Goal: Task Accomplishment & Management: Manage account settings

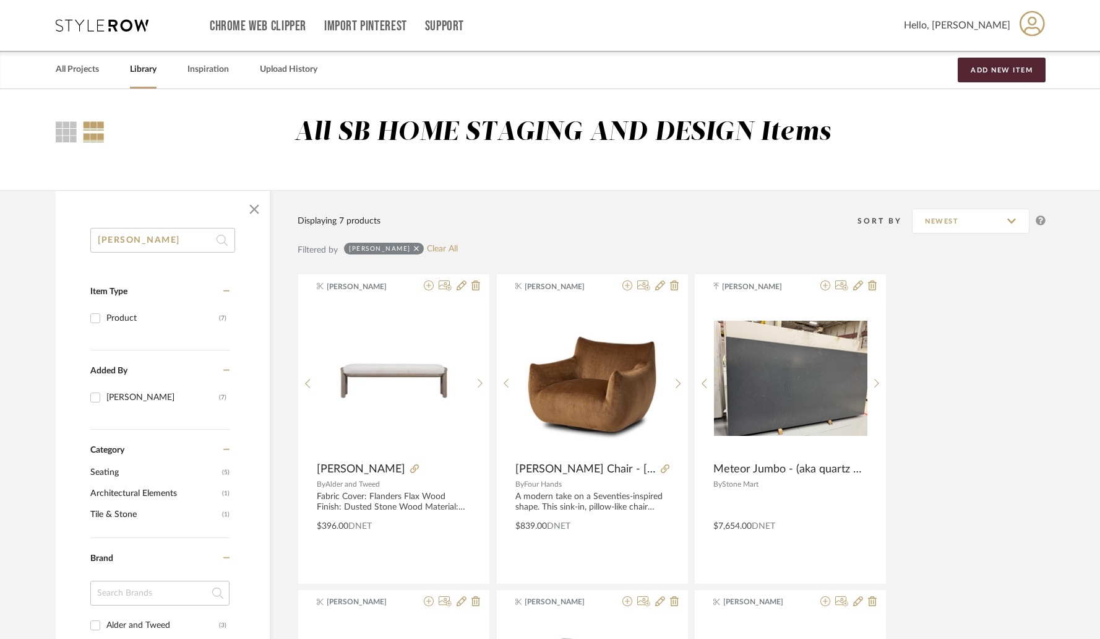
click at [177, 243] on input "Margot" at bounding box center [162, 240] width 145 height 25
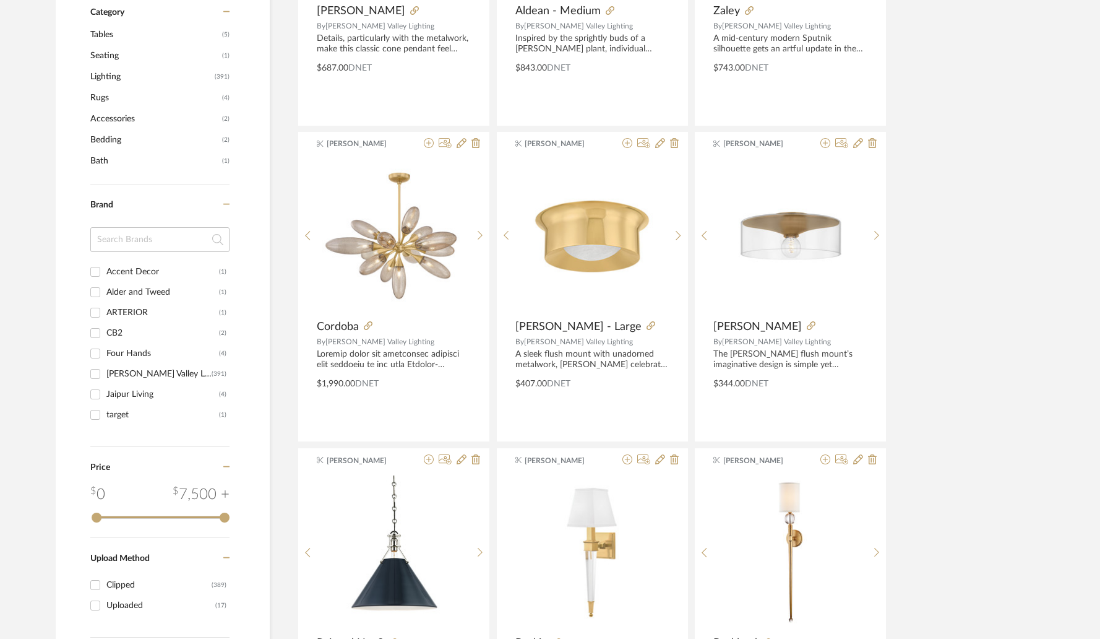
scroll to position [470, 0]
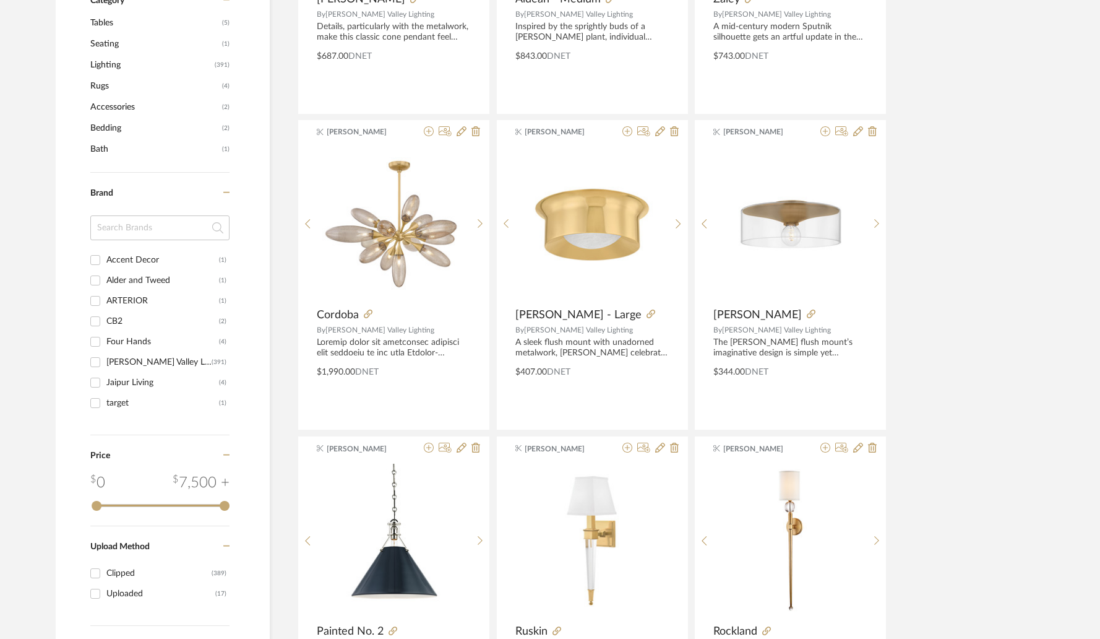
type input "vale"
click at [130, 281] on div "Alder and Tweed" at bounding box center [162, 280] width 113 height 20
click at [105, 281] on input "Alder and Tweed (1)" at bounding box center [95, 280] width 20 height 20
checkbox input "true"
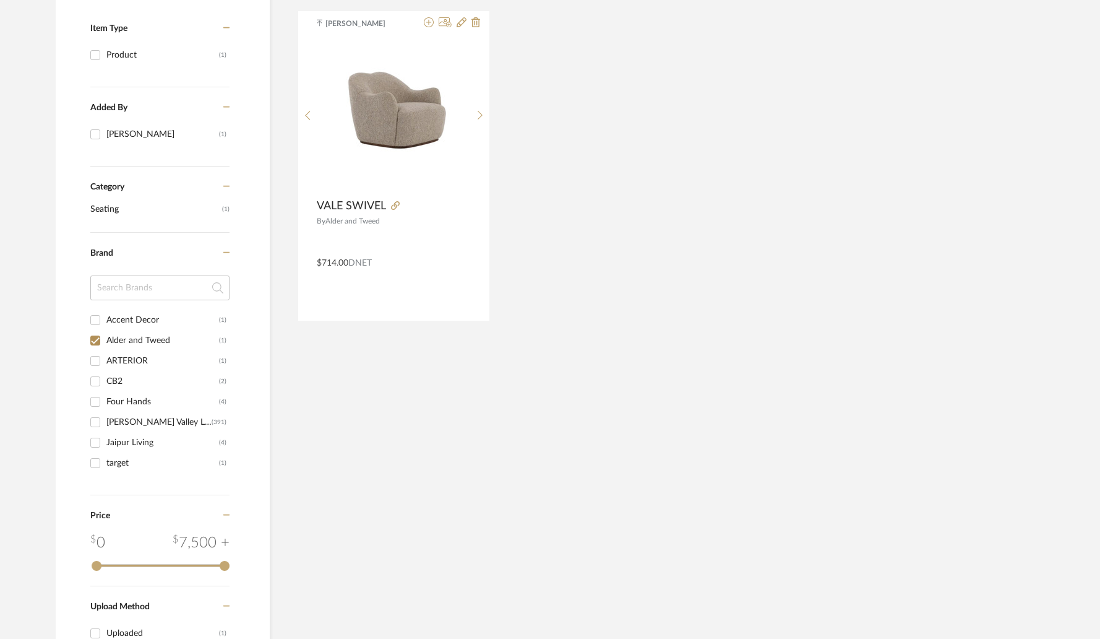
scroll to position [244, 0]
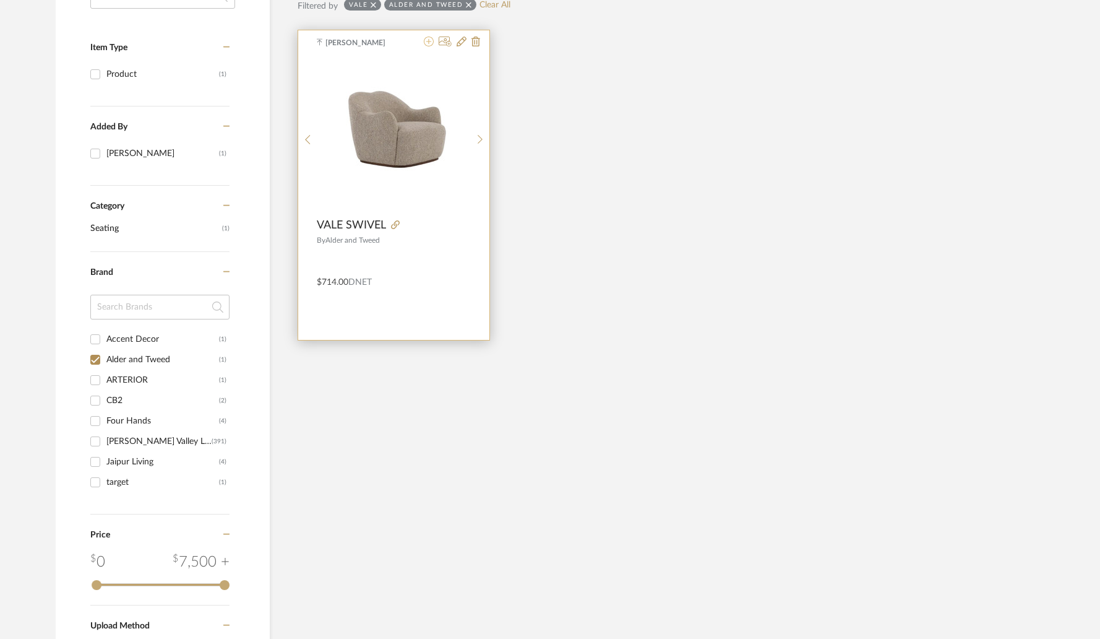
click at [429, 41] on icon at bounding box center [429, 42] width 10 height 10
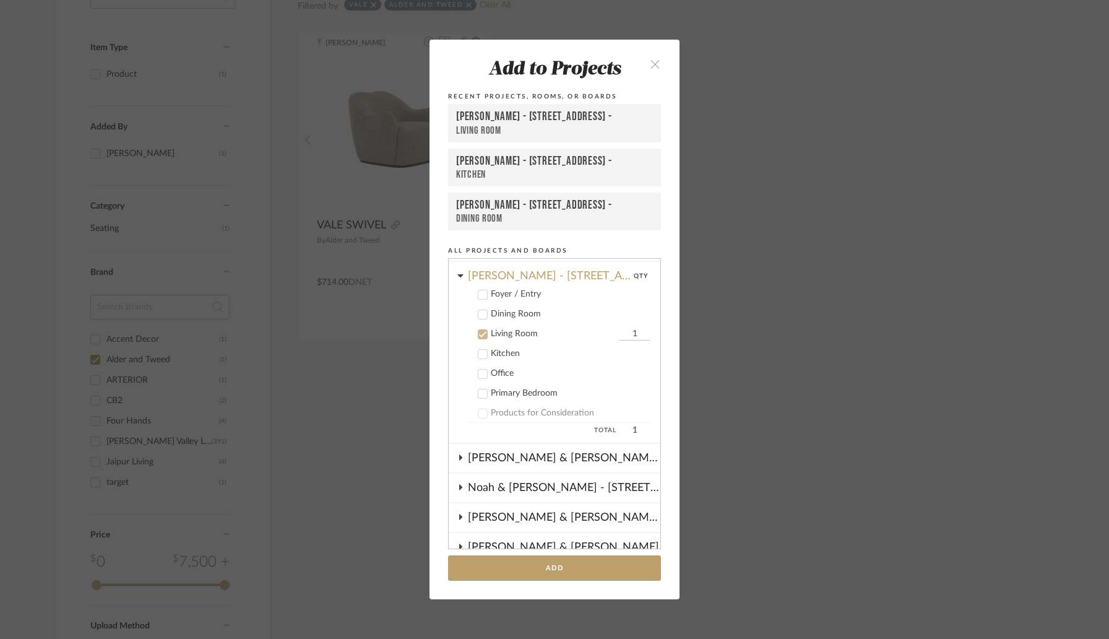
scroll to position [358, 0]
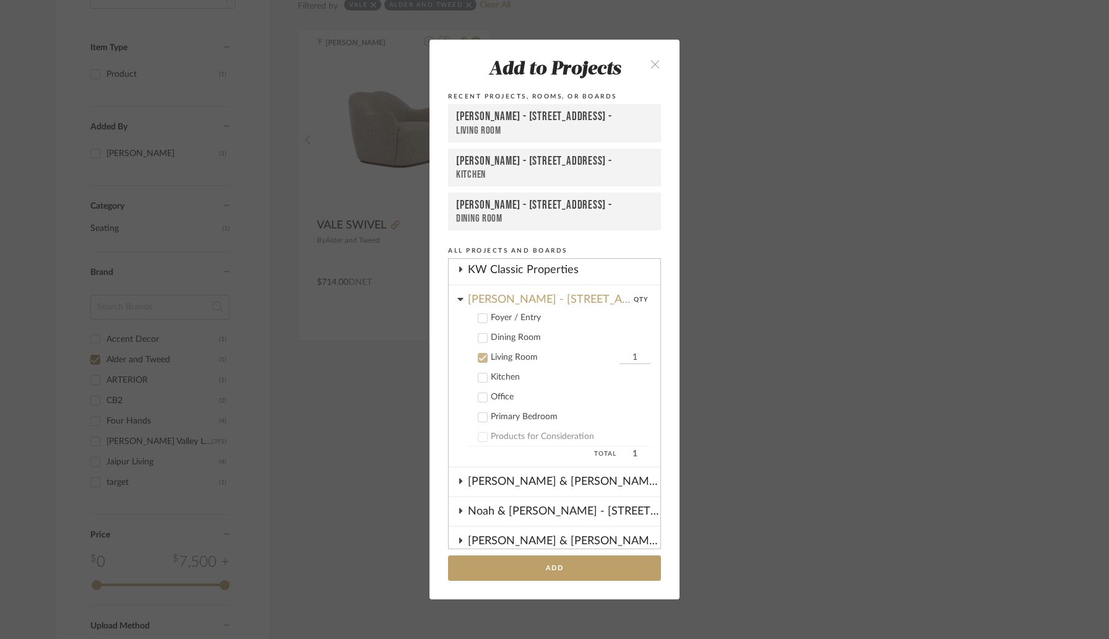
click at [619, 361] on input "1" at bounding box center [634, 357] width 31 height 12
type input "2"
click at [569, 566] on button "Add" at bounding box center [554, 567] width 213 height 25
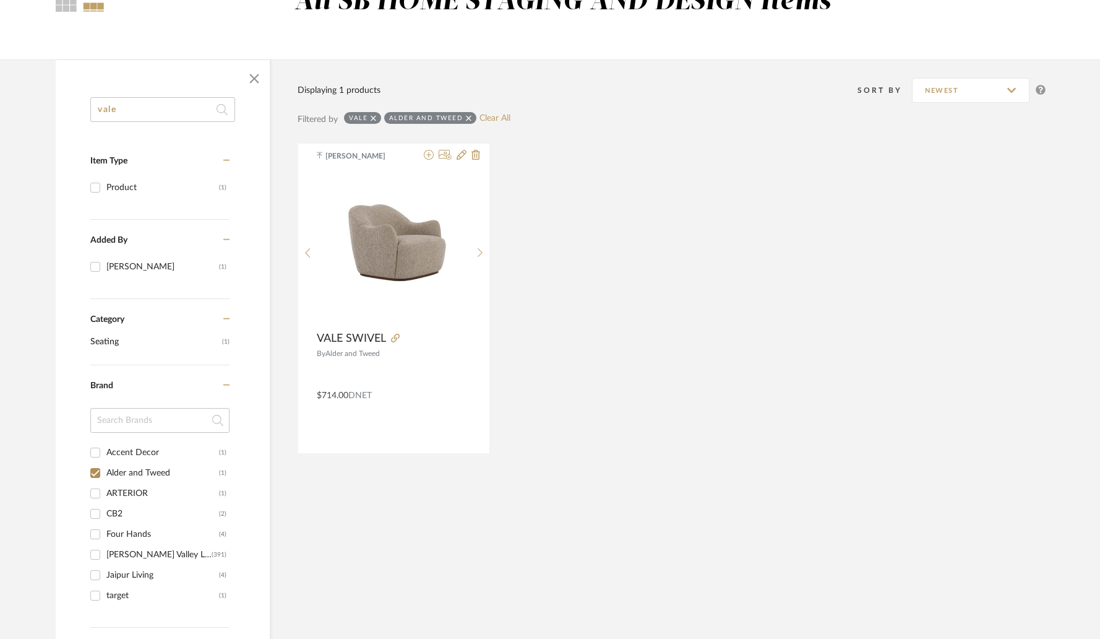
scroll to position [0, 0]
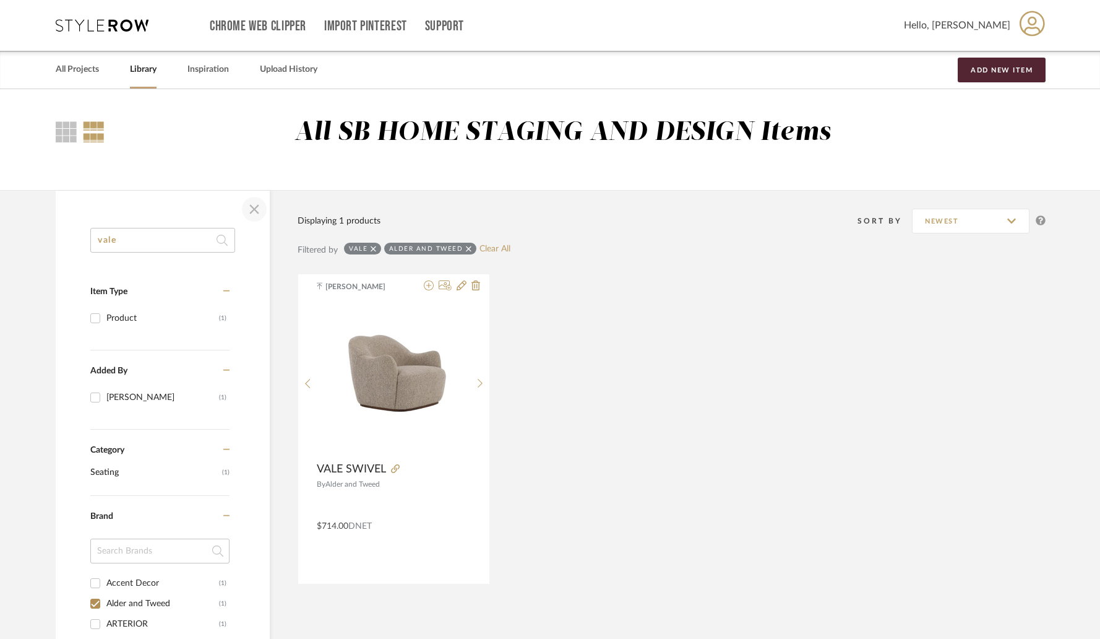
click at [260, 209] on span "button" at bounding box center [254, 209] width 30 height 30
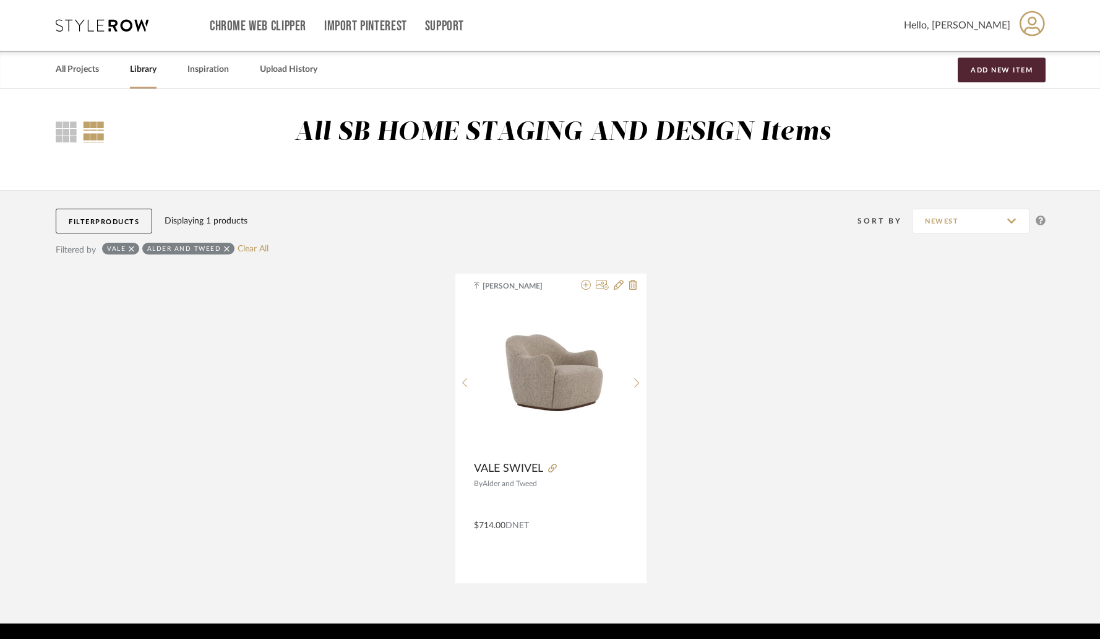
click at [101, 227] on button "Filter Products" at bounding box center [104, 221] width 97 height 25
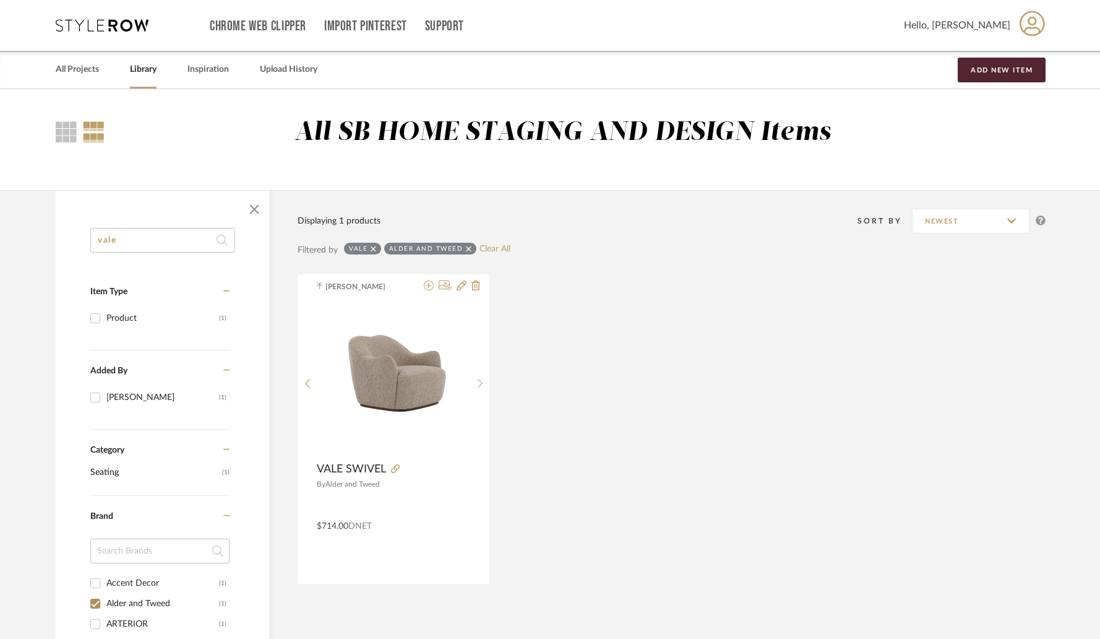
click at [207, 240] on input "vale" at bounding box center [162, 240] width 145 height 25
click at [256, 211] on span "button" at bounding box center [254, 209] width 30 height 30
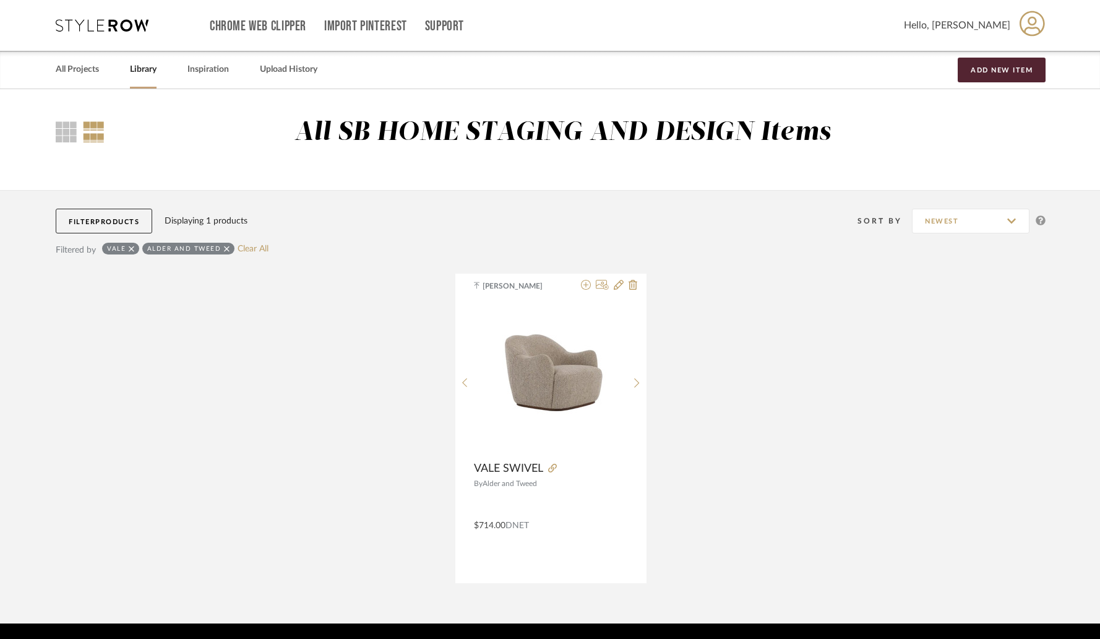
click at [131, 228] on button "Filter Products" at bounding box center [104, 221] width 97 height 25
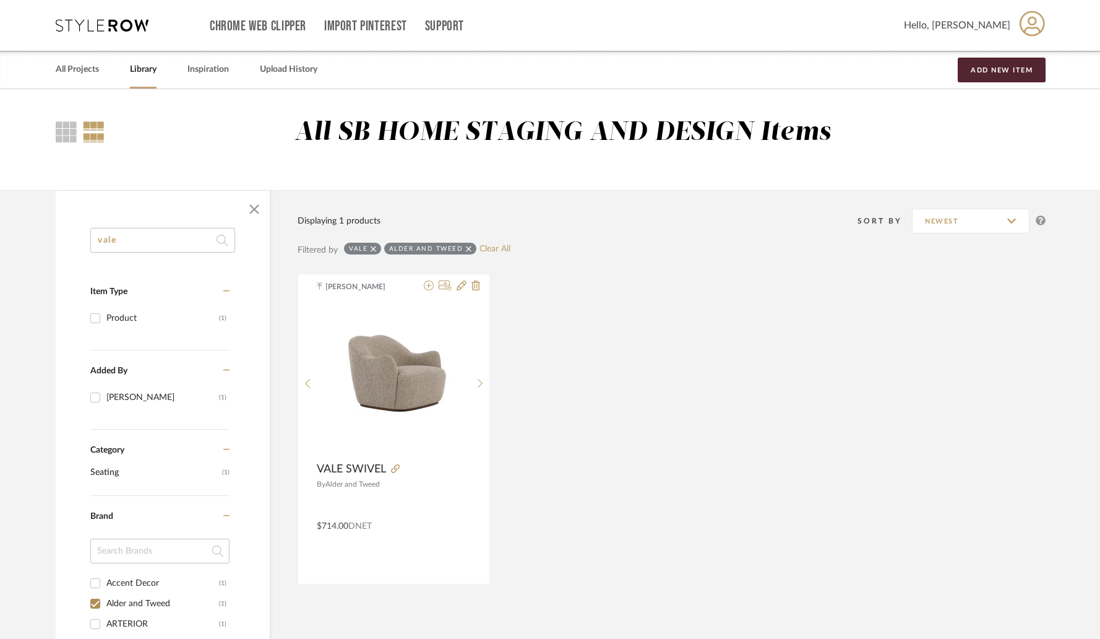
click at [145, 74] on link "Library" at bounding box center [143, 69] width 27 height 17
checkbox input "false"
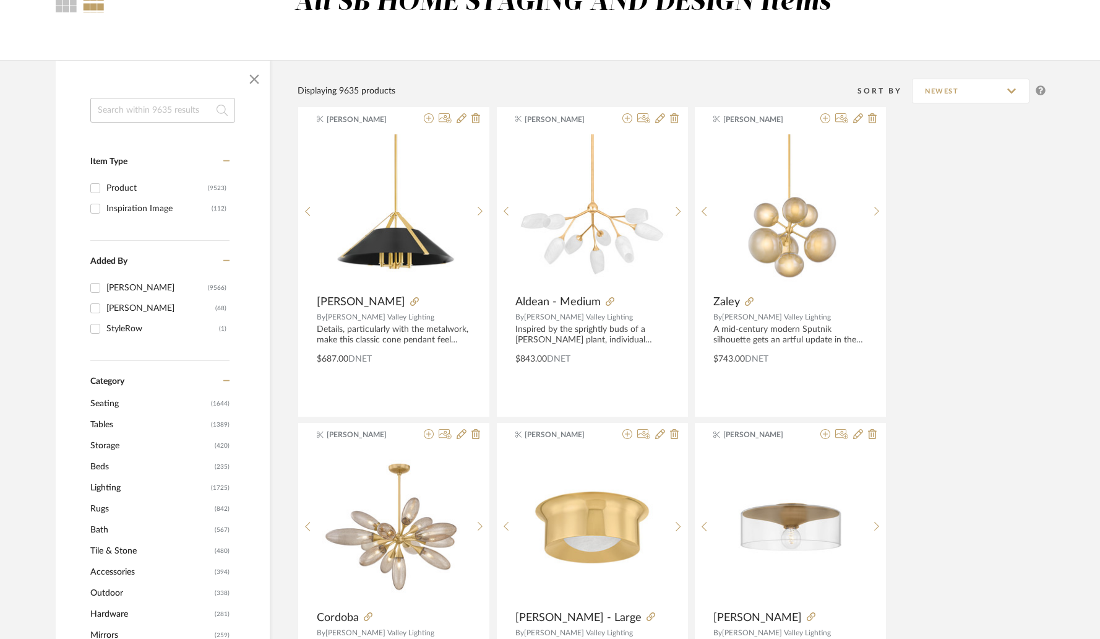
scroll to position [134, 0]
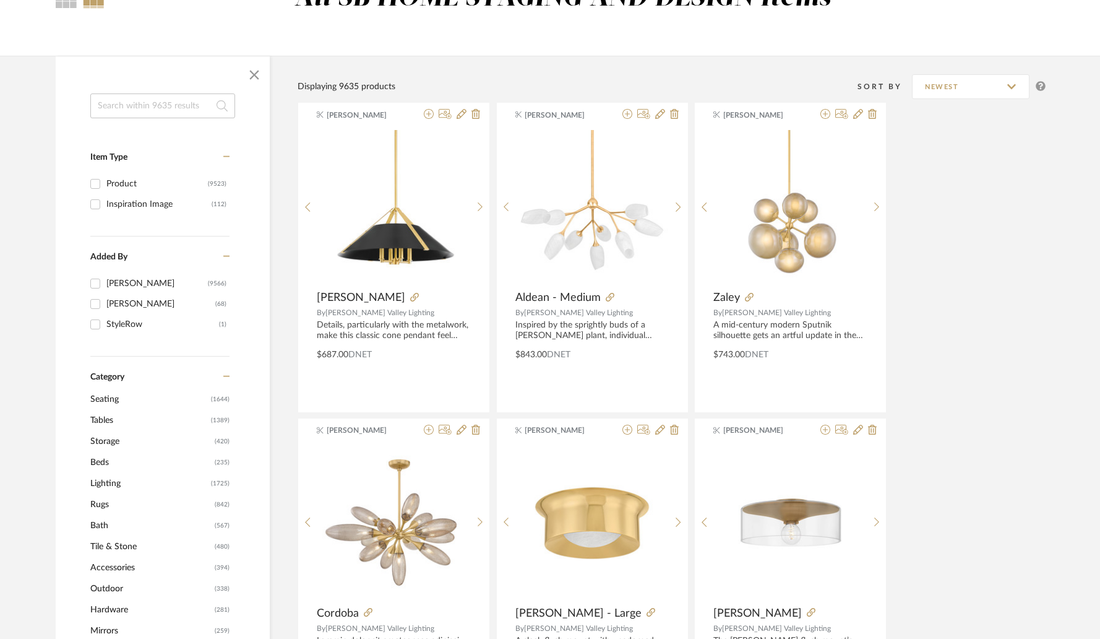
click at [103, 506] on span "Rugs" at bounding box center [150, 504] width 121 height 21
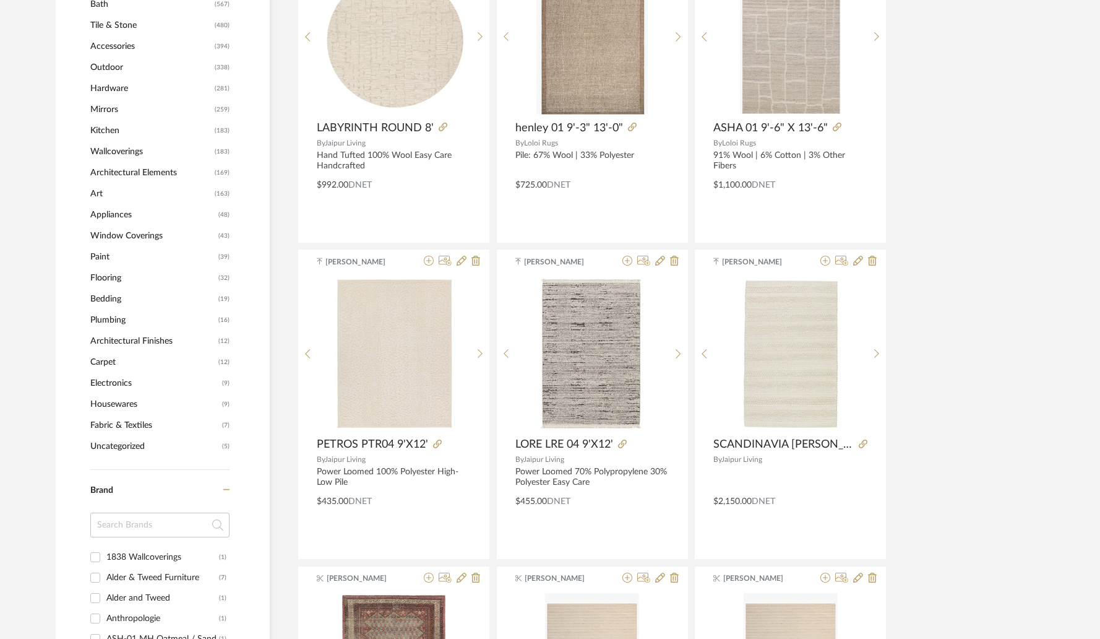
scroll to position [678, 0]
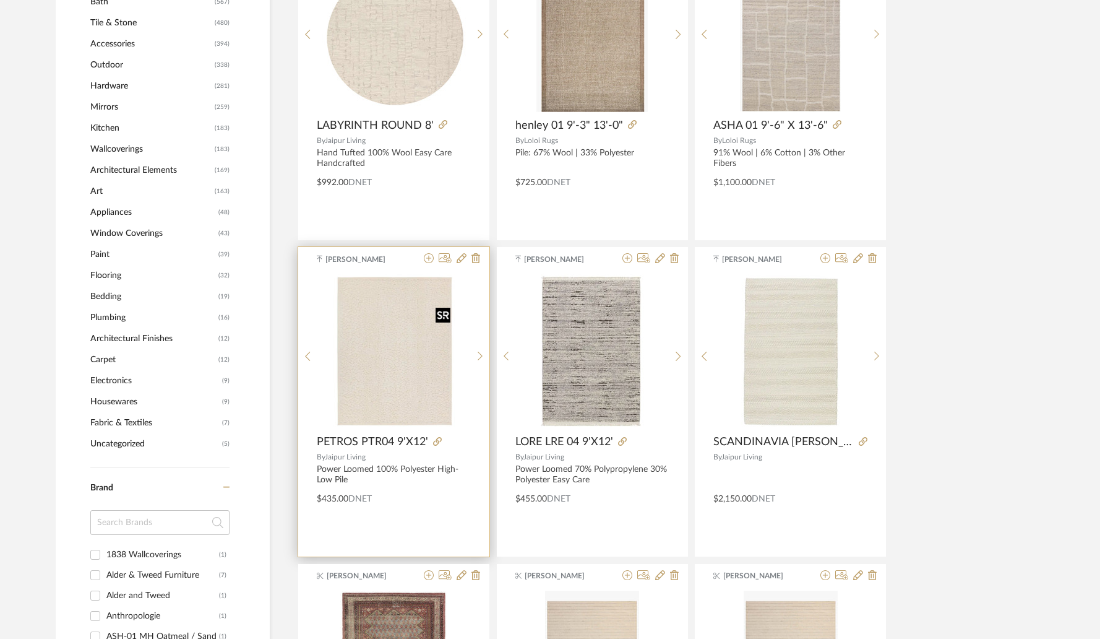
click at [392, 373] on img "0" at bounding box center [394, 351] width 123 height 155
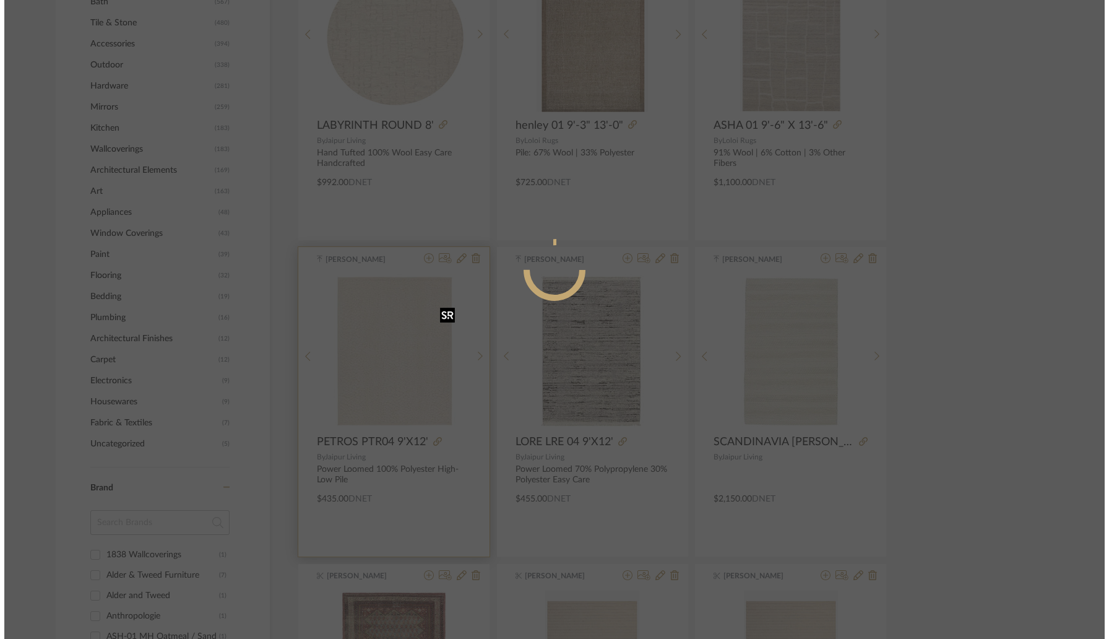
scroll to position [0, 0]
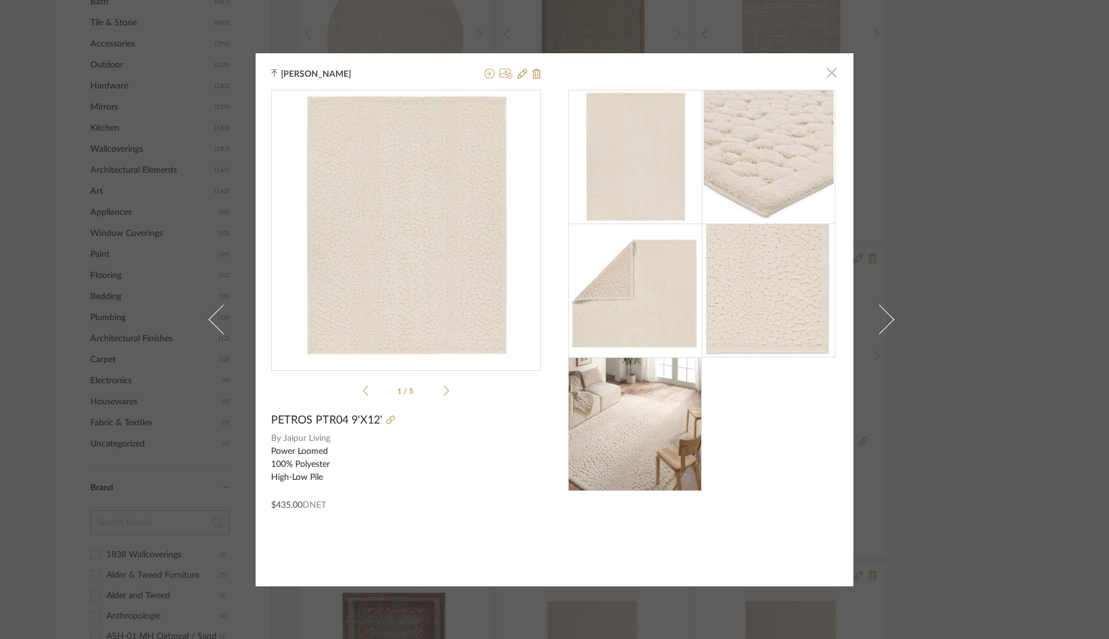
click at [828, 77] on span "button" at bounding box center [831, 73] width 25 height 25
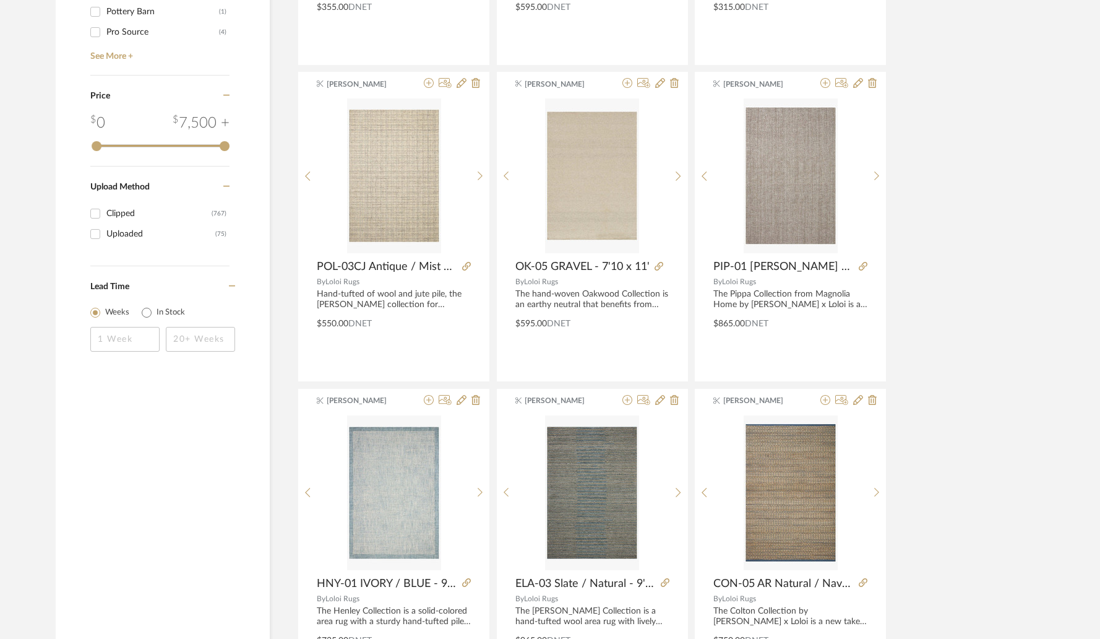
scroll to position [1484, 0]
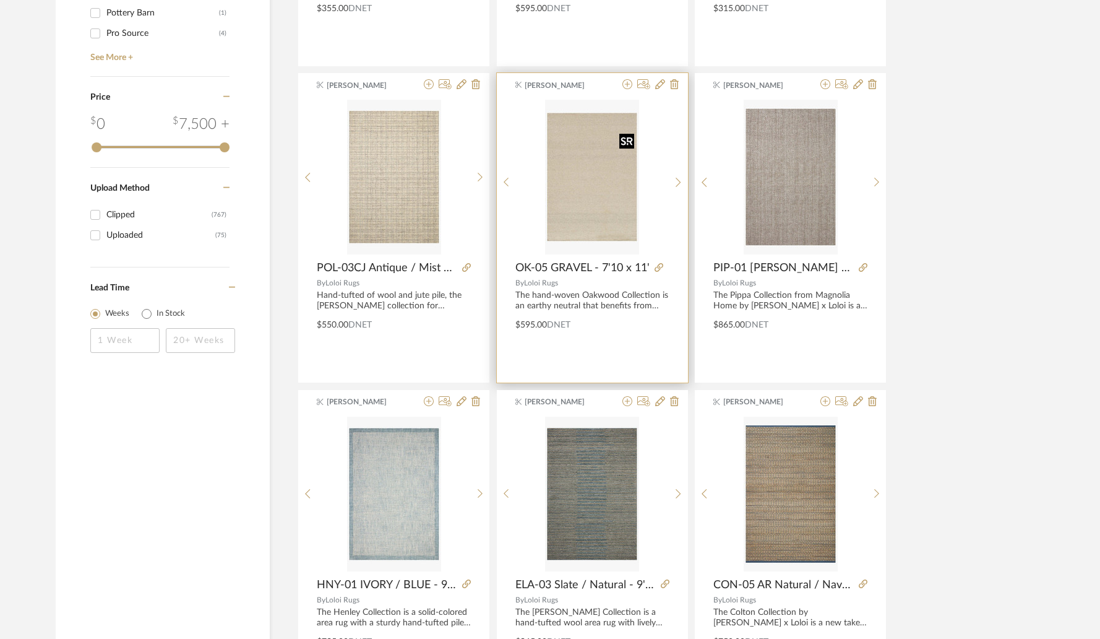
click at [598, 213] on img "0" at bounding box center [592, 177] width 94 height 155
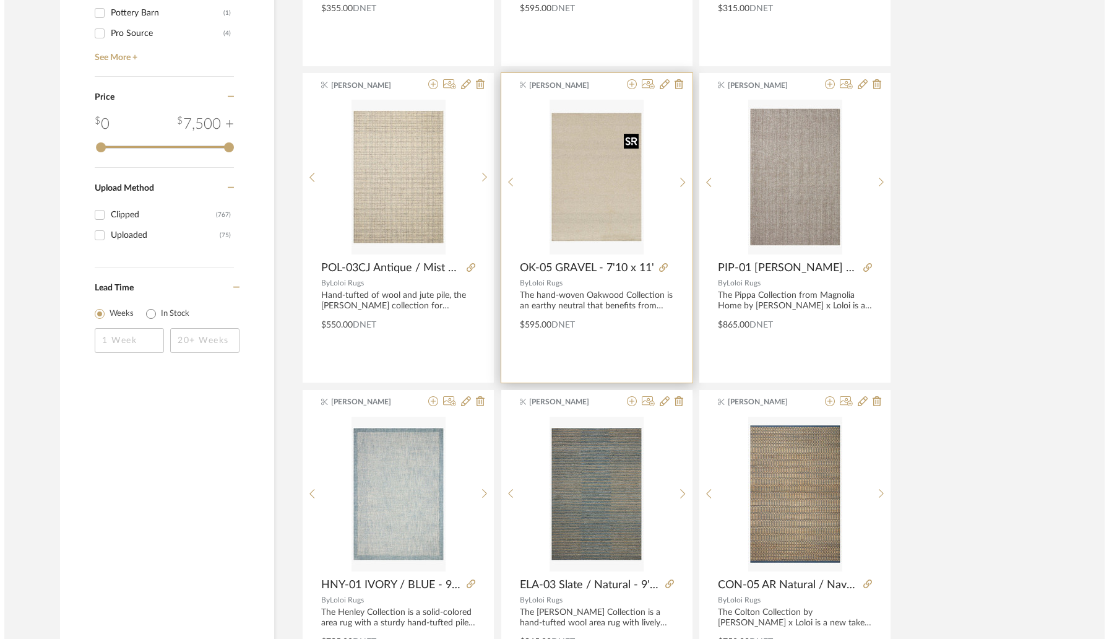
scroll to position [0, 0]
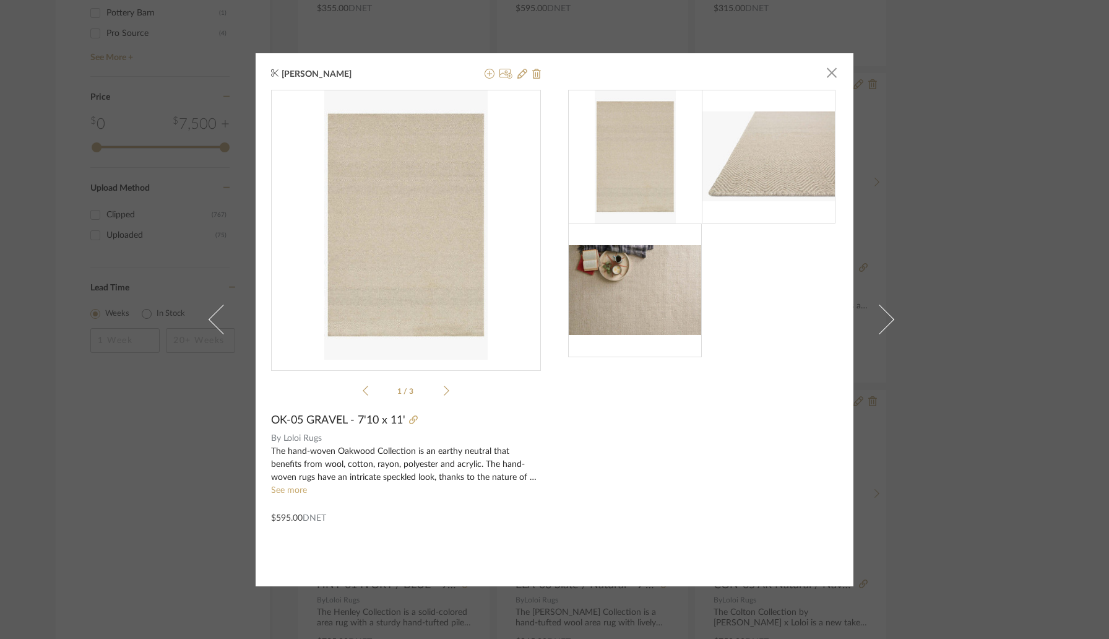
click at [603, 288] on img at bounding box center [635, 289] width 134 height 89
click at [738, 193] on img at bounding box center [769, 155] width 134 height 89
click at [829, 76] on span "button" at bounding box center [831, 73] width 25 height 25
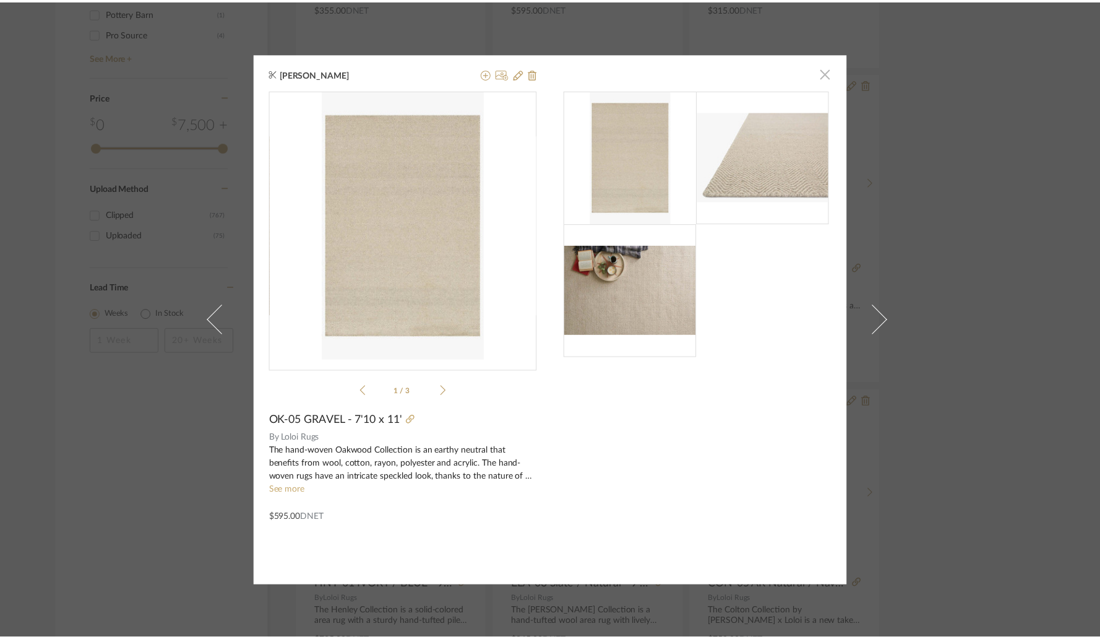
scroll to position [1484, 0]
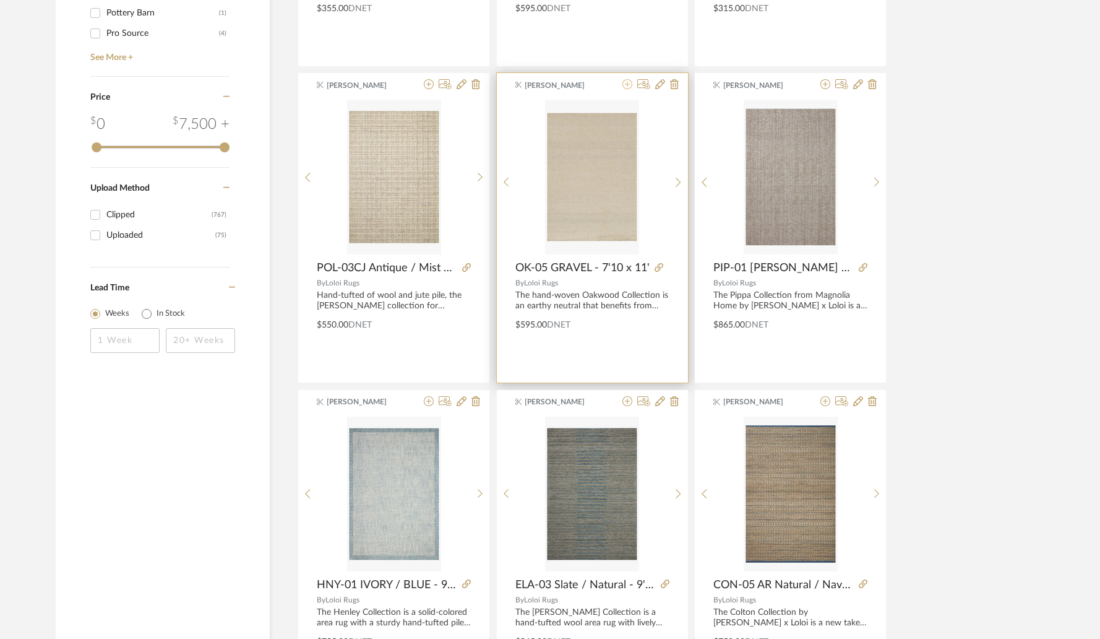
click at [626, 88] on icon at bounding box center [627, 84] width 10 height 10
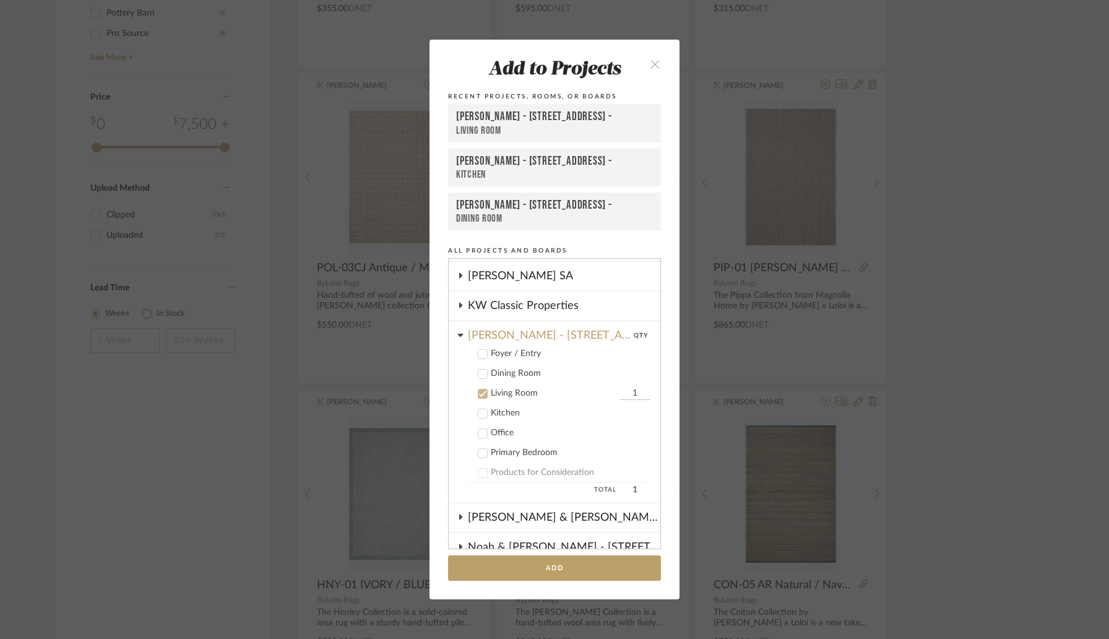
scroll to position [323, 0]
click at [543, 572] on button "Add" at bounding box center [554, 567] width 213 height 25
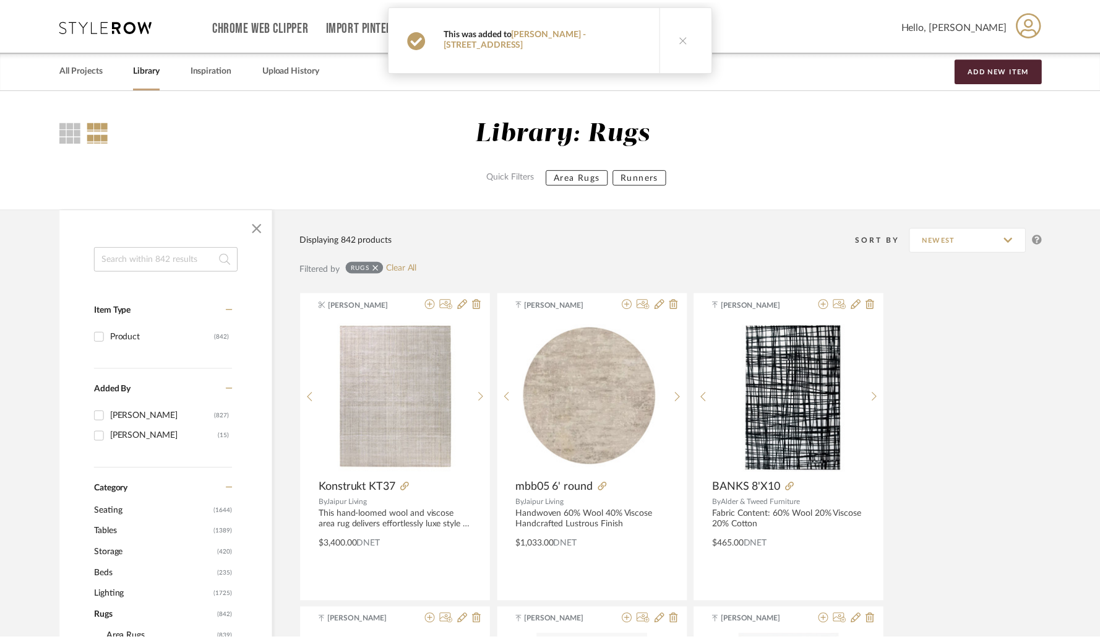
scroll to position [1484, 0]
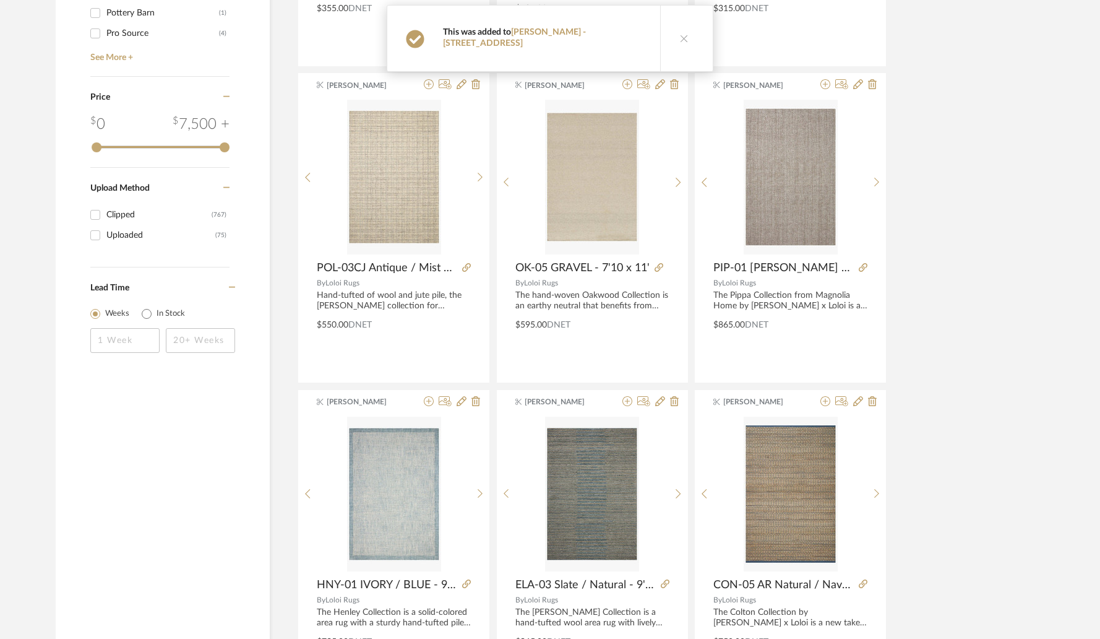
click at [680, 36] on icon at bounding box center [684, 38] width 9 height 9
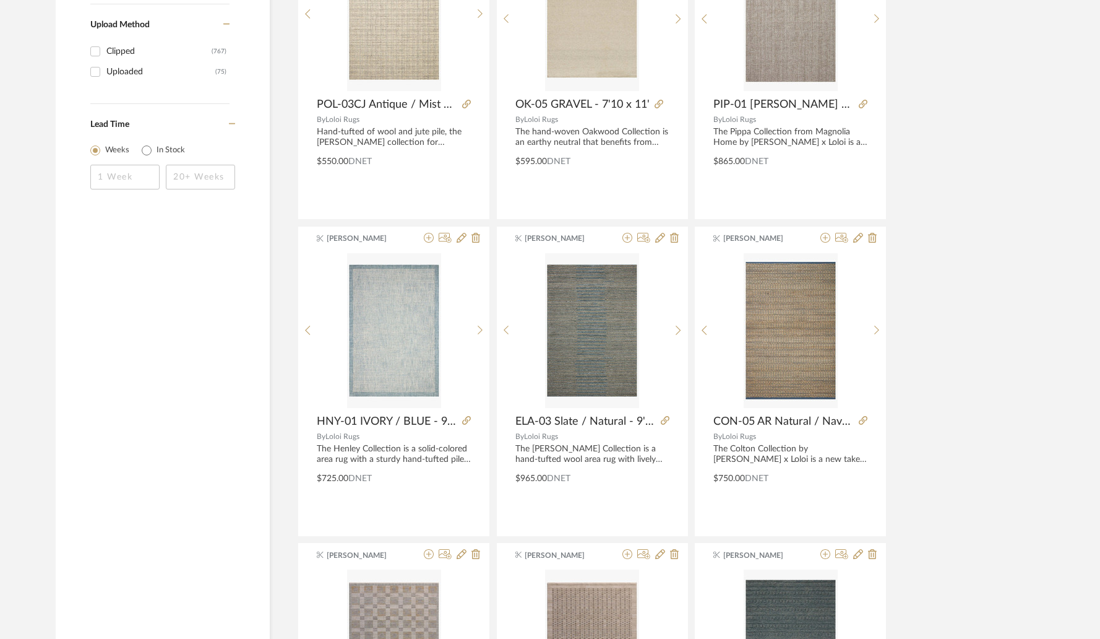
scroll to position [1674, 0]
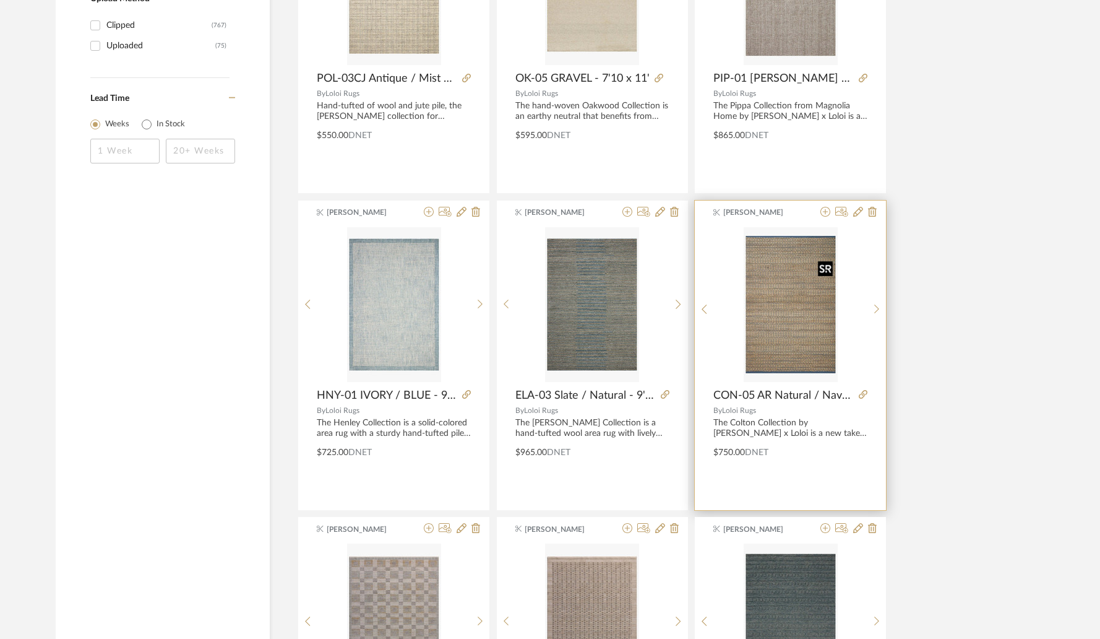
click at [0, 0] on img at bounding box center [0, 0] width 0 height 0
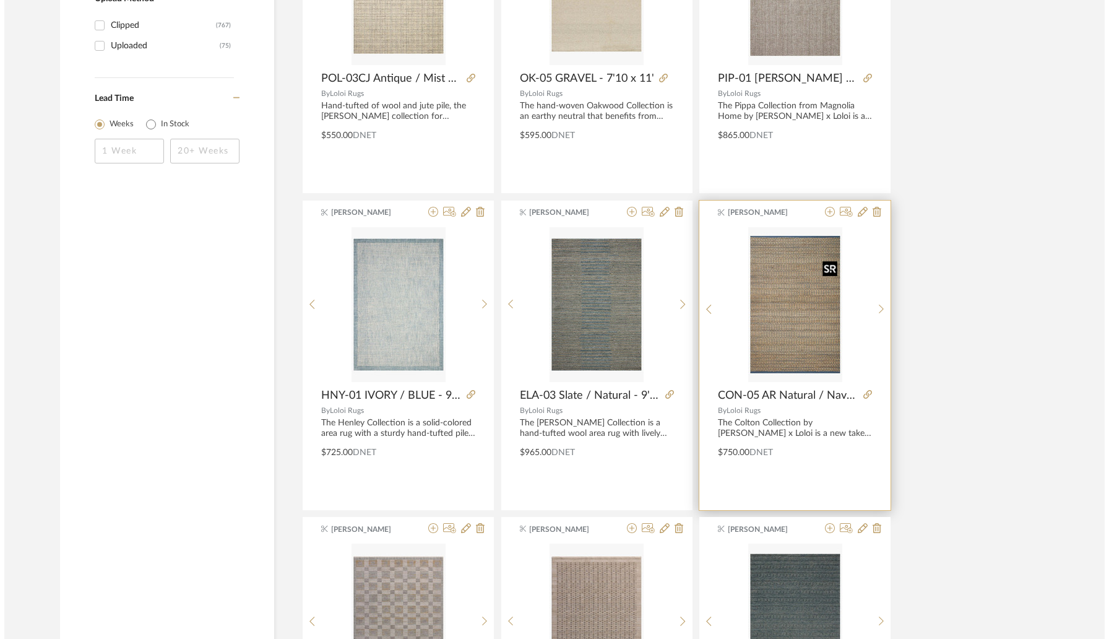
scroll to position [0, 0]
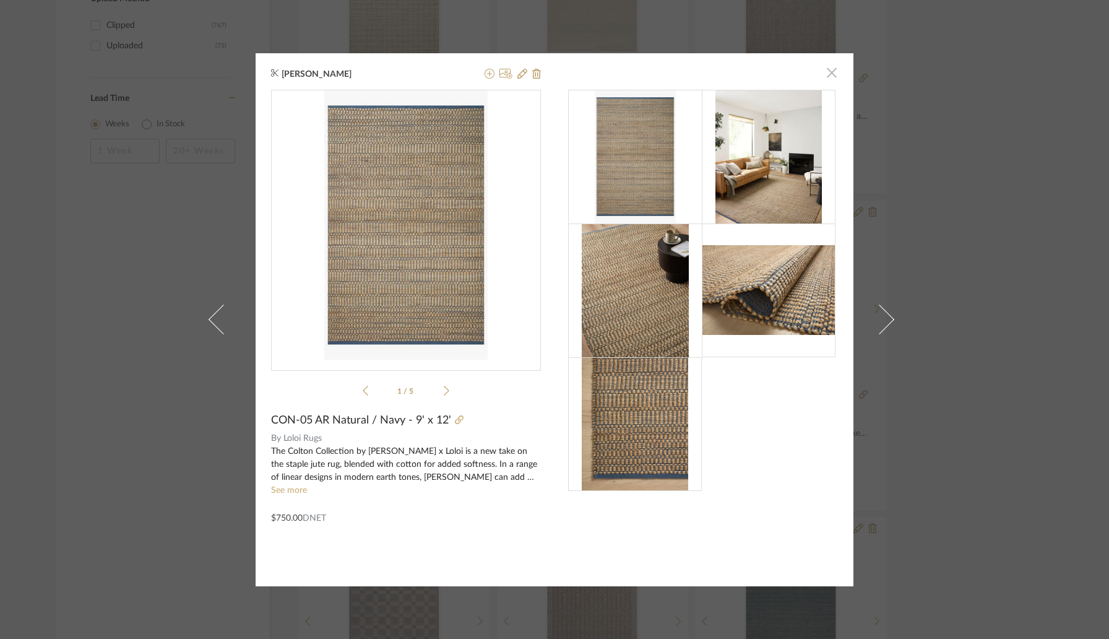
click at [830, 79] on span "button" at bounding box center [831, 73] width 25 height 25
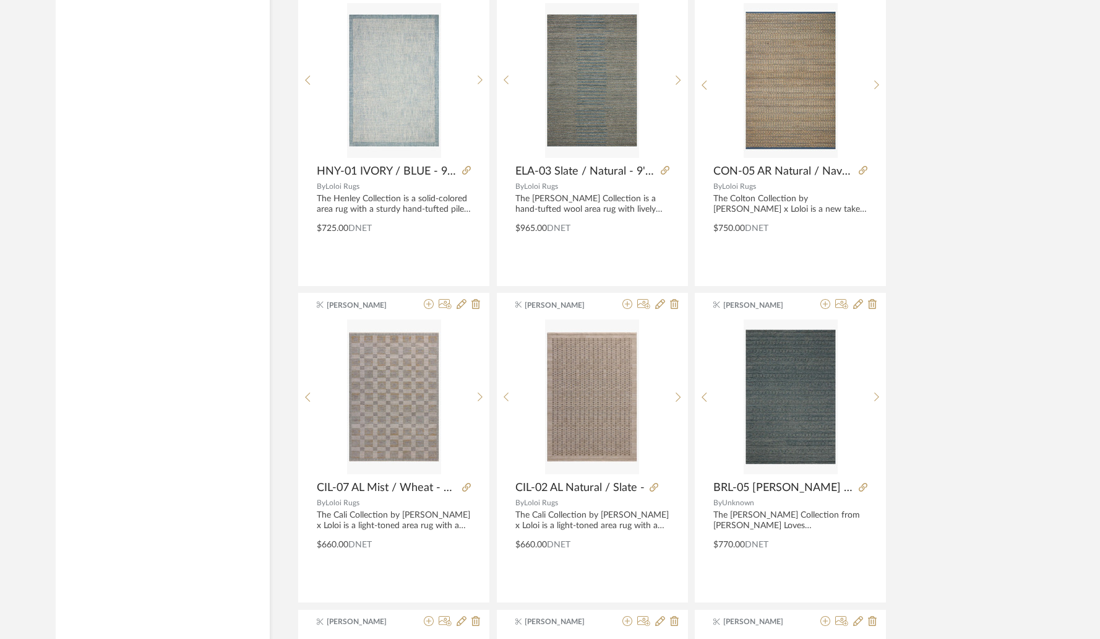
scroll to position [1901, 0]
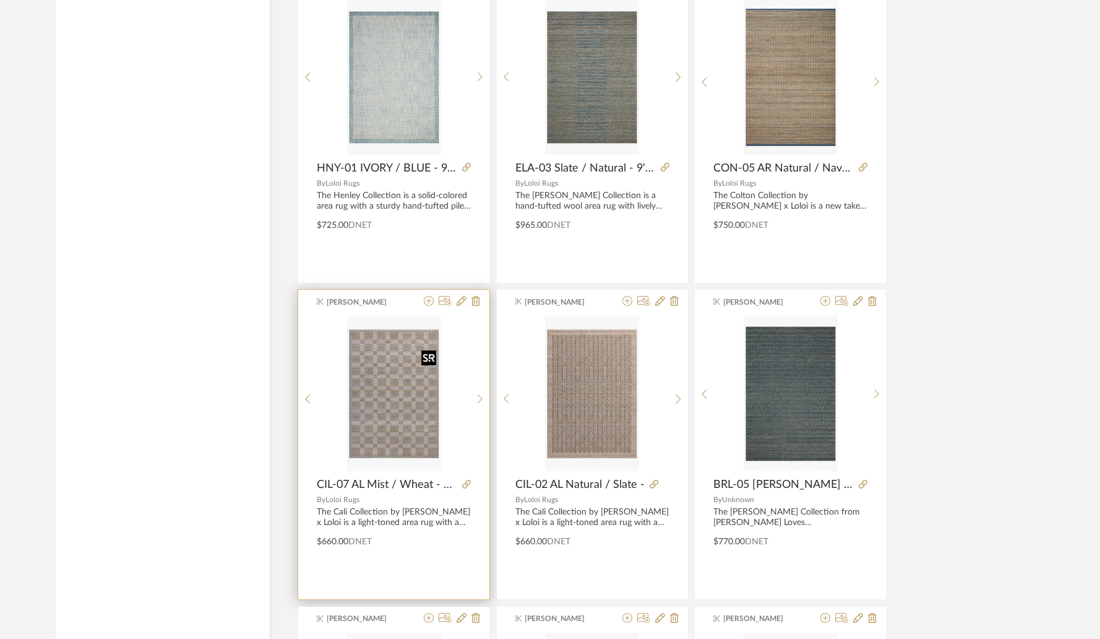
click at [0, 0] on img at bounding box center [0, 0] width 0 height 0
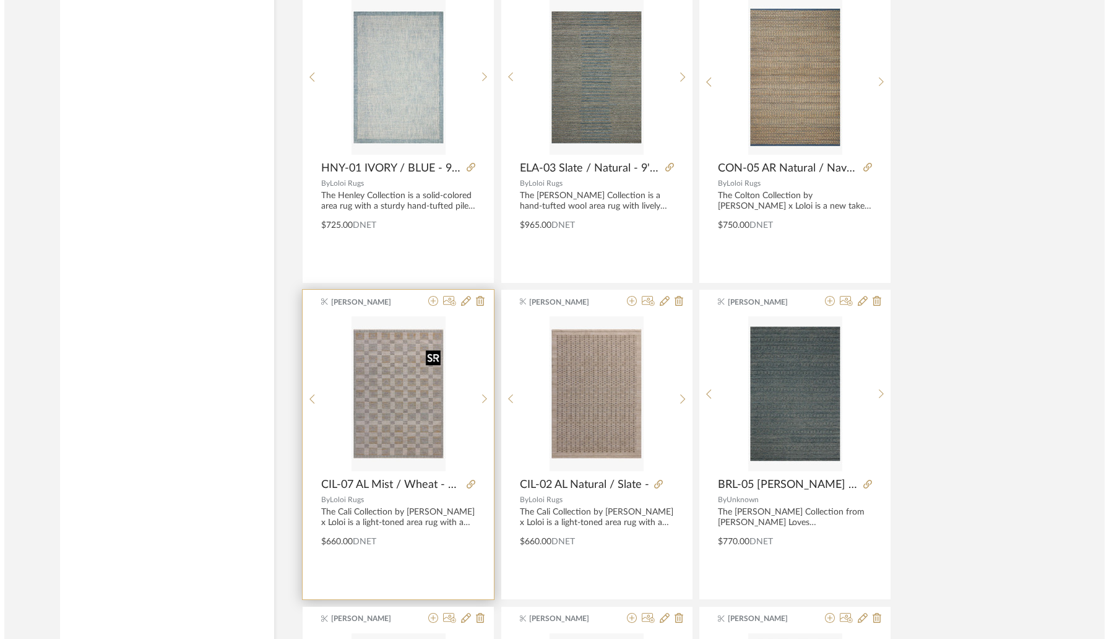
scroll to position [0, 0]
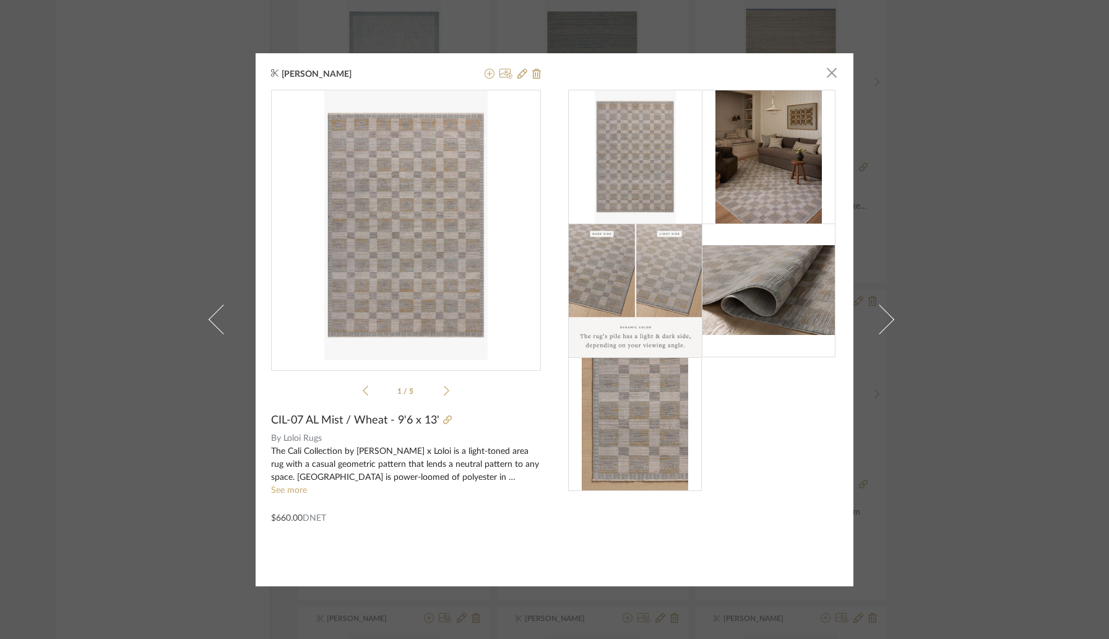
click at [645, 460] on img at bounding box center [635, 424] width 107 height 134
click at [756, 316] on img at bounding box center [769, 289] width 134 height 89
click at [485, 75] on icon at bounding box center [490, 74] width 10 height 10
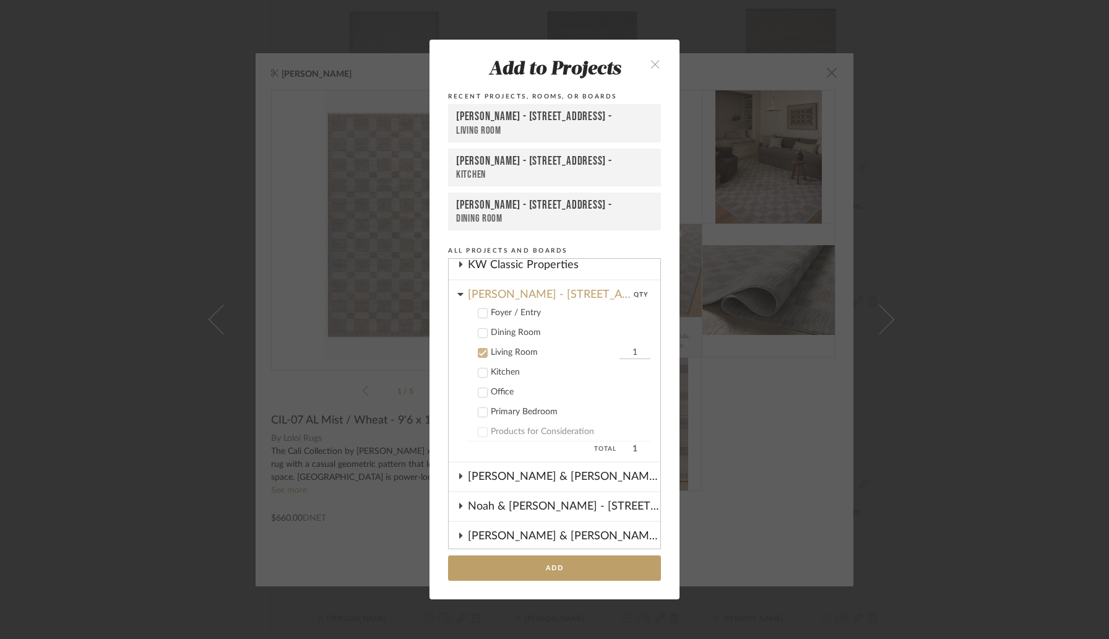
scroll to position [362, 0]
click at [528, 563] on button "Add" at bounding box center [554, 567] width 213 height 25
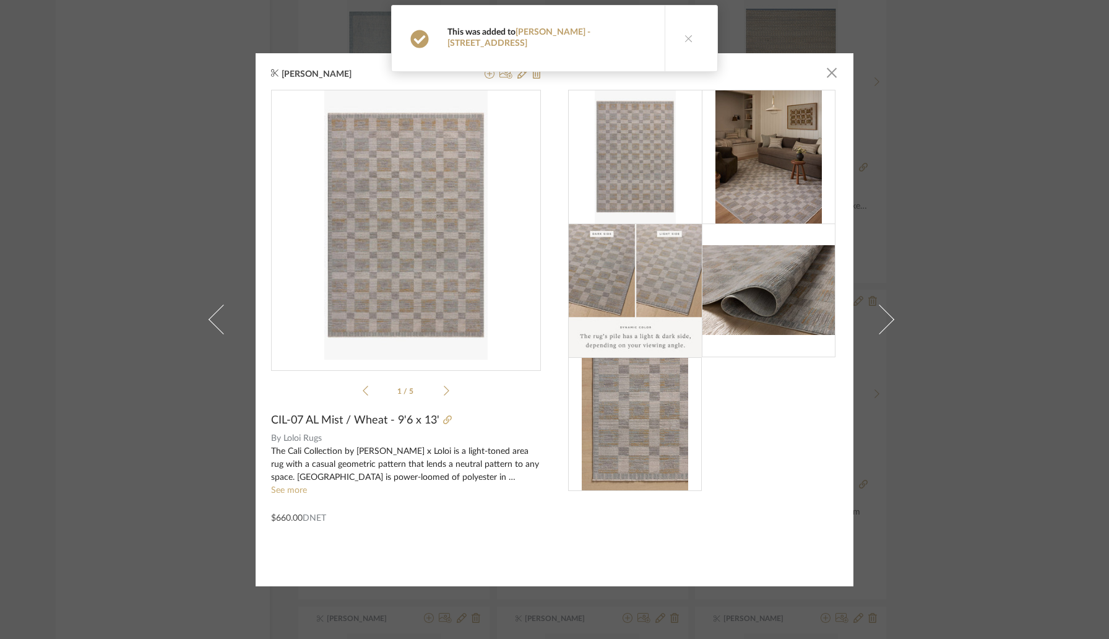
click at [676, 34] on button at bounding box center [689, 39] width 48 height 66
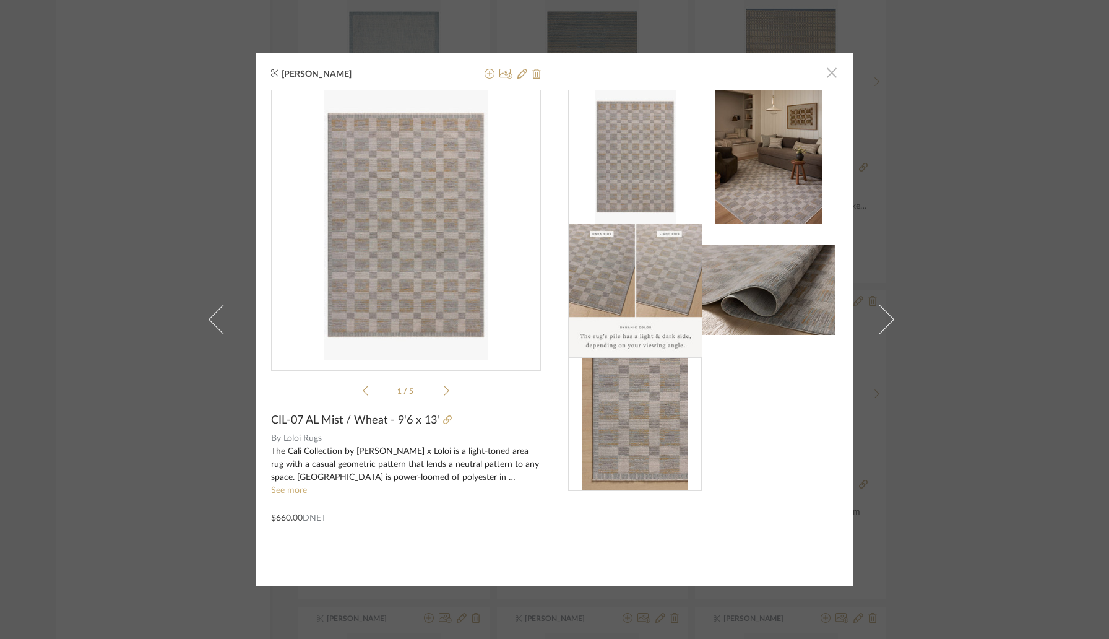
click at [824, 70] on span "button" at bounding box center [831, 73] width 25 height 25
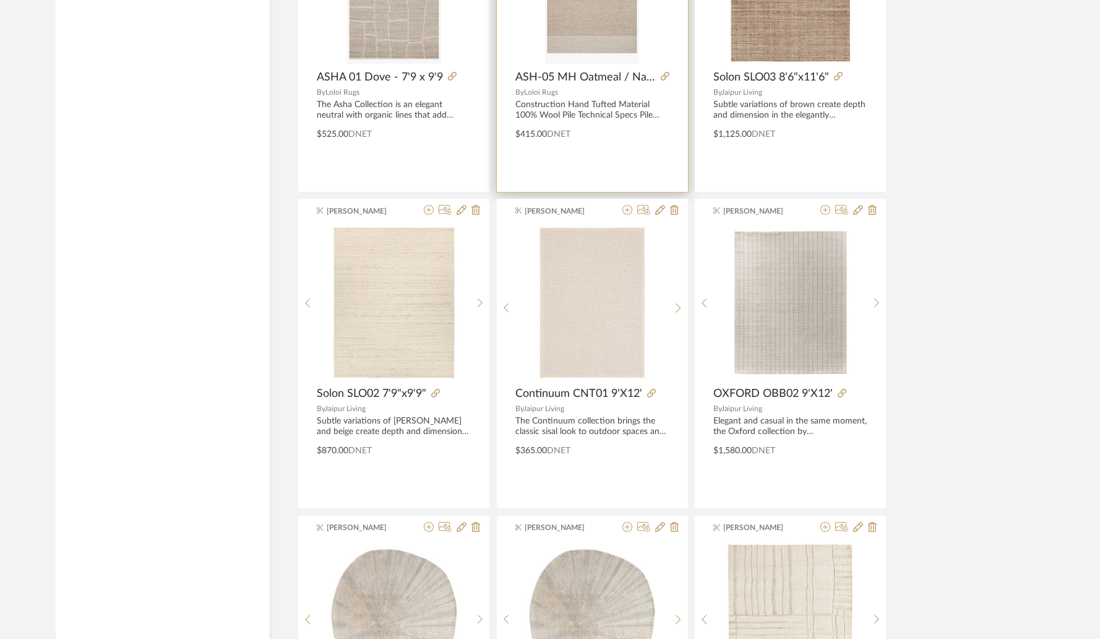
scroll to position [3259, 0]
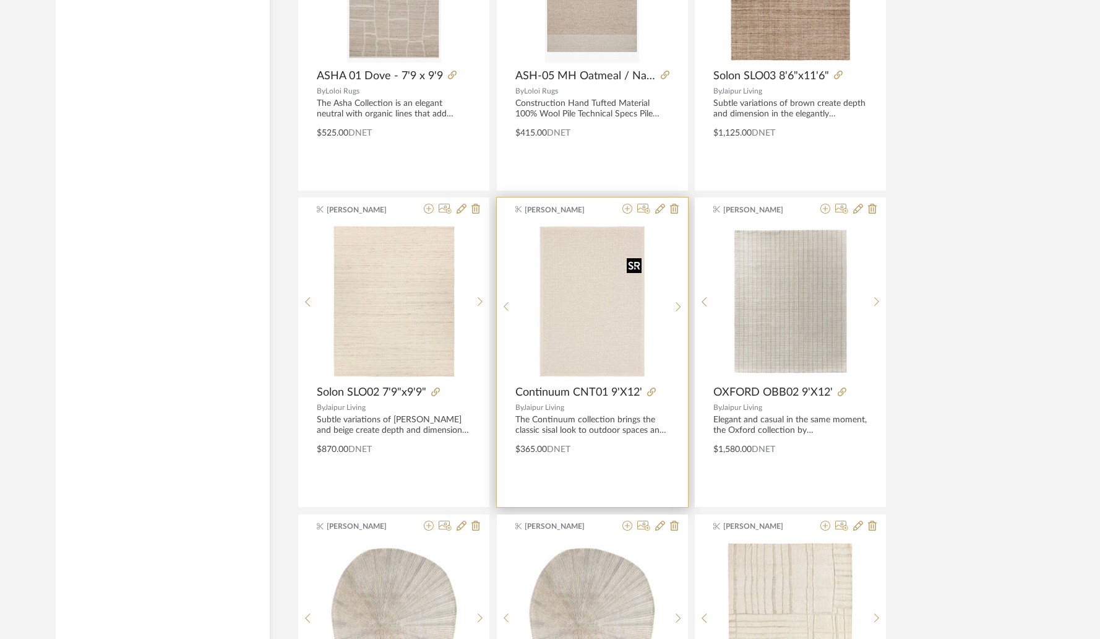
click at [577, 338] on img "0" at bounding box center [592, 301] width 109 height 155
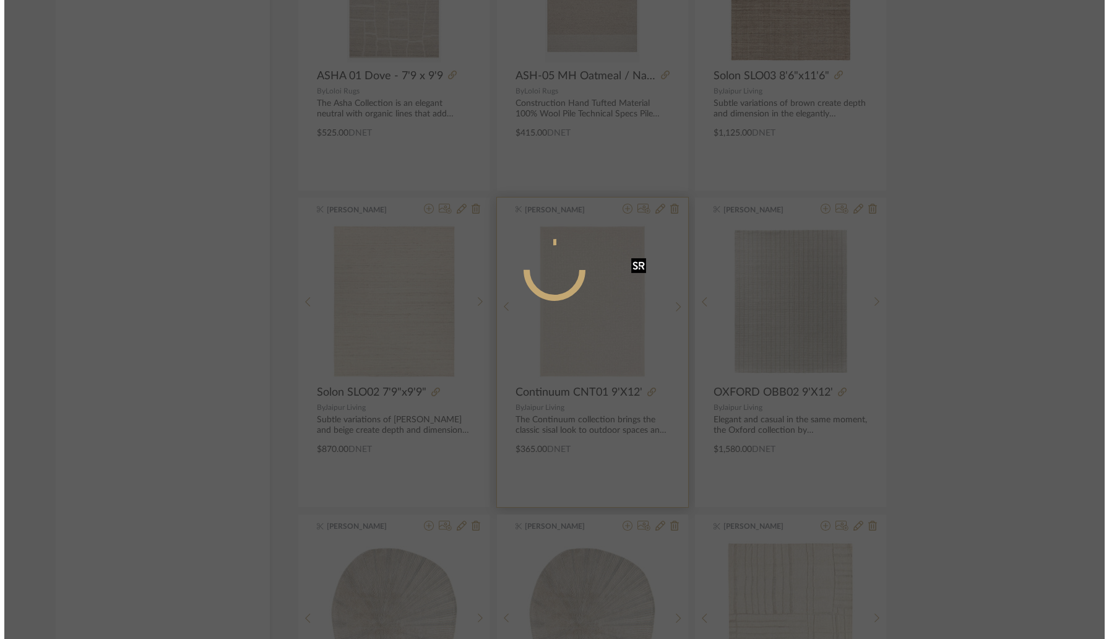
scroll to position [0, 0]
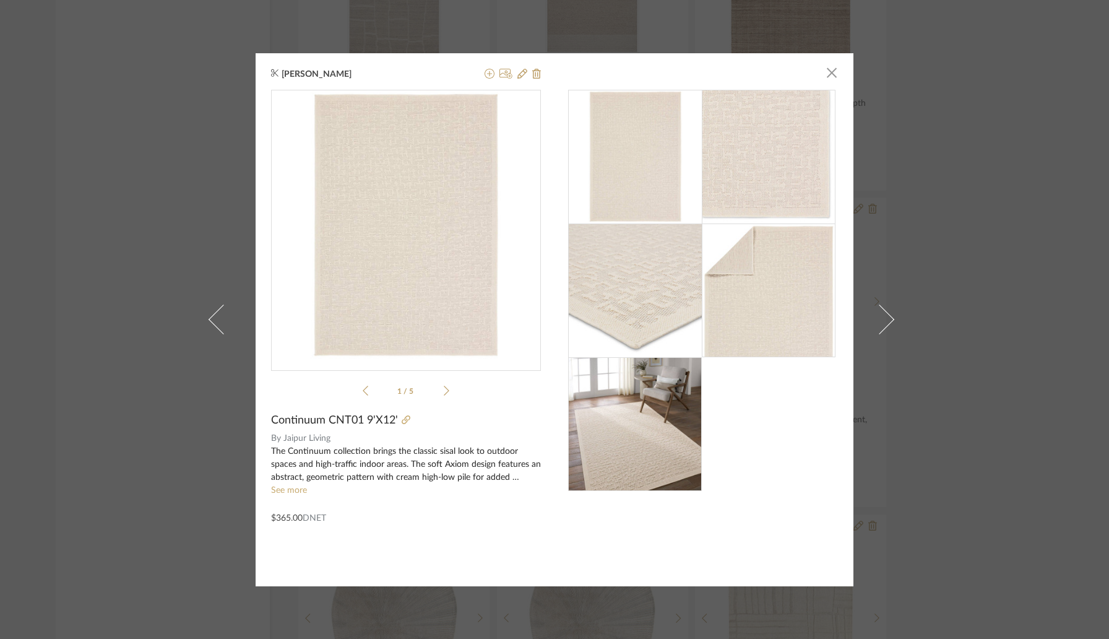
type input "vale"
checkbox input "true"
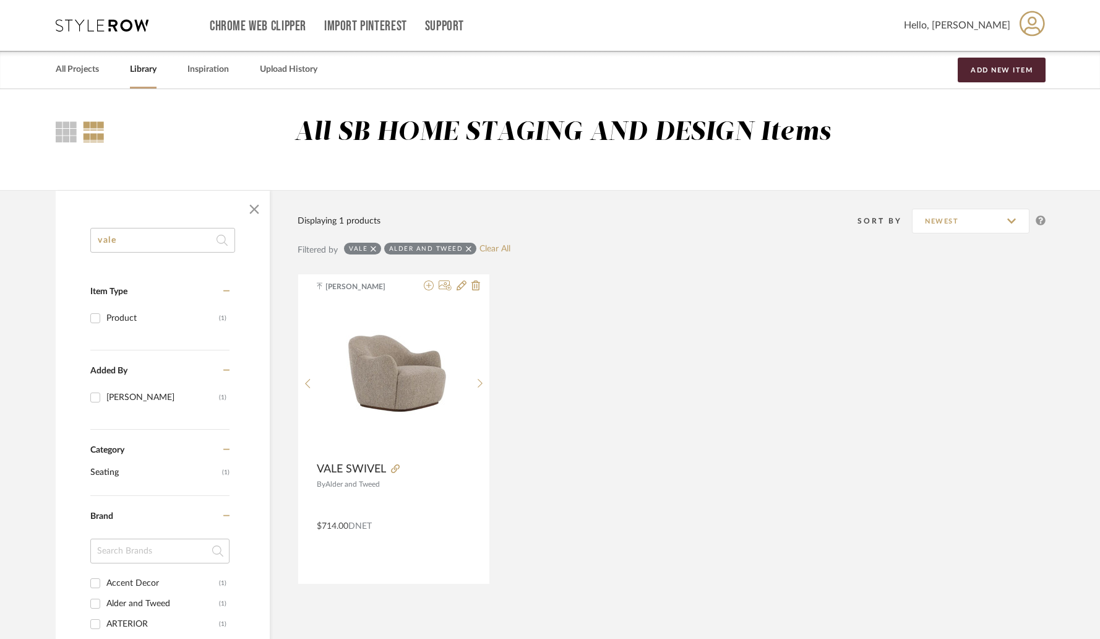
checkbox input "false"
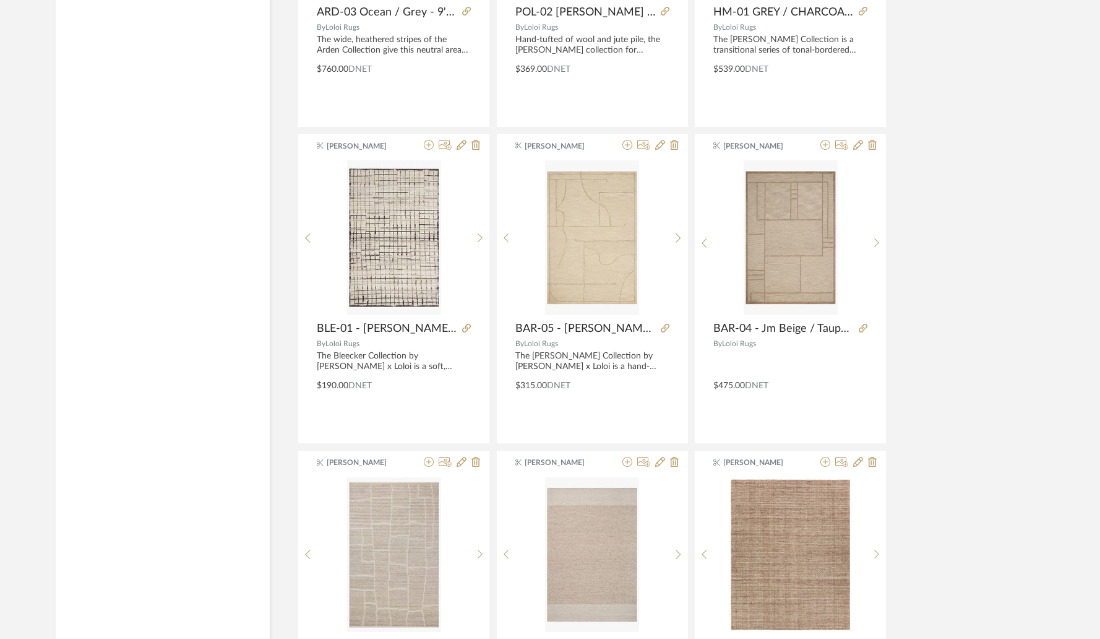
scroll to position [2674, 0]
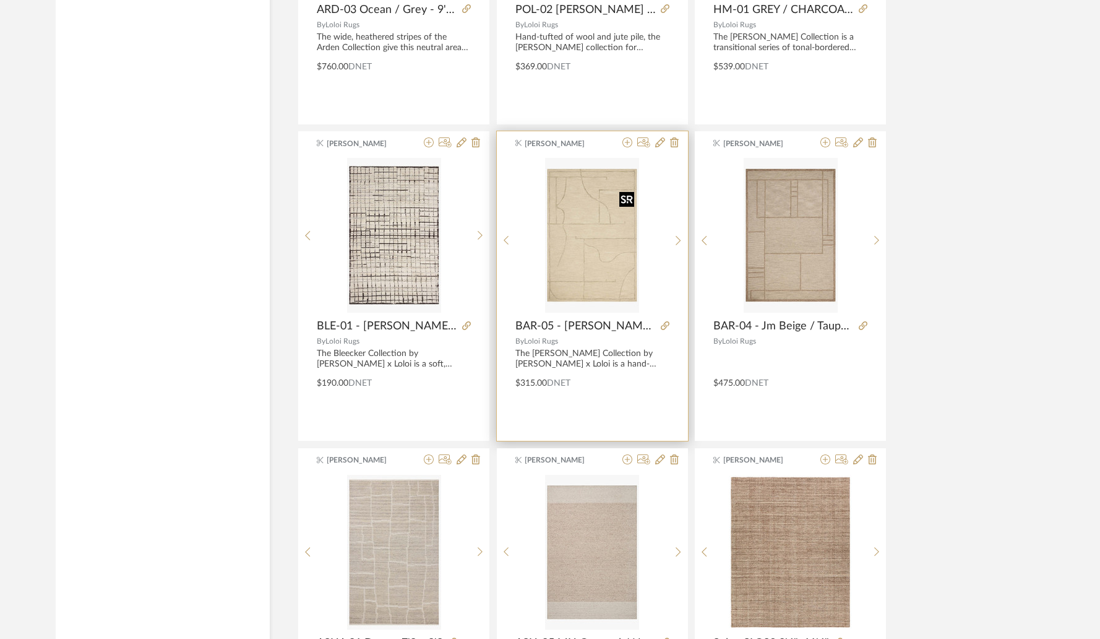
click at [0, 0] on img at bounding box center [0, 0] width 0 height 0
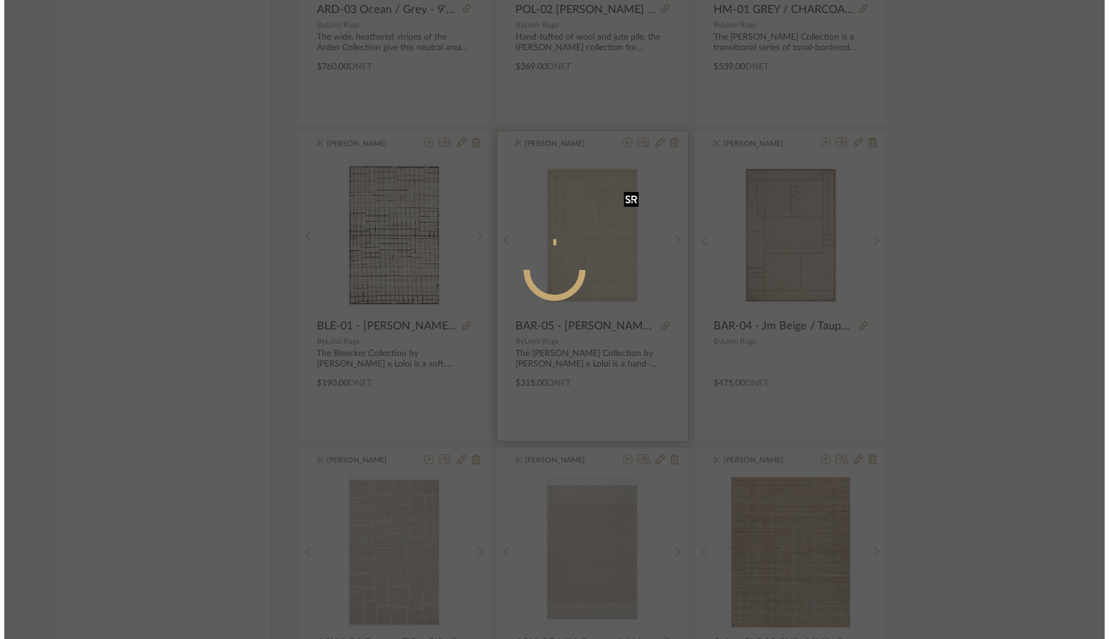
scroll to position [0, 0]
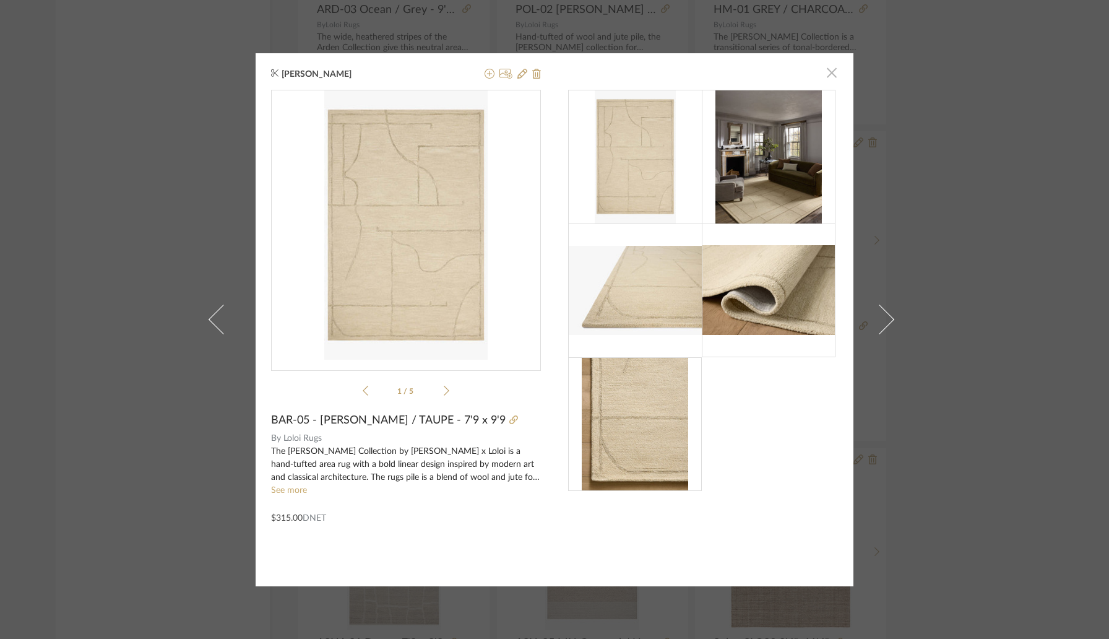
click at [823, 73] on span "button" at bounding box center [831, 73] width 25 height 25
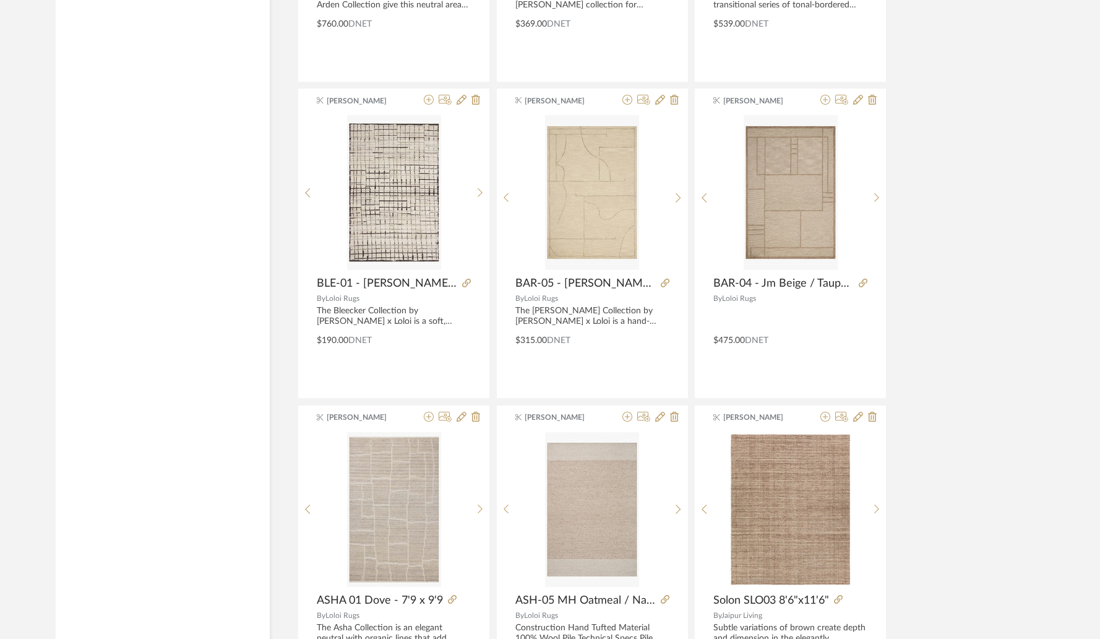
scroll to position [2719, 0]
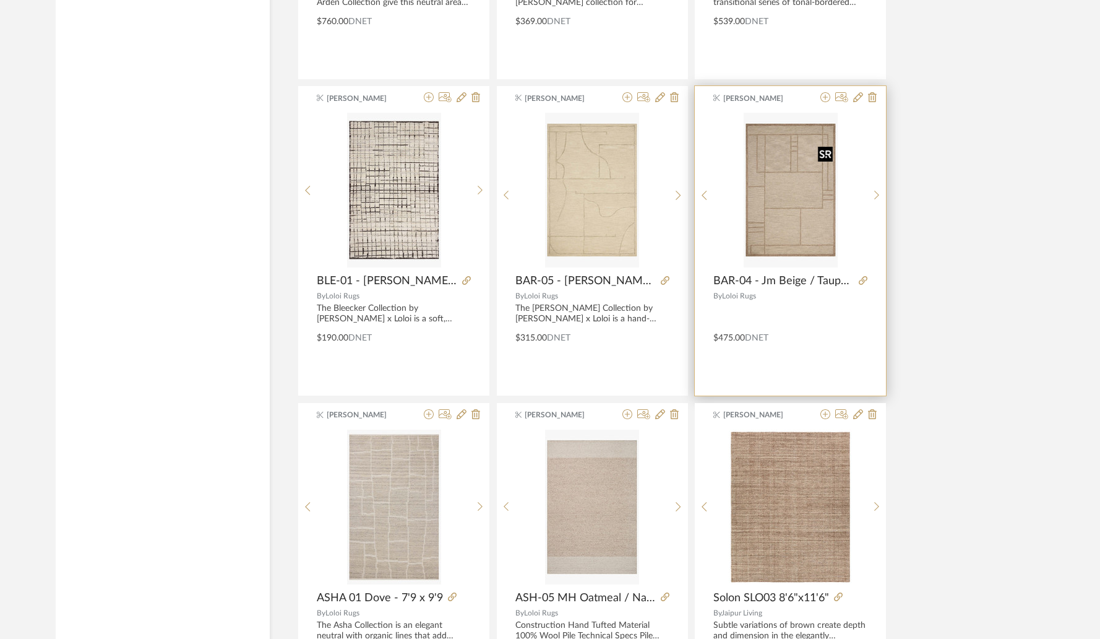
click at [778, 244] on img "0" at bounding box center [791, 190] width 94 height 155
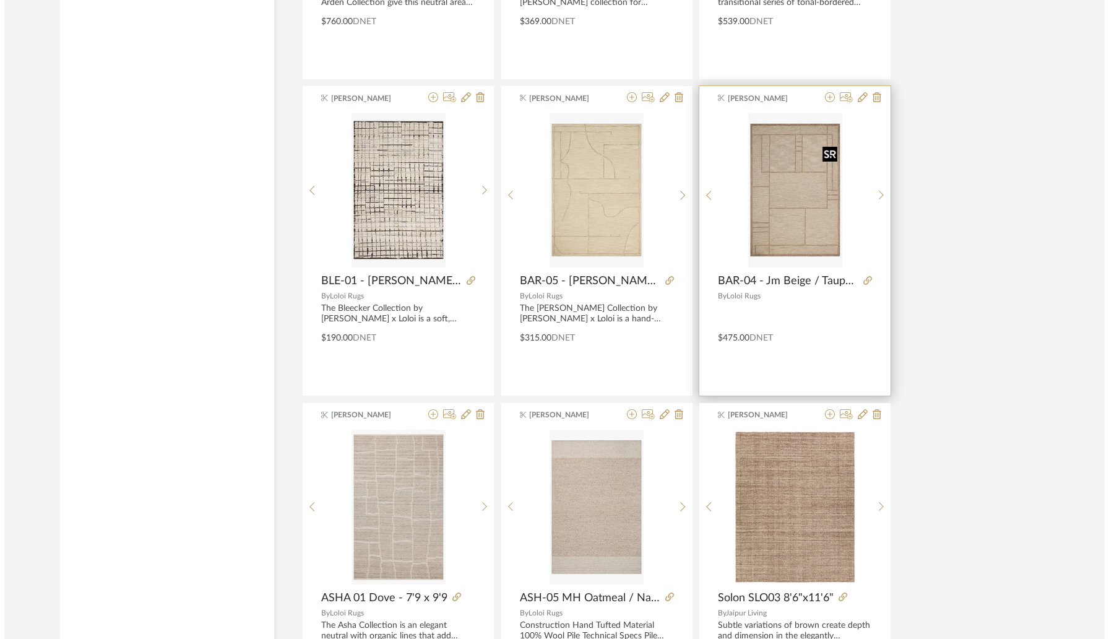
scroll to position [0, 0]
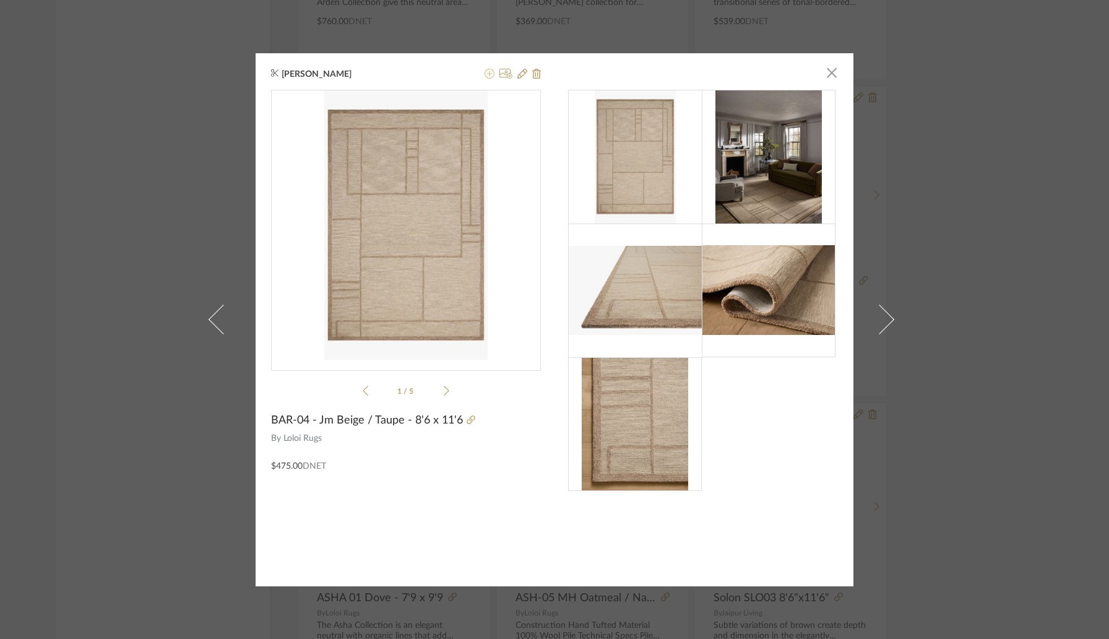
click at [485, 77] on icon at bounding box center [490, 74] width 10 height 10
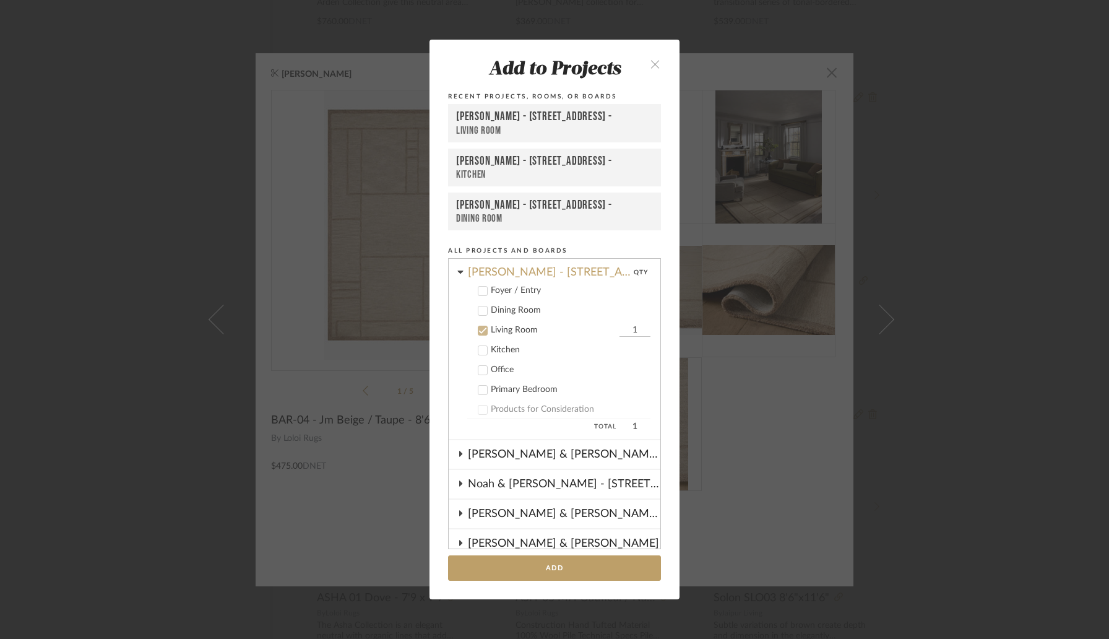
scroll to position [347, 0]
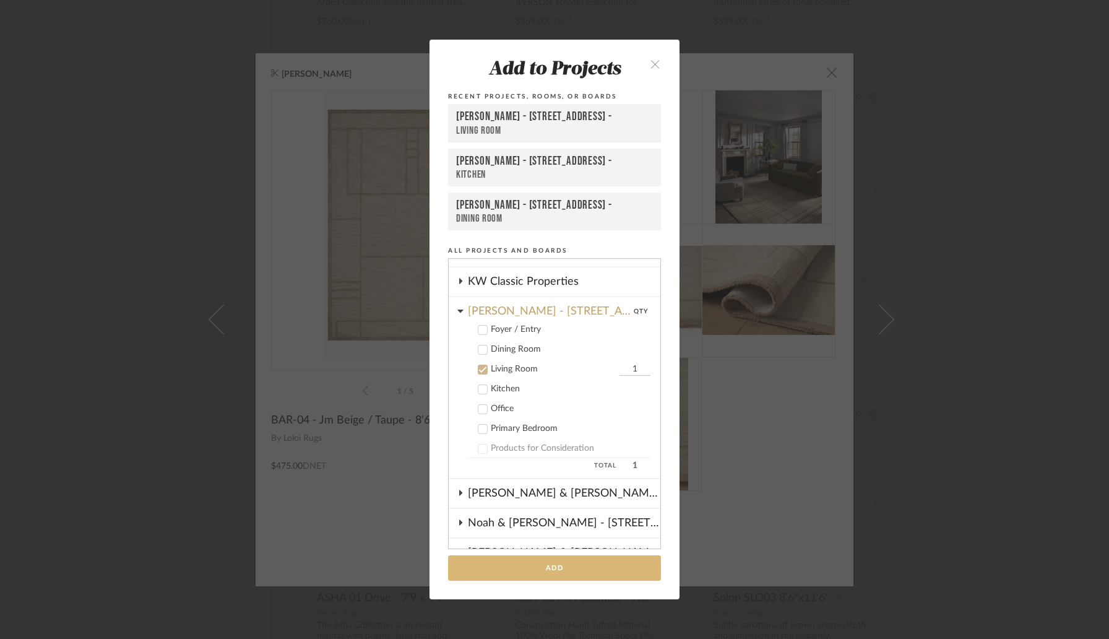
click at [530, 577] on button "Add" at bounding box center [554, 567] width 213 height 25
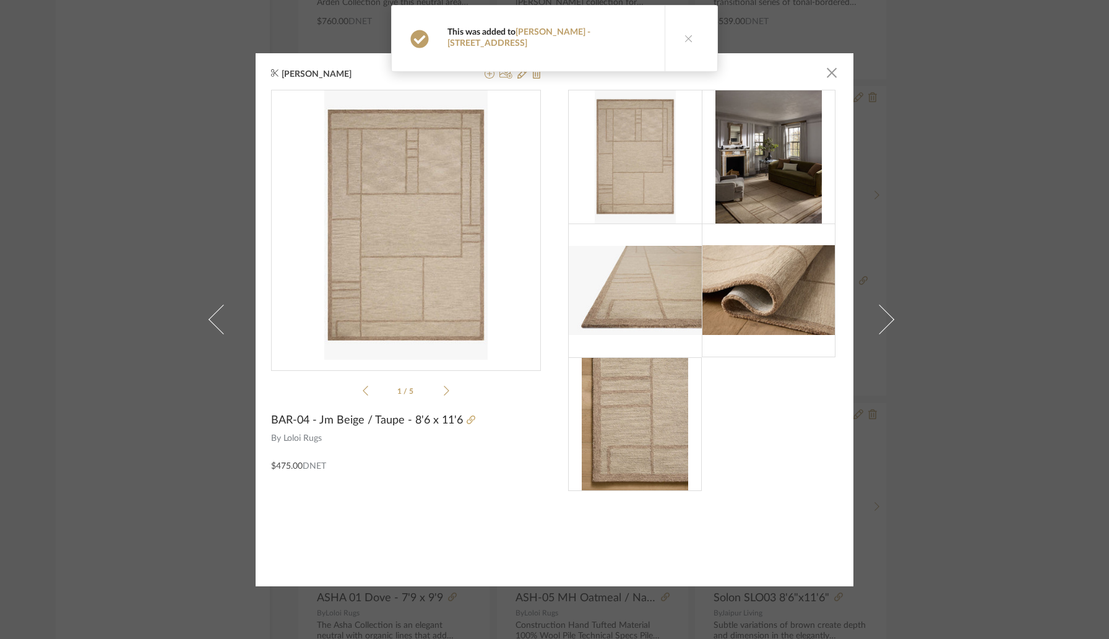
click at [937, 379] on div "Keith Benham × 1 / 5 BAR-04 - Jm Beige / Taupe - 8'6 x 11'6 By Loloi Rugs $475.…" at bounding box center [554, 319] width 1109 height 639
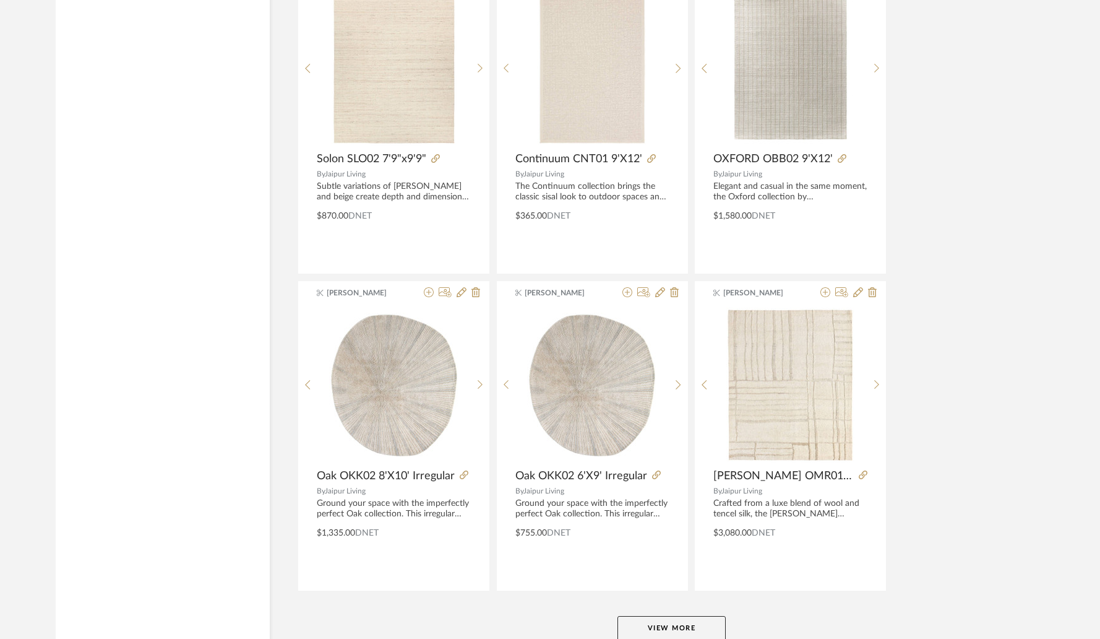
scroll to position [3557, 0]
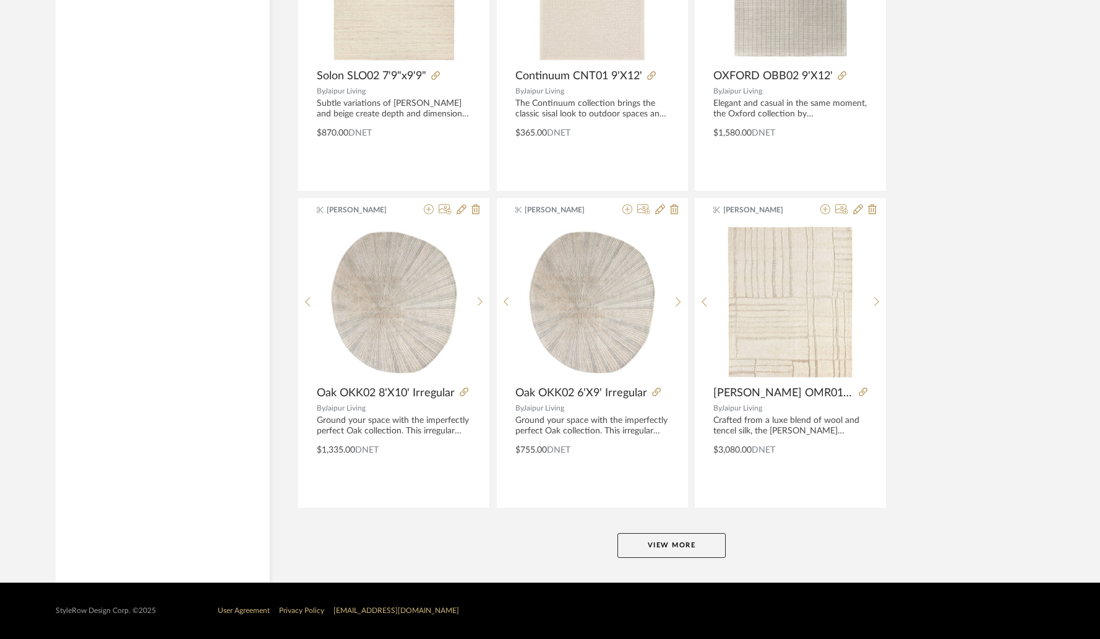
click at [662, 543] on button "View More" at bounding box center [672, 545] width 108 height 25
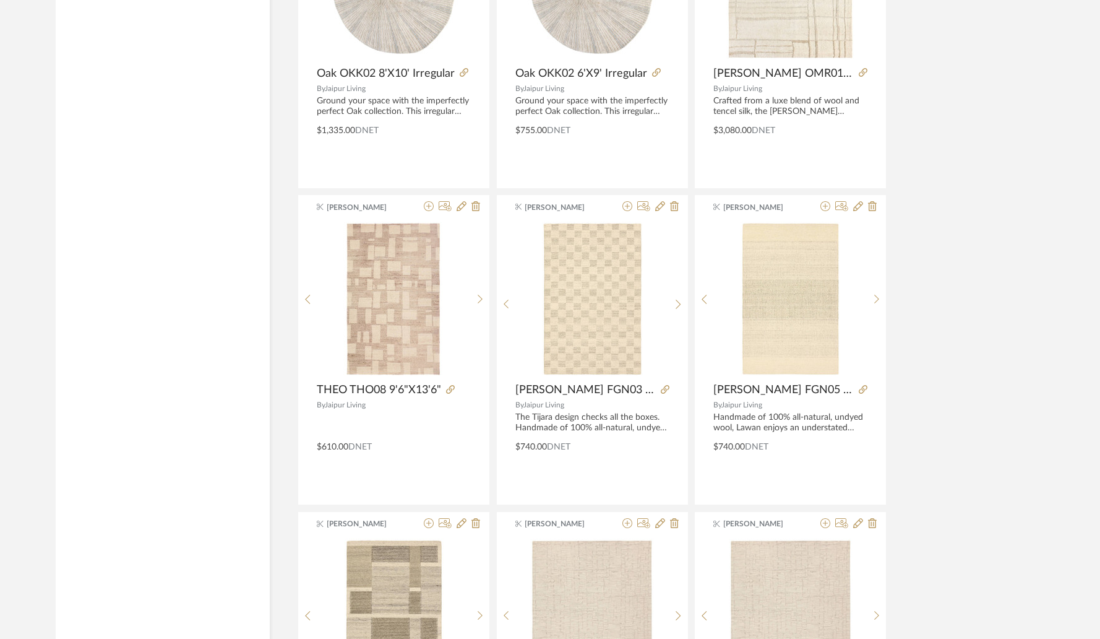
scroll to position [3893, 0]
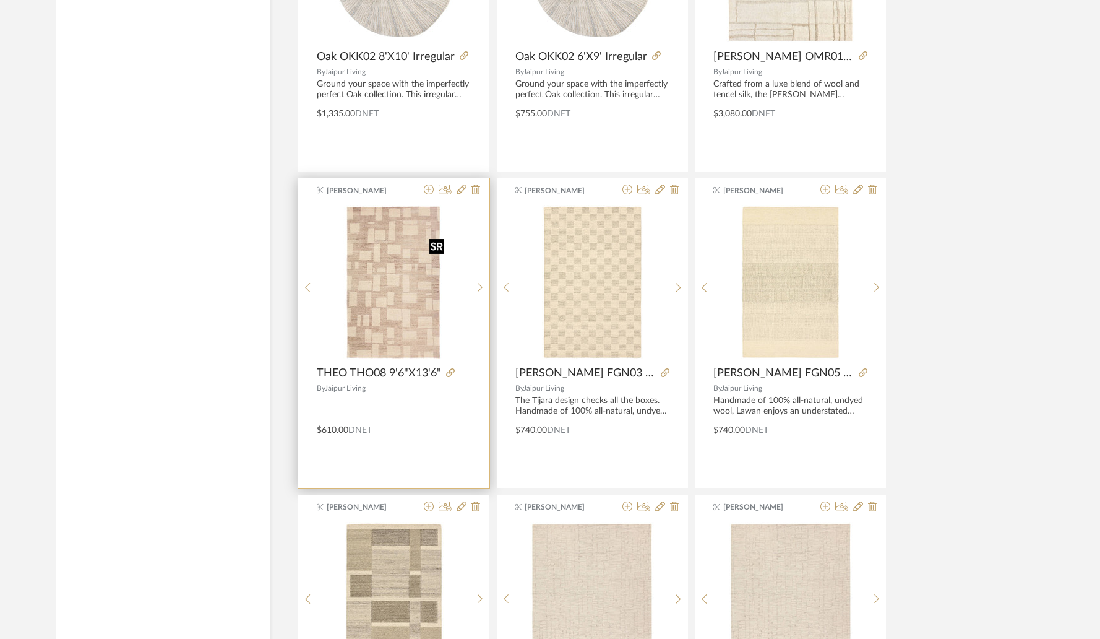
click at [394, 319] on img "0" at bounding box center [393, 282] width 111 height 155
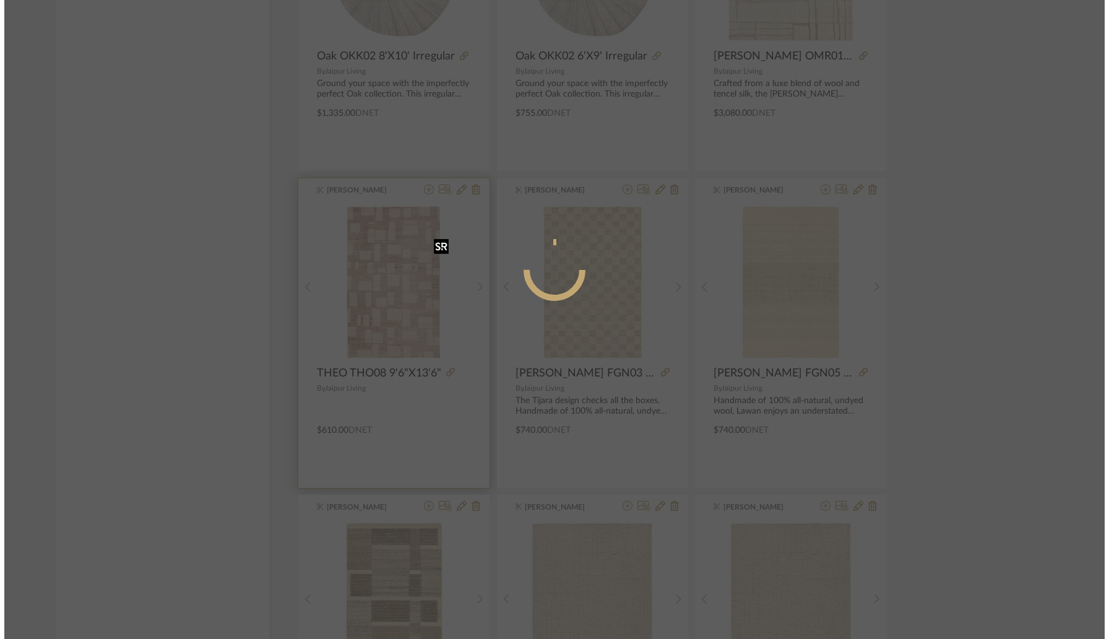
scroll to position [0, 0]
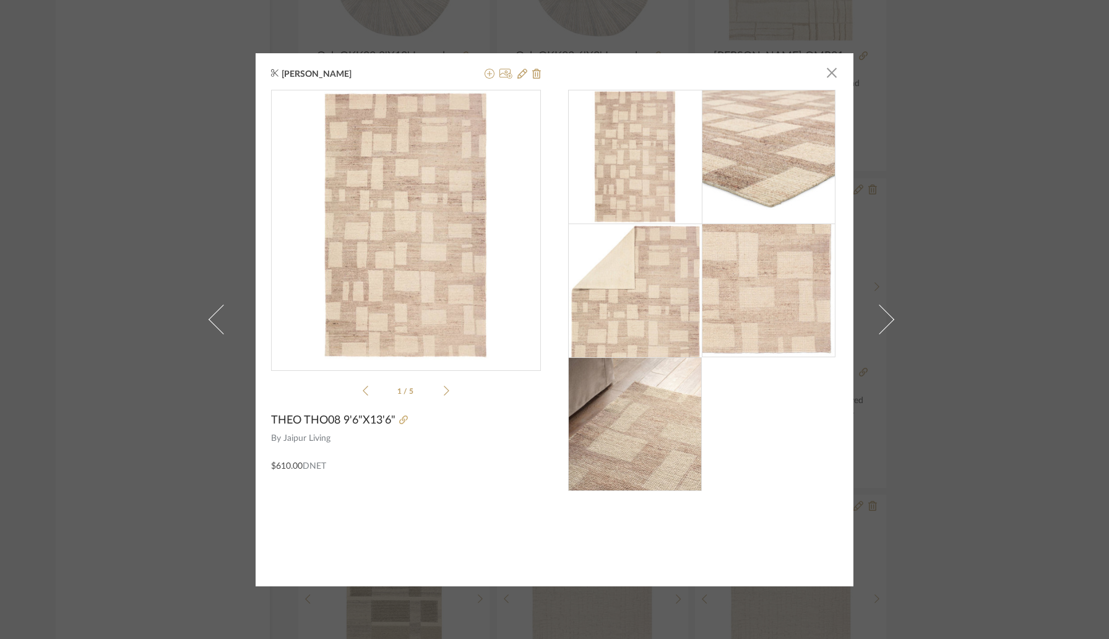
click at [618, 446] on img at bounding box center [635, 424] width 134 height 134
click at [485, 77] on icon at bounding box center [490, 74] width 10 height 10
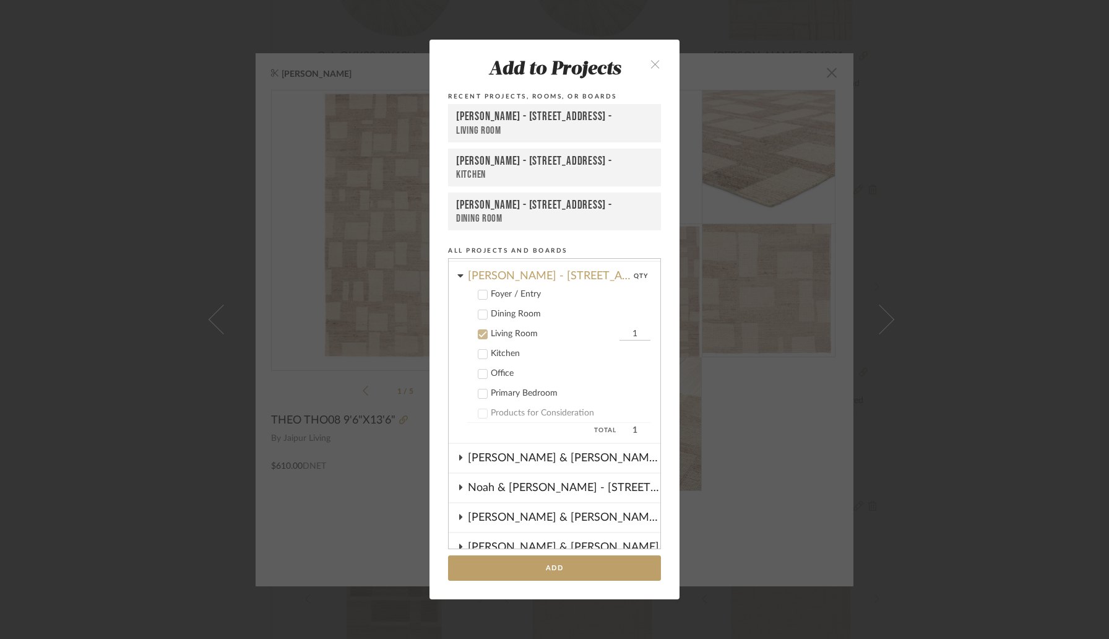
scroll to position [446, 0]
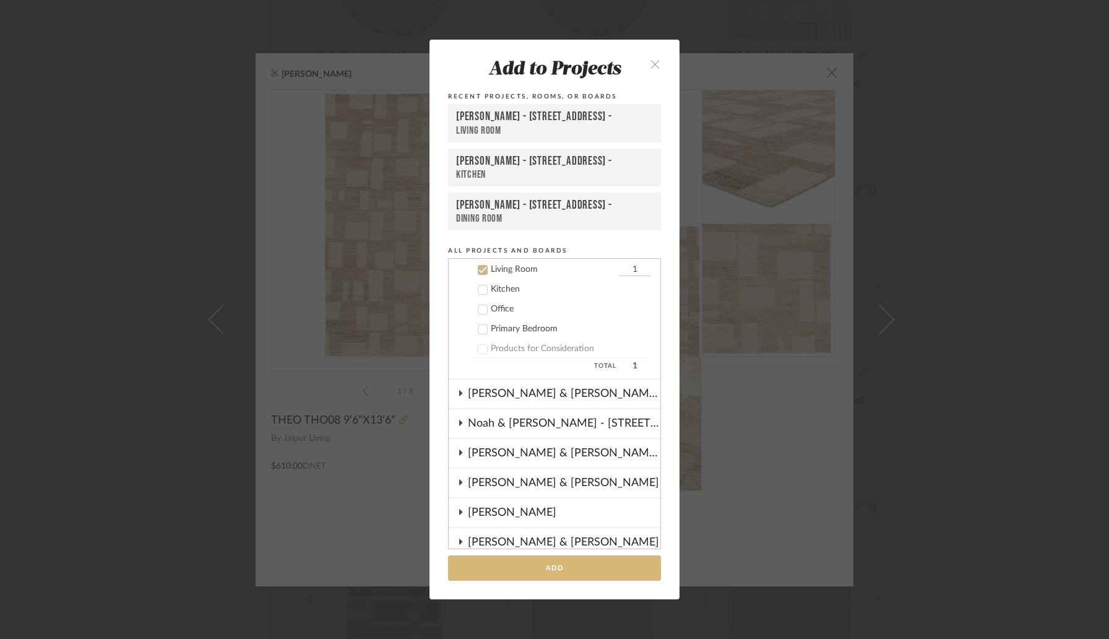
click at [533, 574] on button "Add" at bounding box center [554, 567] width 213 height 25
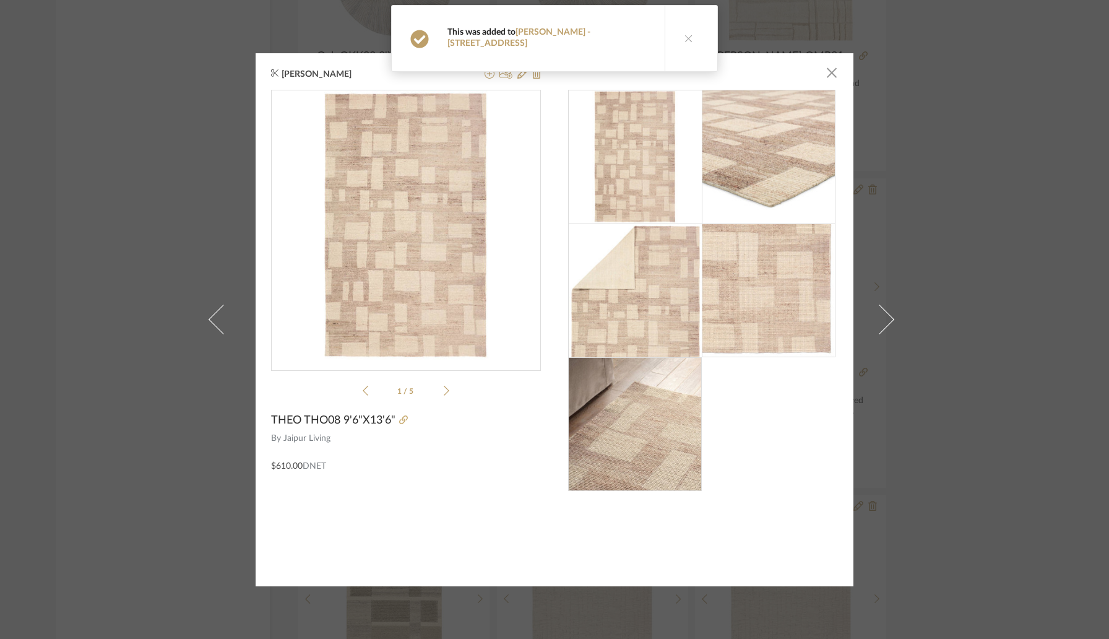
click at [684, 35] on icon at bounding box center [688, 38] width 9 height 9
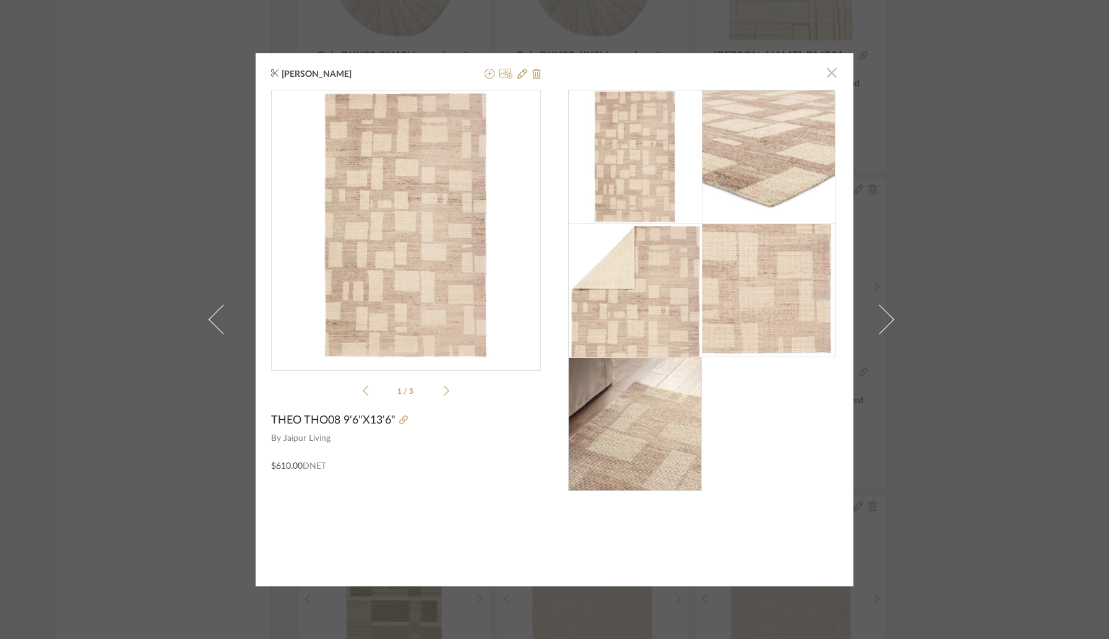
click at [825, 77] on span "button" at bounding box center [831, 73] width 25 height 25
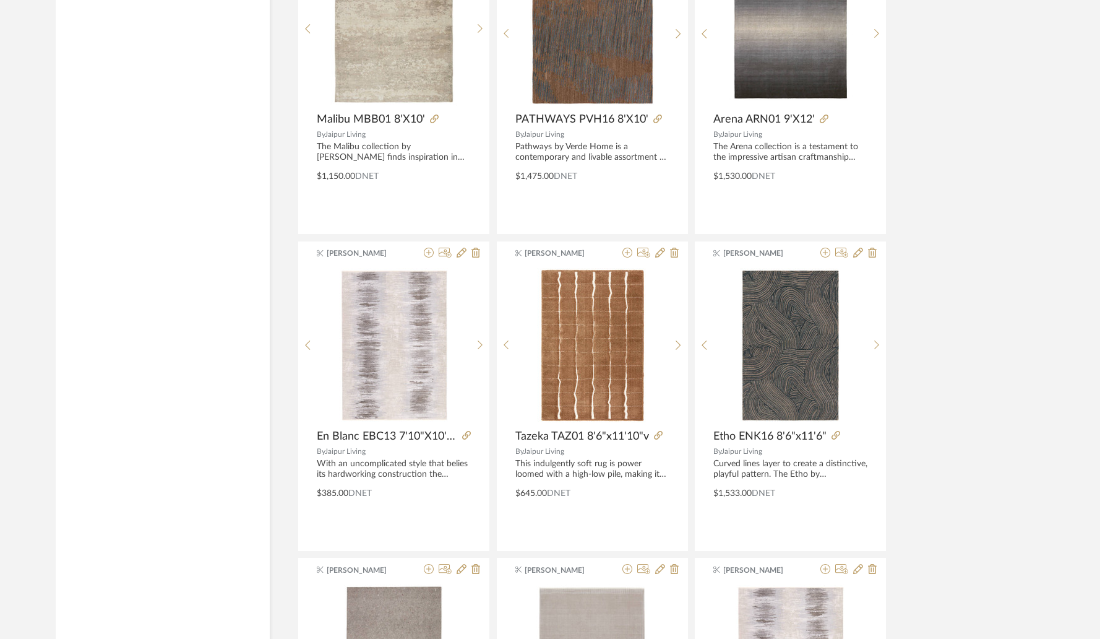
scroll to position [6046, 0]
click at [574, 73] on img "0" at bounding box center [592, 27] width 124 height 155
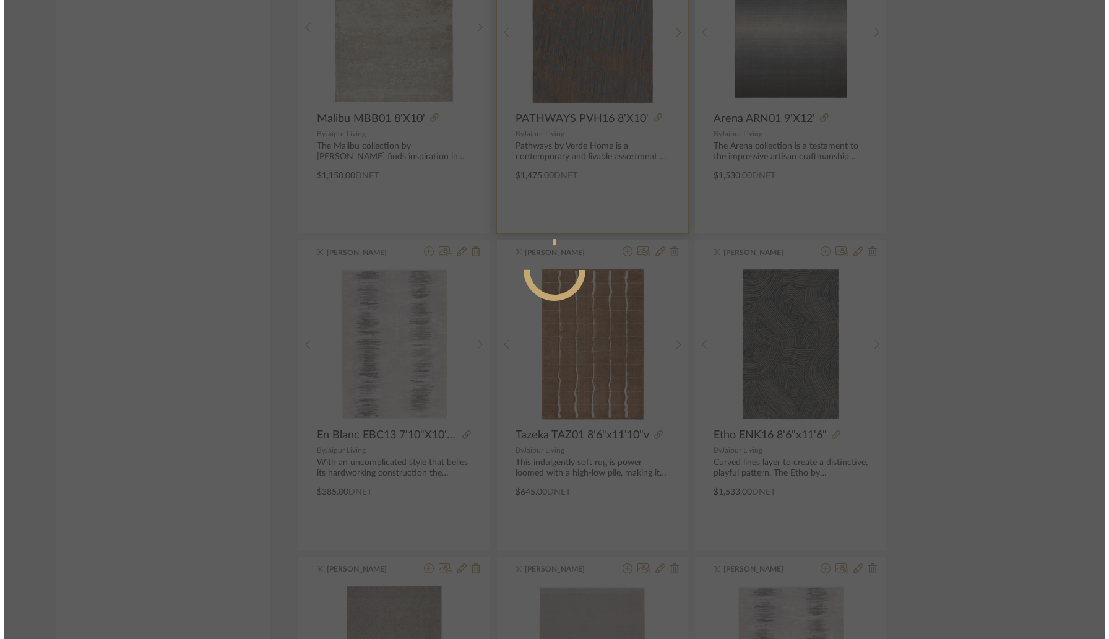
scroll to position [0, 0]
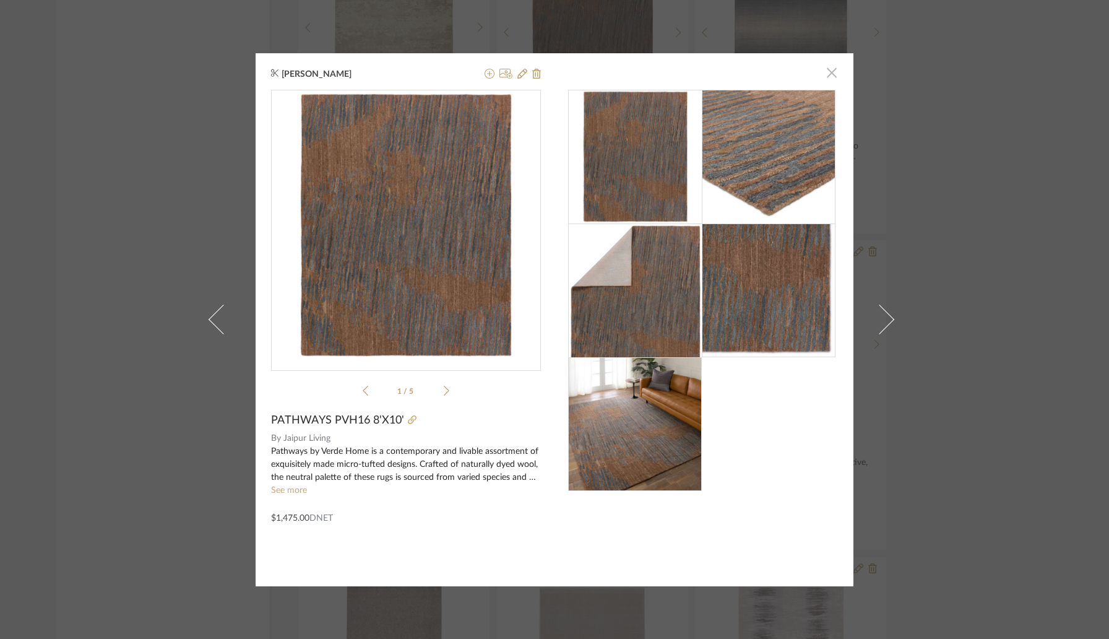
click at [827, 77] on span "button" at bounding box center [831, 73] width 25 height 25
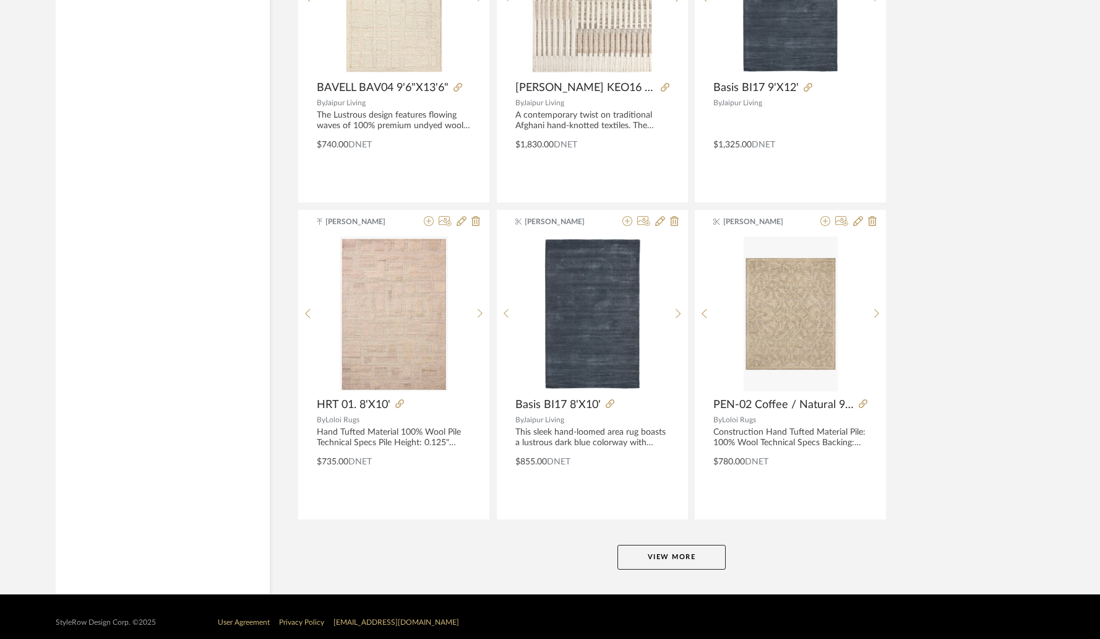
scroll to position [7342, 0]
click at [651, 556] on button "View More" at bounding box center [672, 557] width 108 height 25
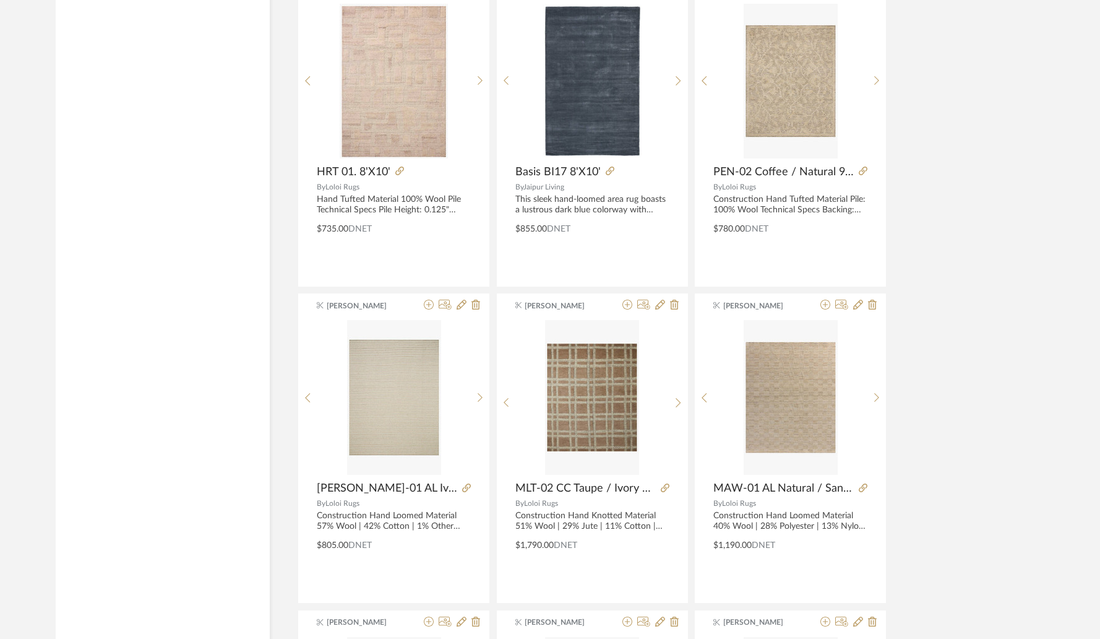
scroll to position [7582, 0]
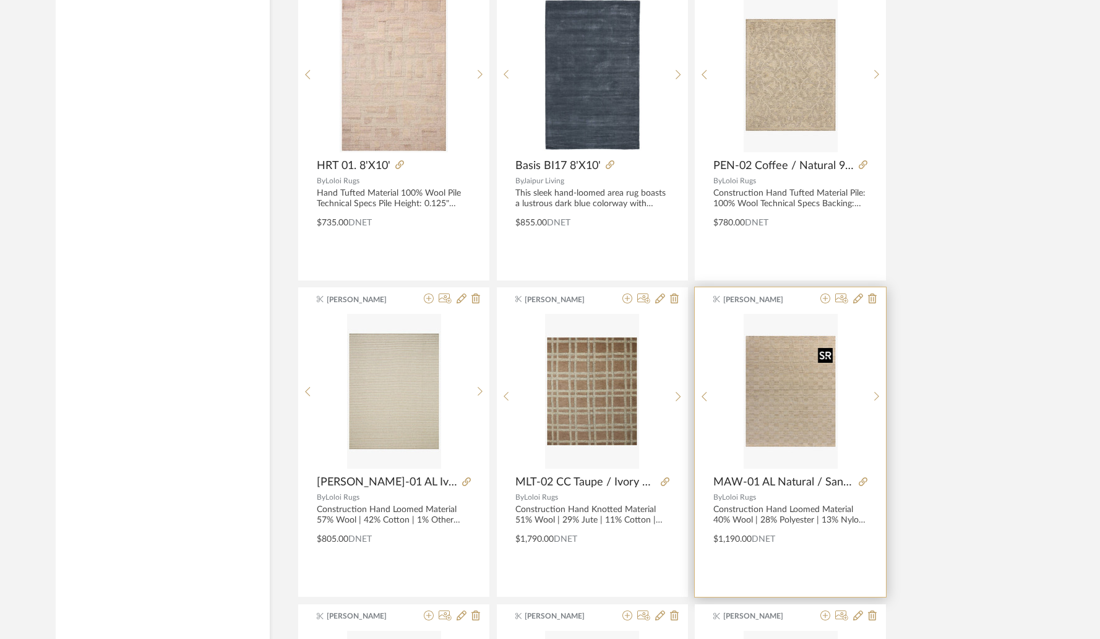
click at [794, 405] on img "0" at bounding box center [791, 391] width 94 height 155
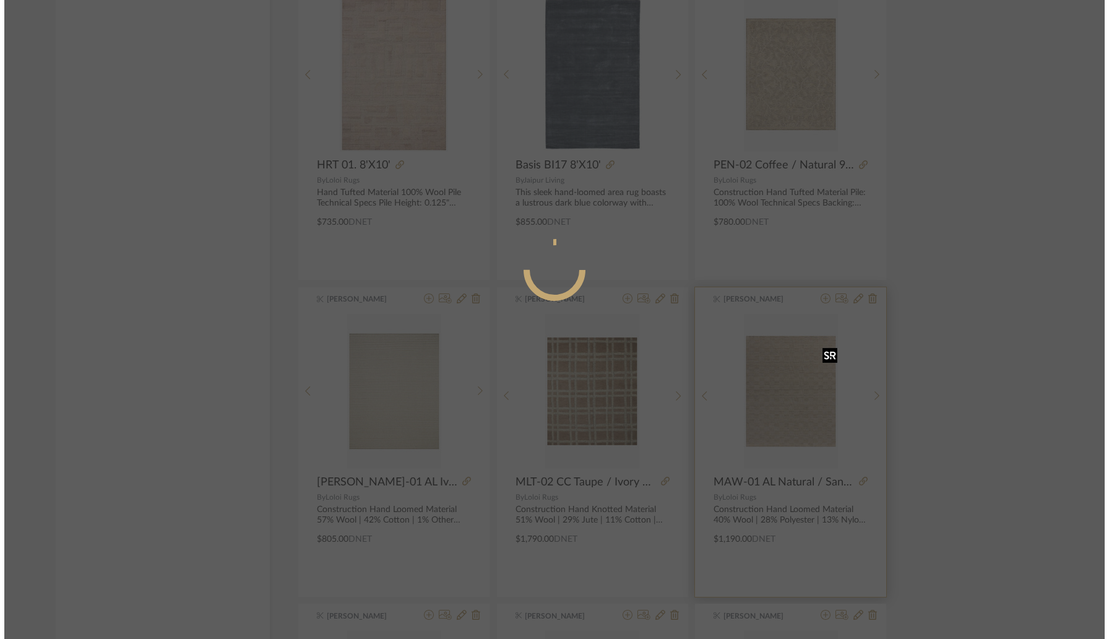
scroll to position [0, 0]
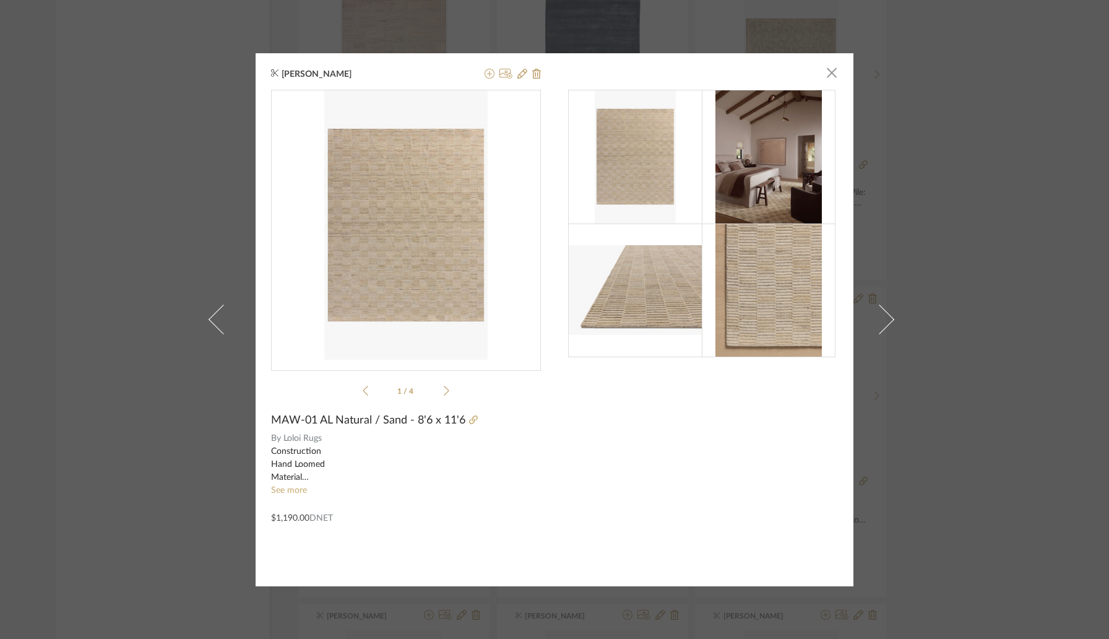
click at [752, 282] on img at bounding box center [768, 290] width 107 height 134
click at [621, 286] on img at bounding box center [636, 289] width 134 height 89
click at [404, 263] on img "0" at bounding box center [406, 225] width 164 height 270
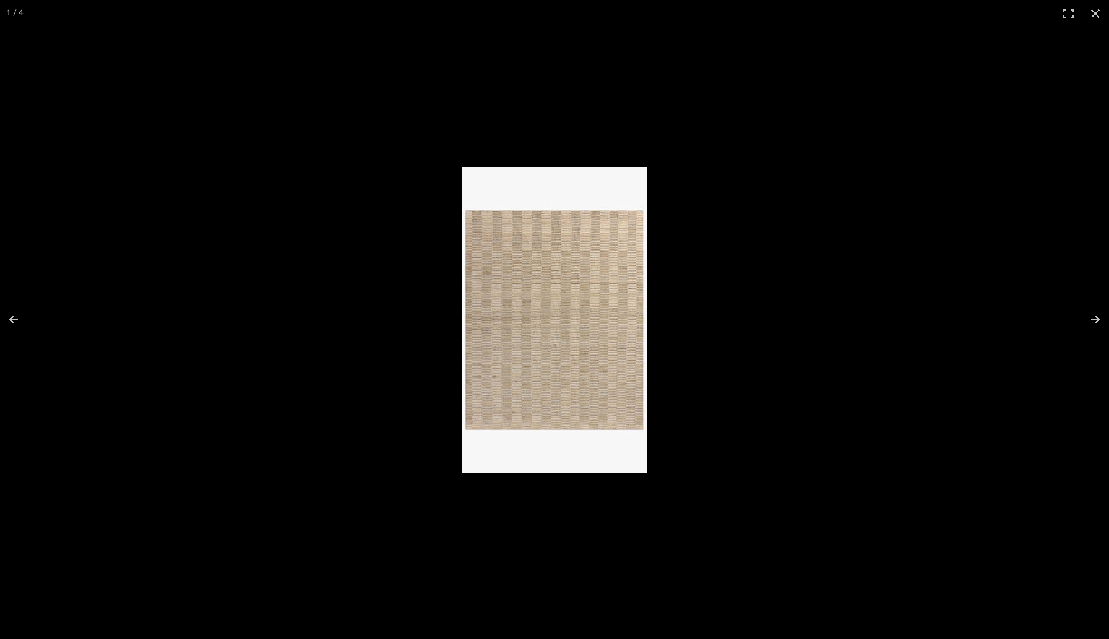
click at [556, 304] on img at bounding box center [555, 319] width 186 height 306
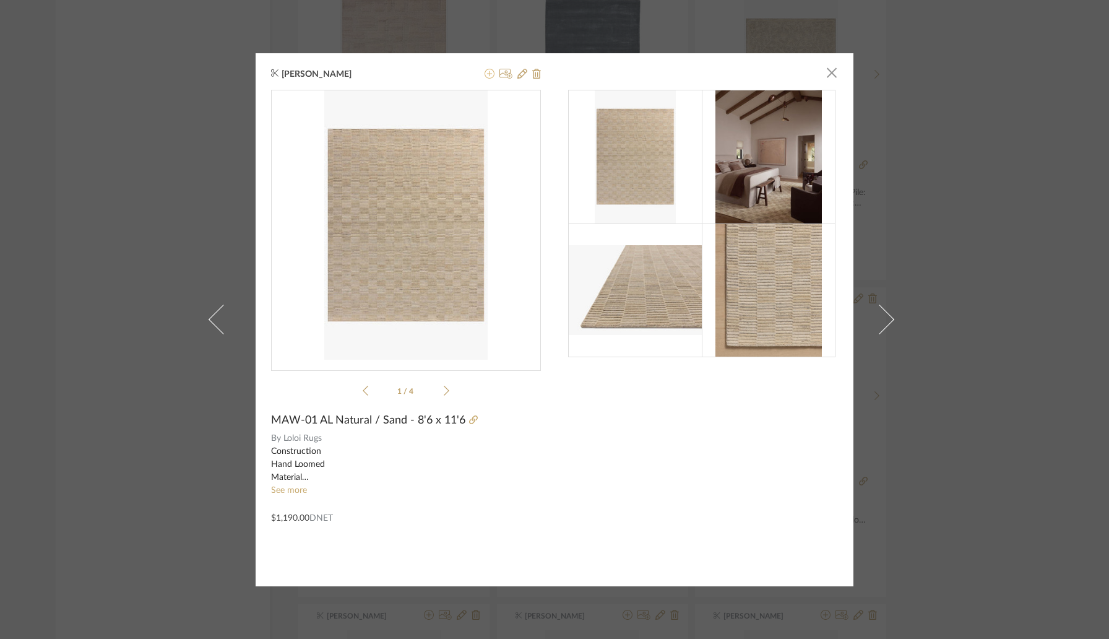
click at [488, 75] on icon at bounding box center [490, 74] width 10 height 10
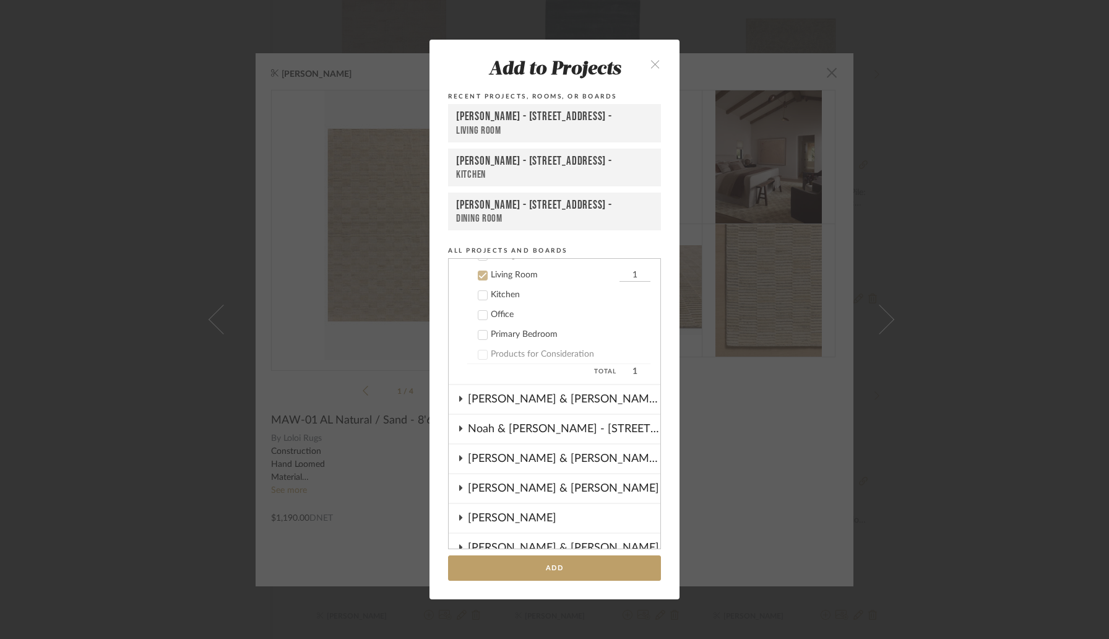
scroll to position [446, 0]
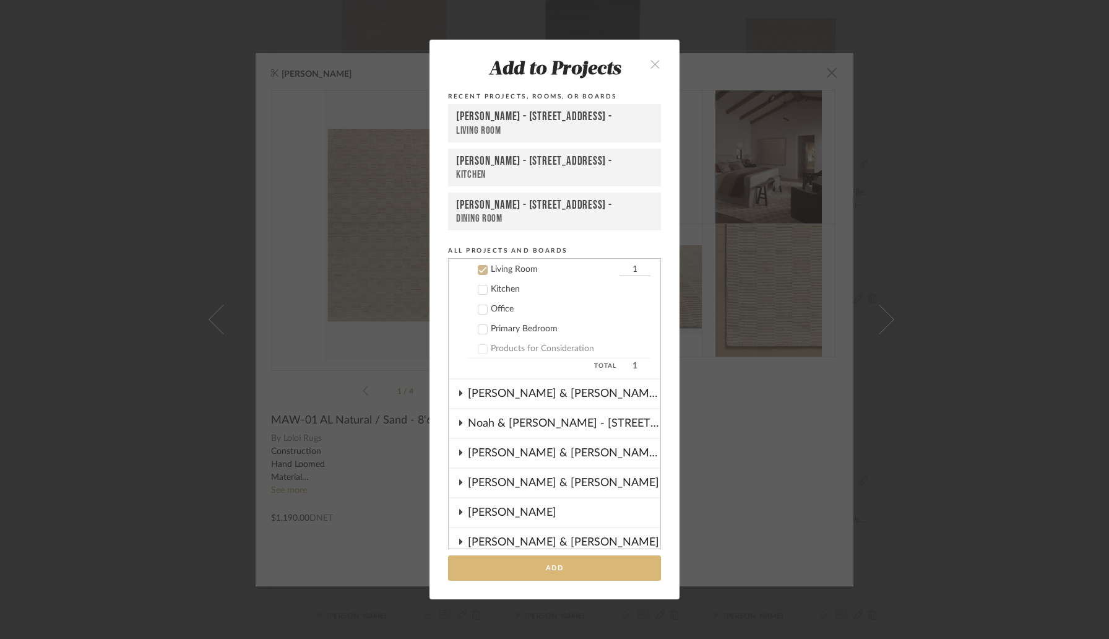
click at [535, 570] on button "Add" at bounding box center [554, 567] width 213 height 25
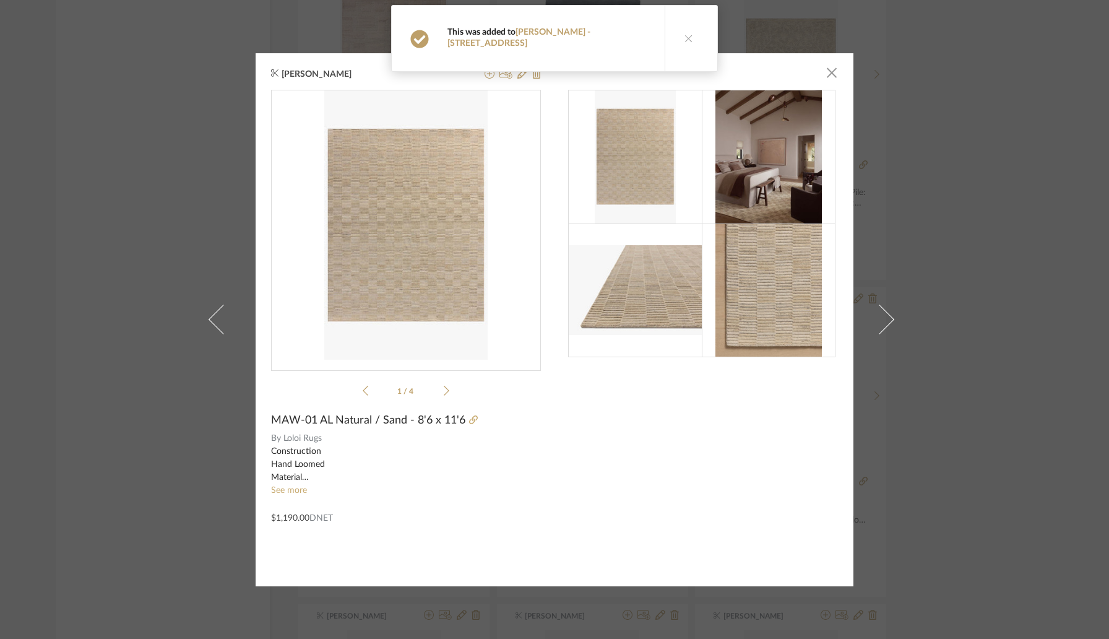
click at [692, 26] on button at bounding box center [689, 39] width 48 height 66
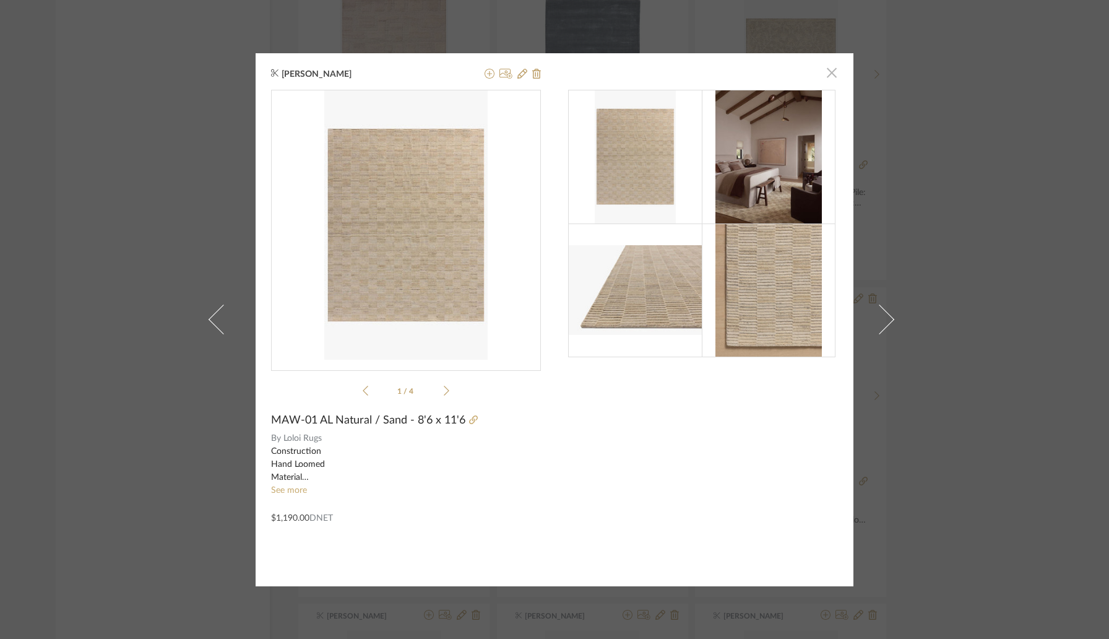
click at [828, 72] on span "button" at bounding box center [831, 73] width 25 height 25
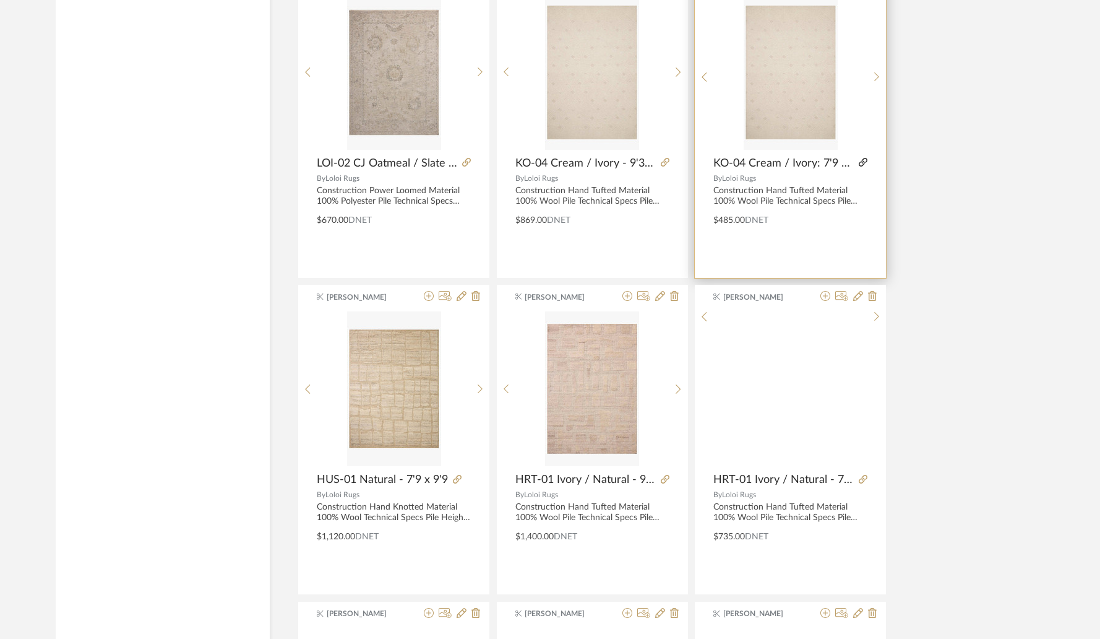
scroll to position [8222, 0]
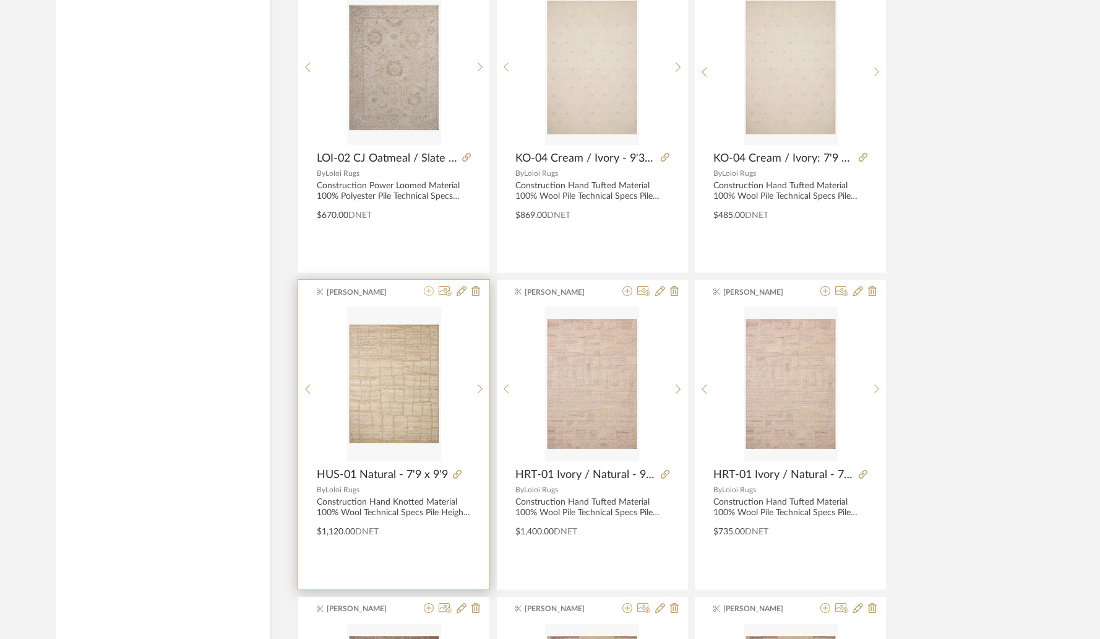
click at [428, 291] on icon at bounding box center [429, 291] width 10 height 10
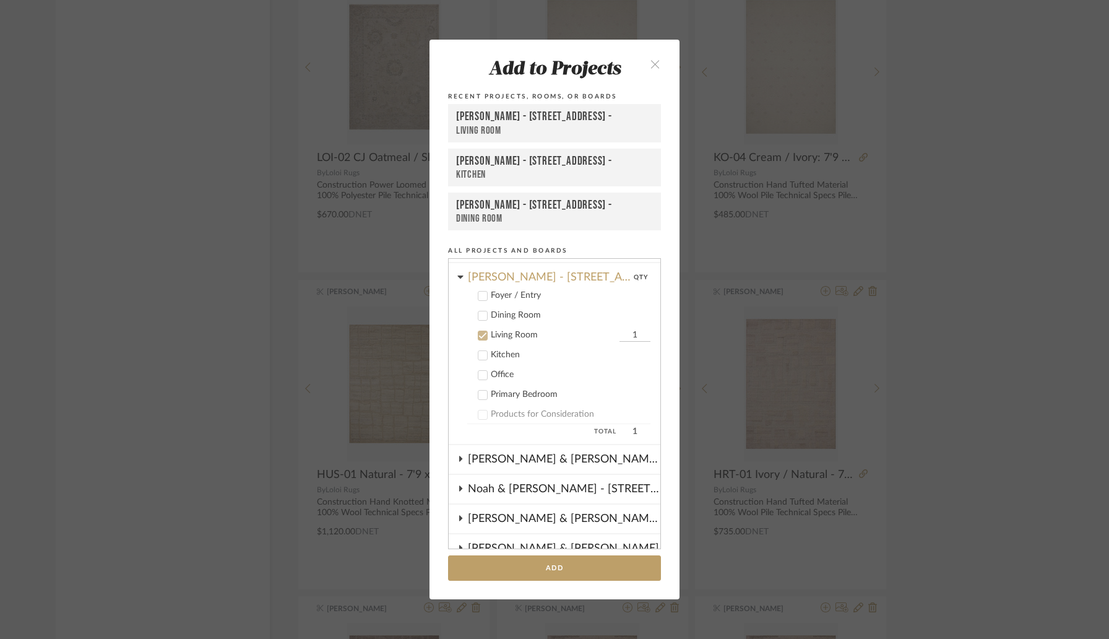
scroll to position [382, 0]
click at [480, 389] on icon at bounding box center [482, 393] width 9 height 9
click at [479, 337] on icon at bounding box center [482, 334] width 9 height 9
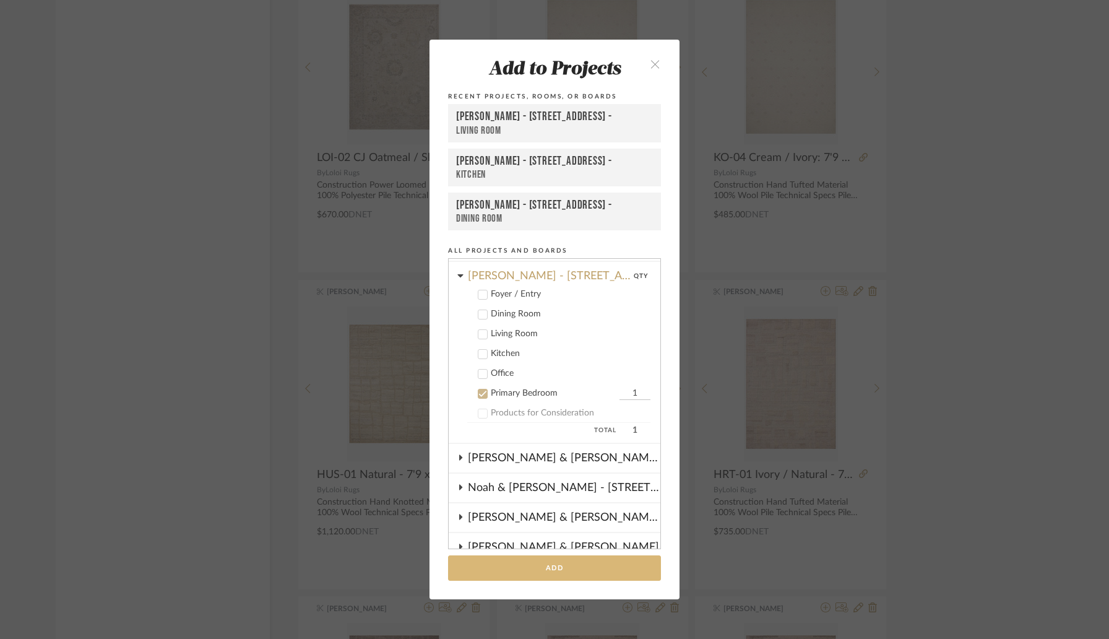
click at [552, 559] on button "Add" at bounding box center [554, 567] width 213 height 25
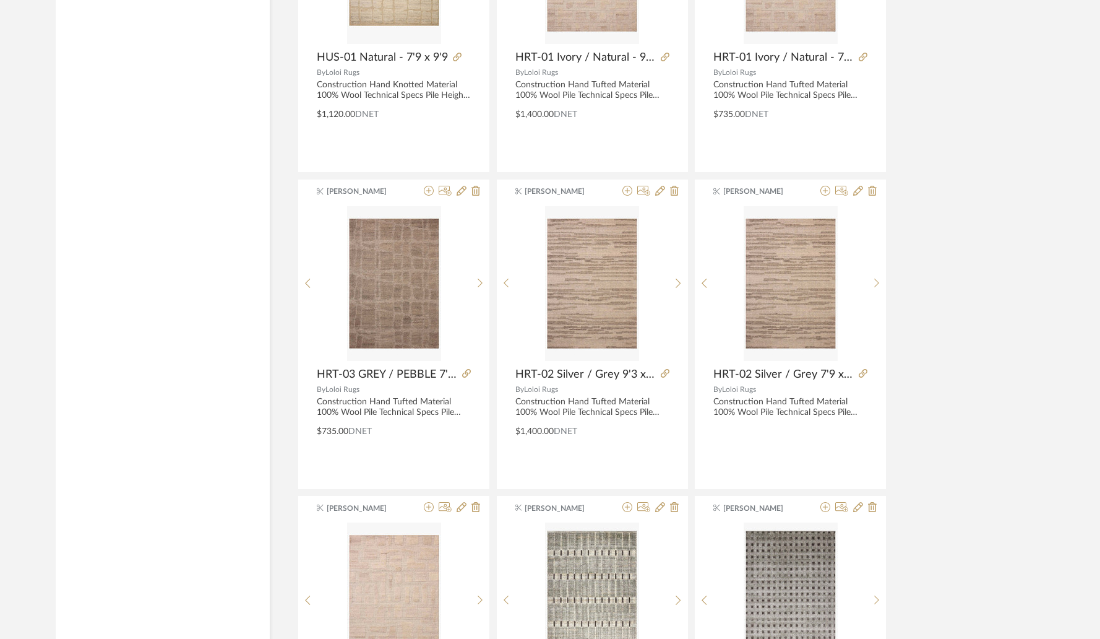
scroll to position [8642, 0]
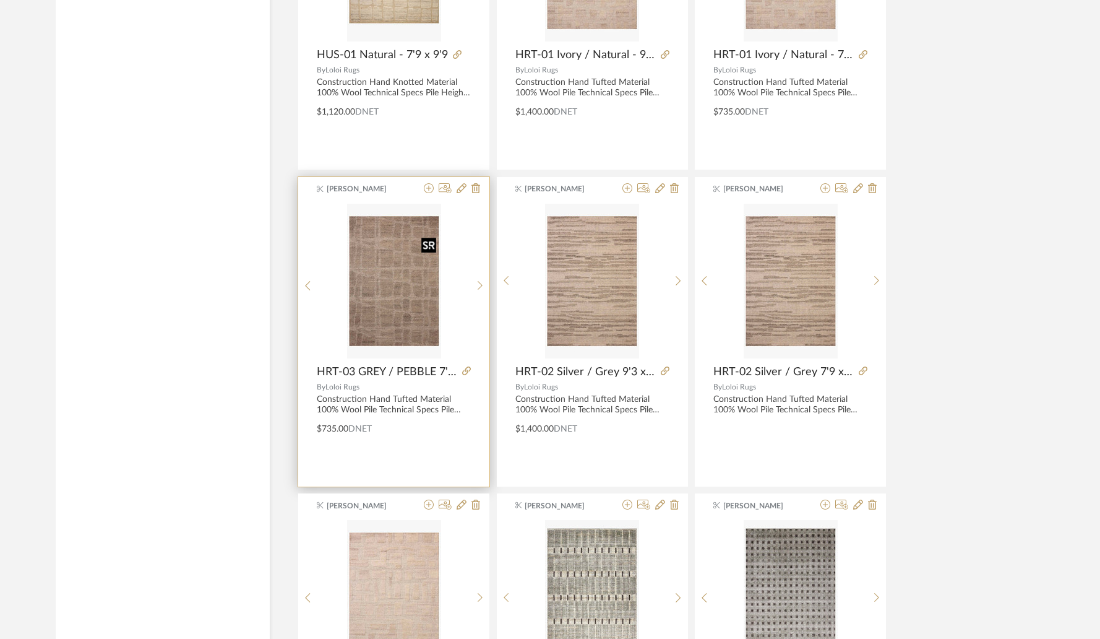
click at [0, 0] on img at bounding box center [0, 0] width 0 height 0
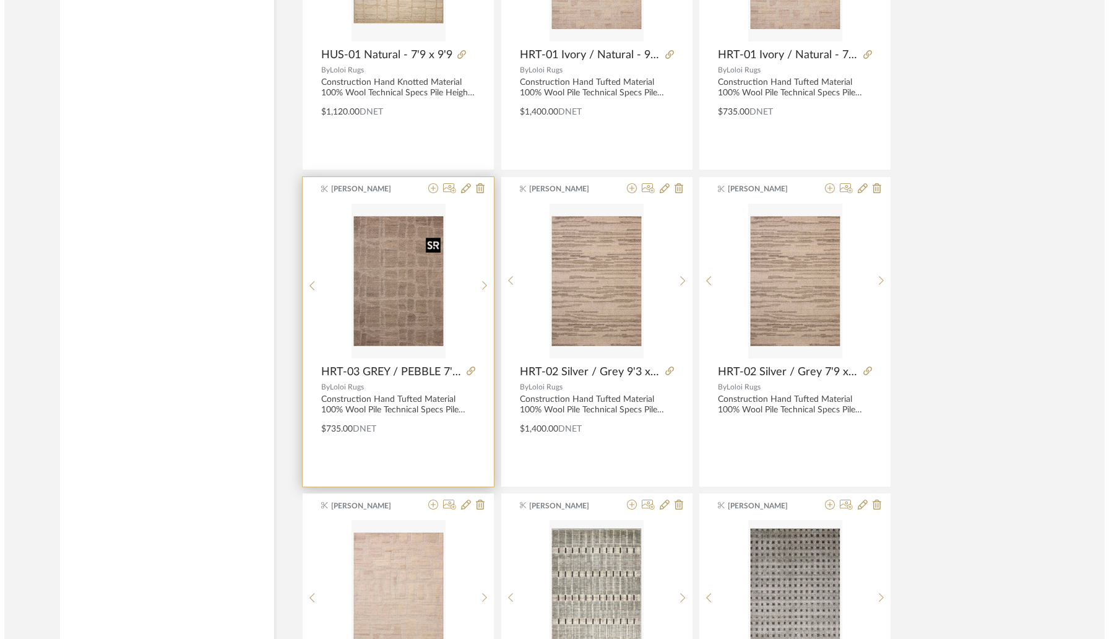
scroll to position [0, 0]
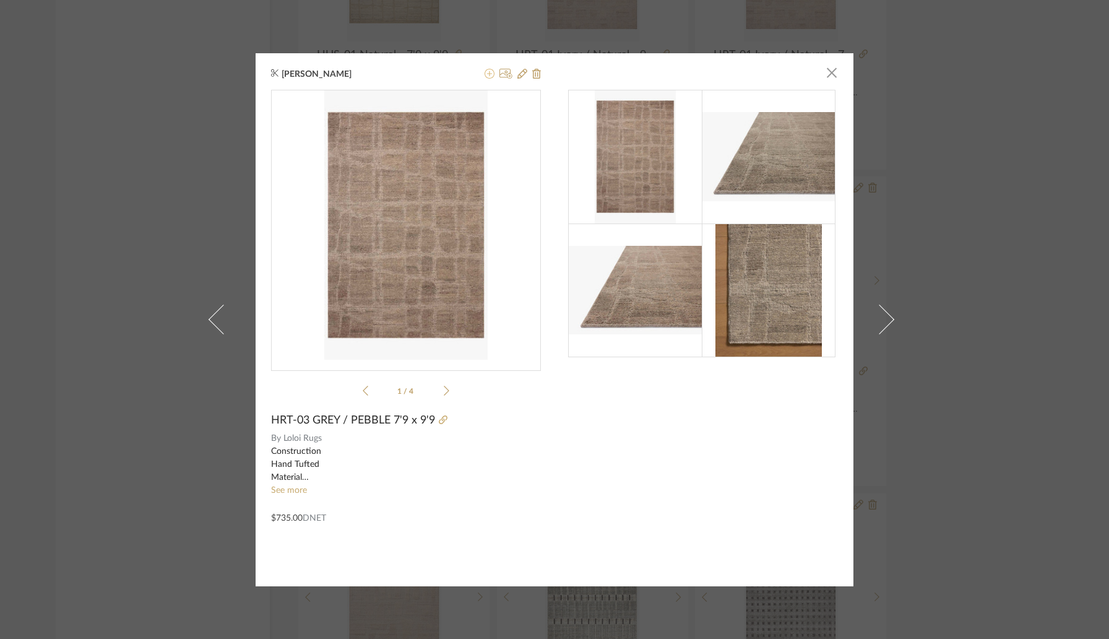
click at [487, 75] on icon at bounding box center [490, 74] width 10 height 10
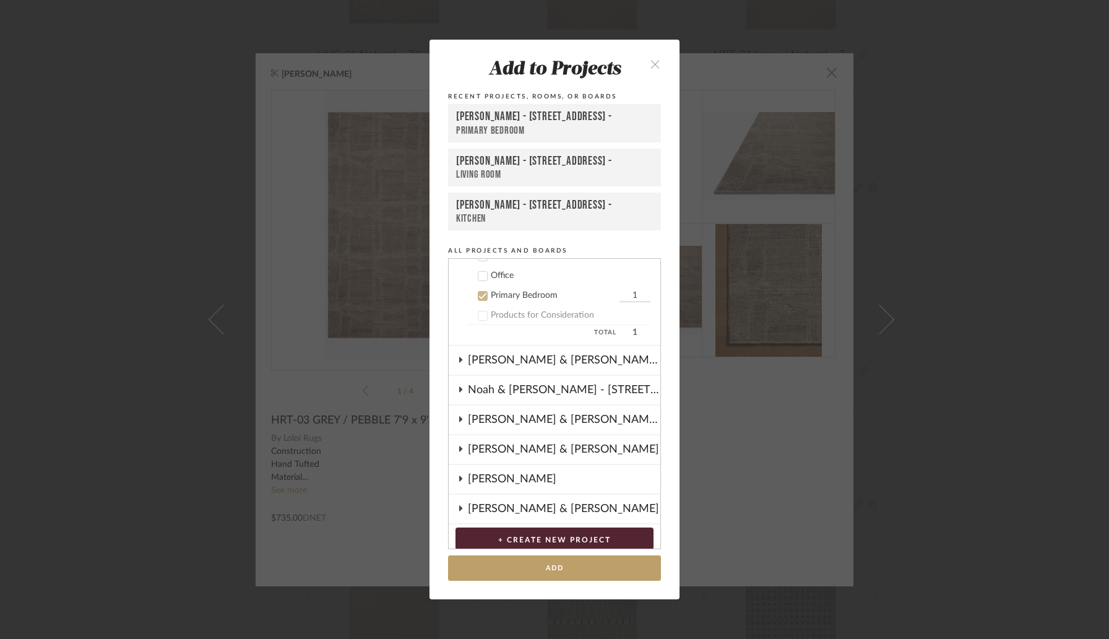
scroll to position [506, 0]
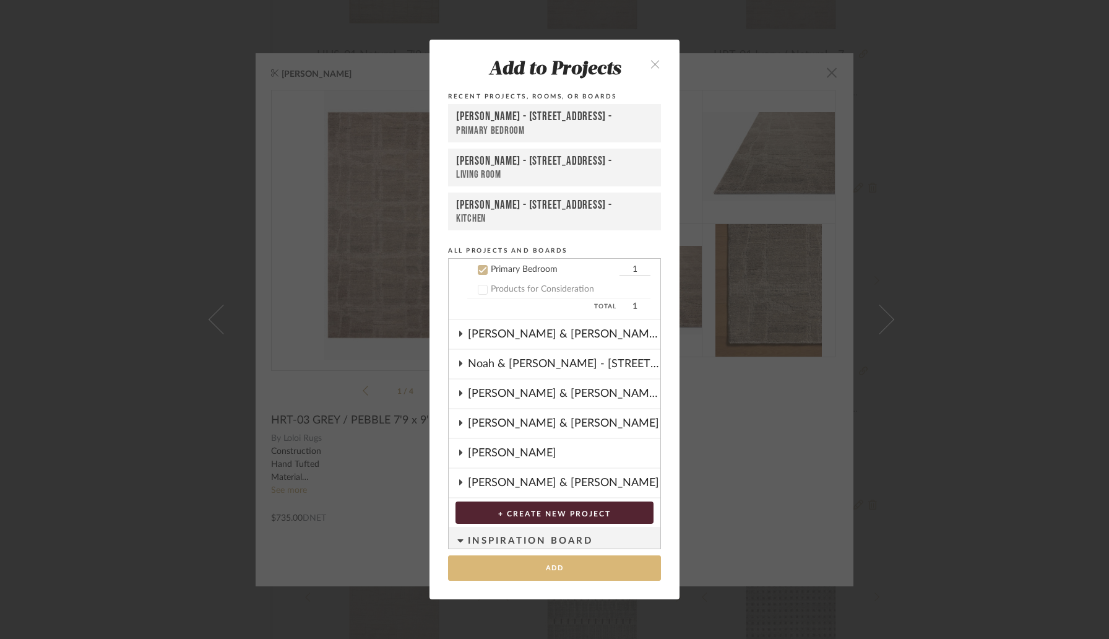
click at [548, 567] on button "Add" at bounding box center [554, 567] width 213 height 25
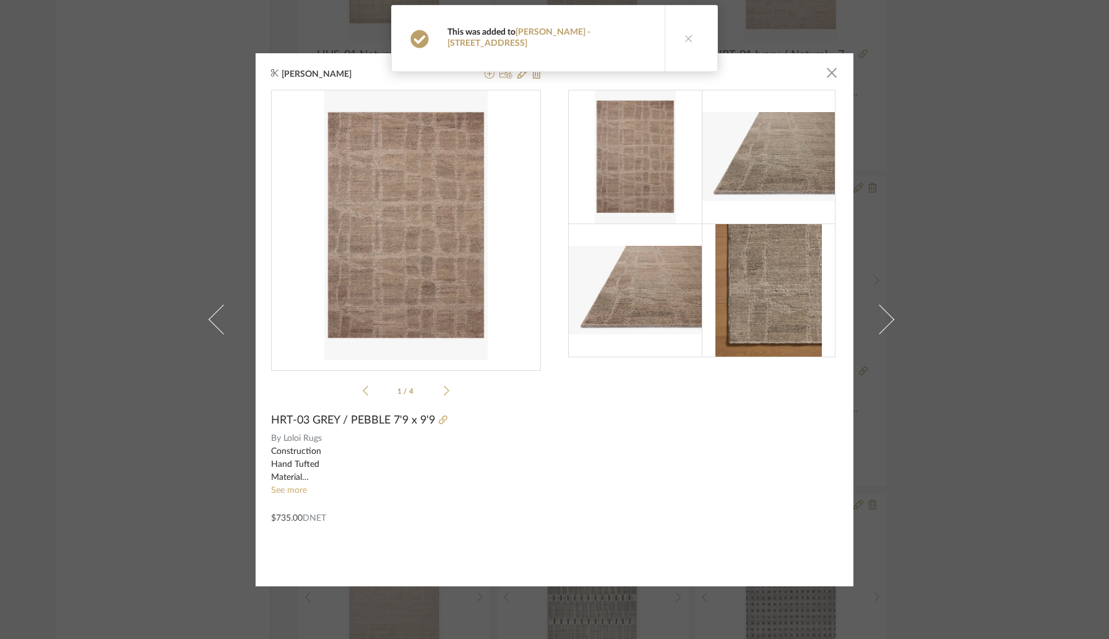
click at [683, 42] on button at bounding box center [689, 39] width 48 height 66
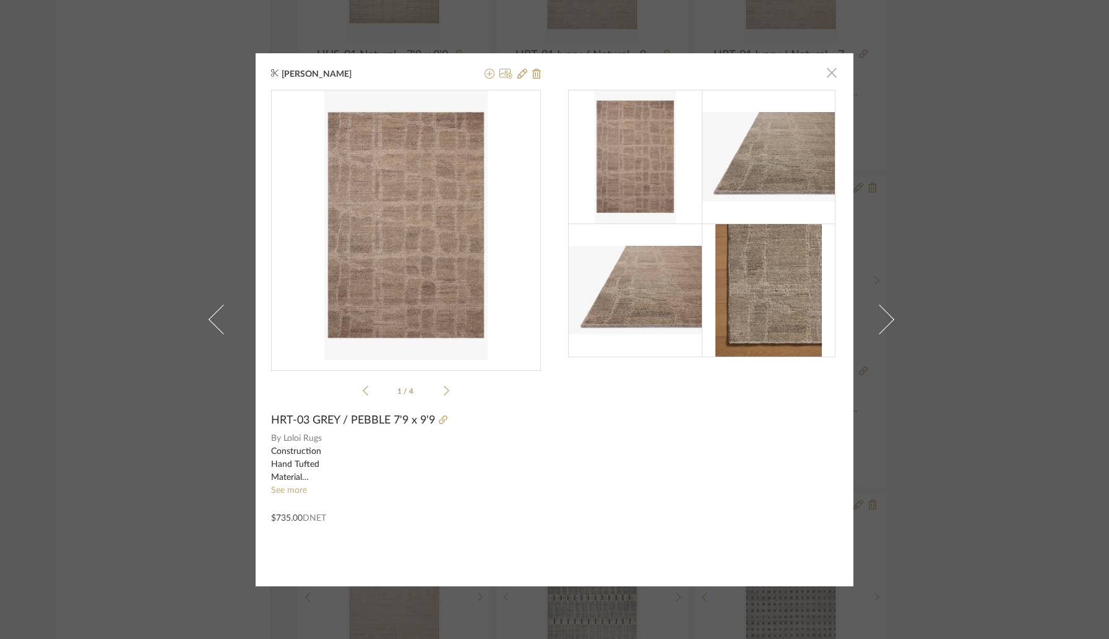
click at [828, 66] on span "button" at bounding box center [831, 73] width 25 height 25
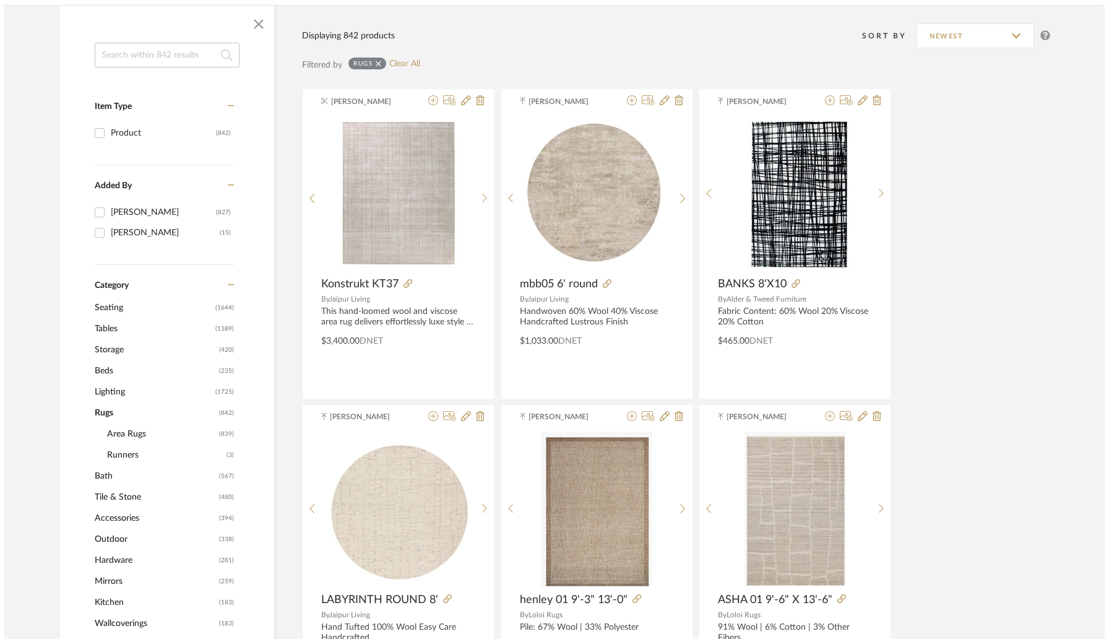
scroll to position [0, 0]
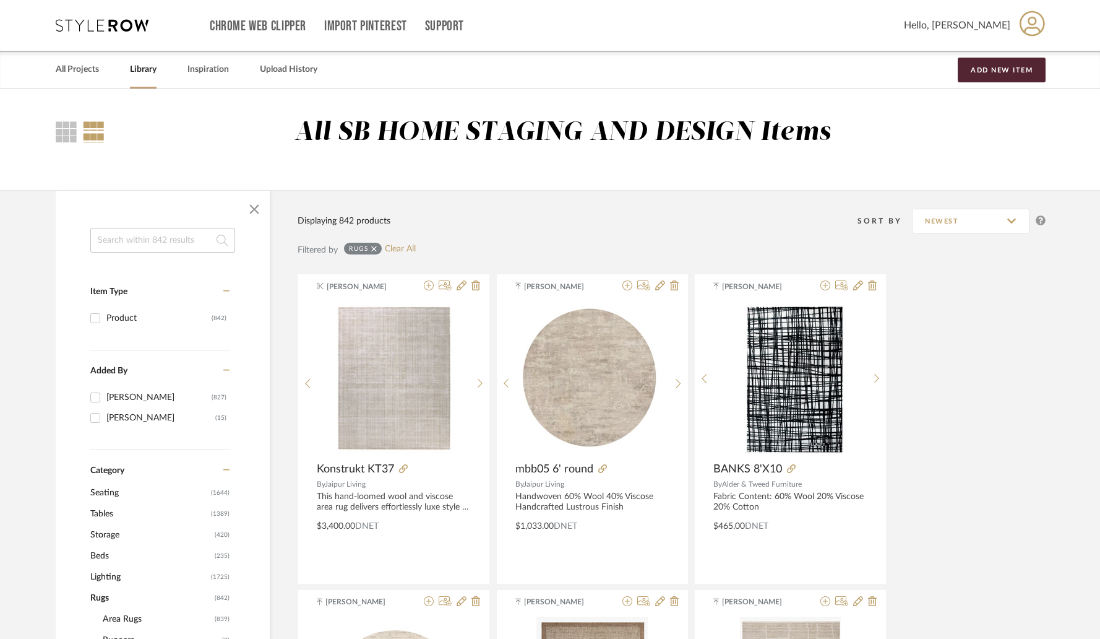
click at [167, 243] on input at bounding box center [162, 240] width 145 height 25
paste input "Abaso Coffee"
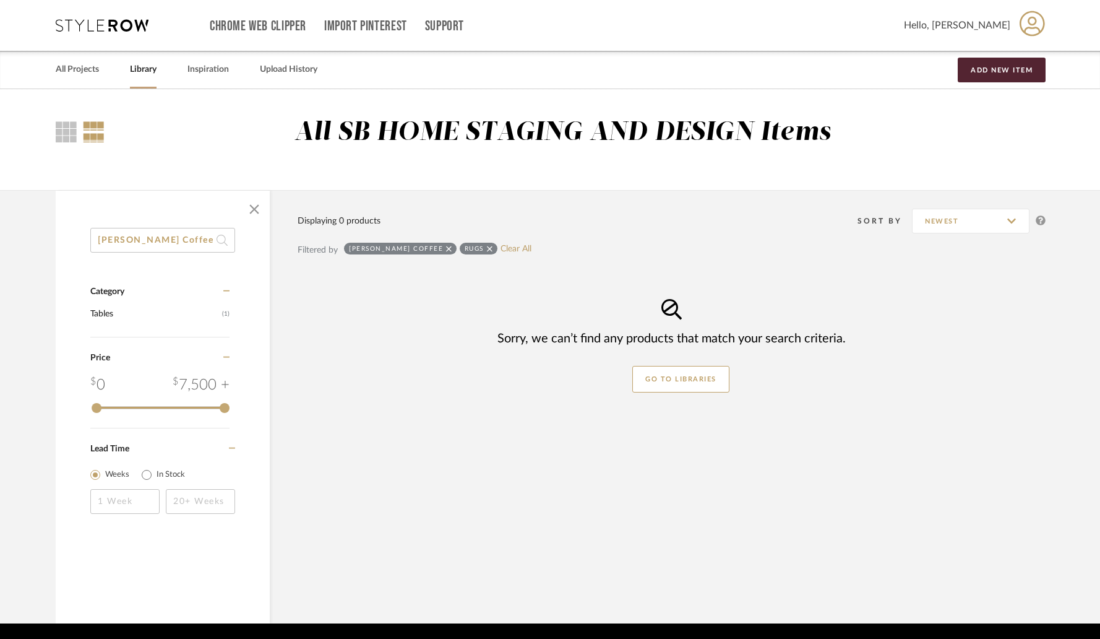
click at [226, 291] on icon at bounding box center [226, 290] width 7 height 1
click at [254, 210] on span "button" at bounding box center [254, 209] width 30 height 30
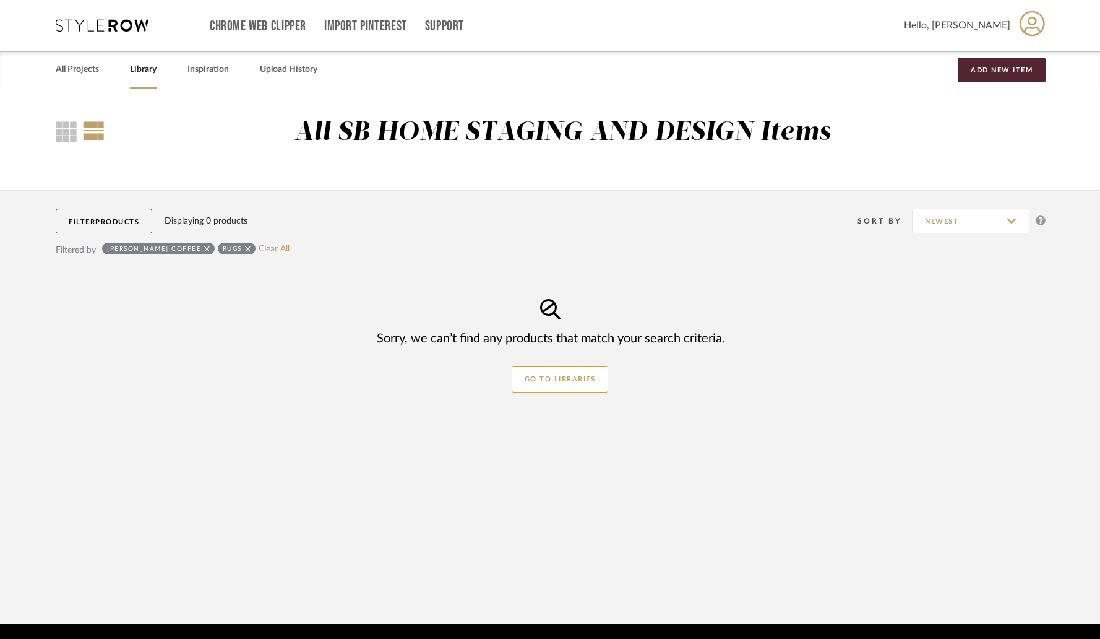
click at [145, 76] on link "Library" at bounding box center [143, 69] width 27 height 17
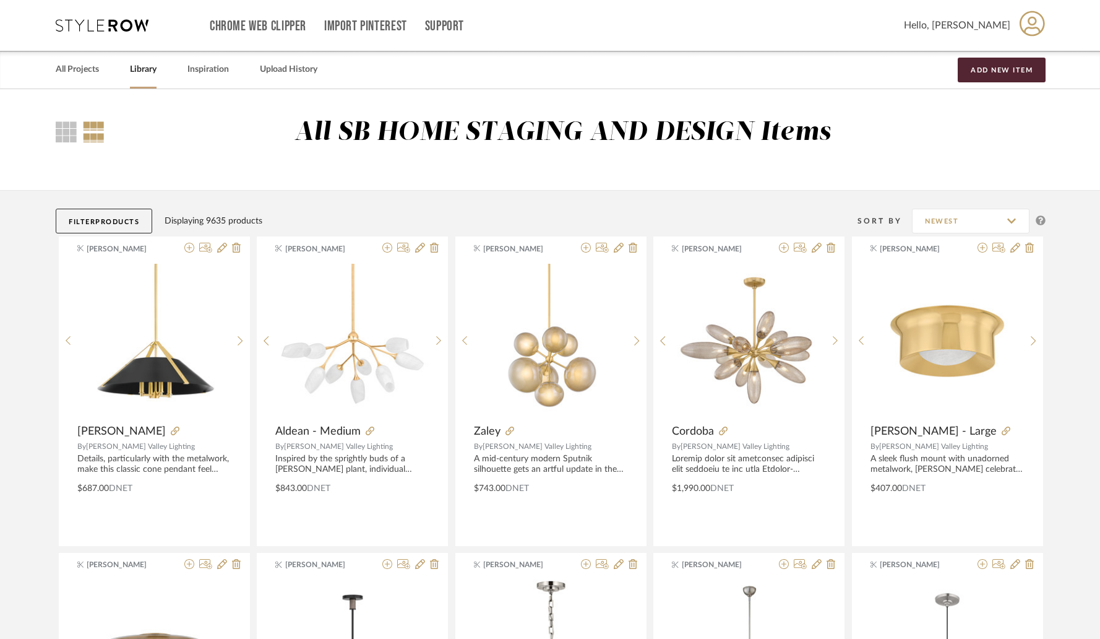
click at [100, 223] on span "Products" at bounding box center [117, 221] width 44 height 7
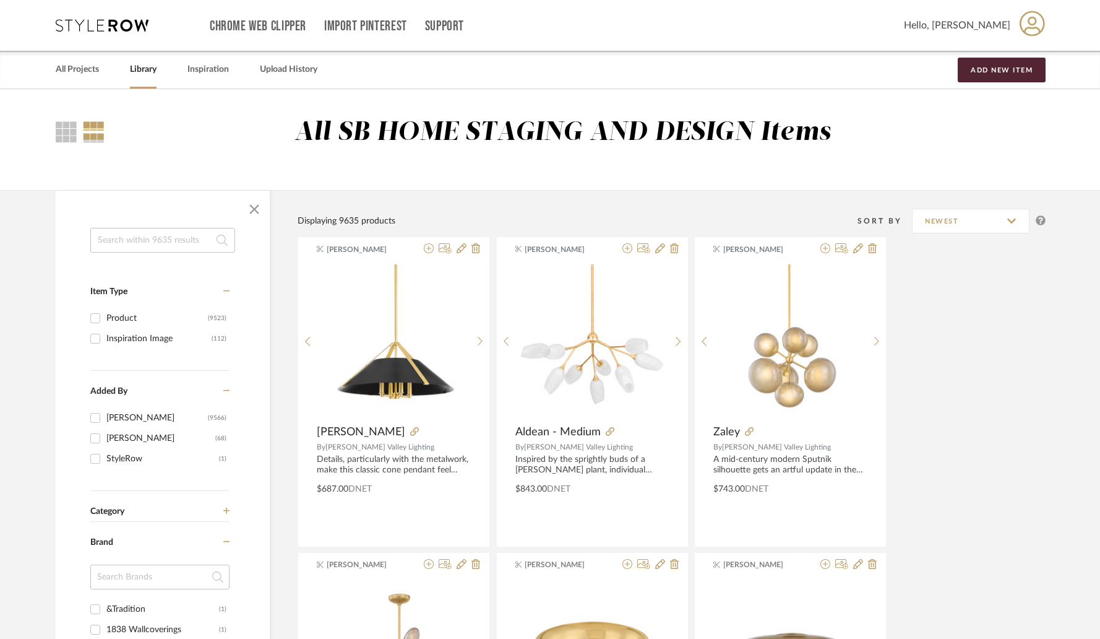
click at [129, 239] on input at bounding box center [162, 240] width 145 height 25
paste input "Abaso Coffee"
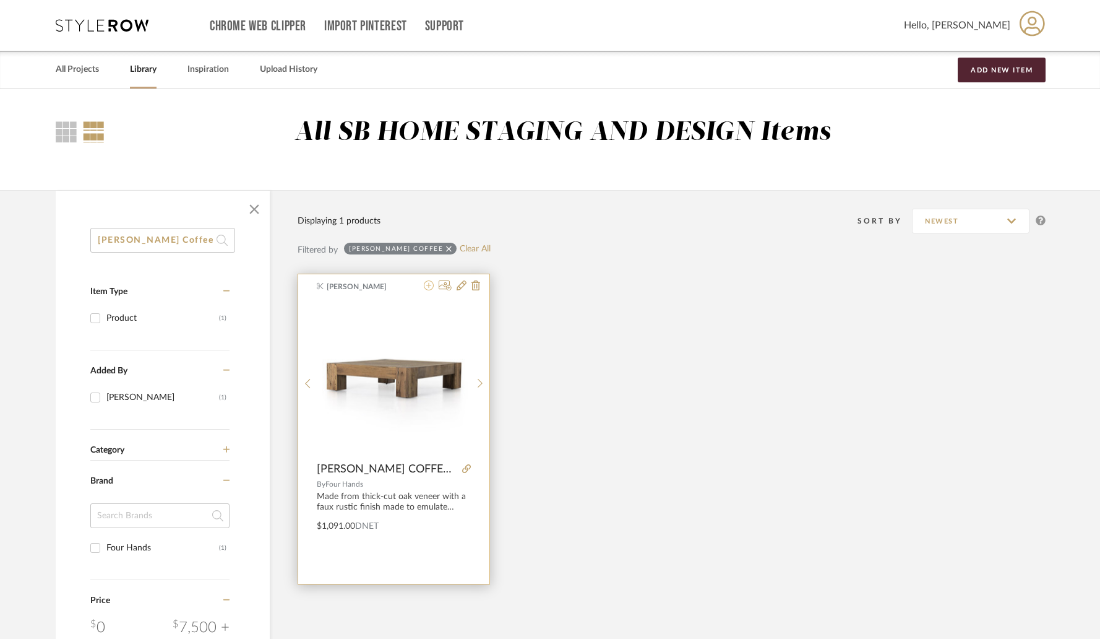
click at [430, 284] on icon at bounding box center [429, 285] width 10 height 10
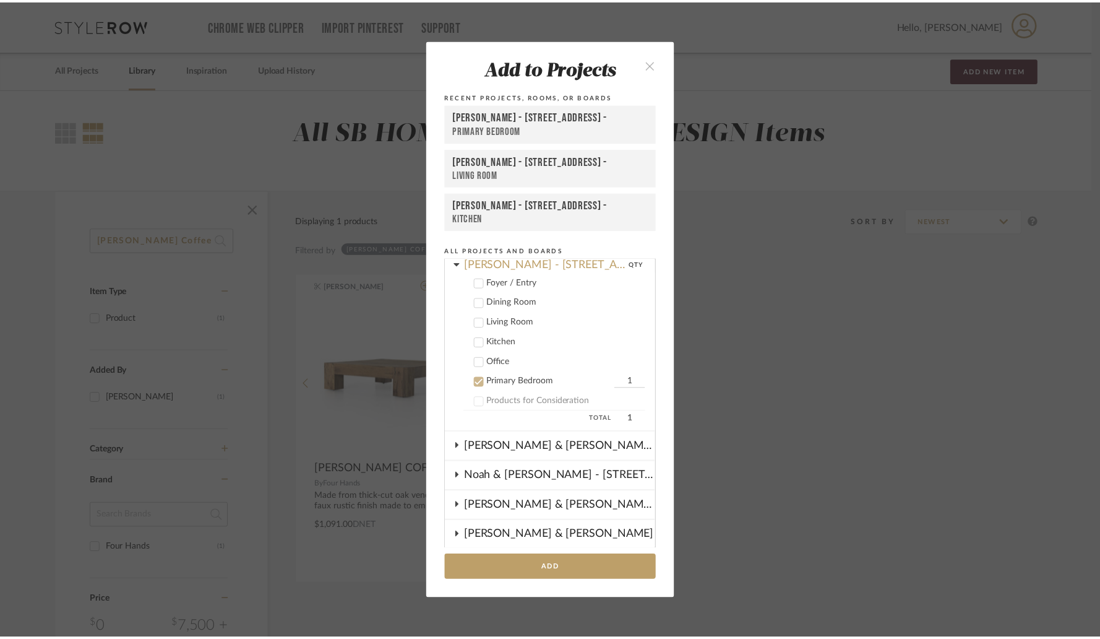
scroll to position [393, 0]
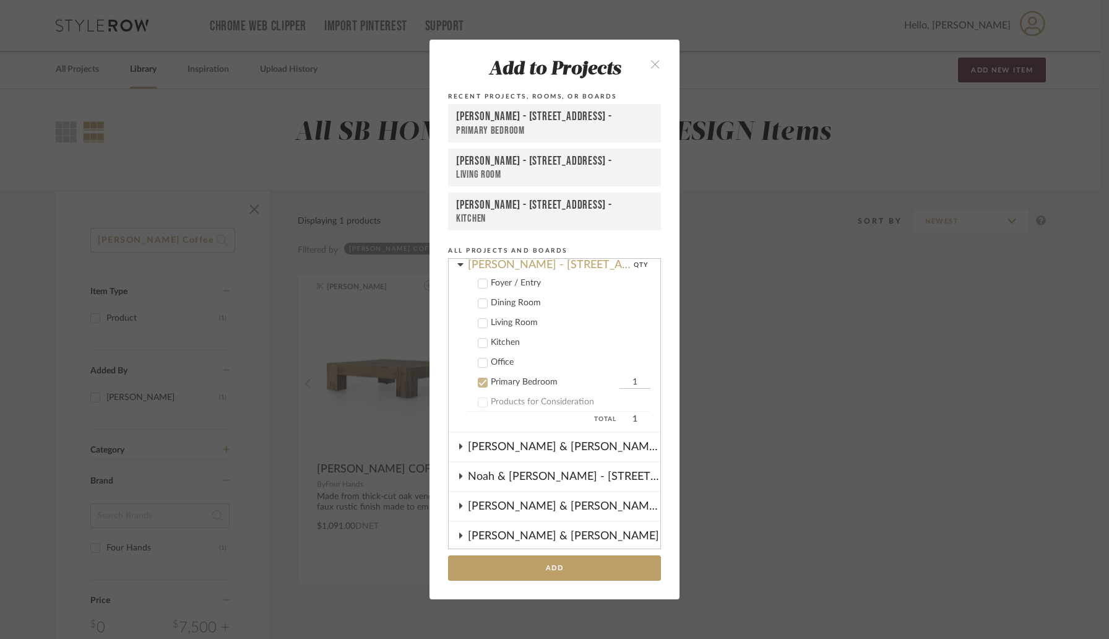
click at [478, 321] on icon at bounding box center [482, 323] width 9 height 9
click at [525, 561] on button "Add" at bounding box center [554, 567] width 213 height 25
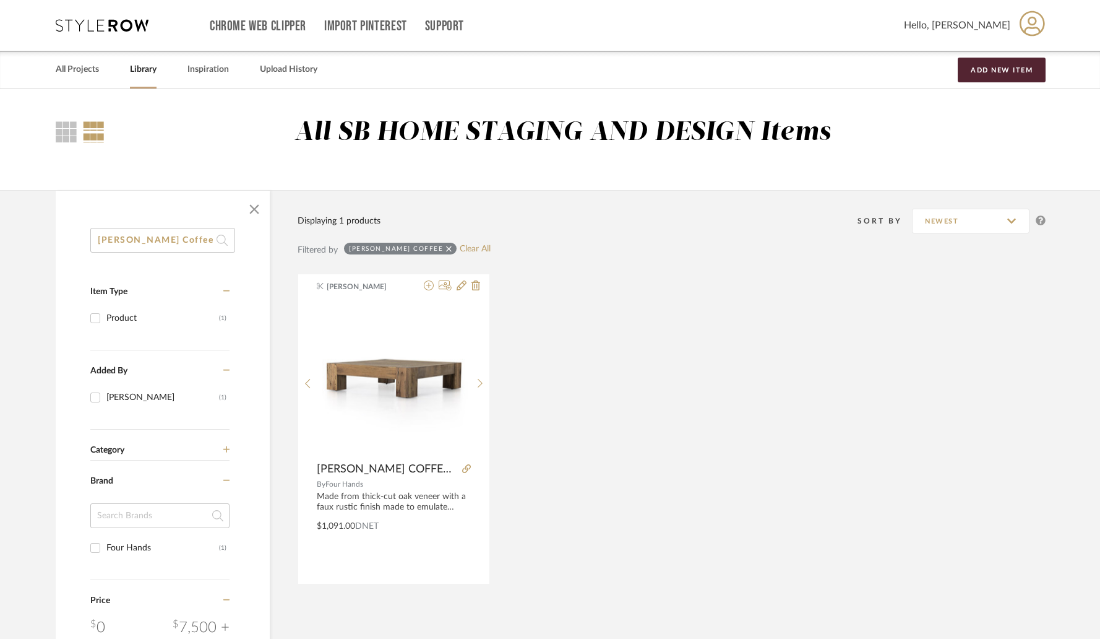
click at [167, 239] on input "Abaso Coffee" at bounding box center [162, 240] width 145 height 25
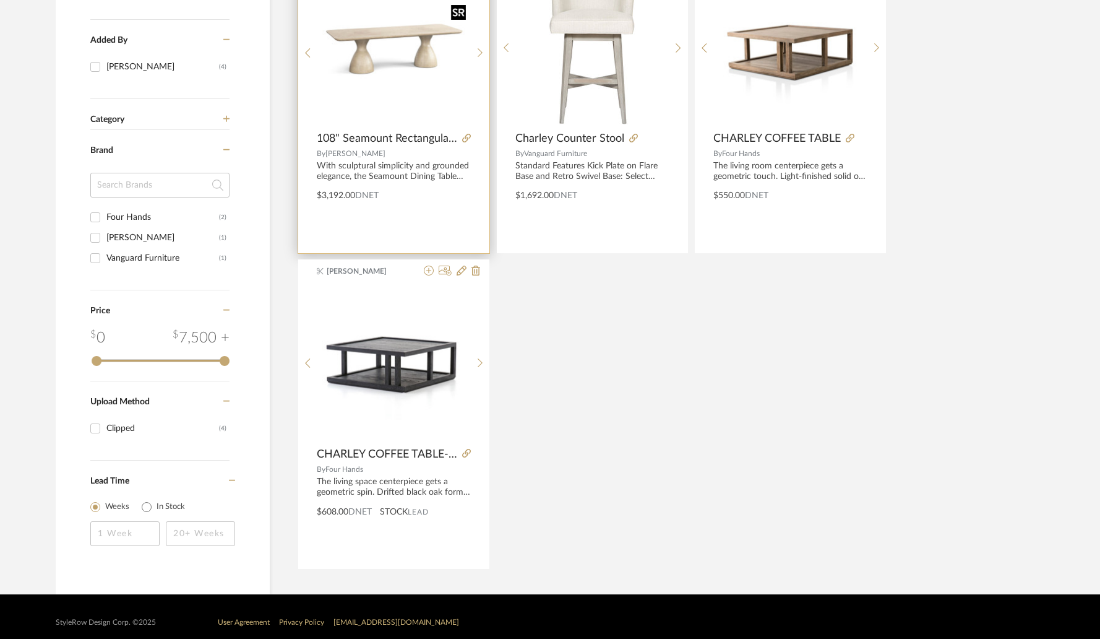
scroll to position [332, 0]
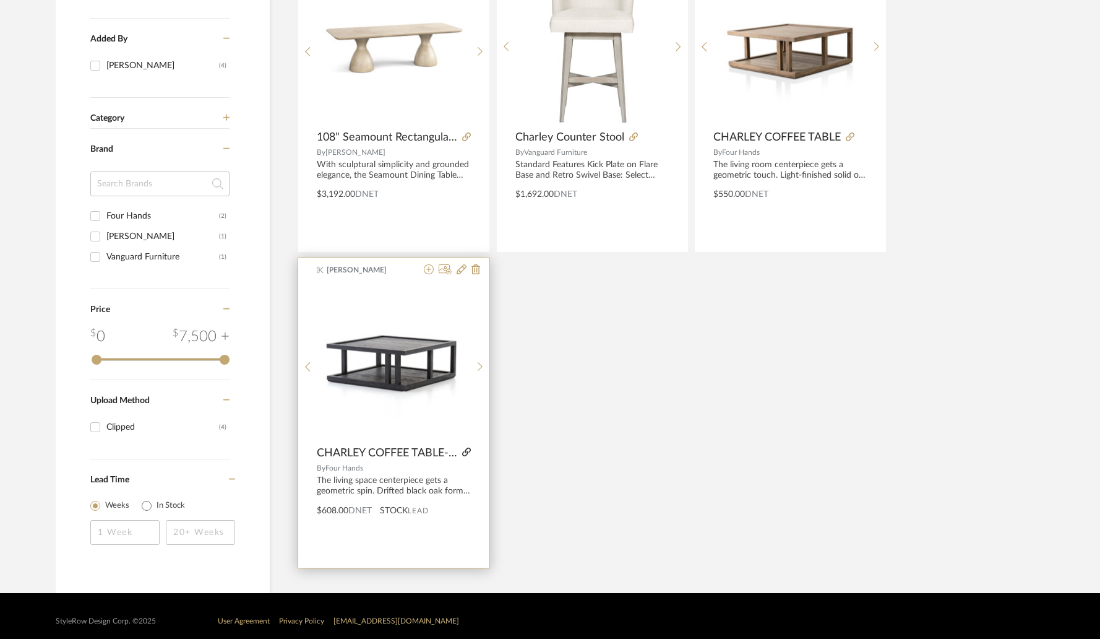
click at [469, 449] on icon at bounding box center [466, 451] width 9 height 9
click at [428, 270] on icon at bounding box center [429, 269] width 10 height 10
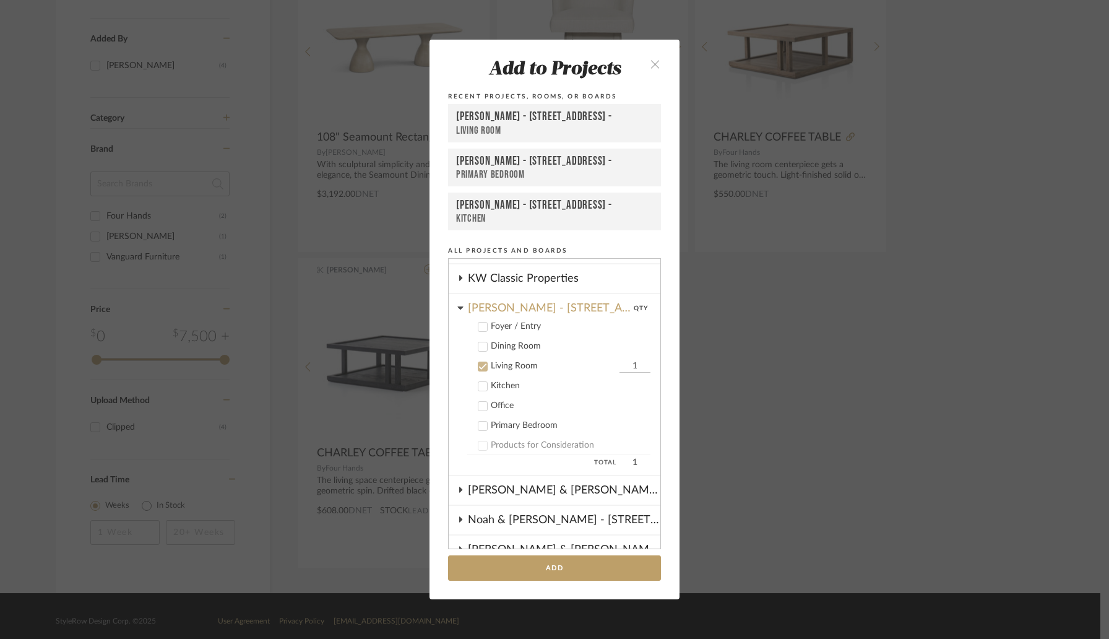
scroll to position [352, 0]
click at [538, 564] on button "Add" at bounding box center [554, 567] width 213 height 25
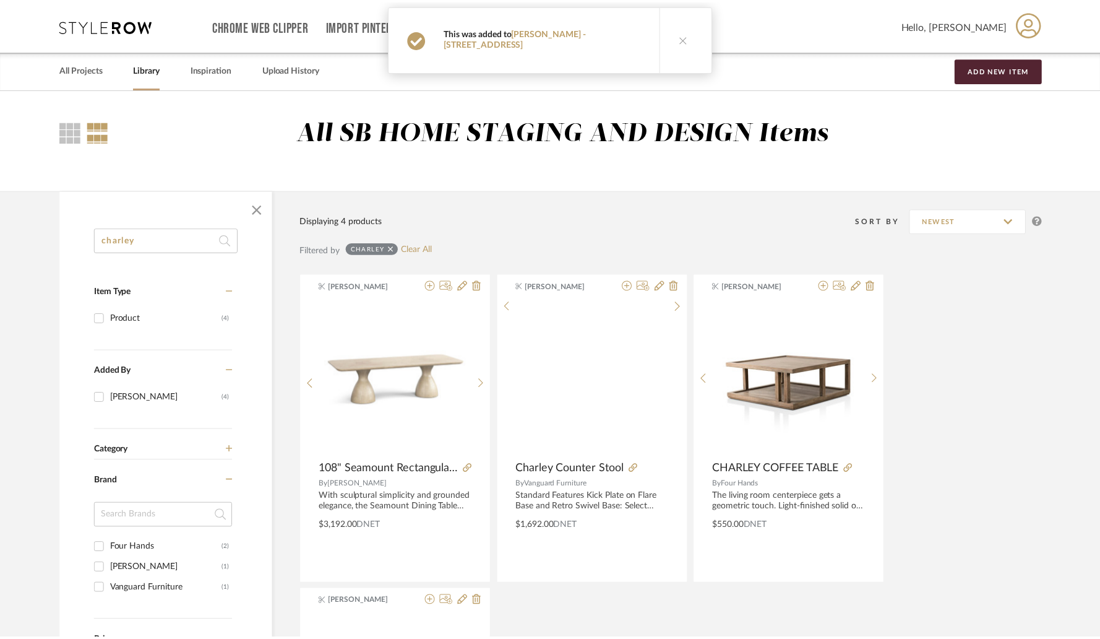
scroll to position [332, 0]
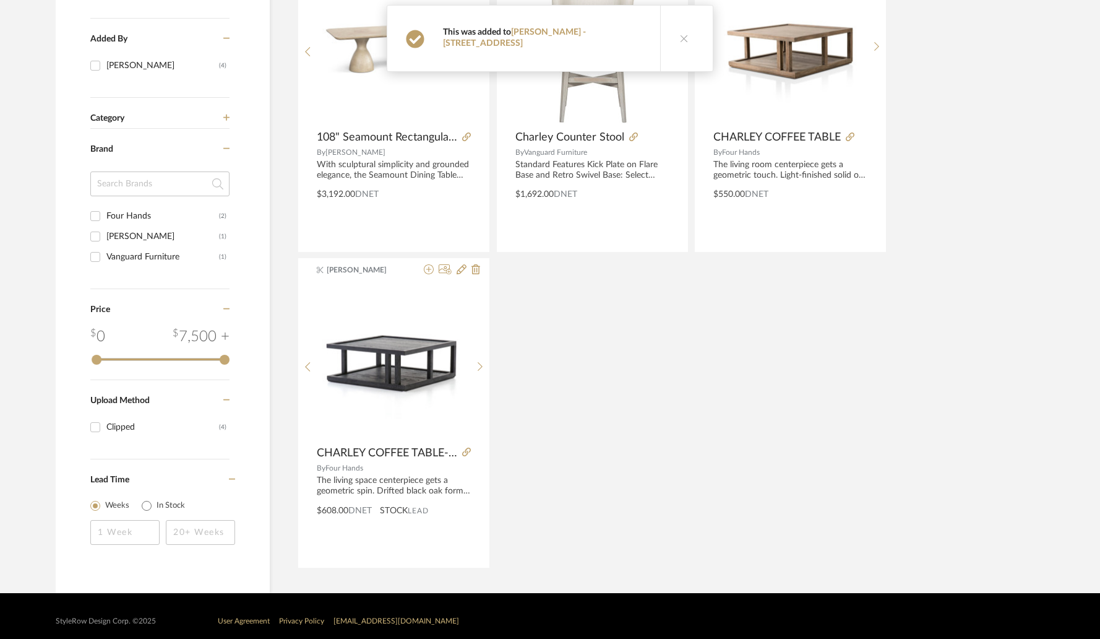
click at [682, 40] on button at bounding box center [684, 39] width 48 height 66
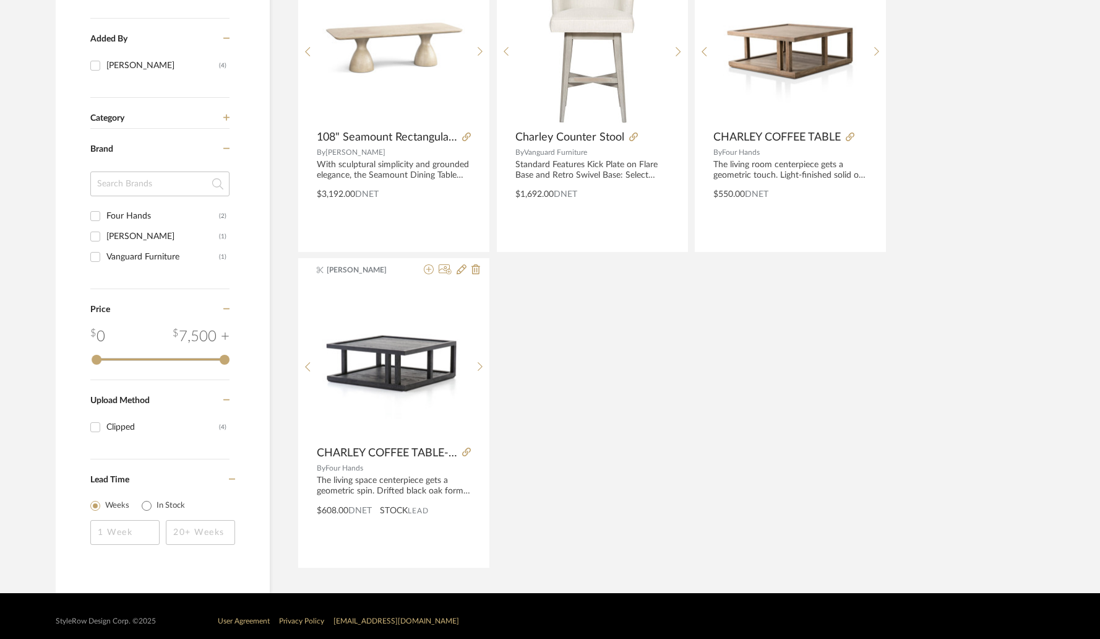
scroll to position [0, 0]
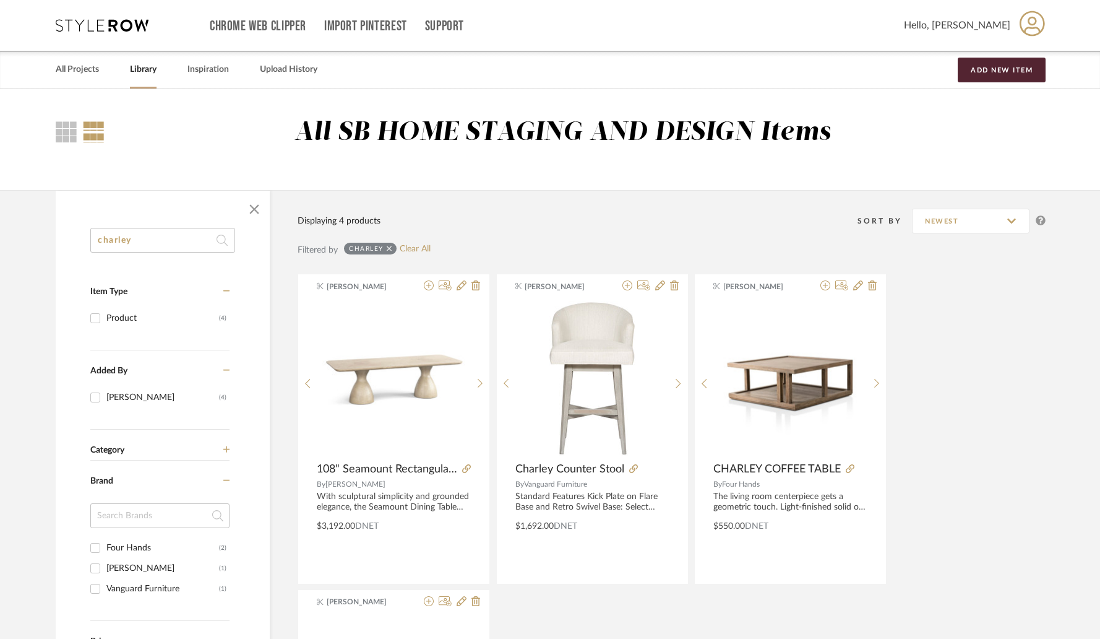
click at [166, 228] on input "charley" at bounding box center [162, 240] width 145 height 25
paste input "Romano"
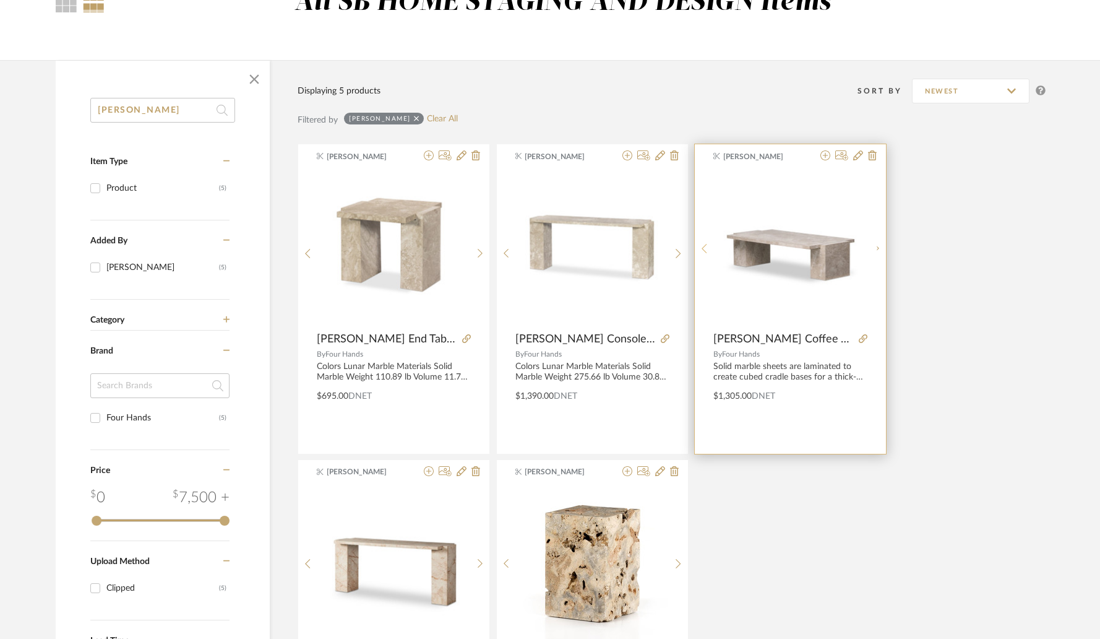
scroll to position [136, 0]
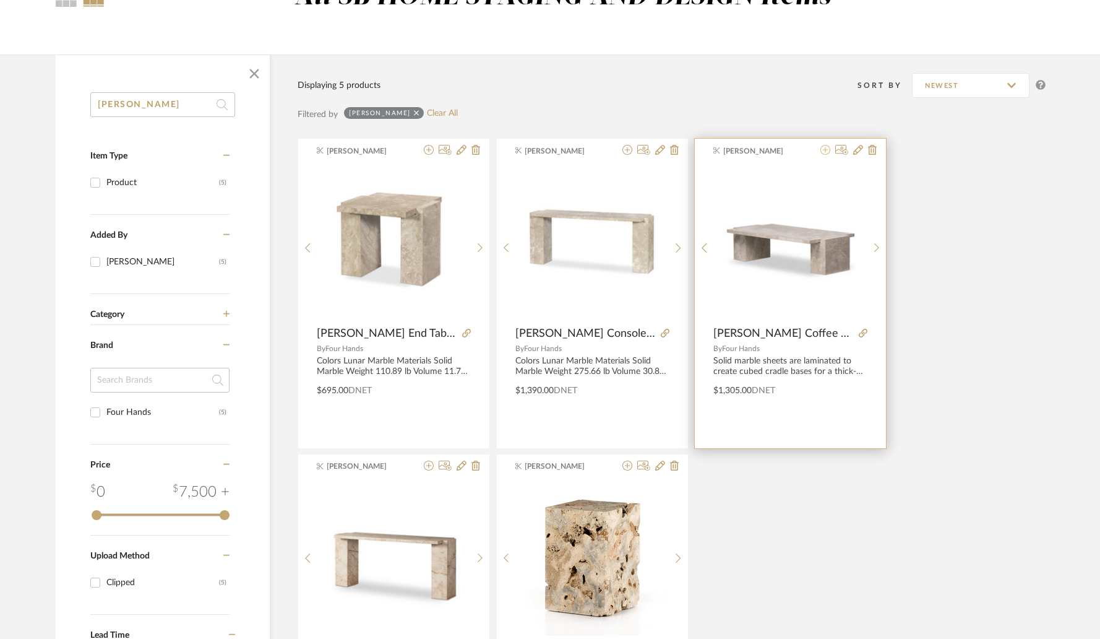
click at [825, 150] on icon at bounding box center [826, 150] width 10 height 10
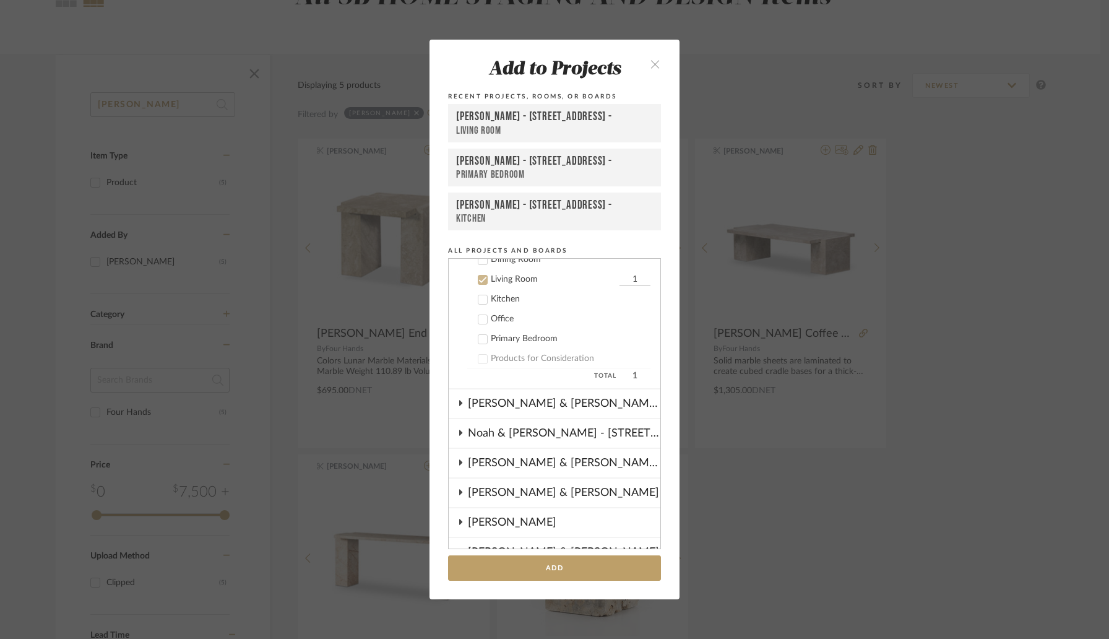
scroll to position [446, 0]
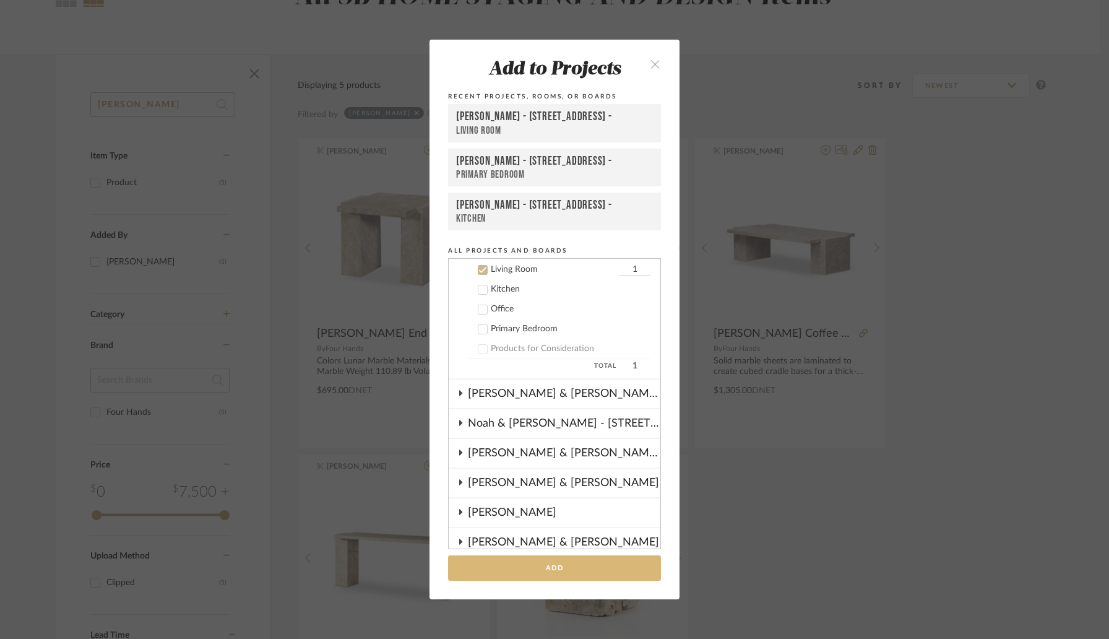
click at [543, 562] on button "Add" at bounding box center [554, 567] width 213 height 25
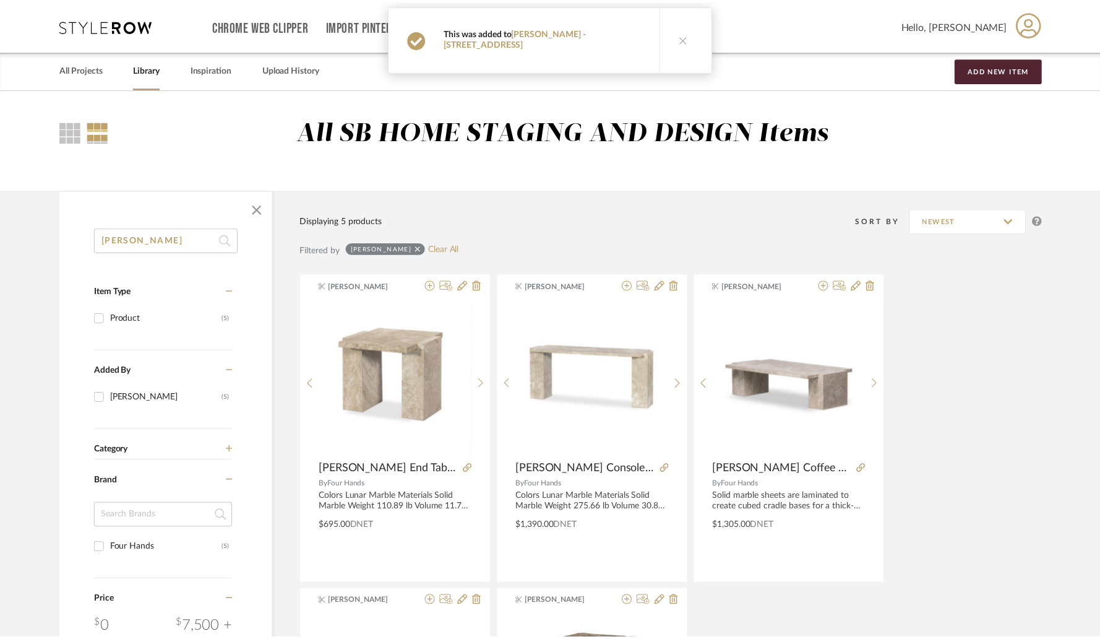
scroll to position [136, 0]
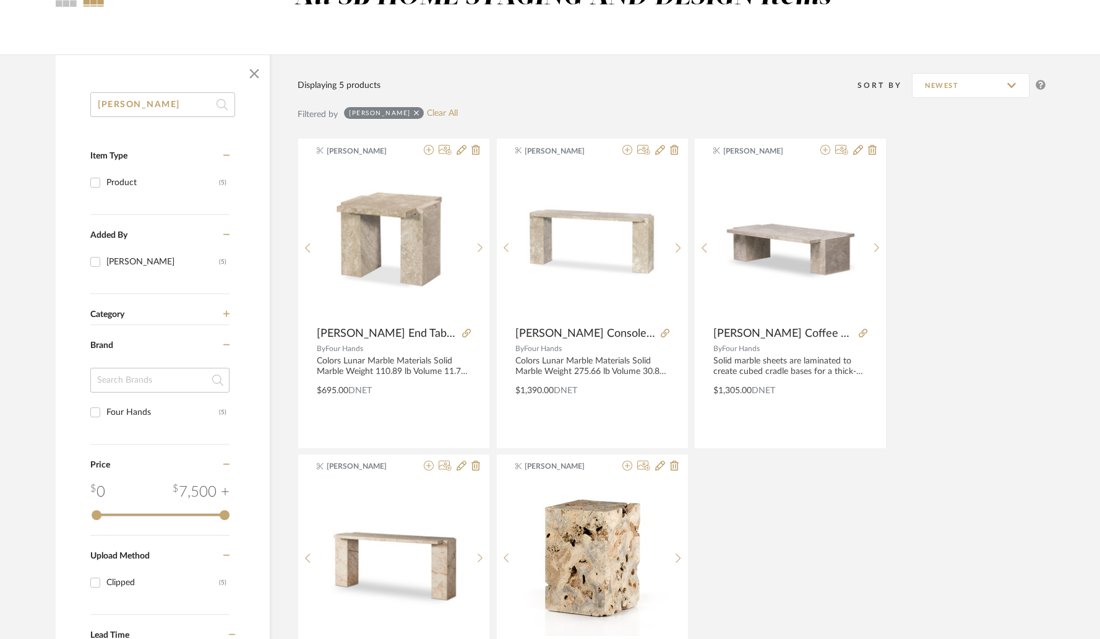
click at [163, 113] on input "Romano" at bounding box center [162, 104] width 145 height 25
paste input "Thomas Square"
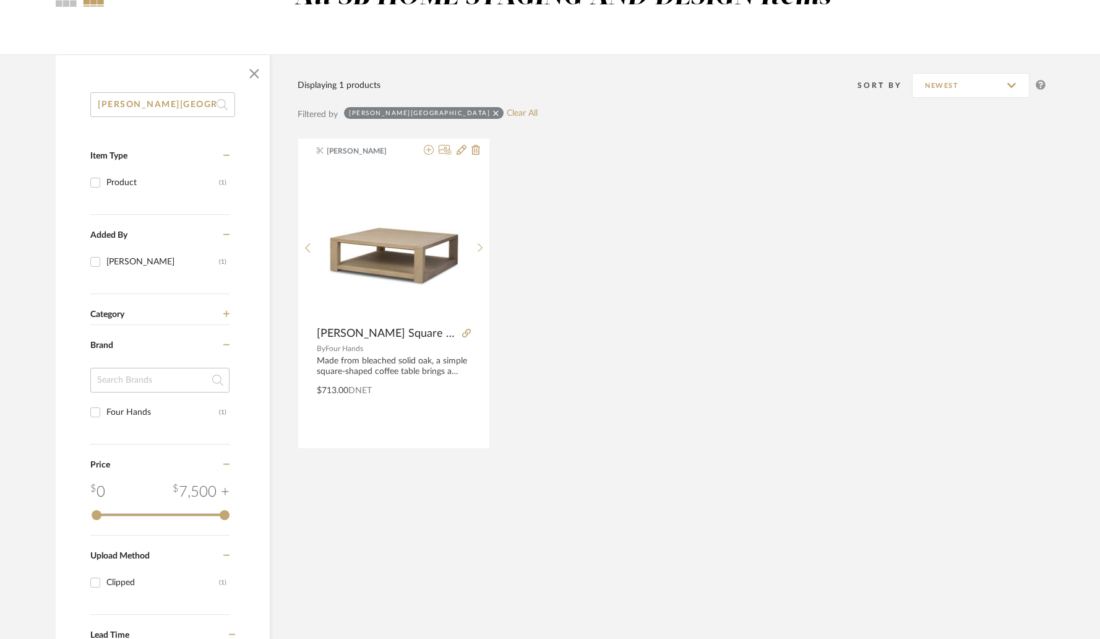
click at [180, 105] on input "Thomas Square" at bounding box center [162, 104] width 145 height 25
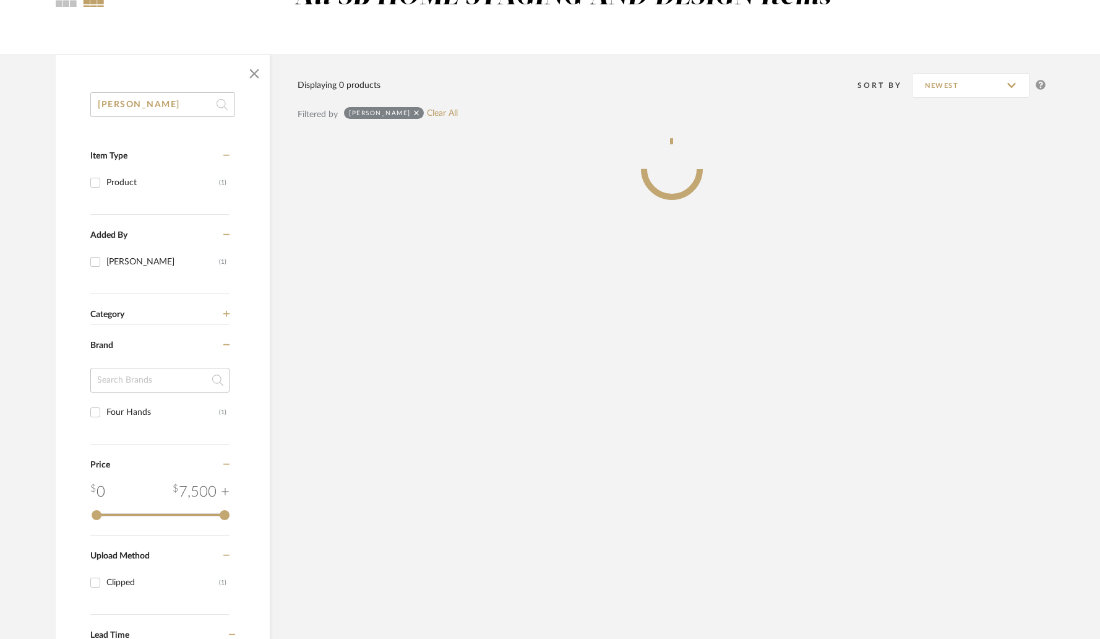
scroll to position [41, 0]
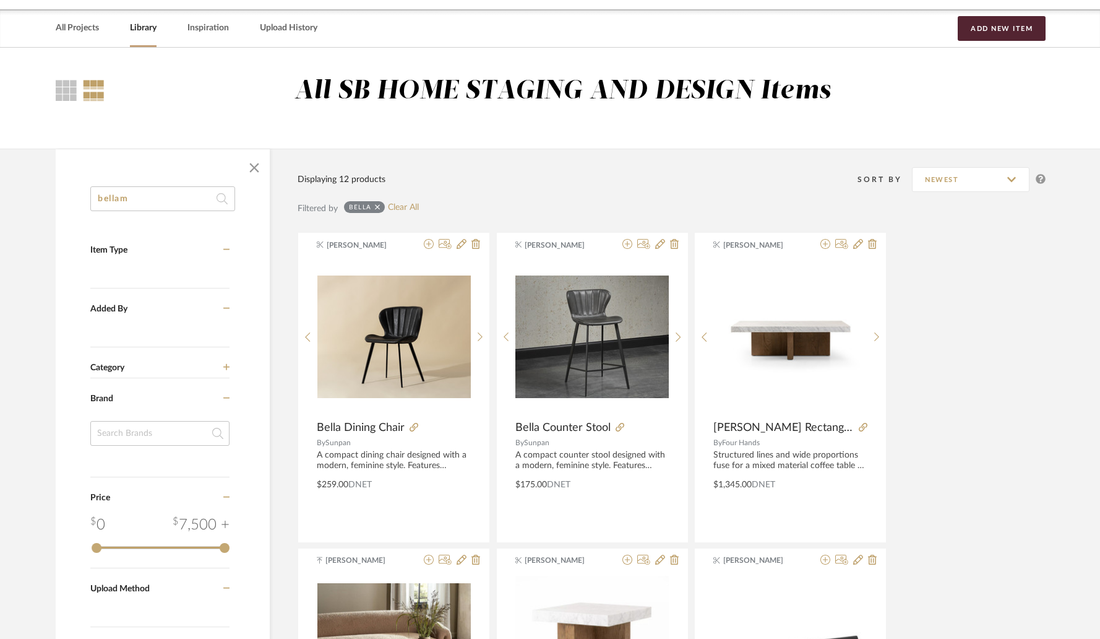
scroll to position [136, 0]
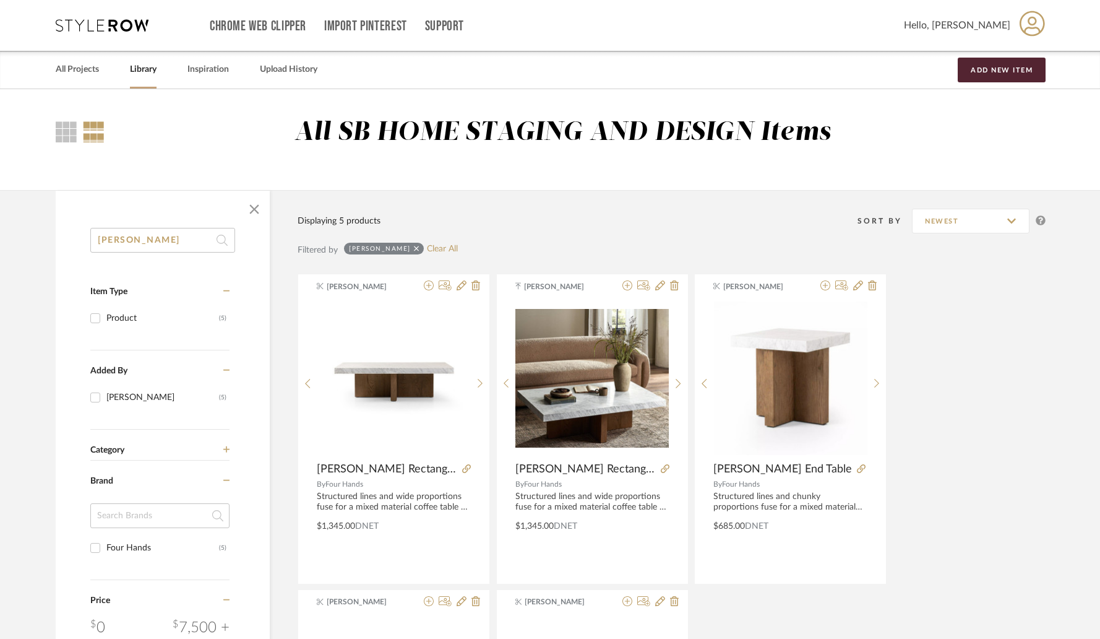
click at [171, 237] on input "bellamy" at bounding box center [162, 240] width 145 height 25
paste input "Elbert Coffee"
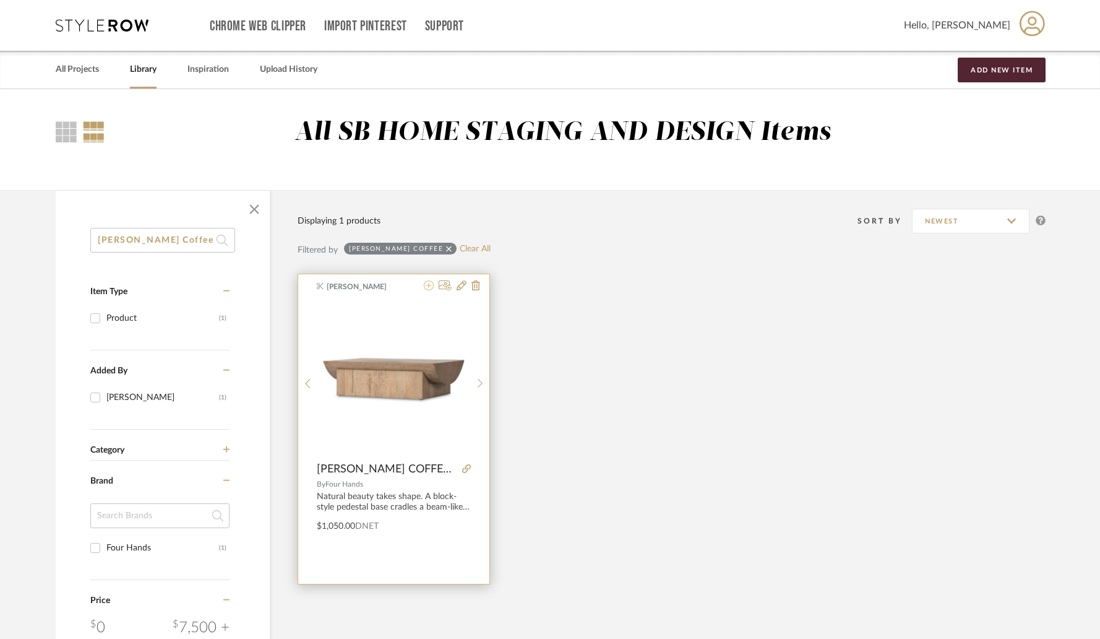
click at [430, 288] on icon at bounding box center [429, 285] width 10 height 10
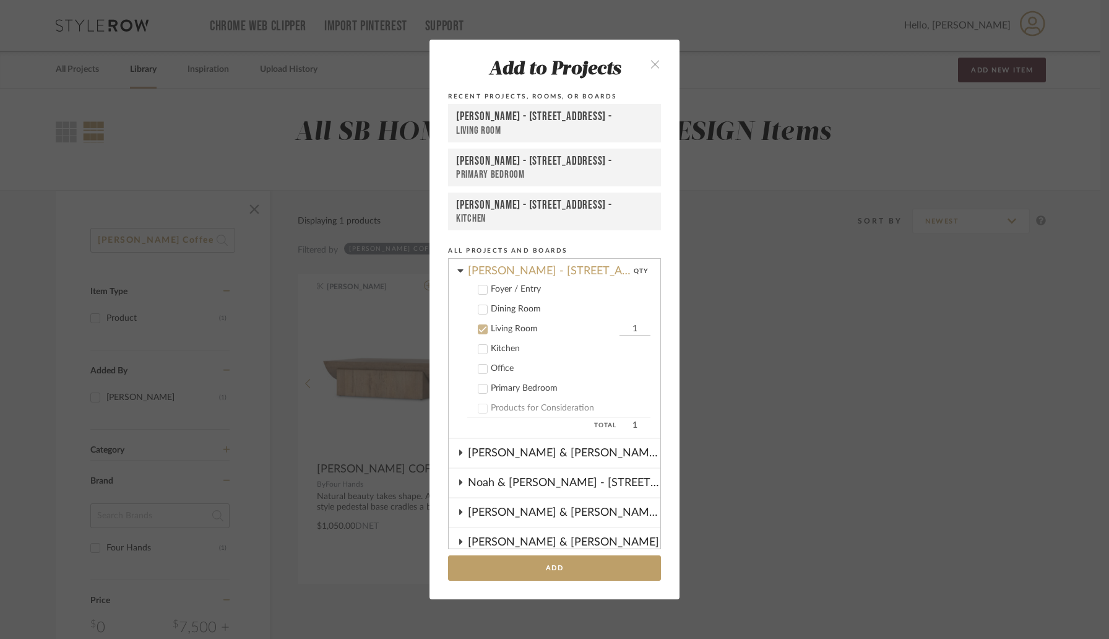
scroll to position [376, 0]
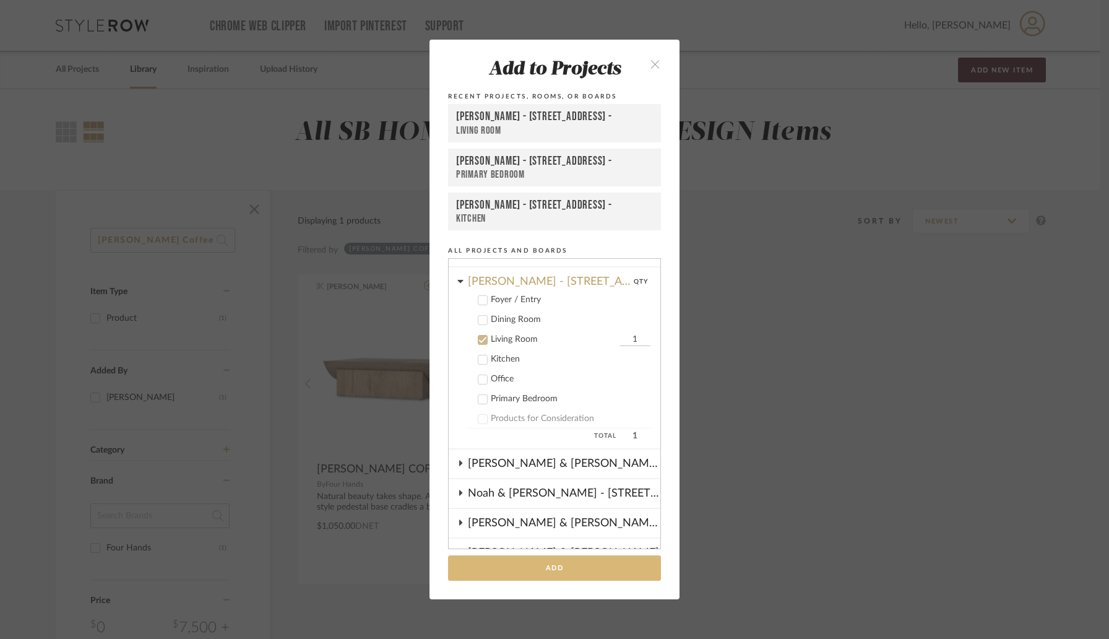
click at [553, 566] on button "Add" at bounding box center [554, 567] width 213 height 25
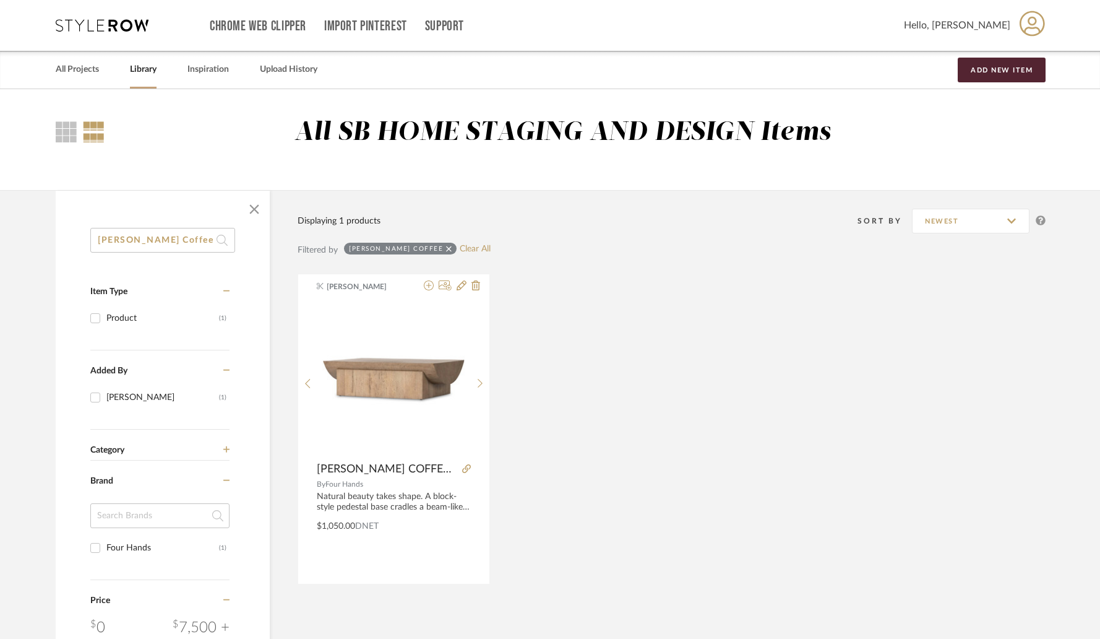
click at [178, 246] on input "Elbert Coffee" at bounding box center [162, 240] width 145 height 25
paste input "Figueroa End"
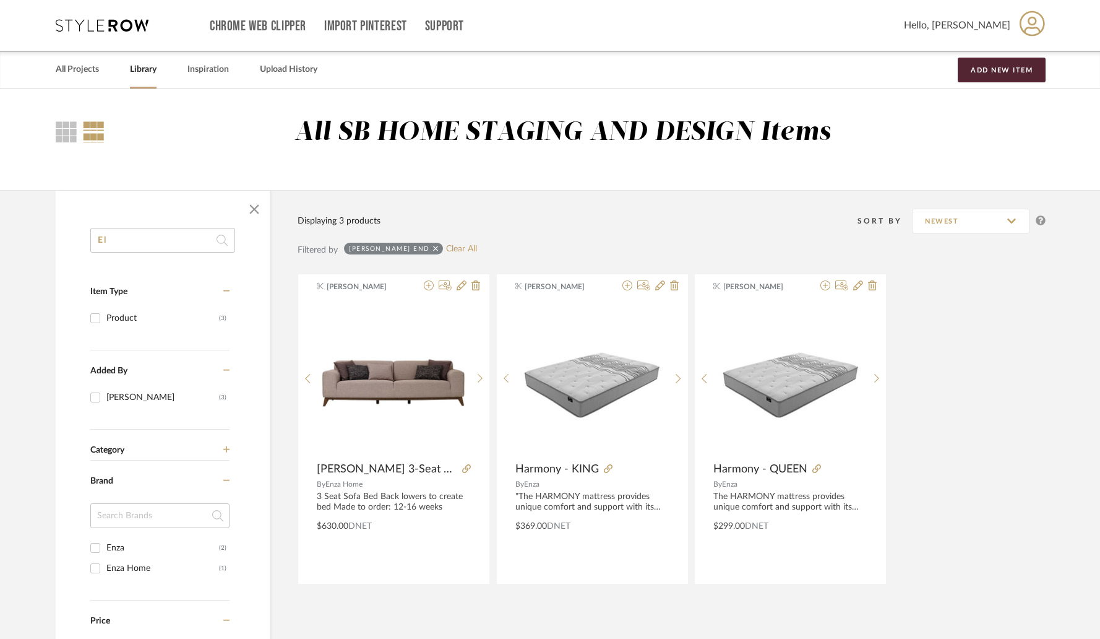
type input "E"
type input "Figueroa End"
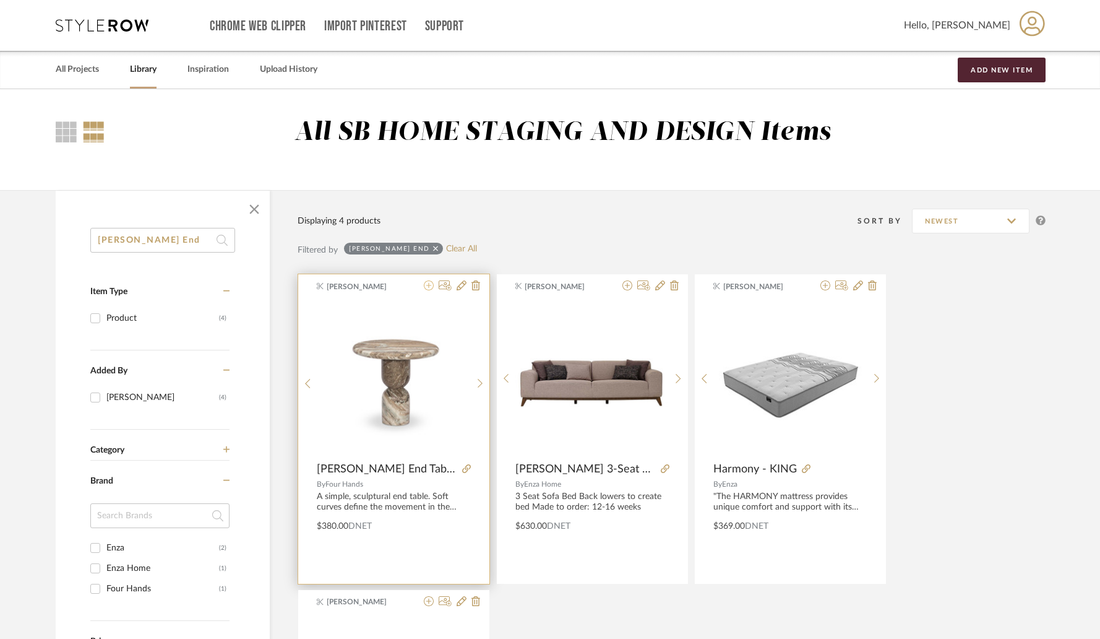
click at [429, 287] on icon at bounding box center [429, 285] width 10 height 10
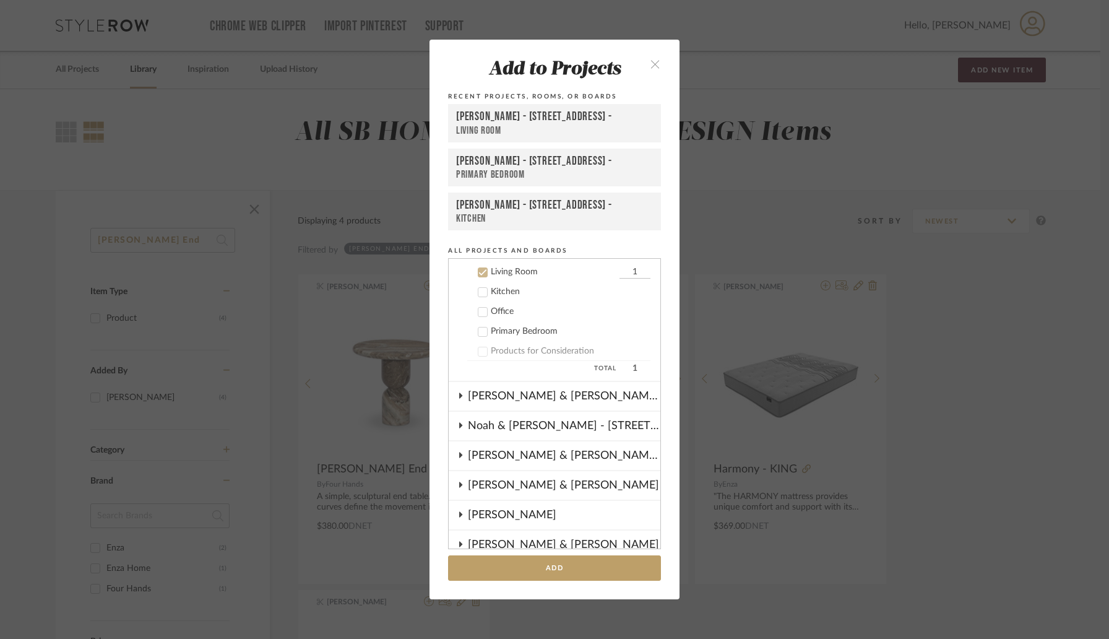
scroll to position [446, 0]
click at [619, 269] on input "1" at bounding box center [634, 270] width 31 height 12
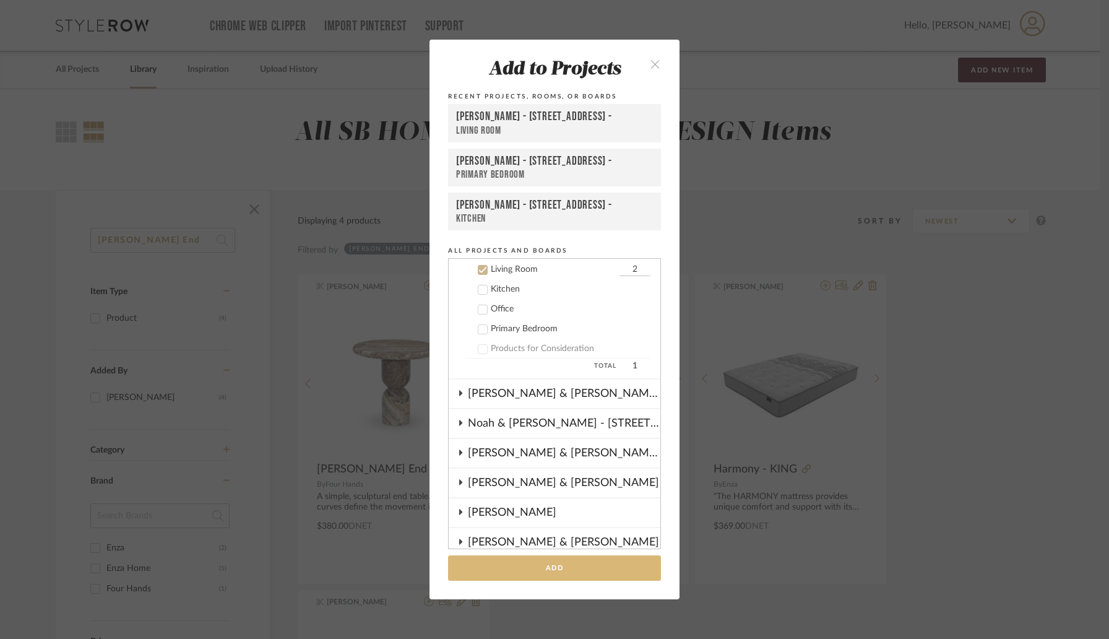
type input "2"
click at [553, 566] on button "Add" at bounding box center [554, 567] width 213 height 25
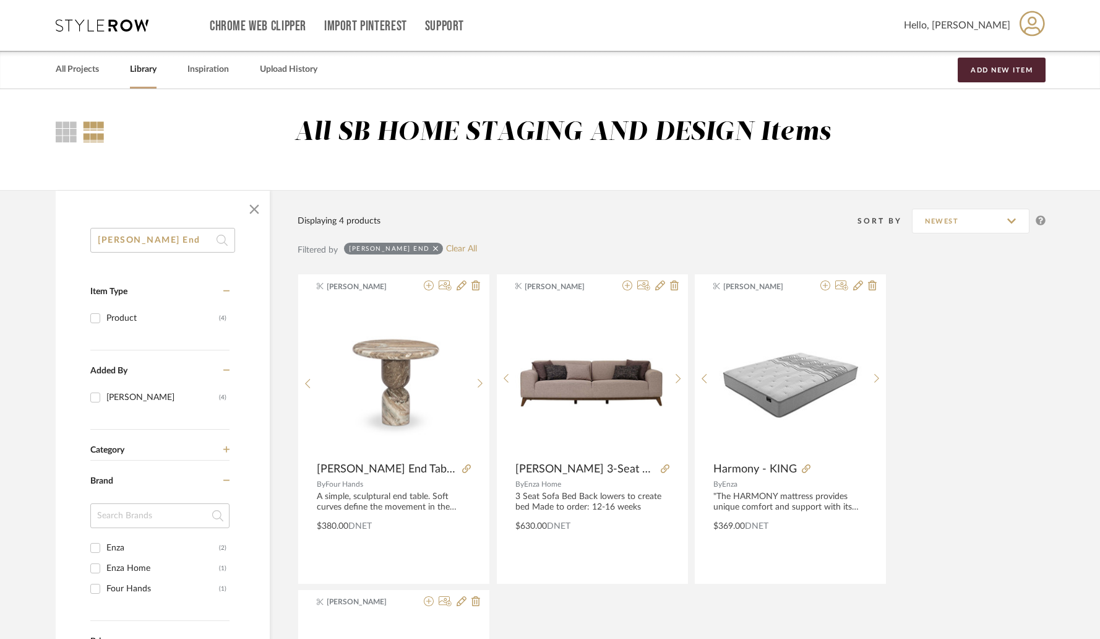
click at [195, 236] on input "Figueroa End" at bounding box center [162, 240] width 145 height 25
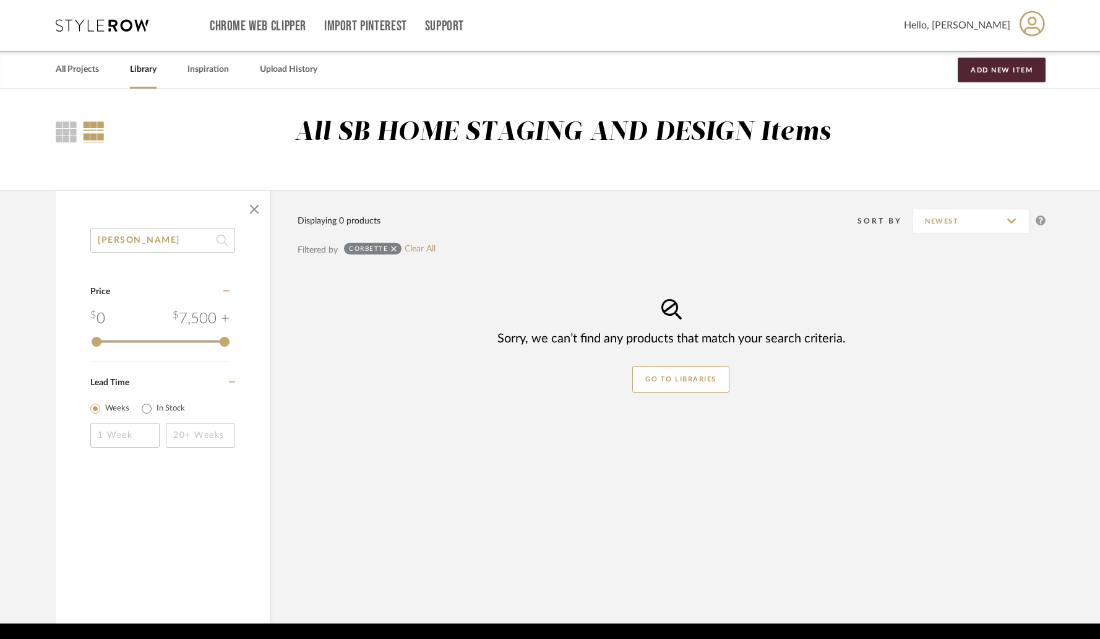
type input "corbett"
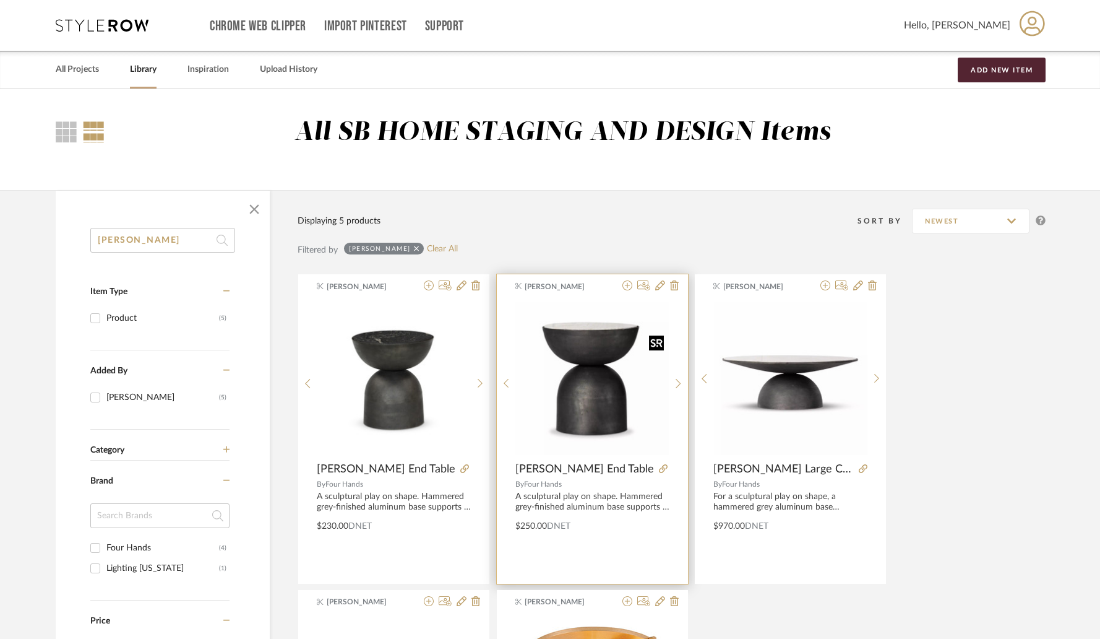
click at [602, 342] on img "0" at bounding box center [591, 377] width 153 height 153
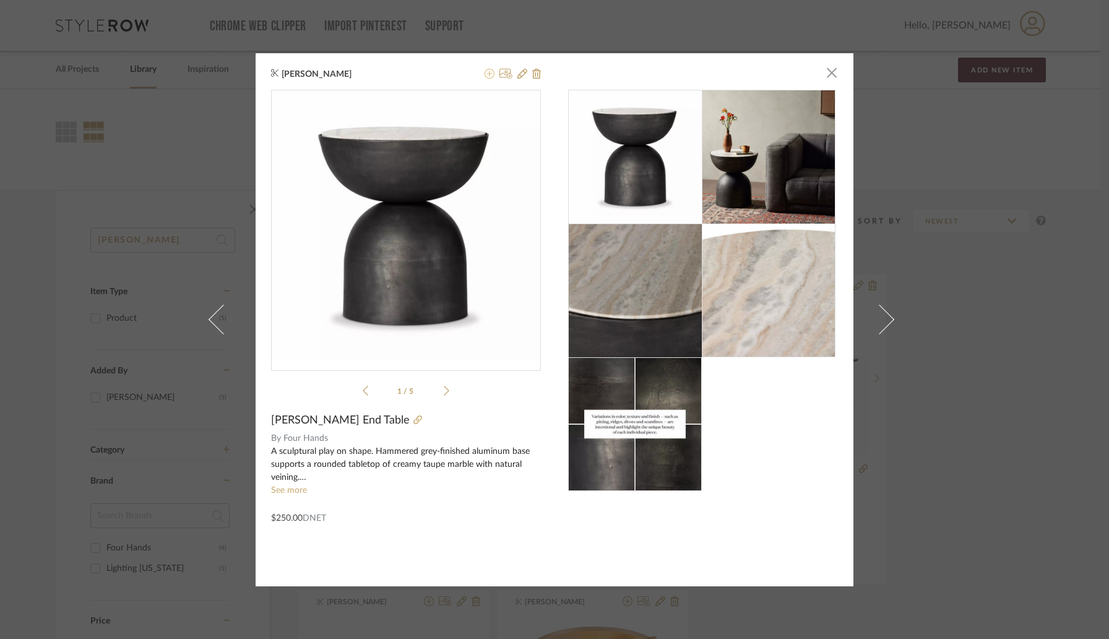
click at [488, 73] on icon at bounding box center [490, 74] width 10 height 10
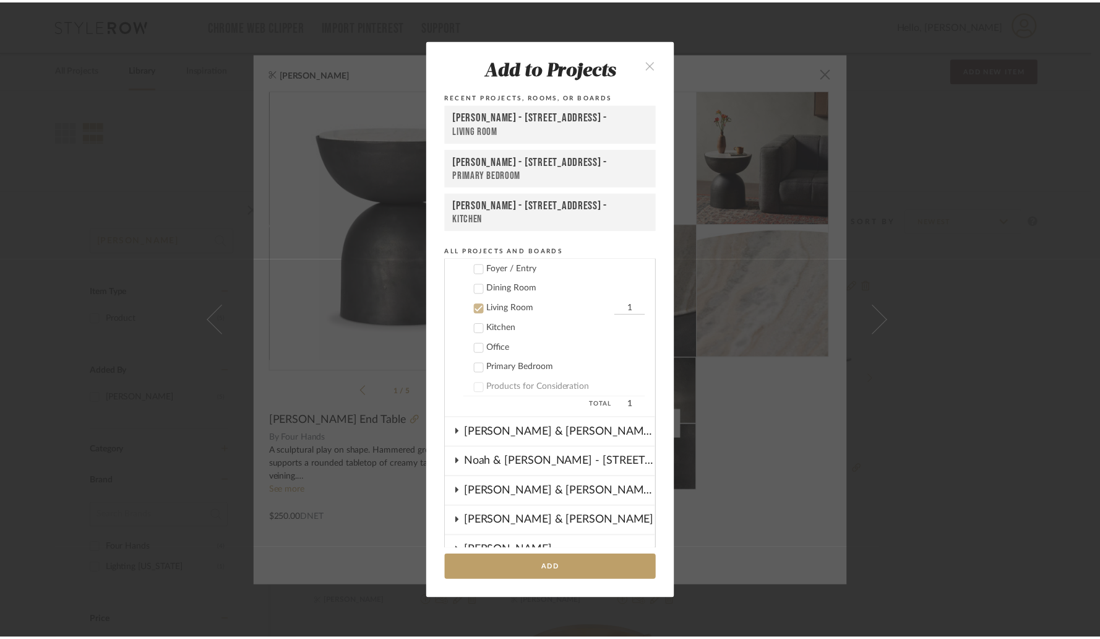
scroll to position [396, 0]
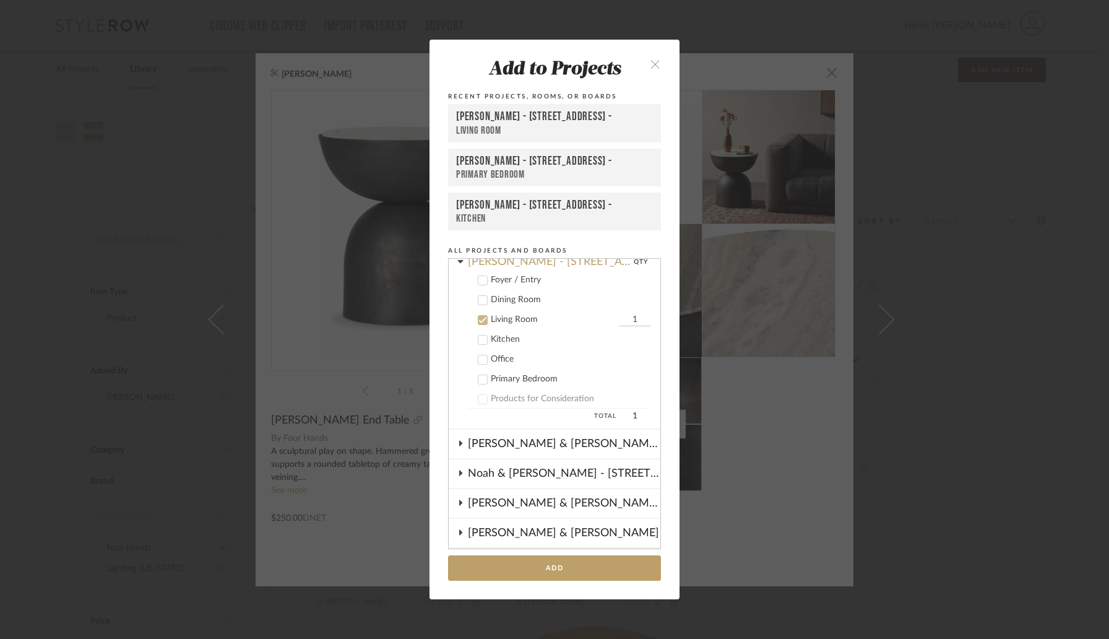
click at [619, 319] on input "1" at bounding box center [634, 320] width 31 height 12
type input "2"
click at [554, 561] on button "Add" at bounding box center [554, 567] width 213 height 25
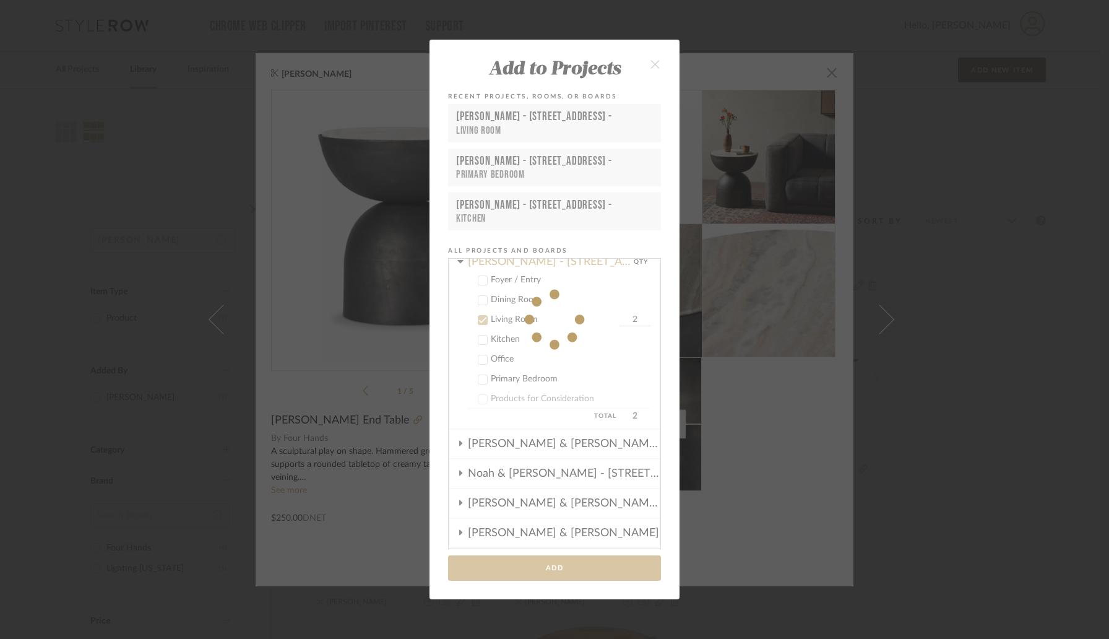
click at [545, 570] on fa-icon at bounding box center [554, 319] width 250 height 559
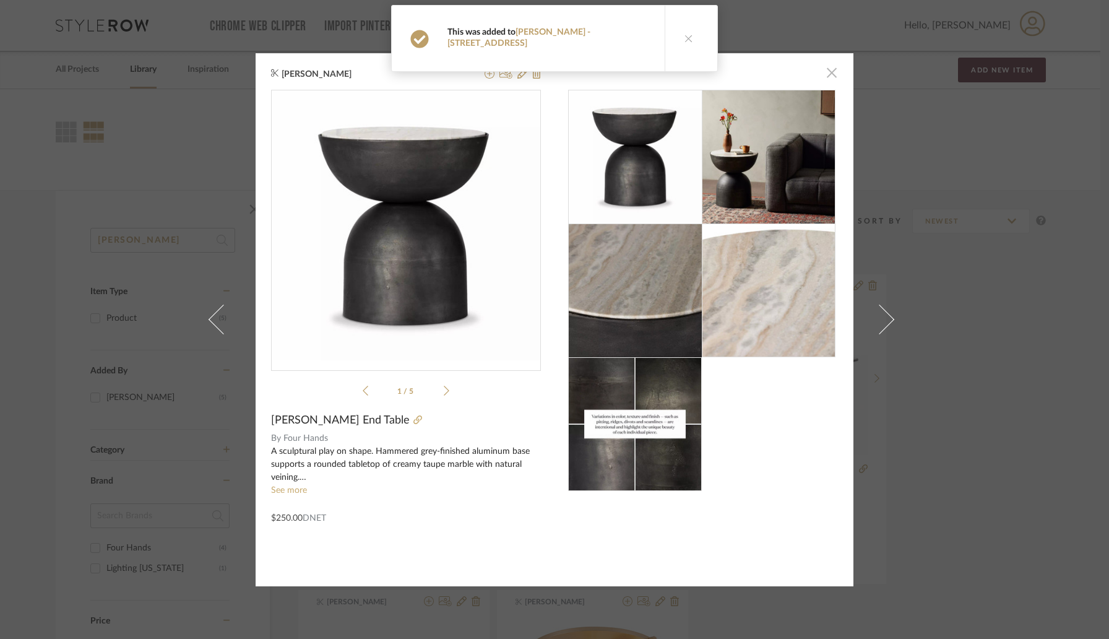
click at [827, 78] on span "button" at bounding box center [831, 73] width 25 height 25
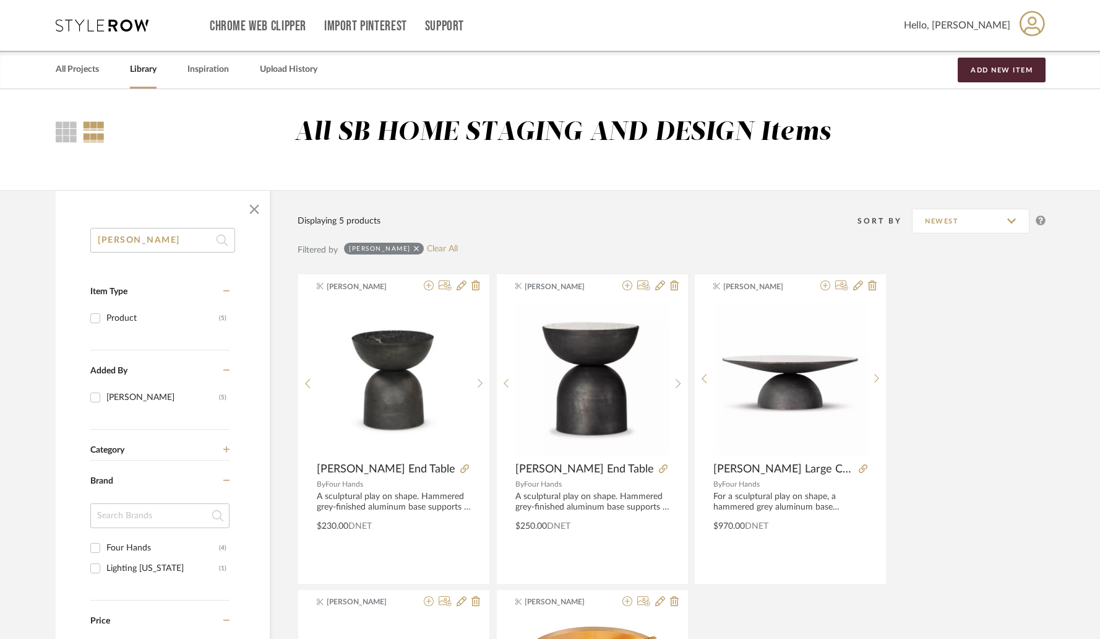
click at [146, 241] on input "corbett" at bounding box center [162, 240] width 145 height 25
type input "k"
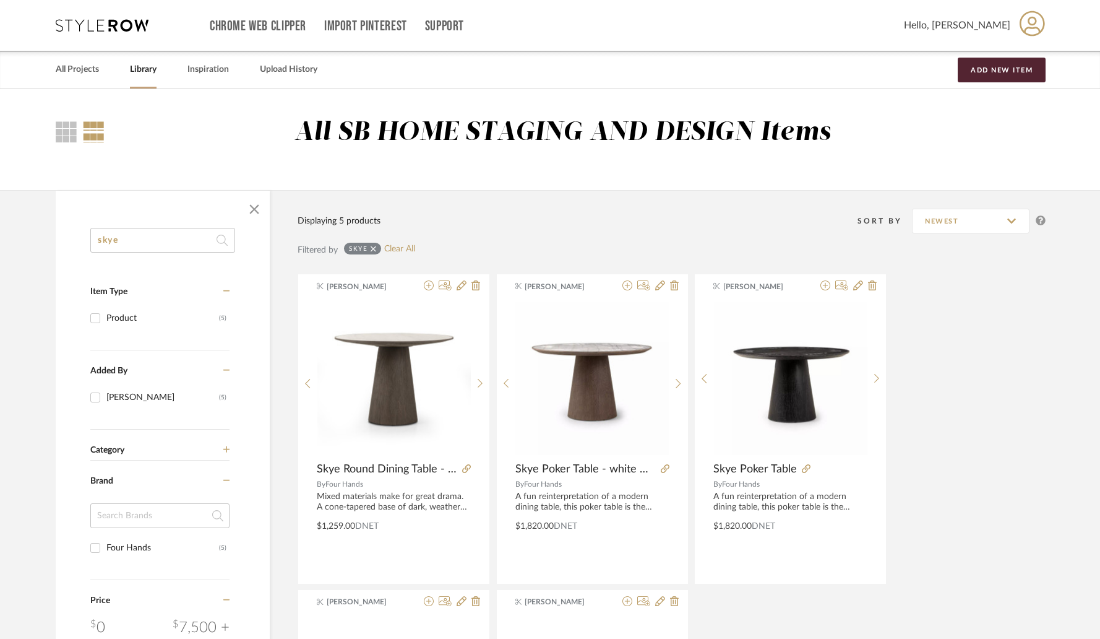
click at [186, 235] on input "skye" at bounding box center [162, 240] width 145 height 25
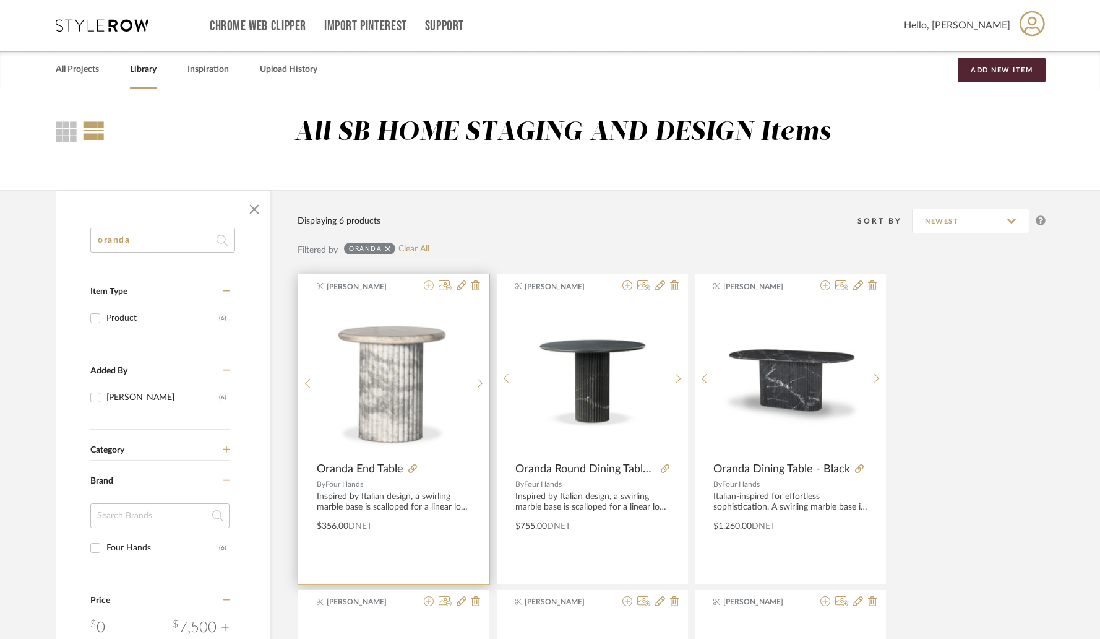
type input "oranda"
click at [429, 287] on icon at bounding box center [429, 285] width 10 height 10
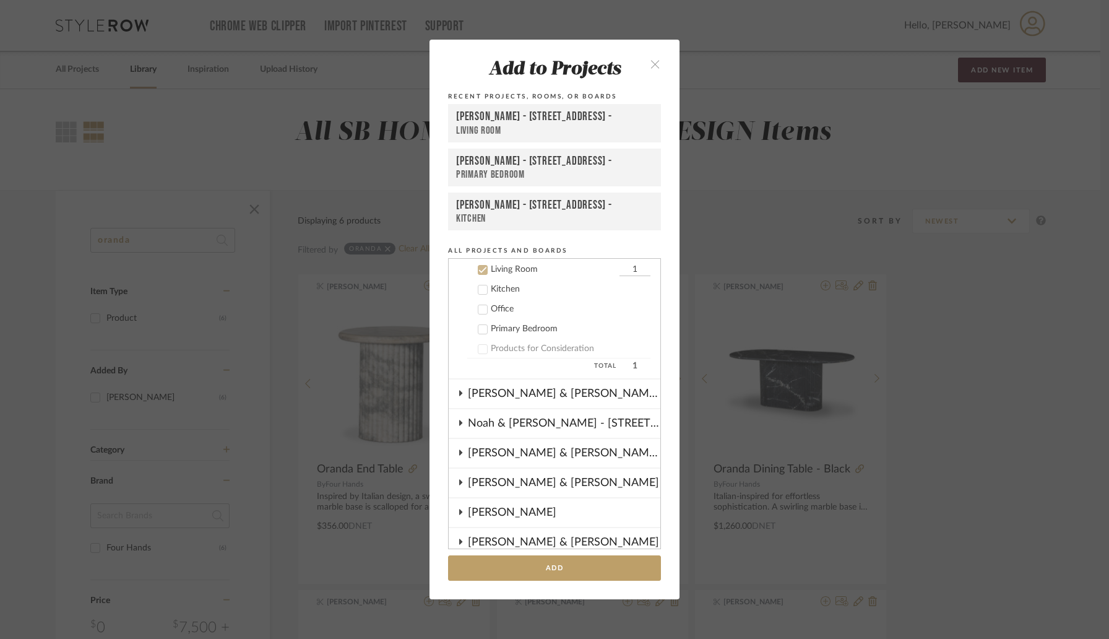
scroll to position [418, 0]
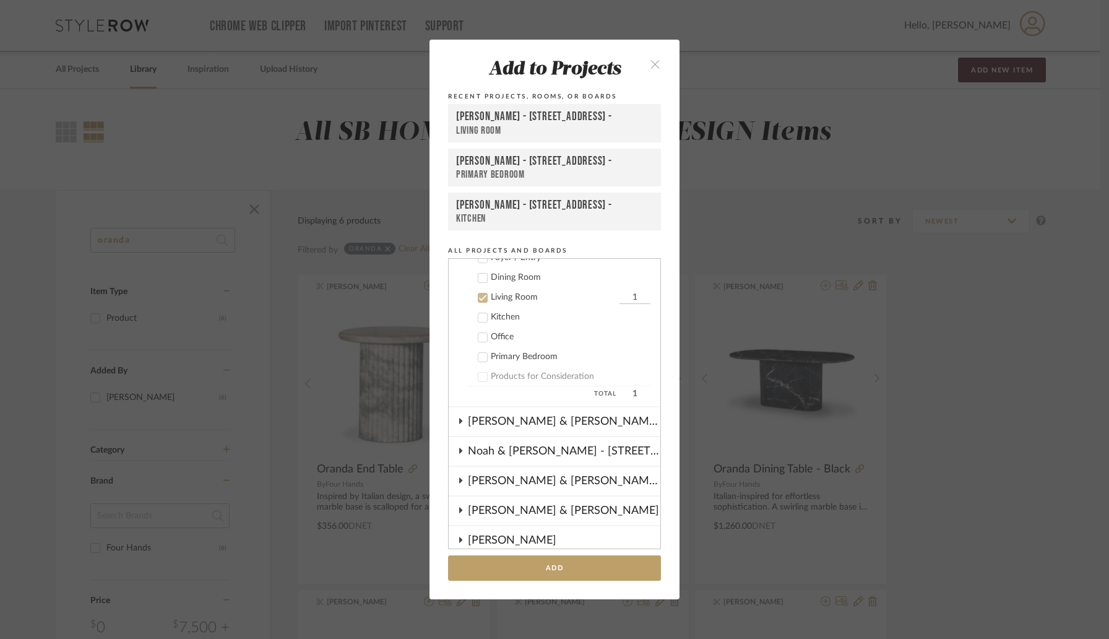
click at [619, 299] on input "1" at bounding box center [634, 297] width 31 height 12
type input "2"
click at [545, 570] on button "Add" at bounding box center [554, 567] width 213 height 25
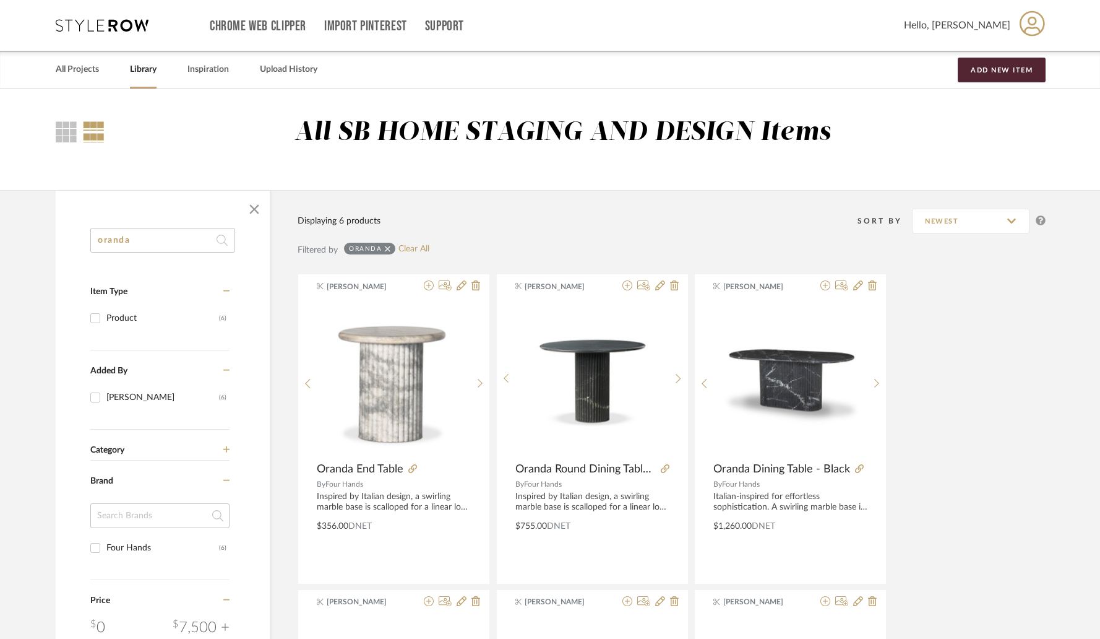
click at [160, 241] on input "oranda" at bounding box center [162, 240] width 145 height 25
paste input "Merla Wood"
type input "Merla Wood"
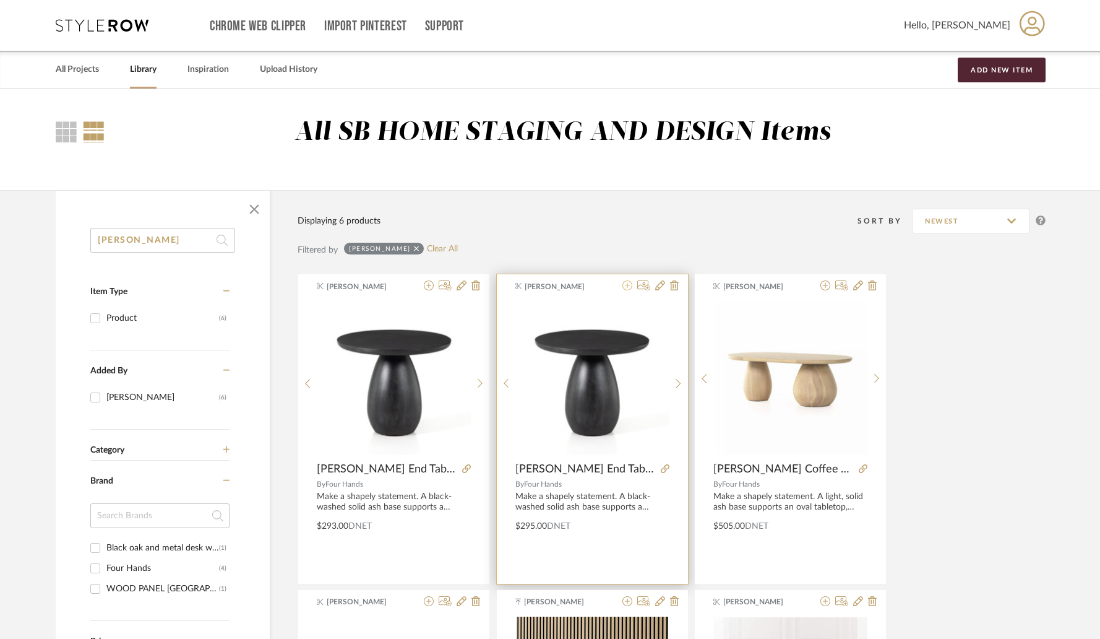
click at [627, 283] on icon at bounding box center [627, 285] width 10 height 10
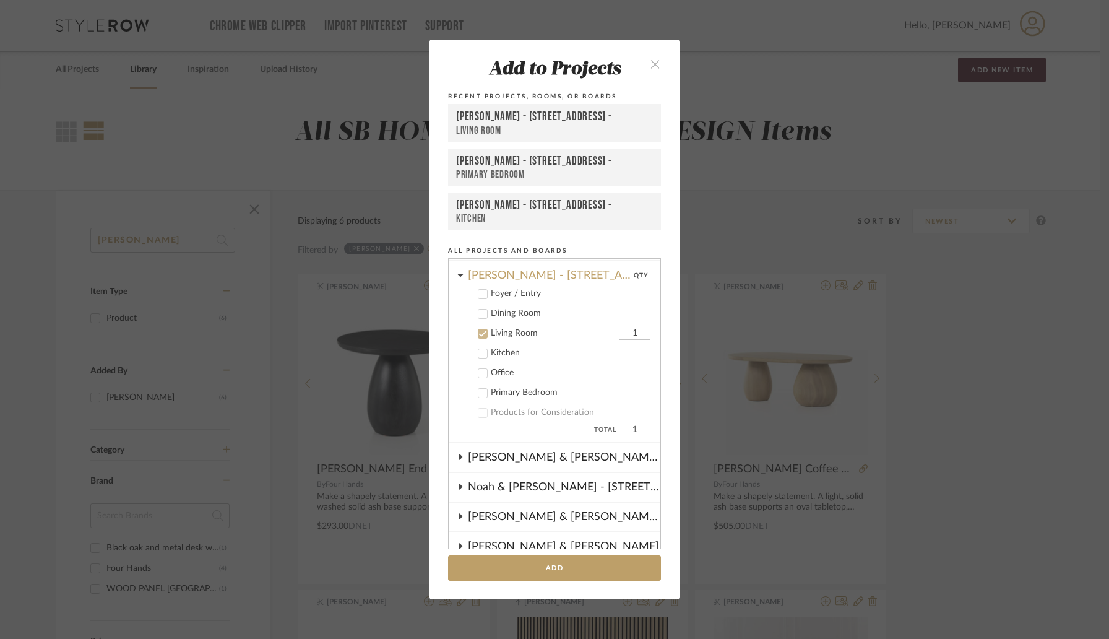
scroll to position [446, 0]
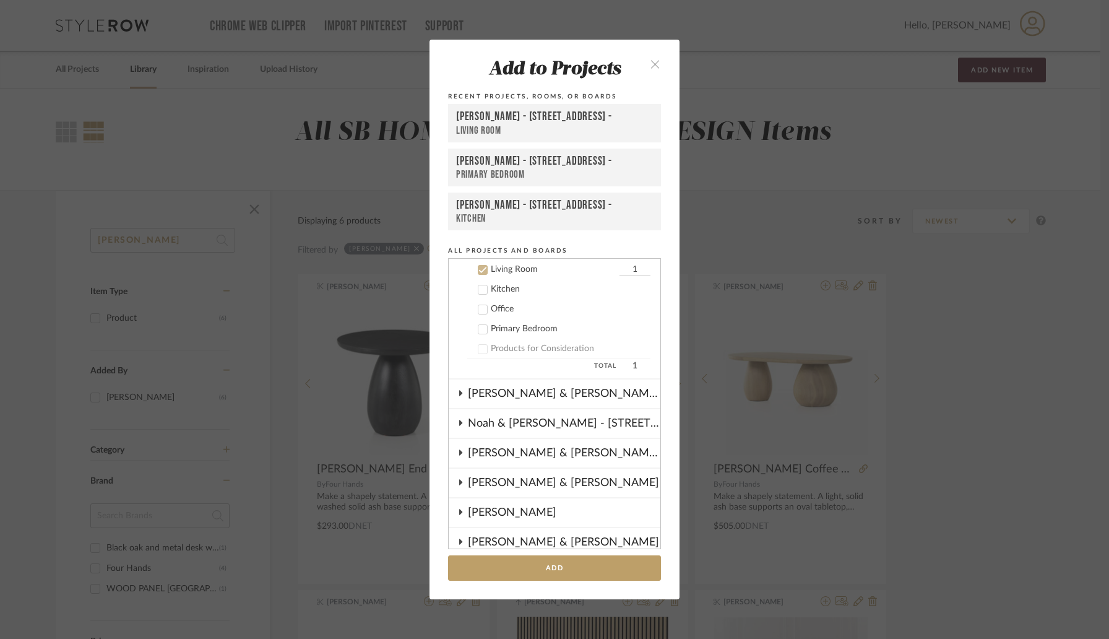
click at [619, 269] on input "1" at bounding box center [634, 270] width 31 height 12
type input "2"
click at [543, 577] on button "Add" at bounding box center [554, 567] width 213 height 25
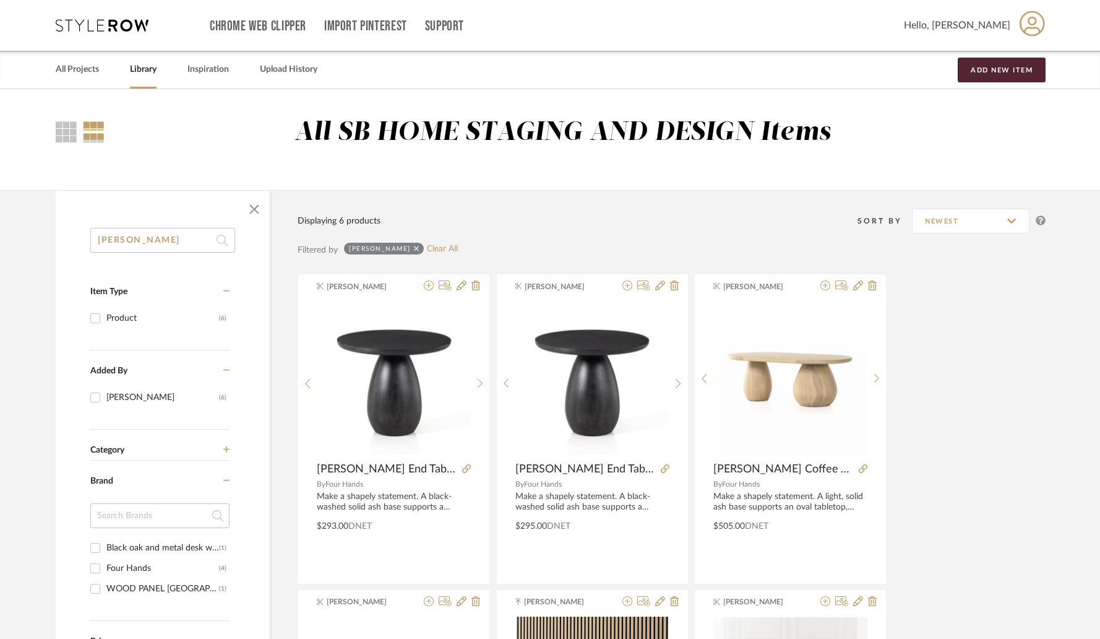
click at [188, 241] on input "Merla Wood" at bounding box center [162, 240] width 145 height 25
paste input "Grady Console"
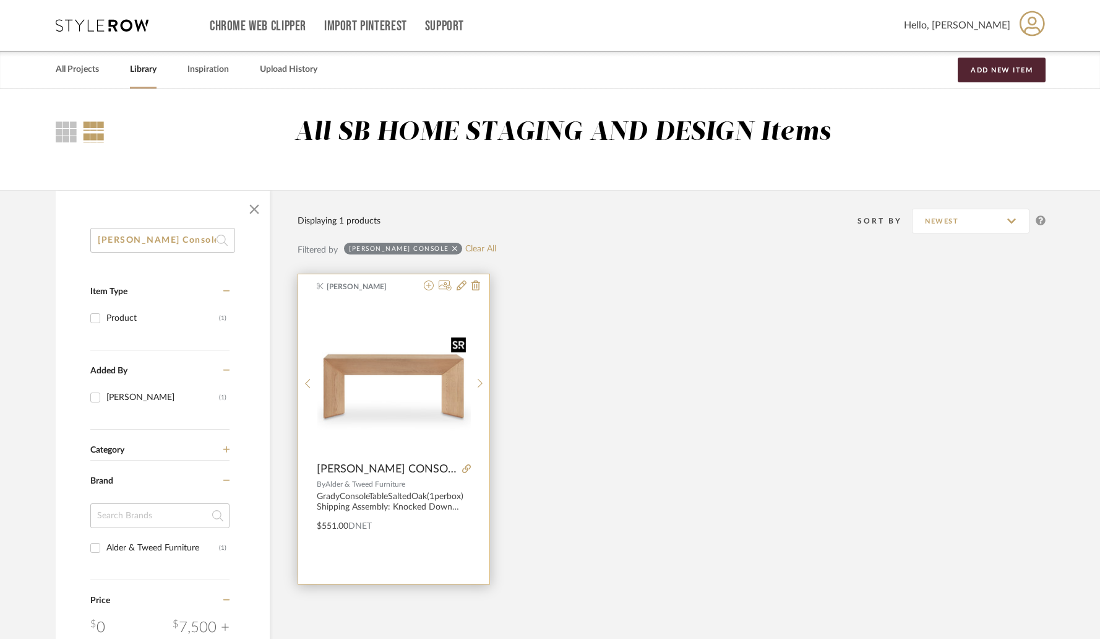
type input "Grady Console"
click at [461, 286] on icon at bounding box center [462, 285] width 10 height 10
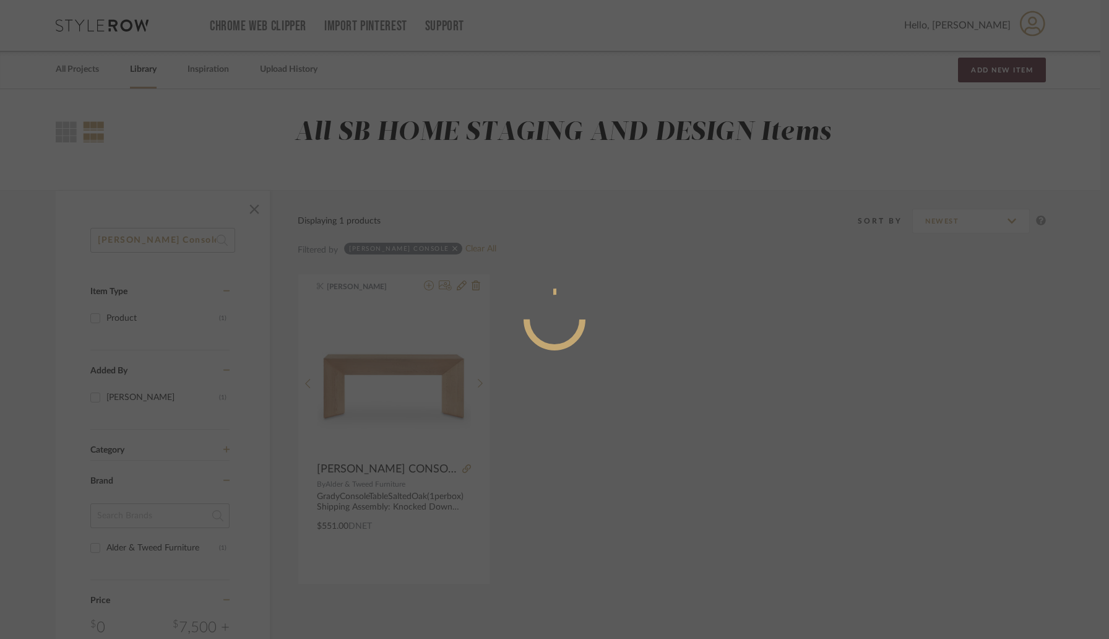
radio input "true"
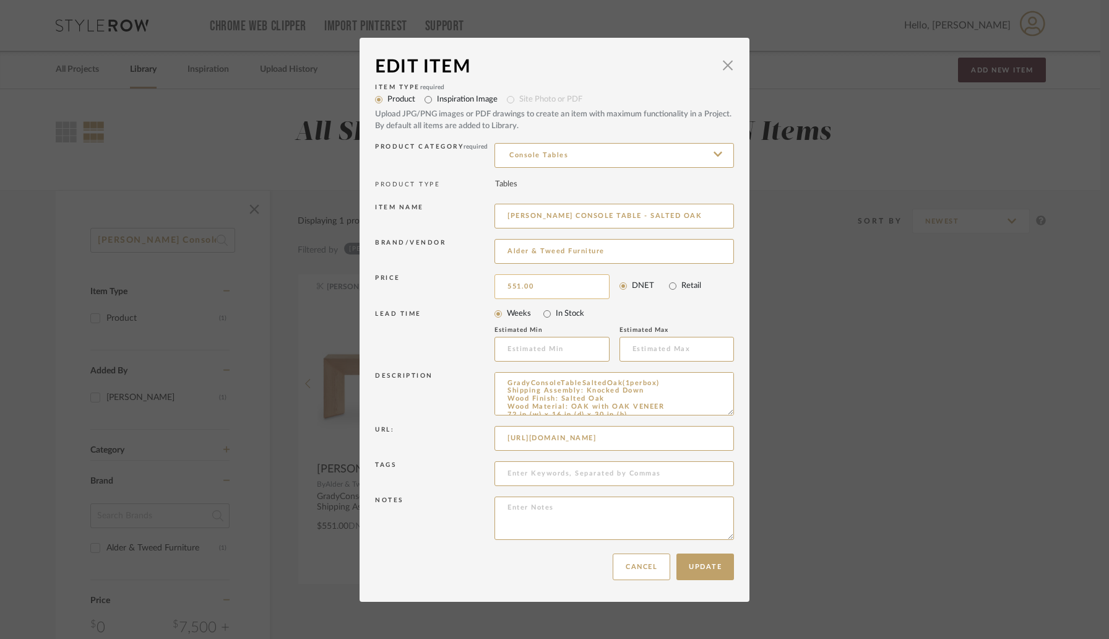
click at [549, 285] on input "551.00" at bounding box center [551, 286] width 115 height 25
type input "$579.00"
click at [452, 331] on div "LEAD TIME" at bounding box center [434, 336] width 119 height 52
click at [710, 572] on button "Update" at bounding box center [705, 566] width 58 height 27
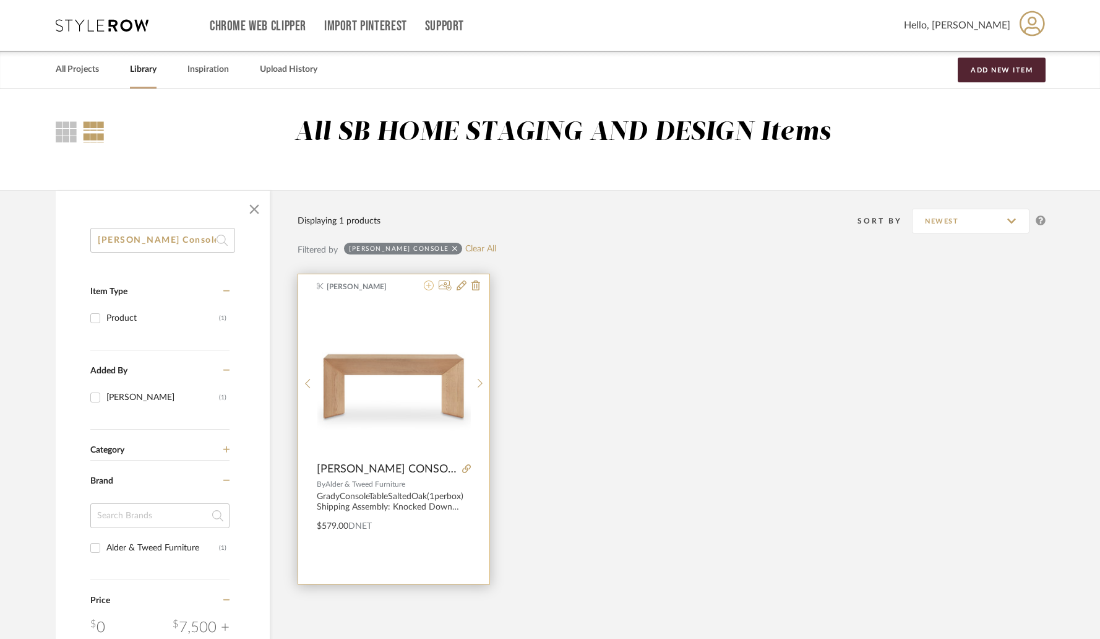
click at [433, 289] on icon at bounding box center [429, 285] width 10 height 10
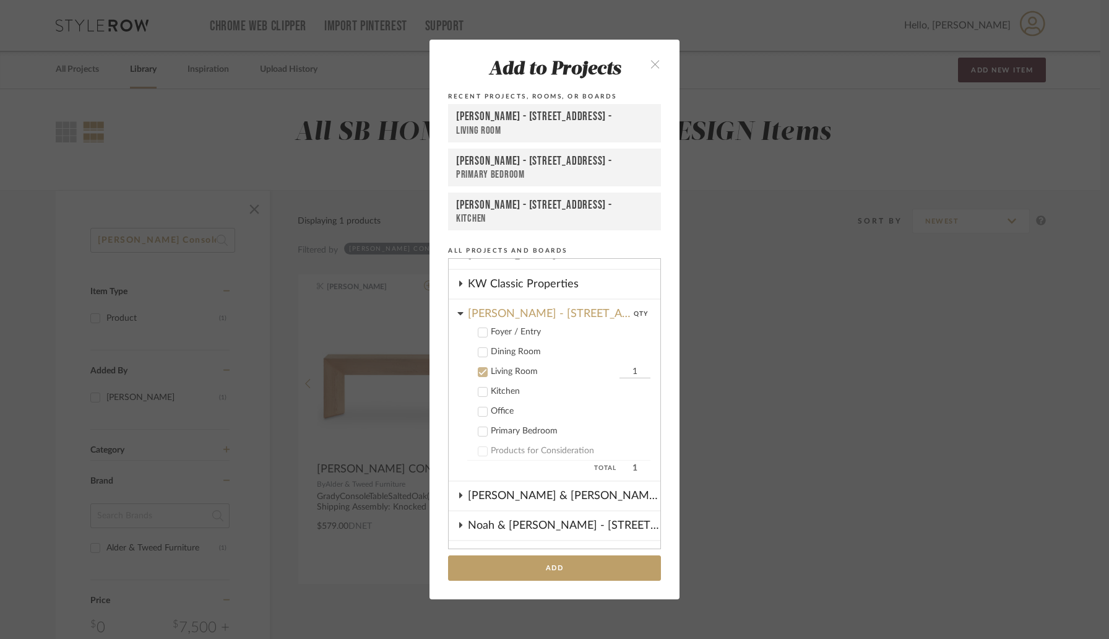
scroll to position [329, 0]
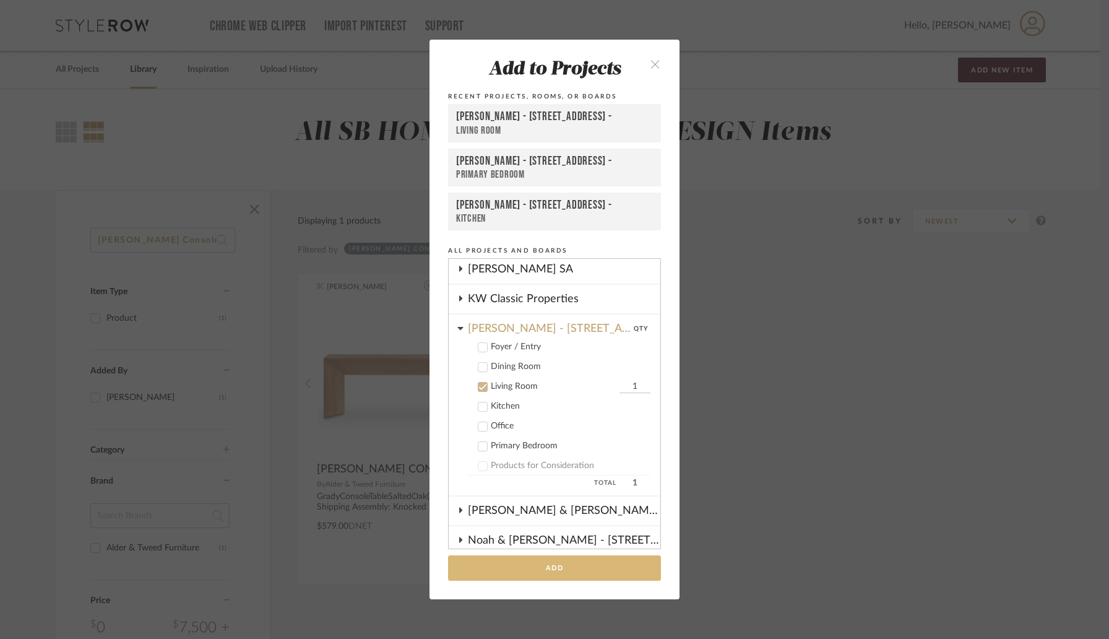
click at [551, 567] on button "Add" at bounding box center [554, 567] width 213 height 25
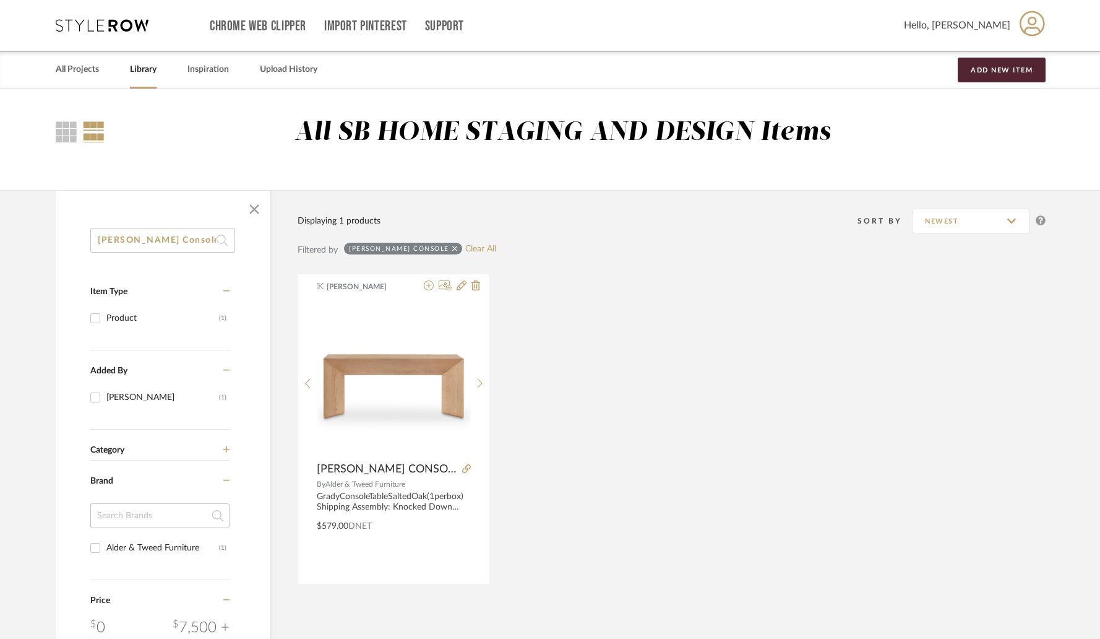
click at [180, 235] on input "Grady Console" at bounding box center [162, 240] width 145 height 25
paste input "Augusta"
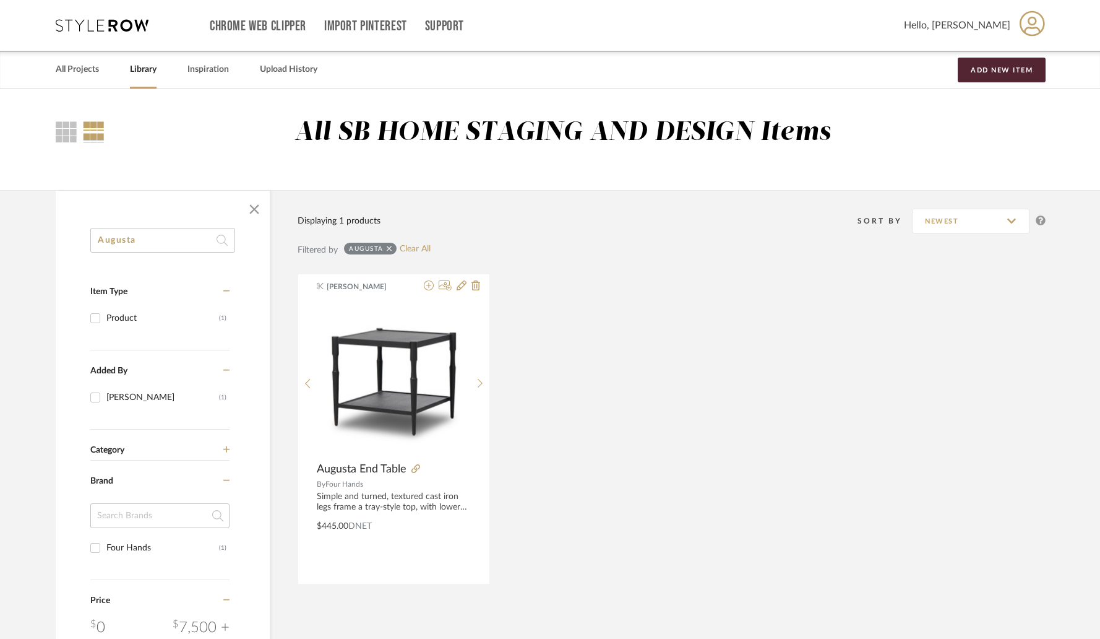
click at [154, 243] on input "Augusta" at bounding box center [162, 240] width 145 height 25
paste input "Pickford"
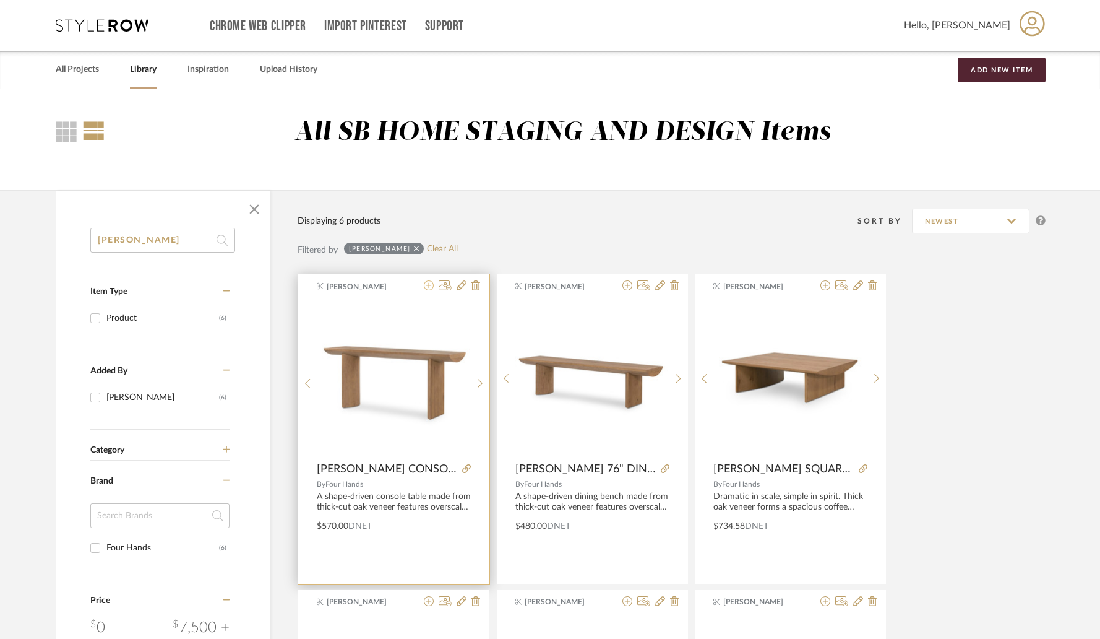
click at [431, 288] on icon at bounding box center [429, 285] width 10 height 10
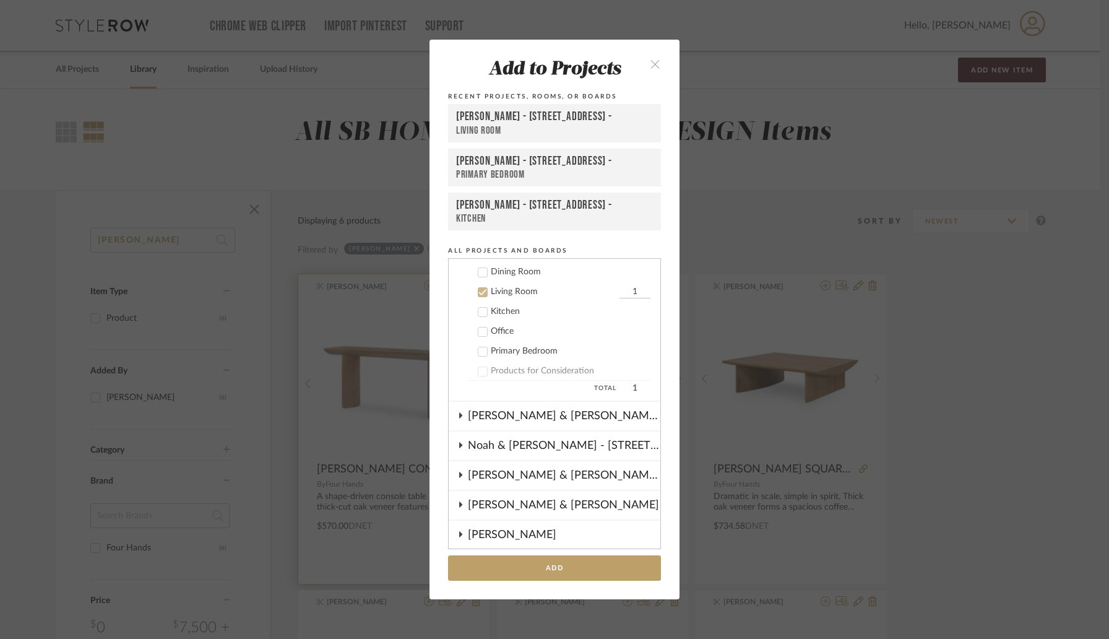
scroll to position [446, 0]
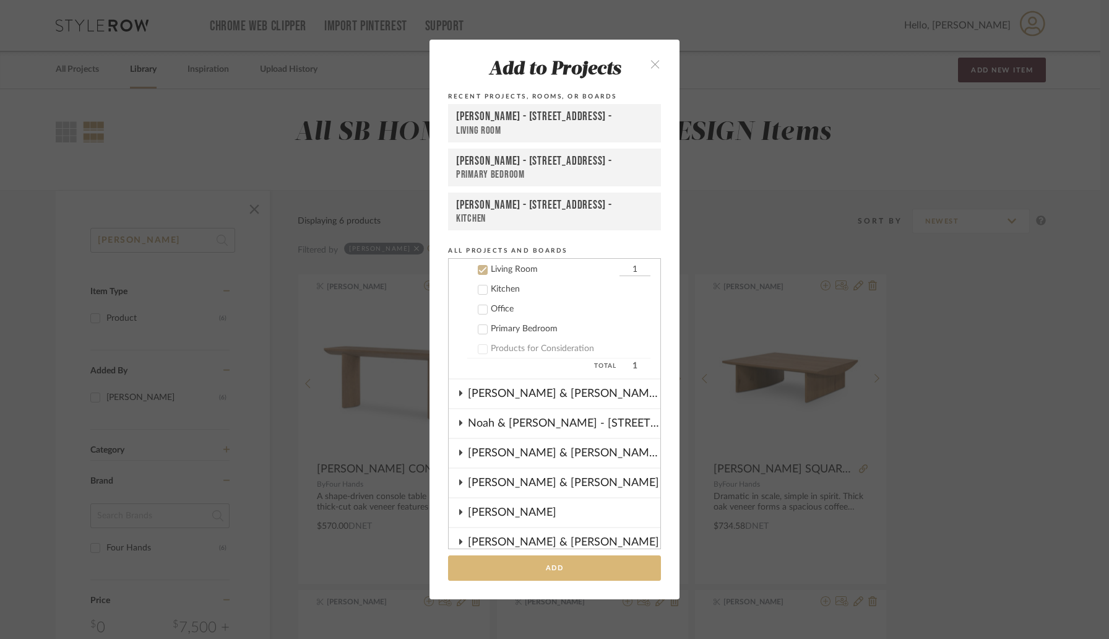
click at [546, 564] on button "Add" at bounding box center [554, 567] width 213 height 25
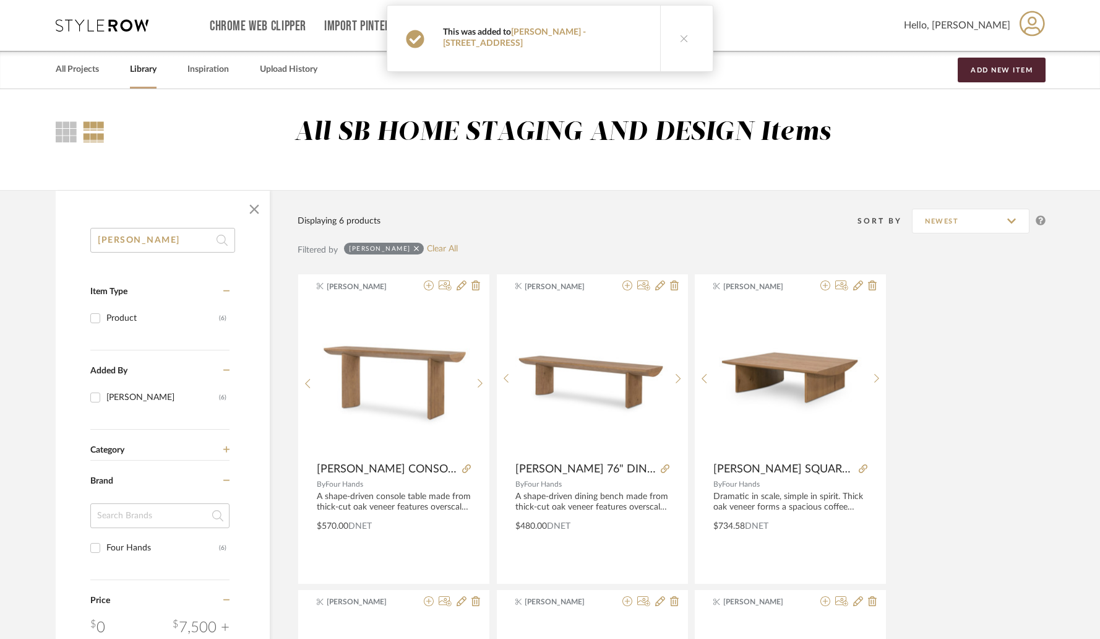
click at [674, 41] on button at bounding box center [684, 39] width 48 height 66
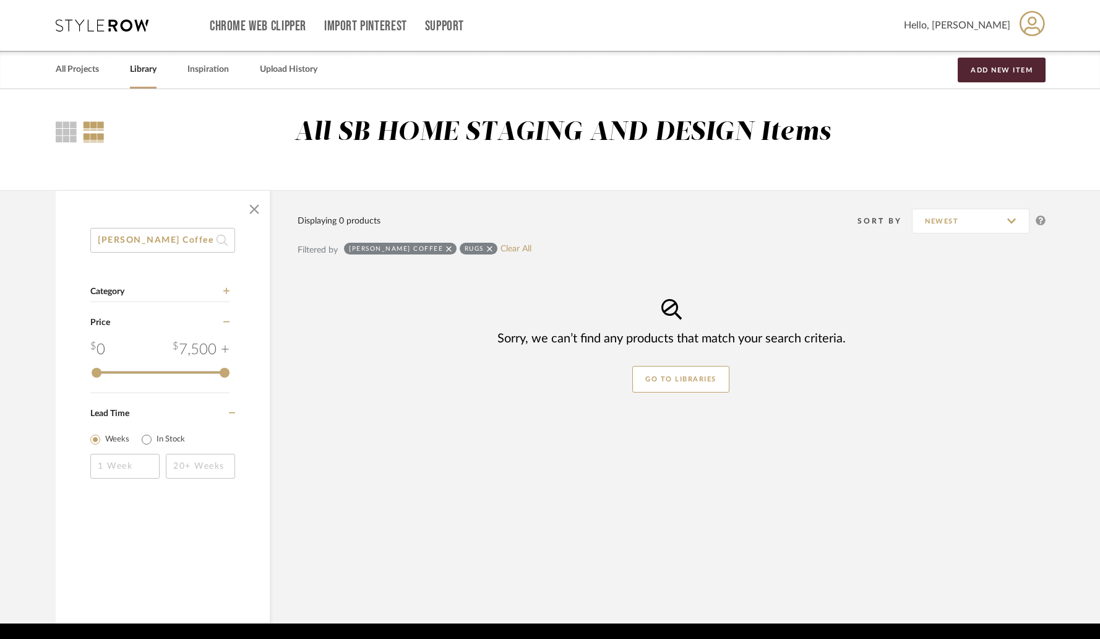
click at [202, 235] on input "Abaso Coffee" at bounding box center [162, 240] width 145 height 25
paste input "Elbert Consol"
click at [493, 249] on icon at bounding box center [496, 248] width 6 height 9
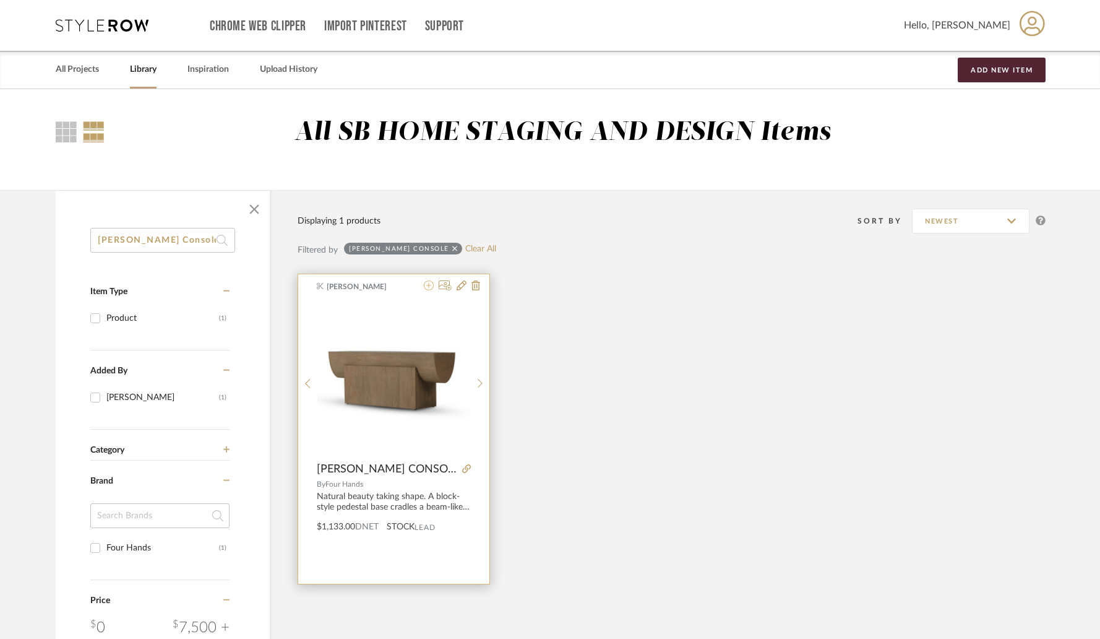
click at [429, 288] on icon at bounding box center [429, 285] width 10 height 10
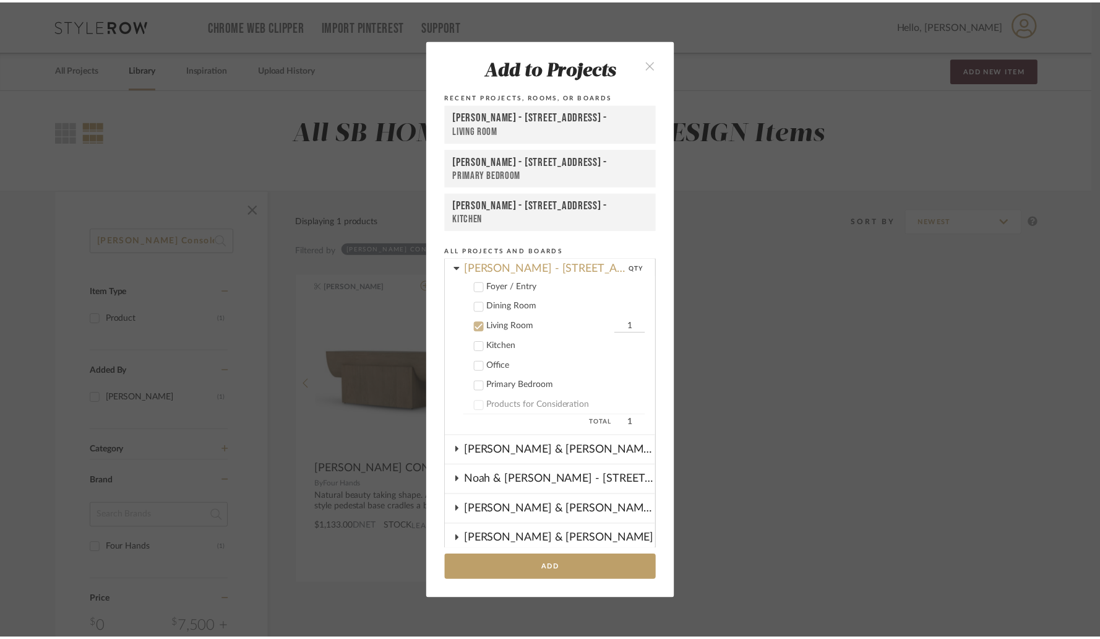
scroll to position [385, 0]
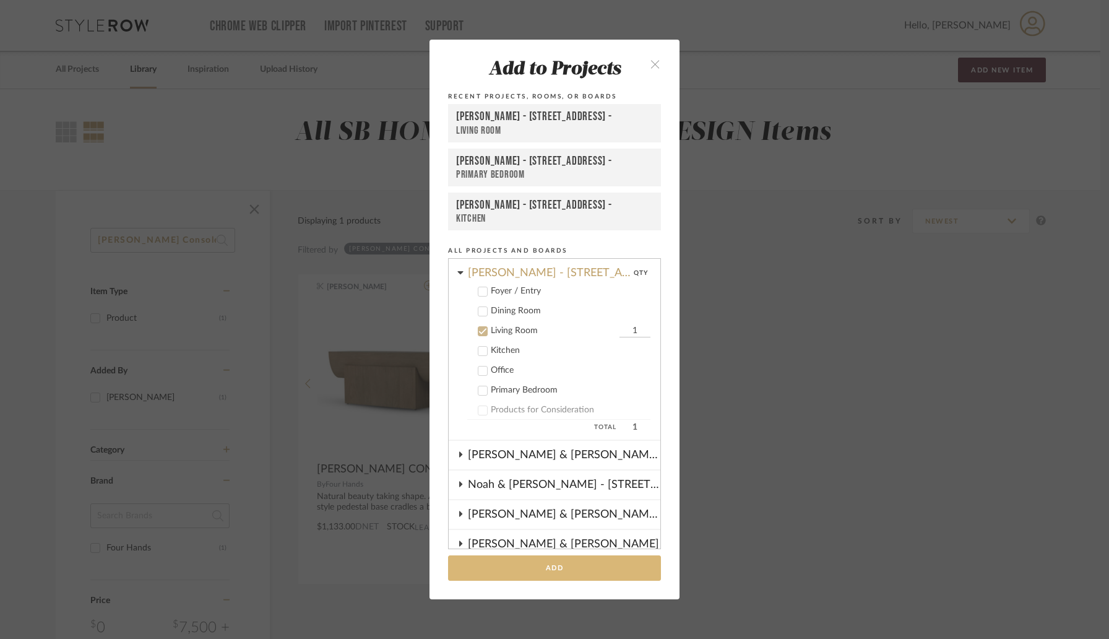
click at [541, 572] on button "Add" at bounding box center [554, 567] width 213 height 25
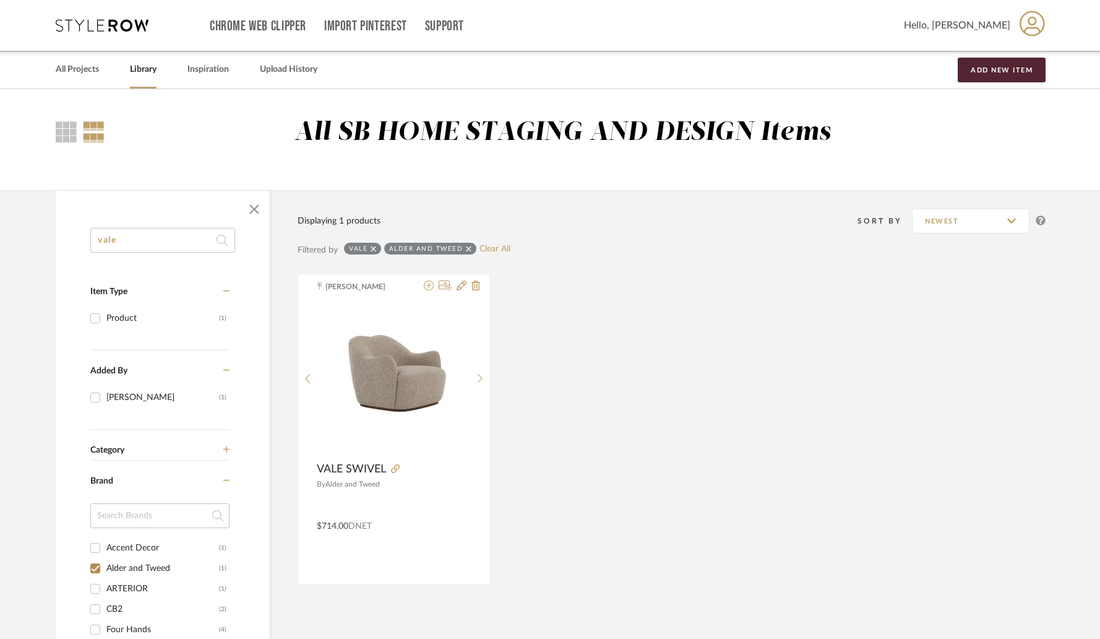
click at [166, 245] on input "vale" at bounding box center [162, 240] width 145 height 25
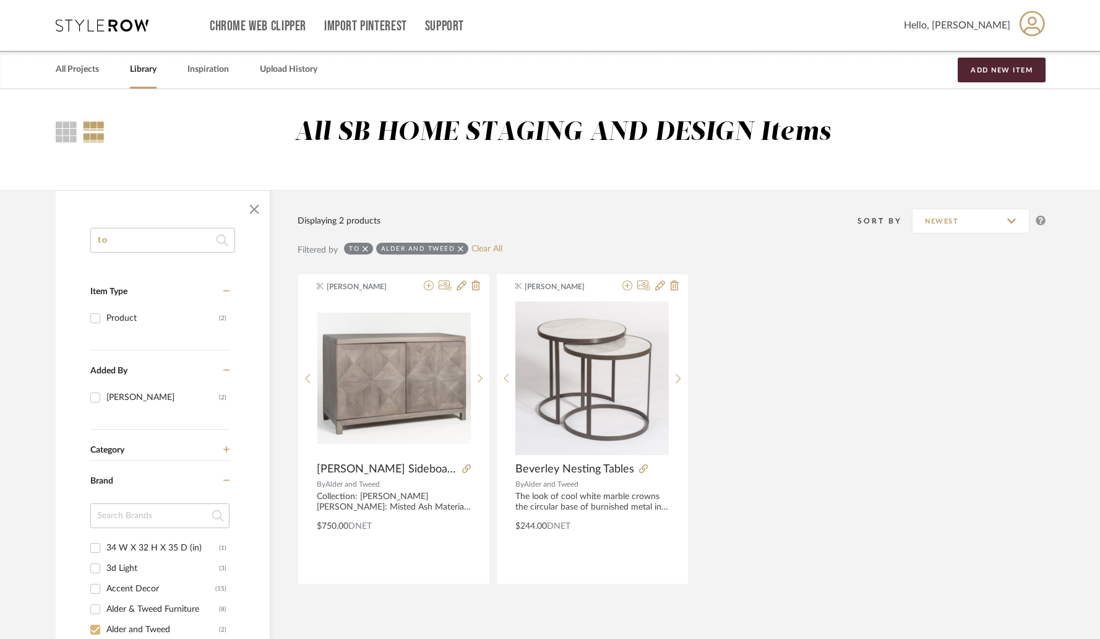
type input "to"
click at [97, 623] on input "Alder and Tweed (2)" at bounding box center [95, 629] width 20 height 20
checkbox input "false"
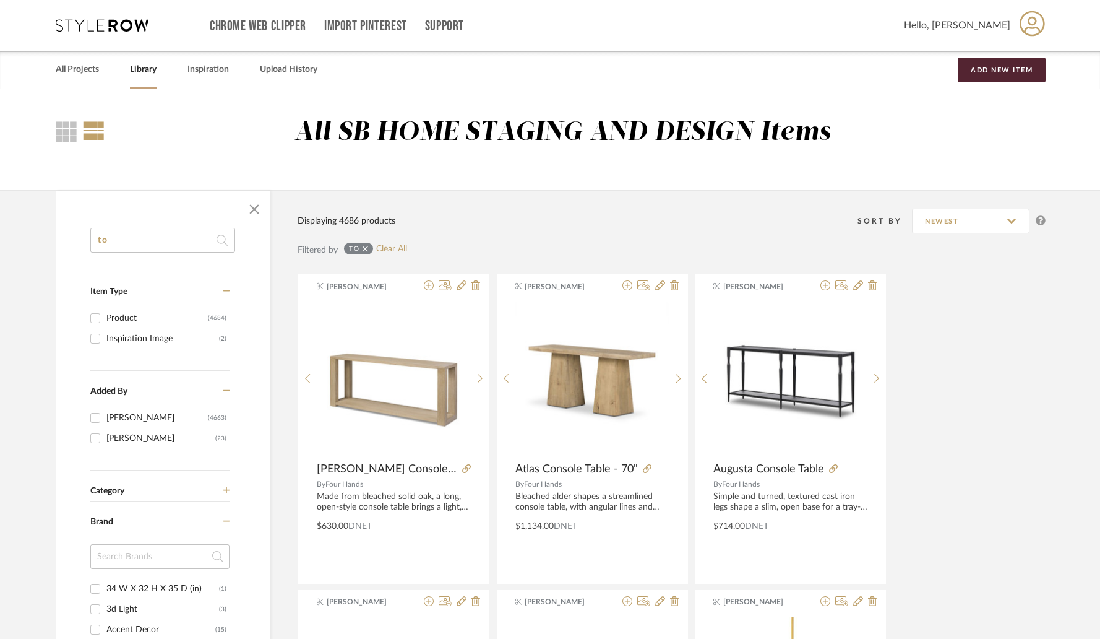
click at [179, 244] on input "to" at bounding box center [162, 240] width 145 height 25
type input "toll"
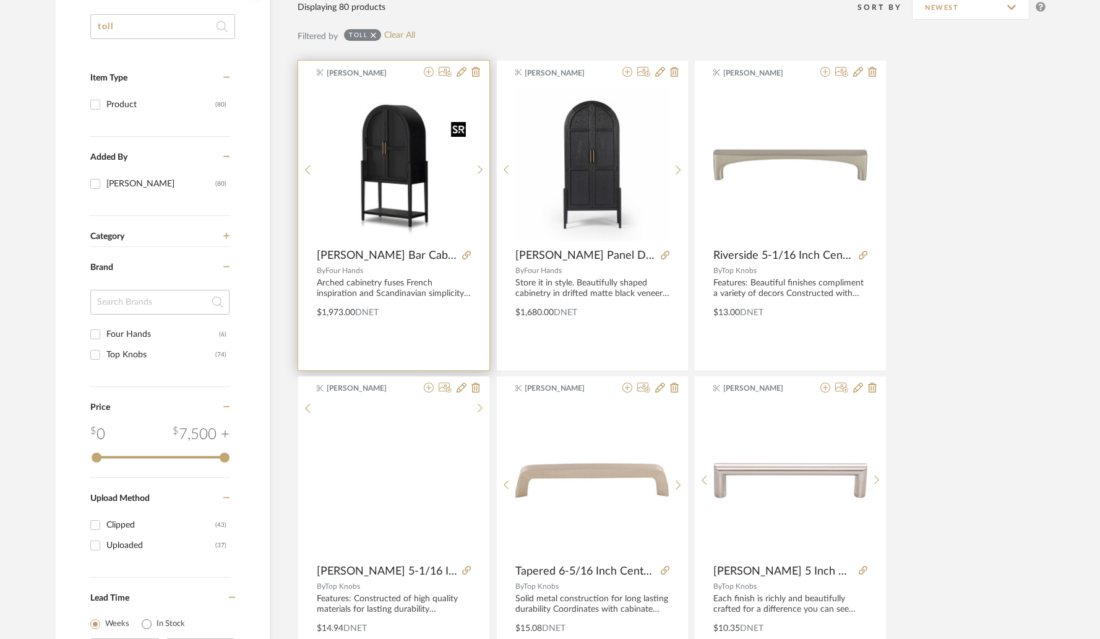
scroll to position [371, 0]
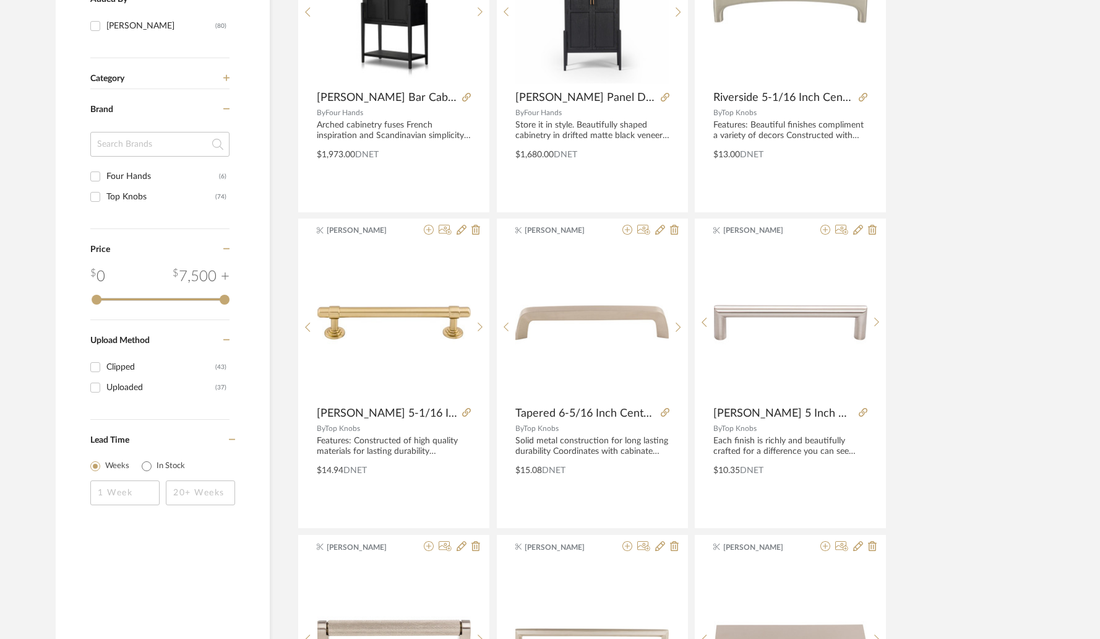
click at [144, 181] on div "Four Hands" at bounding box center [162, 176] width 113 height 20
click at [105, 181] on input "Four Hands (6)" at bounding box center [95, 176] width 20 height 20
checkbox input "true"
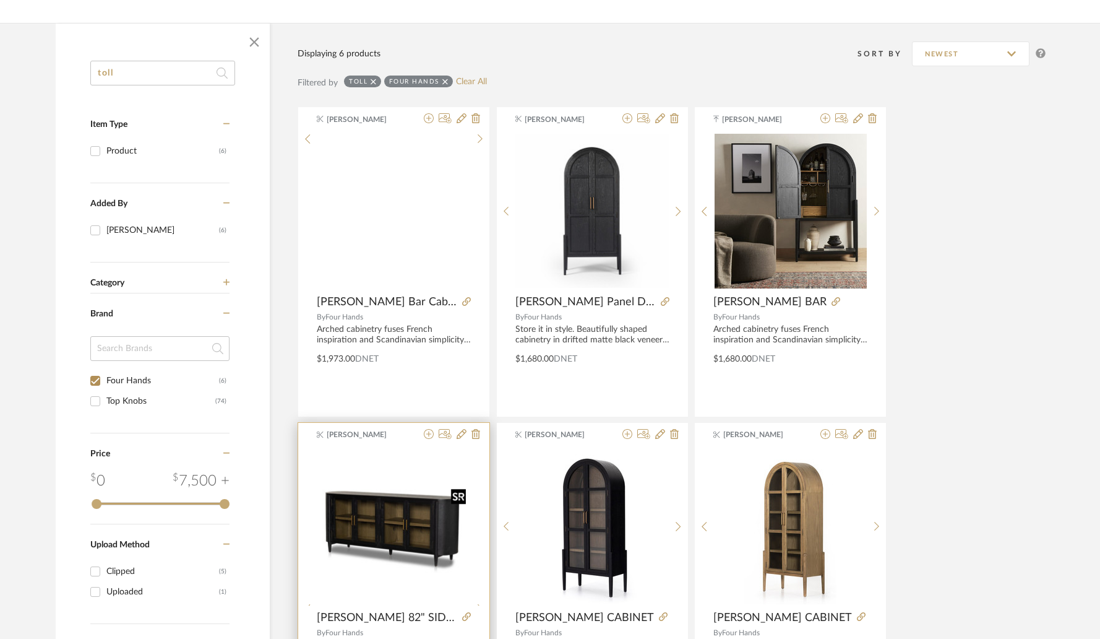
scroll to position [54, 0]
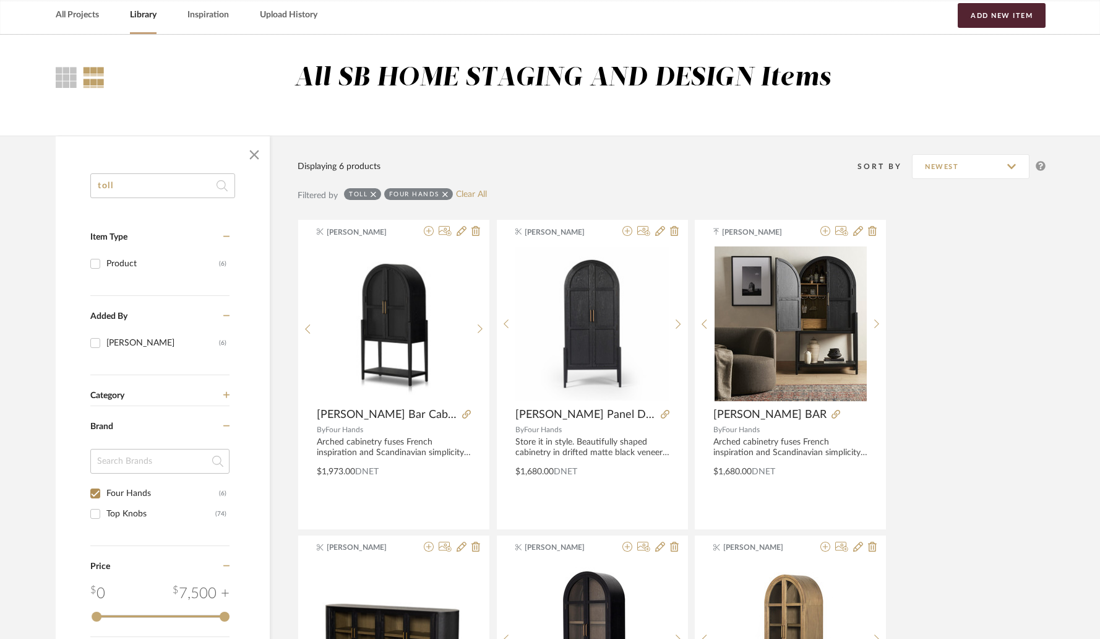
click at [149, 186] on input "toll" at bounding box center [162, 185] width 145 height 25
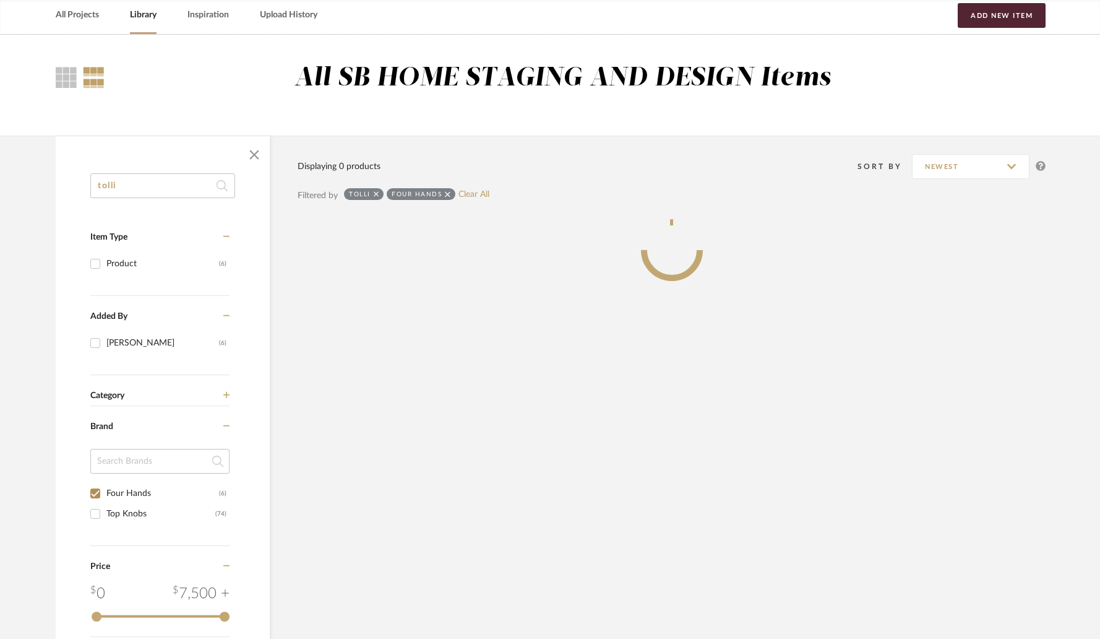
scroll to position [41, 0]
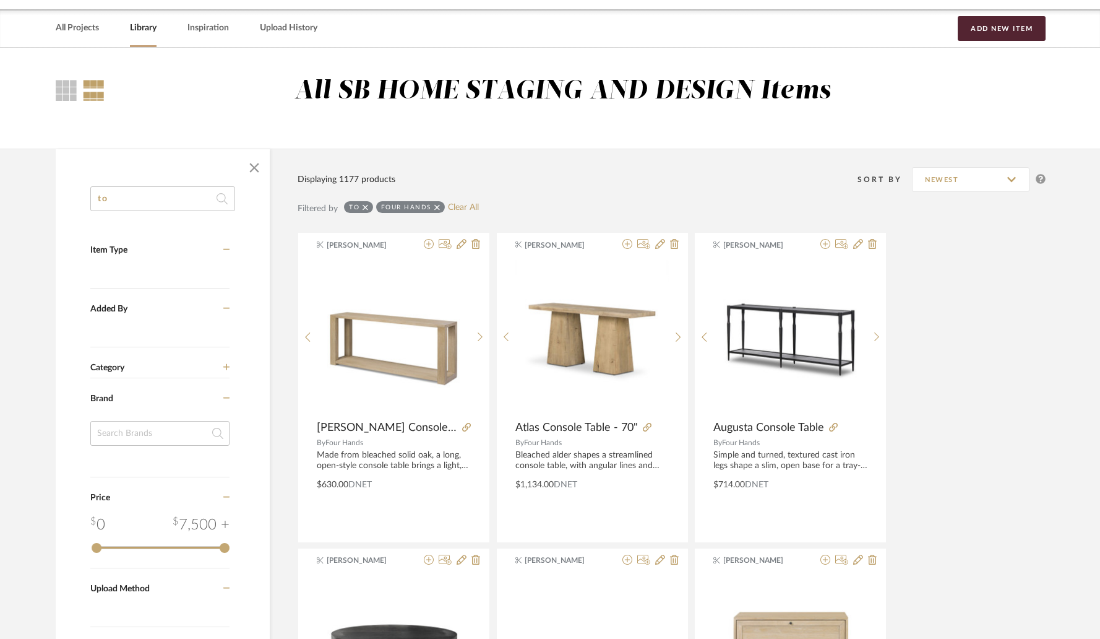
scroll to position [54, 0]
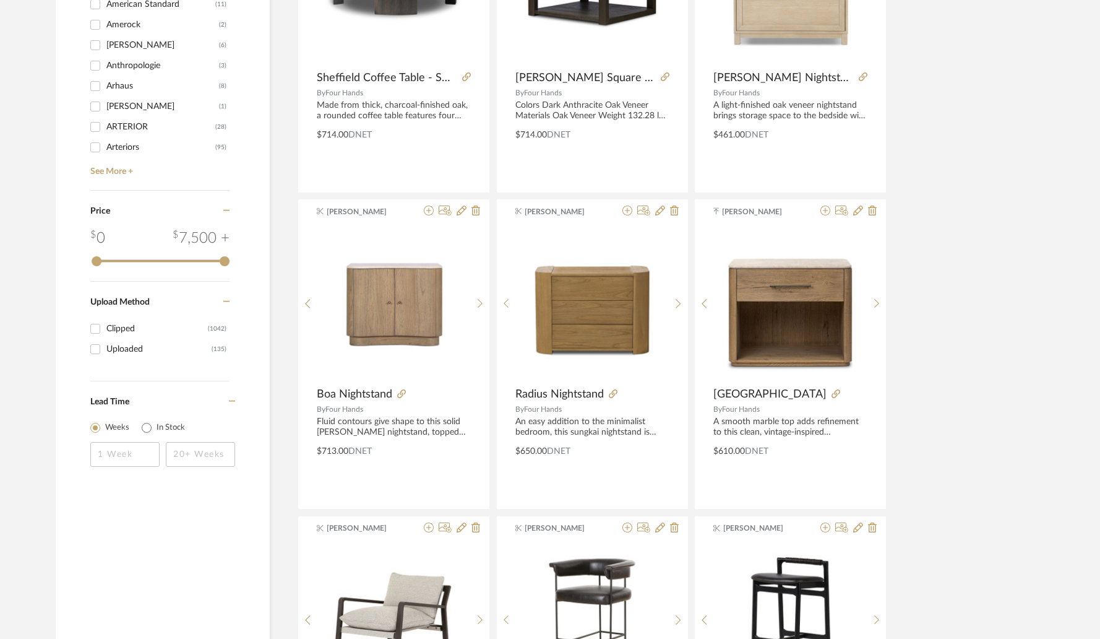
scroll to position [660, 0]
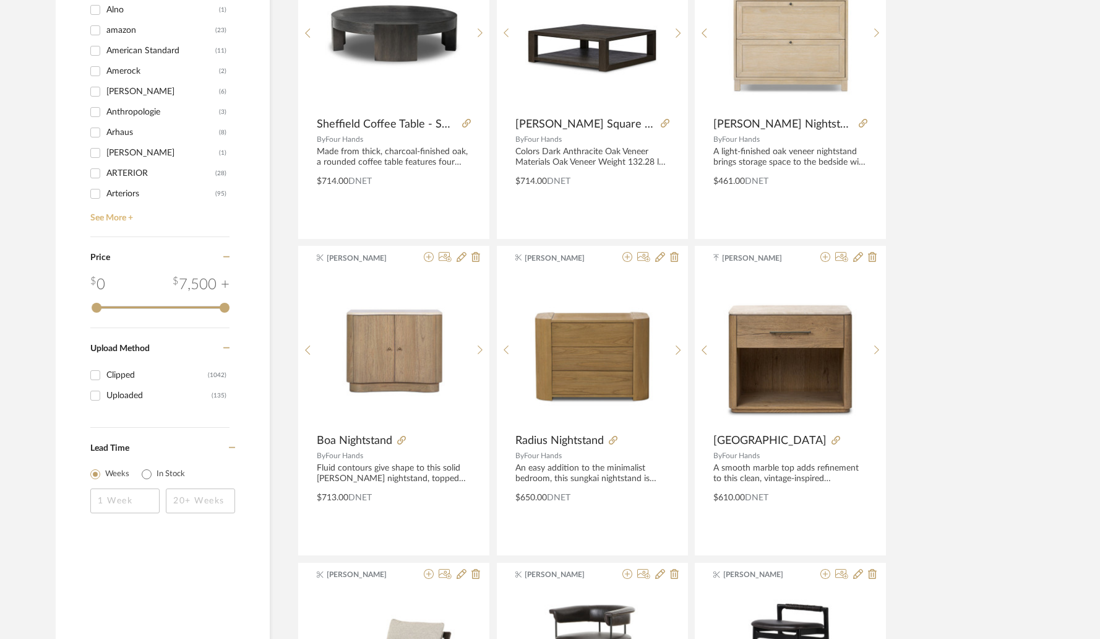
type input "to"
click at [113, 220] on link "See More +" at bounding box center [158, 214] width 142 height 20
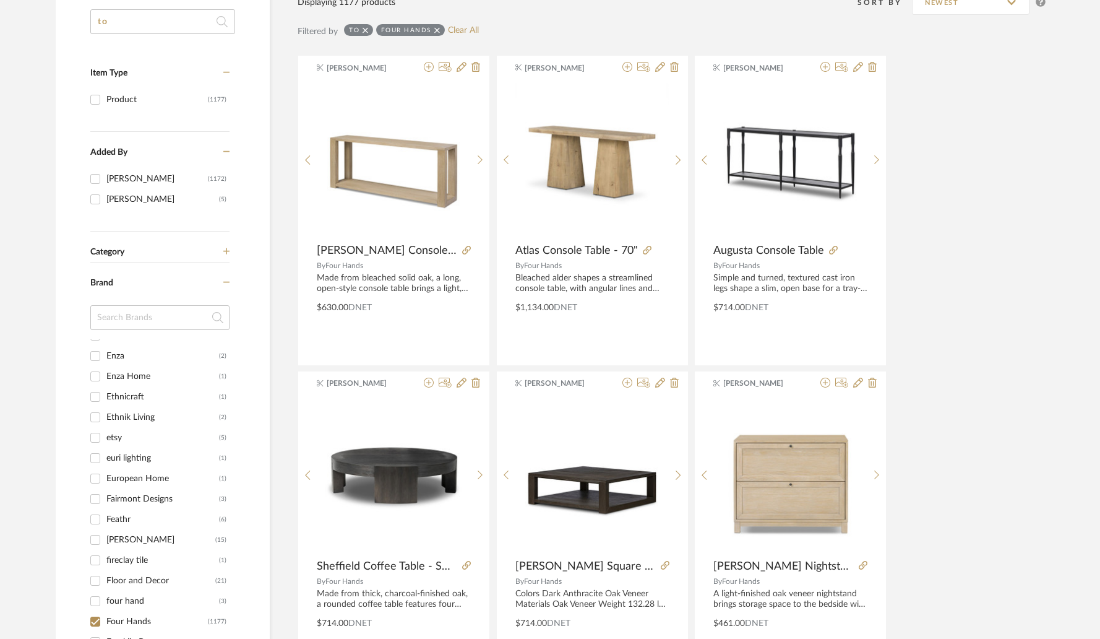
scroll to position [0, 0]
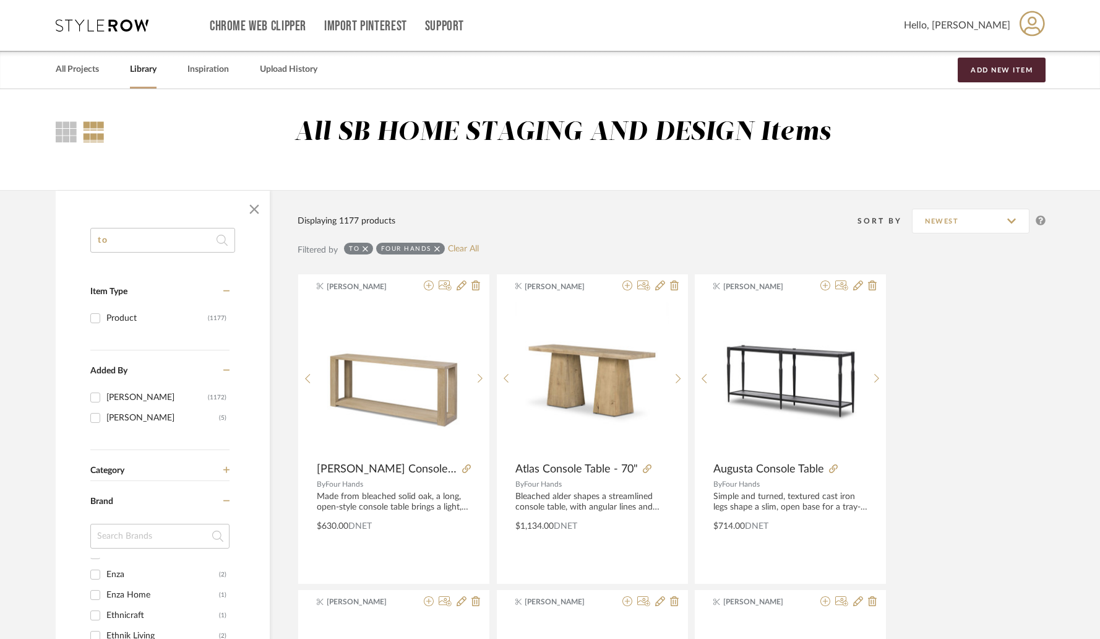
click at [142, 66] on link "Library" at bounding box center [143, 69] width 27 height 17
checkbox input "false"
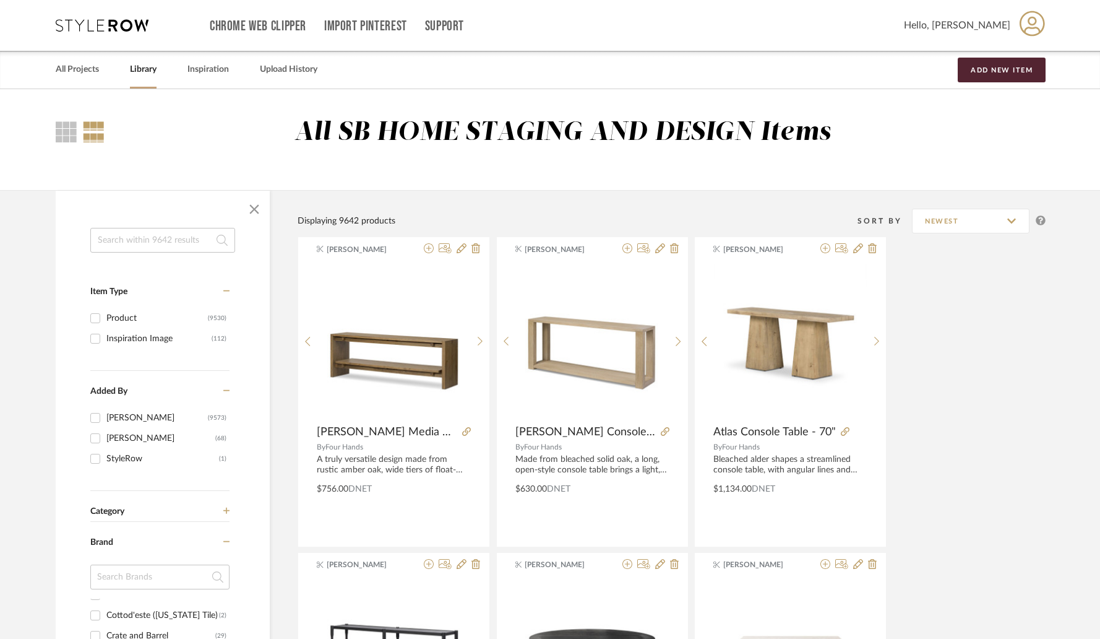
scroll to position [1852, 0]
click at [150, 236] on input at bounding box center [162, 240] width 145 height 25
paste input "Caspian"
type input "Caspian"
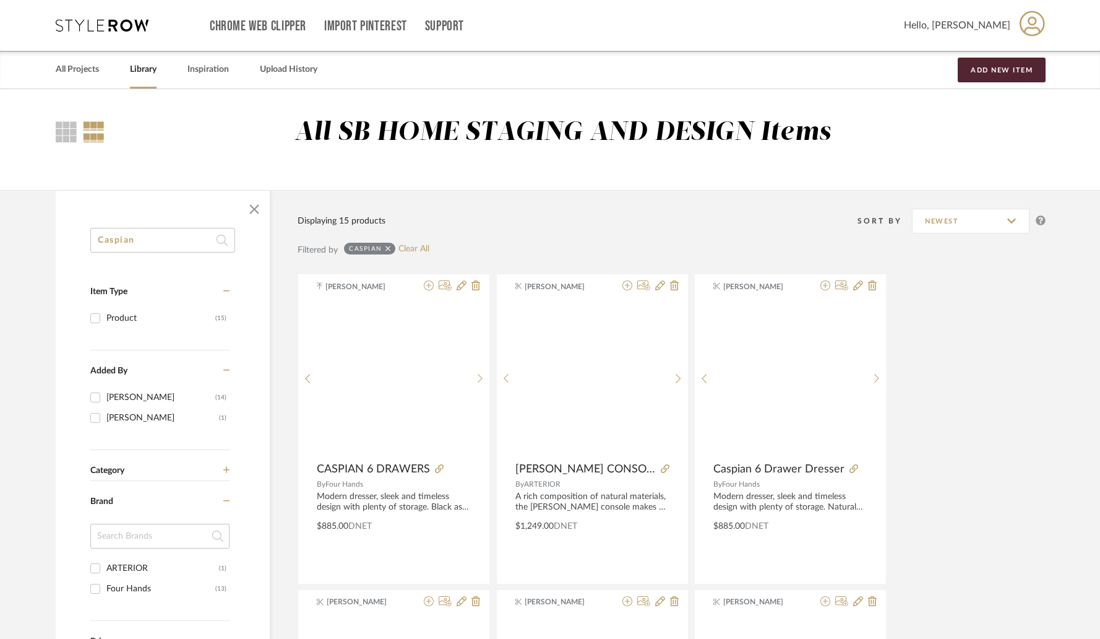
scroll to position [0, 0]
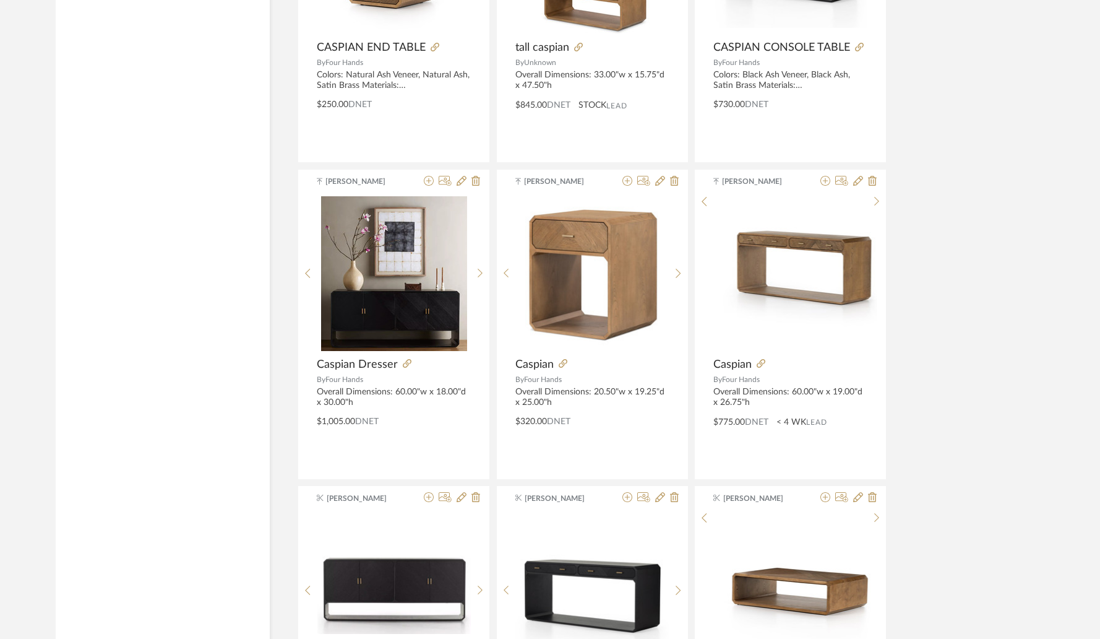
scroll to position [1292, 0]
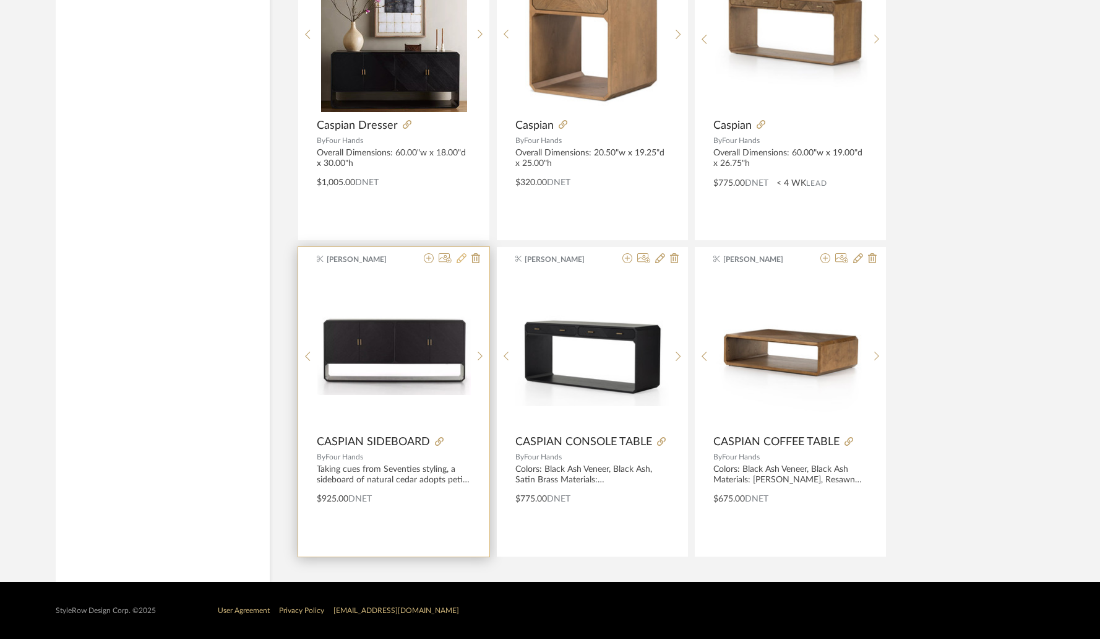
click at [462, 260] on icon at bounding box center [462, 258] width 10 height 10
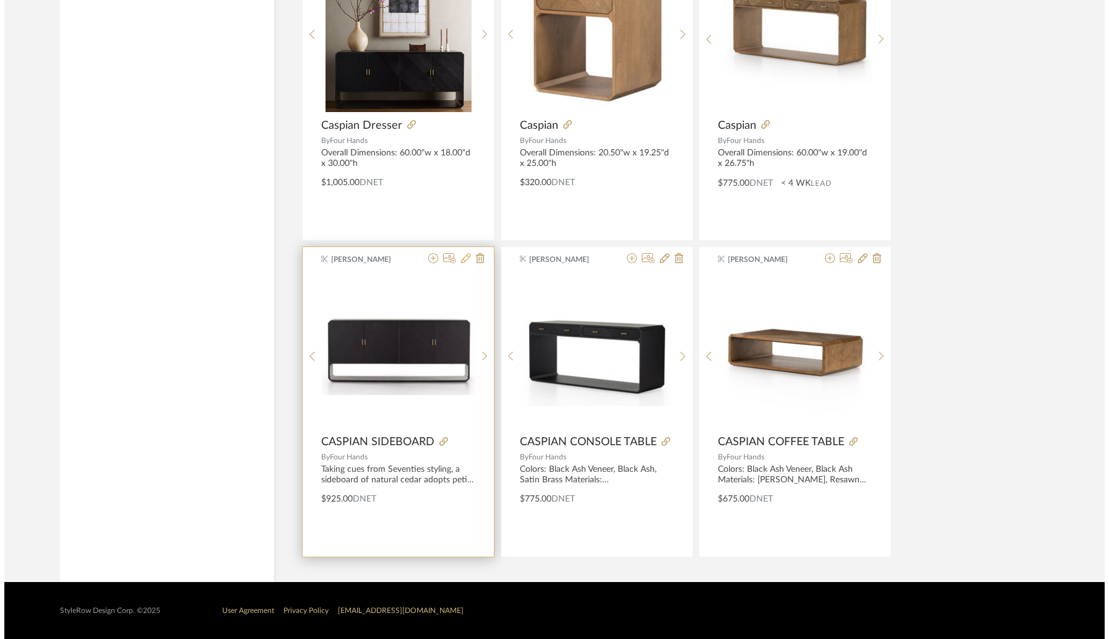
scroll to position [0, 0]
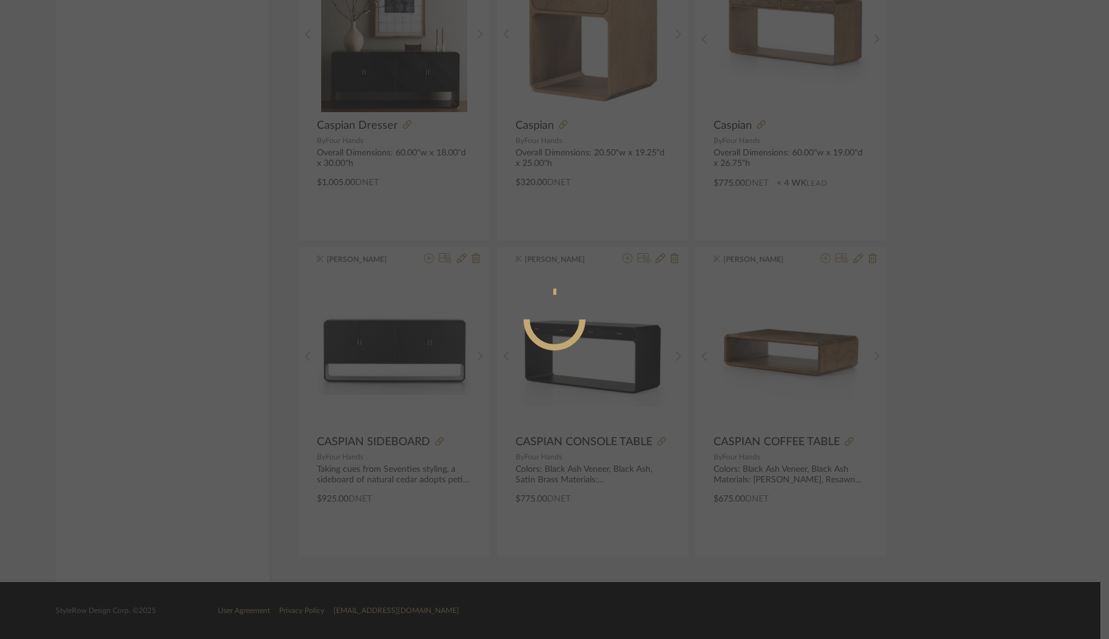
radio input "true"
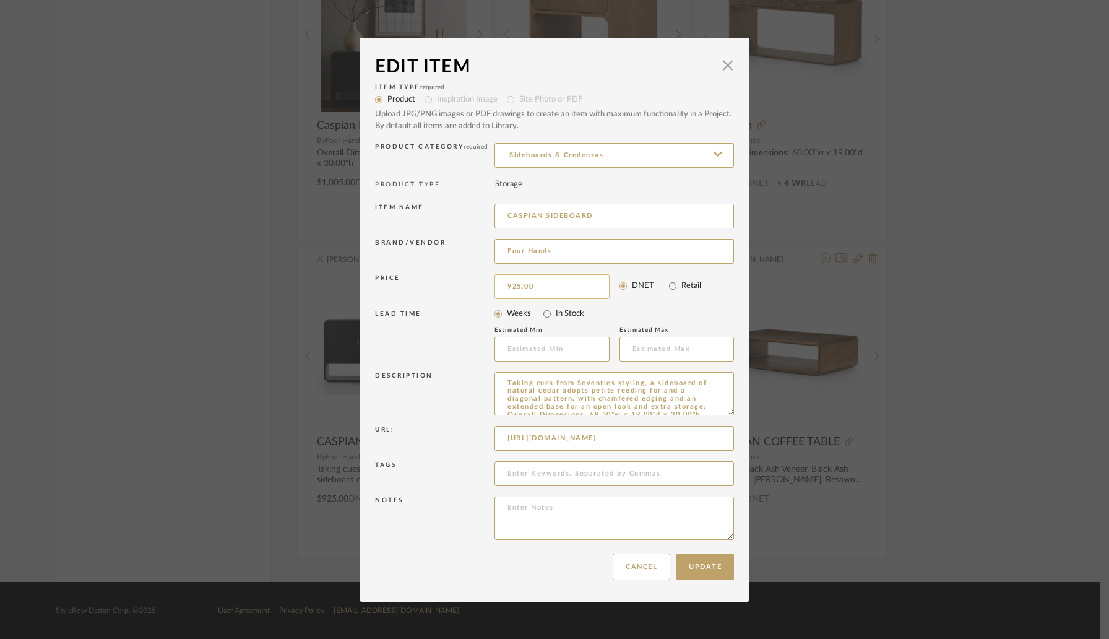
click at [548, 283] on input "925.00" at bounding box center [551, 286] width 115 height 25
type input "$965.00"
click at [475, 269] on div "Brand/Vendor Four Hands" at bounding box center [554, 253] width 359 height 35
click at [702, 562] on button "Update" at bounding box center [705, 566] width 58 height 27
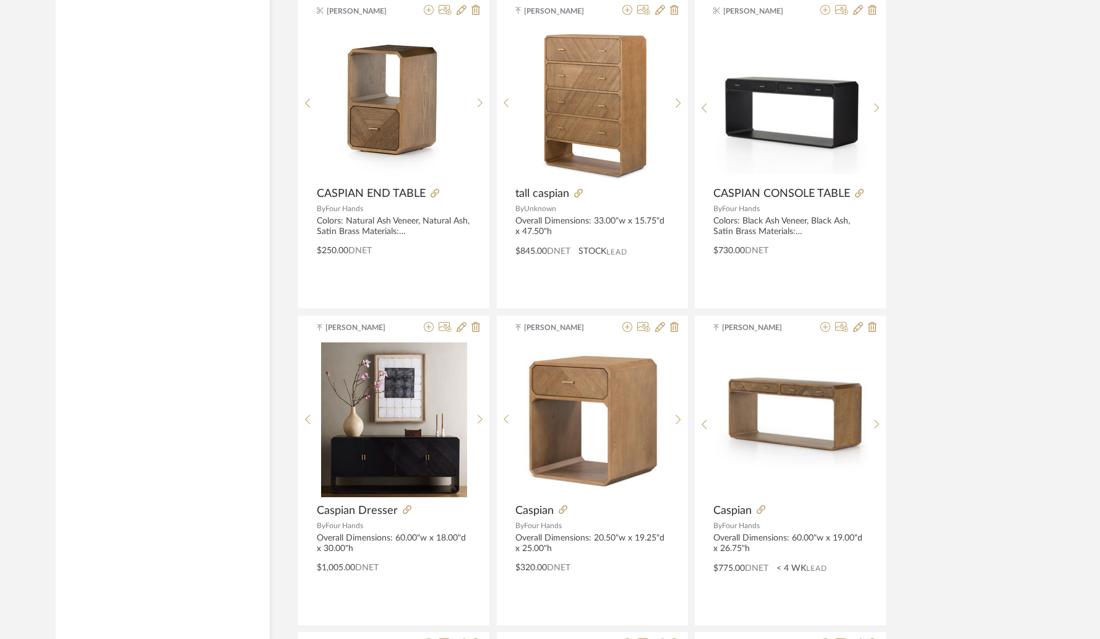
scroll to position [1292, 0]
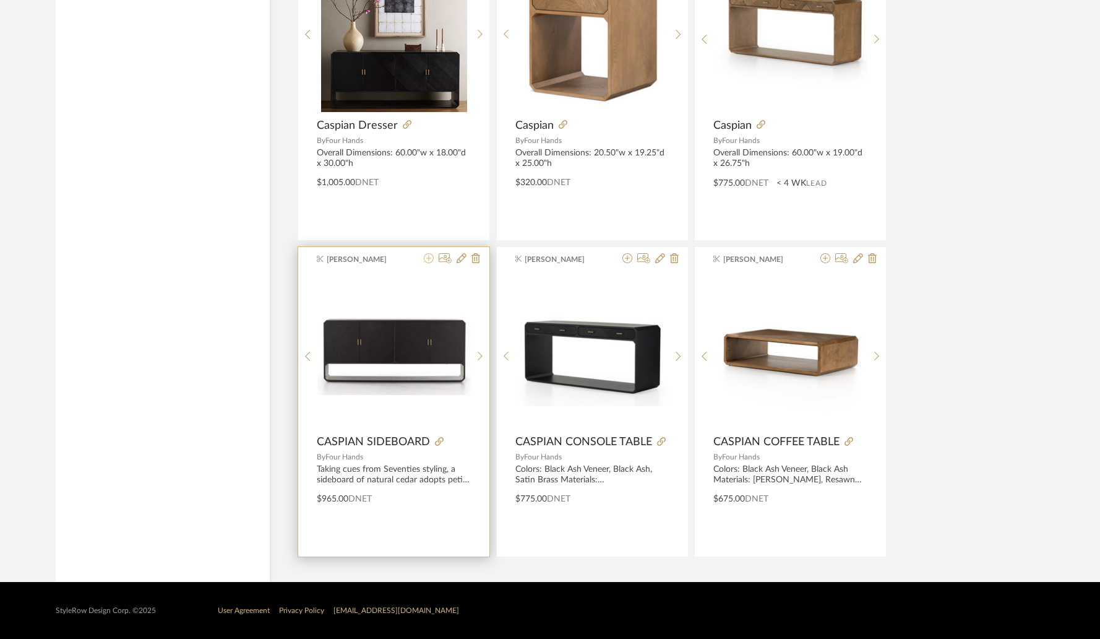
click at [431, 261] on icon at bounding box center [429, 258] width 10 height 10
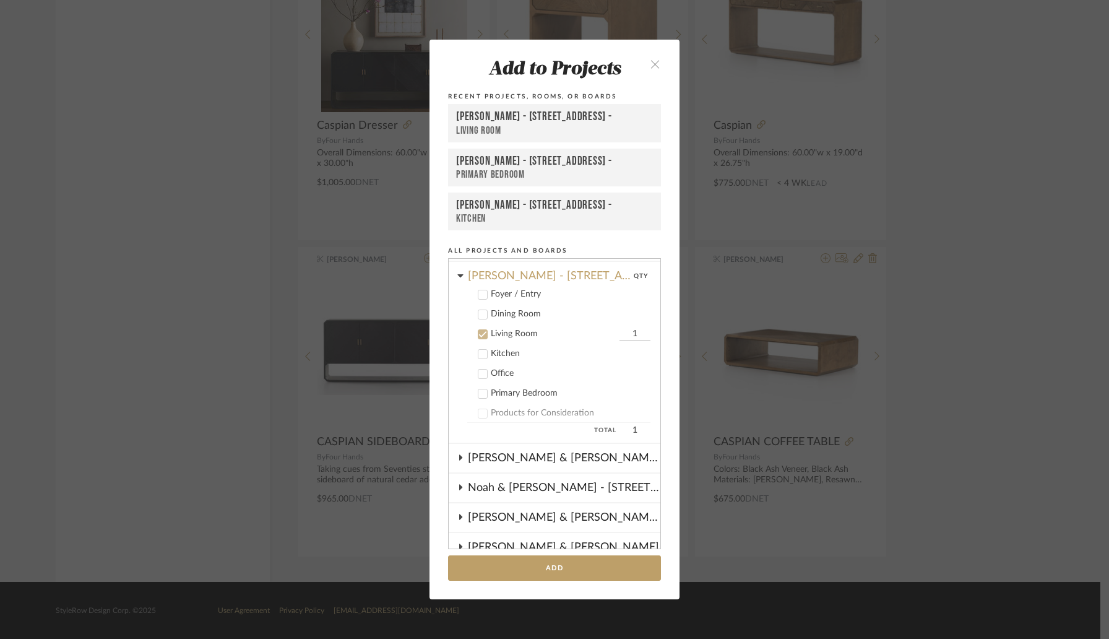
scroll to position [379, 0]
click at [481, 317] on icon at bounding box center [482, 316] width 9 height 9
click at [481, 335] on icon at bounding box center [482, 336] width 9 height 9
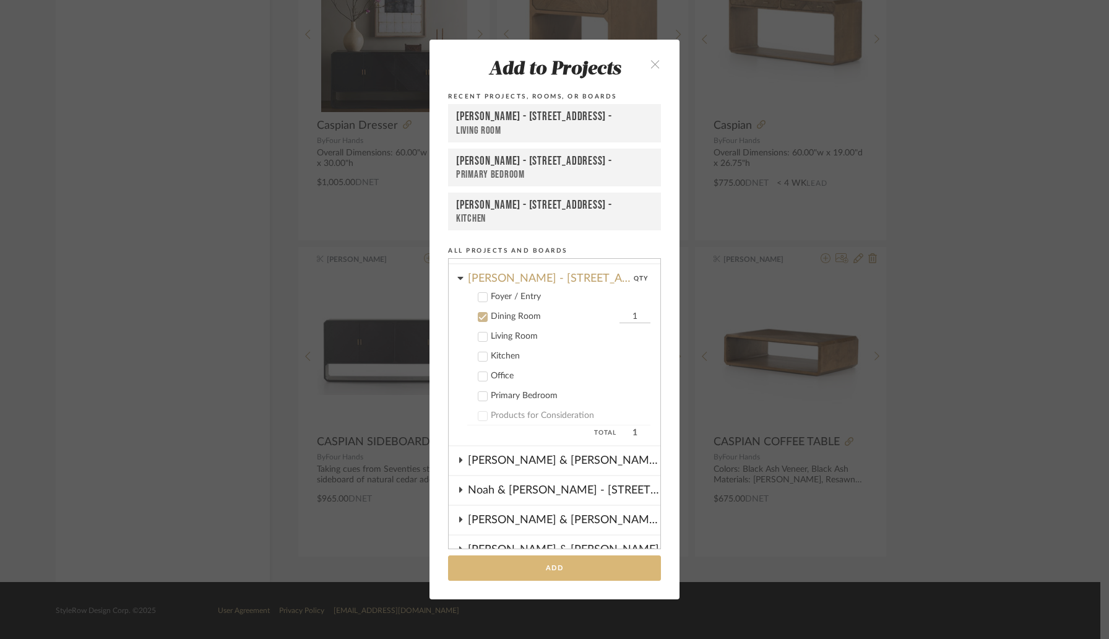
click at [532, 574] on button "Add" at bounding box center [554, 567] width 213 height 25
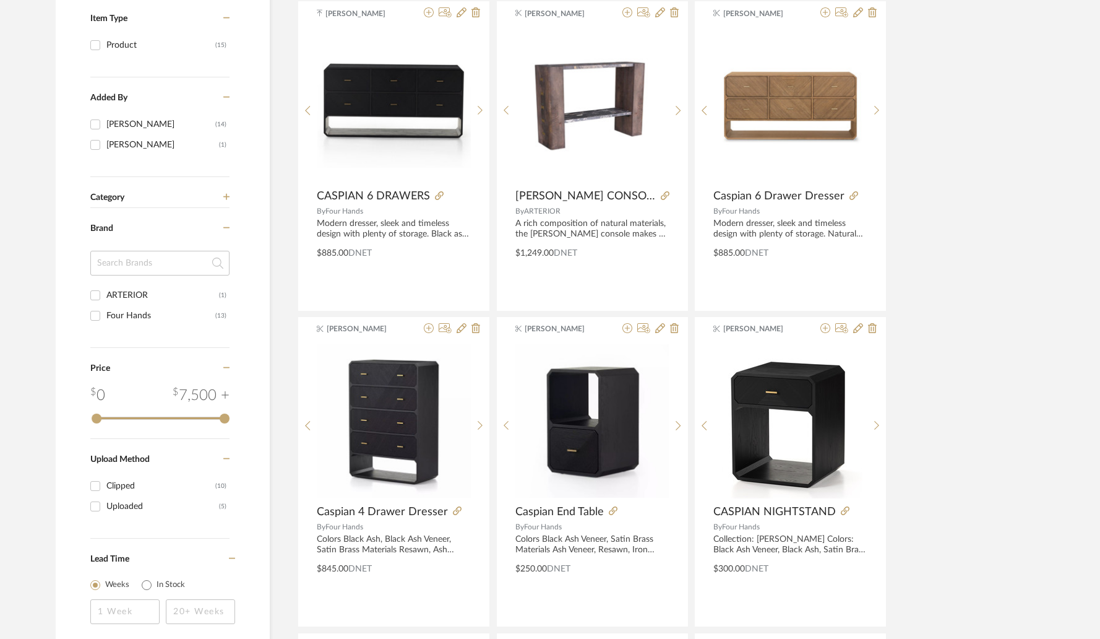
scroll to position [0, 0]
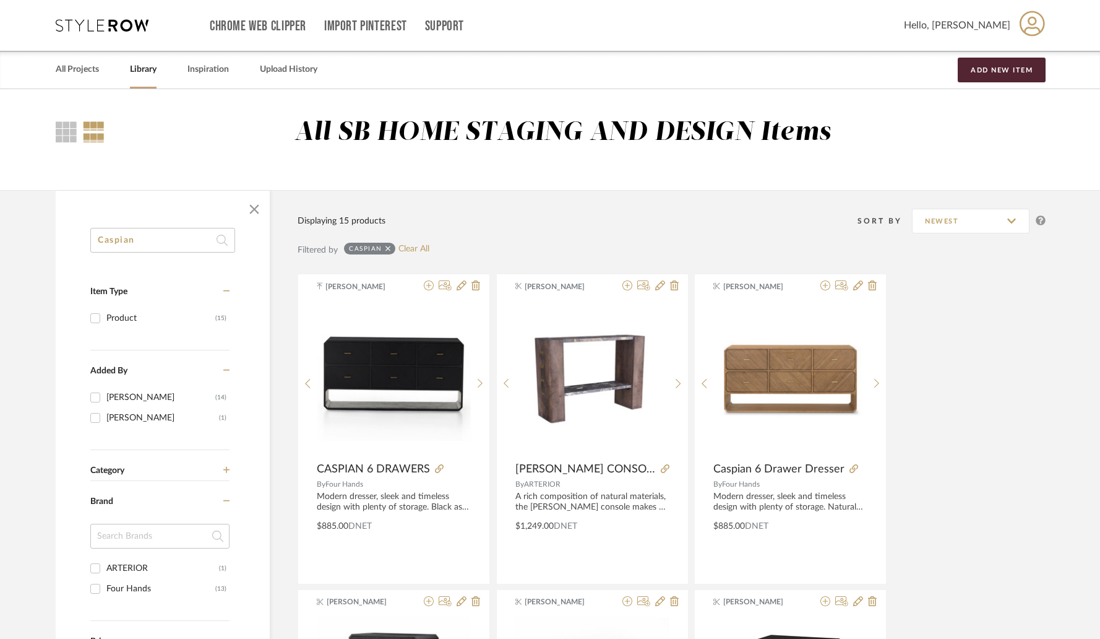
click at [142, 241] on input "Caspian" at bounding box center [162, 240] width 145 height 25
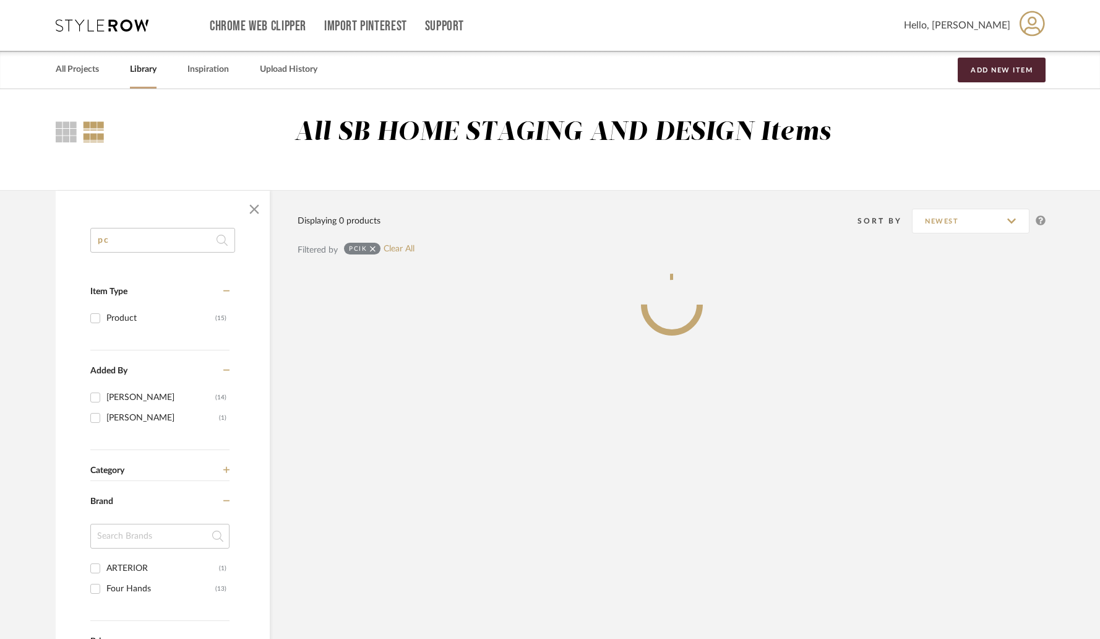
type input "p"
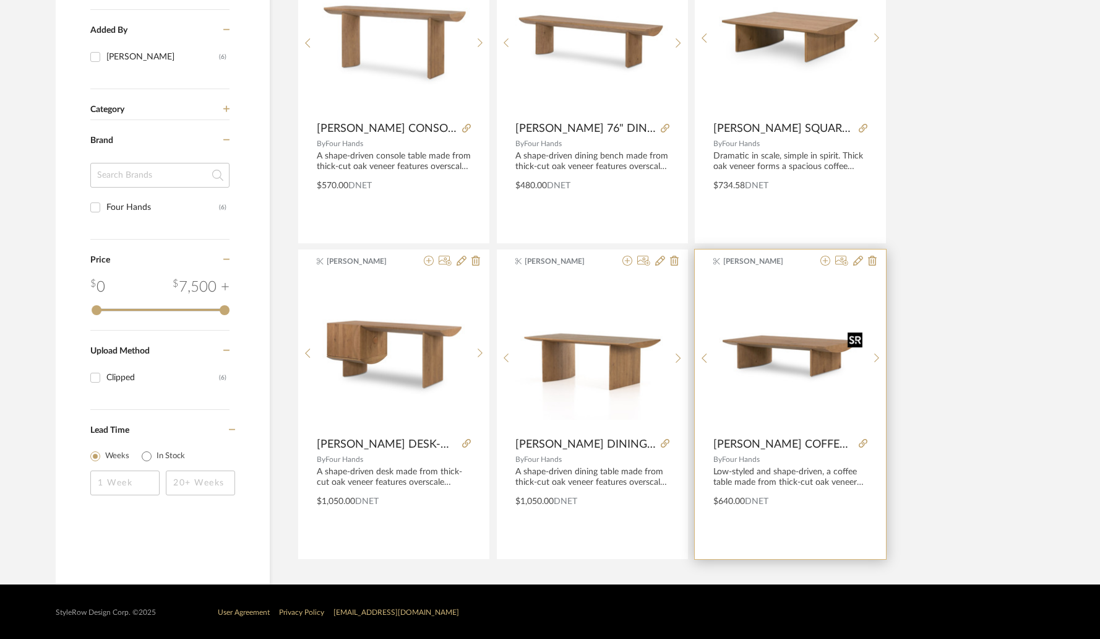
scroll to position [342, 0]
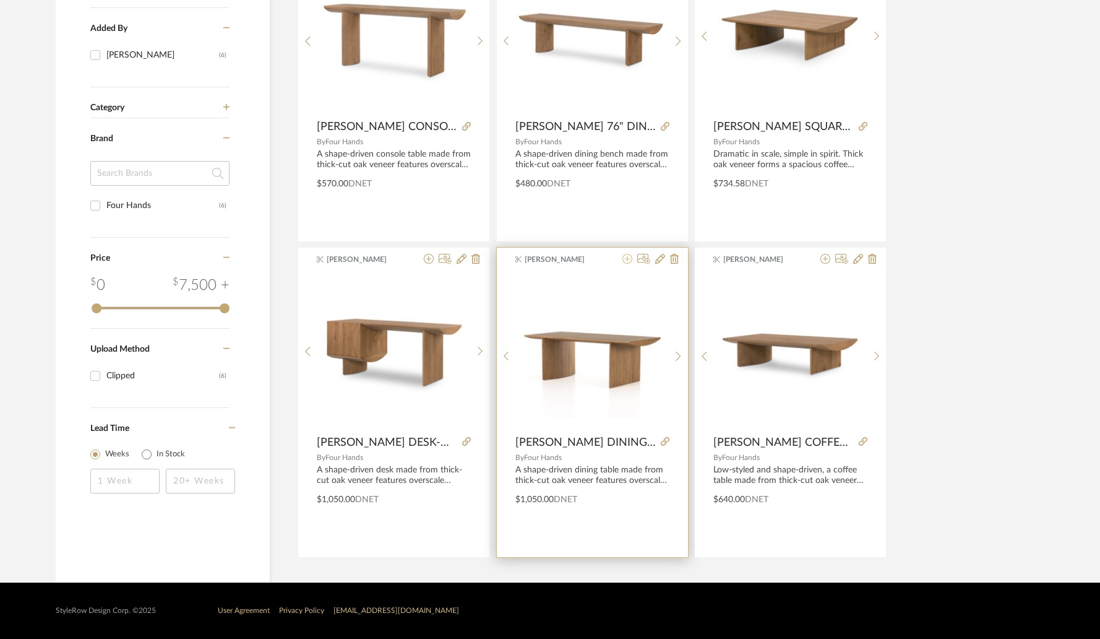
click at [627, 261] on icon at bounding box center [627, 259] width 10 height 10
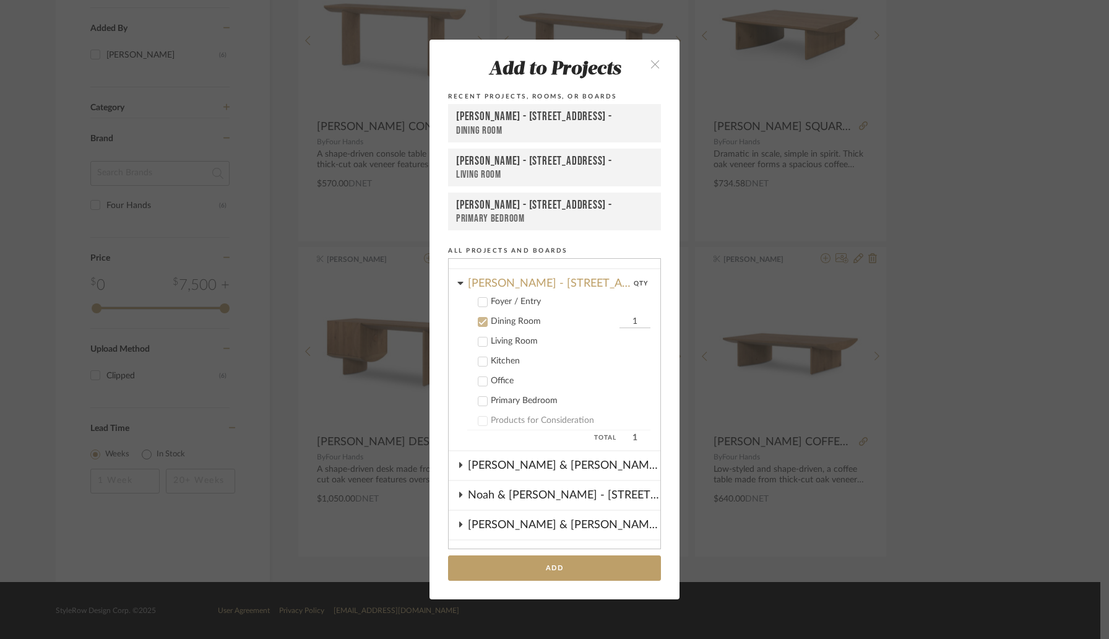
scroll to position [360, 0]
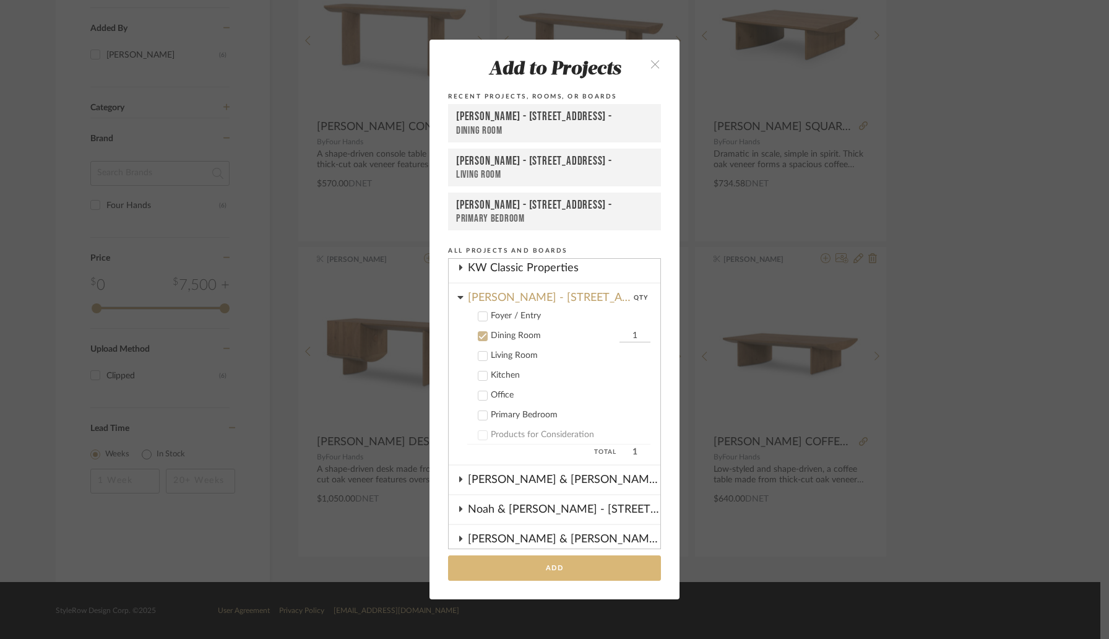
click at [533, 572] on button "Add" at bounding box center [554, 567] width 213 height 25
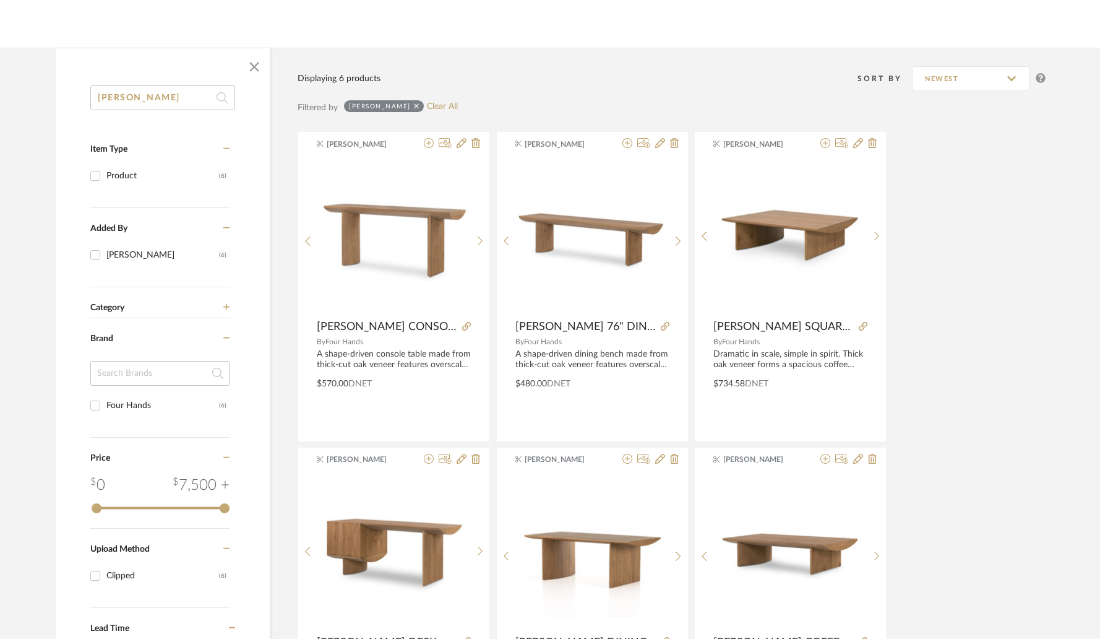
scroll to position [0, 0]
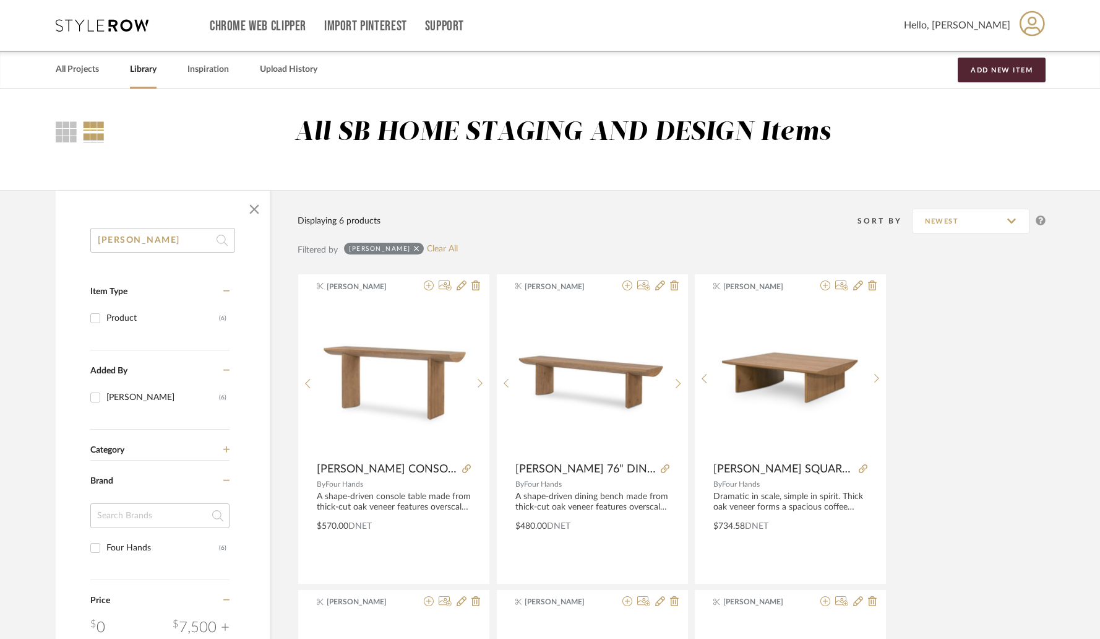
click at [170, 248] on input "pickford" at bounding box center [162, 240] width 145 height 25
paste input "Oranda"
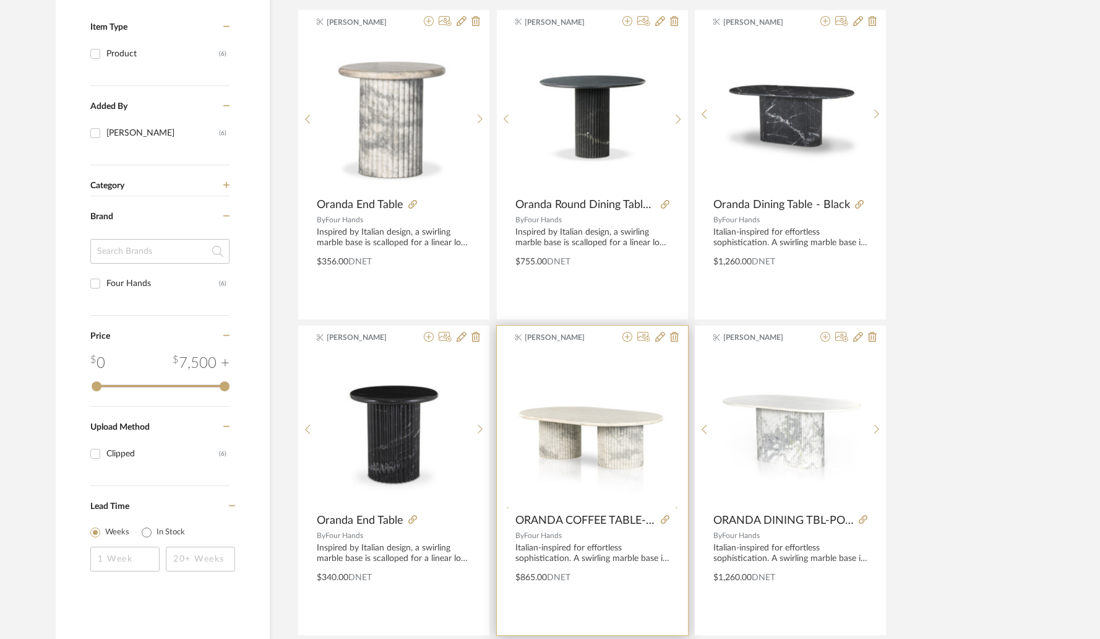
scroll to position [286, 0]
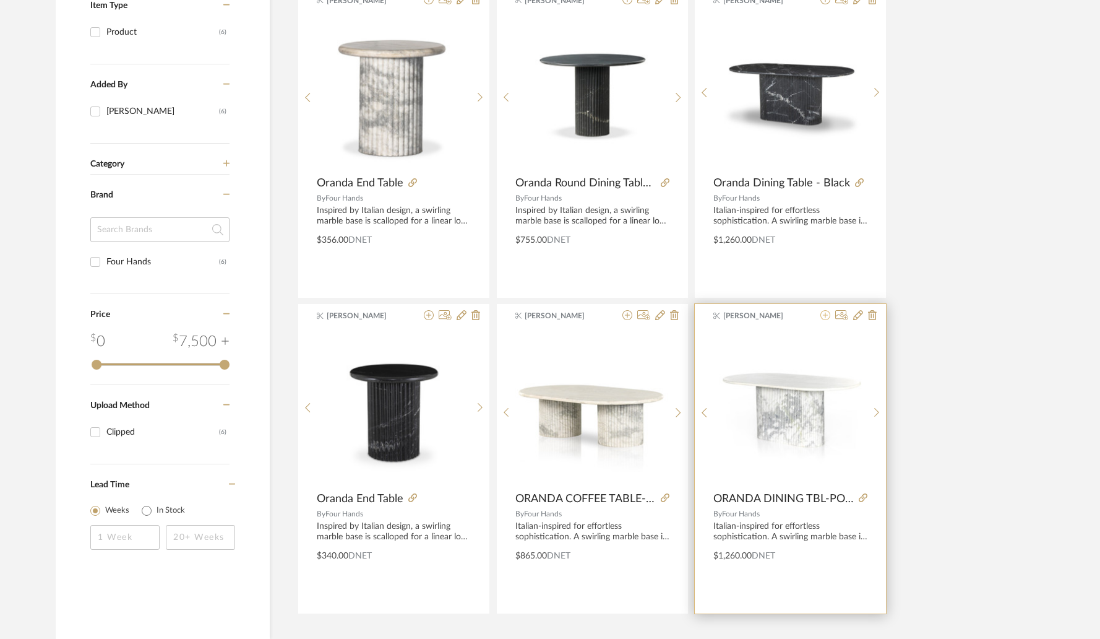
click at [822, 317] on icon at bounding box center [826, 315] width 10 height 10
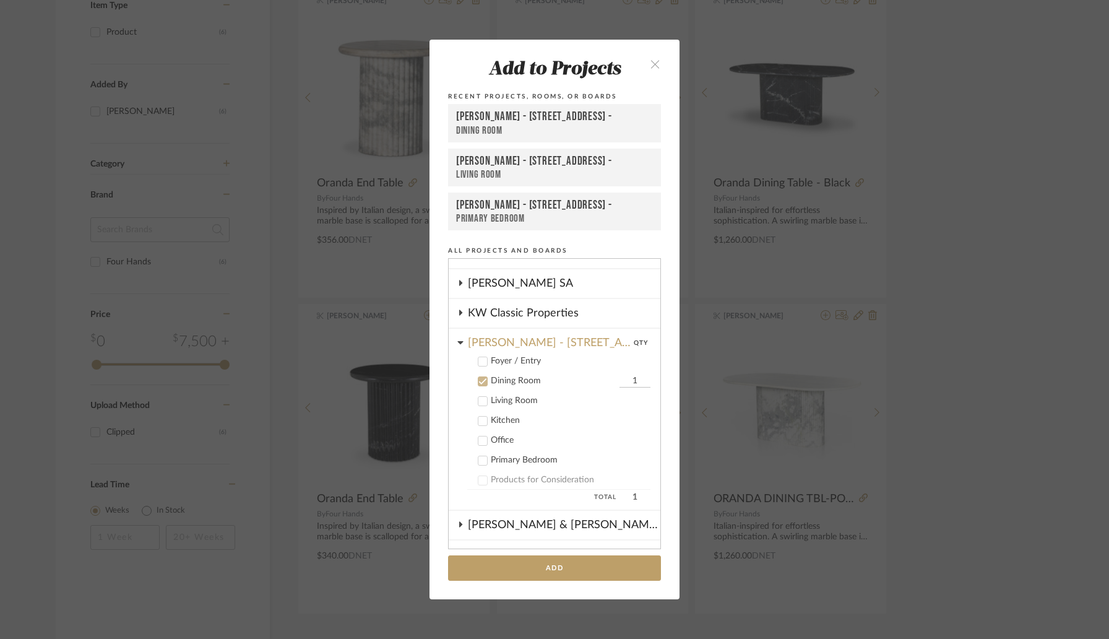
scroll to position [312, 0]
click at [522, 561] on button "Add" at bounding box center [554, 567] width 213 height 25
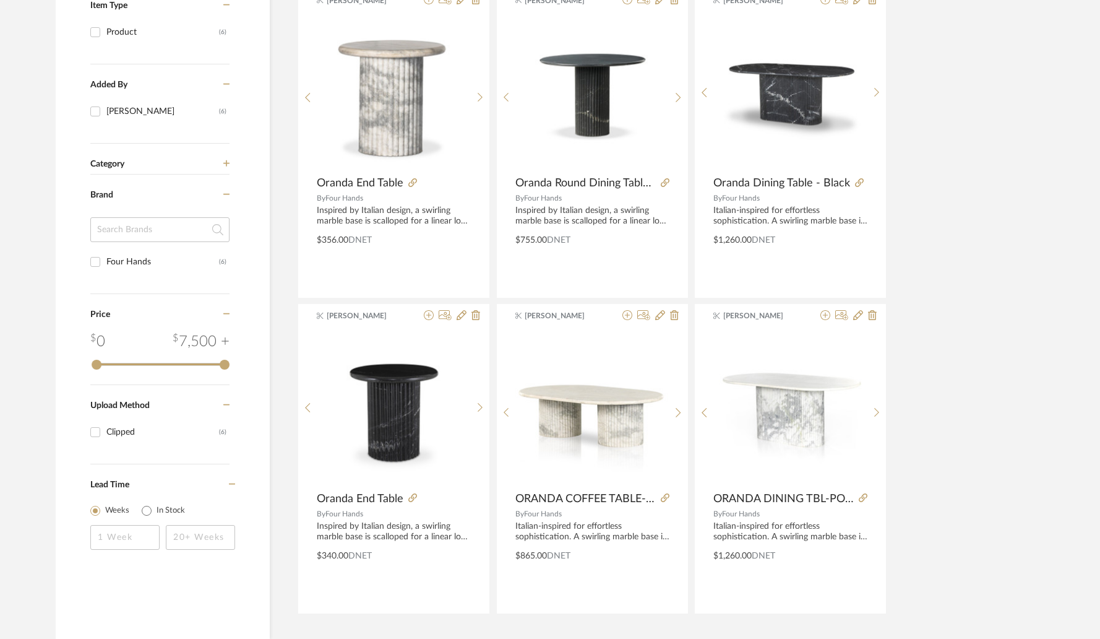
scroll to position [0, 0]
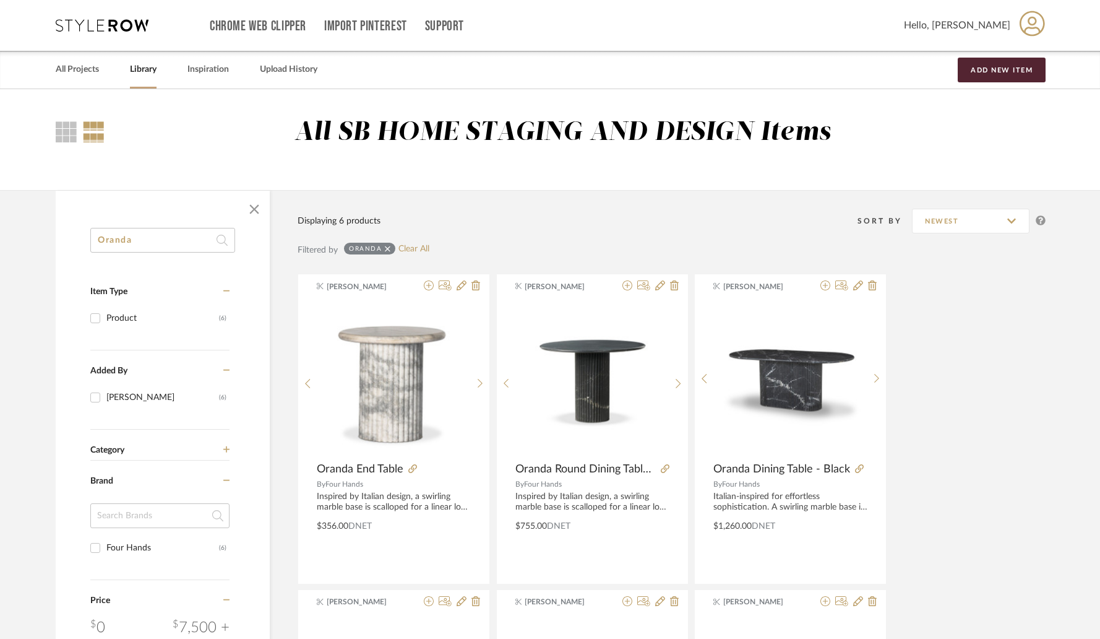
click at [160, 241] on input "Oranda" at bounding box center [162, 240] width 145 height 25
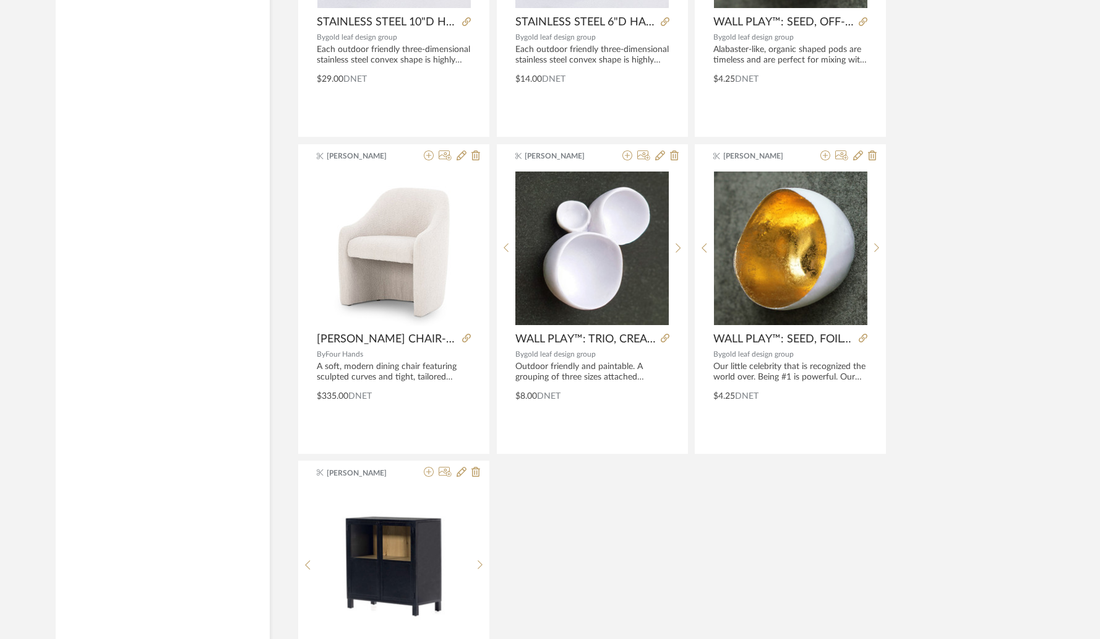
scroll to position [1665, 0]
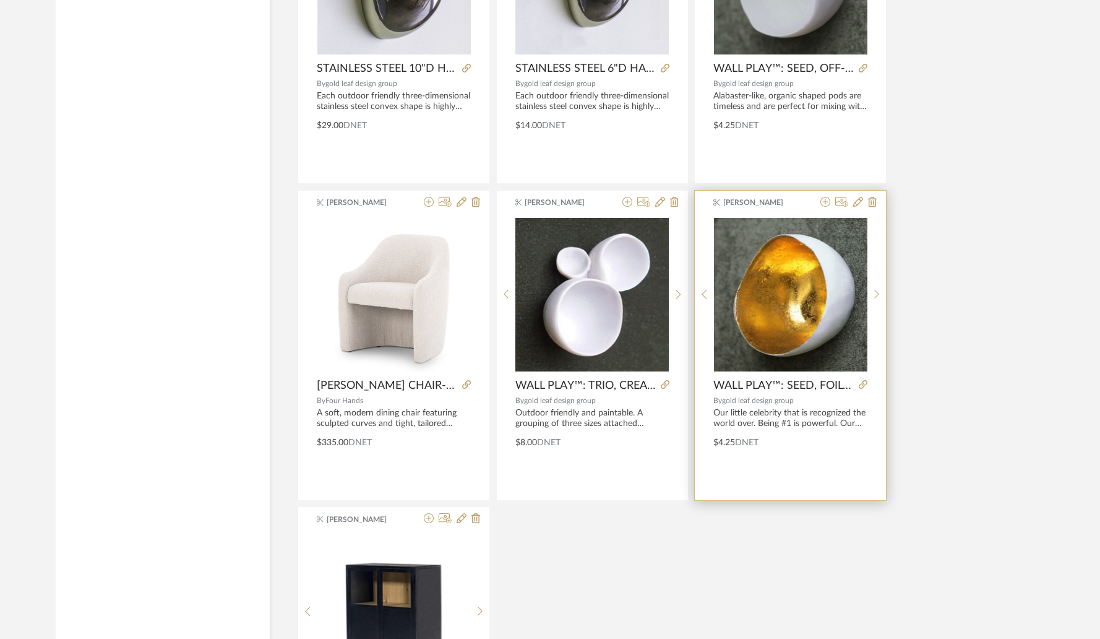
type input "levi"
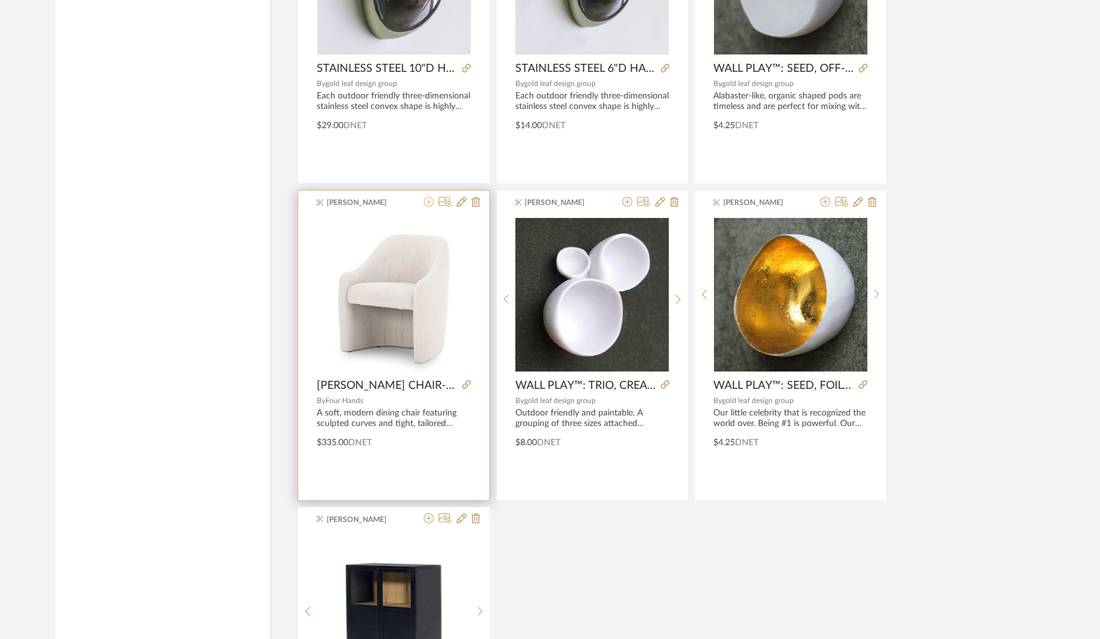
click at [429, 204] on icon at bounding box center [429, 202] width 10 height 10
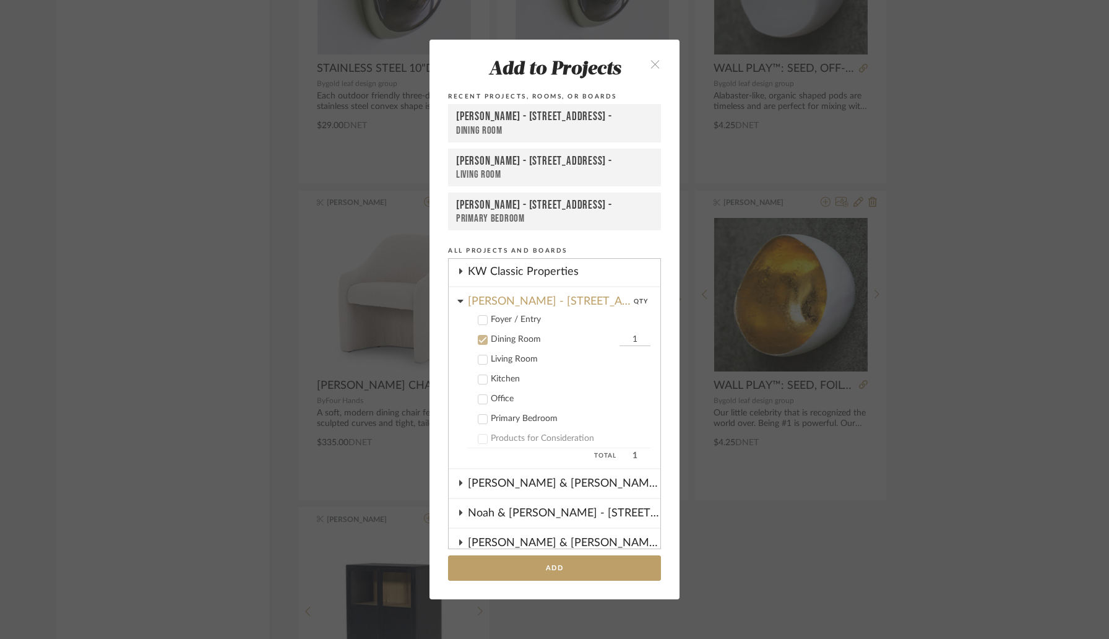
scroll to position [347, 0]
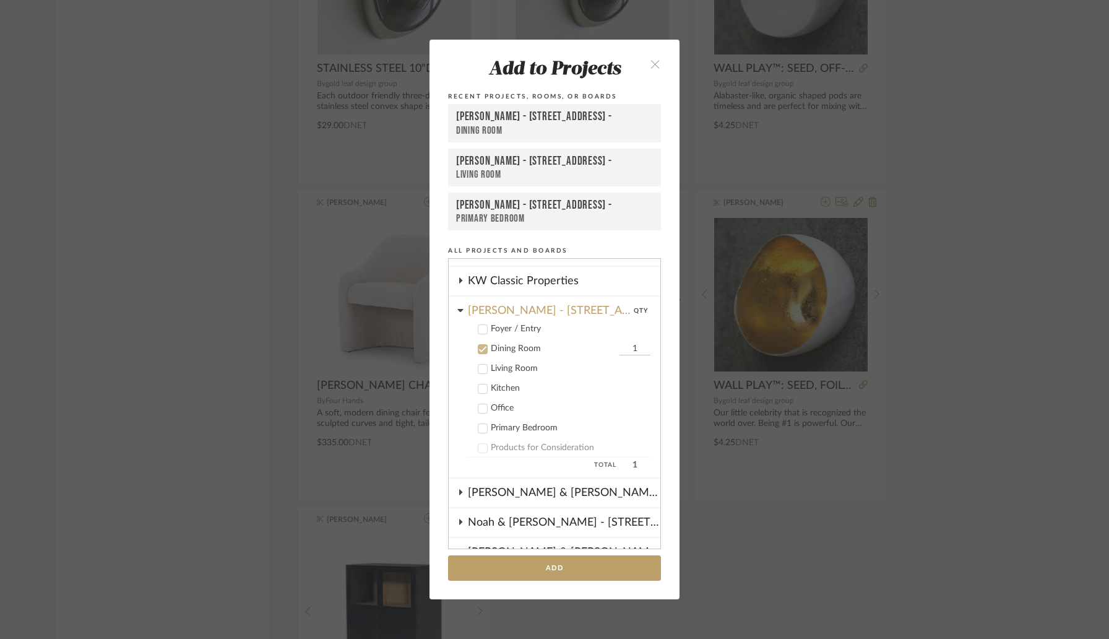
click at [619, 350] on input "1" at bounding box center [634, 349] width 31 height 12
type input "8"
click at [556, 565] on button "Add" at bounding box center [554, 567] width 213 height 25
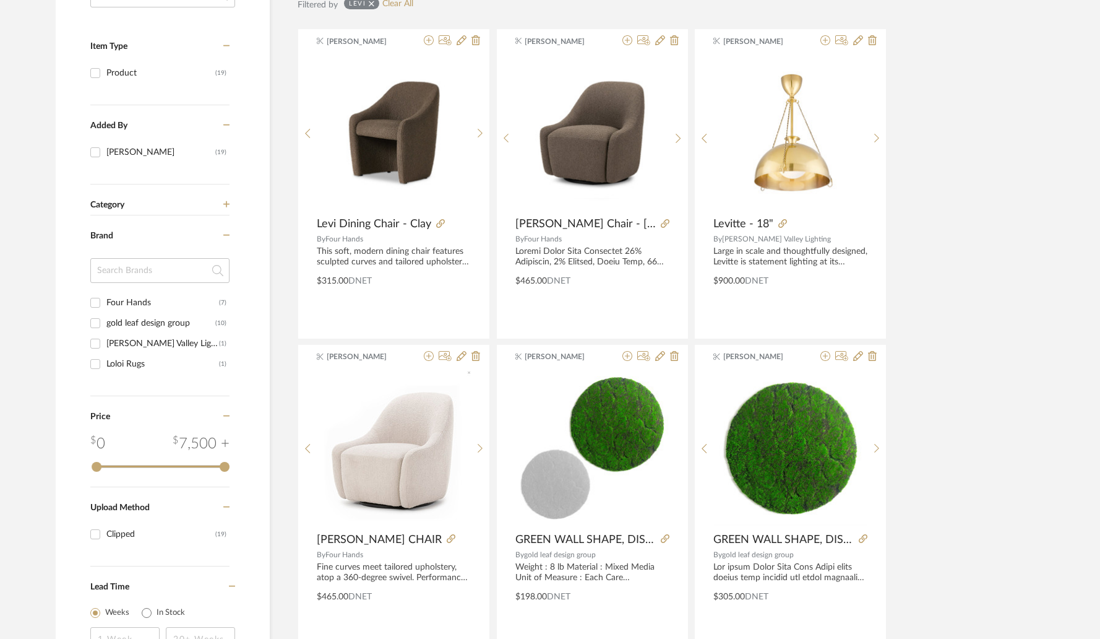
scroll to position [0, 0]
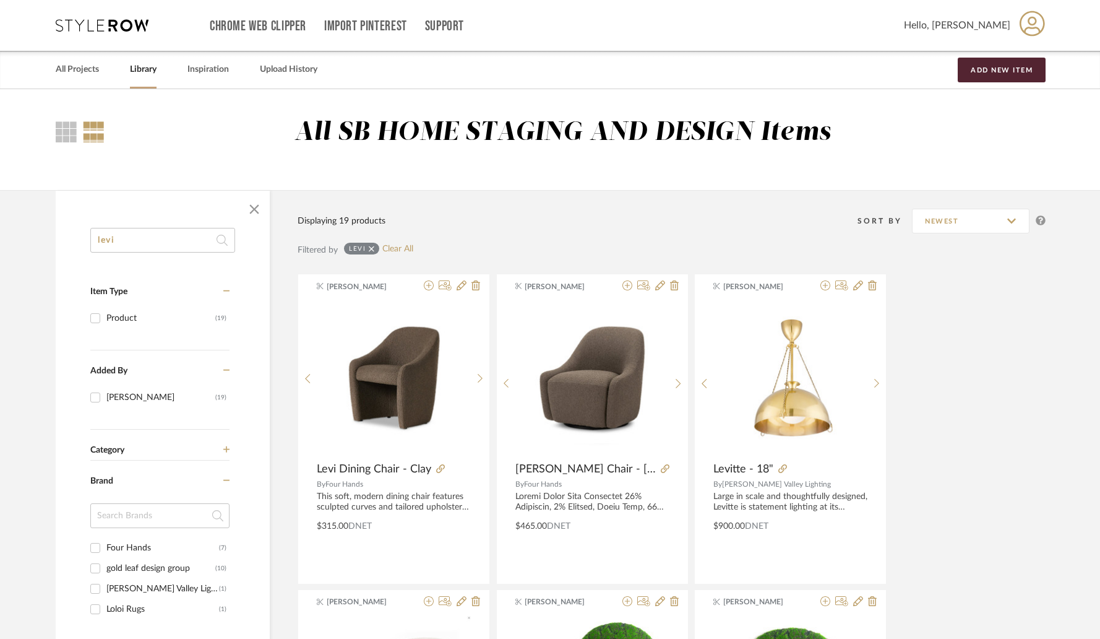
click at [152, 240] on input "levi" at bounding box center [162, 240] width 145 height 25
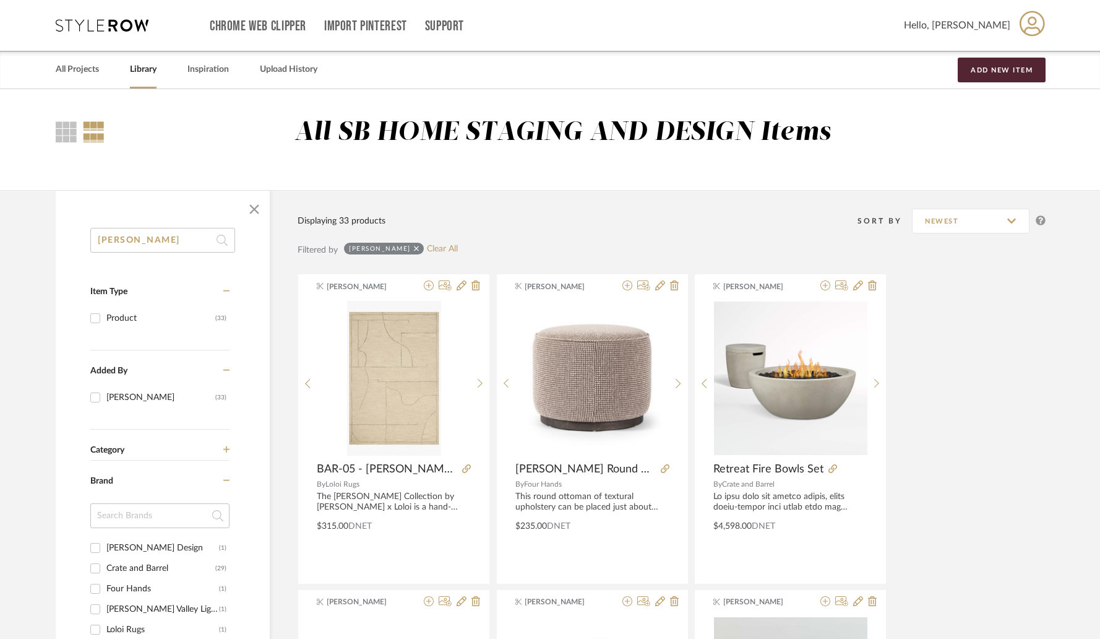
click at [152, 236] on input "barrow" at bounding box center [162, 240] width 145 height 25
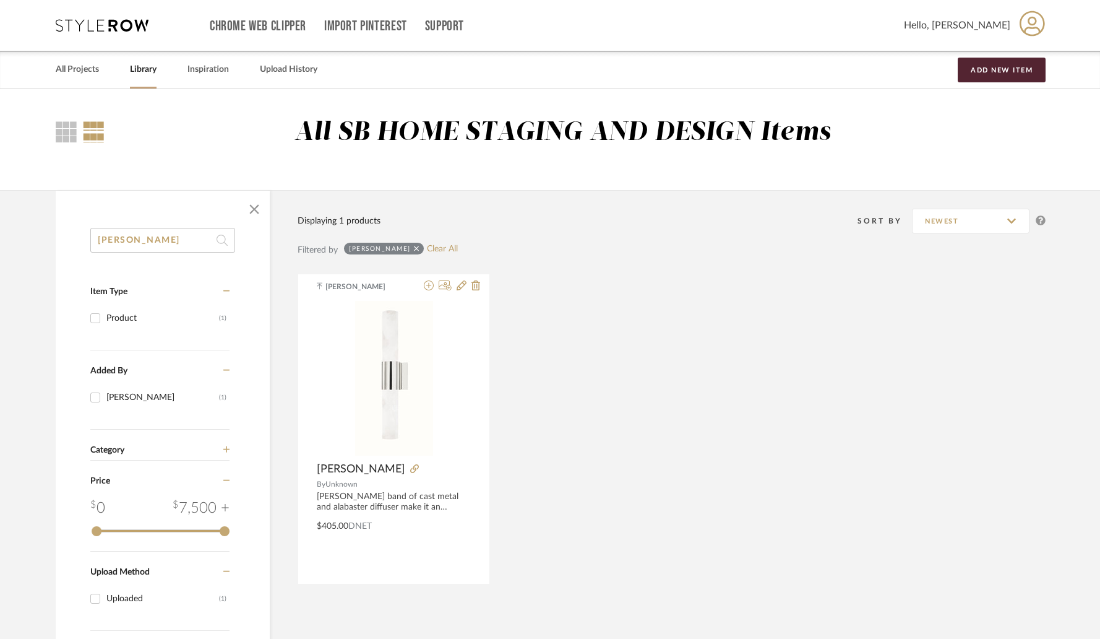
click at [168, 245] on input "barkley" at bounding box center [162, 240] width 145 height 25
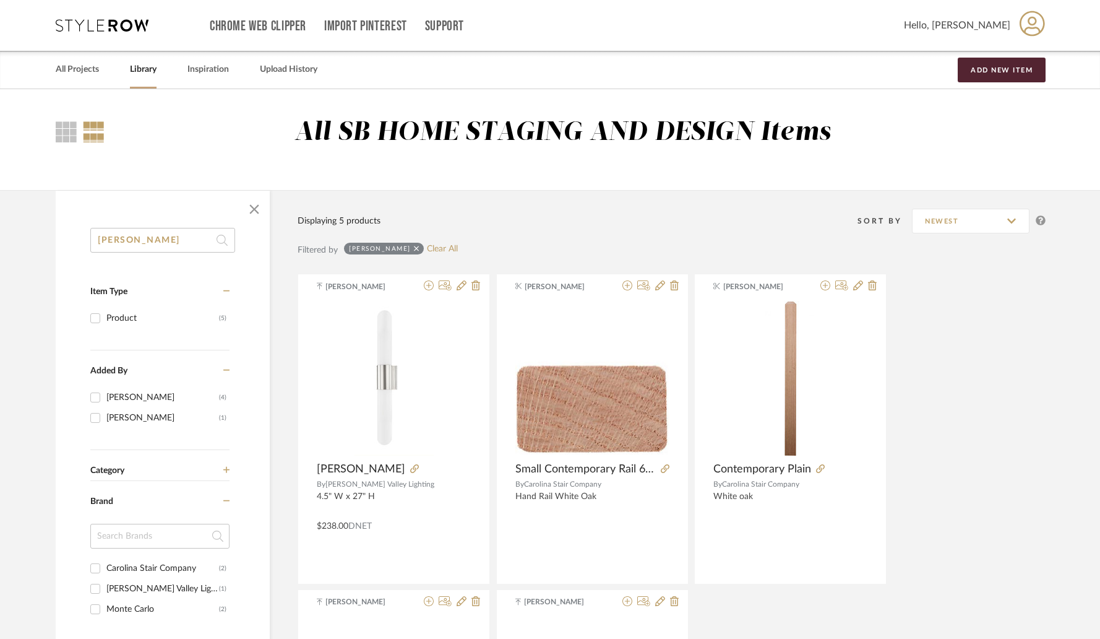
click at [142, 242] on input "carlin" at bounding box center [162, 240] width 145 height 25
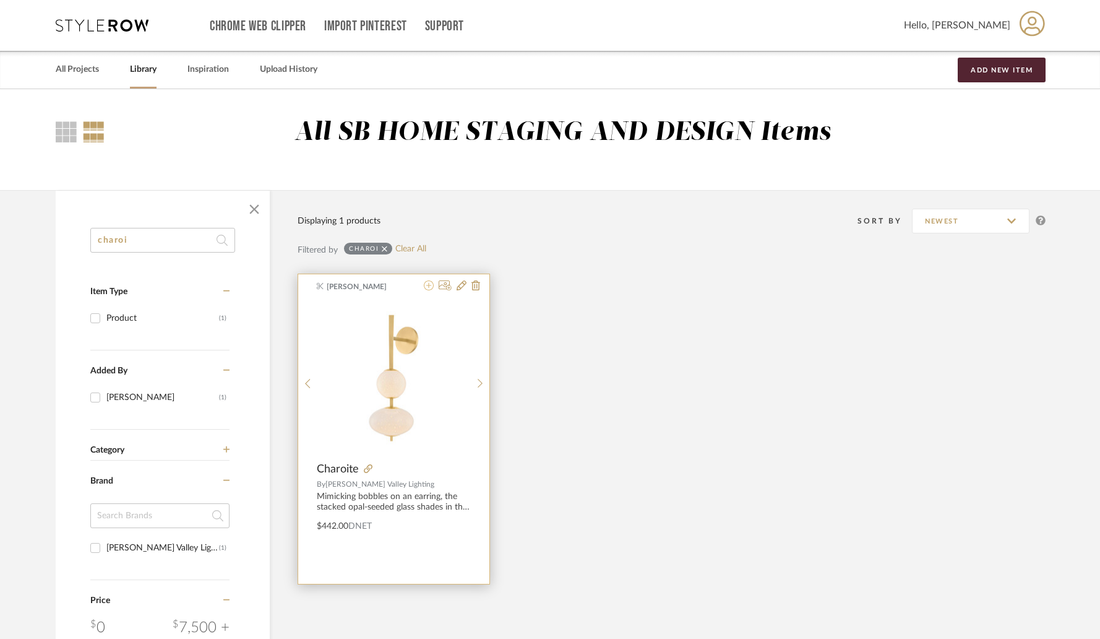
type input "charoi"
click at [424, 286] on icon at bounding box center [429, 285] width 10 height 10
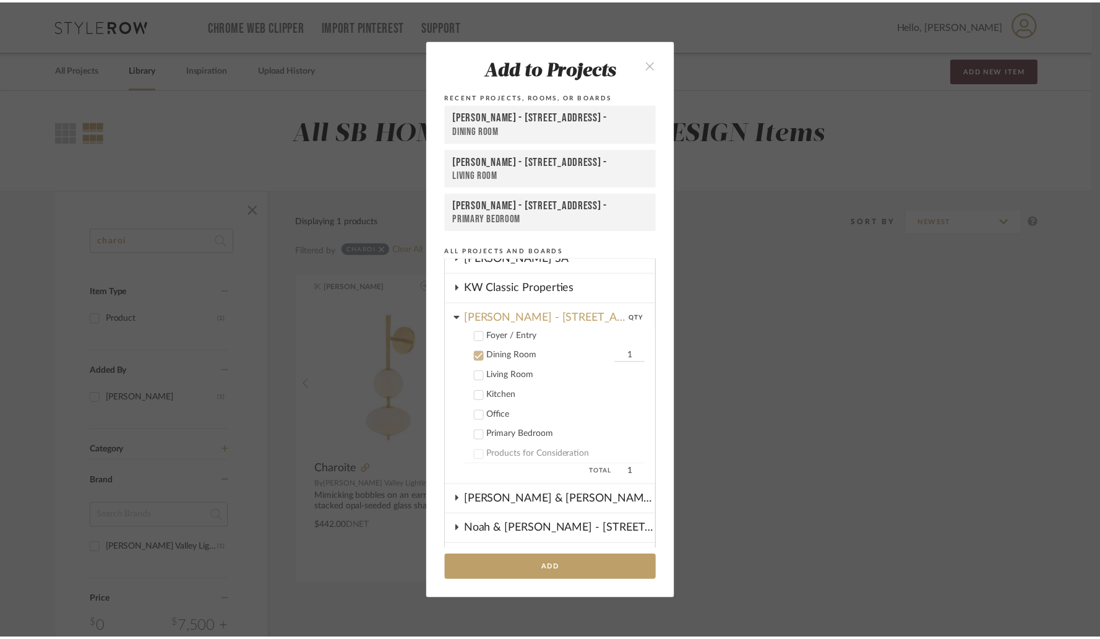
scroll to position [338, 0]
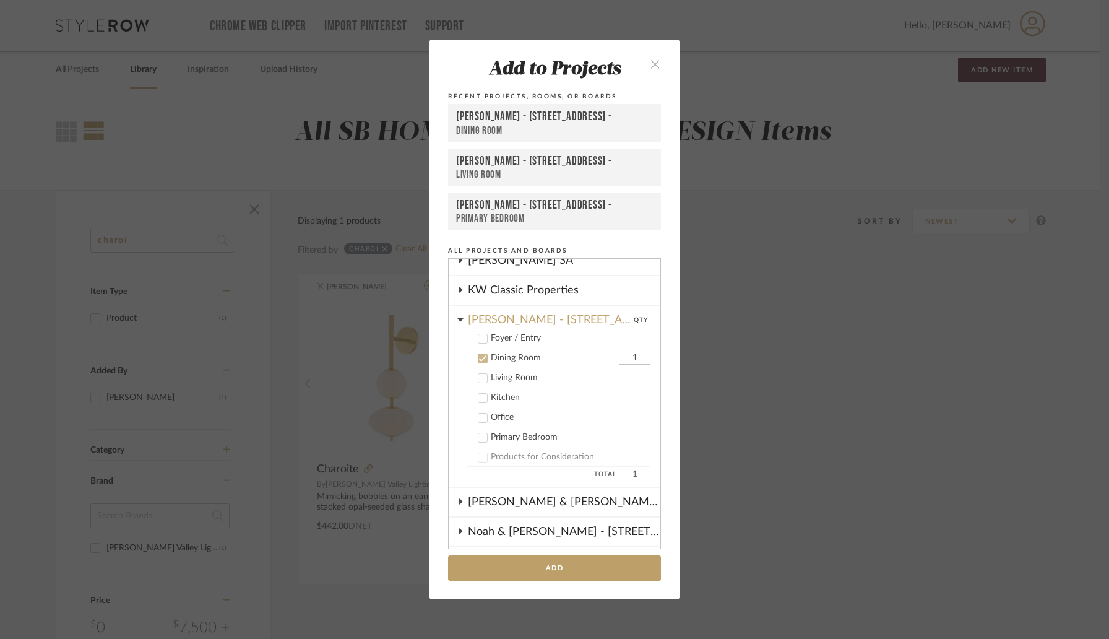
click at [621, 361] on input "1" at bounding box center [634, 358] width 31 height 12
type input "2"
click at [533, 567] on button "Add" at bounding box center [554, 567] width 213 height 25
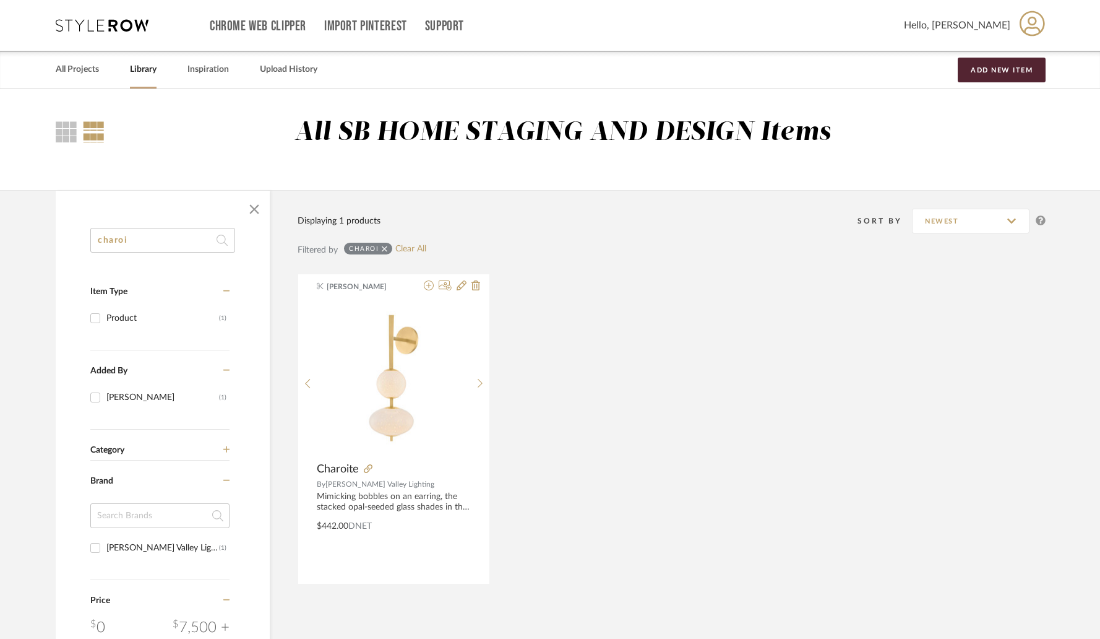
click at [126, 240] on input "charoi" at bounding box center [162, 240] width 145 height 25
type input "colton"
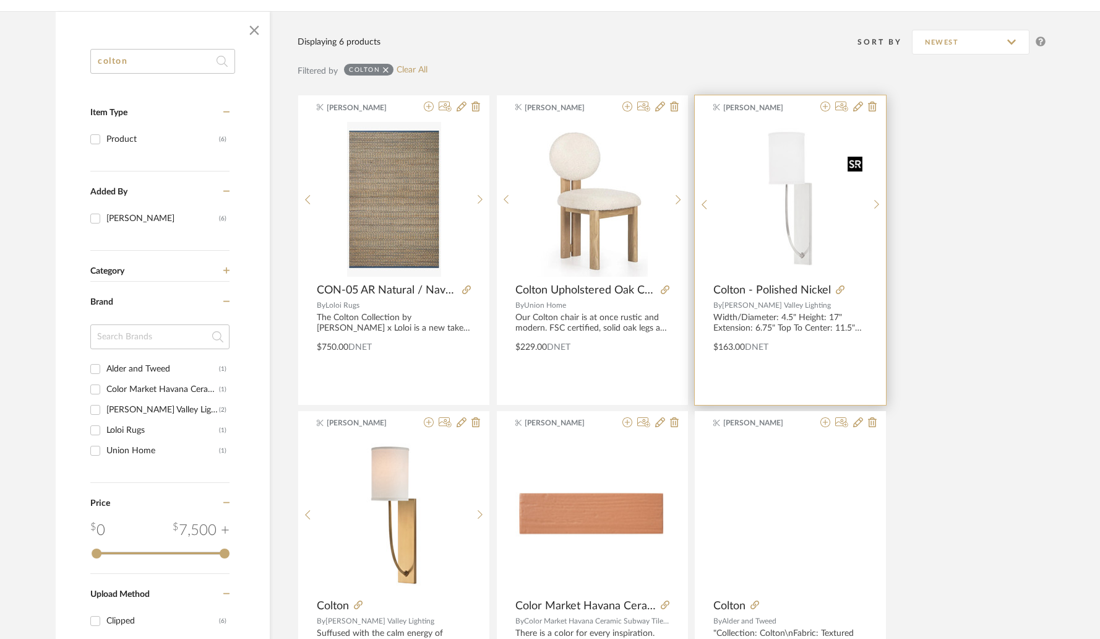
scroll to position [272, 0]
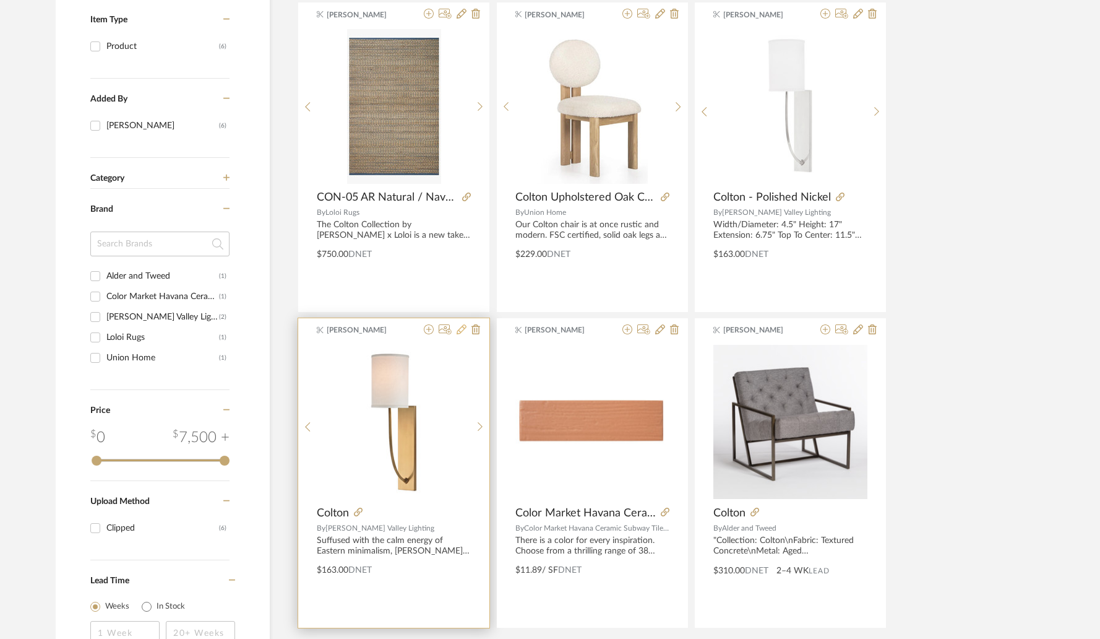
click at [462, 330] on icon at bounding box center [462, 329] width 10 height 10
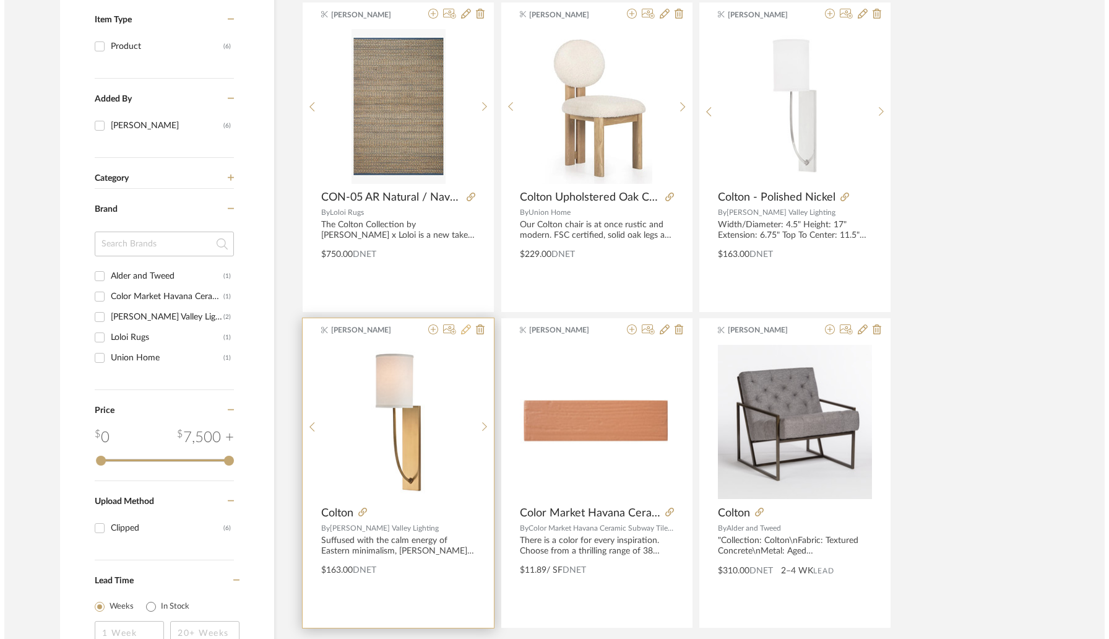
scroll to position [0, 0]
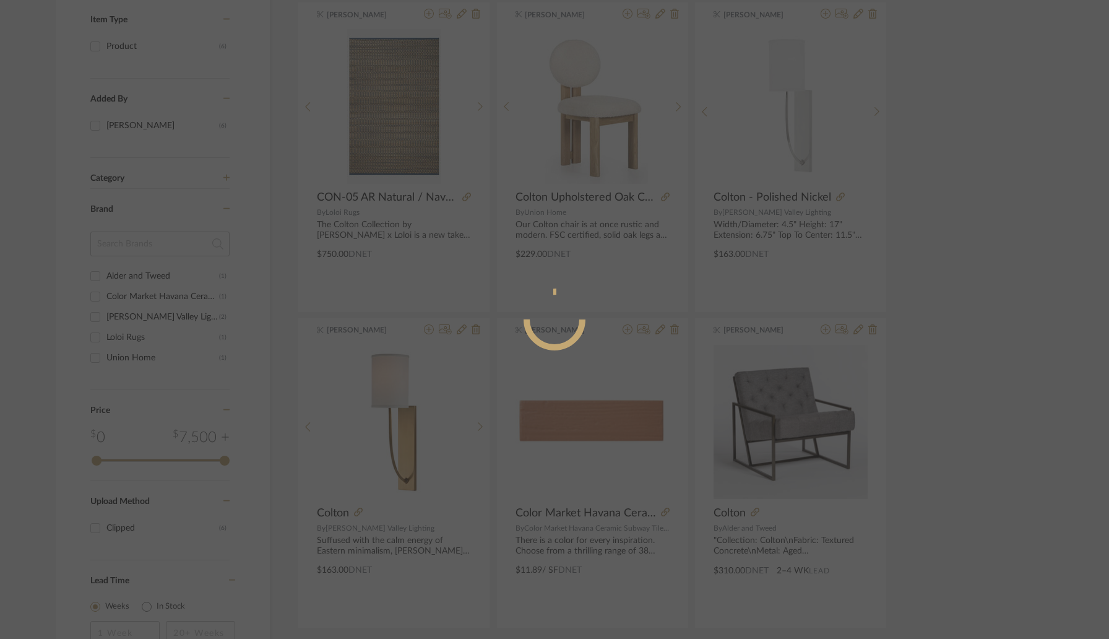
radio input "true"
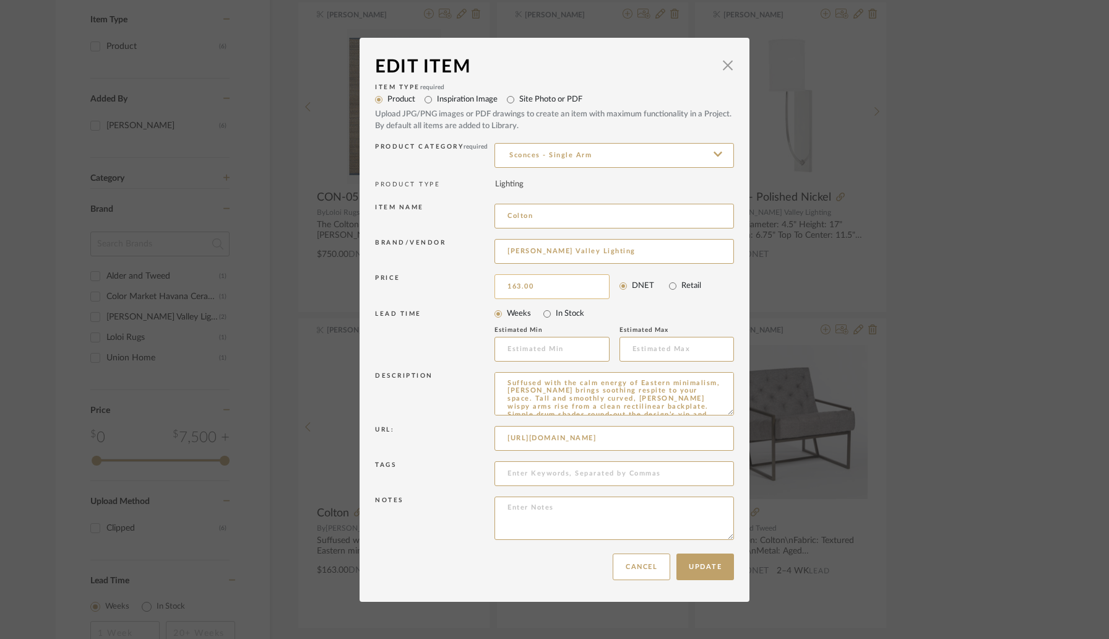
click at [536, 283] on input "163.00" at bounding box center [551, 286] width 115 height 25
type input "$183.00"
click at [475, 324] on div "LEAD TIME" at bounding box center [434, 336] width 119 height 52
click at [697, 560] on button "Update" at bounding box center [705, 566] width 58 height 27
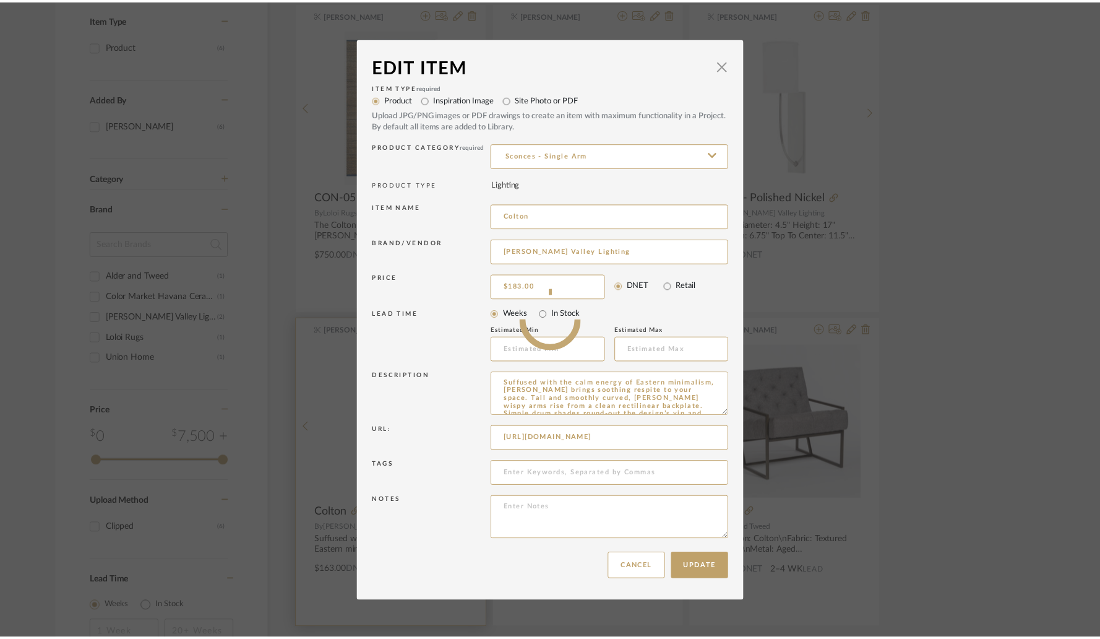
scroll to position [272, 0]
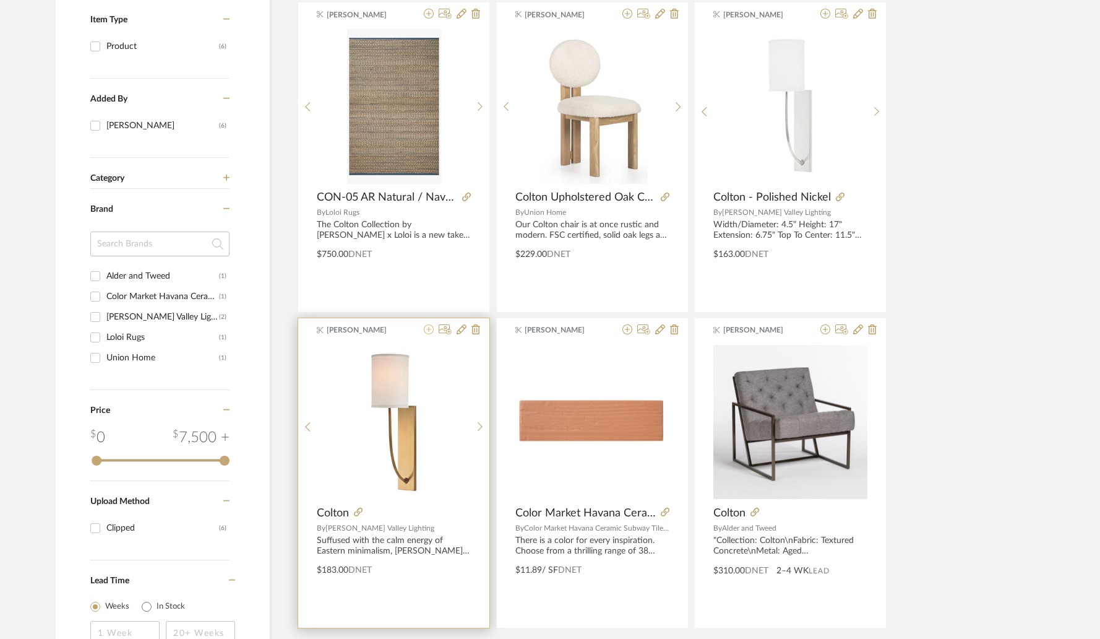
click at [432, 330] on icon at bounding box center [429, 329] width 10 height 10
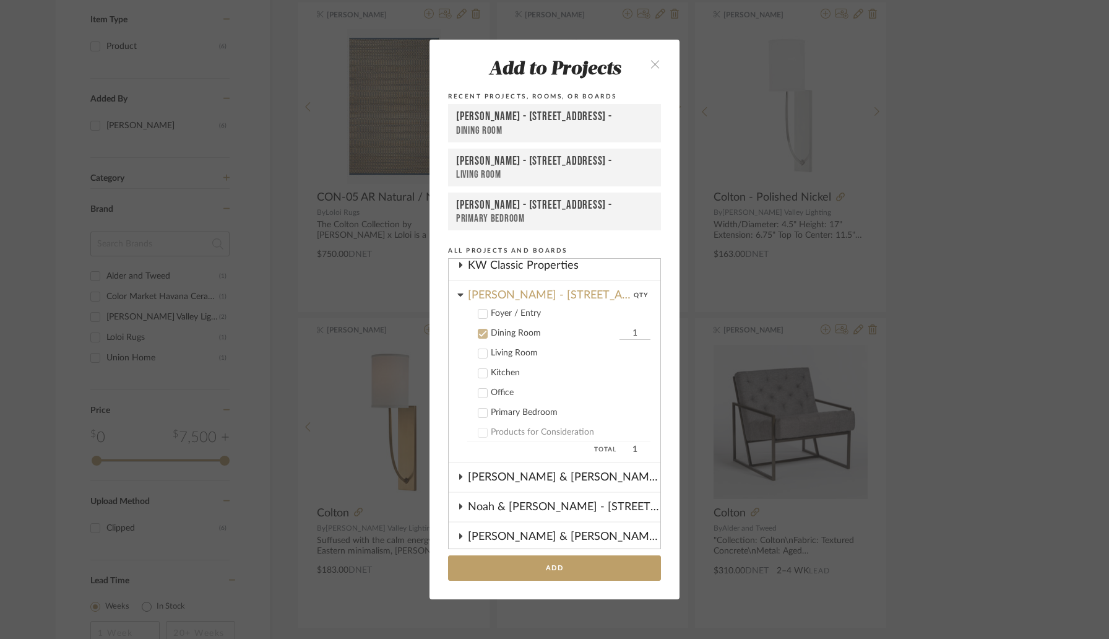
scroll to position [362, 0]
click at [619, 330] on input "1" at bounding box center [634, 334] width 31 height 12
type input "2"
click at [546, 567] on button "Add" at bounding box center [554, 567] width 213 height 25
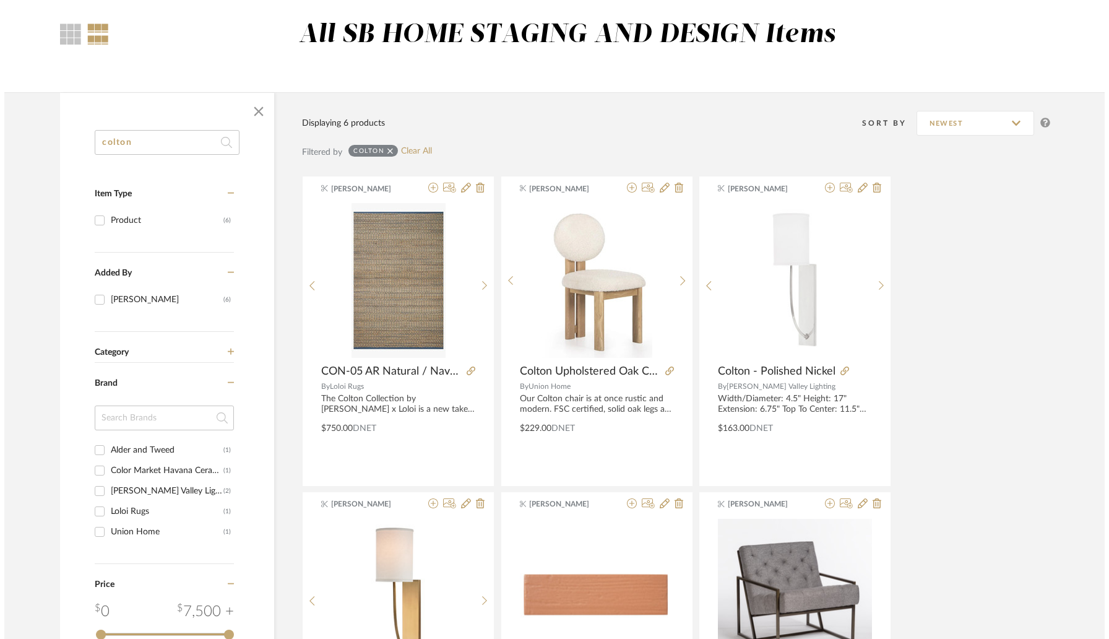
scroll to position [0, 0]
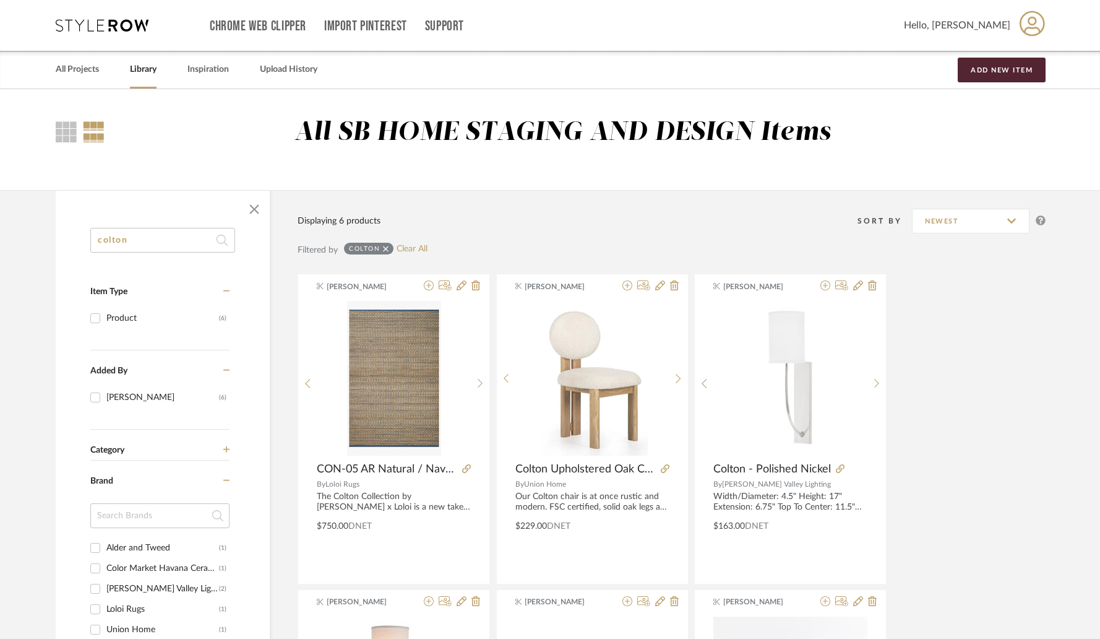
click at [150, 243] on input "colton" at bounding box center [162, 240] width 145 height 25
paste input "Melange"
type input "Melange"
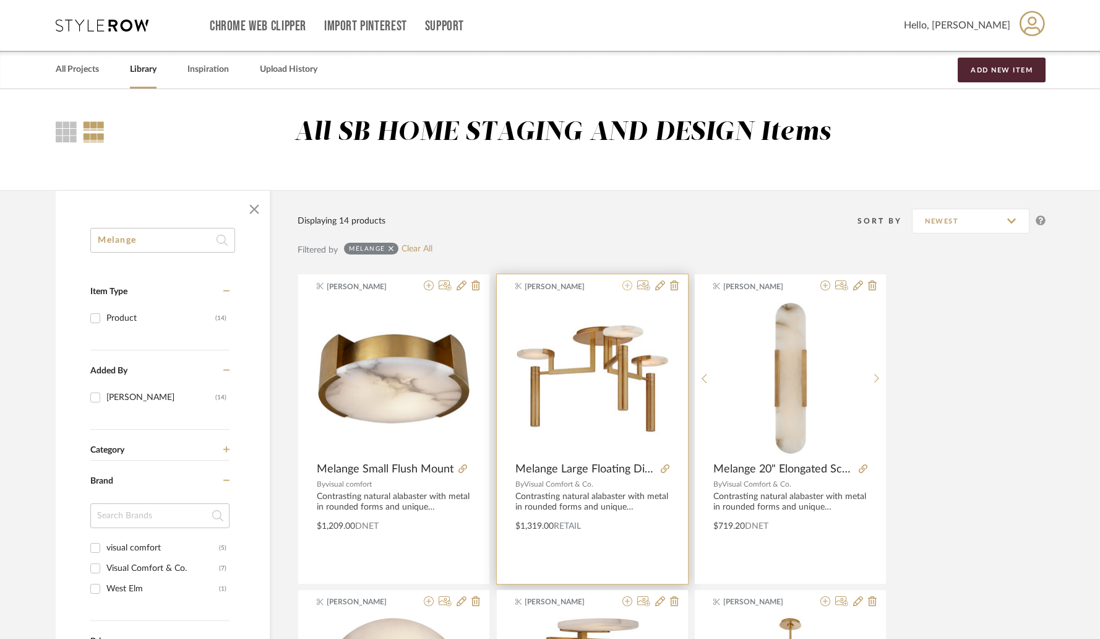
click at [626, 287] on icon at bounding box center [627, 285] width 10 height 10
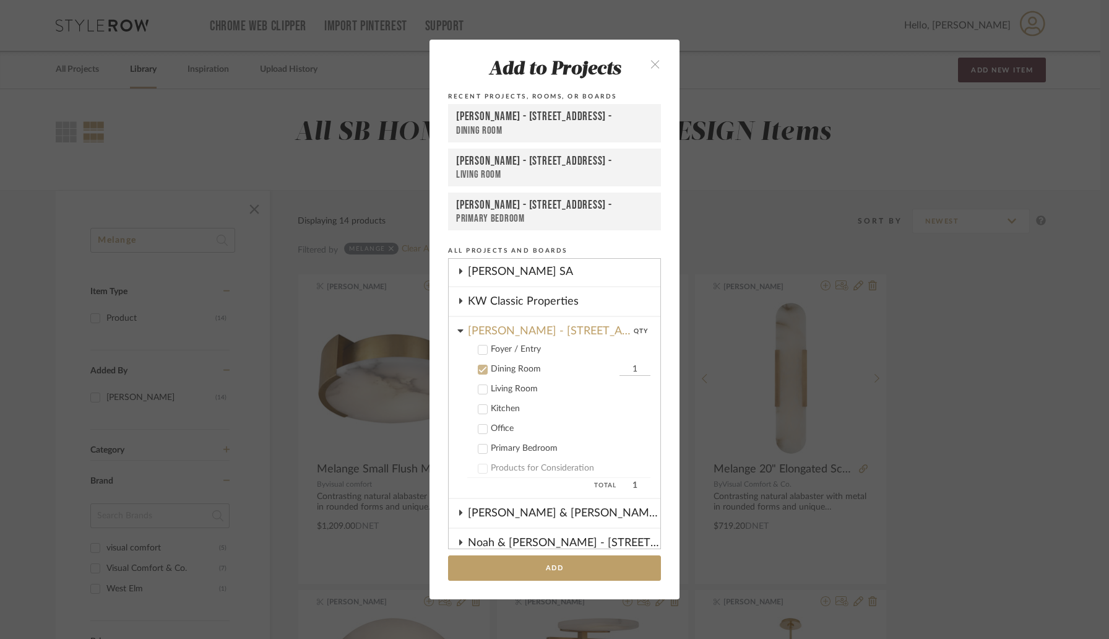
scroll to position [325, 0]
click at [480, 351] on icon at bounding box center [482, 351] width 9 height 9
click at [478, 370] on icon at bounding box center [482, 370] width 9 height 9
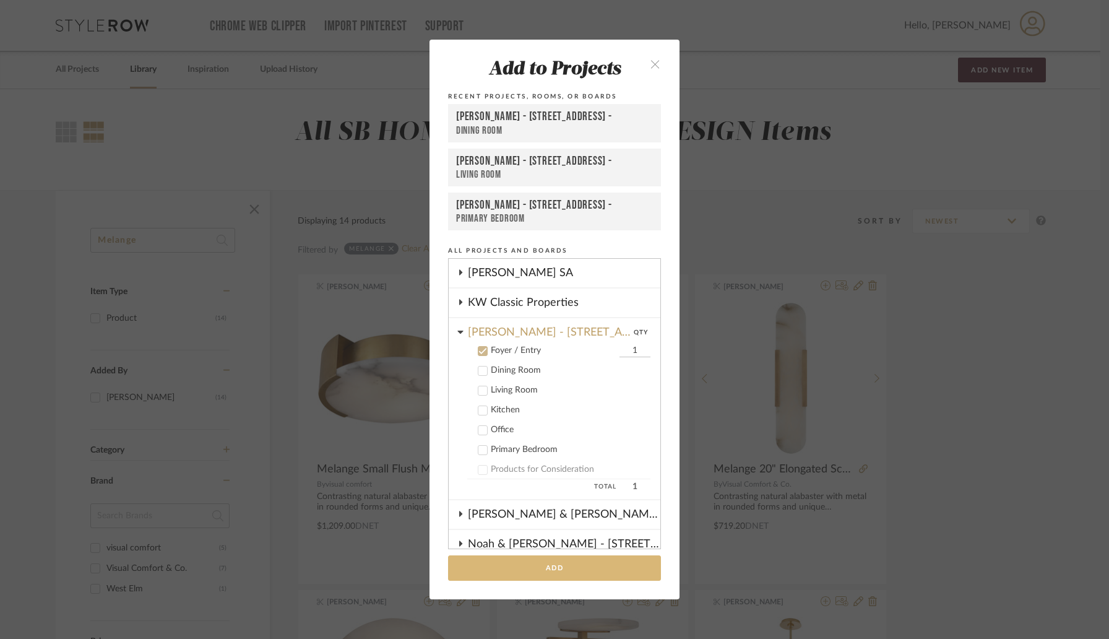
click at [554, 568] on button "Add" at bounding box center [554, 567] width 213 height 25
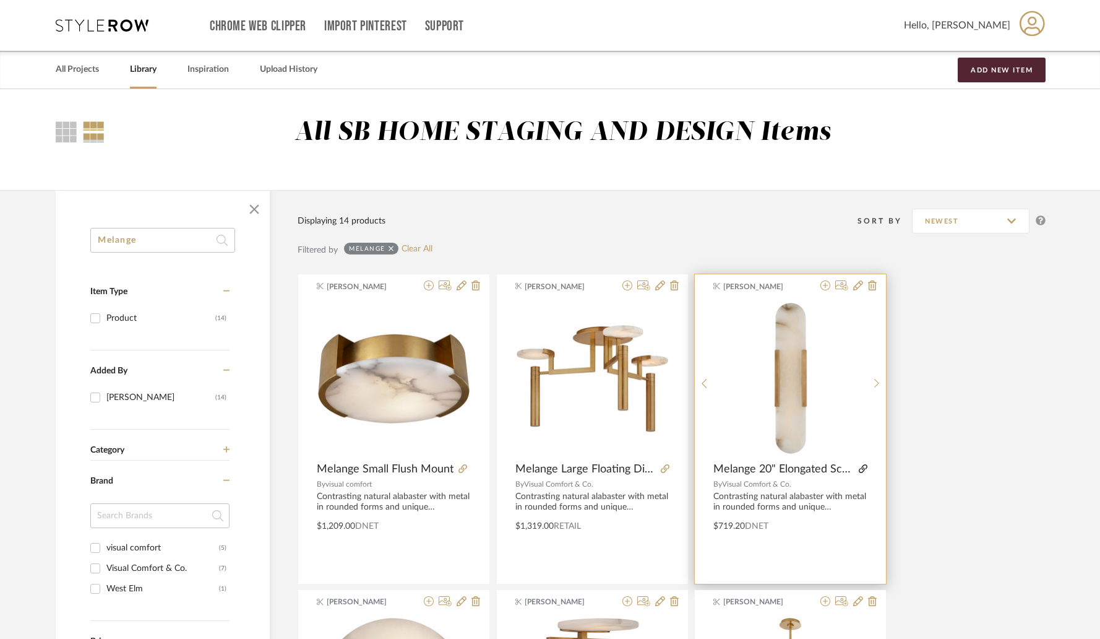
click at [863, 468] on icon at bounding box center [863, 468] width 9 height 9
click at [858, 288] on icon at bounding box center [858, 285] width 10 height 10
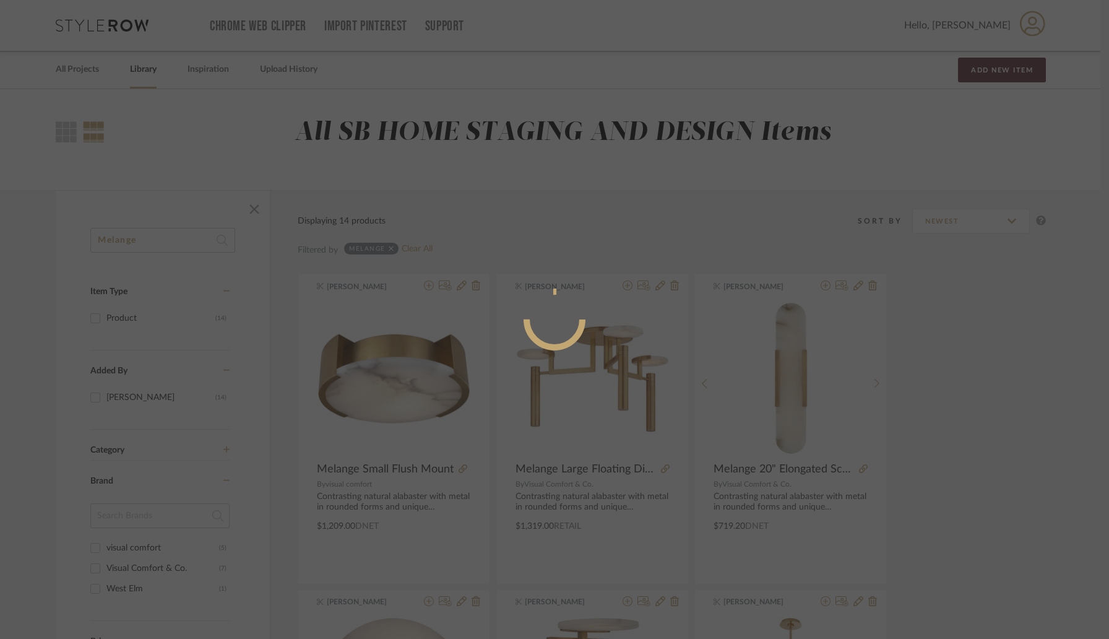
radio input "true"
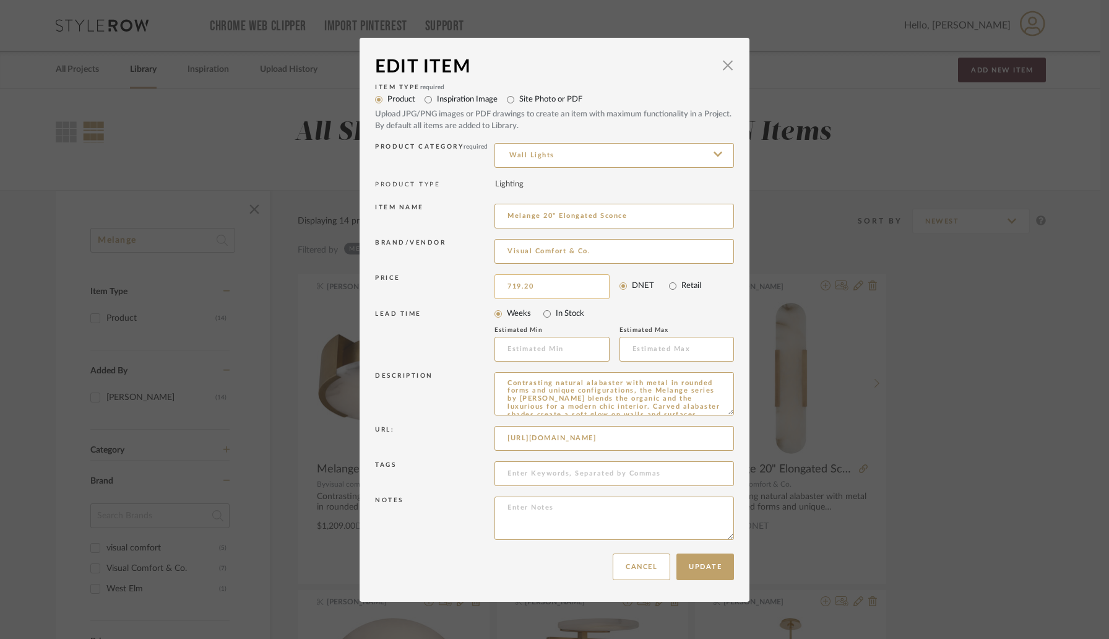
click at [543, 291] on input "719.20" at bounding box center [551, 286] width 115 height 25
type input "$1,099.00"
click at [466, 322] on div "LEAD TIME" at bounding box center [434, 336] width 119 height 52
click at [694, 569] on button "Update" at bounding box center [705, 566] width 58 height 27
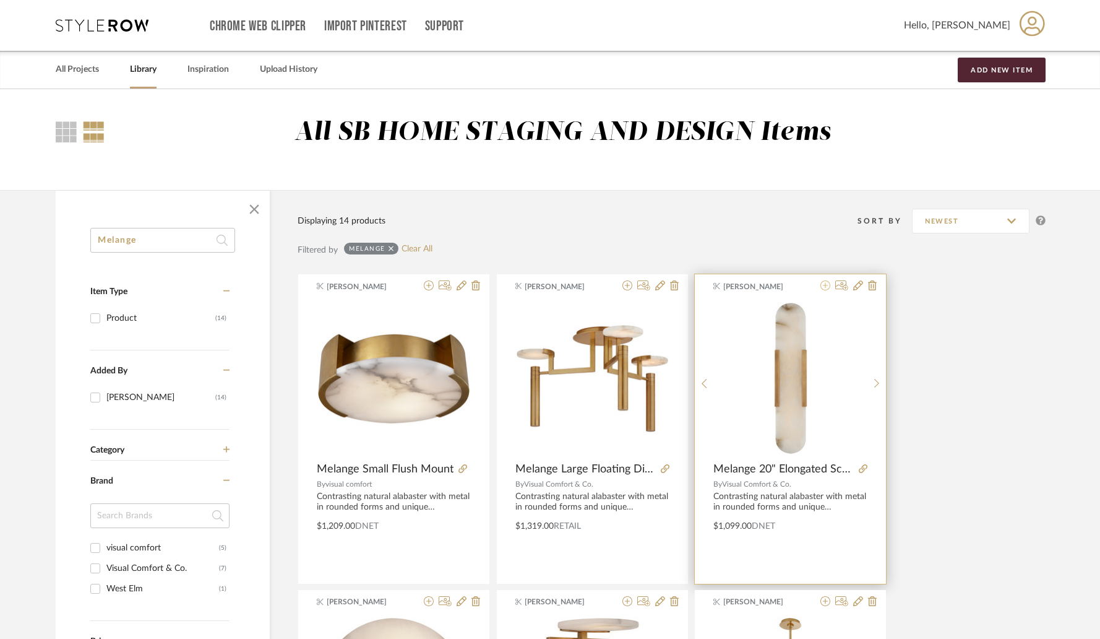
click at [825, 287] on icon at bounding box center [826, 285] width 10 height 10
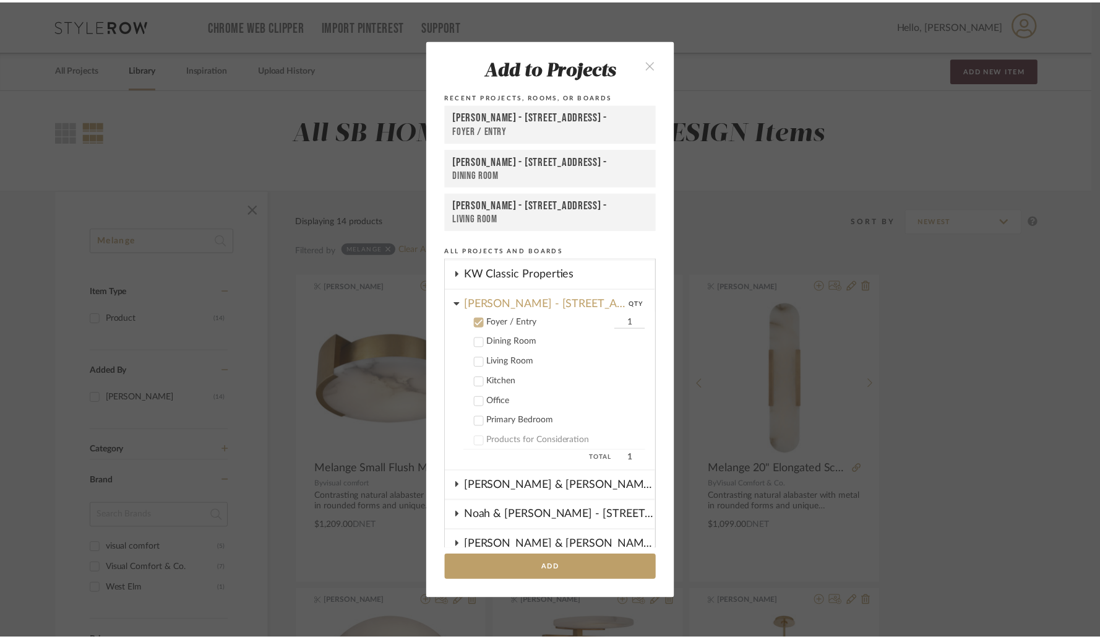
scroll to position [351, 0]
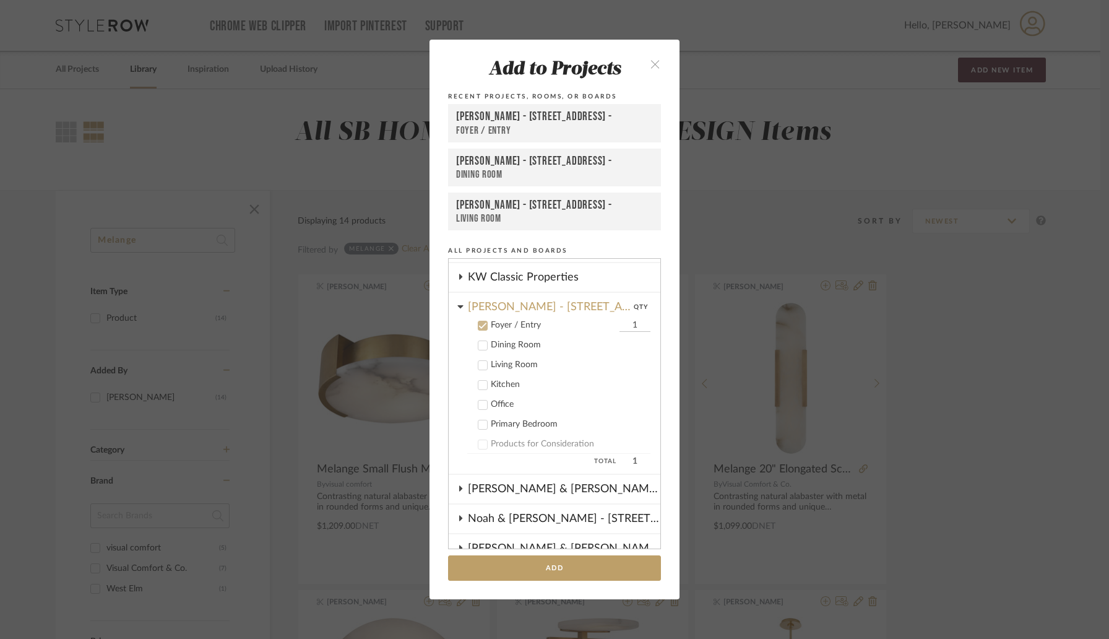
click at [527, 343] on div "Dining Room" at bounding box center [571, 345] width 160 height 11
click at [506, 327] on div "Foyer / Entry" at bounding box center [554, 325] width 126 height 11
click at [619, 345] on input "1" at bounding box center [634, 345] width 31 height 12
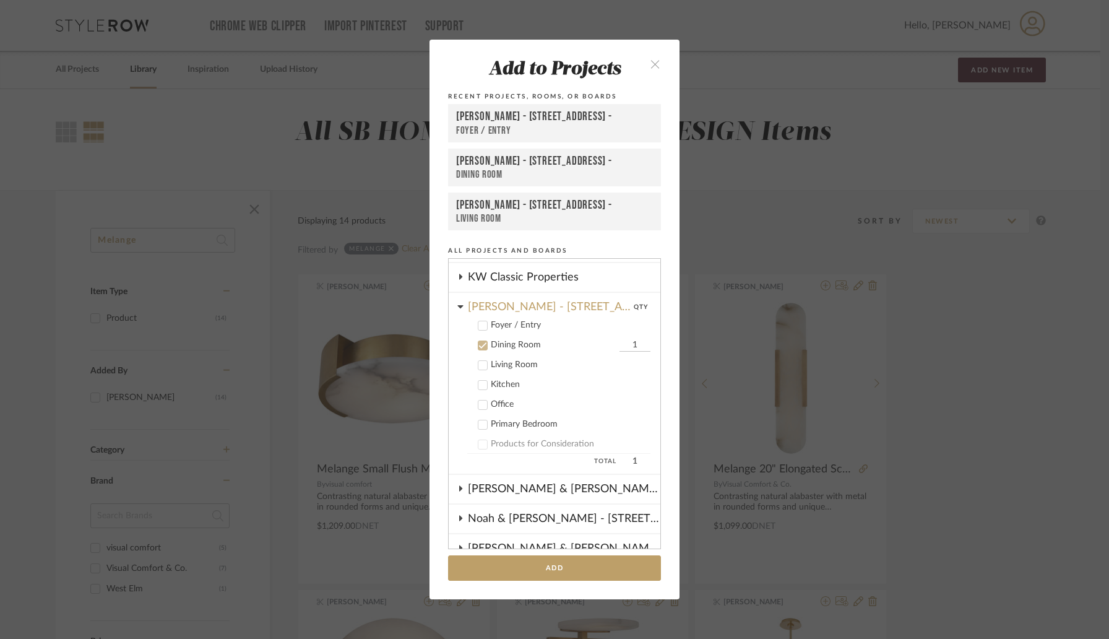
click at [619, 345] on input "1" at bounding box center [634, 345] width 31 height 12
type input "2"
click at [531, 572] on button "Add" at bounding box center [554, 567] width 213 height 25
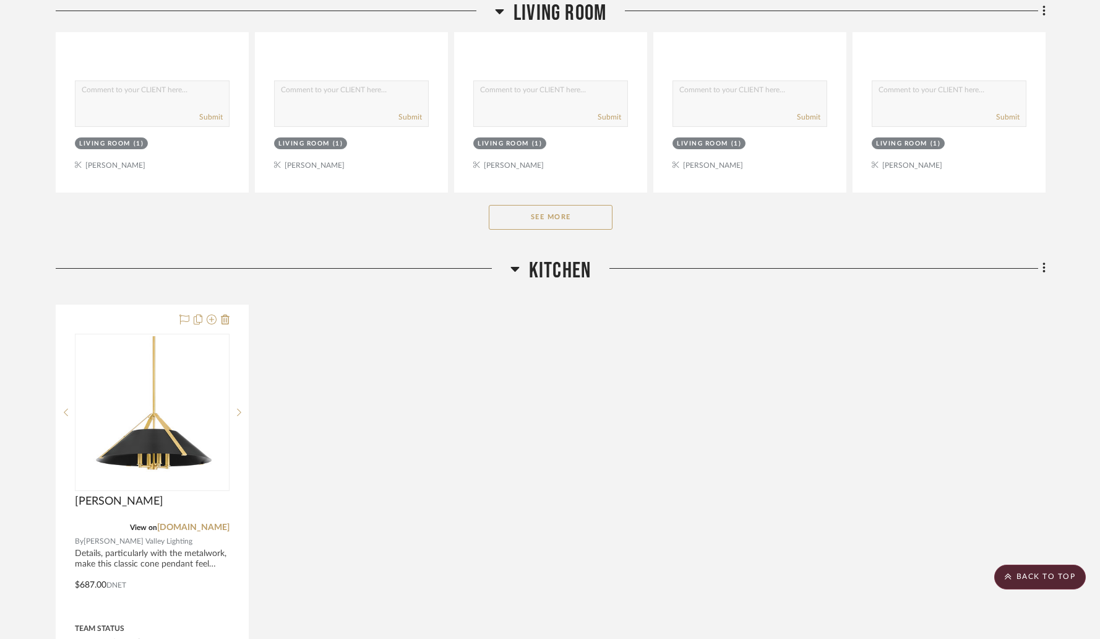
scroll to position [1955, 0]
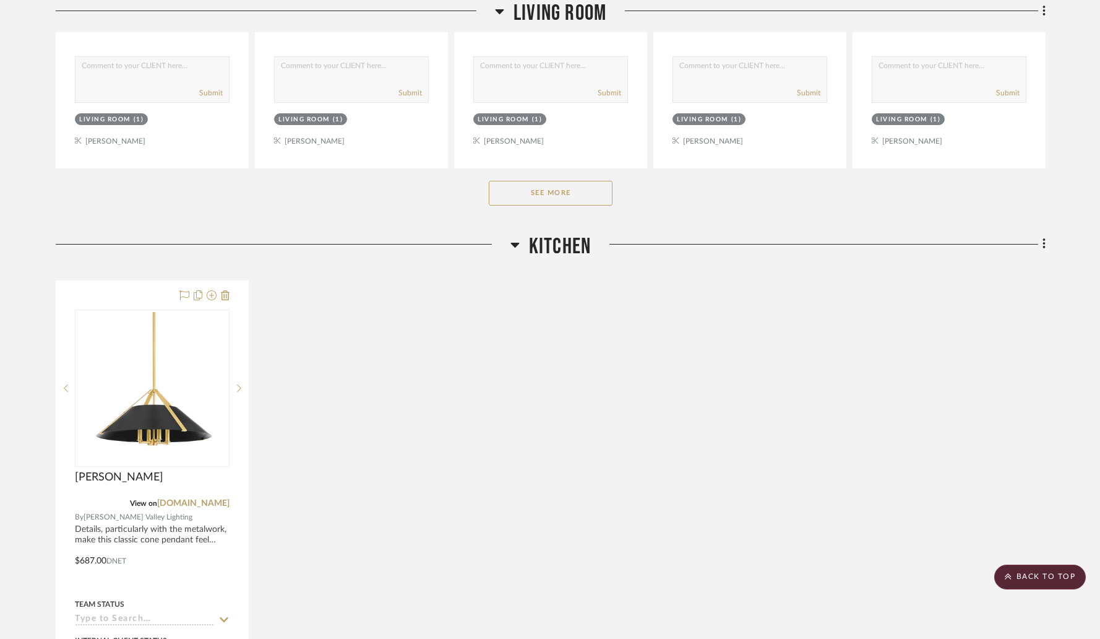
click at [577, 181] on button "See More" at bounding box center [551, 193] width 124 height 25
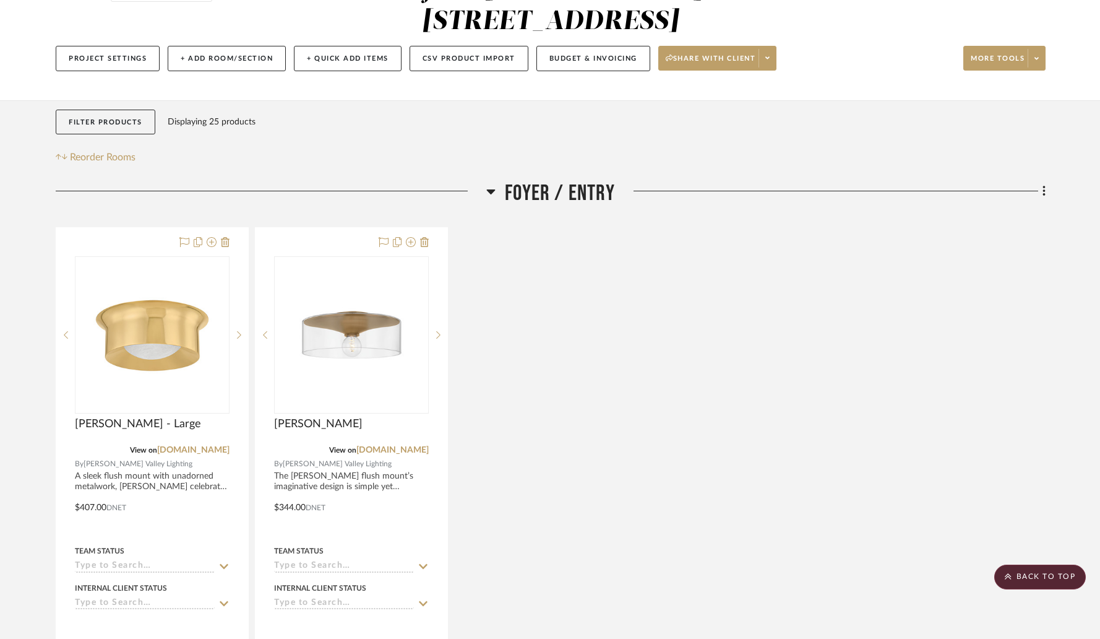
scroll to position [16, 0]
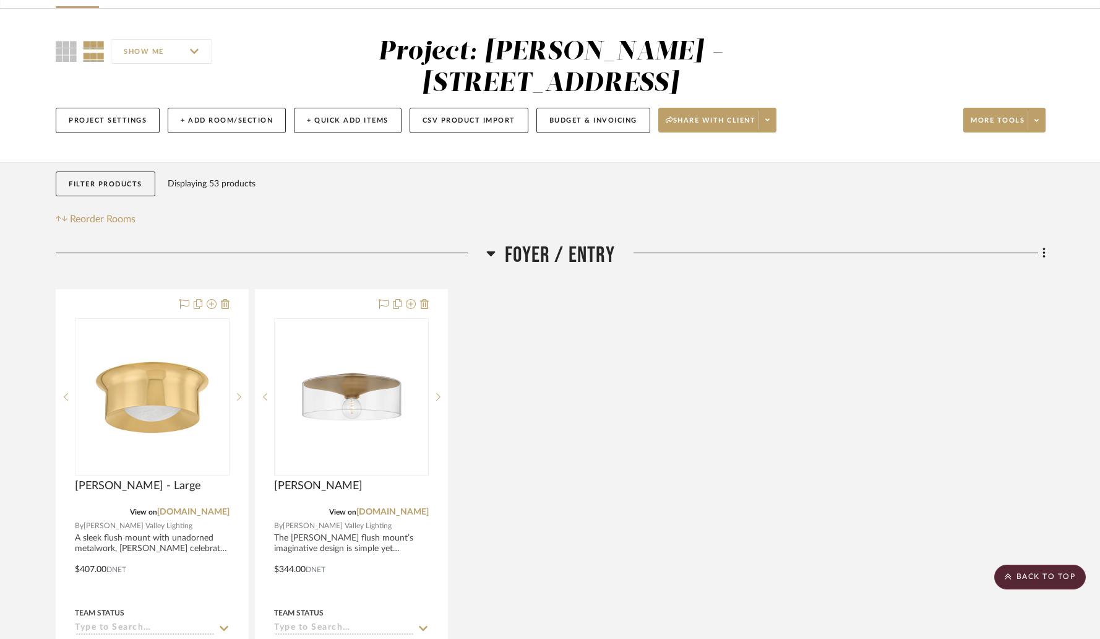
scroll to position [79, 0]
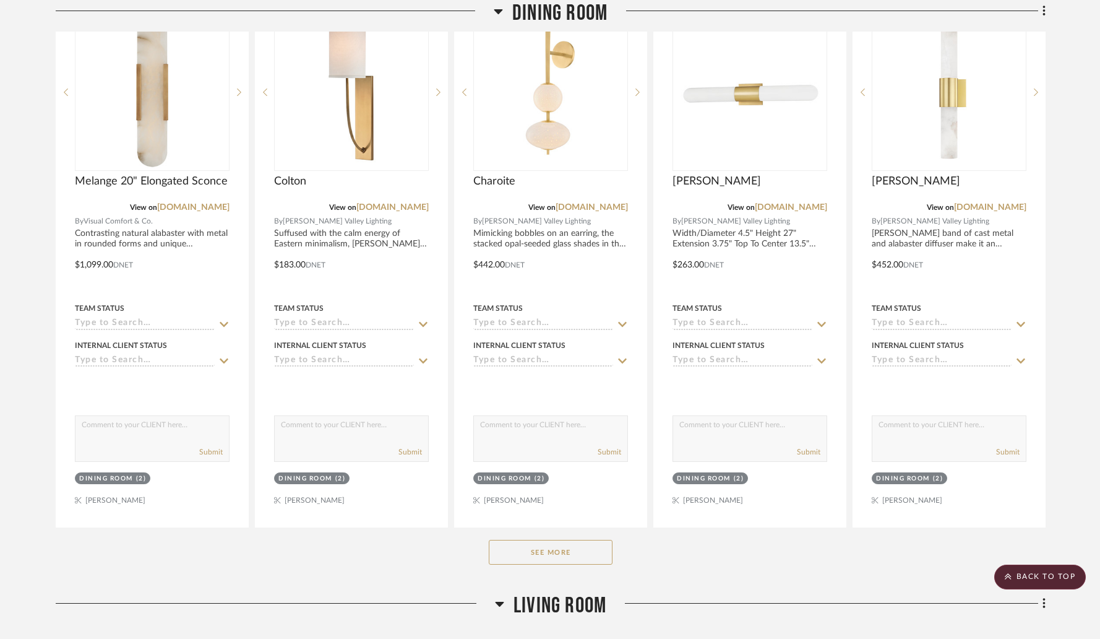
scroll to position [997, 0]
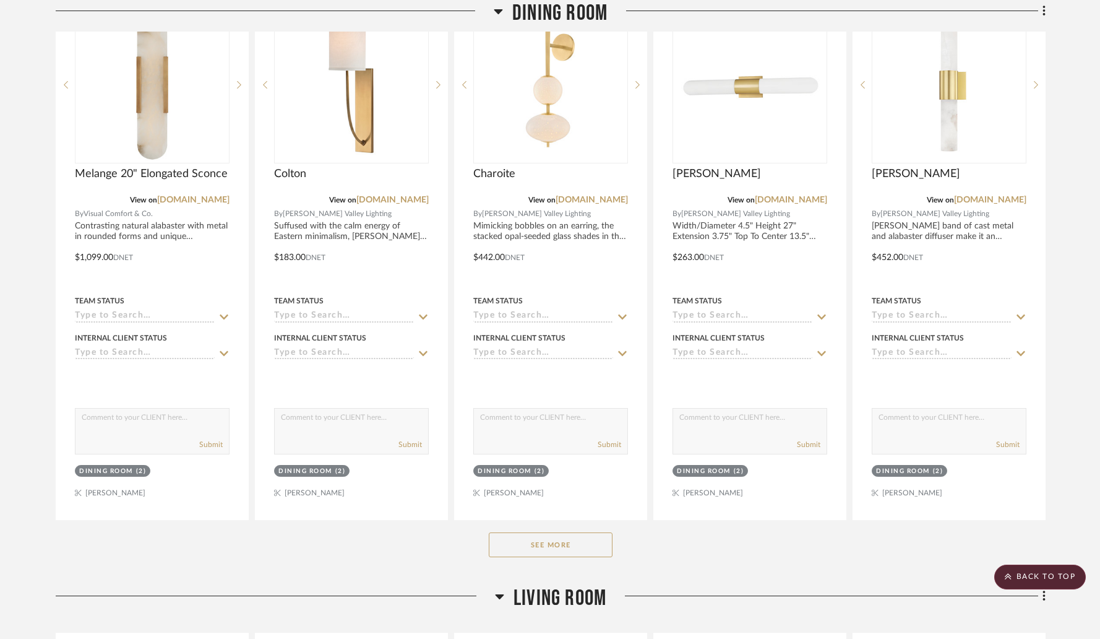
click at [559, 532] on button "See More" at bounding box center [551, 544] width 124 height 25
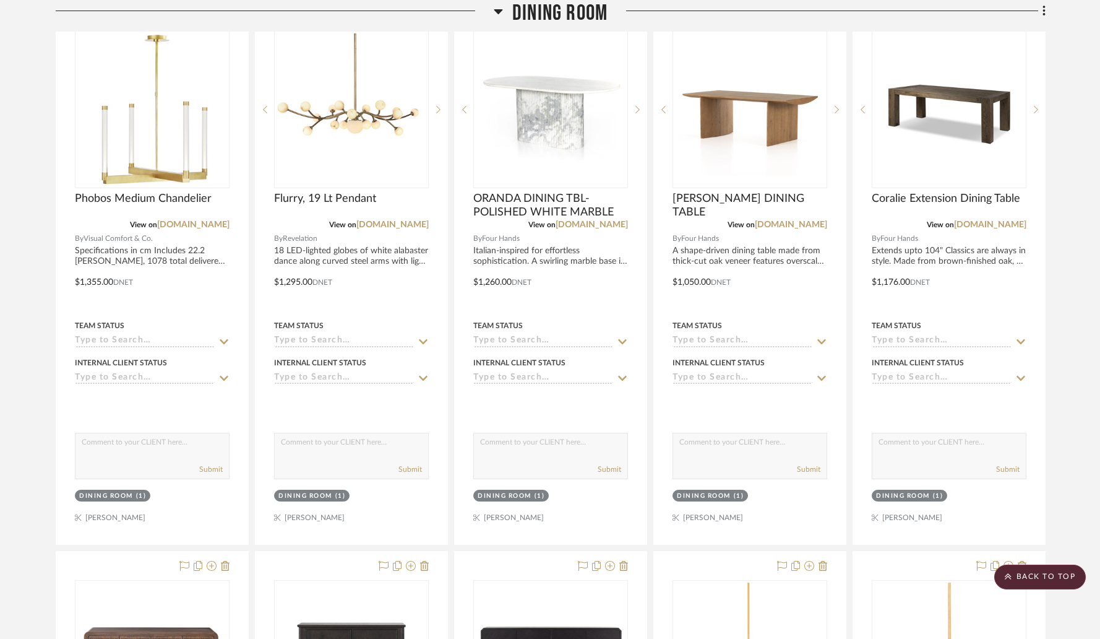
scroll to position [2095, 0]
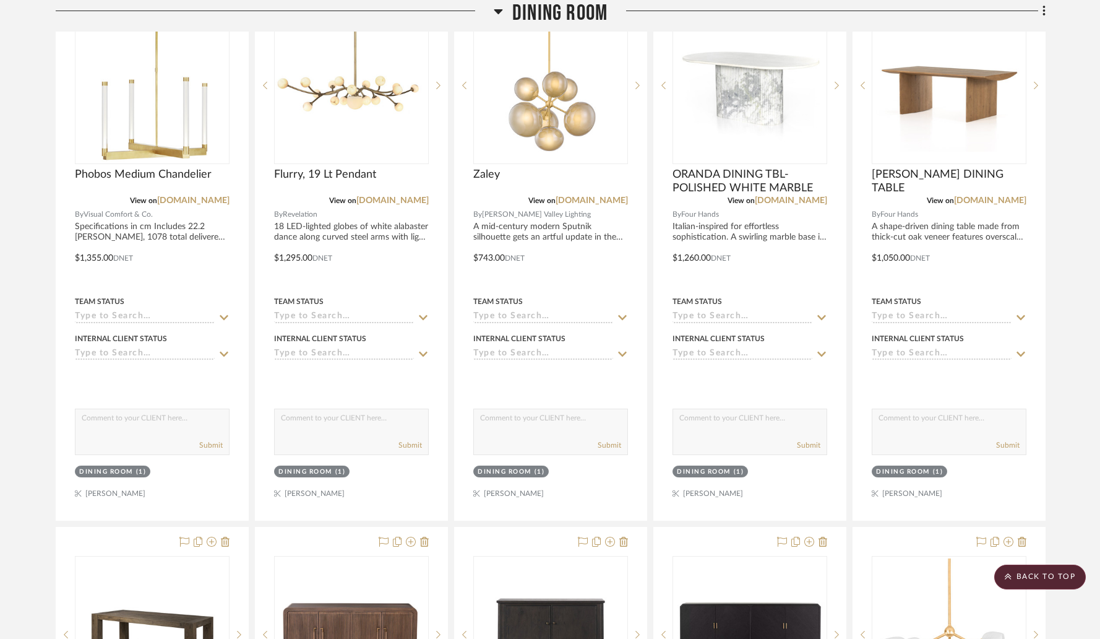
drag, startPoint x: 709, startPoint y: 507, endPoint x: 486, endPoint y: 348, distance: 273.7
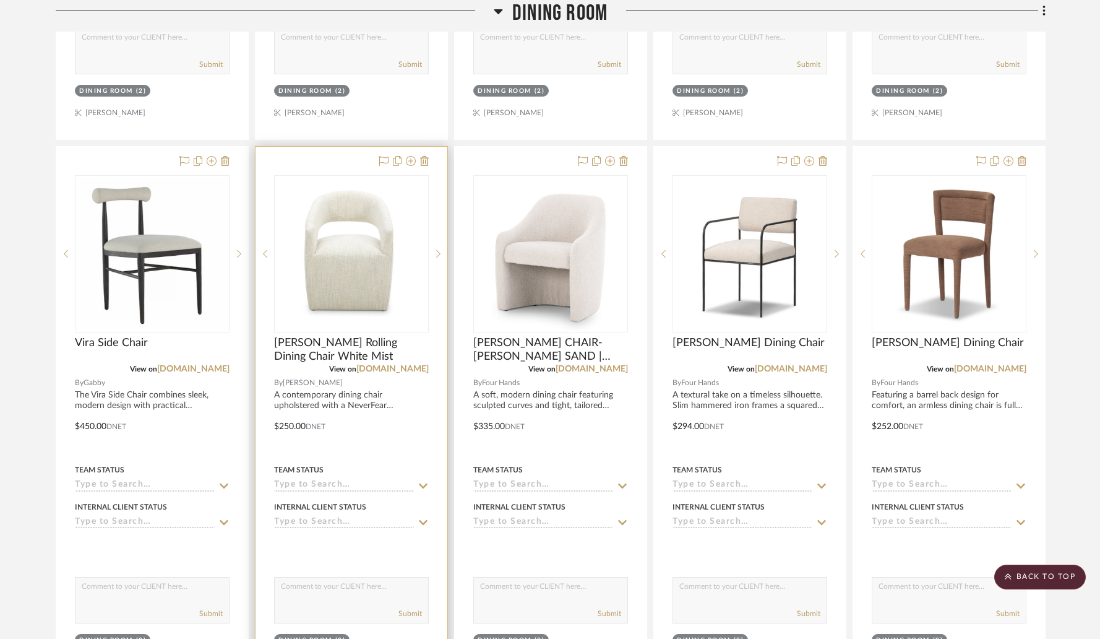
scroll to position [1378, 0]
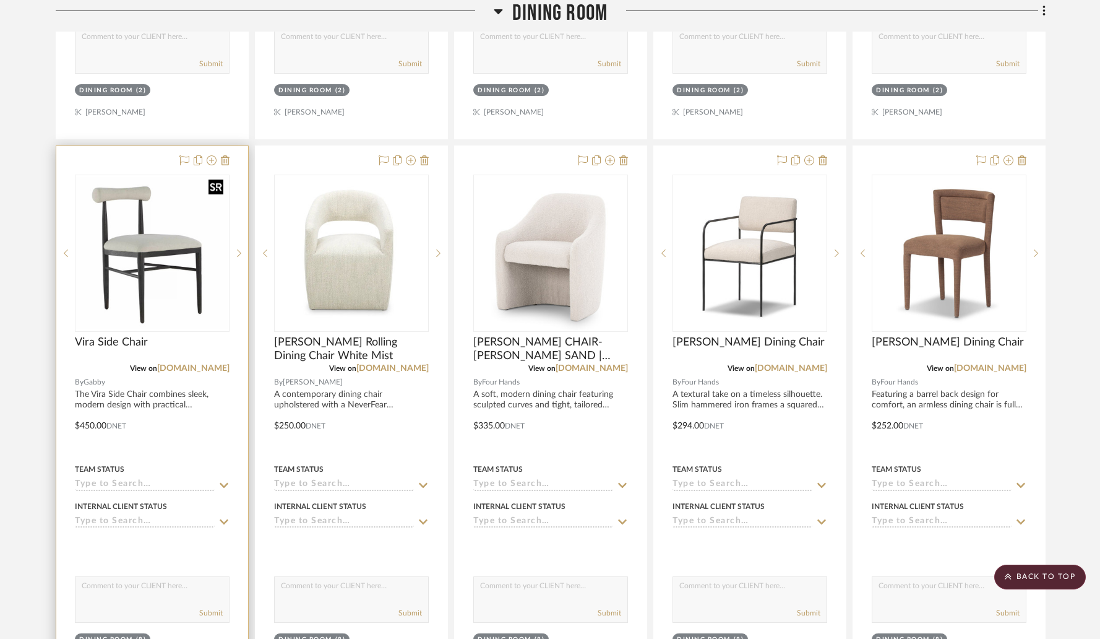
click at [166, 233] on img "0" at bounding box center [152, 253] width 152 height 152
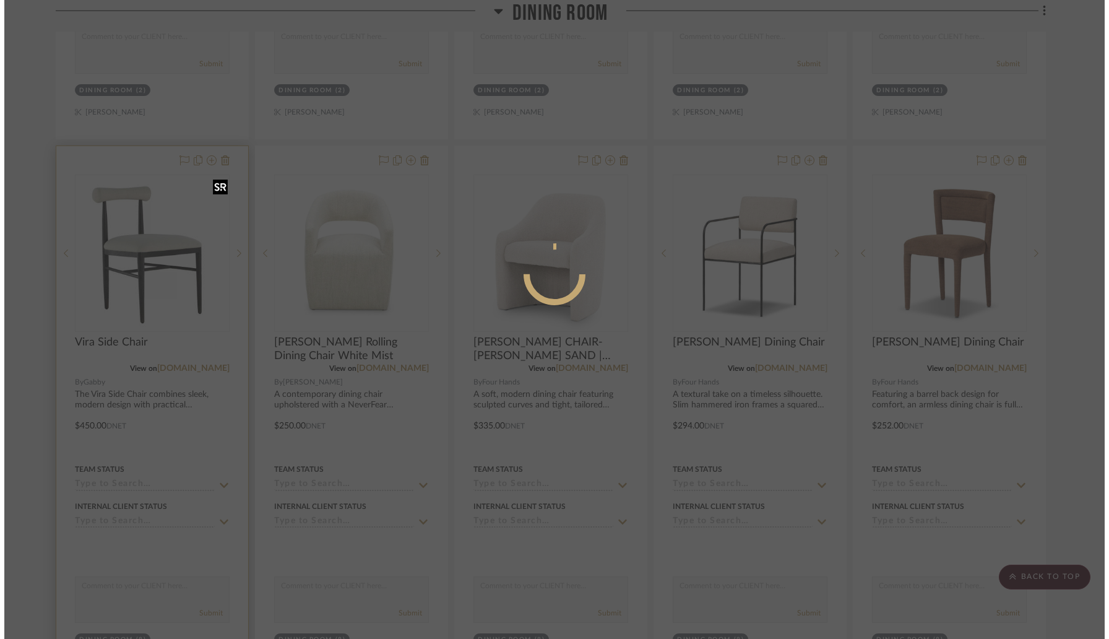
scroll to position [0, 0]
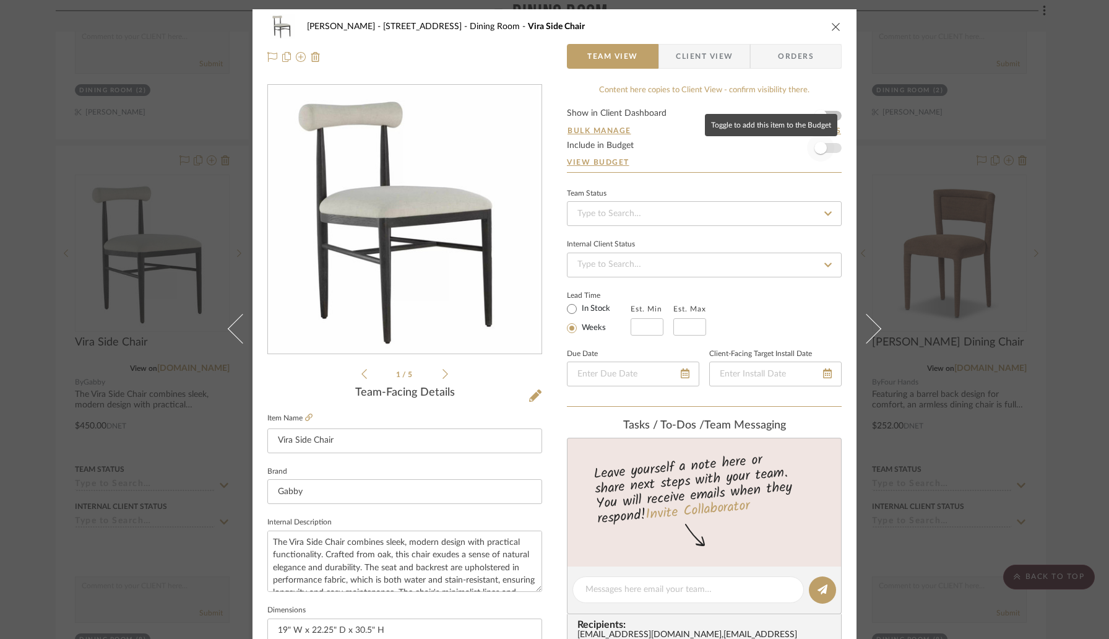
click at [824, 150] on span "button" at bounding box center [820, 147] width 27 height 27
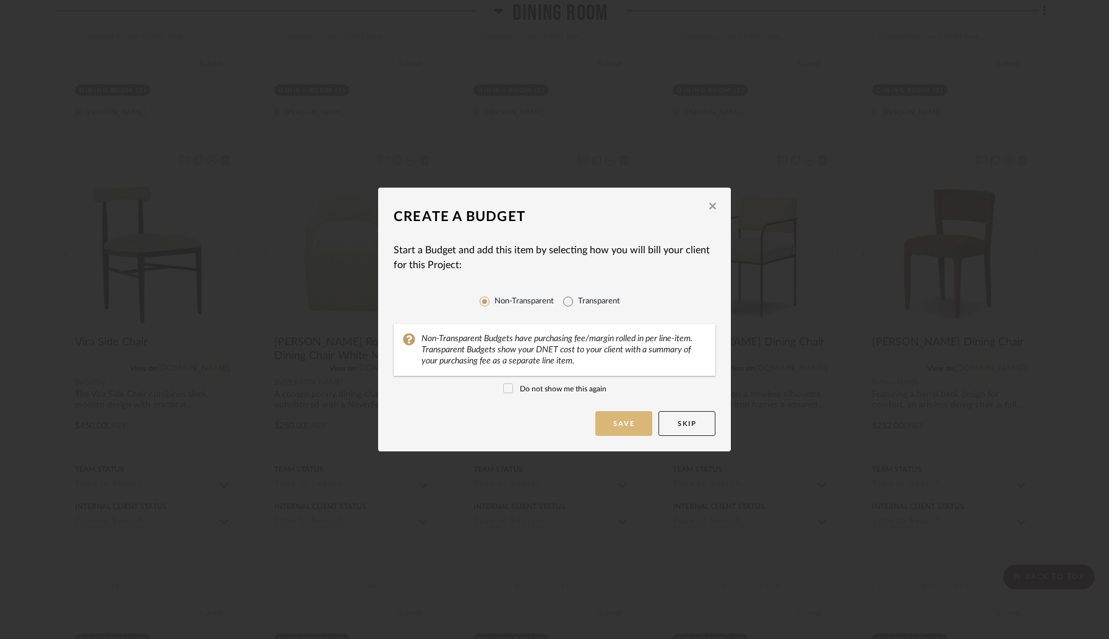
click at [618, 423] on button "Save" at bounding box center [623, 423] width 57 height 25
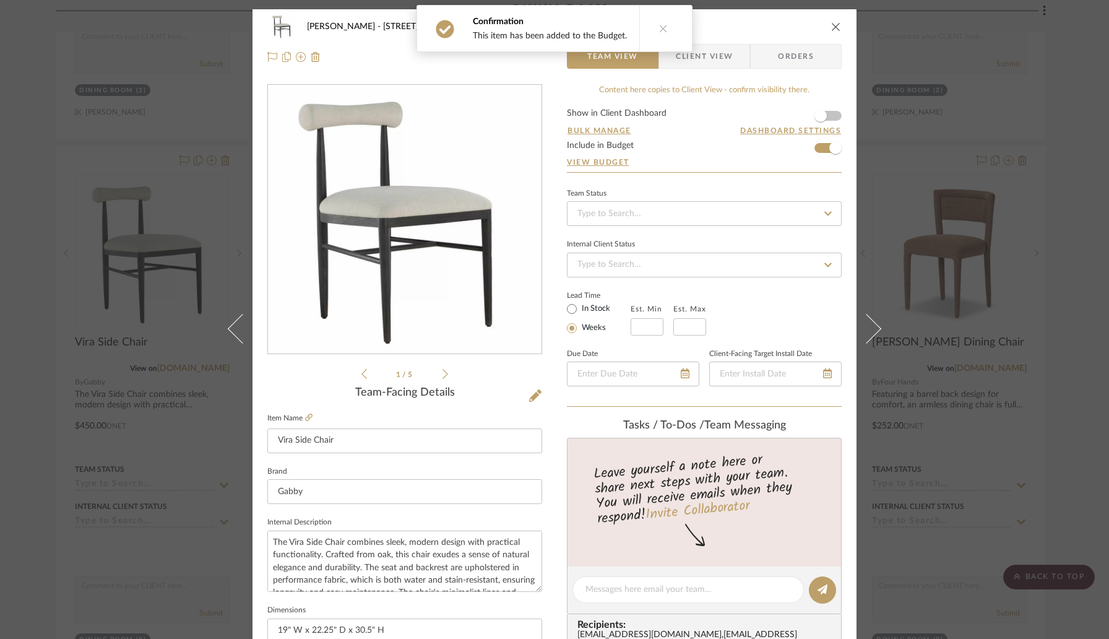
click at [831, 27] on icon "close" at bounding box center [836, 27] width 10 height 10
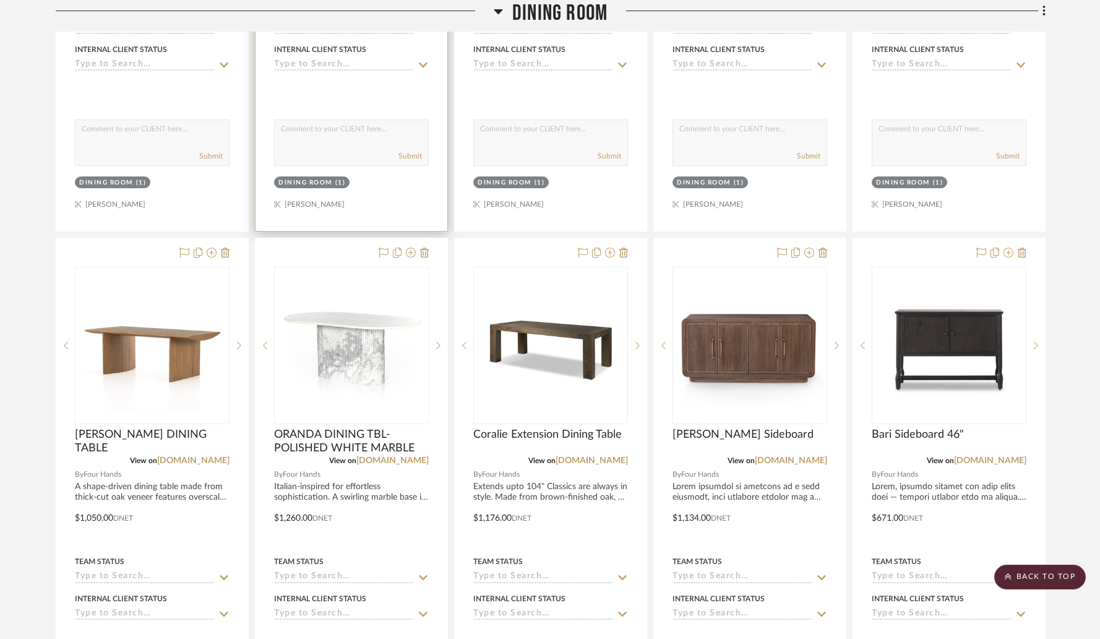
scroll to position [2457, 0]
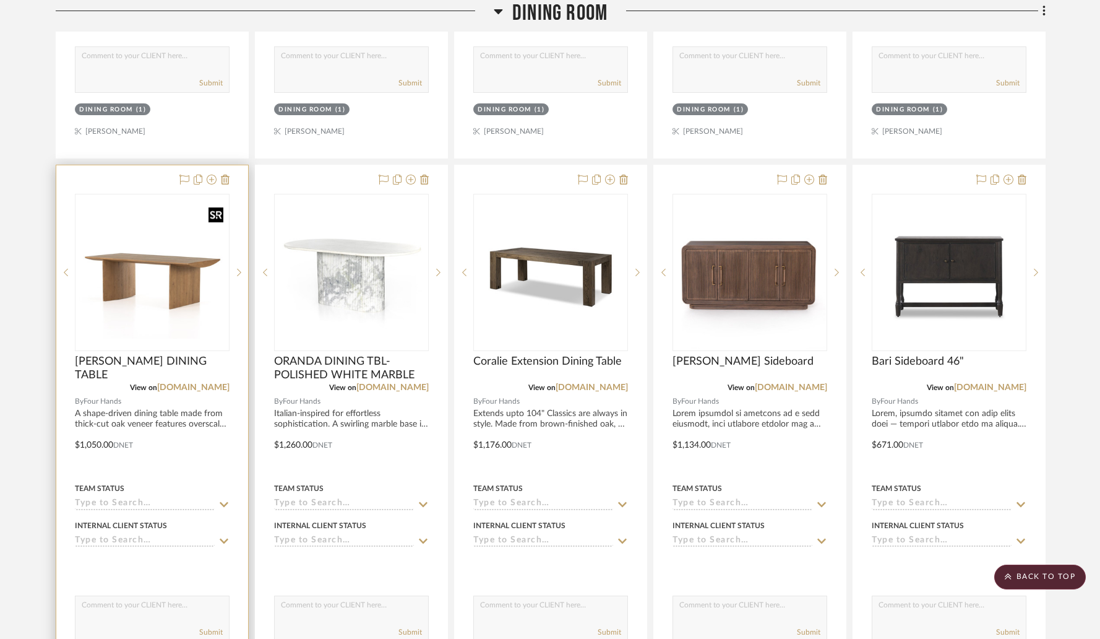
click at [200, 264] on img "0" at bounding box center [152, 273] width 152 height 132
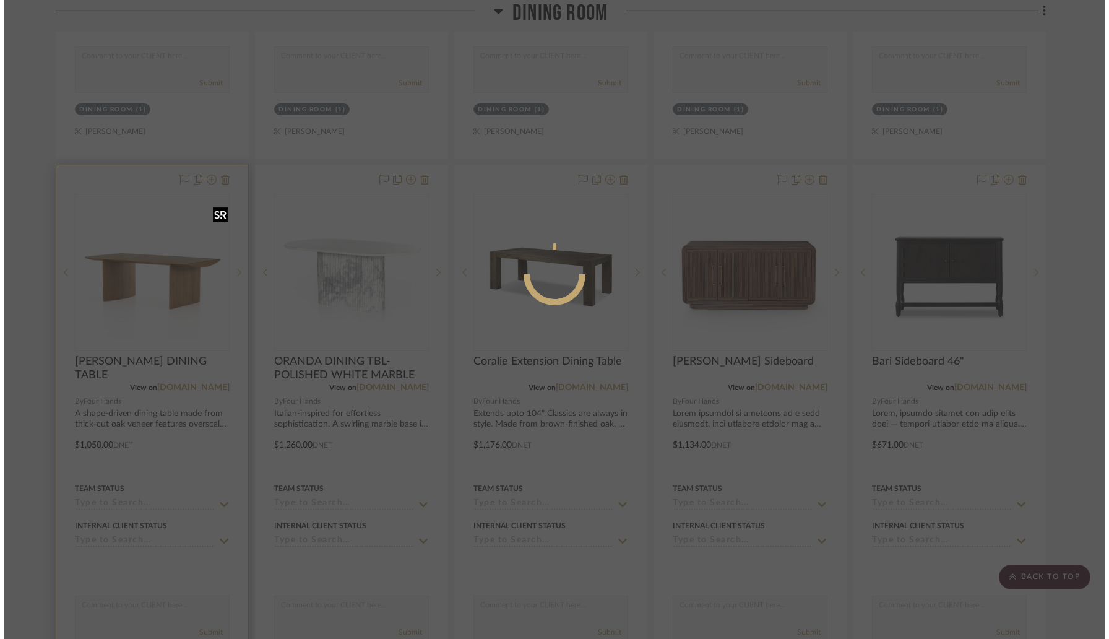
scroll to position [0, 0]
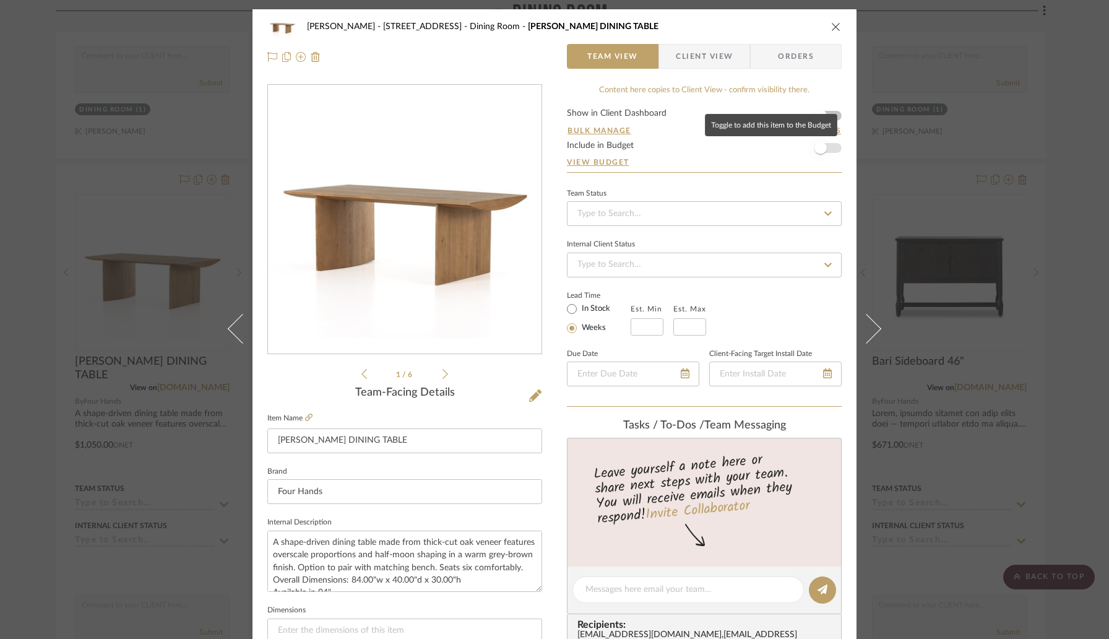
click at [829, 150] on span "button" at bounding box center [820, 147] width 27 height 27
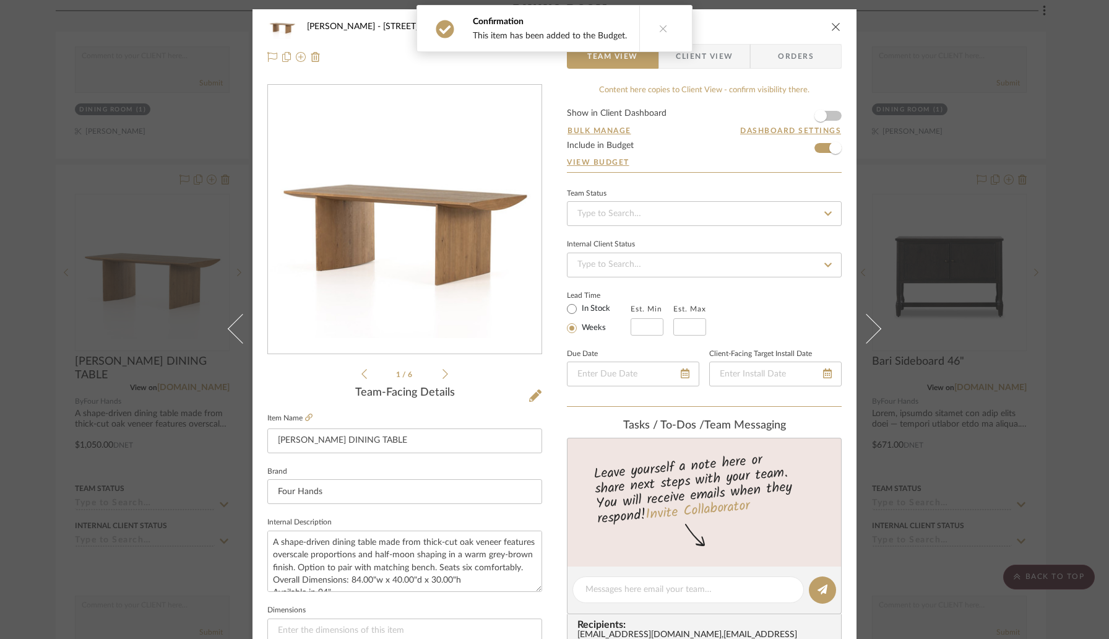
click at [831, 26] on icon "close" at bounding box center [836, 27] width 10 height 10
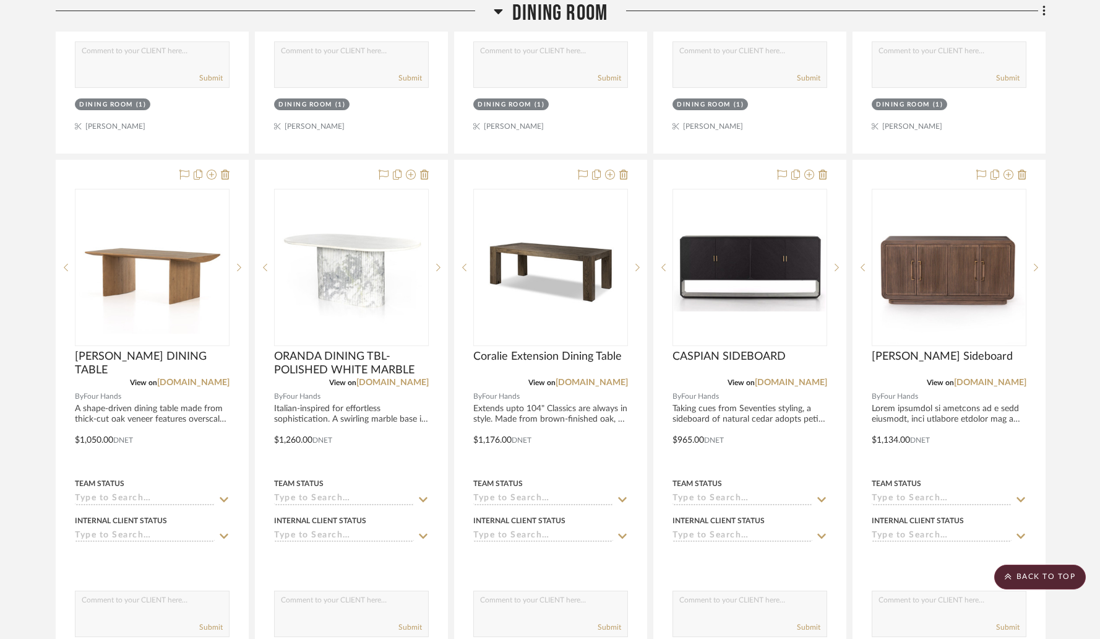
scroll to position [2460, 0]
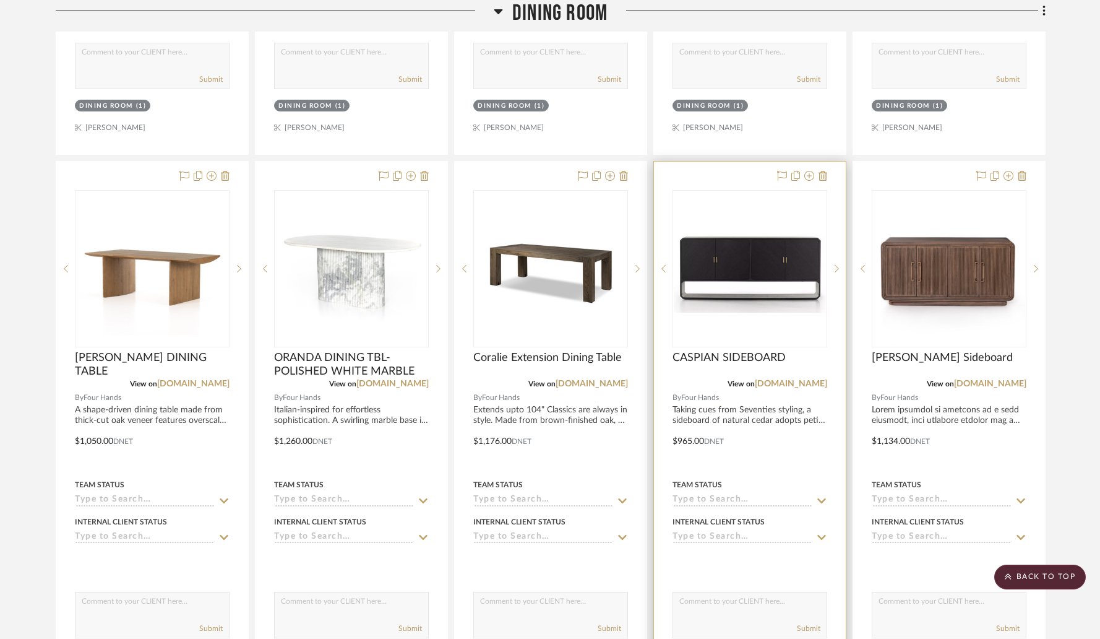
click at [728, 225] on img "0" at bounding box center [750, 269] width 152 height 88
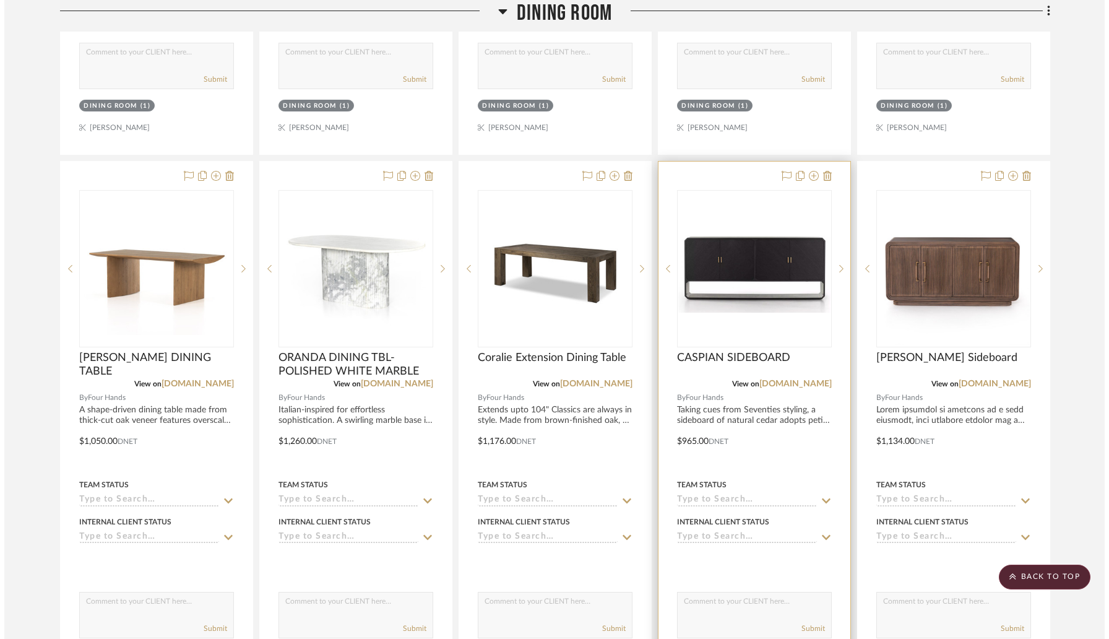
scroll to position [0, 0]
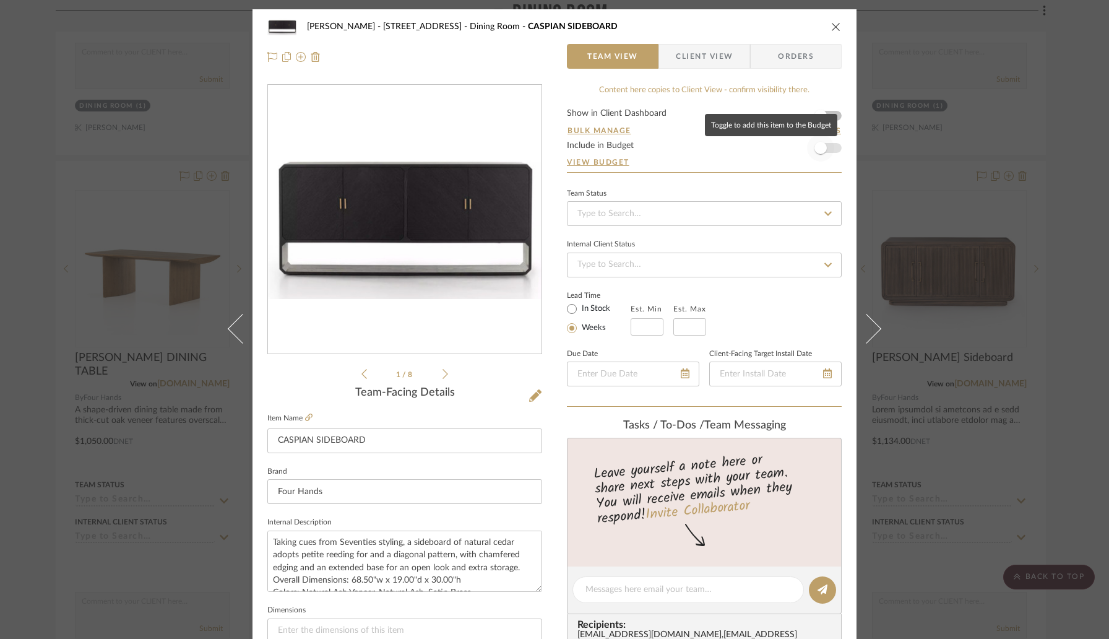
click at [826, 152] on span "button" at bounding box center [820, 147] width 27 height 27
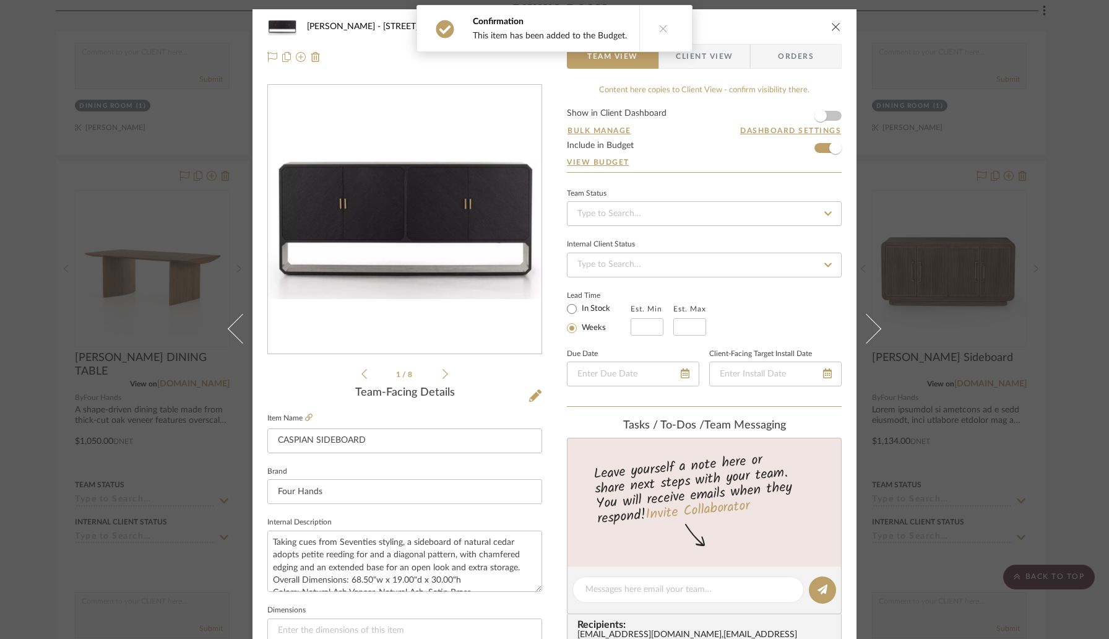
click at [831, 28] on icon "close" at bounding box center [836, 27] width 10 height 10
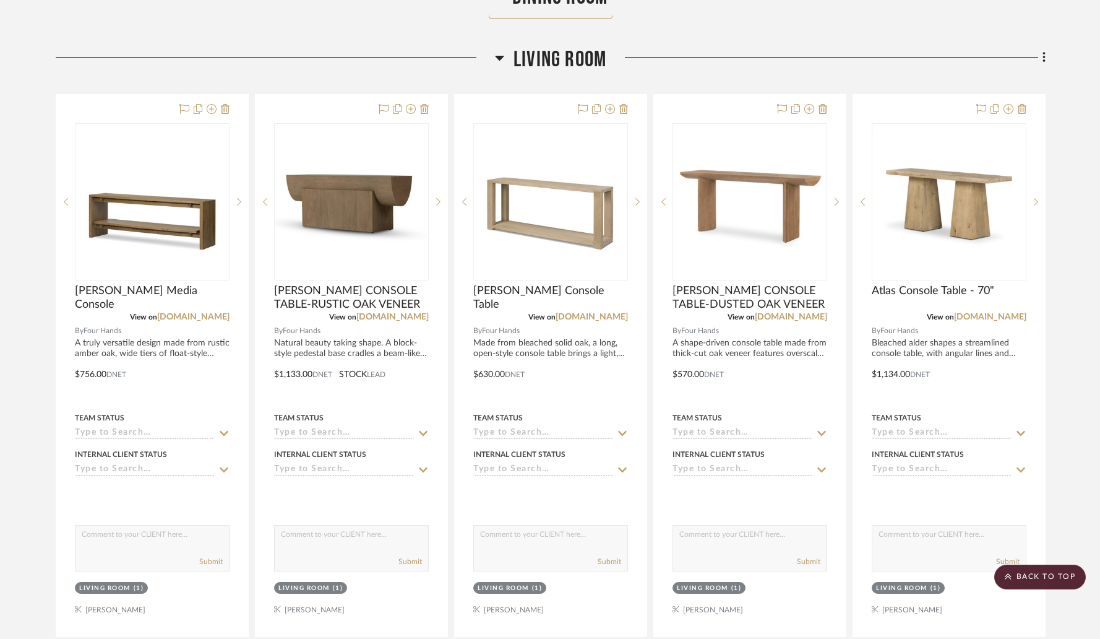
scroll to position [3735, 0]
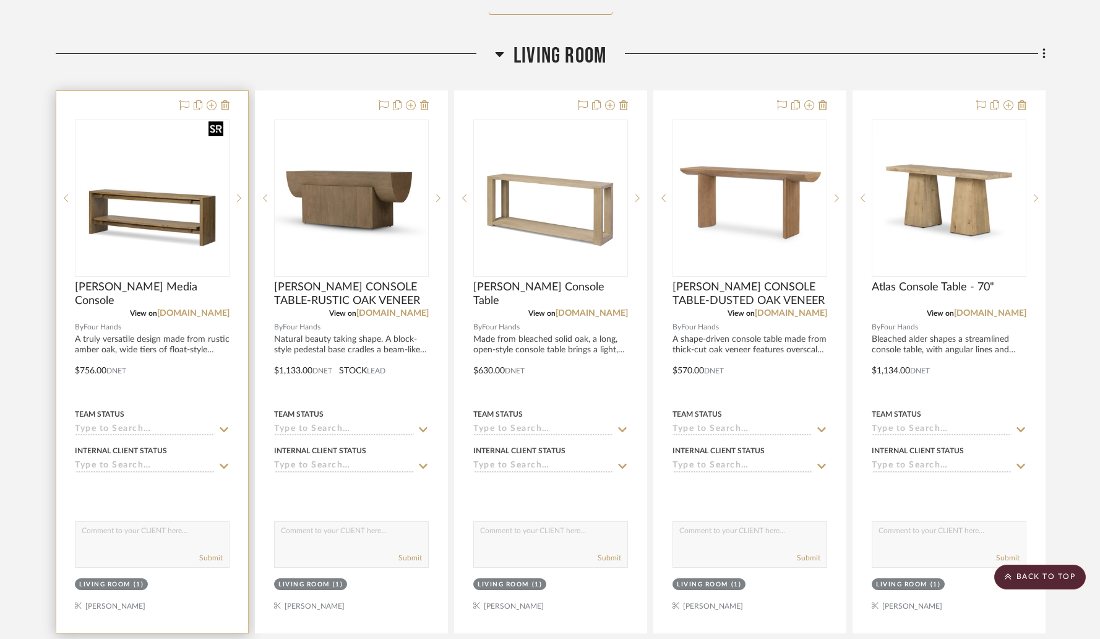
click at [204, 179] on img "0" at bounding box center [152, 198] width 152 height 152
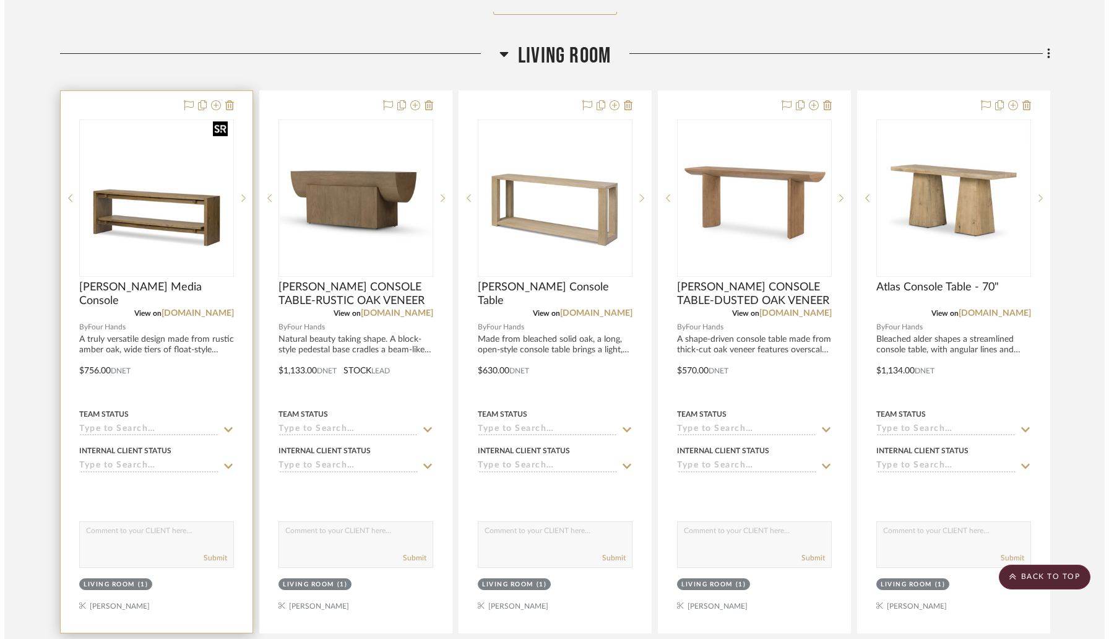
scroll to position [0, 0]
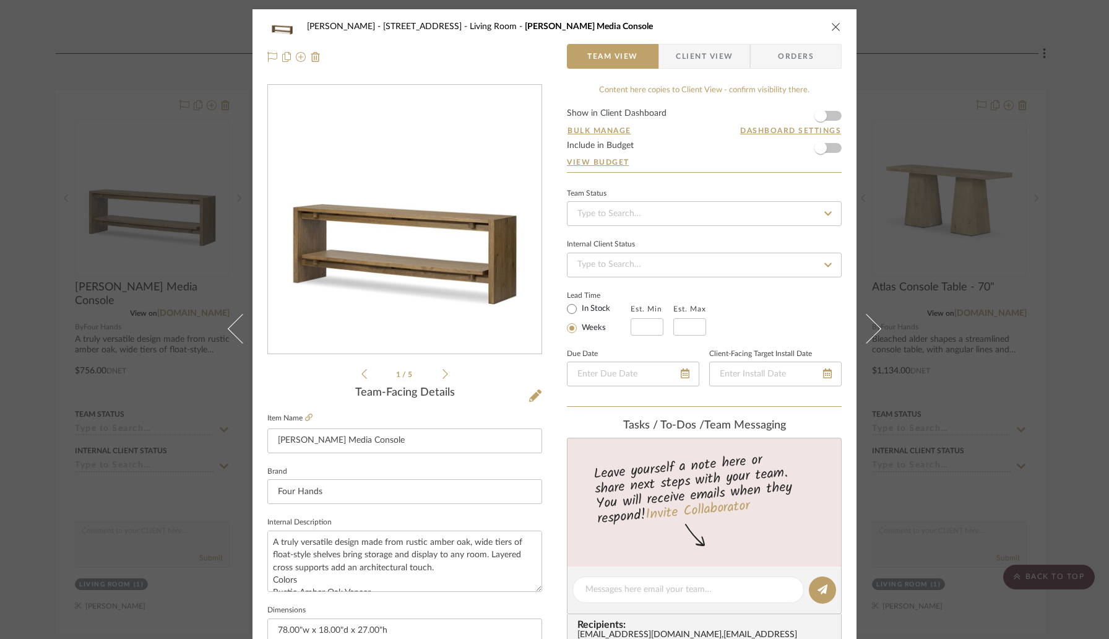
click at [834, 24] on icon "close" at bounding box center [836, 27] width 10 height 10
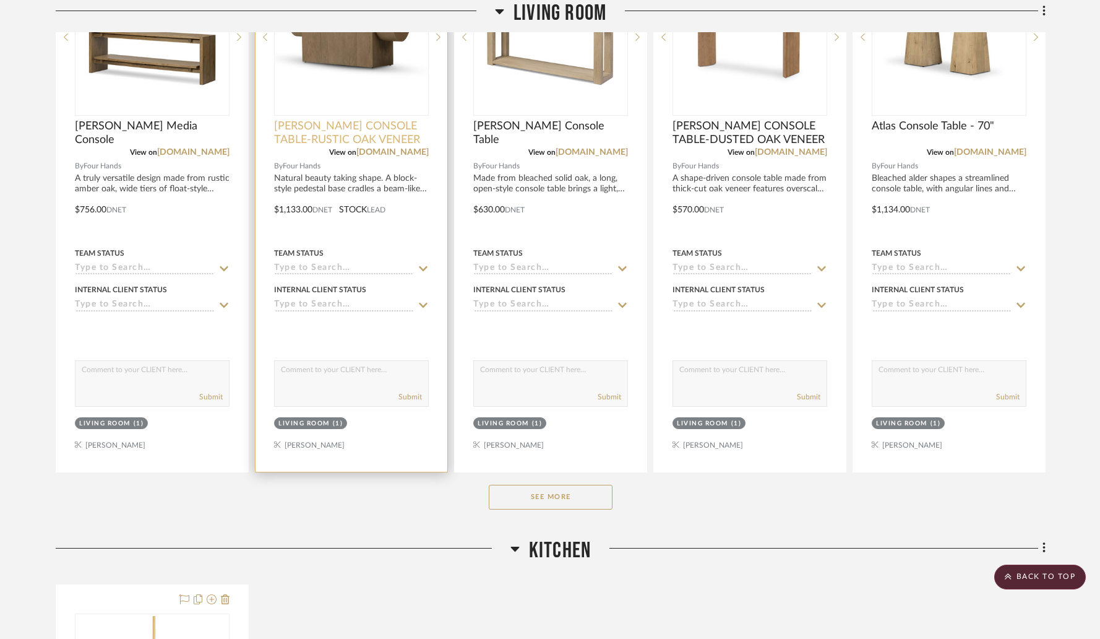
scroll to position [3896, 0]
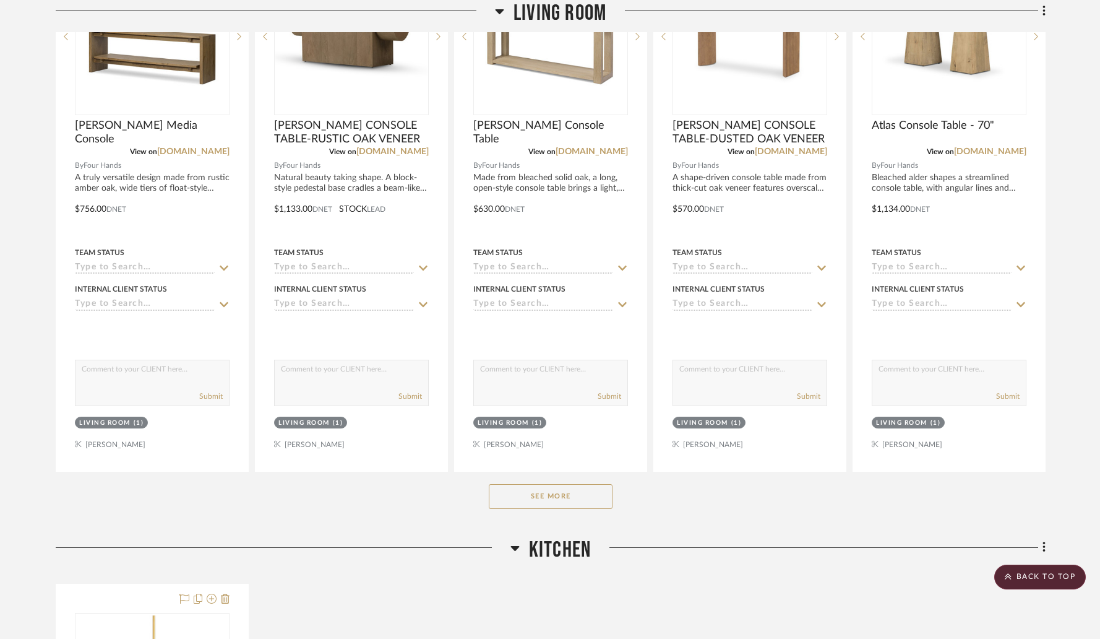
click at [538, 484] on button "See More" at bounding box center [551, 496] width 124 height 25
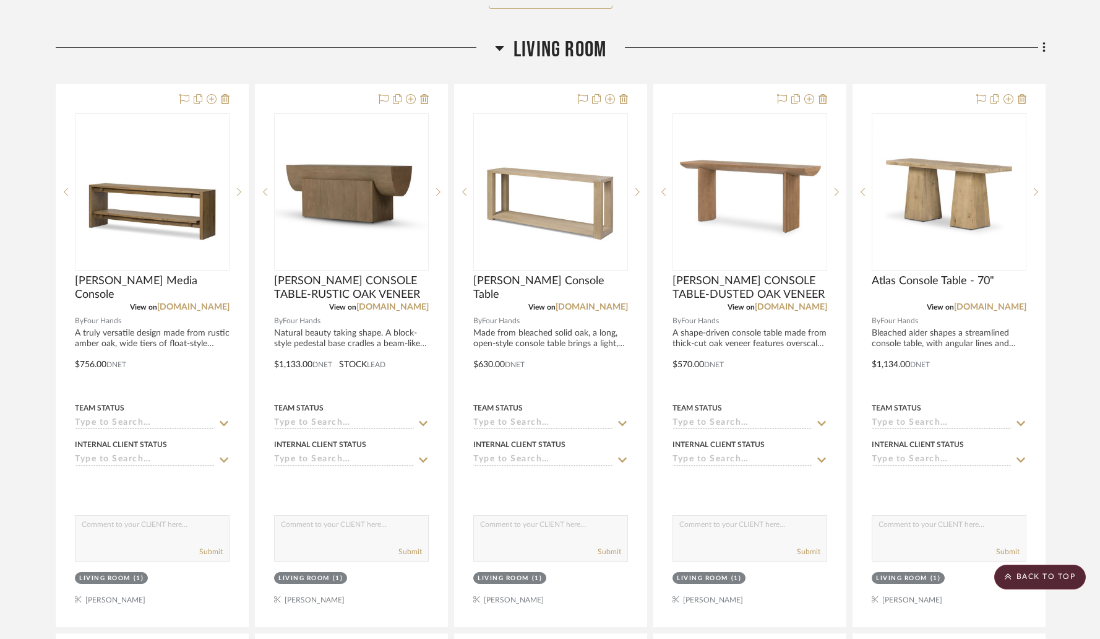
scroll to position [3740, 0]
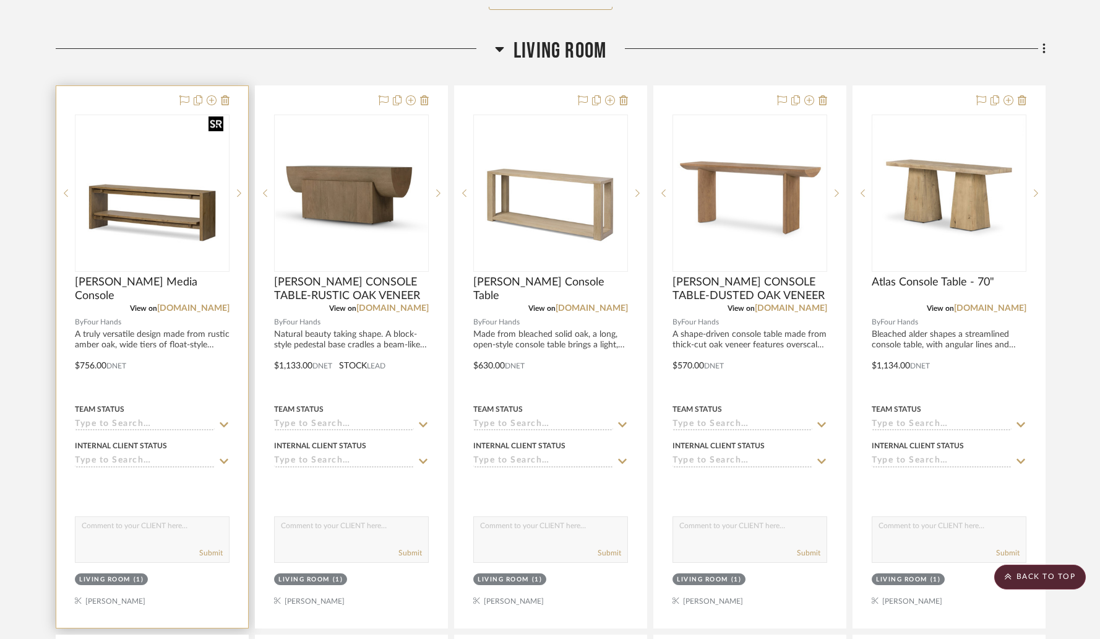
click at [172, 195] on img "0" at bounding box center [152, 193] width 152 height 152
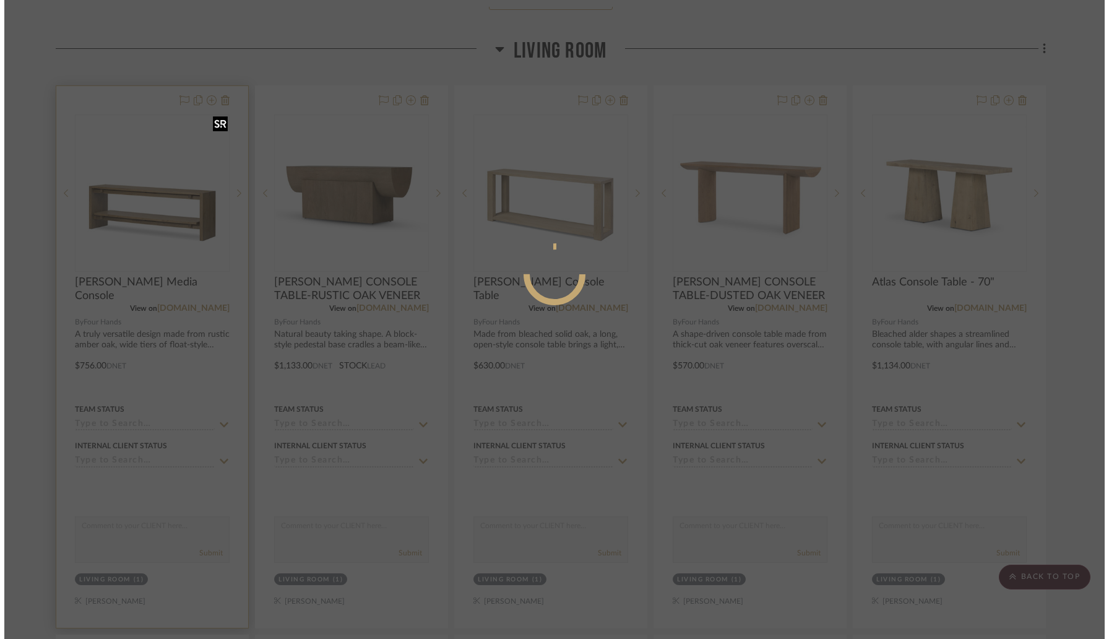
scroll to position [0, 0]
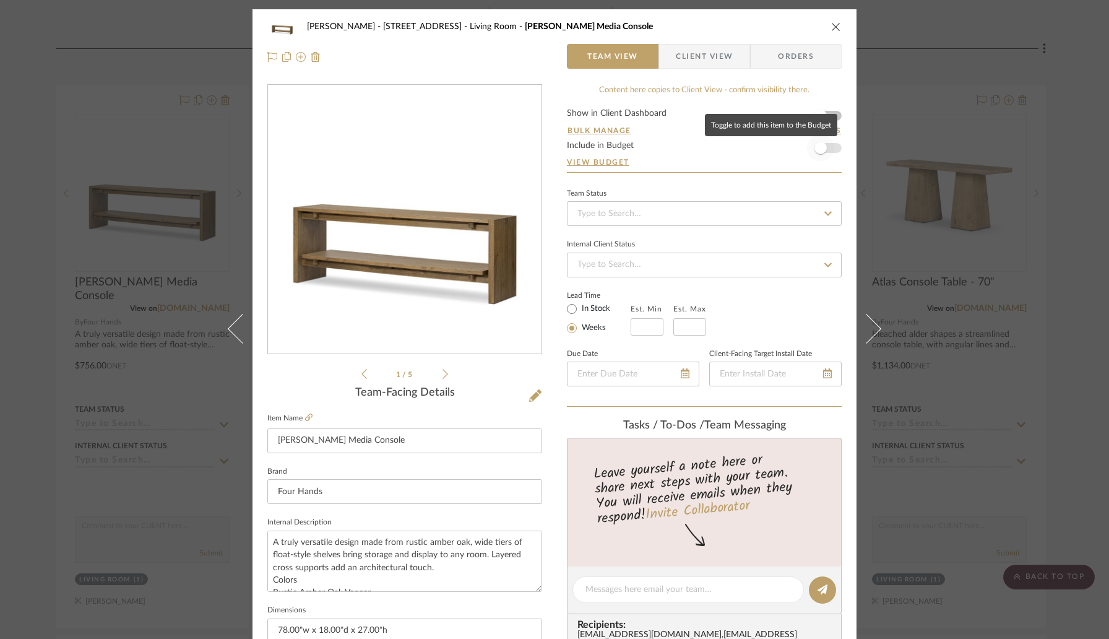
click at [825, 145] on span "button" at bounding box center [820, 147] width 27 height 27
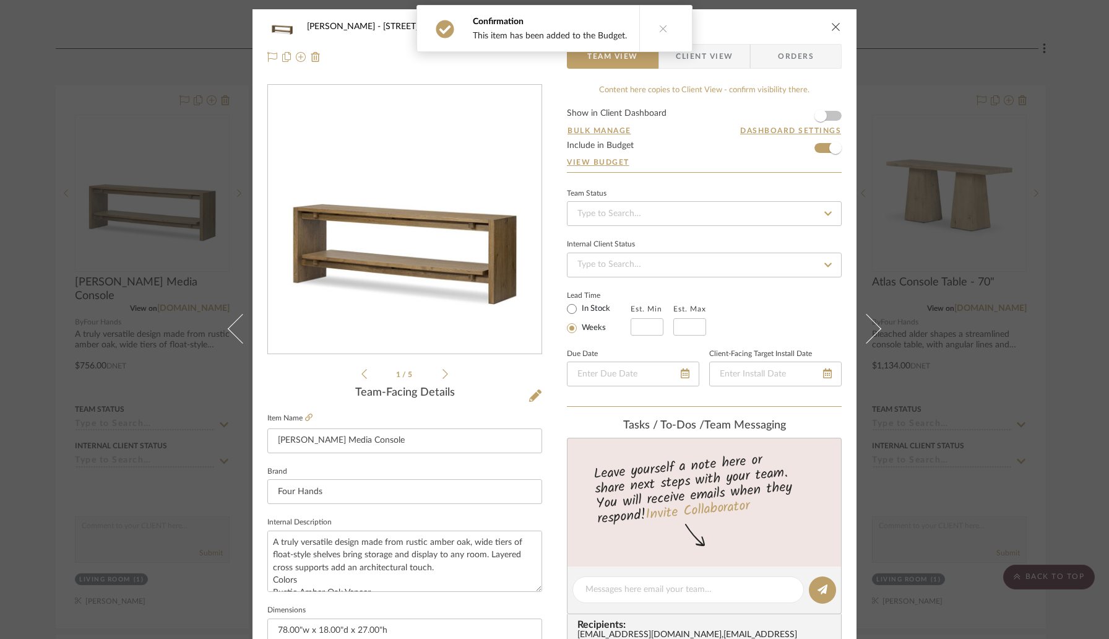
click at [834, 24] on icon "close" at bounding box center [836, 27] width 10 height 10
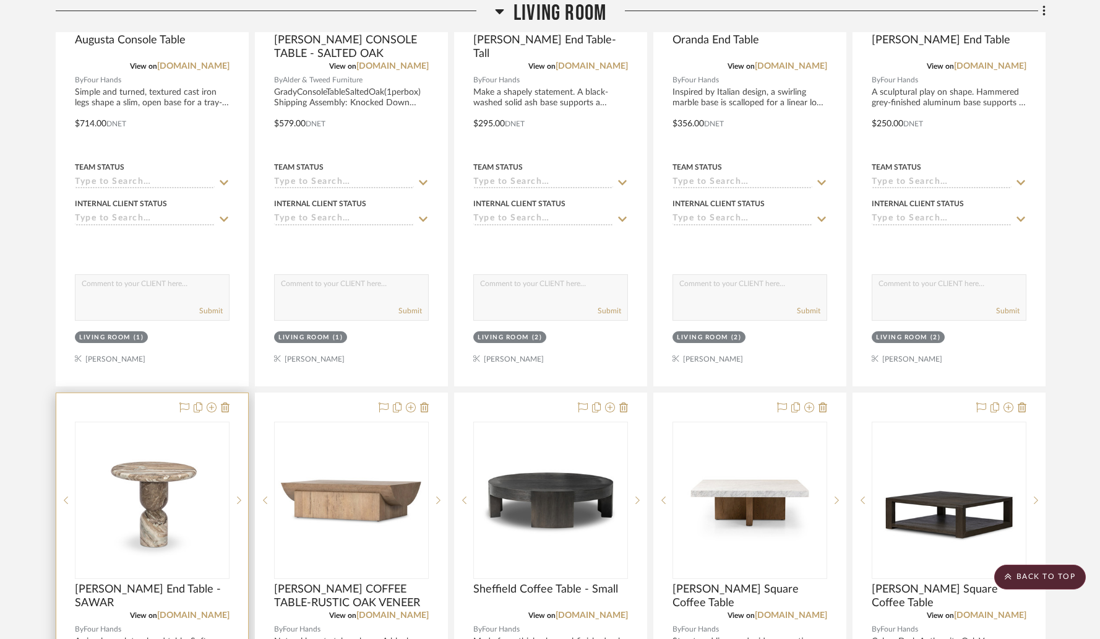
scroll to position [4534, 0]
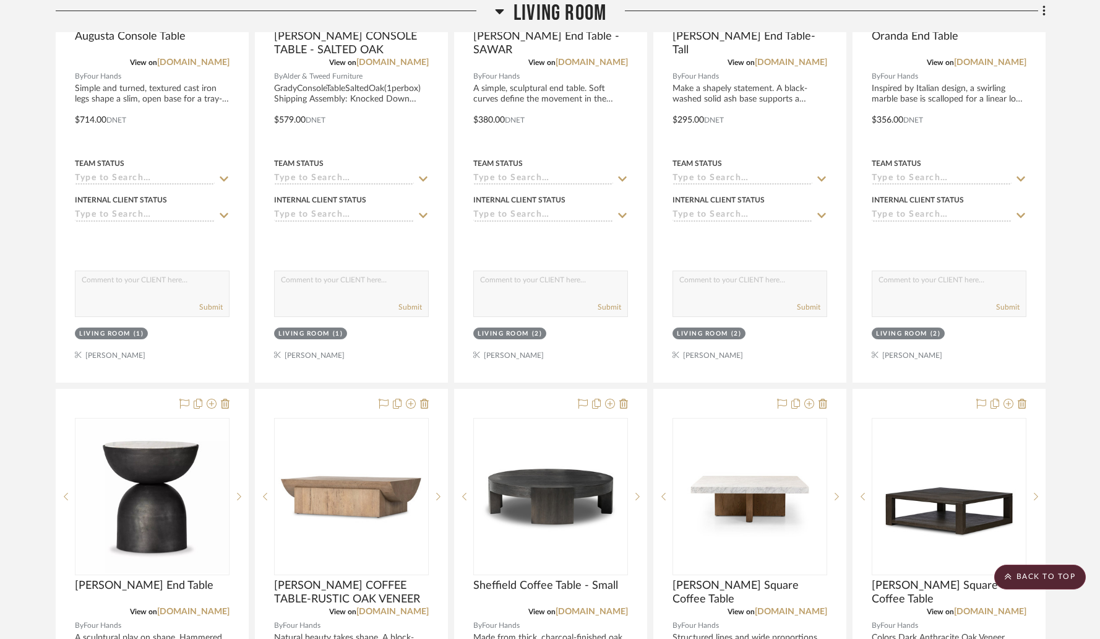
drag, startPoint x: 135, startPoint y: 367, endPoint x: 495, endPoint y: 263, distance: 374.8
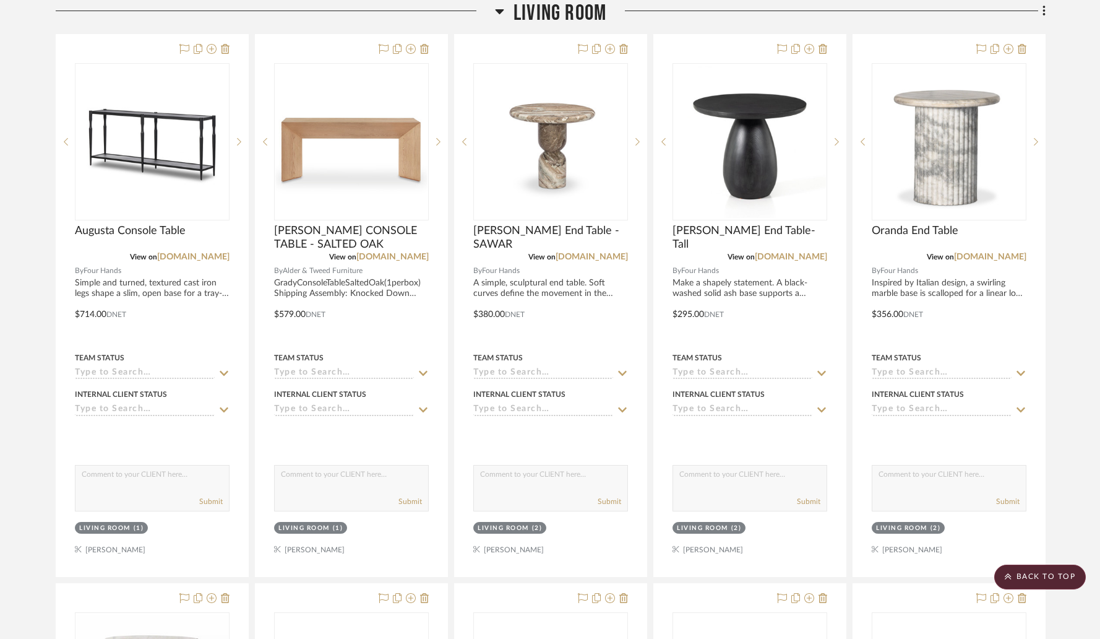
scroll to position [4238, 0]
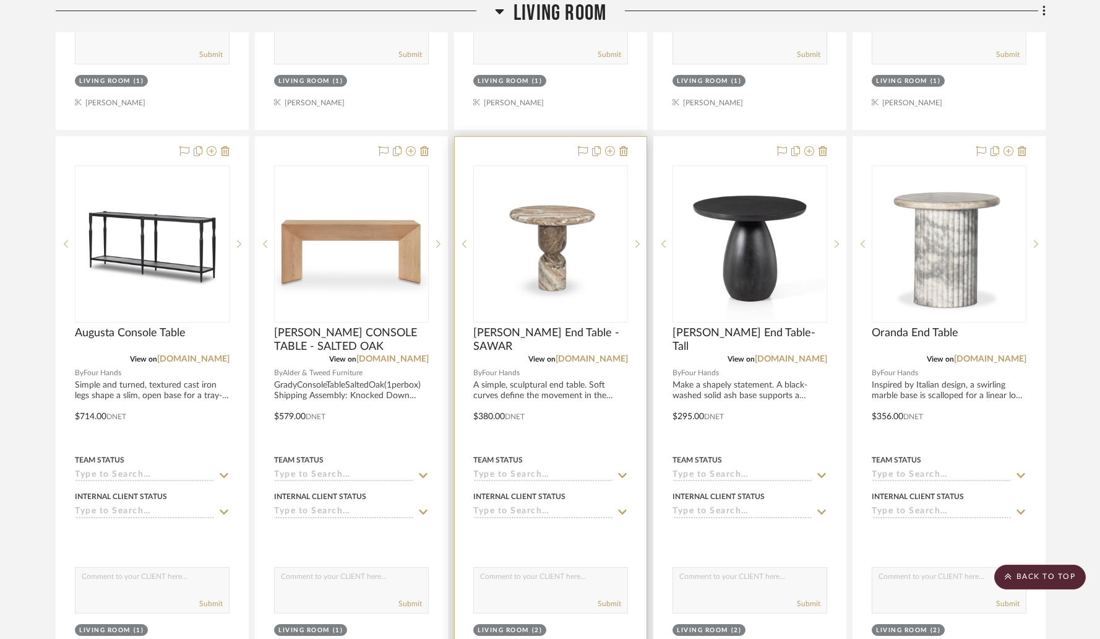
click at [551, 263] on img "0" at bounding box center [551, 244] width 152 height 152
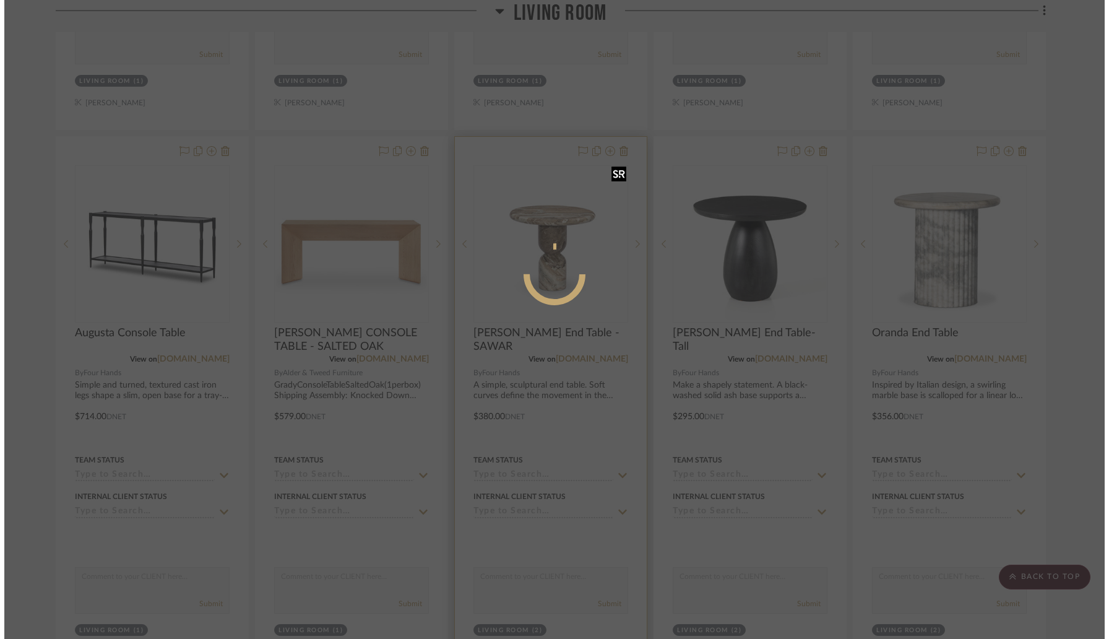
scroll to position [0, 0]
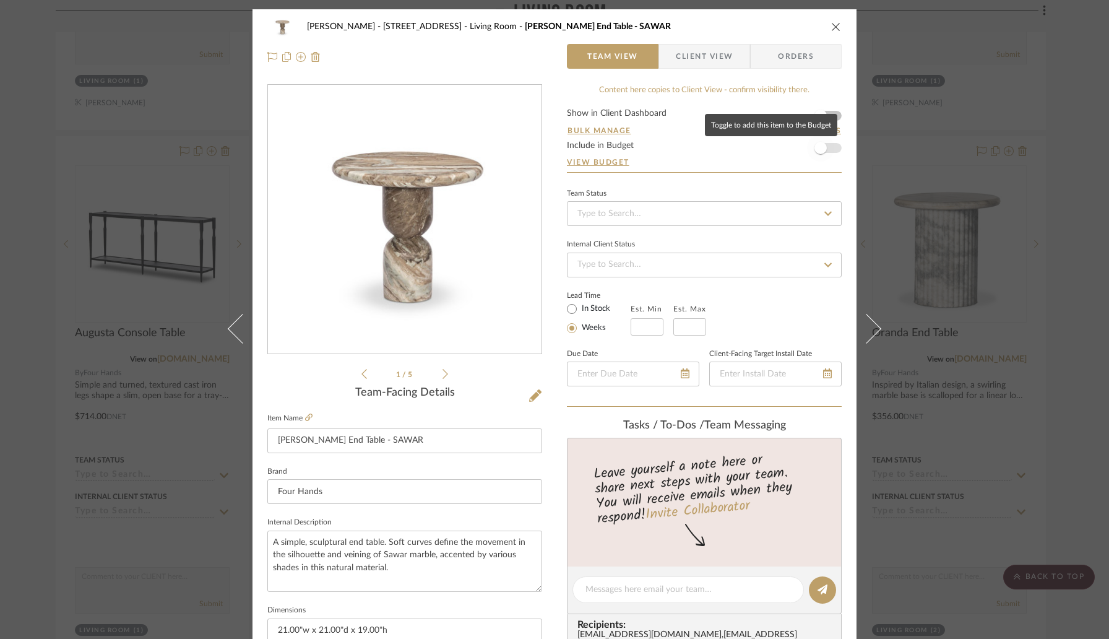
click at [819, 151] on span "button" at bounding box center [820, 148] width 12 height 12
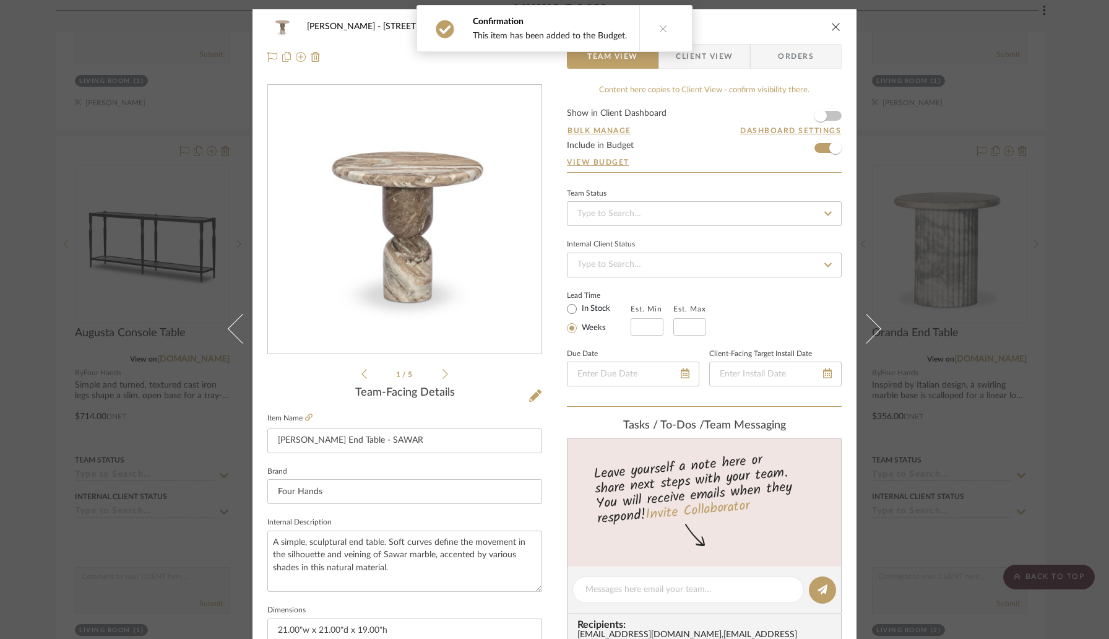
click at [831, 23] on icon "close" at bounding box center [836, 27] width 10 height 10
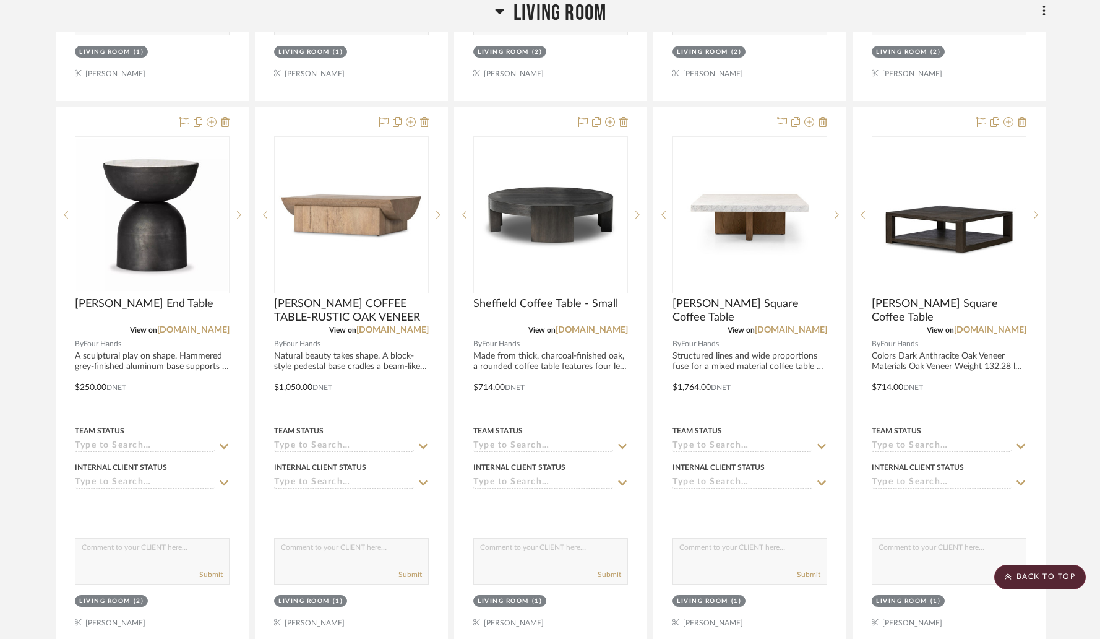
scroll to position [4804, 0]
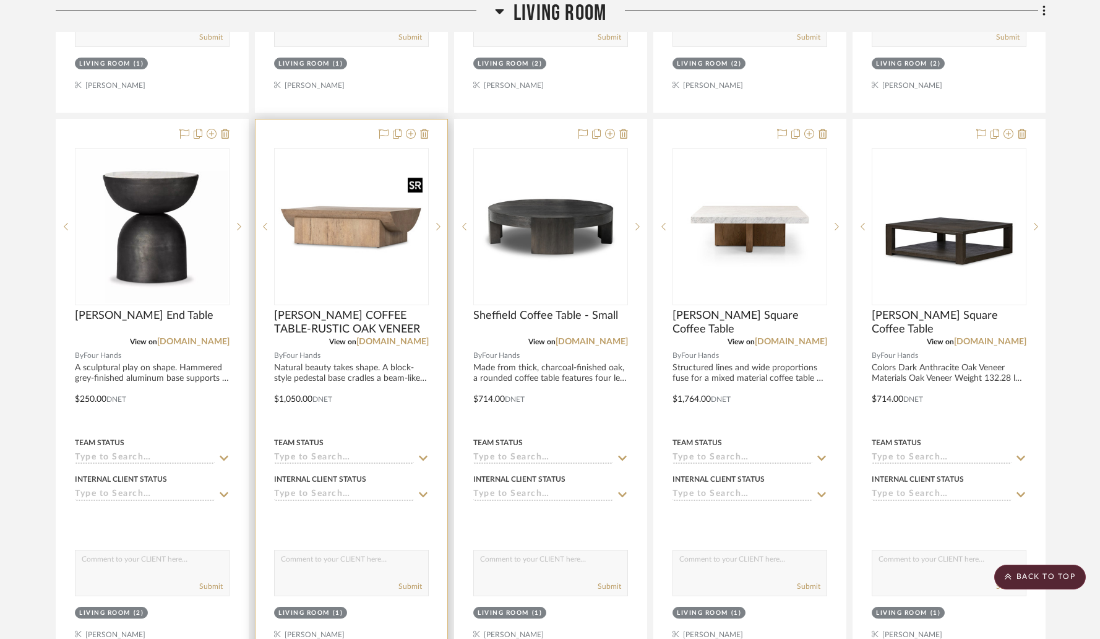
click at [380, 179] on img "0" at bounding box center [351, 226] width 152 height 94
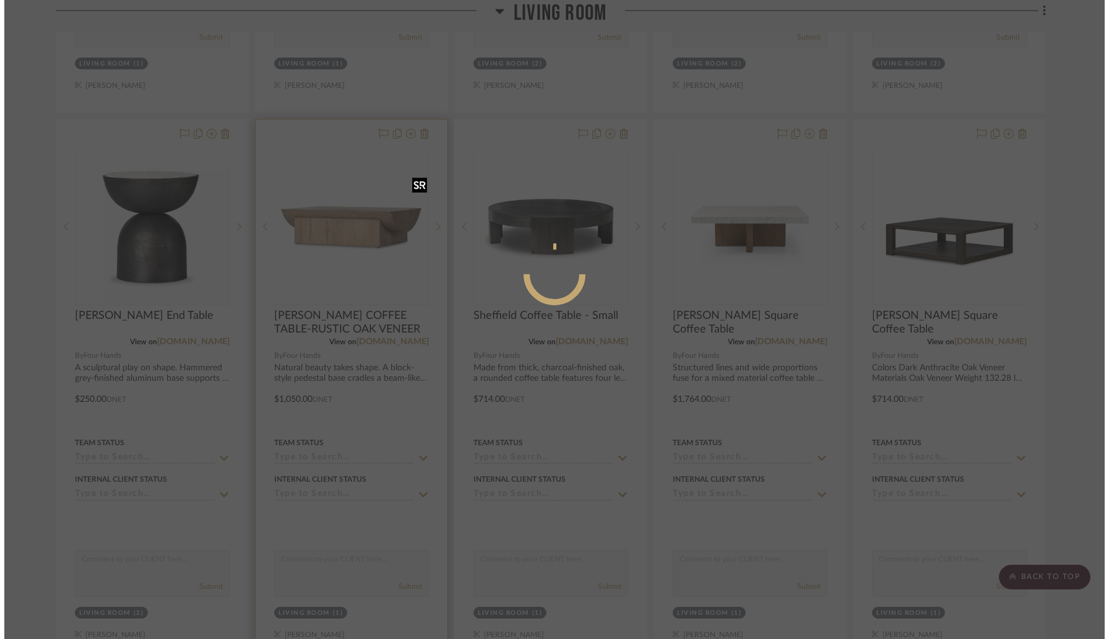
scroll to position [0, 0]
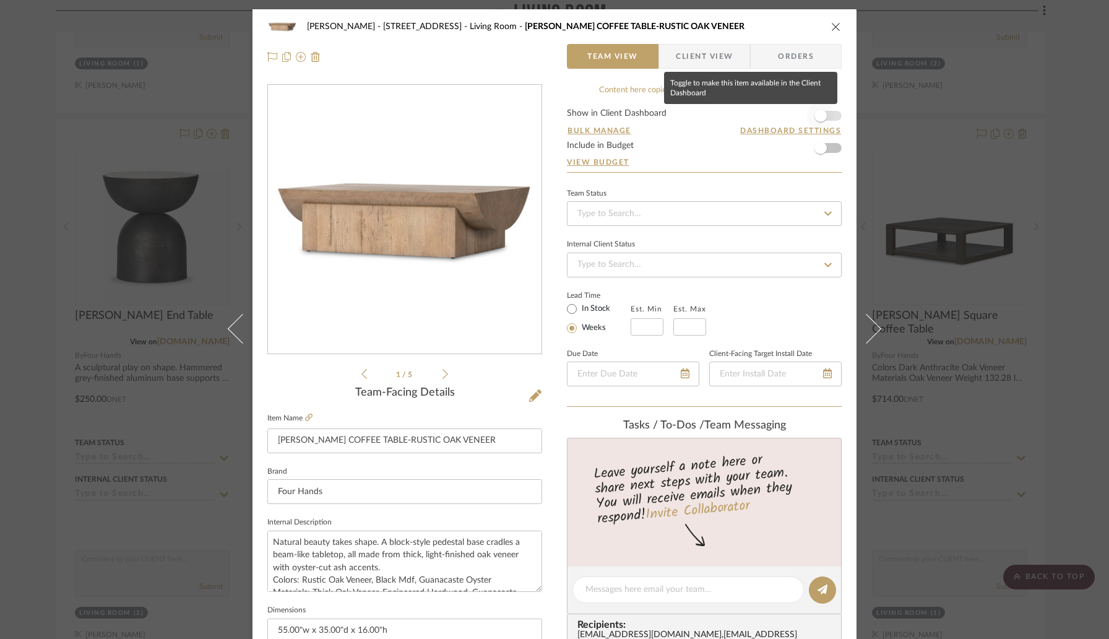
click at [821, 118] on span "button" at bounding box center [820, 116] width 12 height 12
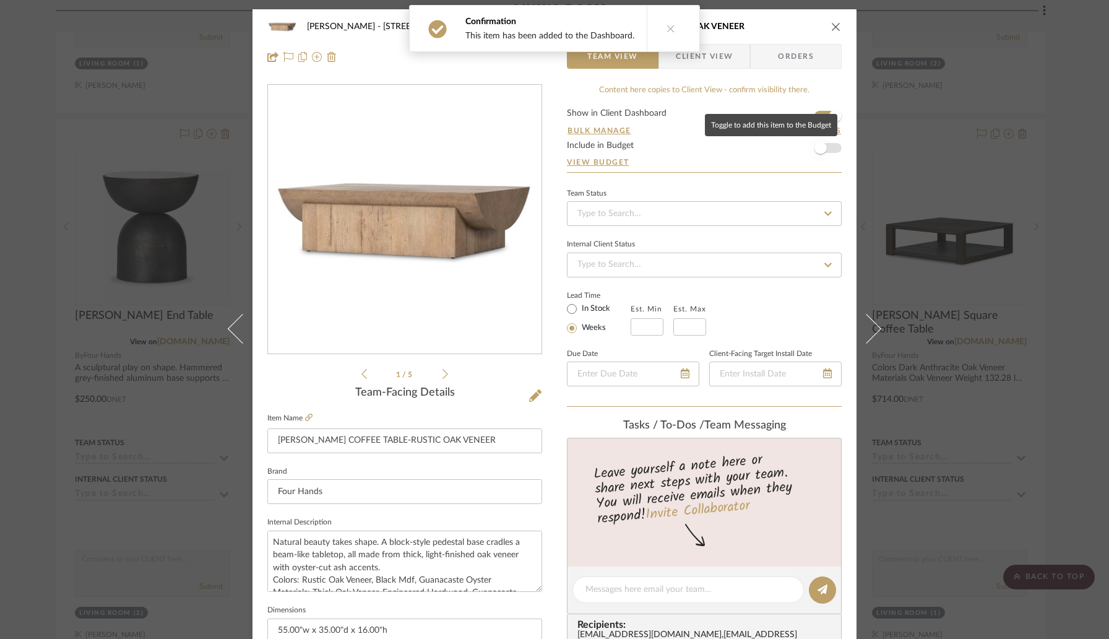
click at [824, 149] on span "button" at bounding box center [820, 147] width 27 height 27
click at [832, 24] on icon "close" at bounding box center [836, 27] width 10 height 10
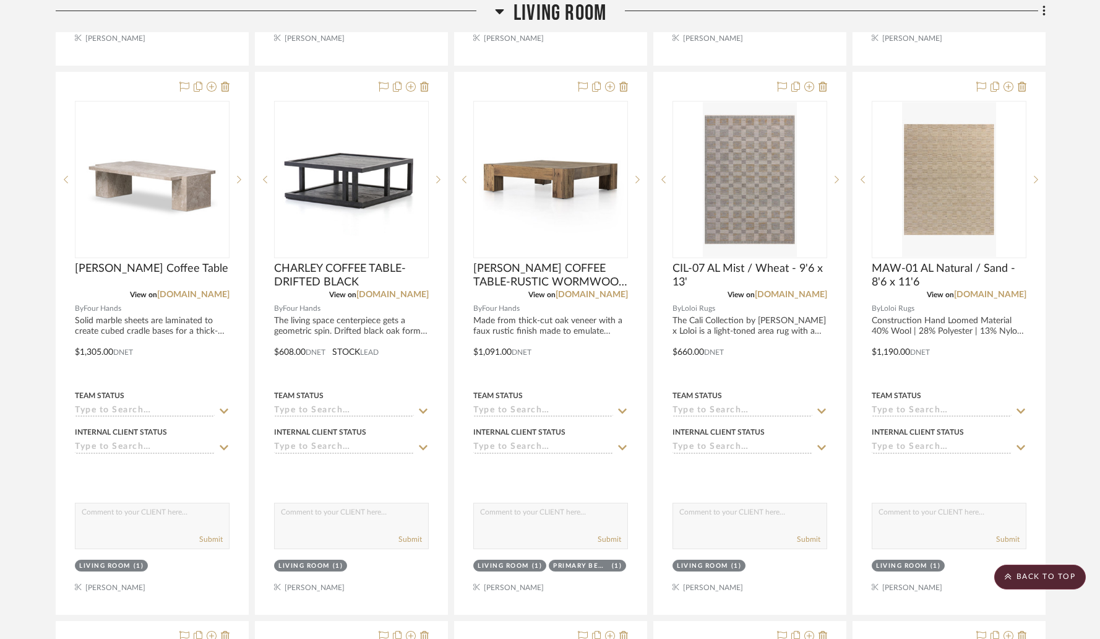
scroll to position [5397, 0]
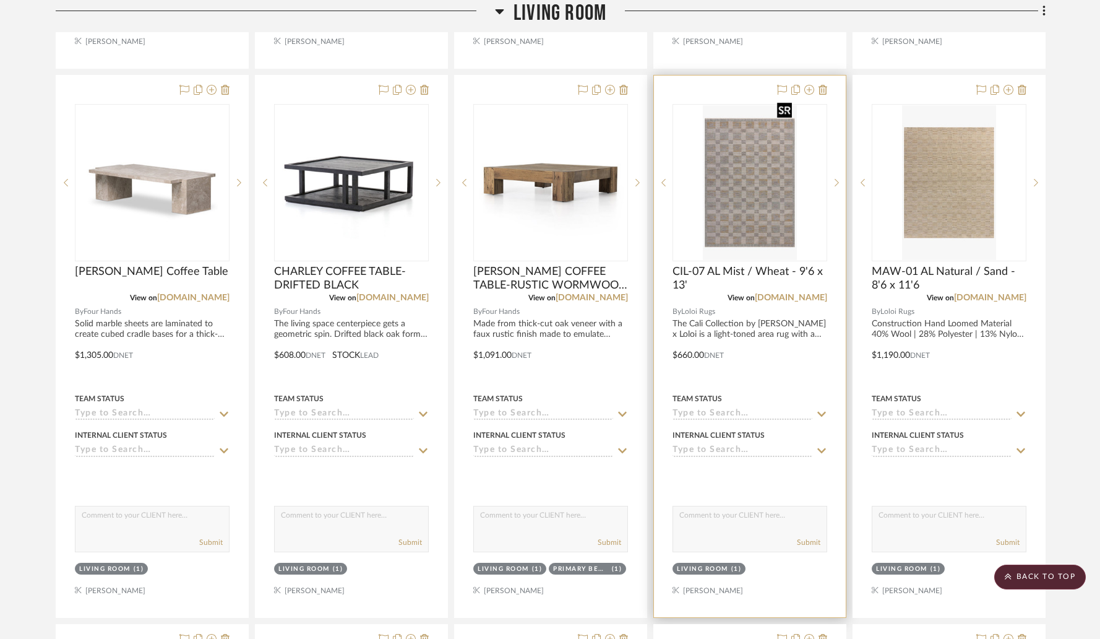
click at [728, 169] on img "0" at bounding box center [749, 182] width 93 height 155
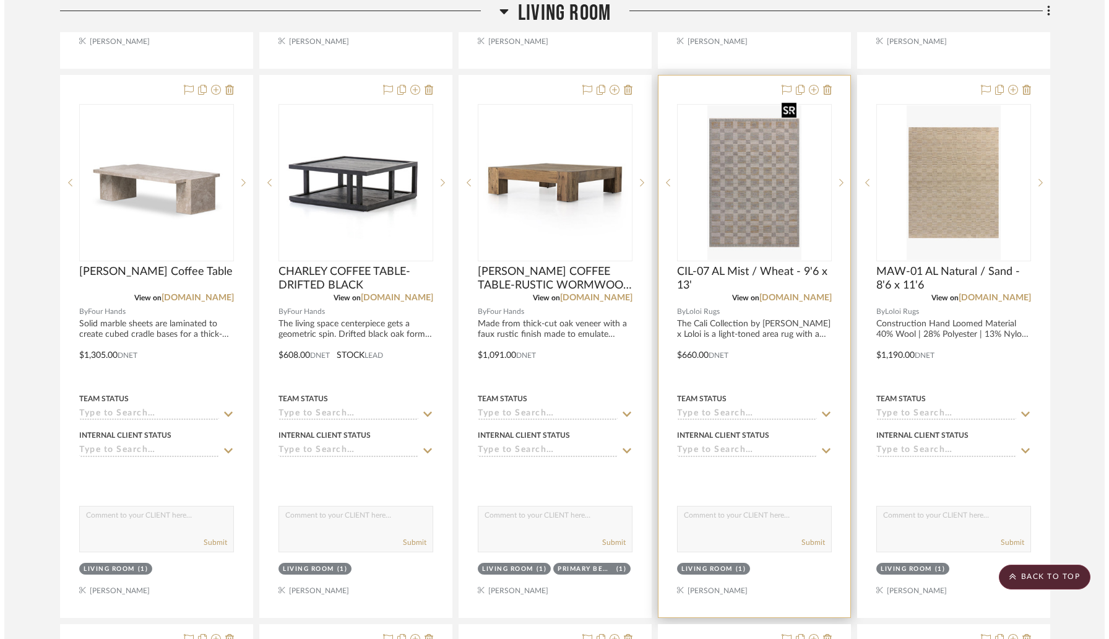
scroll to position [0, 0]
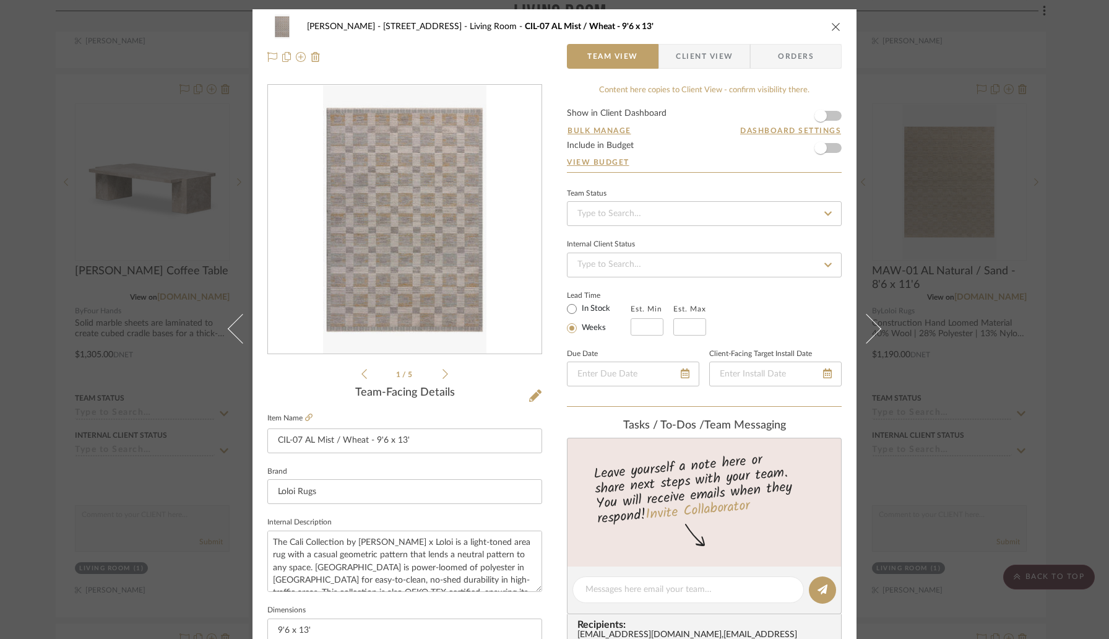
click at [431, 230] on img "0" at bounding box center [404, 219] width 163 height 269
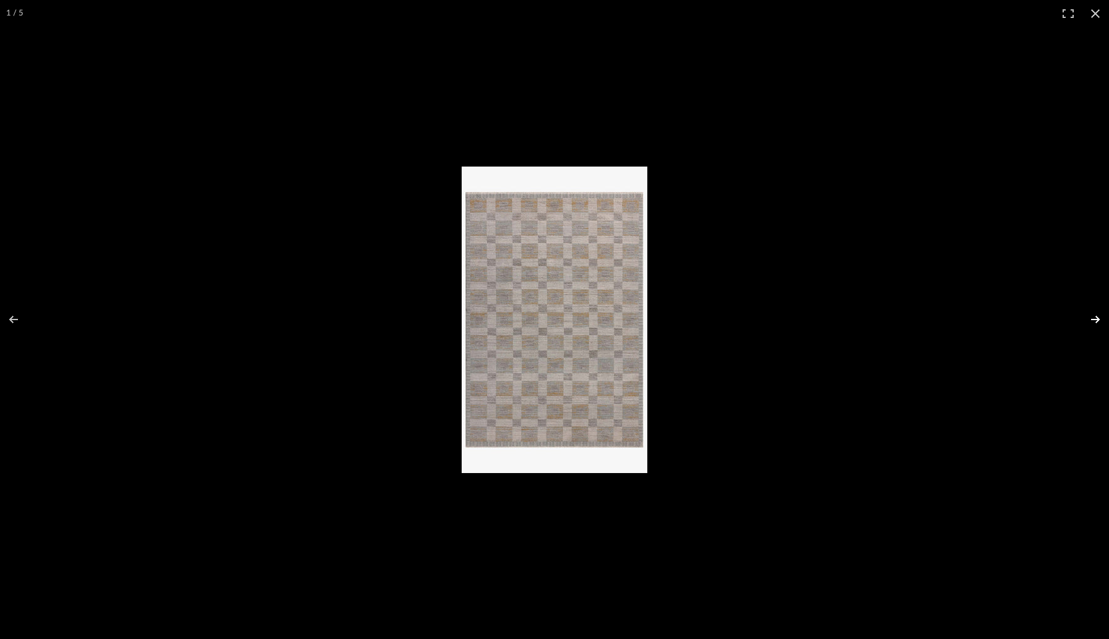
click at [1098, 317] on button at bounding box center [1087, 319] width 43 height 62
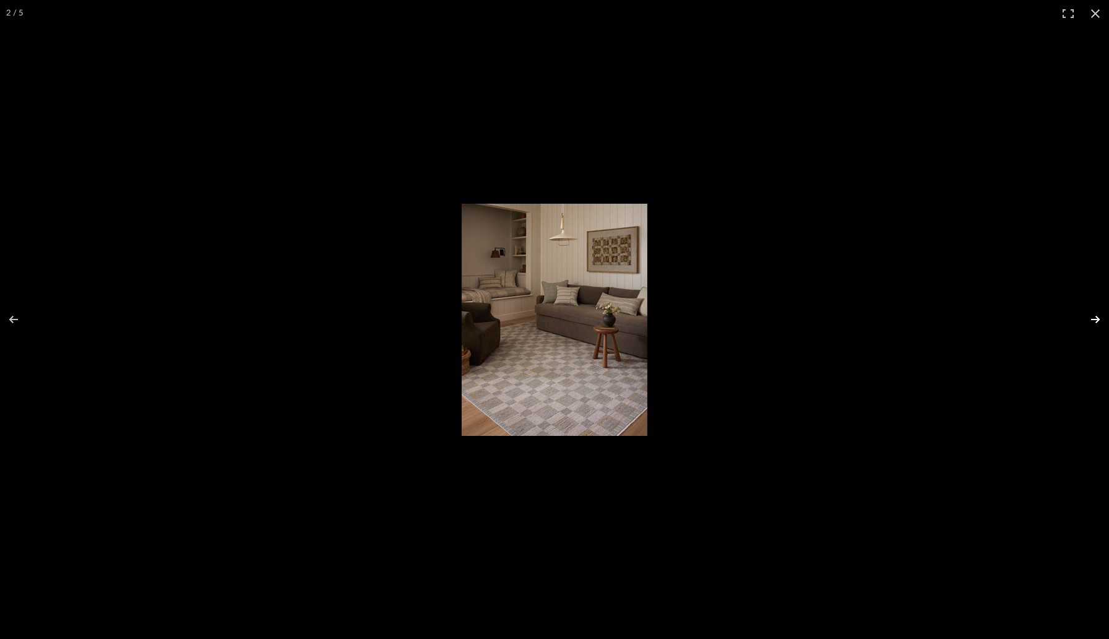
click at [1095, 317] on button at bounding box center [1087, 319] width 43 height 62
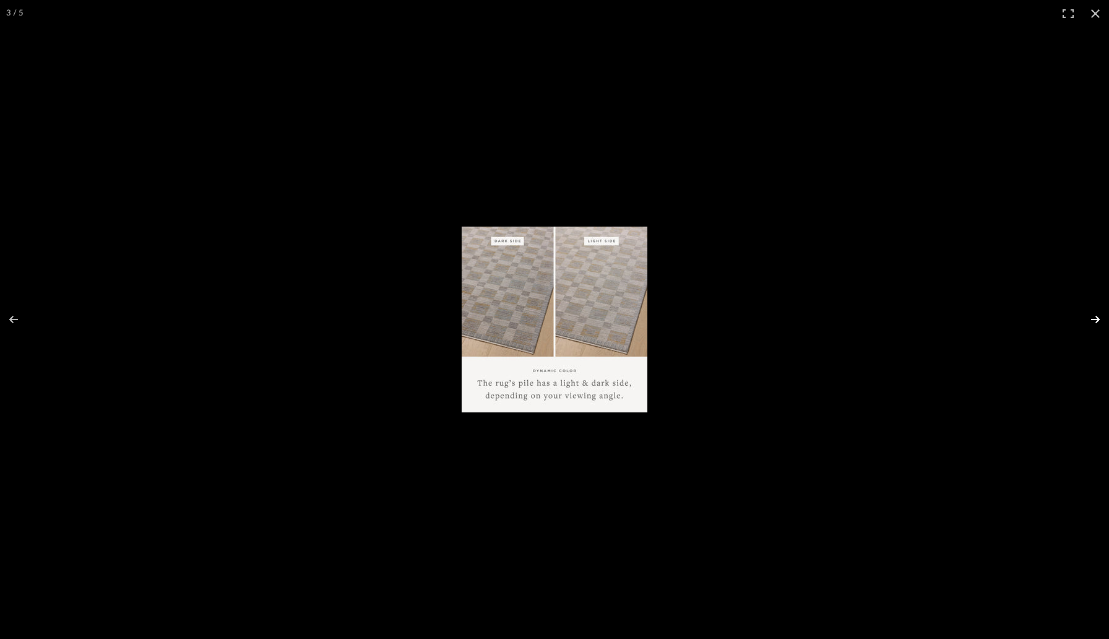
click at [1092, 317] on button at bounding box center [1087, 319] width 43 height 62
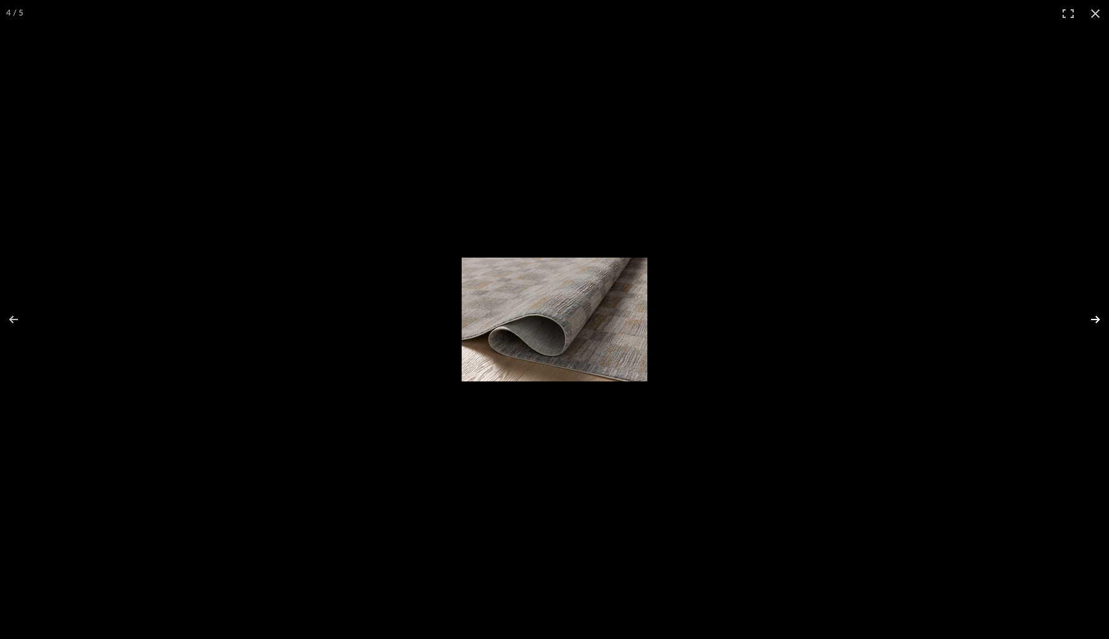
click at [1092, 317] on button at bounding box center [1087, 319] width 43 height 62
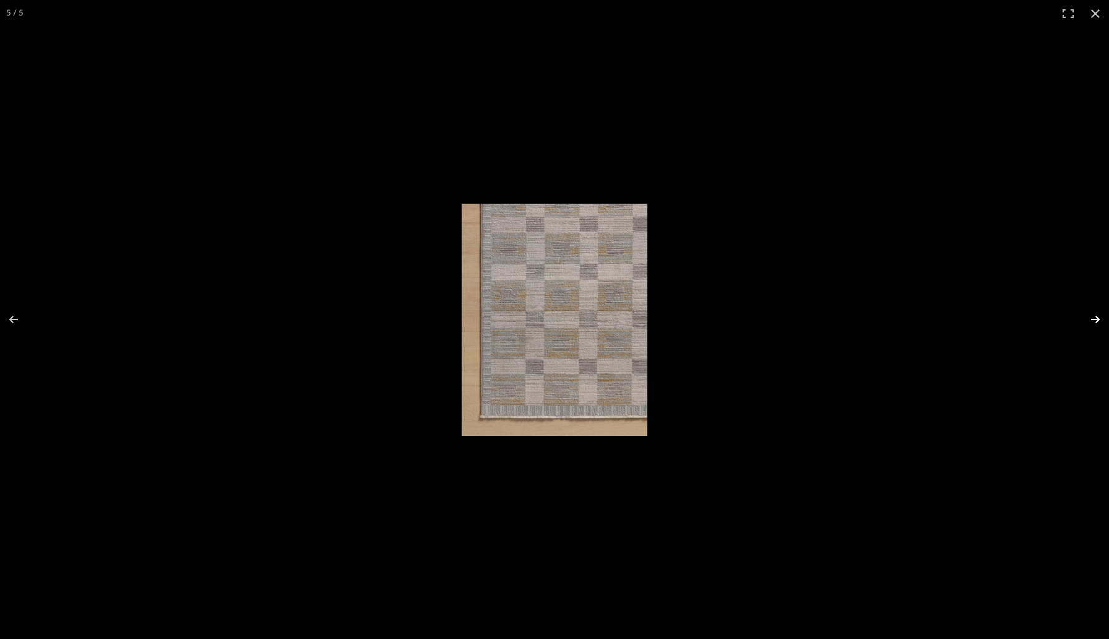
click at [1092, 317] on button at bounding box center [1087, 319] width 43 height 62
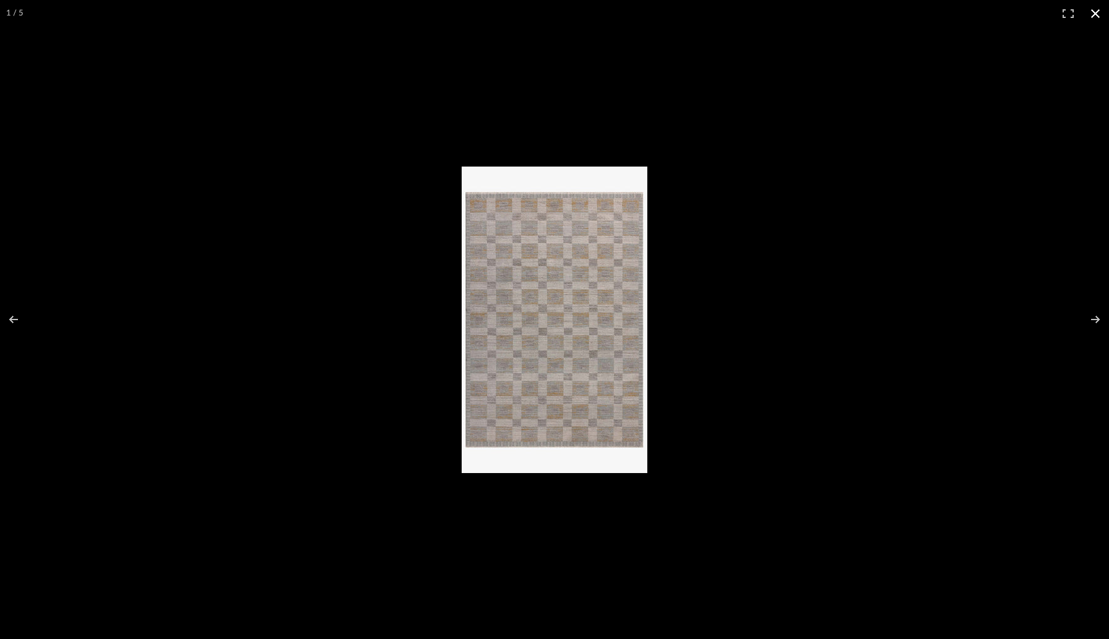
click at [1095, 15] on button at bounding box center [1095, 13] width 27 height 27
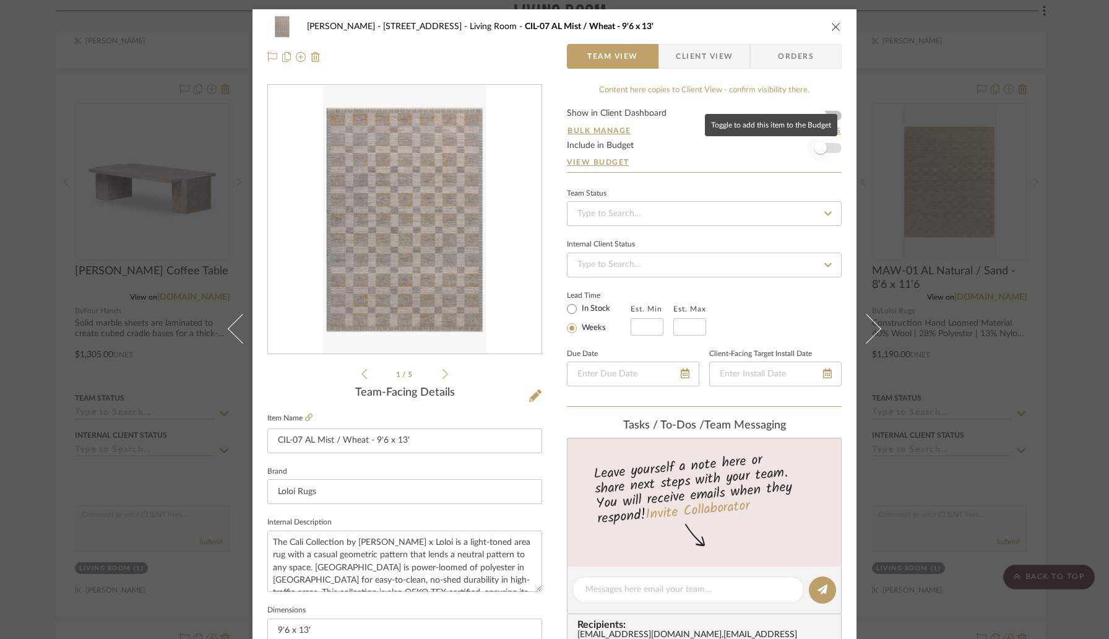
click at [821, 147] on span "button" at bounding box center [820, 148] width 12 height 12
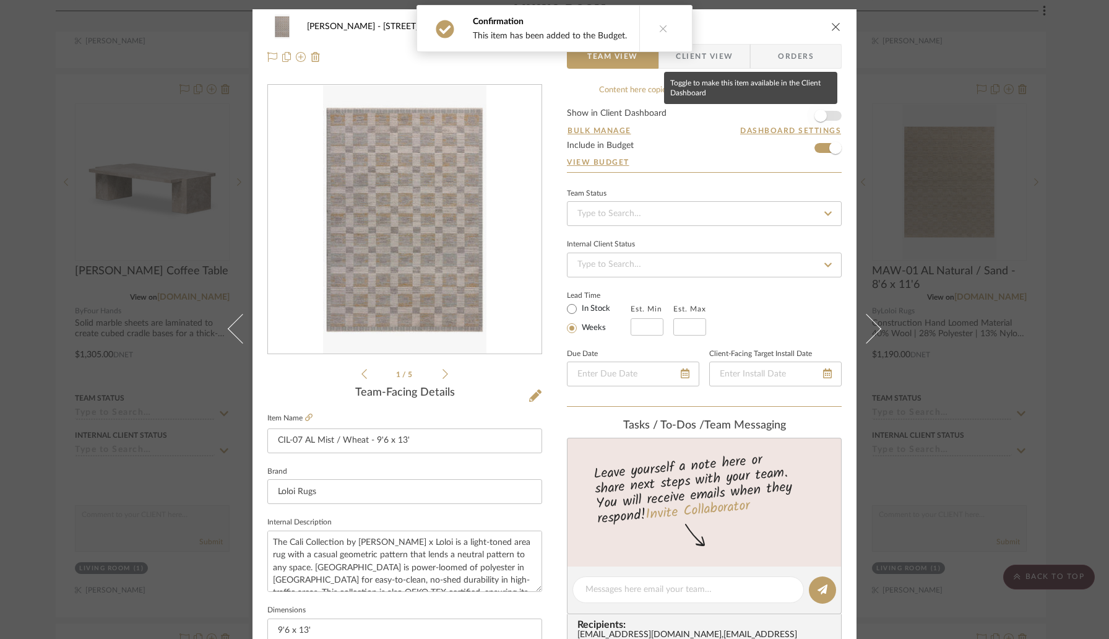
click at [822, 115] on span "button" at bounding box center [820, 116] width 12 height 12
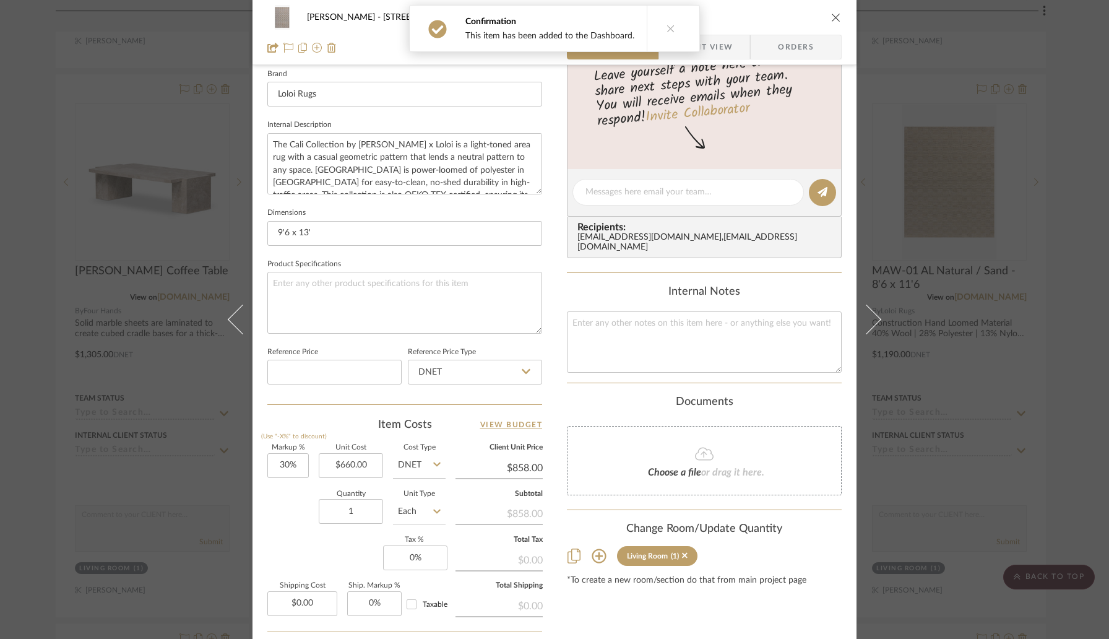
scroll to position [495, 0]
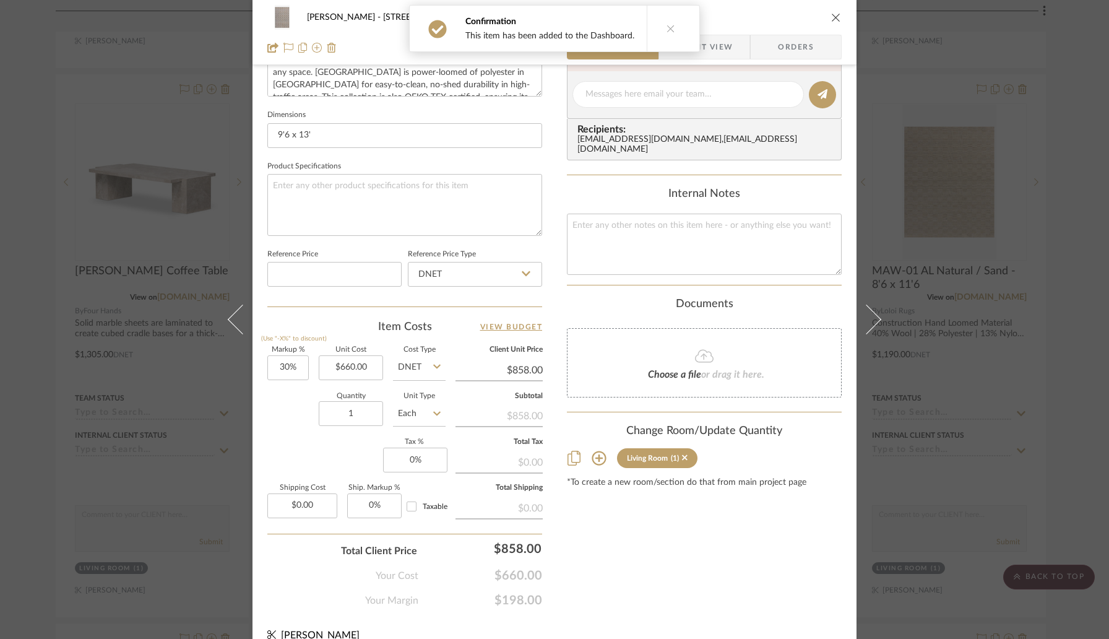
click at [831, 18] on icon "close" at bounding box center [836, 17] width 10 height 10
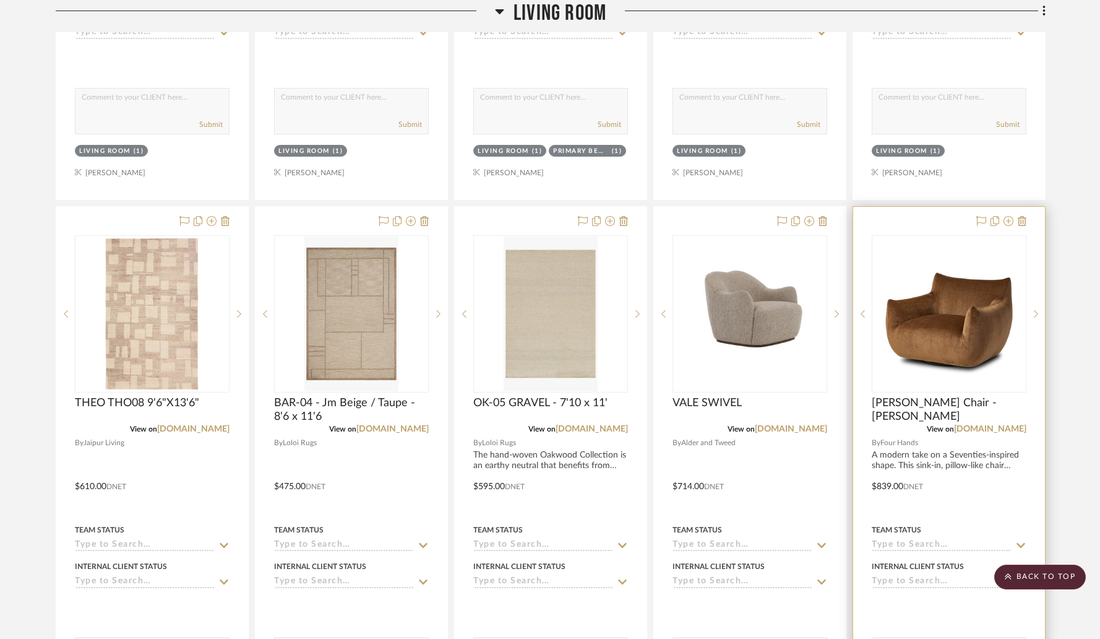
scroll to position [5803, 0]
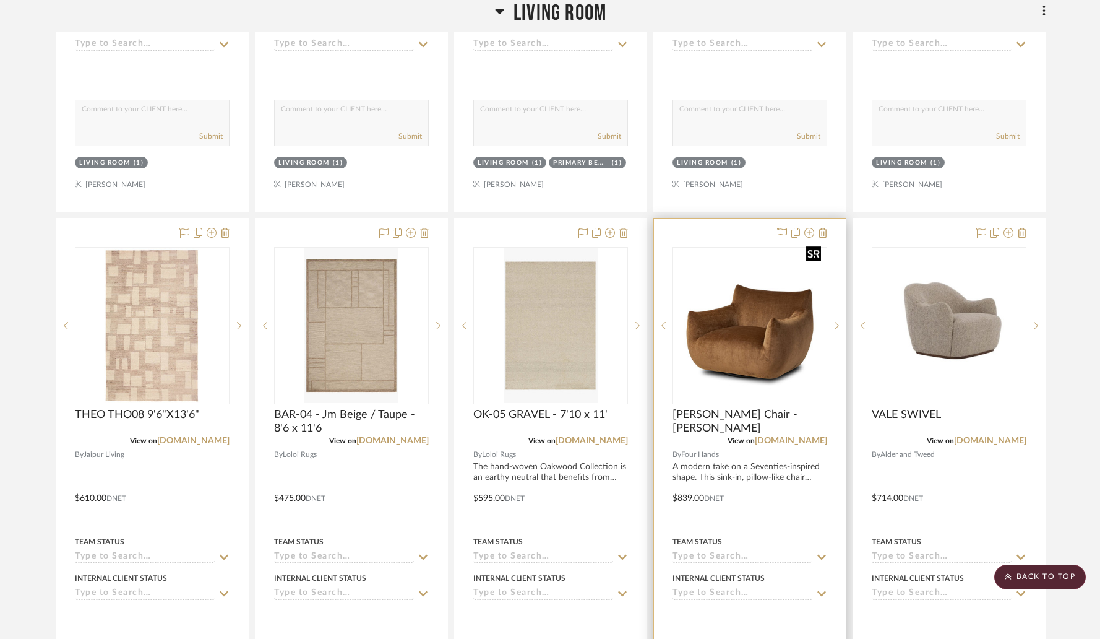
click at [747, 310] on img "0" at bounding box center [750, 325] width 152 height 152
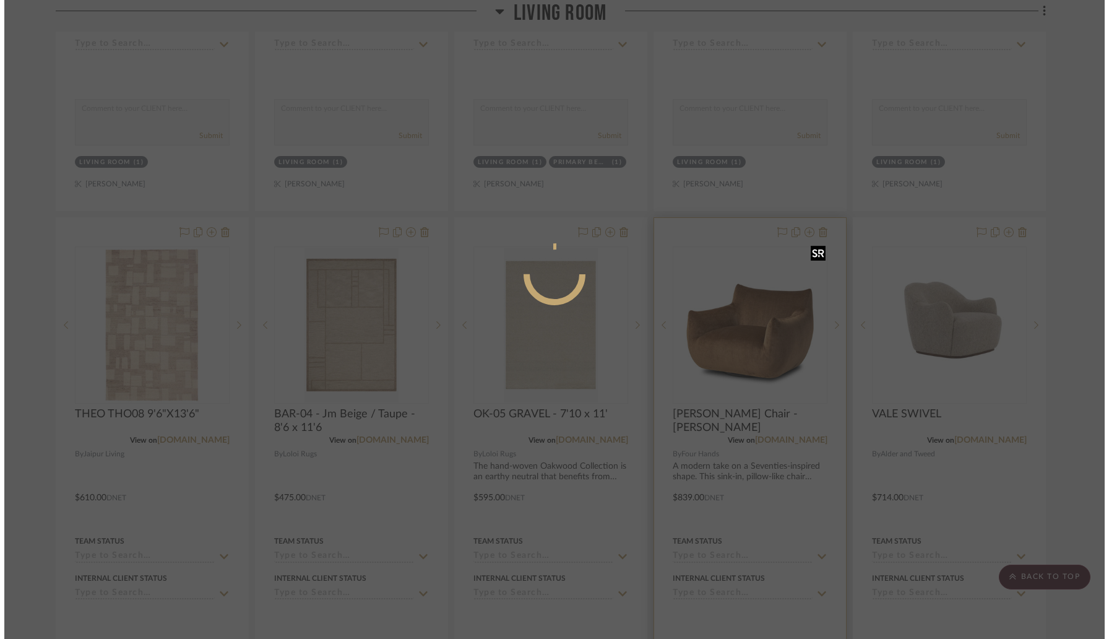
scroll to position [0, 0]
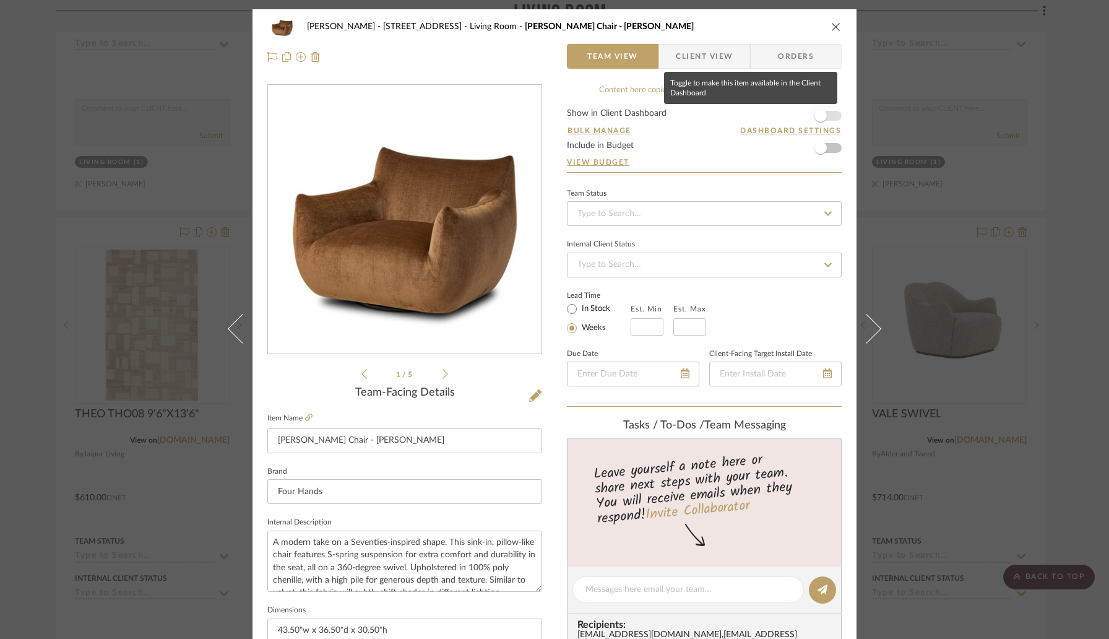
click at [825, 116] on span "button" at bounding box center [820, 115] width 27 height 27
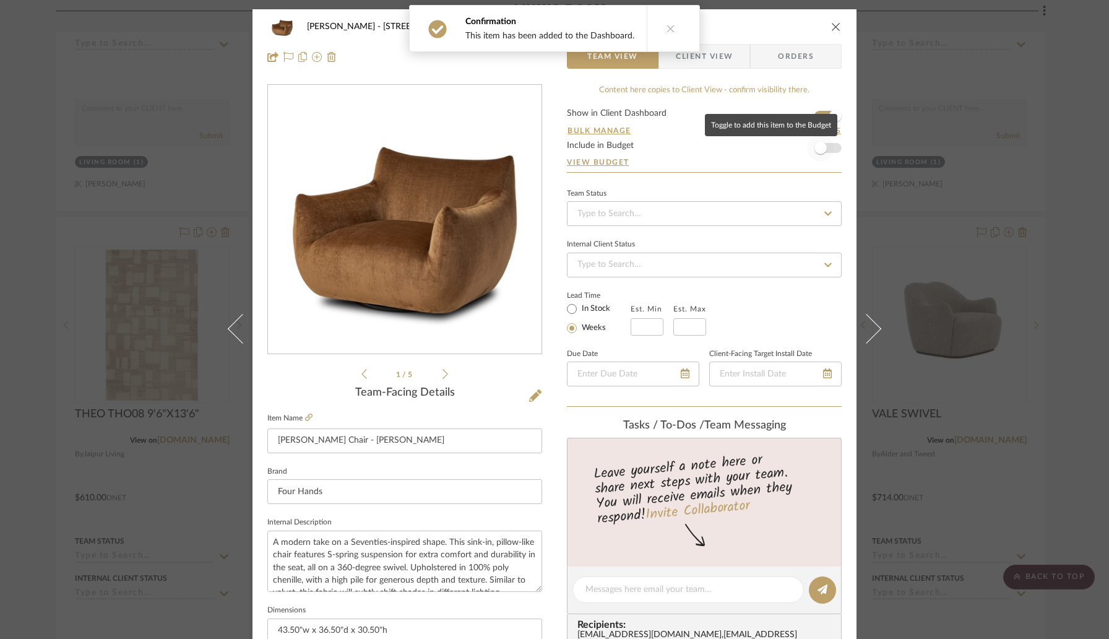
click at [825, 148] on span "button" at bounding box center [820, 147] width 27 height 27
click at [832, 25] on icon "close" at bounding box center [836, 27] width 10 height 10
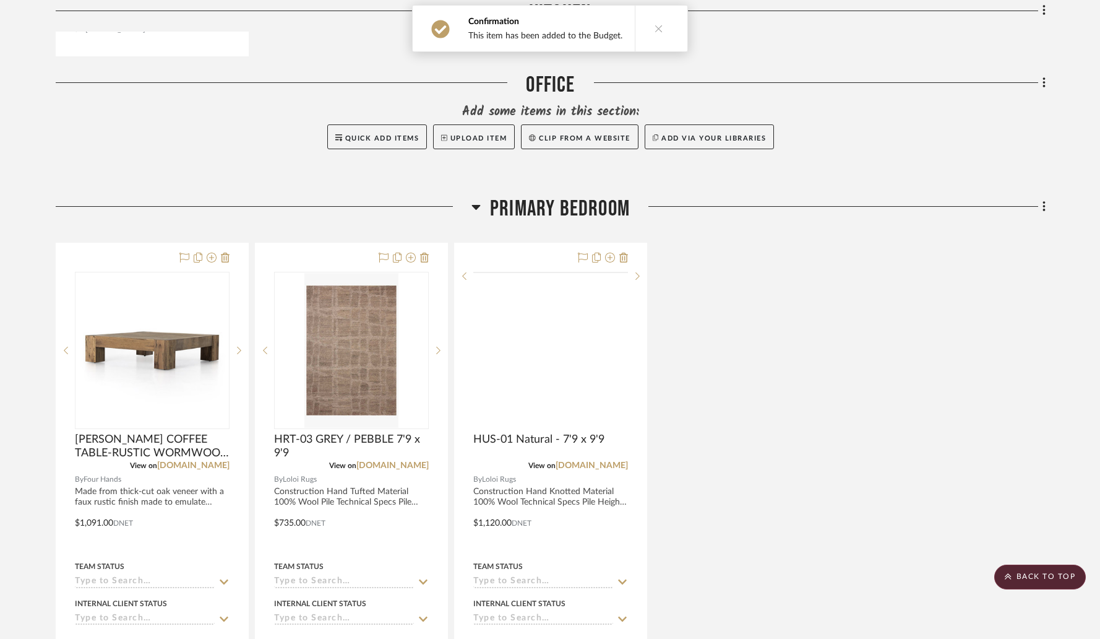
scroll to position [7712, 0]
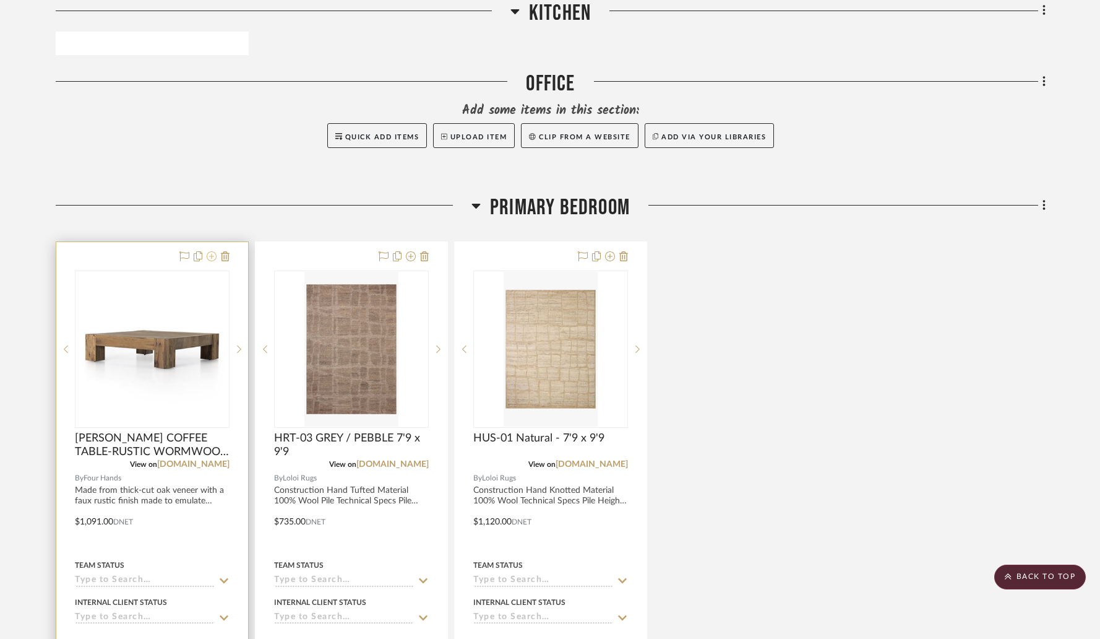
click at [212, 251] on icon at bounding box center [212, 256] width 10 height 10
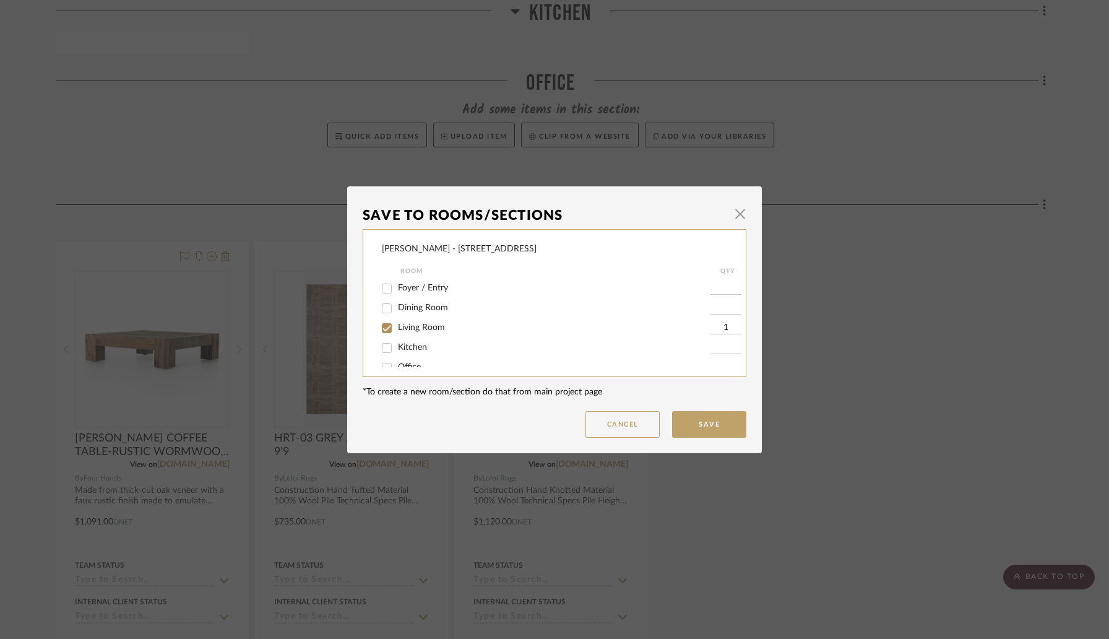
scroll to position [37, 0]
click at [382, 353] on input "Primary Bedroom" at bounding box center [387, 354] width 20 height 20
checkbox input "false"
click at [690, 413] on button "Save" at bounding box center [709, 424] width 74 height 27
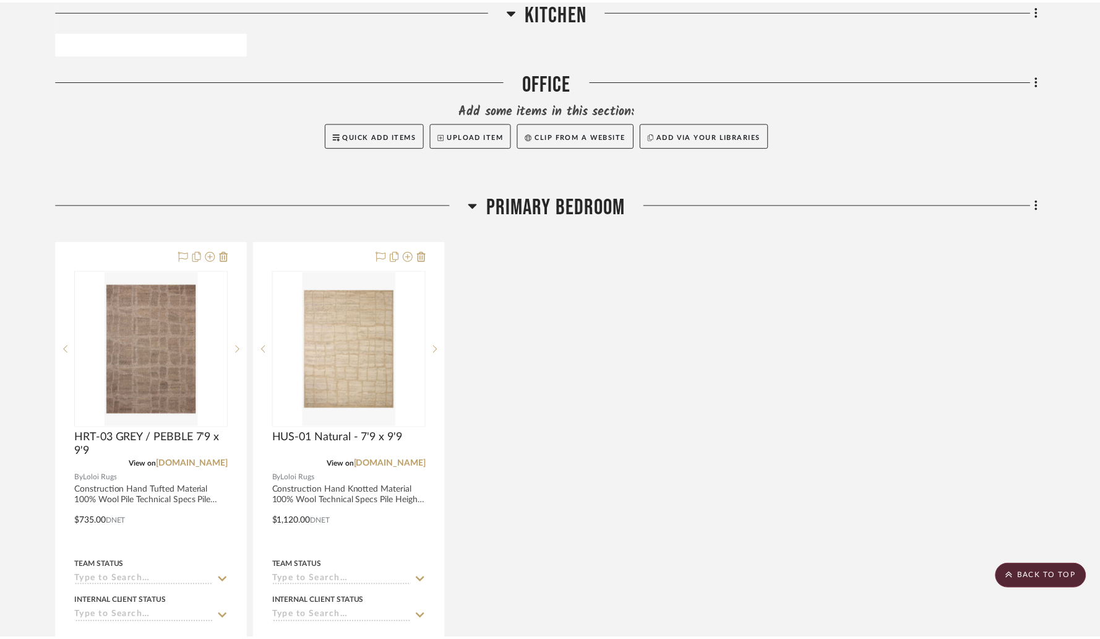
scroll to position [7712, 0]
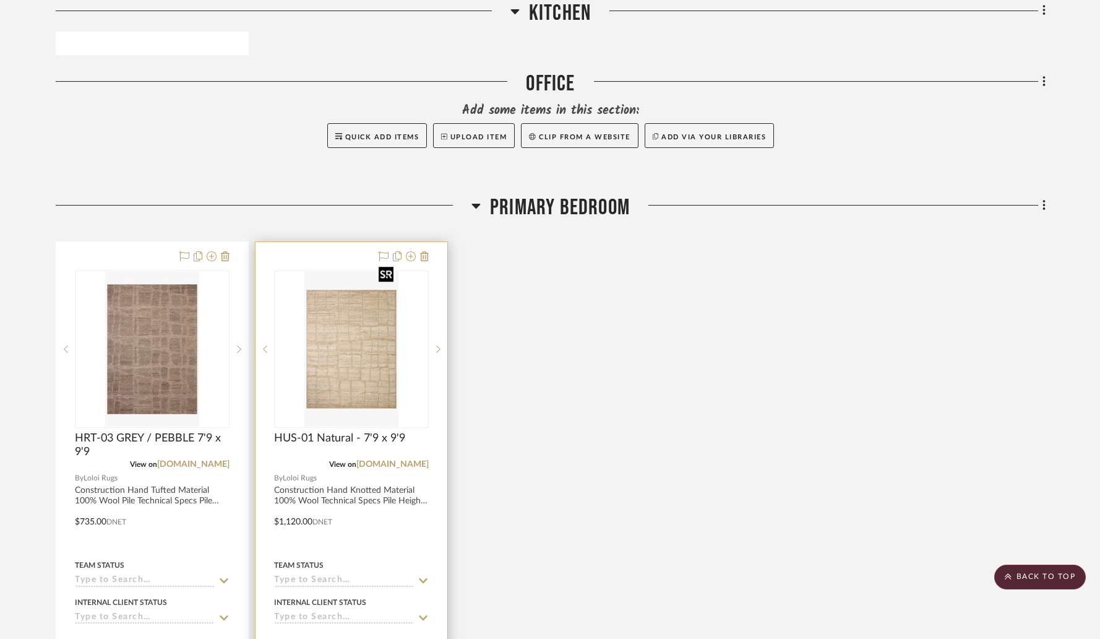
click at [370, 319] on img "0" at bounding box center [350, 349] width 93 height 155
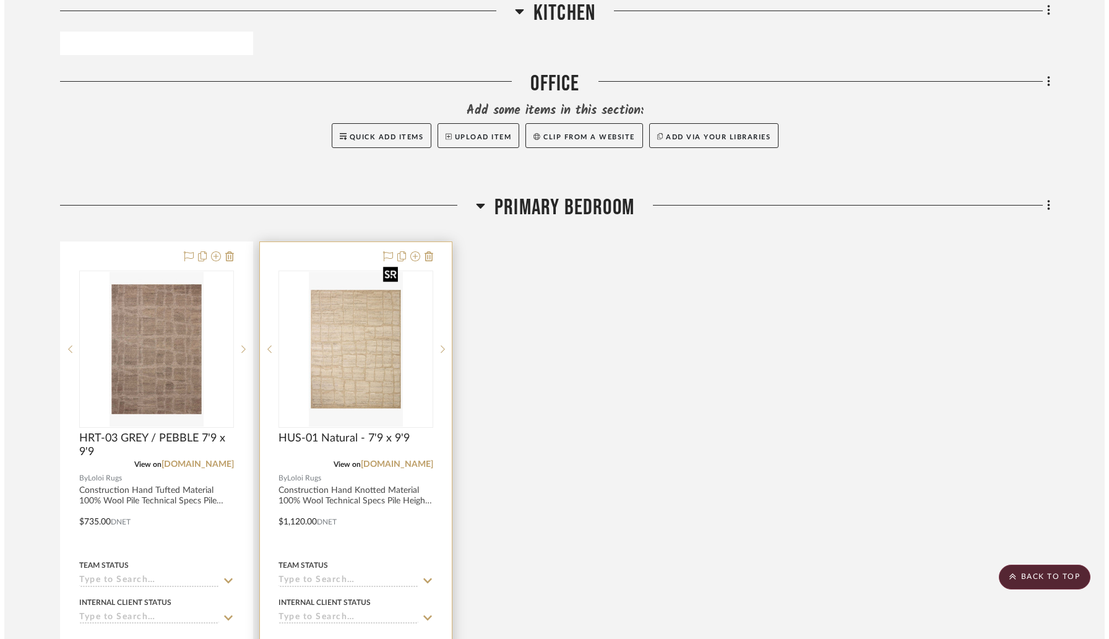
scroll to position [0, 0]
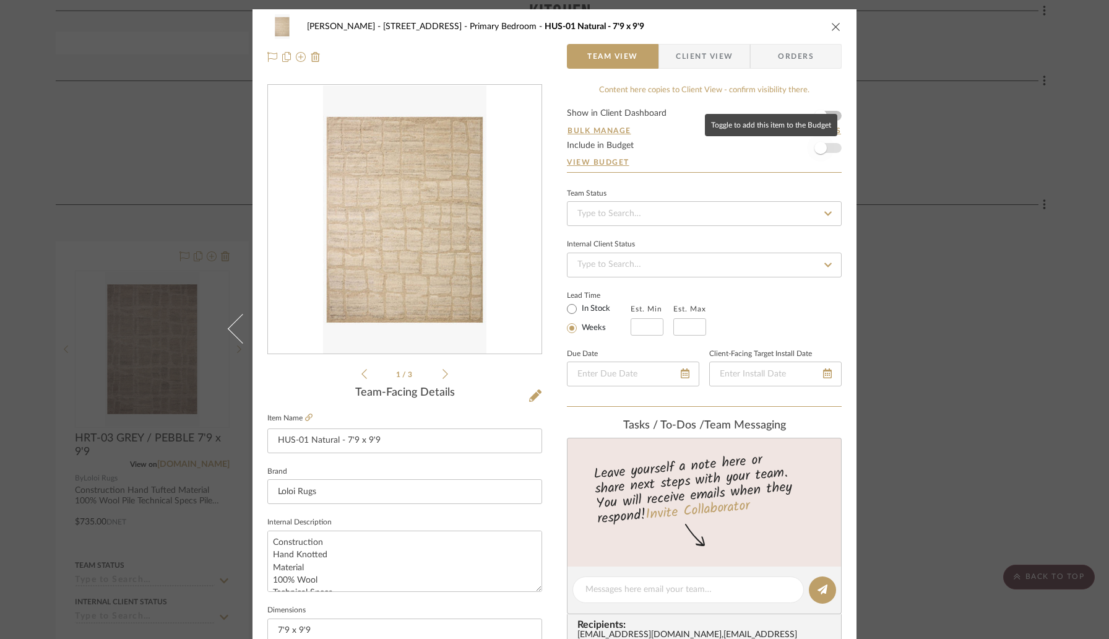
click at [814, 147] on span "button" at bounding box center [820, 148] width 12 height 12
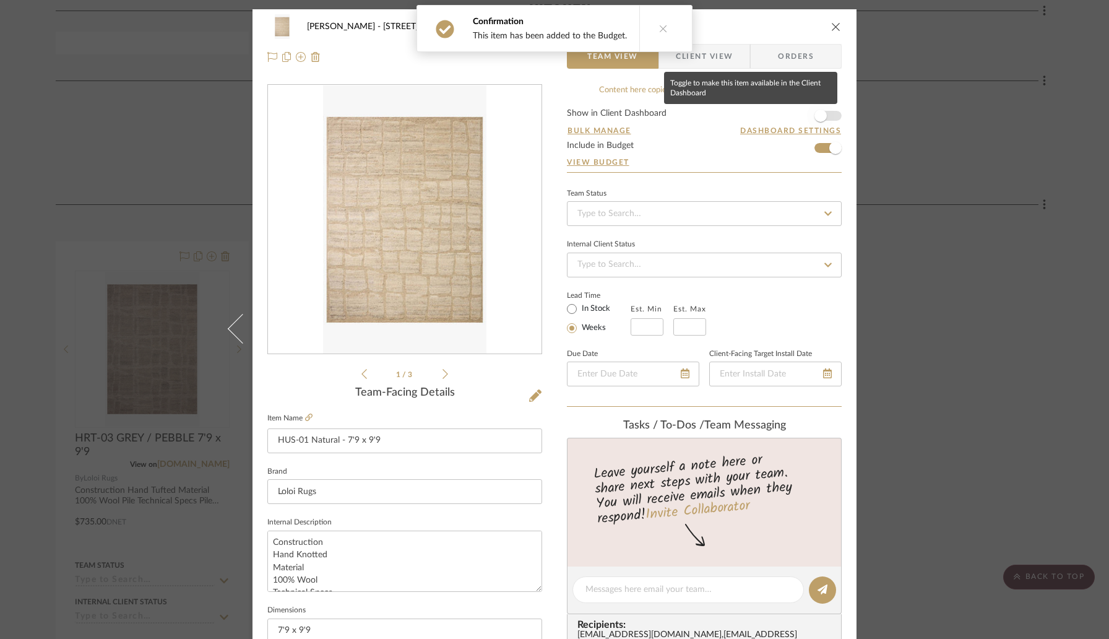
click at [827, 113] on span "button" at bounding box center [820, 115] width 27 height 27
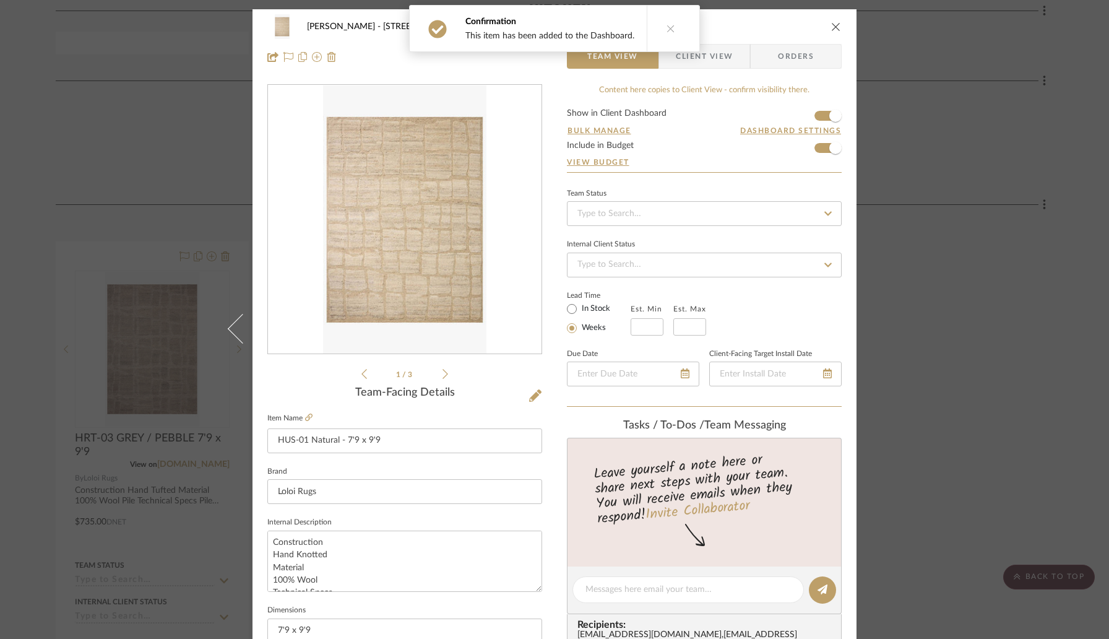
click at [831, 24] on icon "close" at bounding box center [836, 27] width 10 height 10
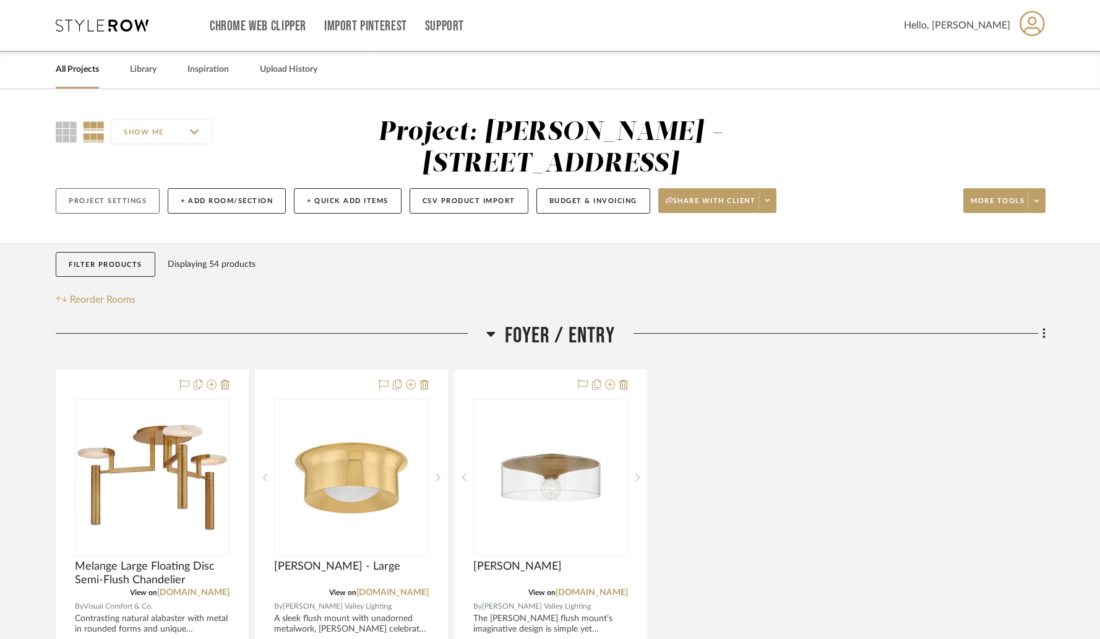
click at [129, 188] on button "Project Settings" at bounding box center [108, 200] width 104 height 25
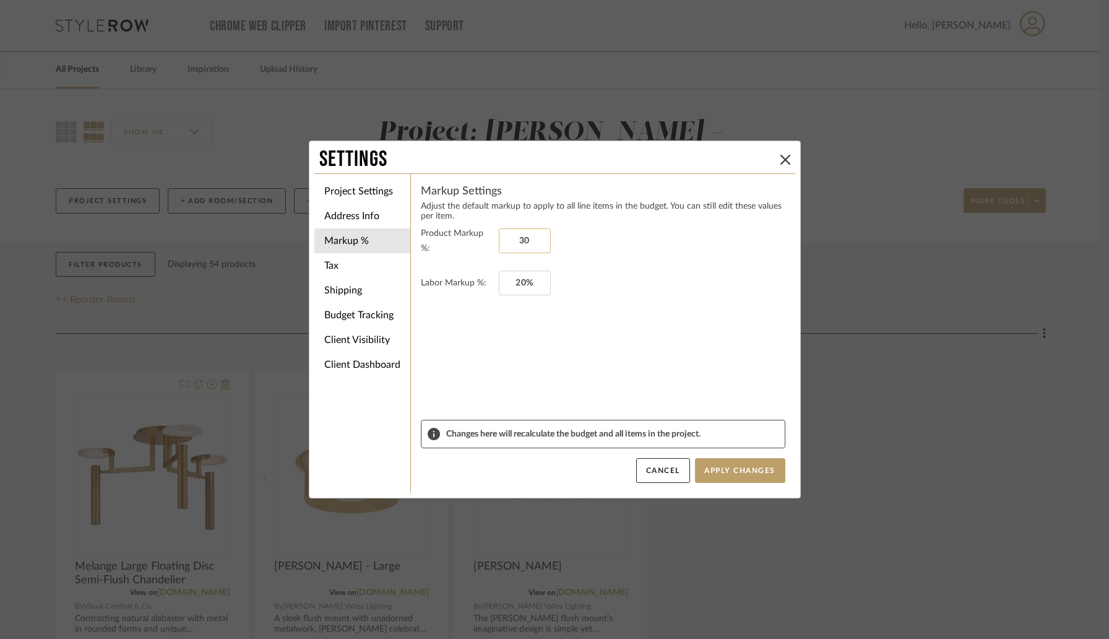
click at [520, 239] on input "30" at bounding box center [525, 240] width 52 height 25
type input "80%"
click at [572, 388] on form "Product Markup %: 80% Labor Markup %: 20%" at bounding box center [603, 323] width 364 height 194
click at [356, 262] on li "Tax" at bounding box center [362, 265] width 96 height 25
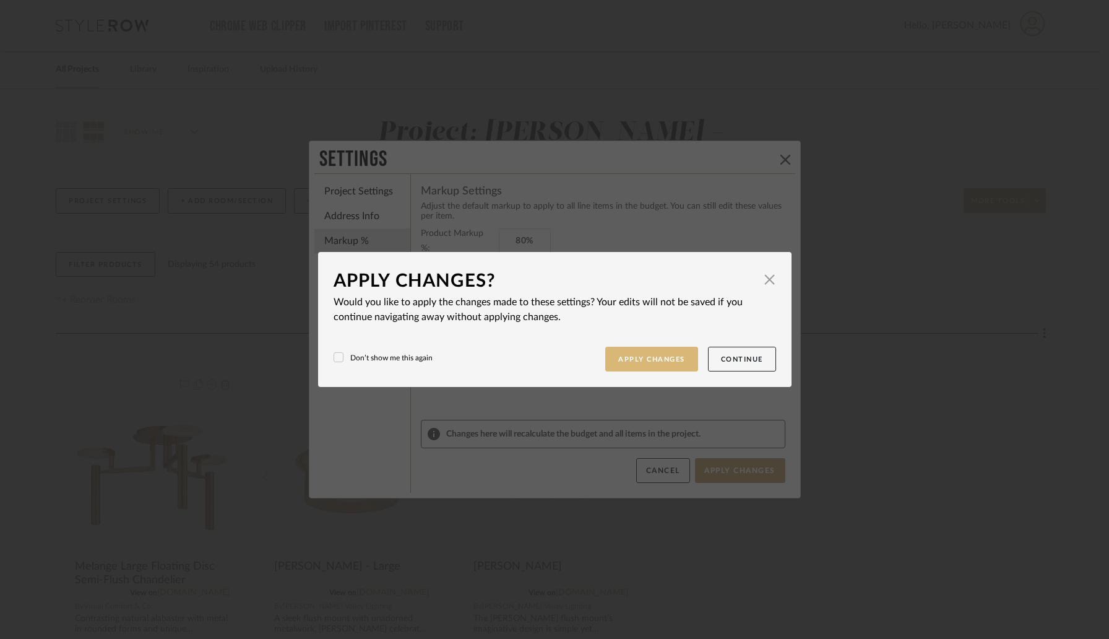
click at [651, 361] on button "Apply Changes" at bounding box center [651, 359] width 93 height 25
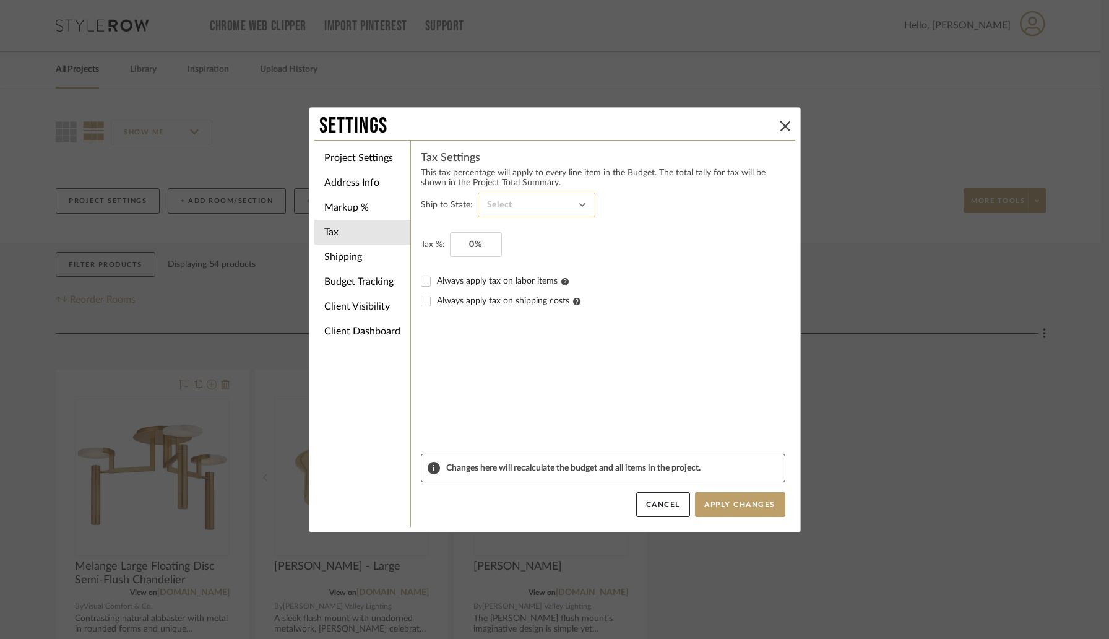
click at [499, 212] on input at bounding box center [537, 204] width 118 height 25
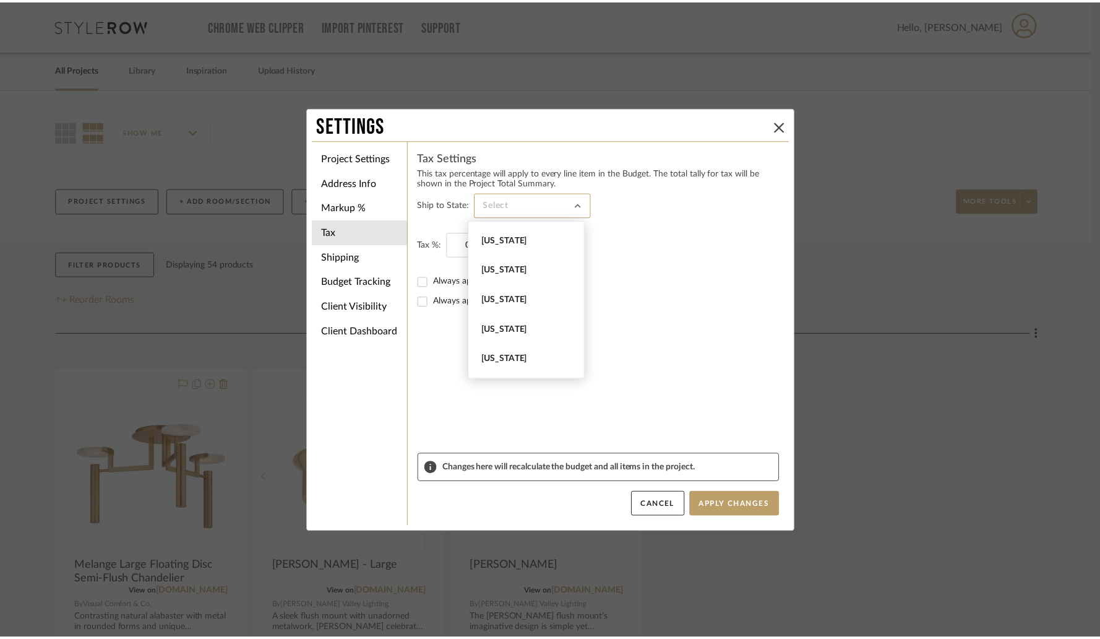
scroll to position [1037, 0]
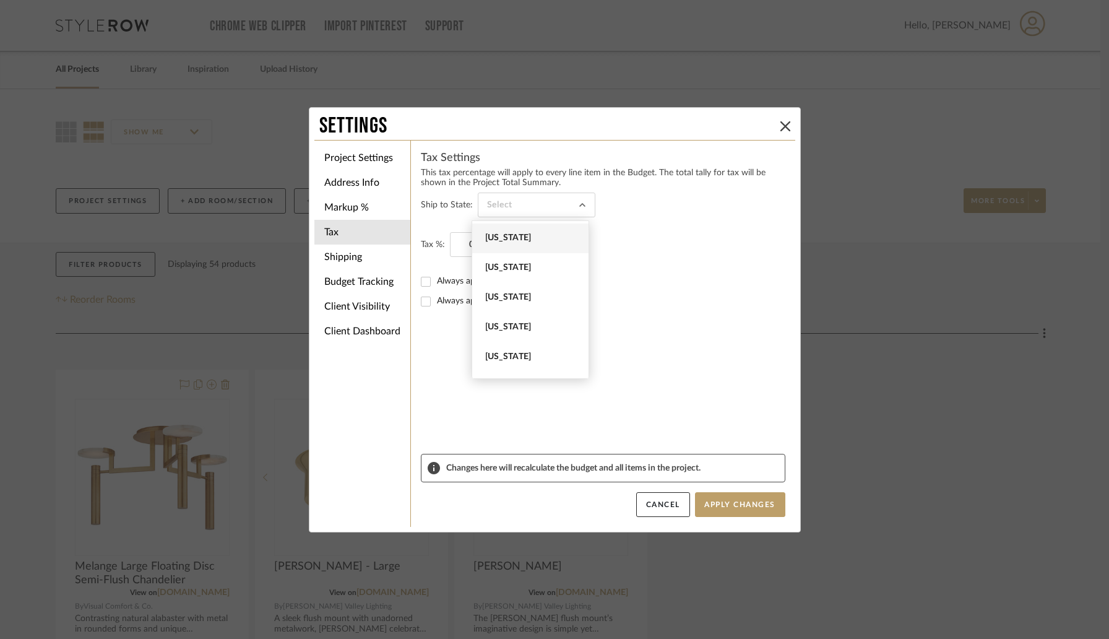
click at [517, 240] on span "Ohio" at bounding box center [531, 238] width 93 height 11
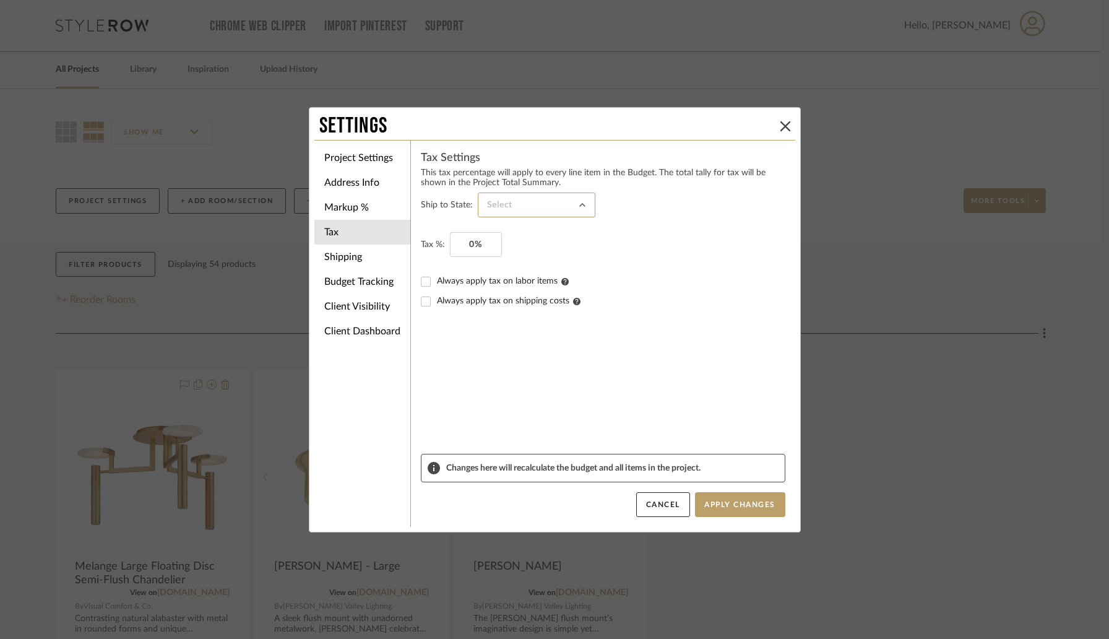
type input "Ohio"
click at [475, 244] on input "0" at bounding box center [476, 244] width 52 height 25
type input "8%"
click at [564, 377] on form "Ship to State: Ohio Tax %: 8% Always apply tax on labor items Always apply tax …" at bounding box center [603, 322] width 364 height 261
click at [347, 255] on li "Shipping" at bounding box center [362, 256] width 96 height 25
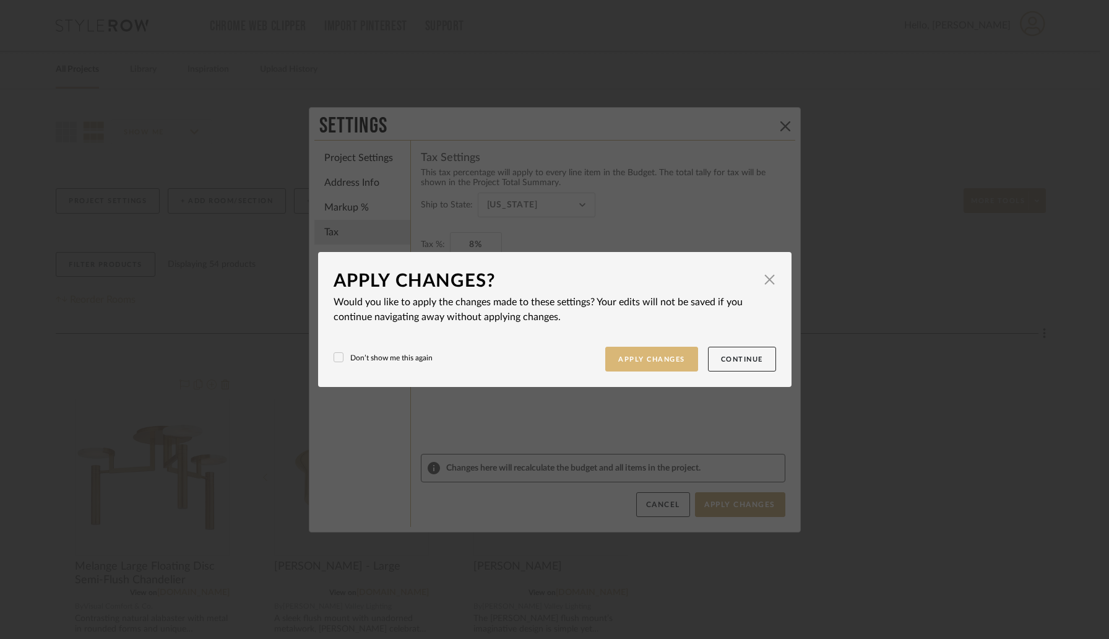
click at [639, 355] on button "Apply Changes" at bounding box center [651, 359] width 93 height 25
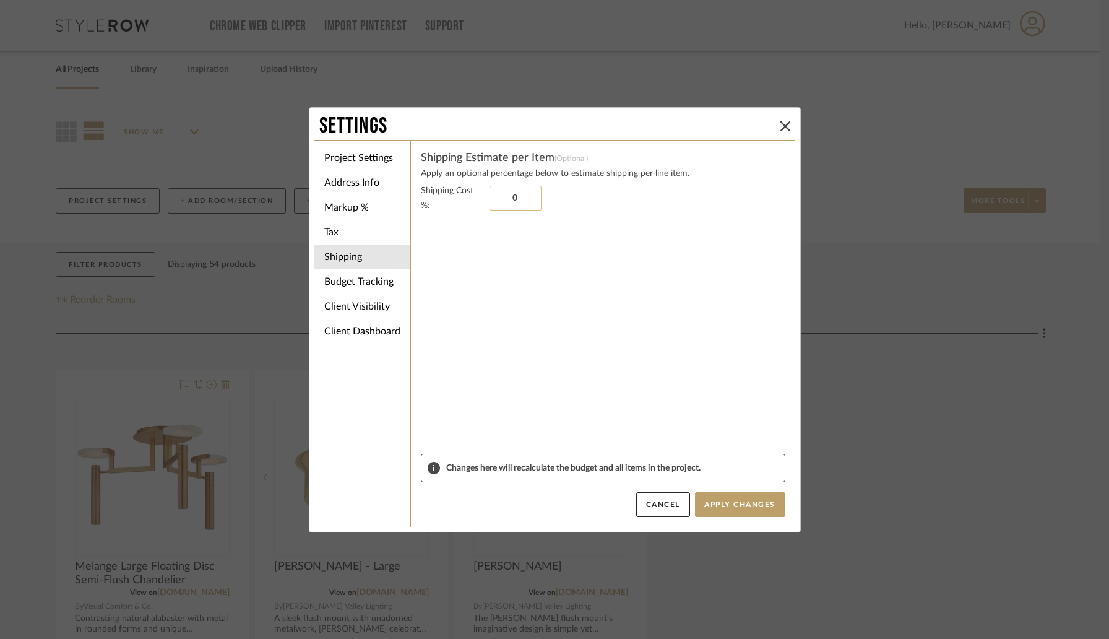
click at [492, 204] on input "0" at bounding box center [515, 198] width 52 height 25
type input "15%"
click at [485, 291] on sr-form-field "Shipping Cost %: 15%" at bounding box center [603, 318] width 364 height 270
click at [335, 285] on li "Budget Tracking" at bounding box center [362, 281] width 96 height 25
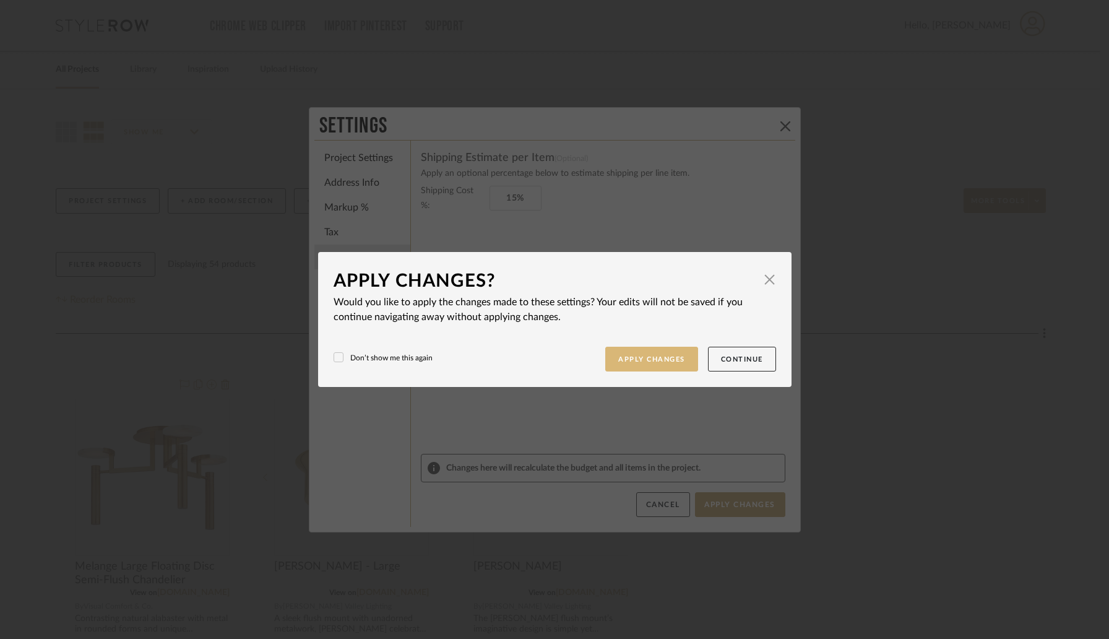
click at [657, 363] on button "Apply Changes" at bounding box center [651, 359] width 93 height 25
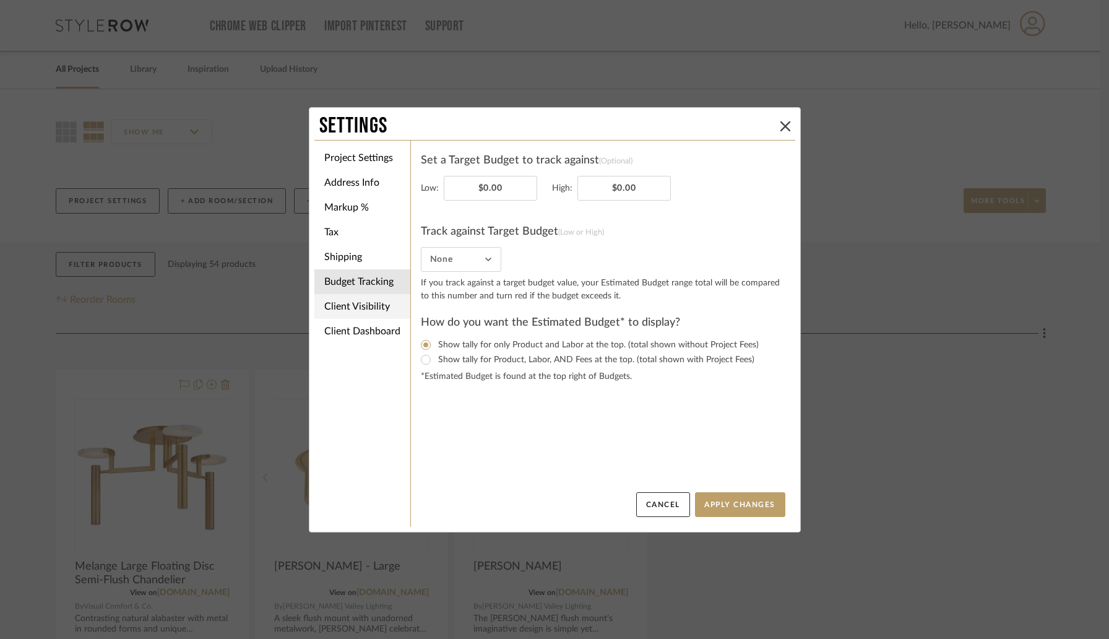
click at [357, 316] on li "Client Visibility" at bounding box center [362, 306] width 96 height 25
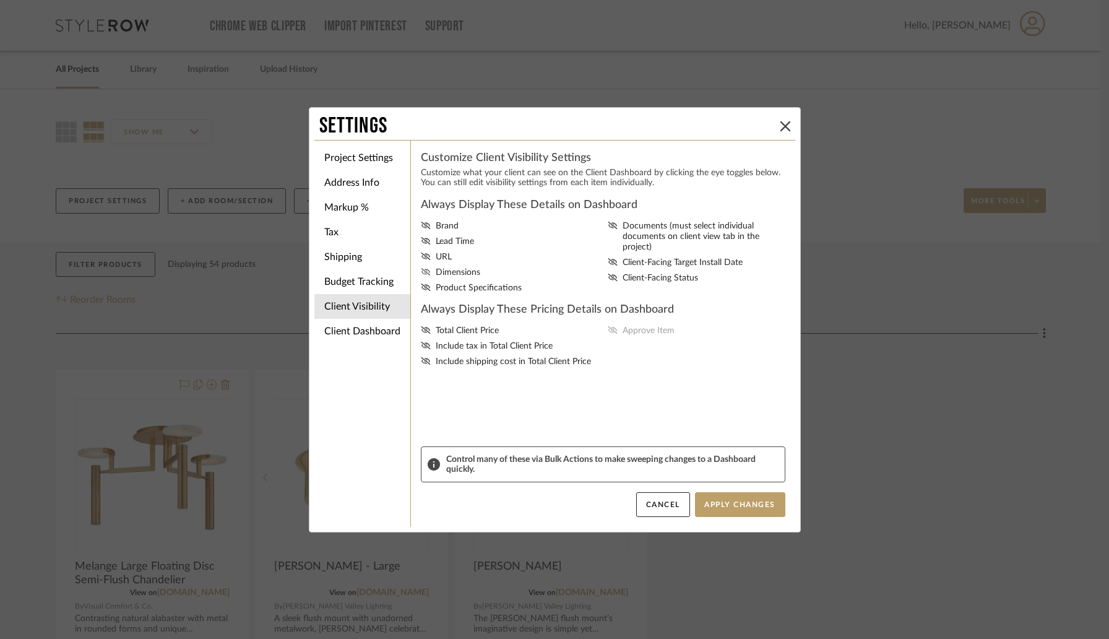
click at [453, 275] on span "Dimensions" at bounding box center [458, 272] width 45 height 11
click at [0, 0] on input "Dimensions" at bounding box center [0, 0] width 0 height 0
click at [465, 335] on span "Total Client Price" at bounding box center [467, 330] width 63 height 11
click at [0, 0] on input "Total Client Price" at bounding box center [0, 0] width 0 height 0
click at [613, 330] on fa-icon at bounding box center [613, 330] width 10 height 11
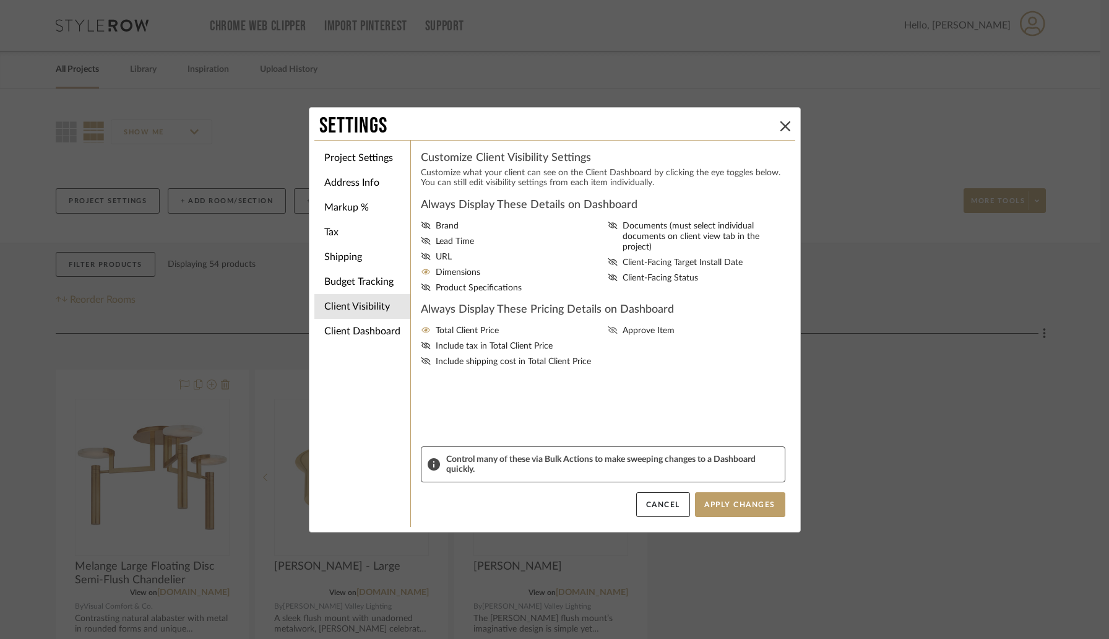
click at [0, 0] on input "Approve Item" at bounding box center [0, 0] width 0 height 0
click at [720, 504] on button "Apply Changes" at bounding box center [740, 504] width 90 height 25
click at [780, 121] on icon at bounding box center [785, 126] width 10 height 10
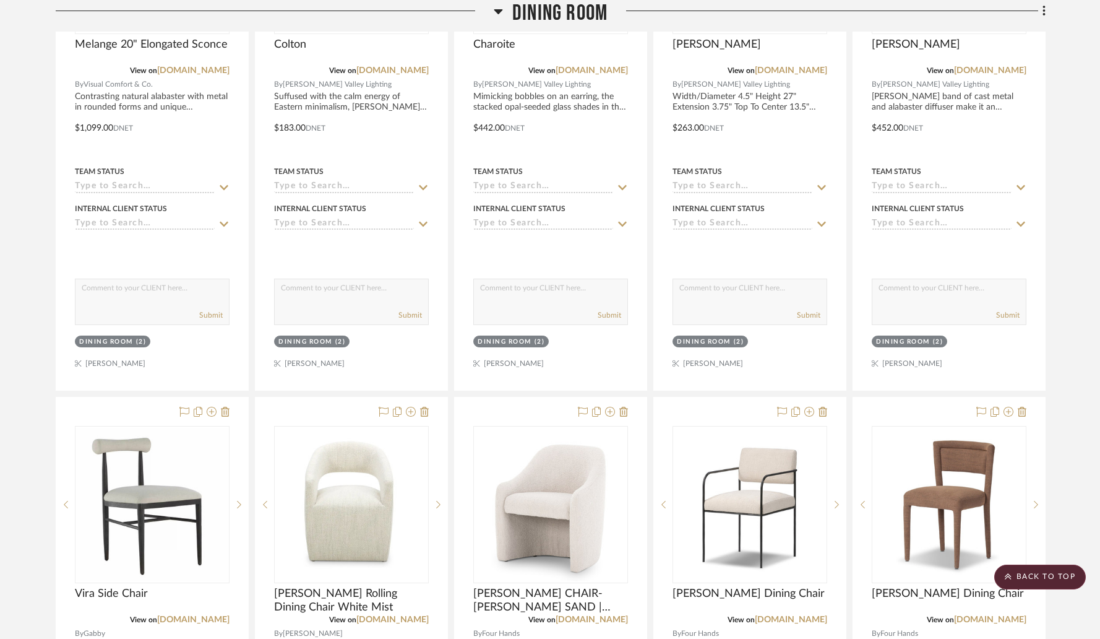
scroll to position [1369, 0]
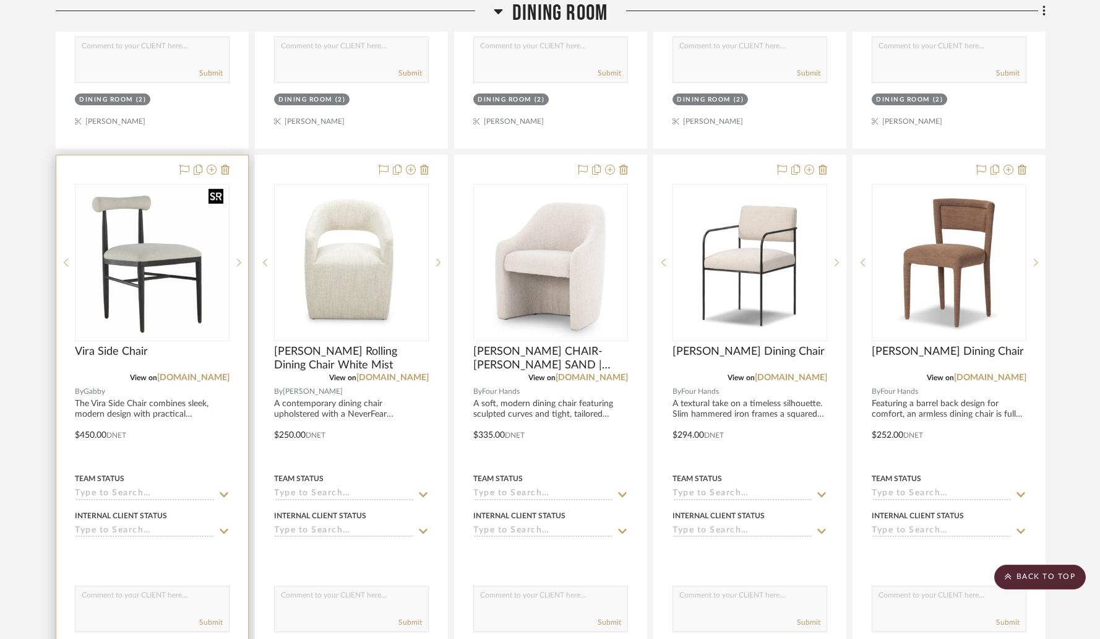
click at [150, 269] on img "0" at bounding box center [152, 262] width 152 height 152
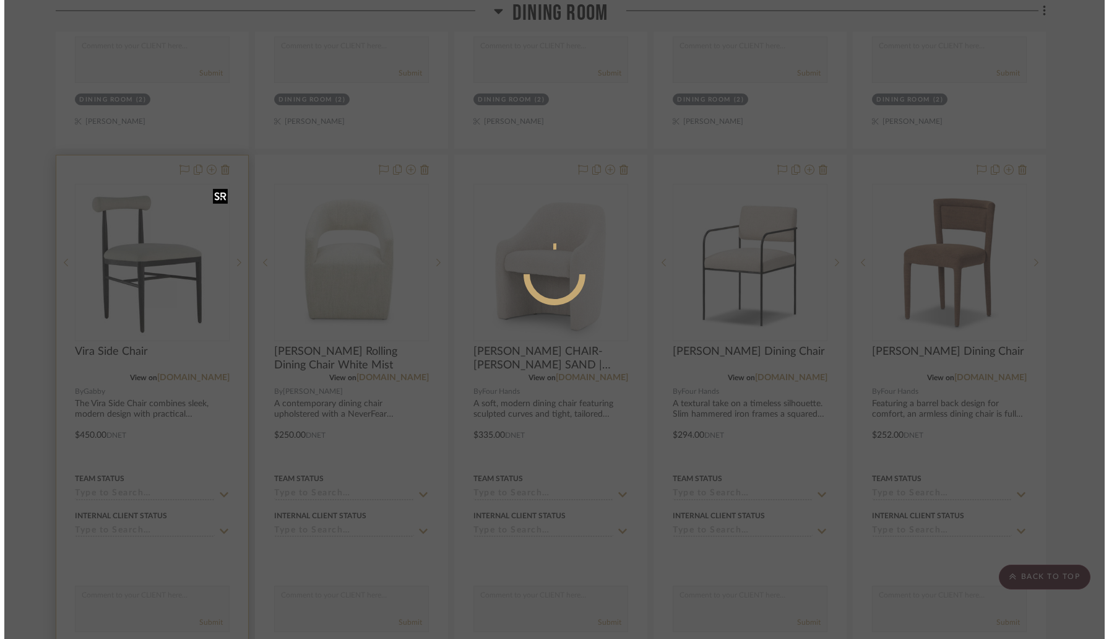
scroll to position [0, 0]
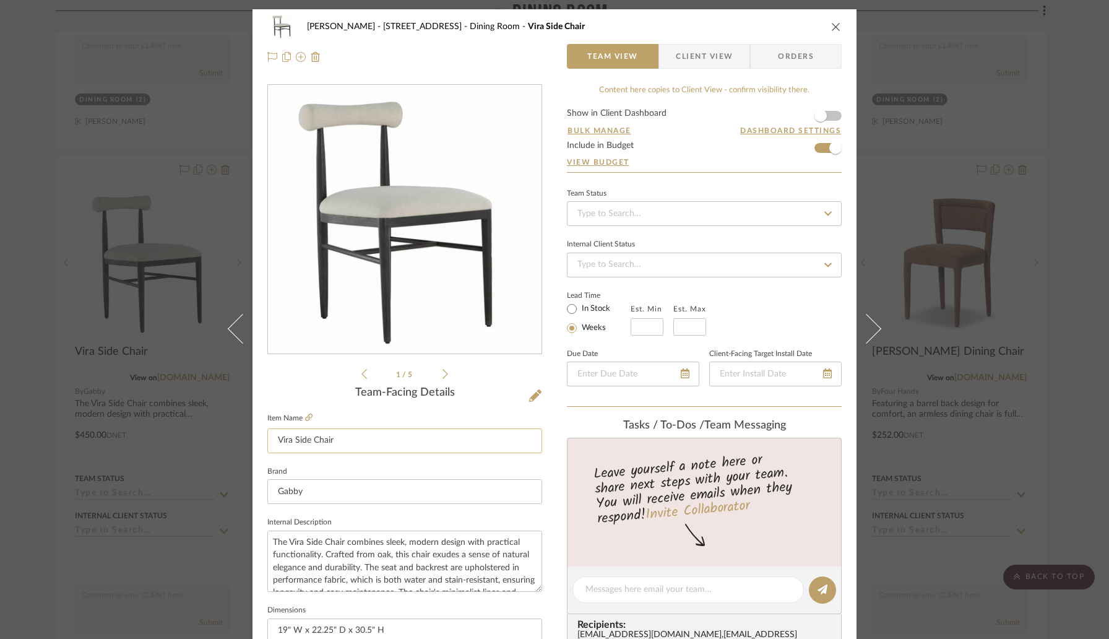
click at [335, 439] on input "Vira Side Chair" at bounding box center [404, 440] width 275 height 25
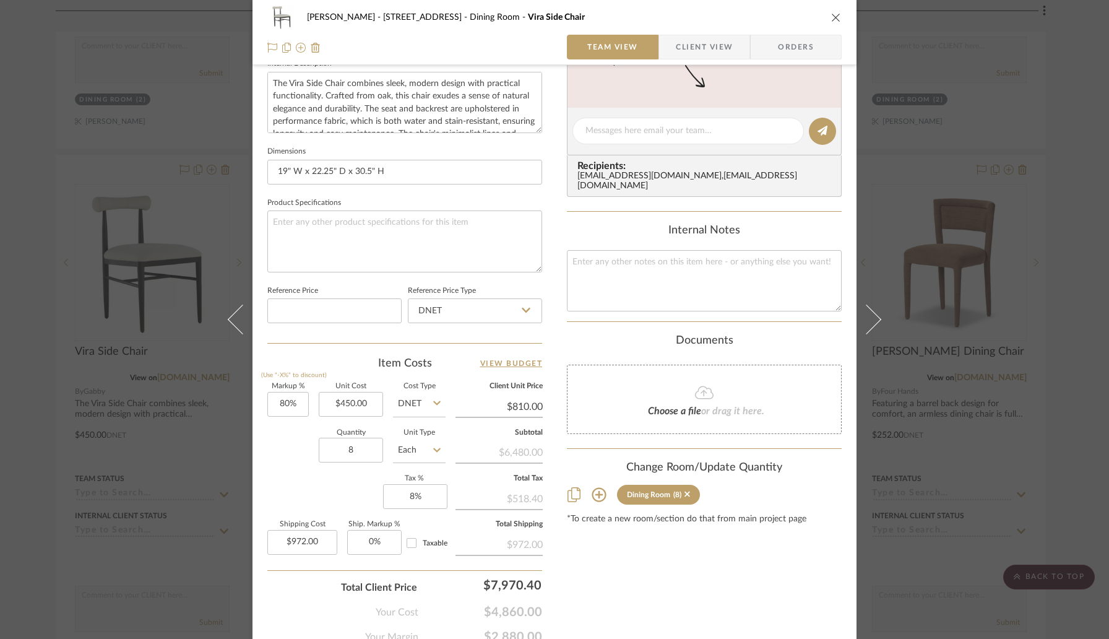
scroll to position [496, 0]
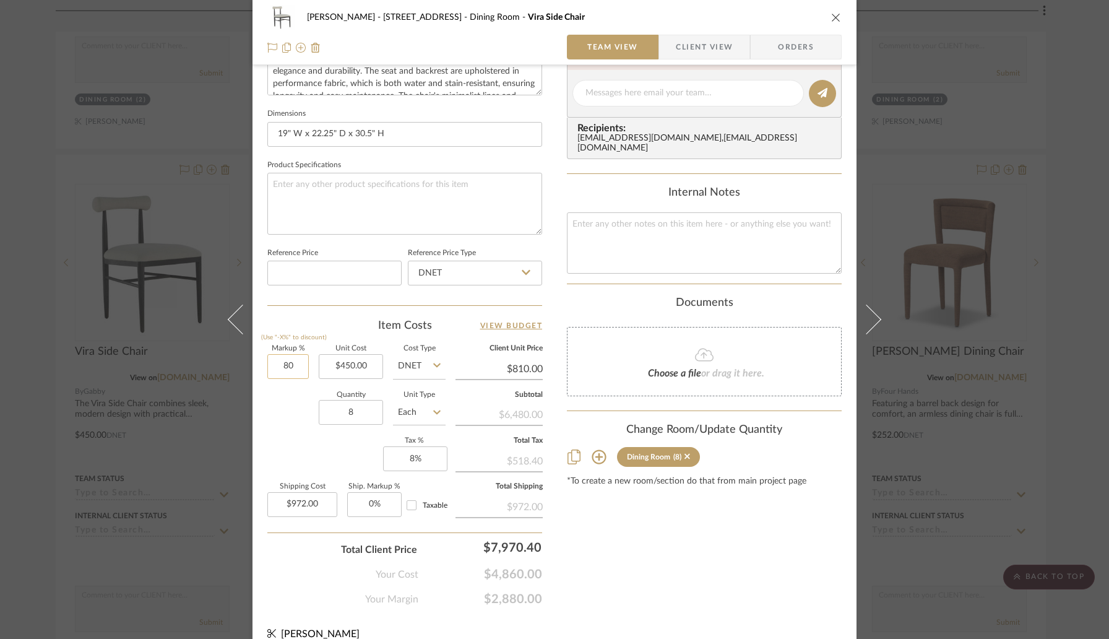
click at [299, 365] on input "80" at bounding box center [287, 366] width 41 height 25
type input "60%"
click at [292, 403] on div "Quantity 8 Unit Type Each" at bounding box center [356, 414] width 178 height 44
type input "$720.00"
type input "$864.00"
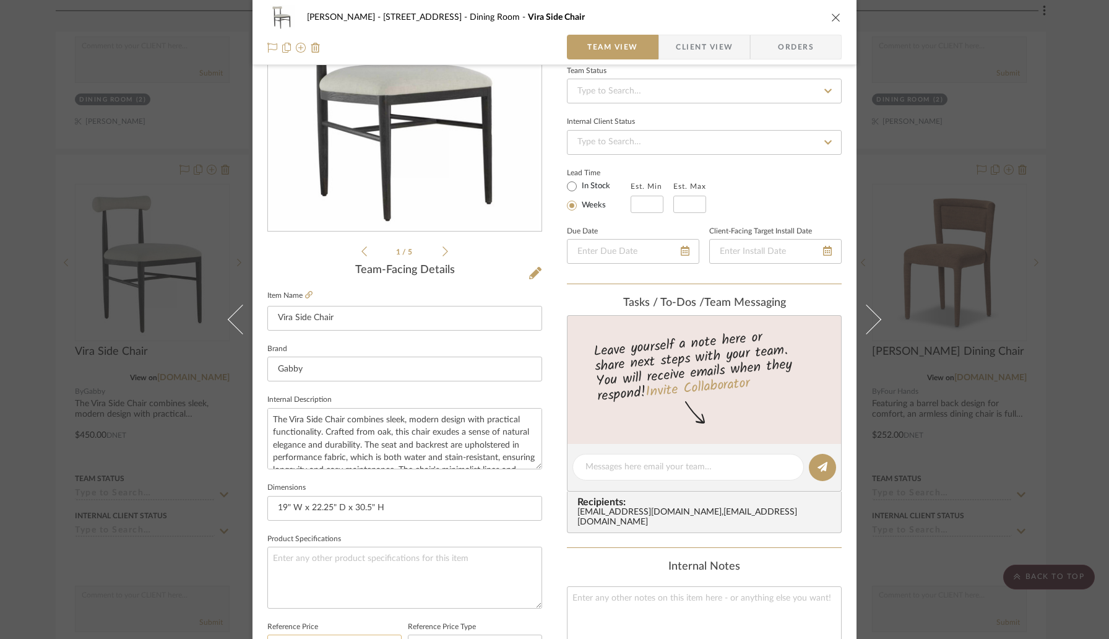
scroll to position [0, 0]
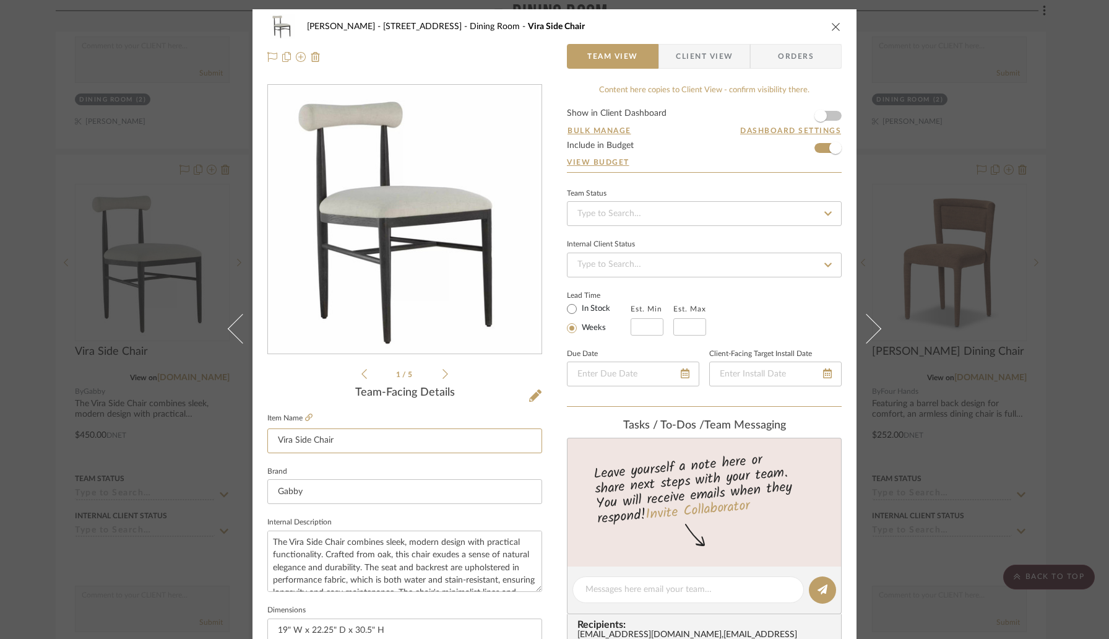
drag, startPoint x: 279, startPoint y: 439, endPoint x: 256, endPoint y: 438, distance: 22.9
click at [256, 438] on div "Lori Jacobs - 181 Chedworth Row Dining Room Vira Side Chair Team View Client Vi…" at bounding box center [554, 580] width 604 height 1143
type input "Wira Side Chair"
click at [310, 394] on div "Team-Facing Details" at bounding box center [404, 393] width 275 height 14
click at [832, 27] on icon "close" at bounding box center [836, 27] width 10 height 10
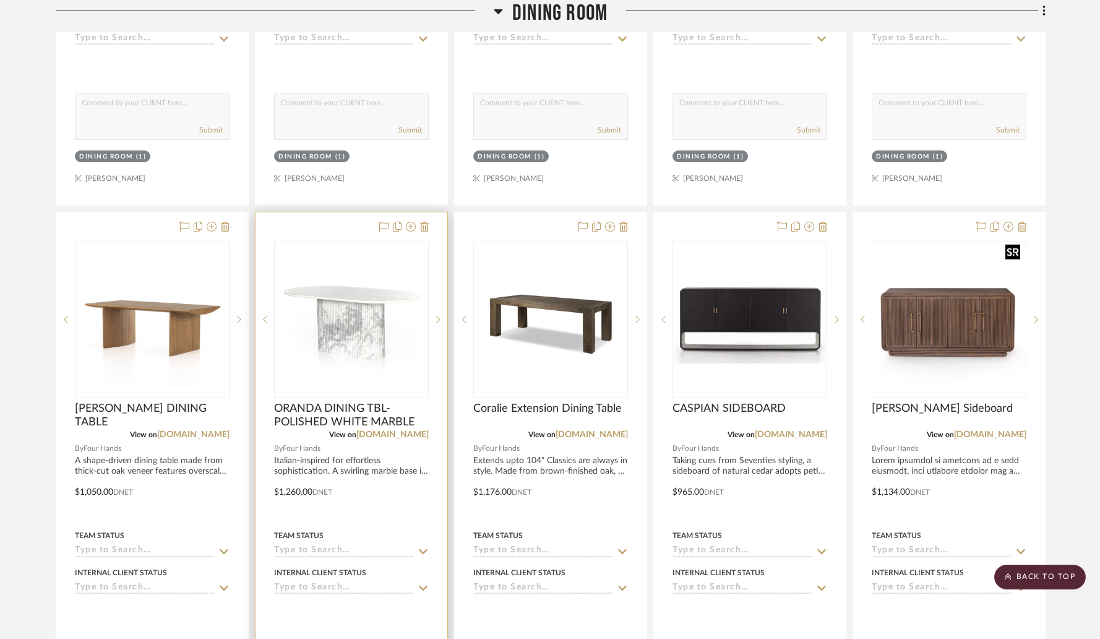
scroll to position [2417, 0]
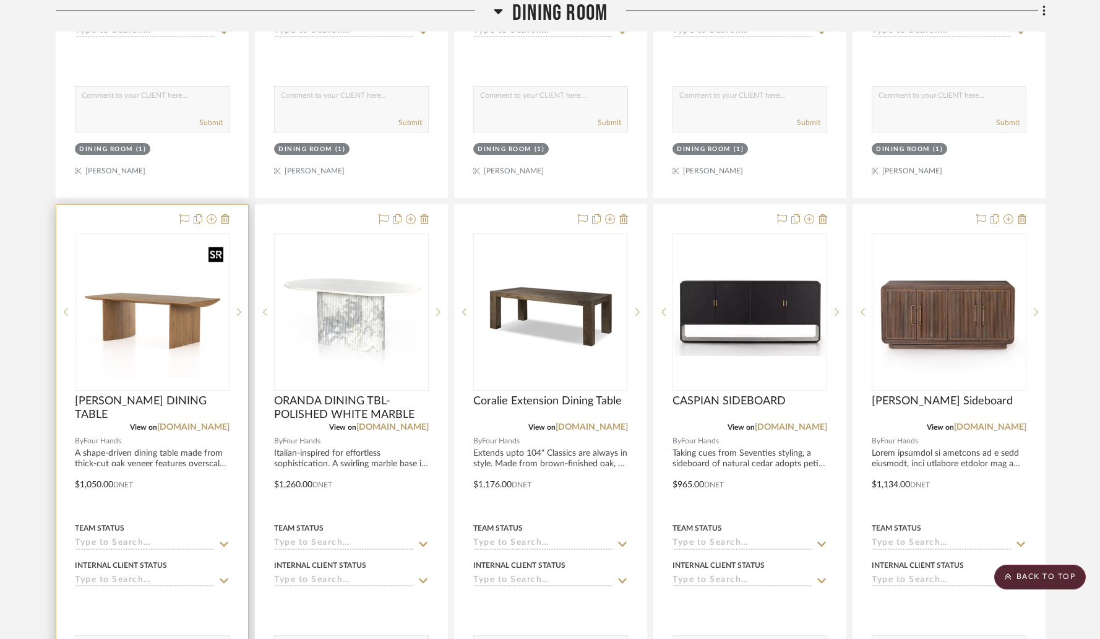
click at [131, 279] on img "0" at bounding box center [152, 312] width 152 height 132
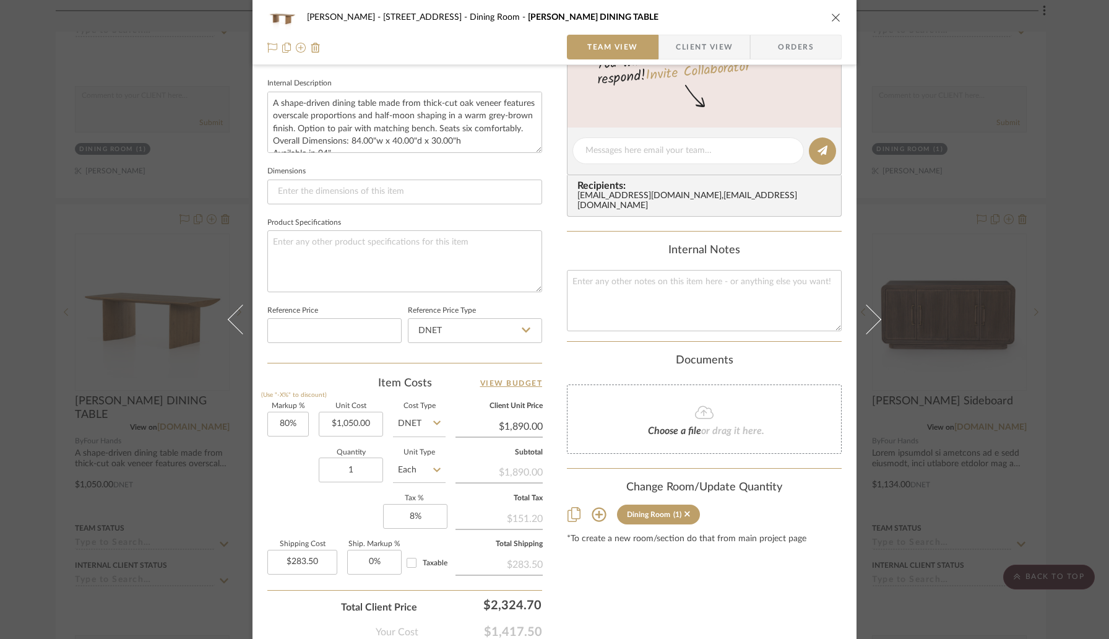
scroll to position [441, 0]
click at [285, 479] on div "Quantity 1 Unit Type Each" at bounding box center [356, 469] width 178 height 44
click at [835, 19] on icon "close" at bounding box center [836, 17] width 10 height 10
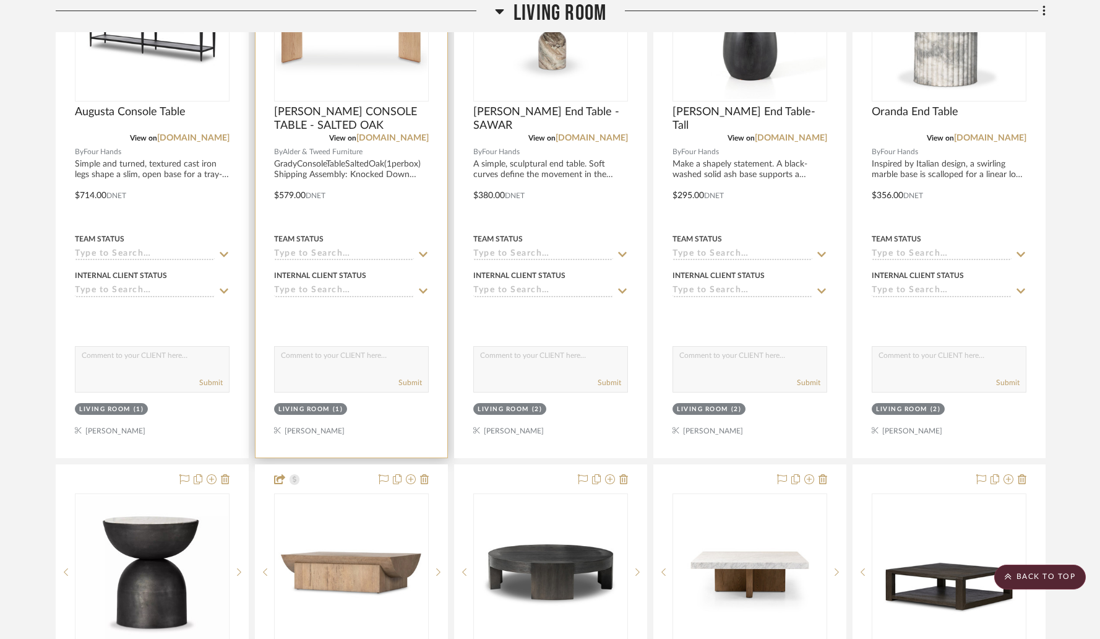
scroll to position [4374, 0]
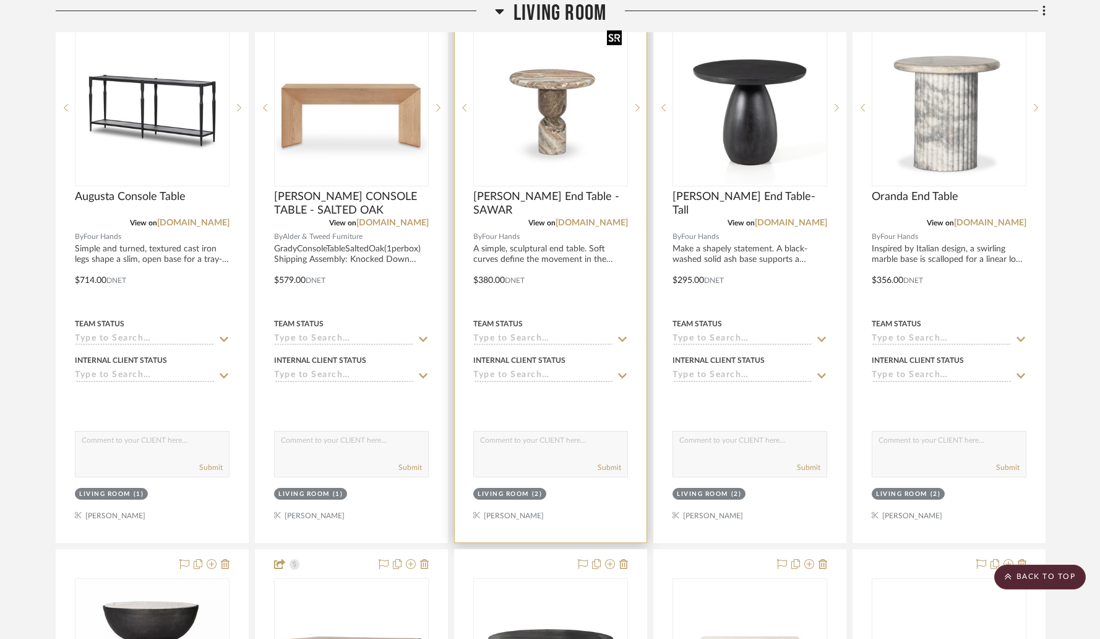
click at [557, 79] on img "0" at bounding box center [551, 108] width 152 height 152
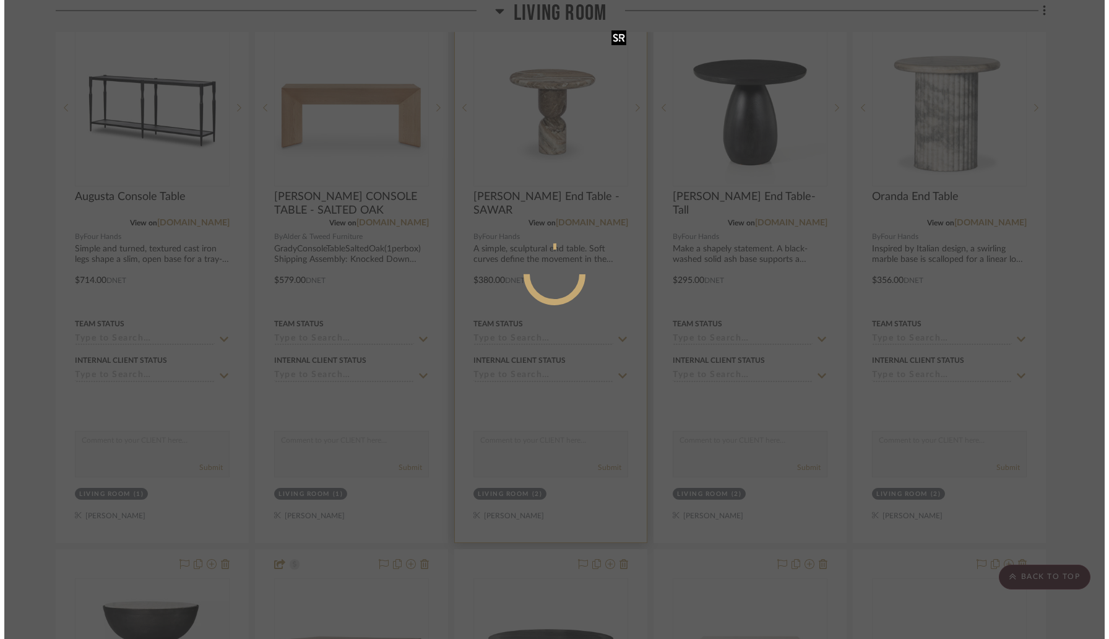
scroll to position [0, 0]
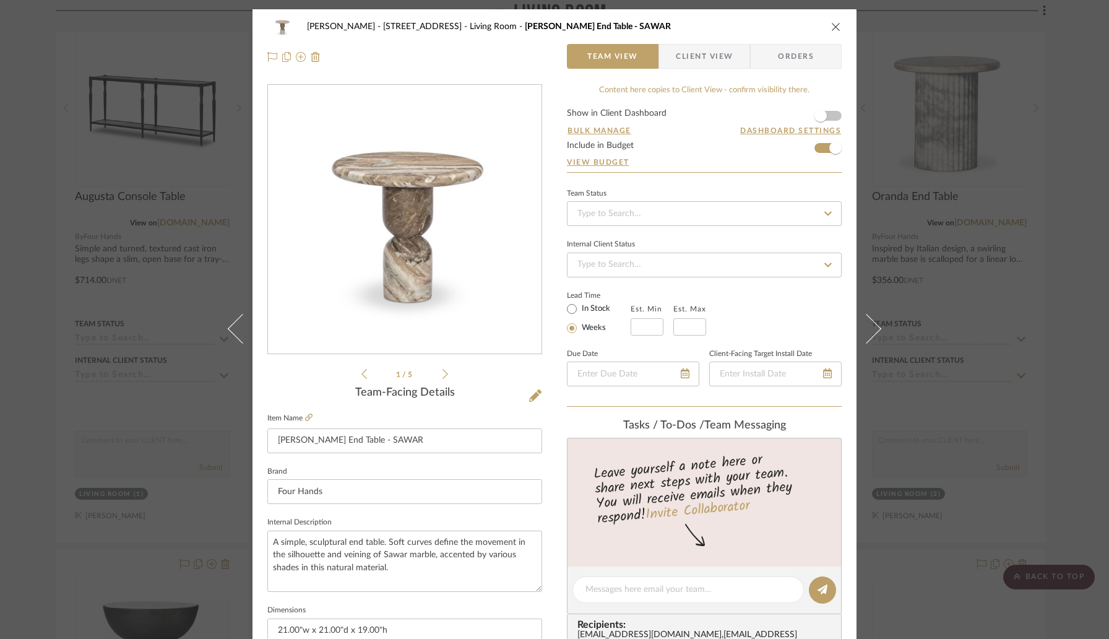
click at [831, 25] on icon "close" at bounding box center [836, 27] width 10 height 10
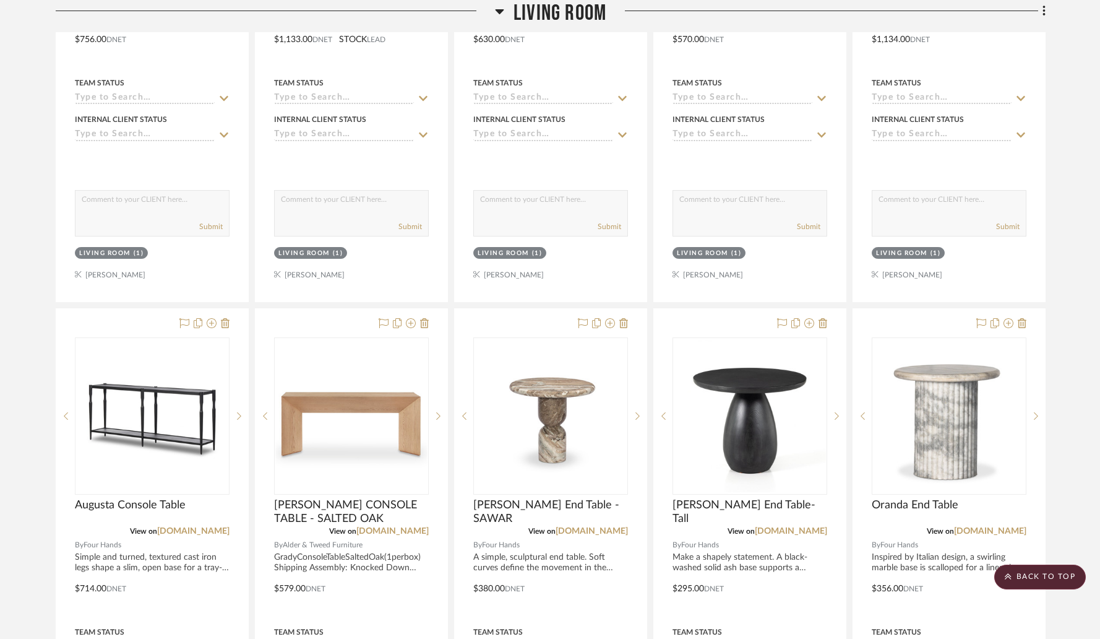
scroll to position [4034, 0]
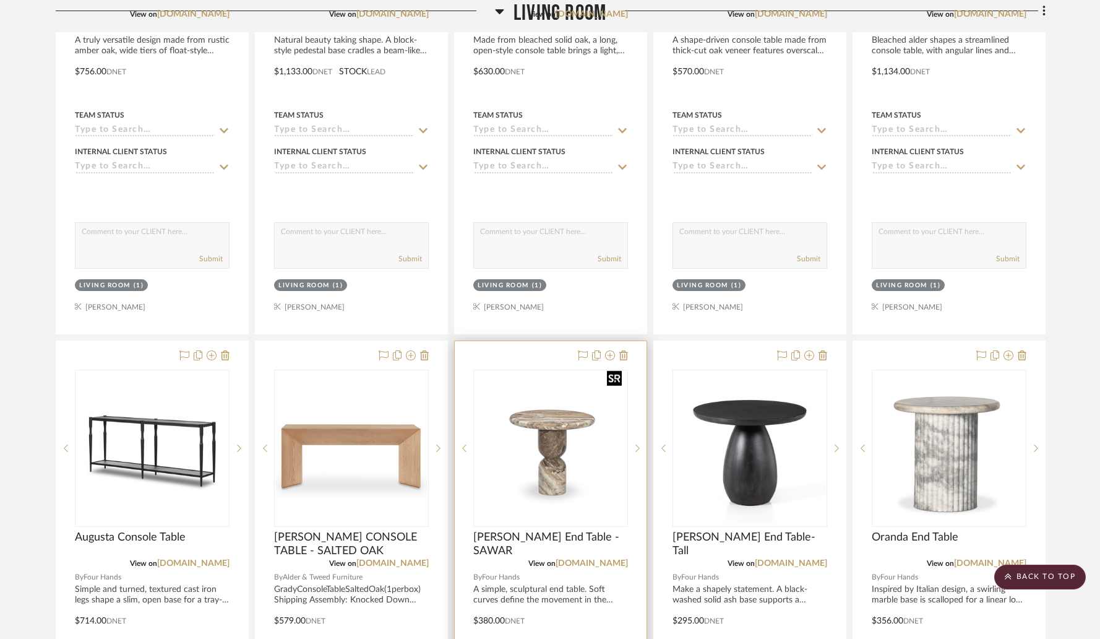
click at [559, 413] on img "0" at bounding box center [551, 448] width 152 height 152
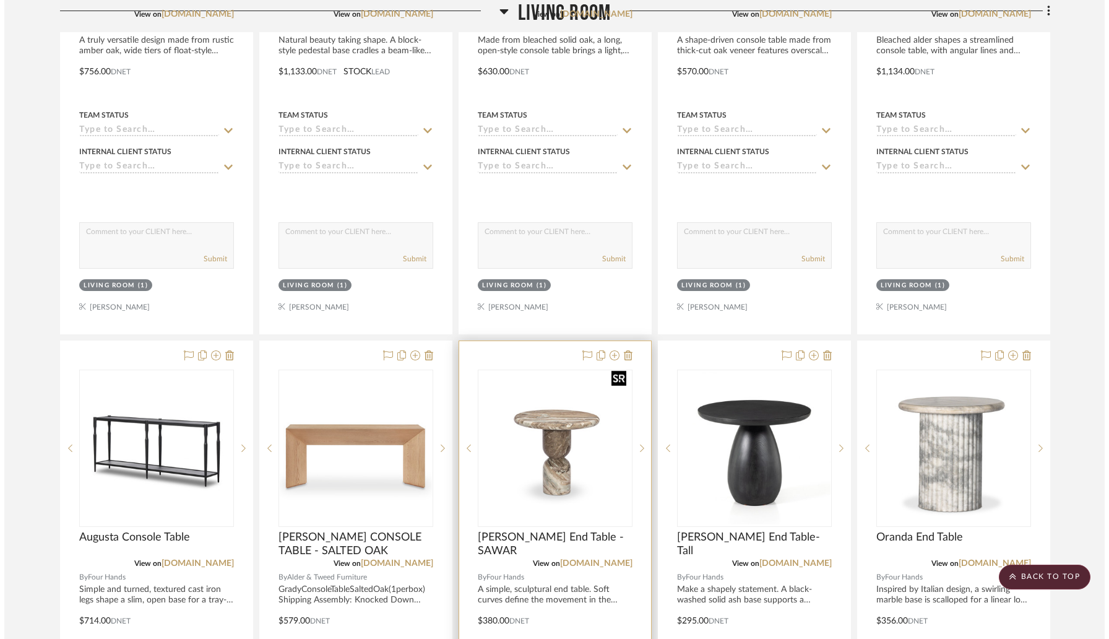
scroll to position [0, 0]
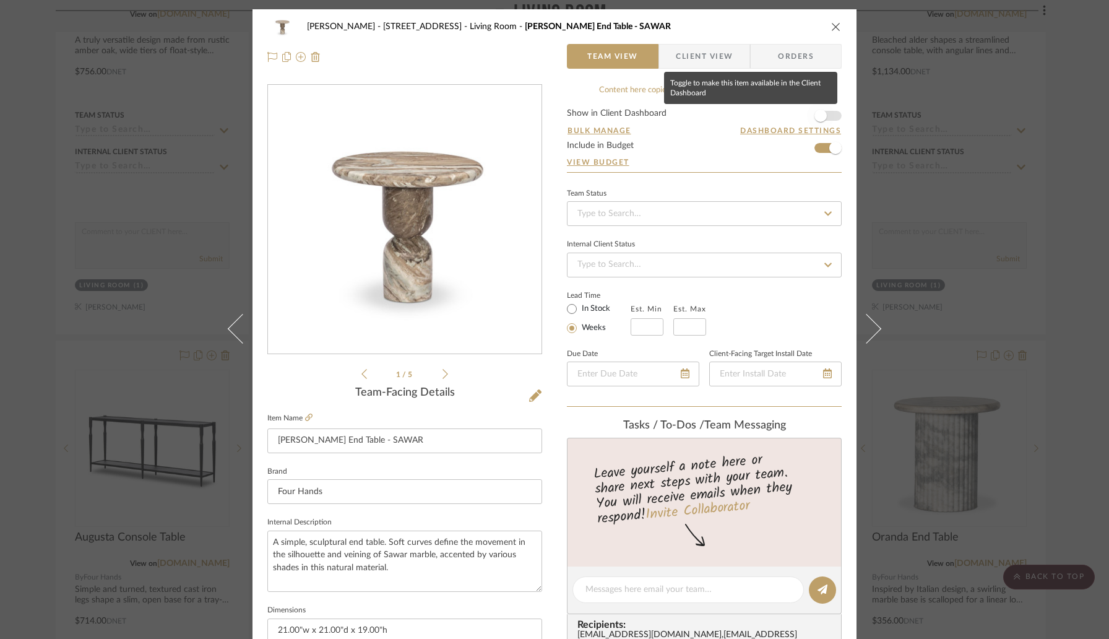
click at [819, 118] on span "button" at bounding box center [820, 116] width 12 height 12
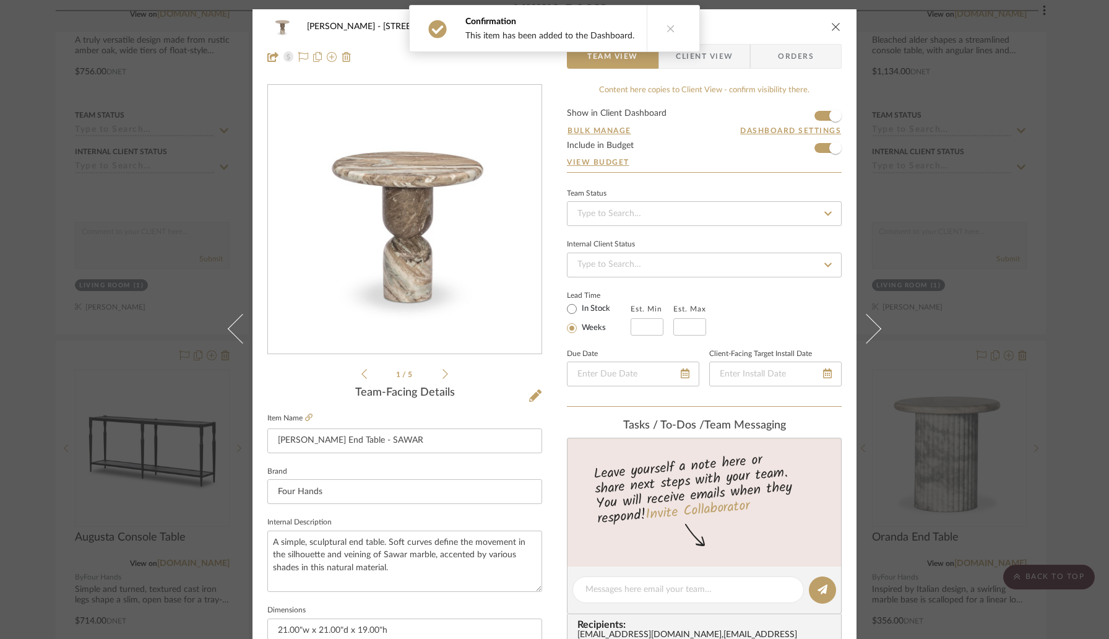
click at [831, 28] on icon "close" at bounding box center [836, 27] width 10 height 10
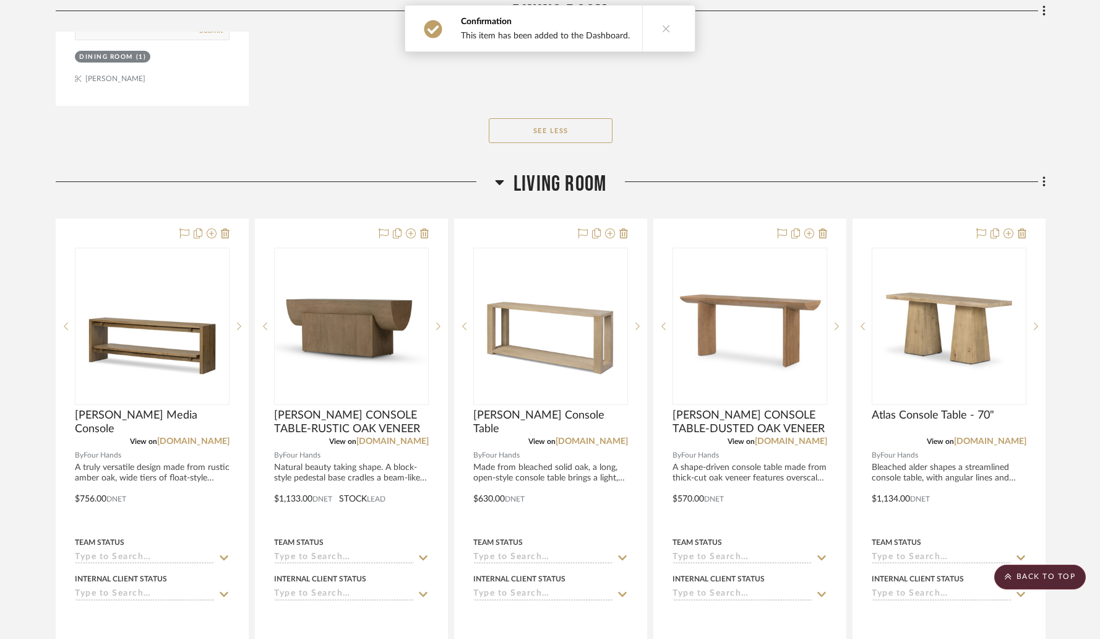
scroll to position [3603, 0]
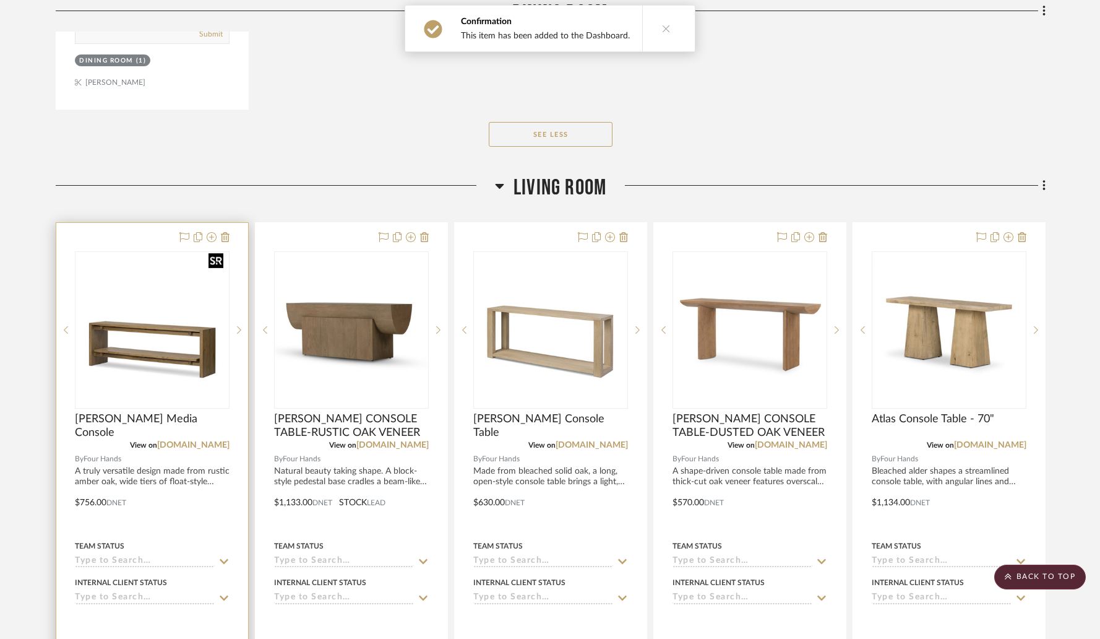
click at [204, 325] on img "0" at bounding box center [152, 330] width 152 height 152
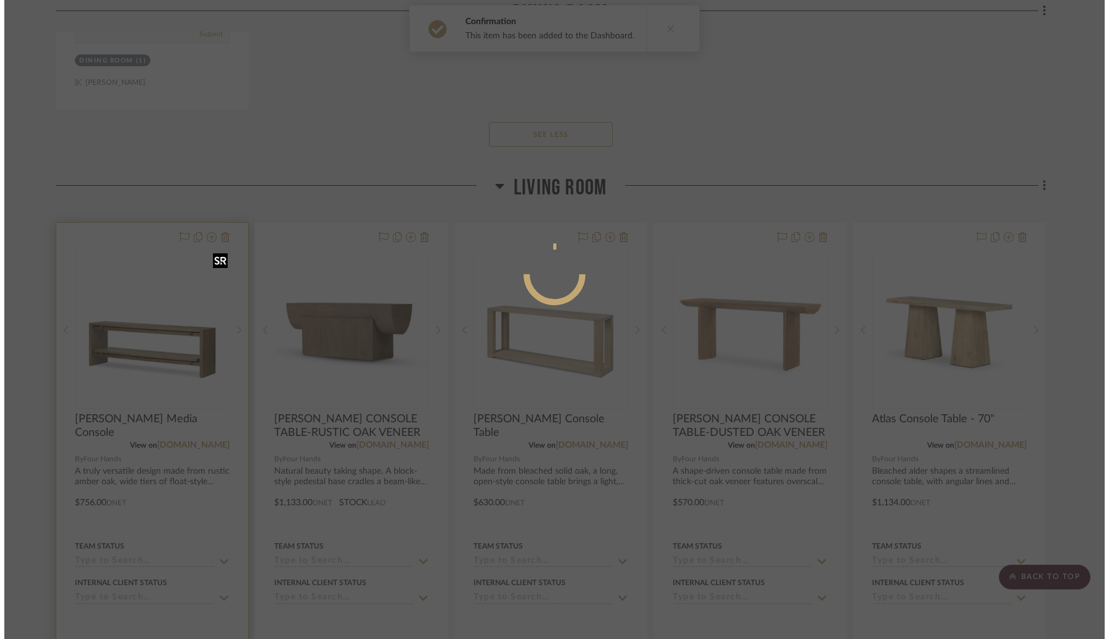
scroll to position [0, 0]
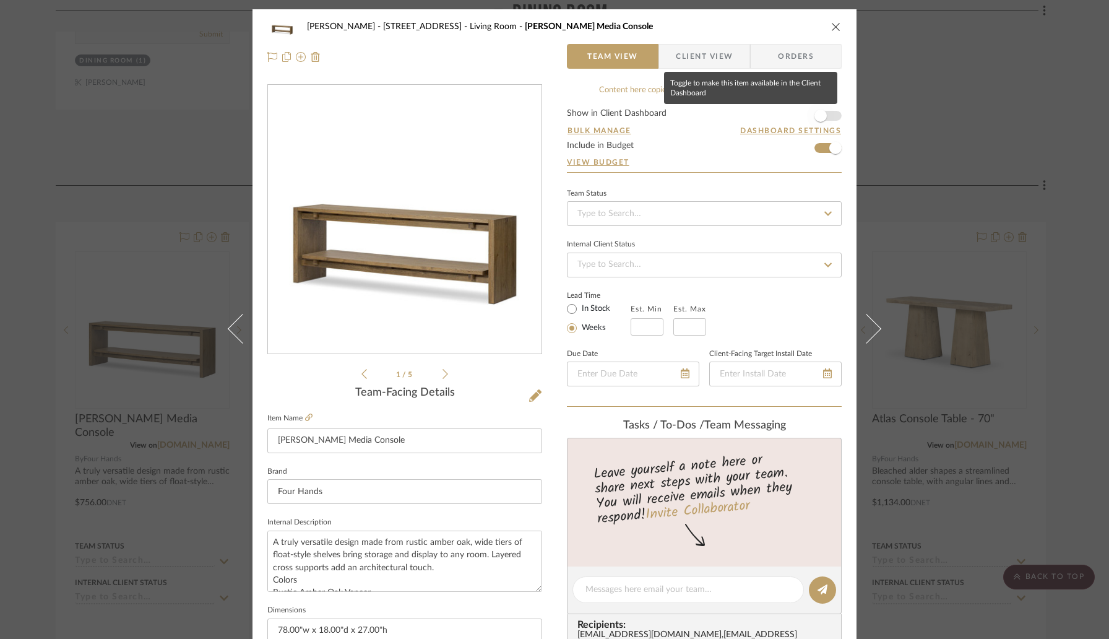
click at [824, 109] on span "button" at bounding box center [820, 115] width 27 height 27
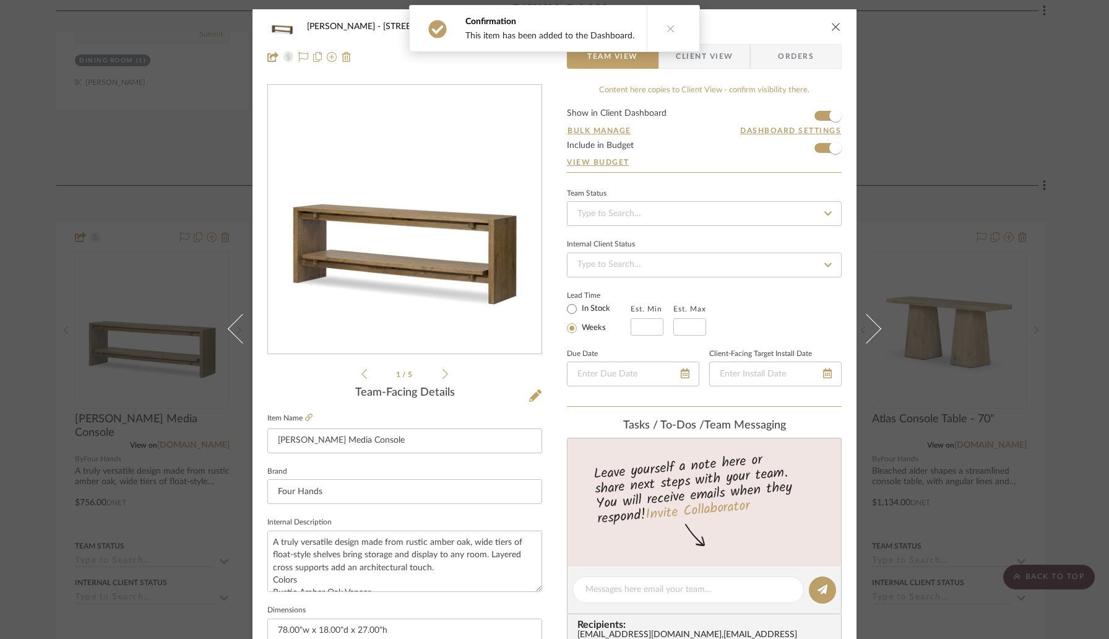
click at [834, 28] on icon "close" at bounding box center [836, 27] width 10 height 10
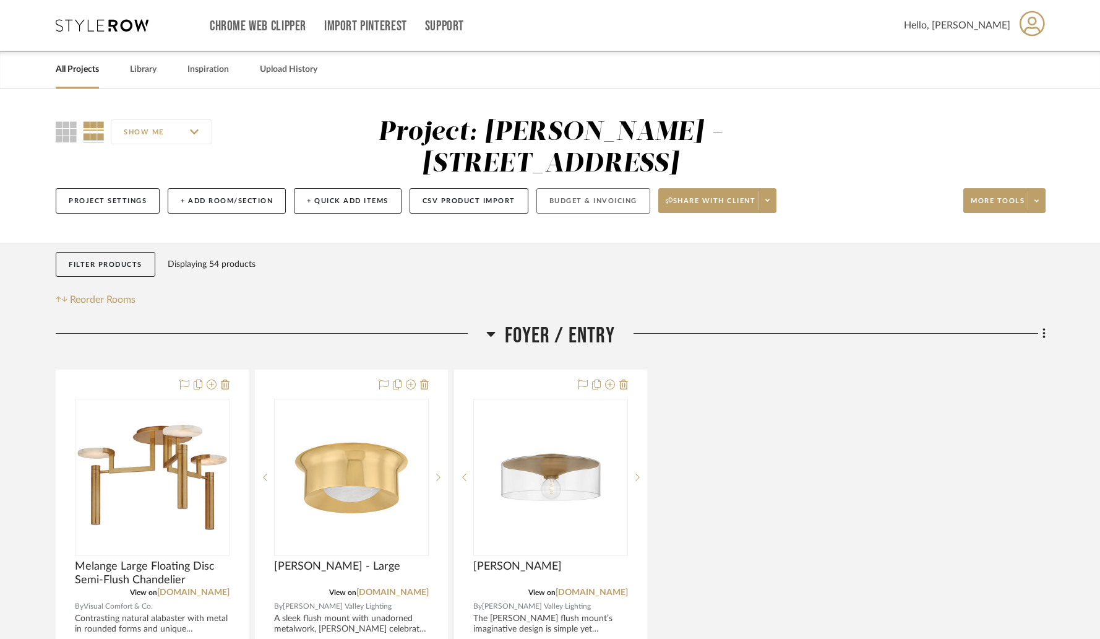
click at [543, 188] on button "Budget & Invoicing" at bounding box center [593, 200] width 114 height 25
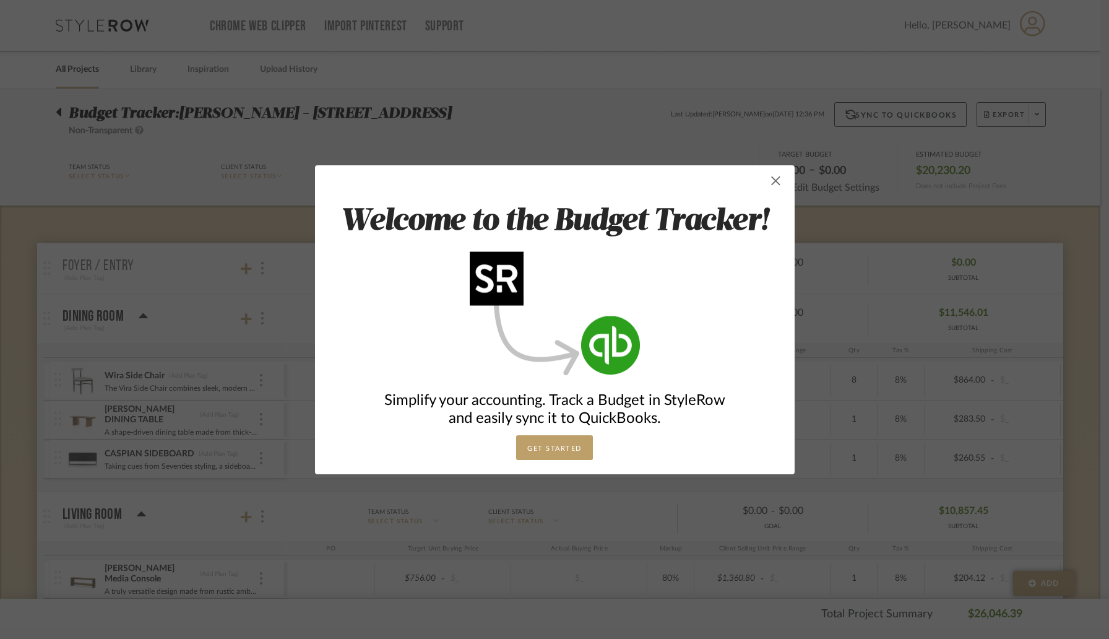
click at [775, 177] on span "button" at bounding box center [776, 180] width 25 height 25
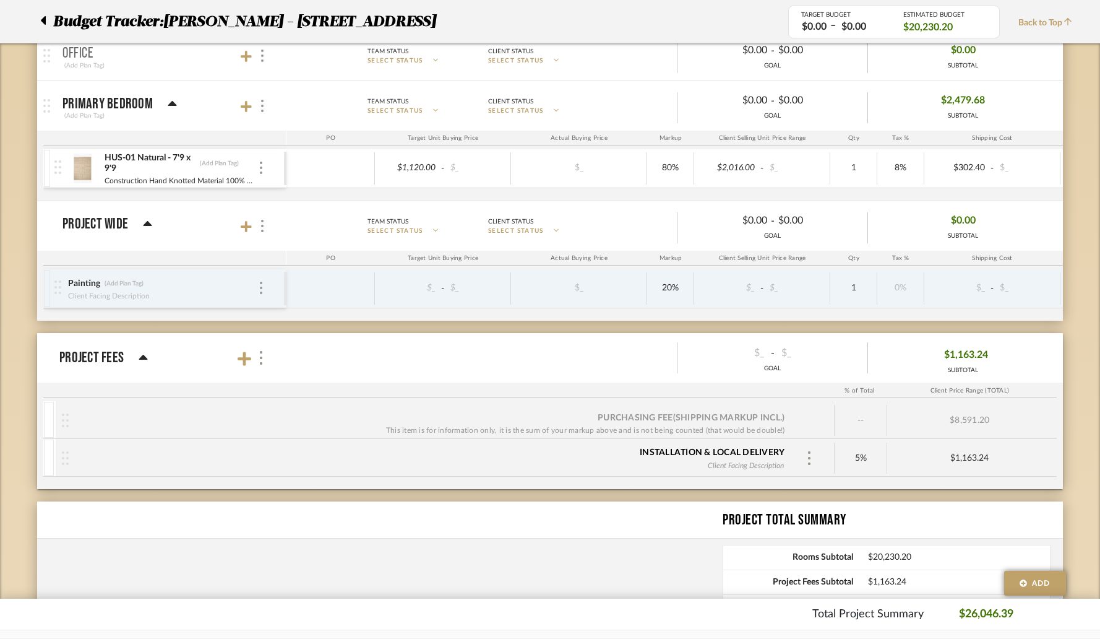
scroll to position [912, 0]
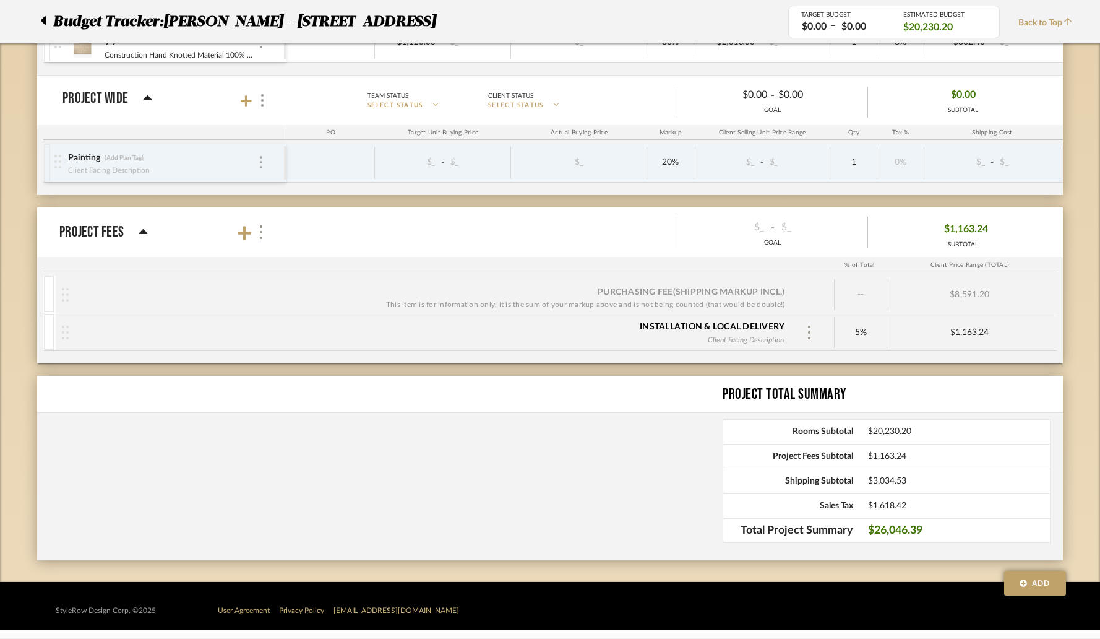
click at [259, 165] on div at bounding box center [261, 163] width 6 height 14
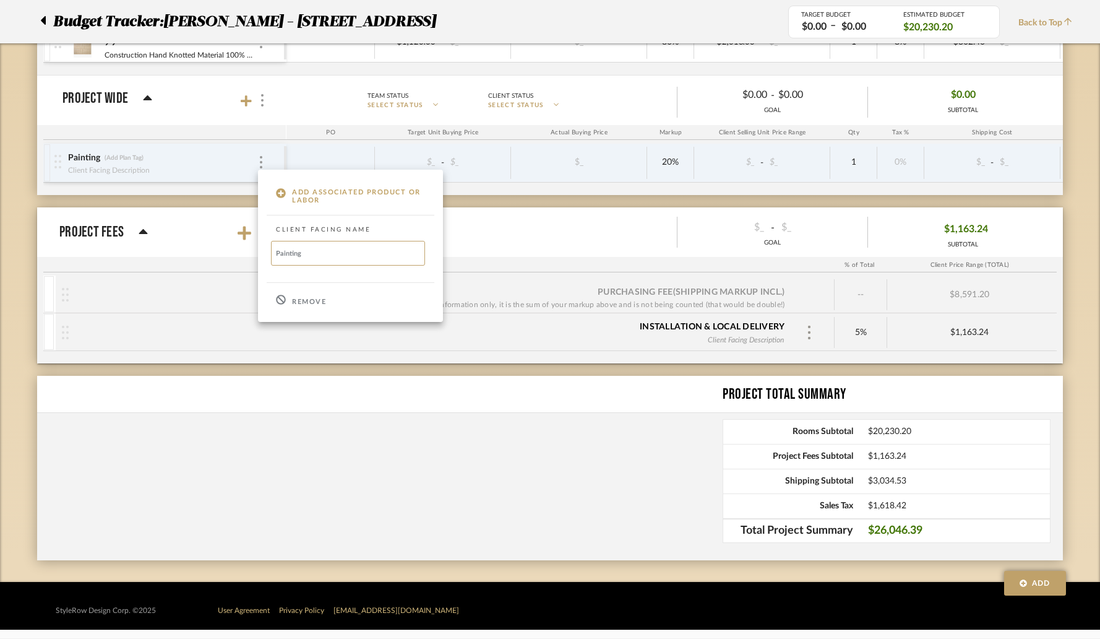
click at [299, 298] on p "Remove" at bounding box center [309, 302] width 34 height 9
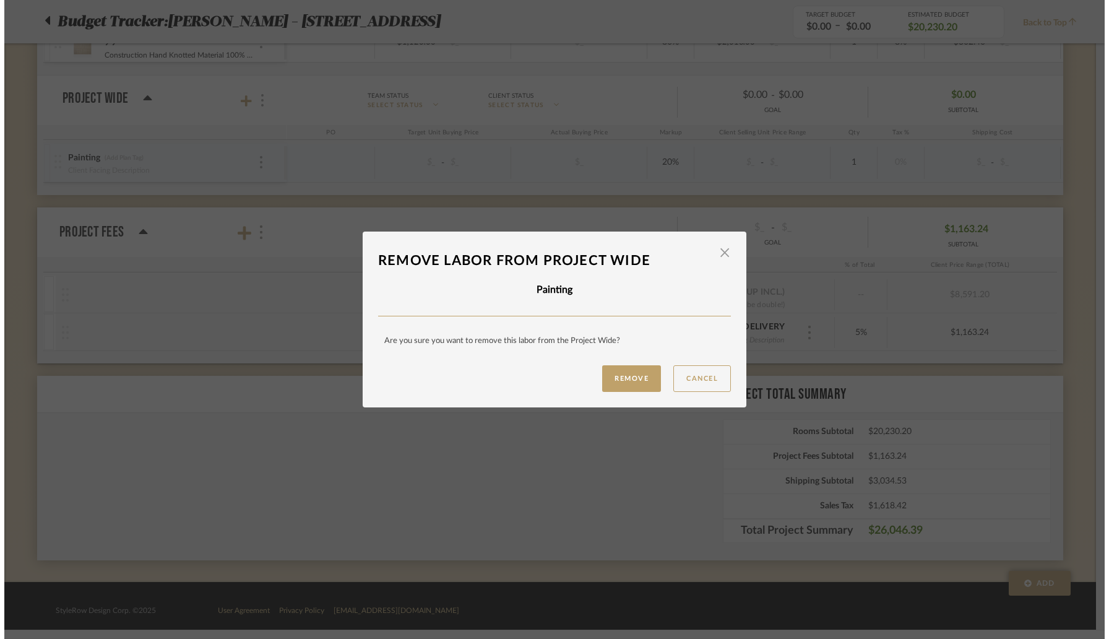
scroll to position [0, 0]
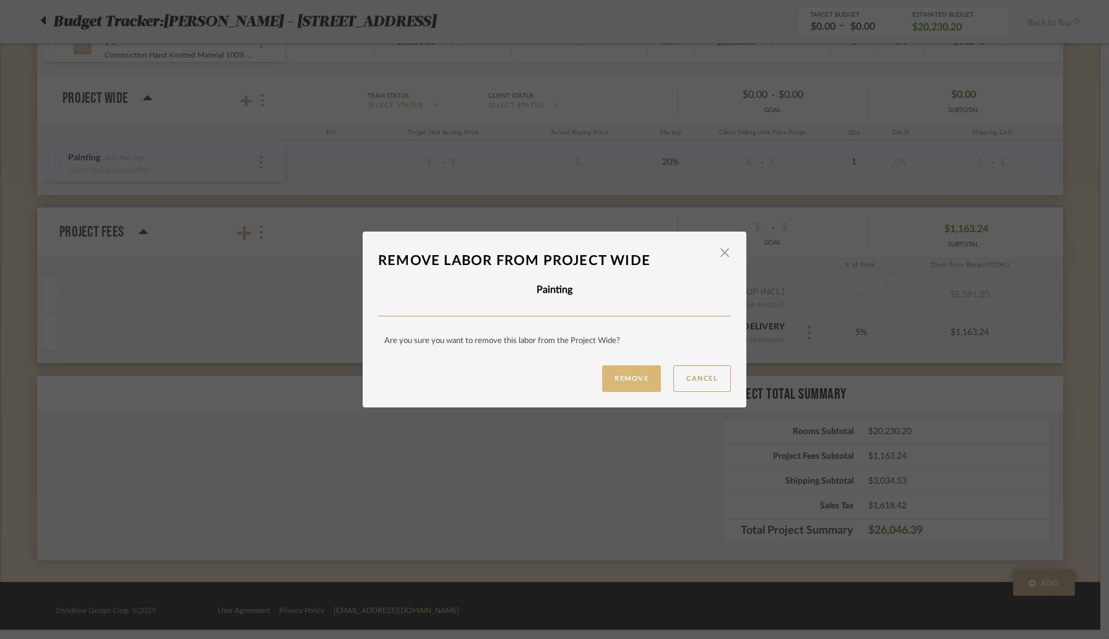
click at [637, 371] on button "Remove" at bounding box center [631, 378] width 59 height 27
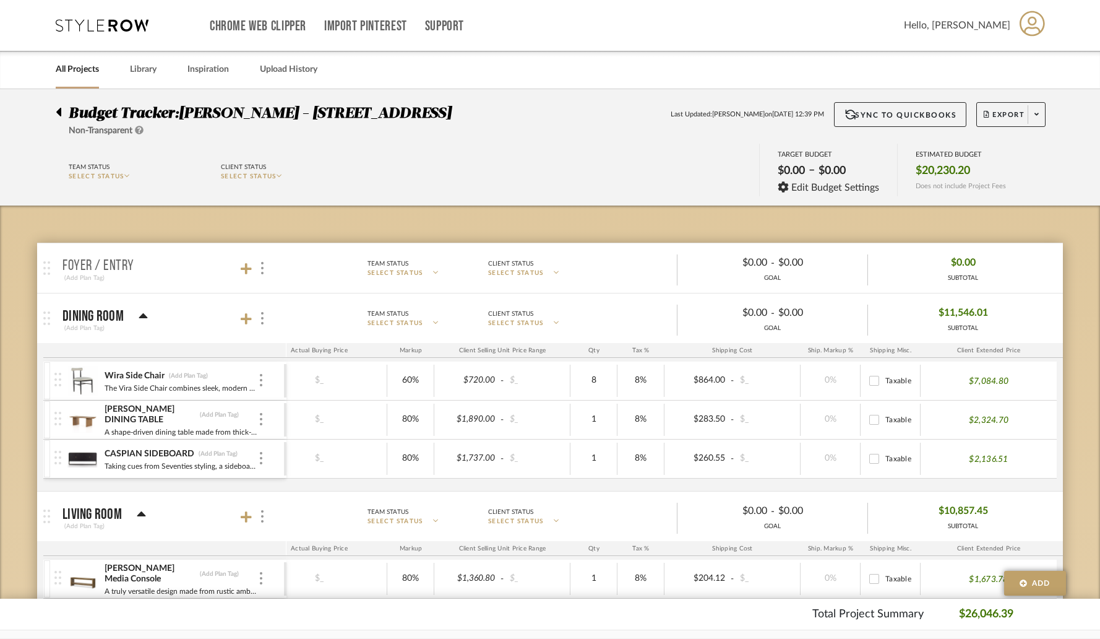
click at [62, 110] on div at bounding box center [62, 109] width 13 height 15
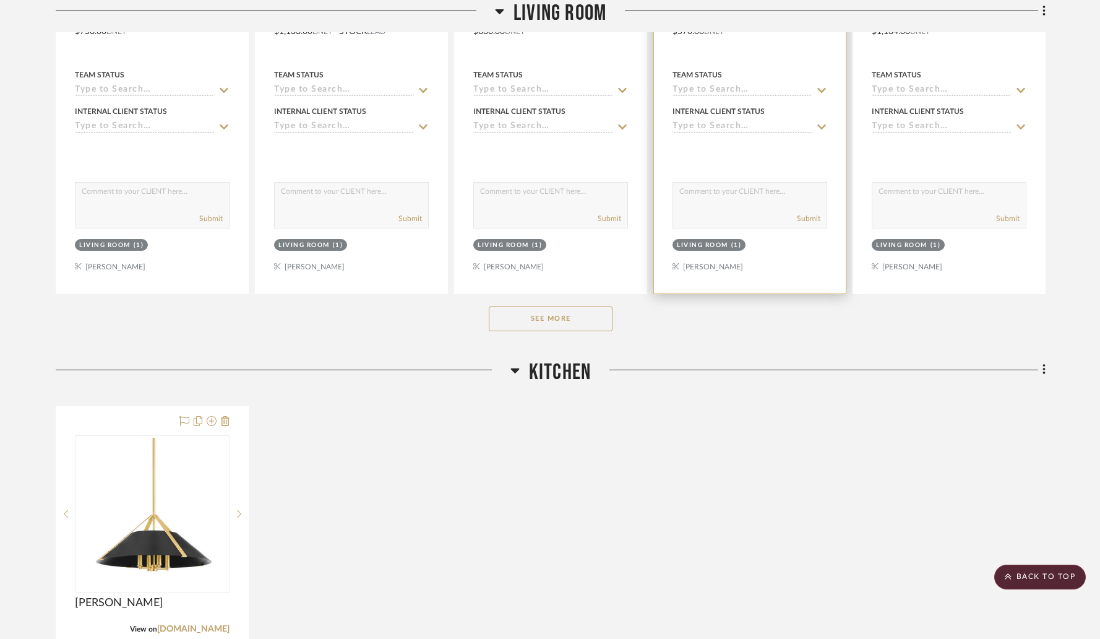
scroll to position [1893, 0]
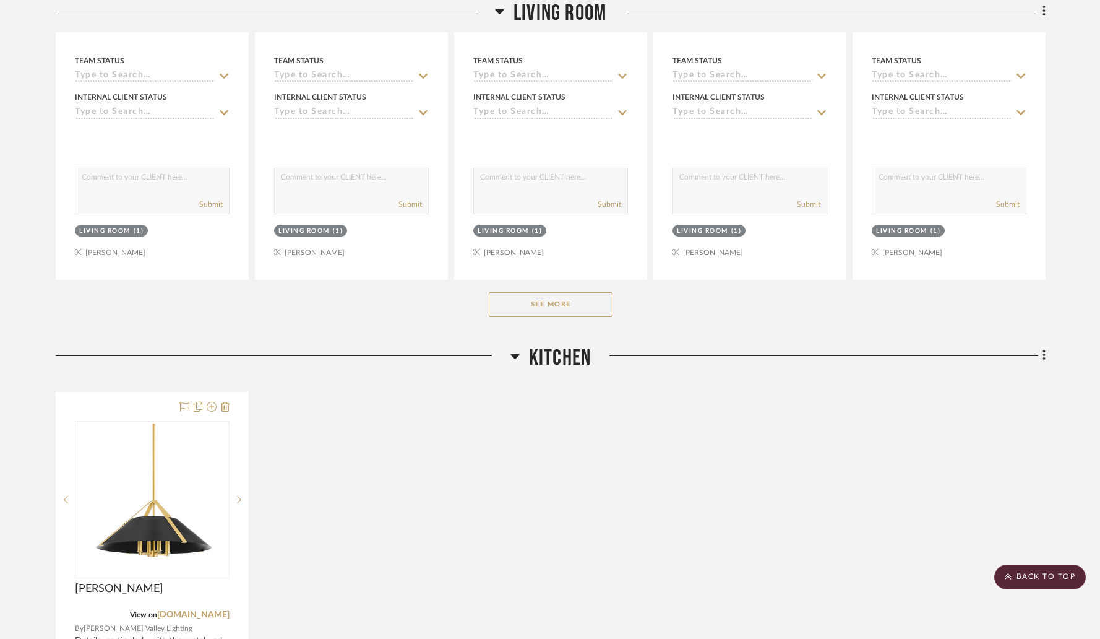
click at [552, 292] on button "See More" at bounding box center [551, 304] width 124 height 25
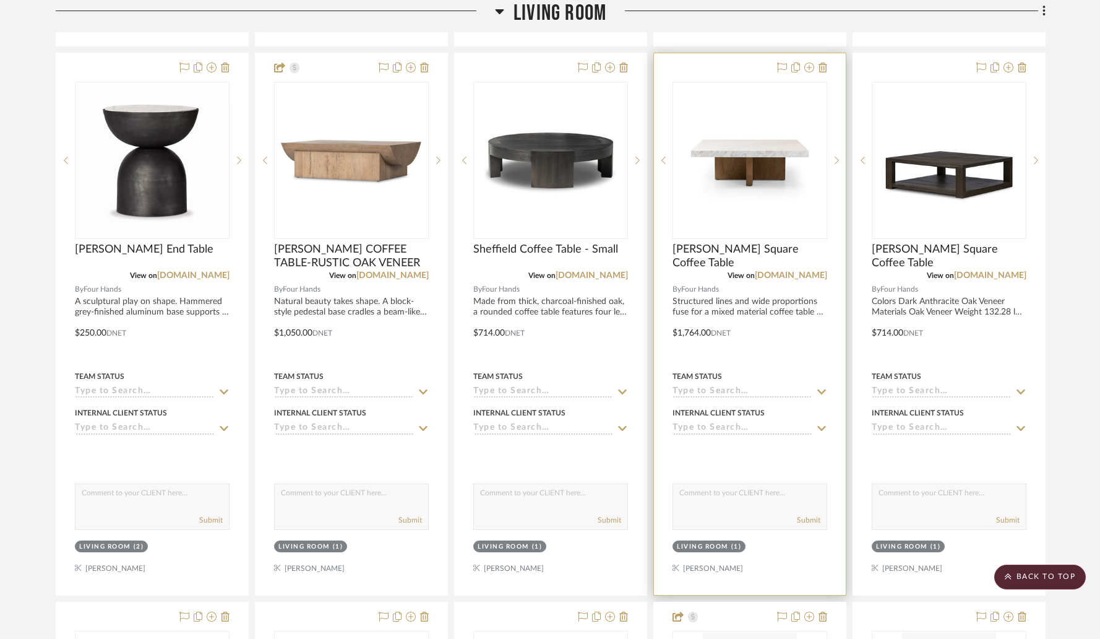
scroll to position [2668, 0]
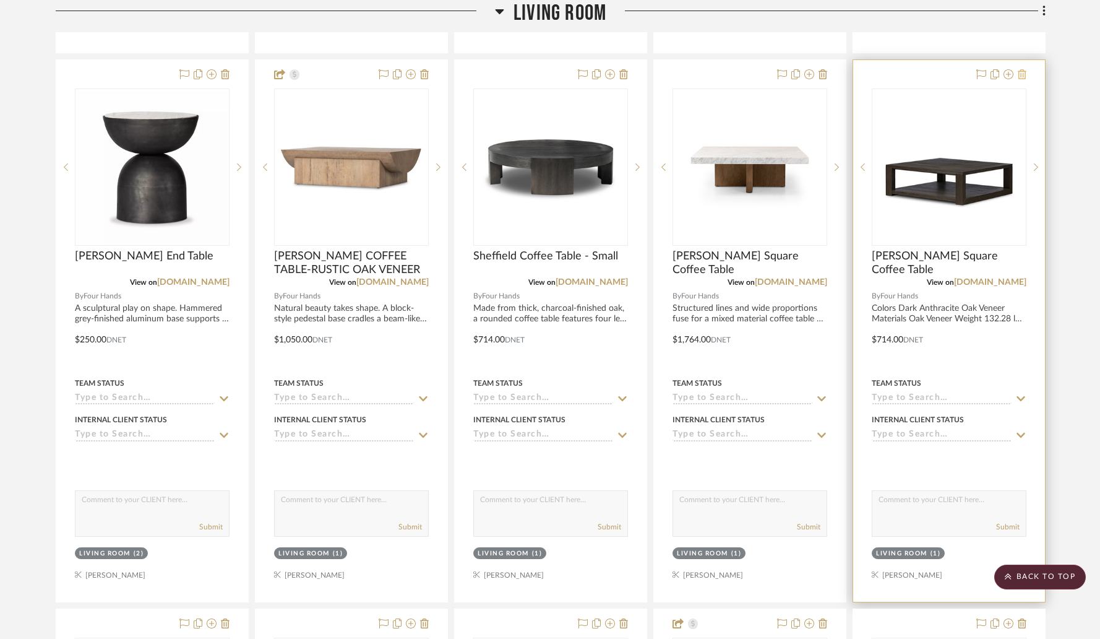
click at [1025, 69] on icon at bounding box center [1022, 74] width 9 height 10
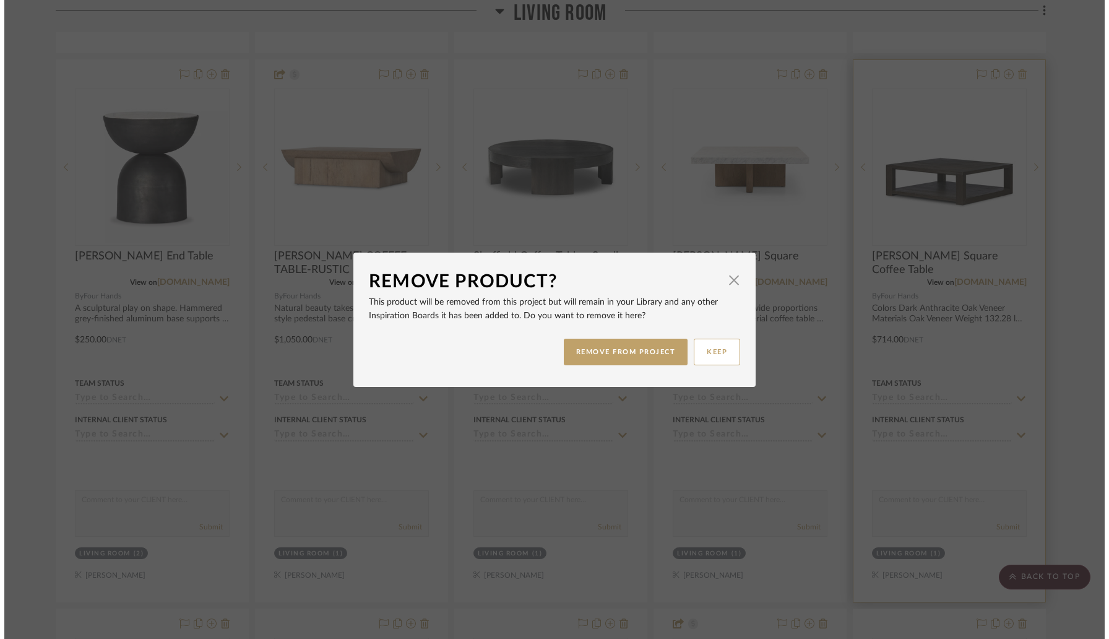
scroll to position [0, 0]
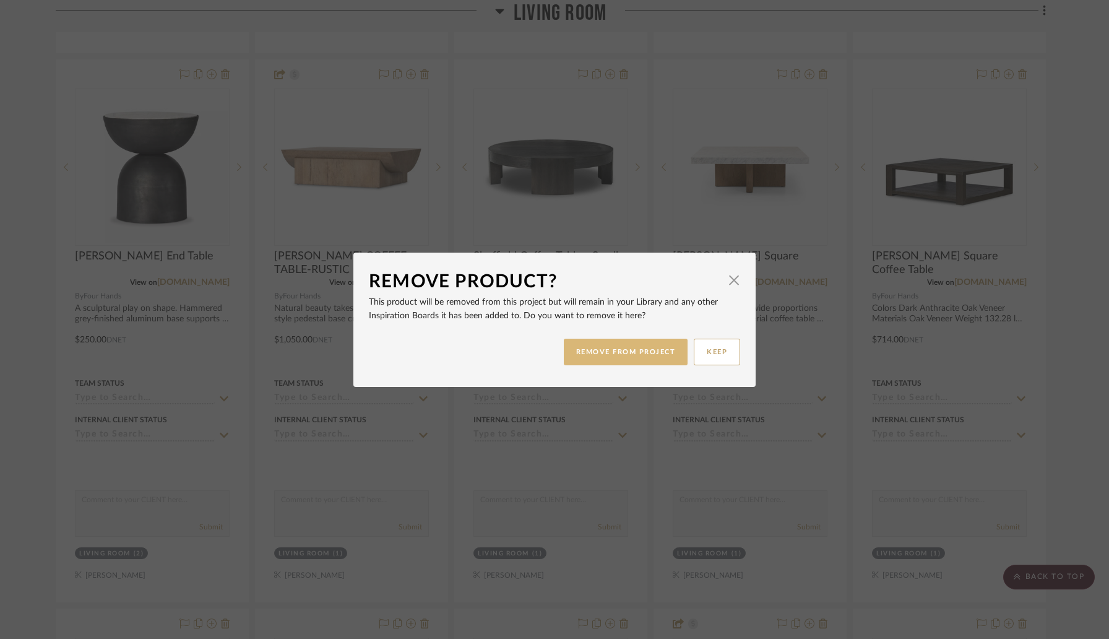
click at [637, 355] on button "REMOVE FROM PROJECT" at bounding box center [626, 351] width 124 height 27
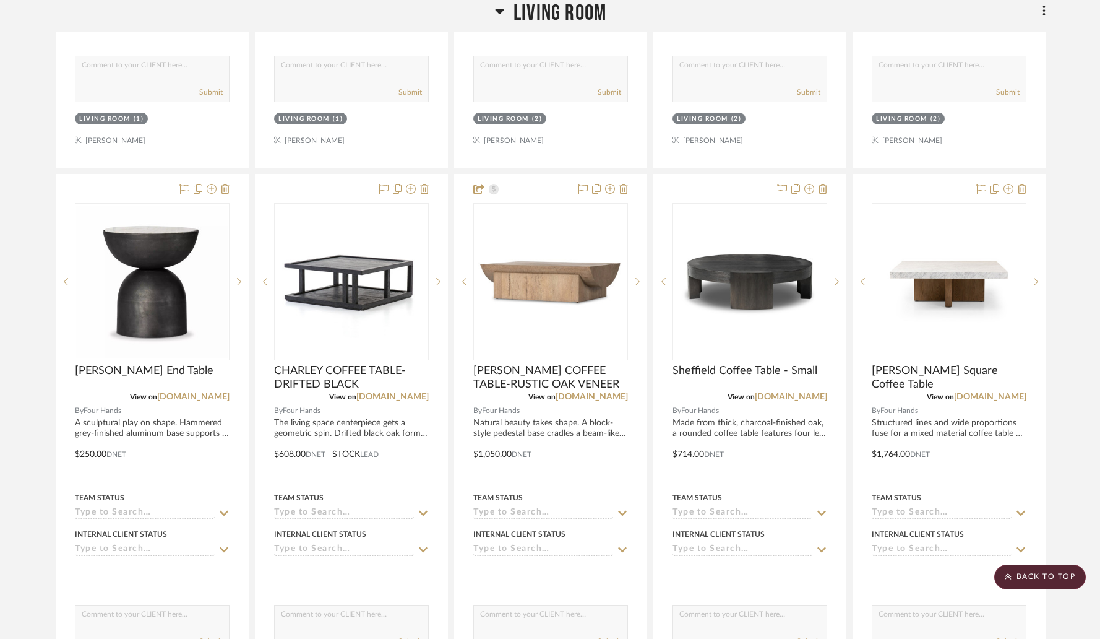
scroll to position [2553, 0]
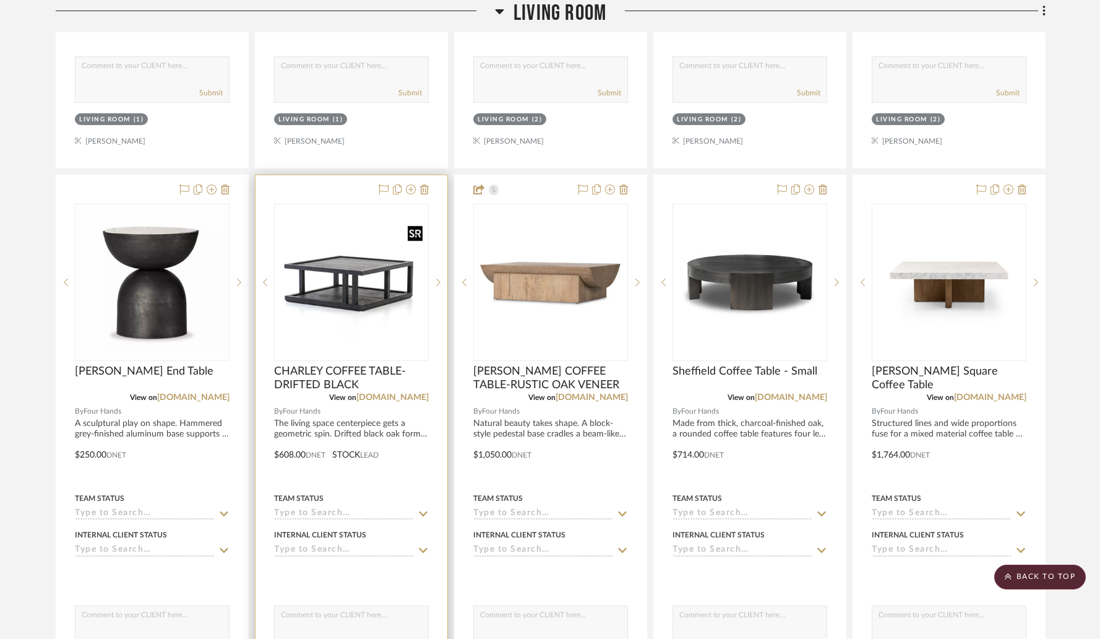
click at [0, 0] on img at bounding box center [0, 0] width 0 height 0
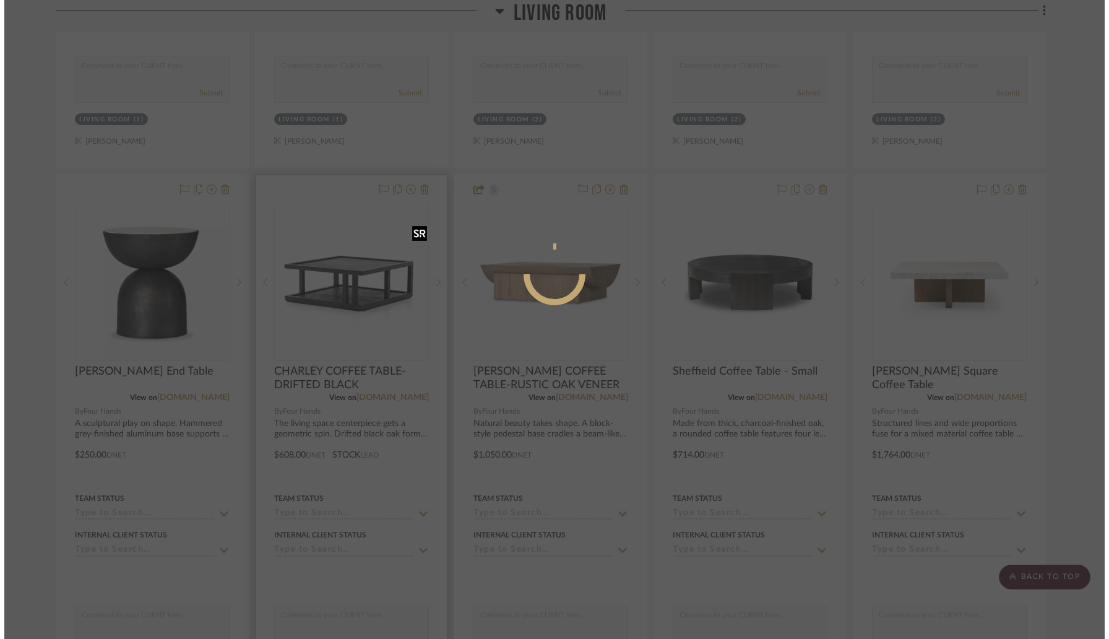
scroll to position [0, 0]
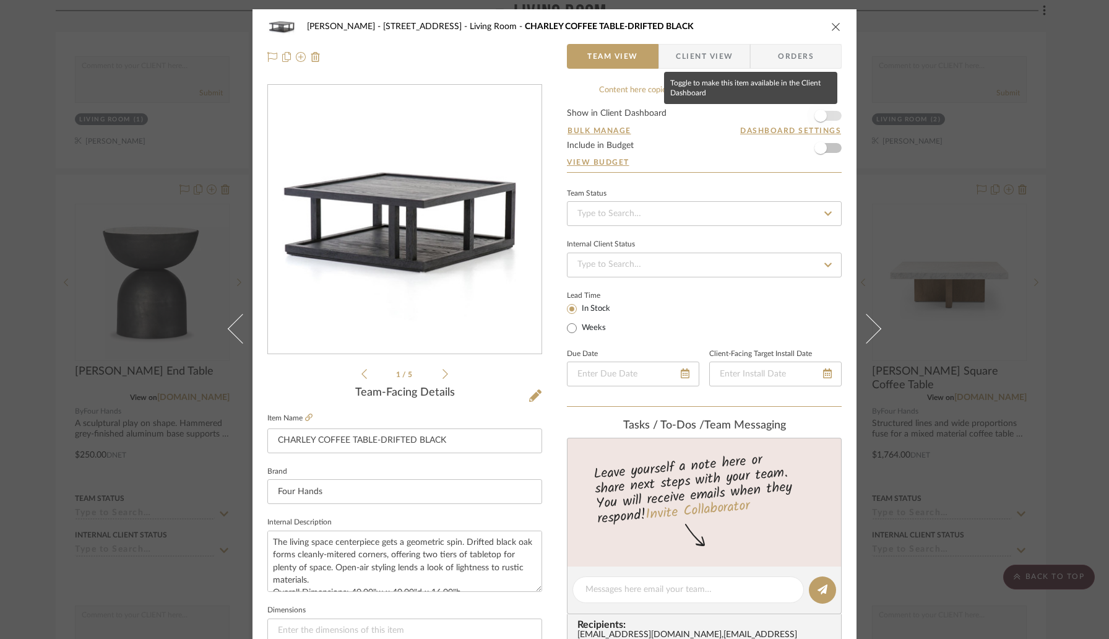
click at [821, 117] on span "button" at bounding box center [820, 116] width 12 height 12
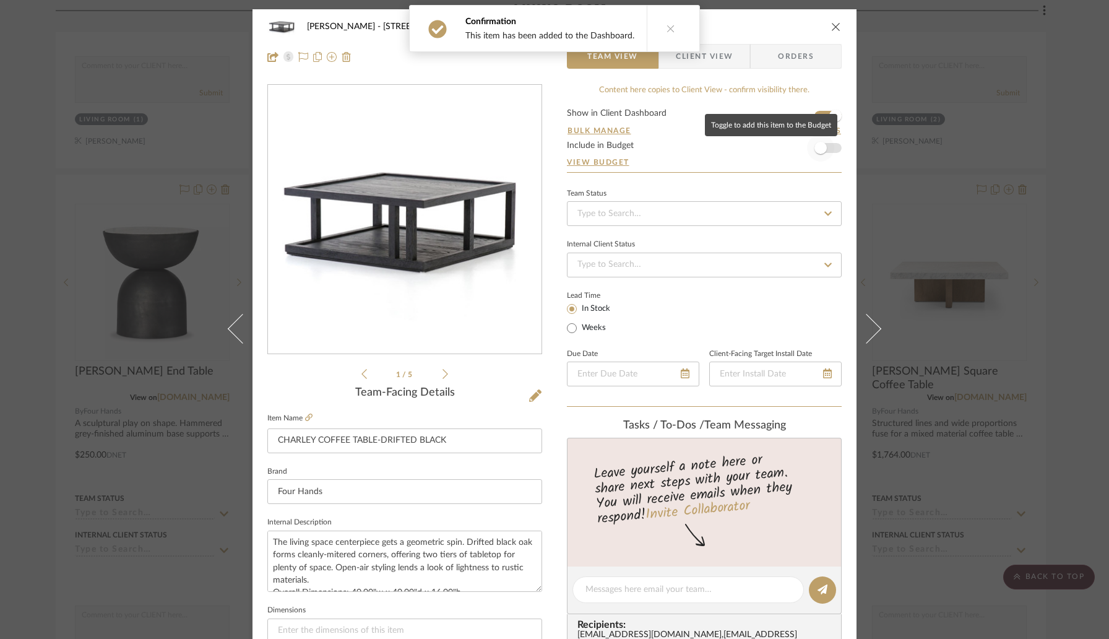
click at [825, 157] on span "button" at bounding box center [820, 147] width 27 height 27
click at [831, 26] on icon "close" at bounding box center [836, 27] width 10 height 10
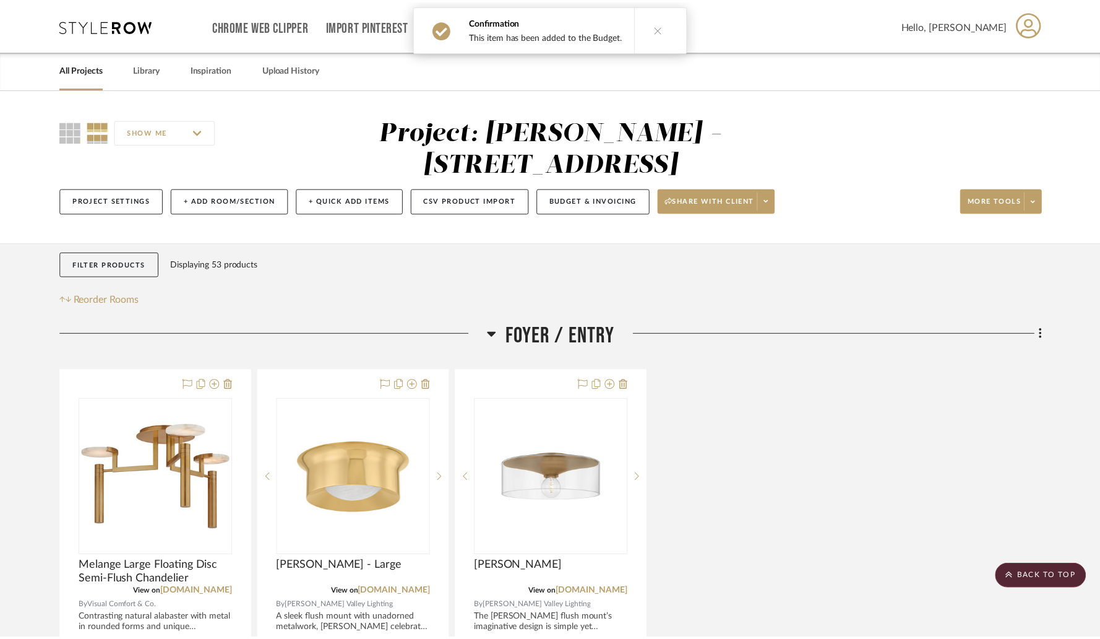
scroll to position [2553, 0]
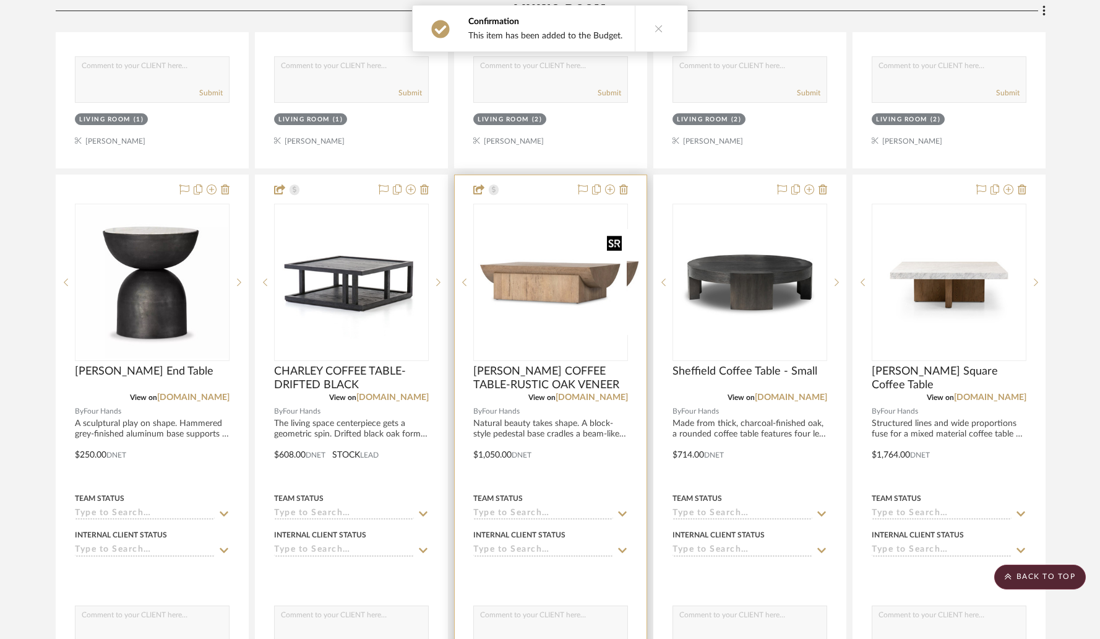
click at [516, 245] on img "0" at bounding box center [560, 282] width 171 height 106
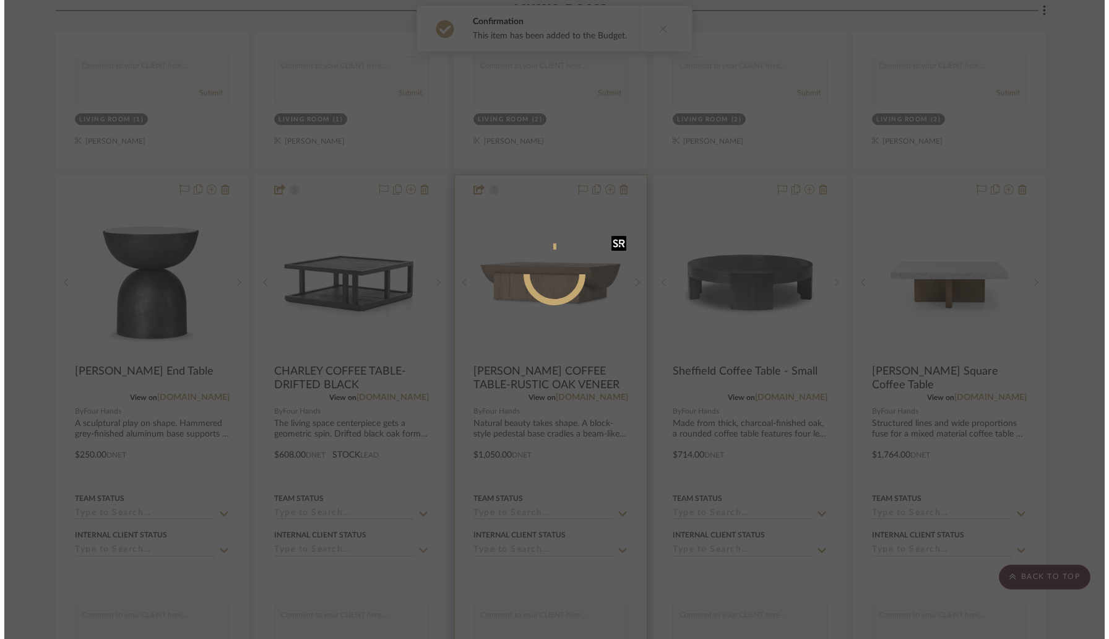
scroll to position [0, 0]
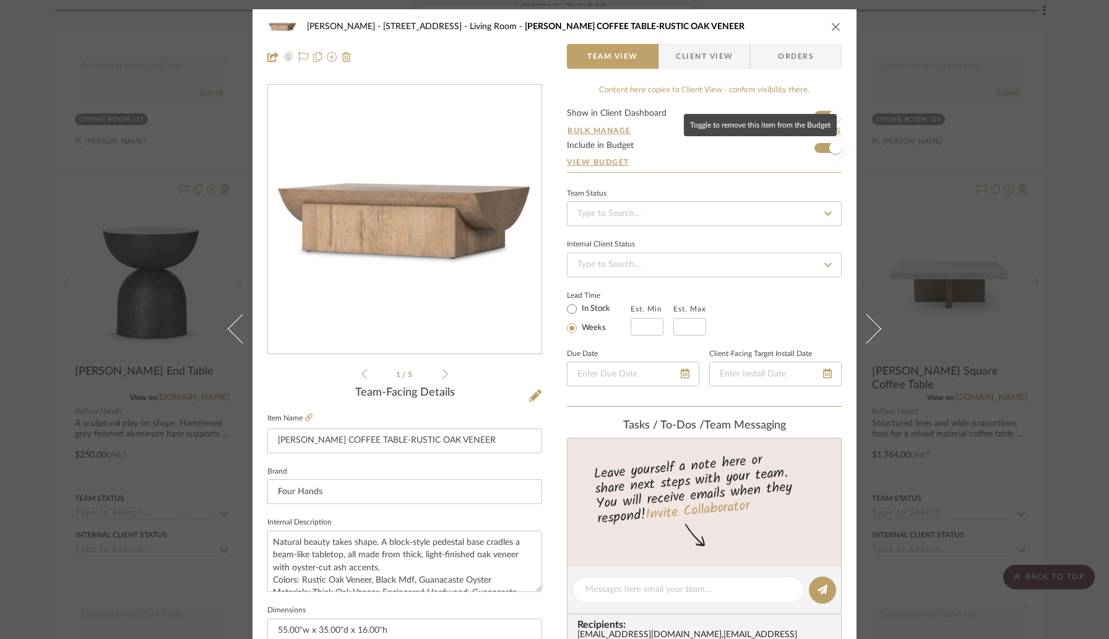
click at [829, 148] on span "button" at bounding box center [835, 148] width 12 height 12
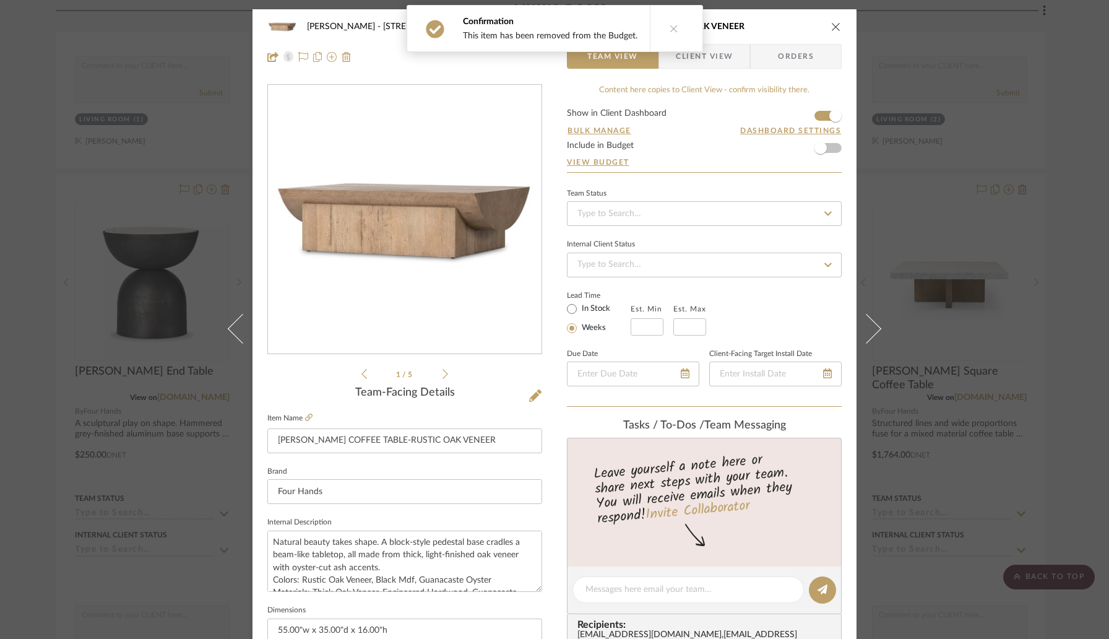
click at [831, 26] on icon "close" at bounding box center [836, 27] width 10 height 10
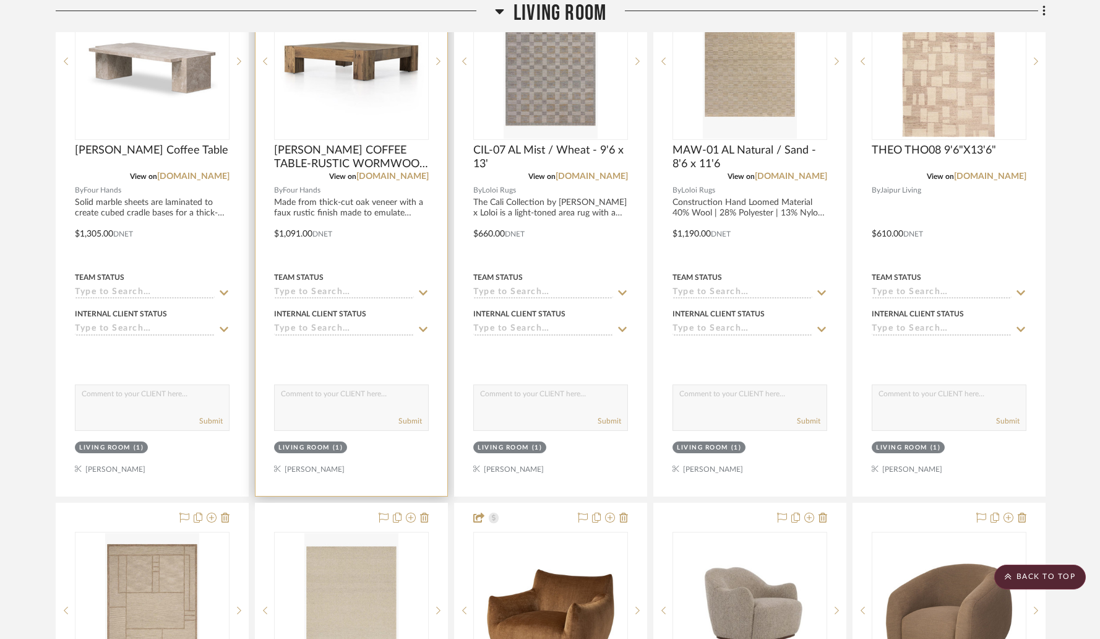
scroll to position [3523, 0]
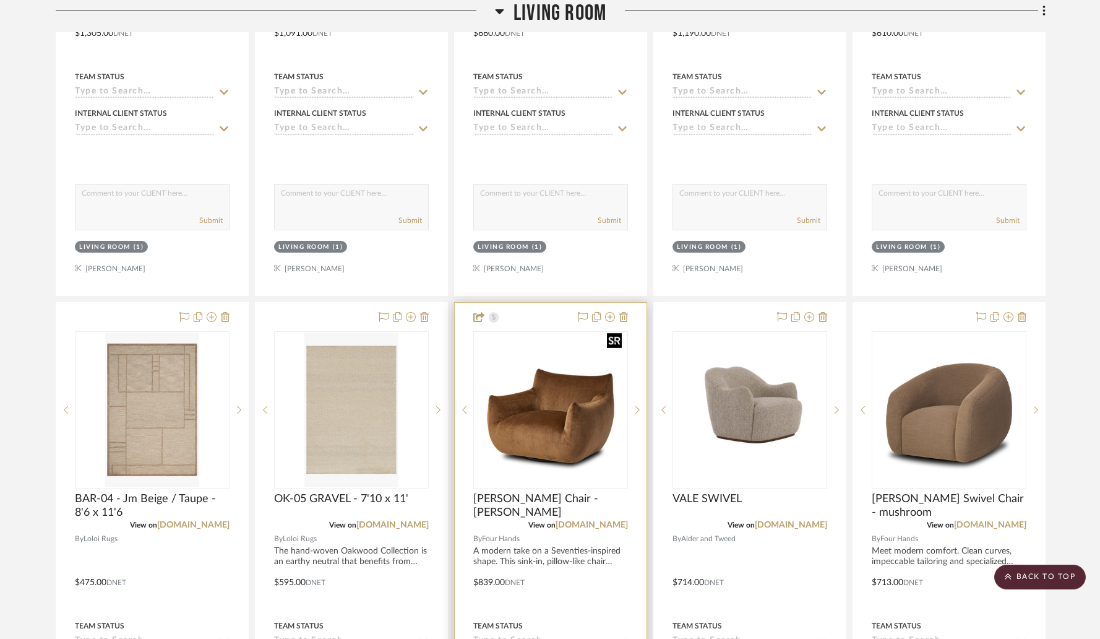
click at [569, 405] on img "0" at bounding box center [551, 410] width 152 height 152
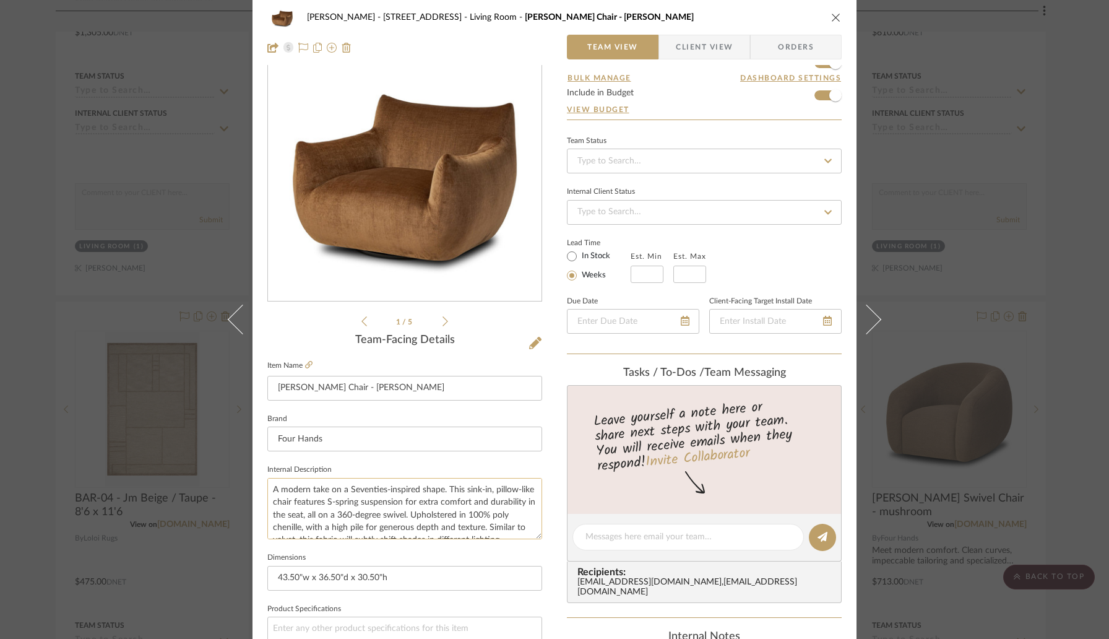
scroll to position [0, 0]
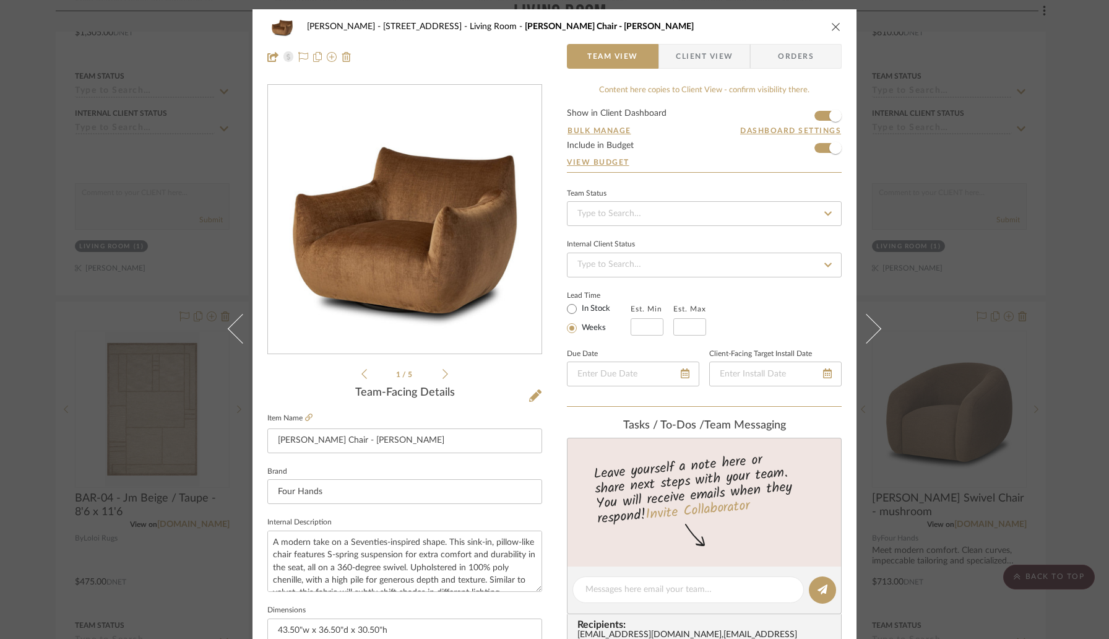
click at [831, 23] on icon "close" at bounding box center [836, 27] width 10 height 10
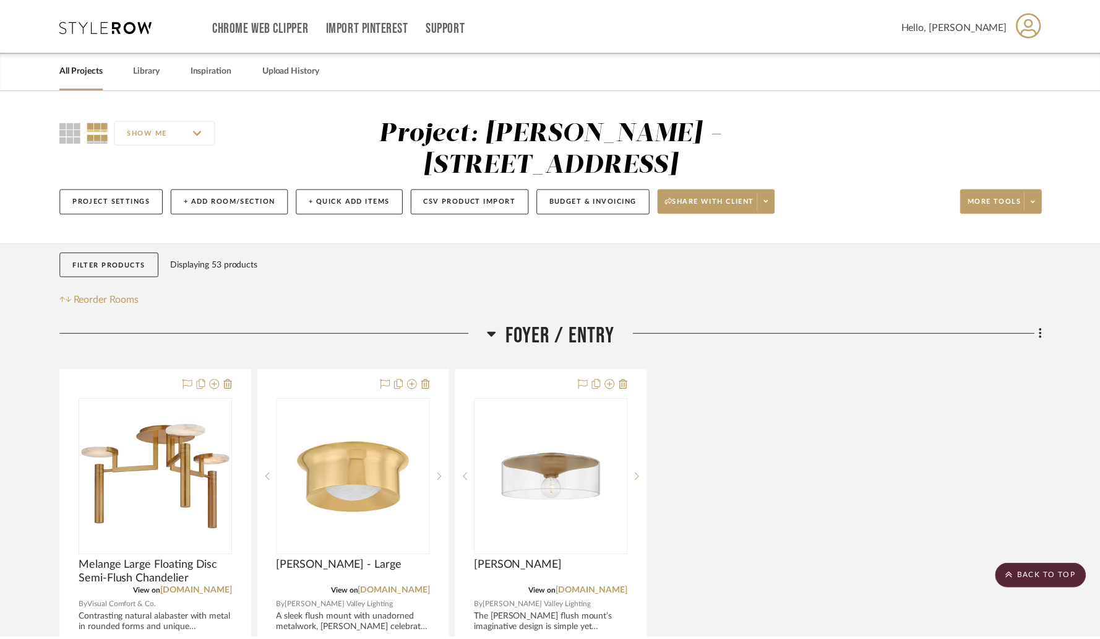
scroll to position [3523, 0]
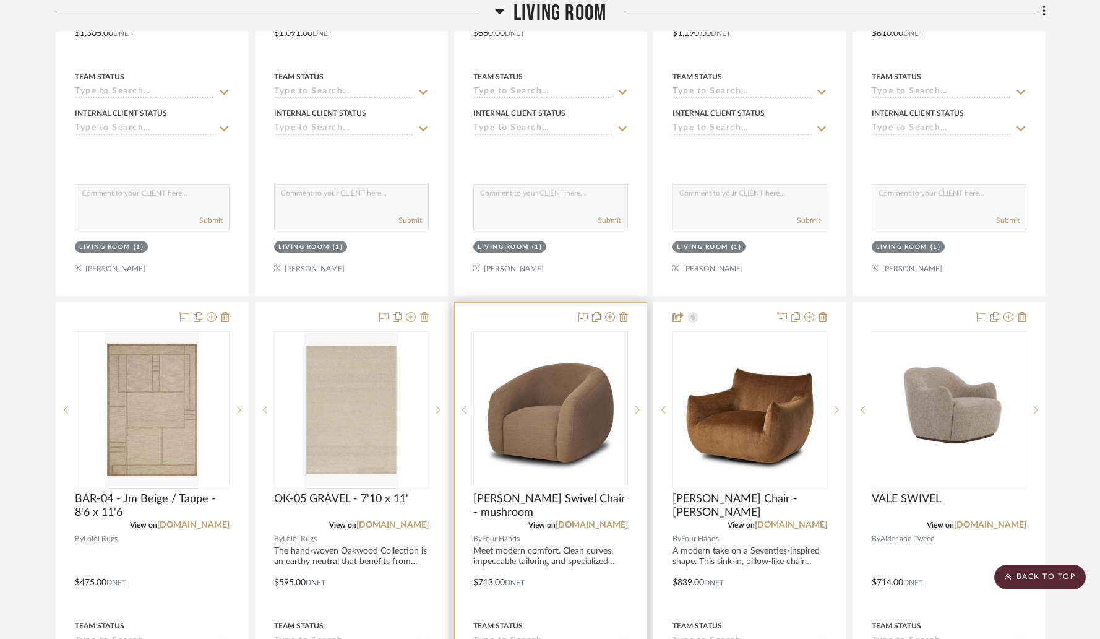
drag, startPoint x: 925, startPoint y: 288, endPoint x: 519, endPoint y: 306, distance: 407.0
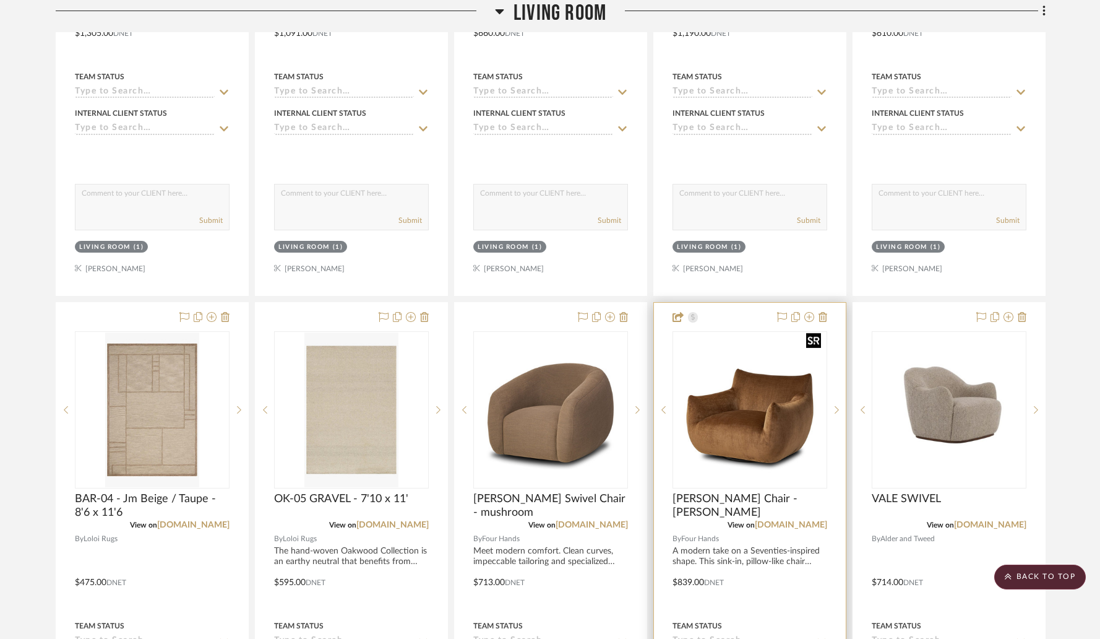
click at [738, 351] on img "0" at bounding box center [750, 410] width 152 height 152
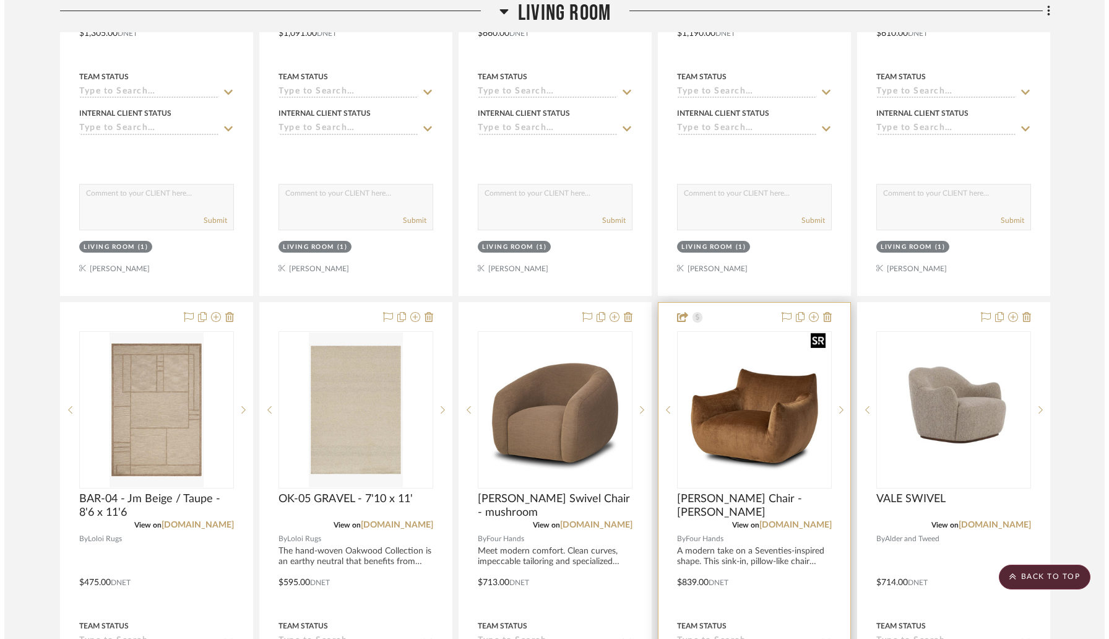
scroll to position [0, 0]
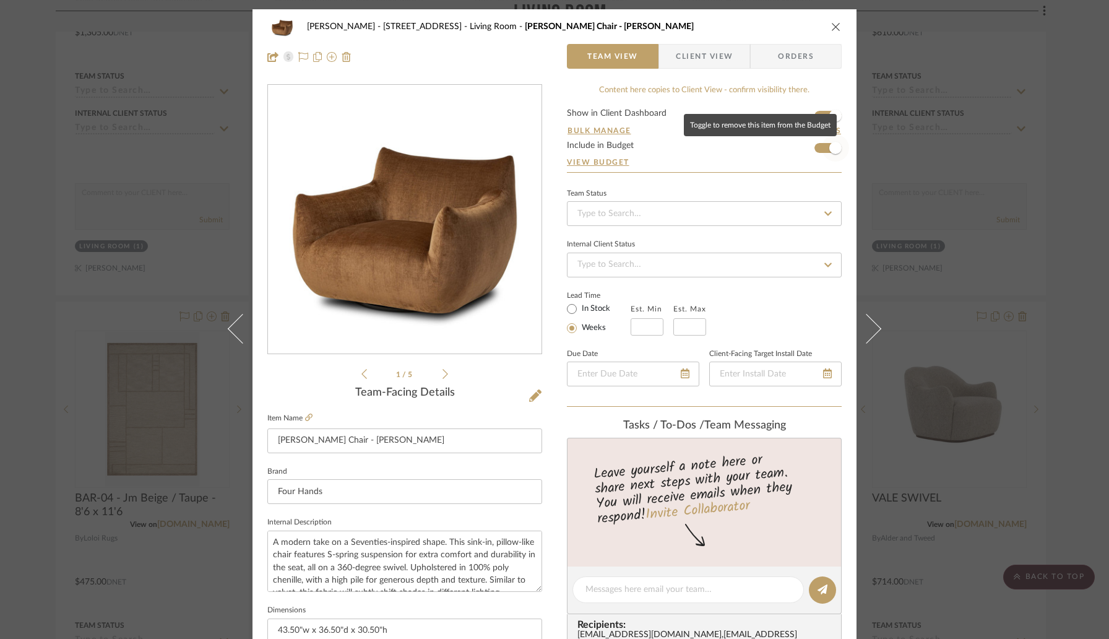
click at [822, 146] on span "button" at bounding box center [835, 147] width 27 height 27
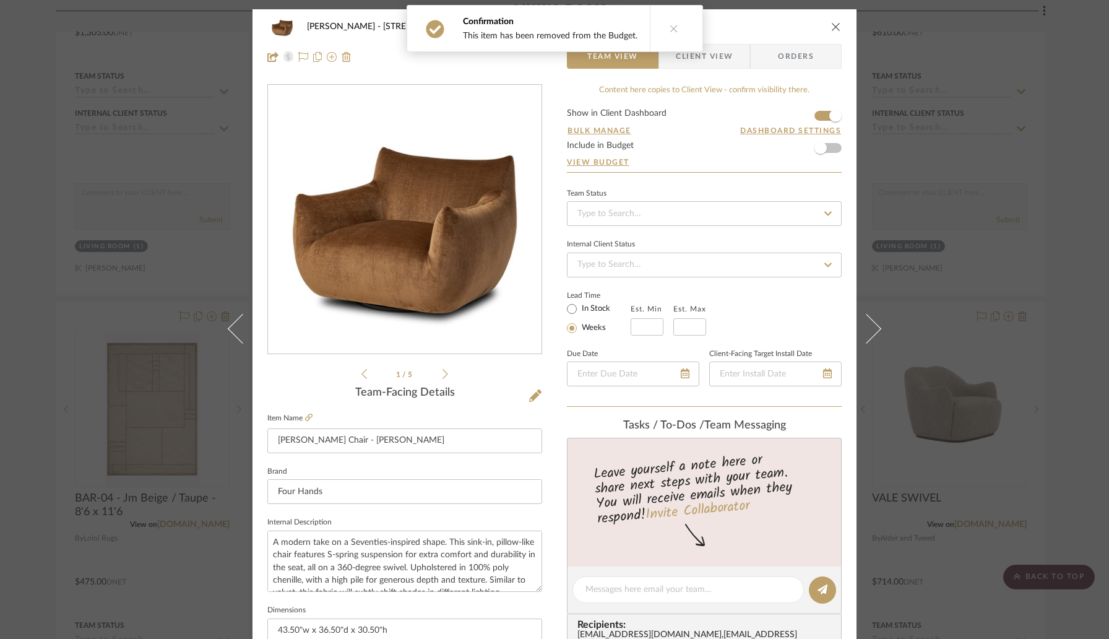
click at [831, 27] on icon "close" at bounding box center [836, 27] width 10 height 10
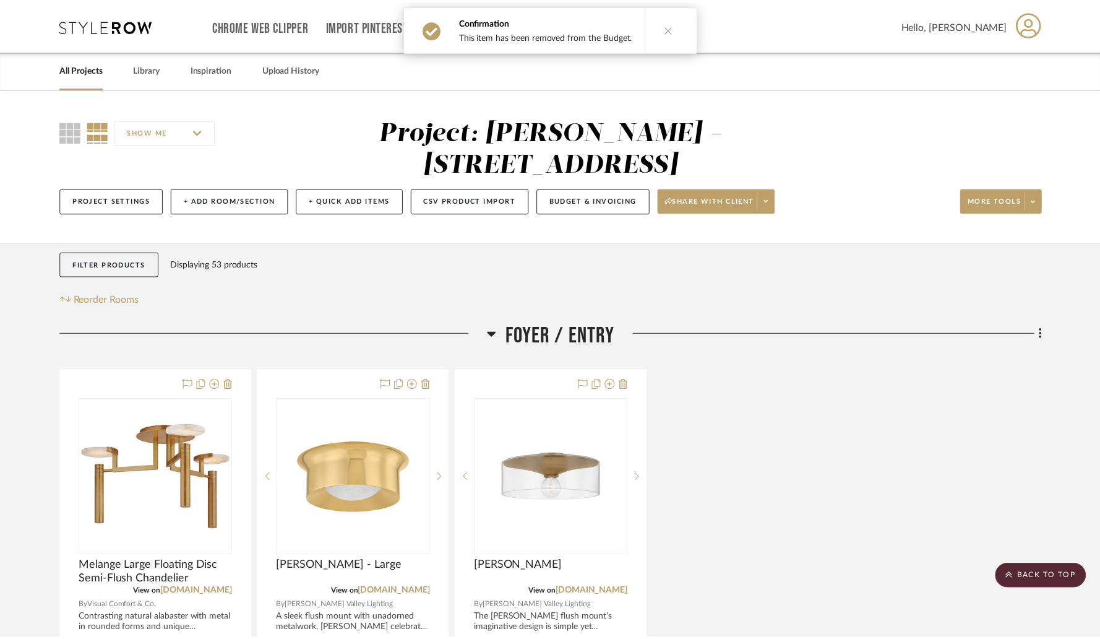
scroll to position [3523, 0]
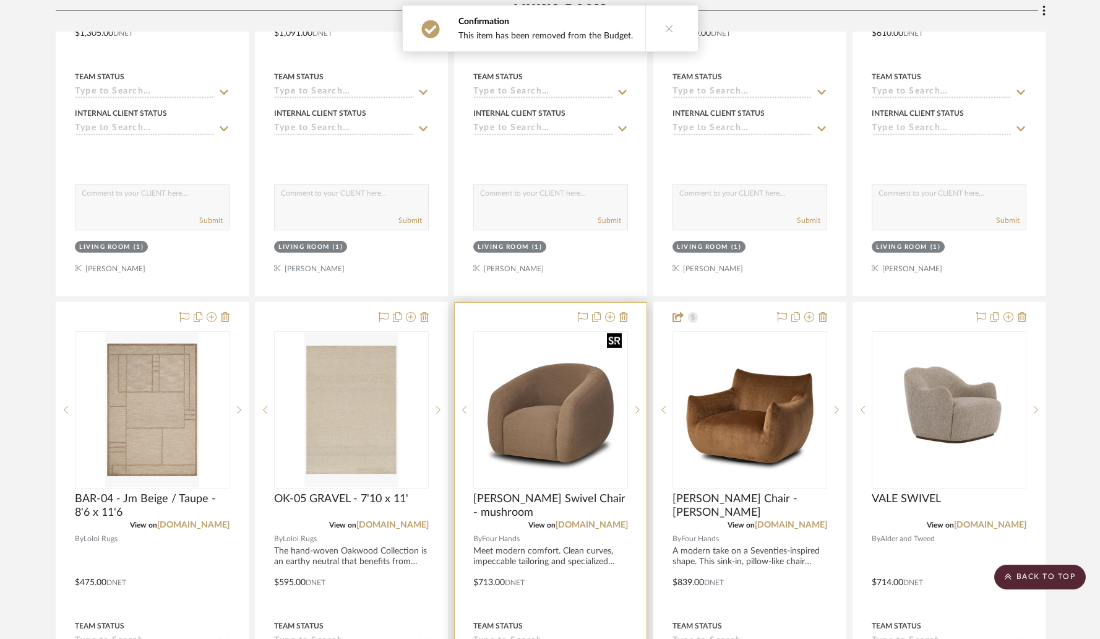
click at [557, 402] on img "0" at bounding box center [551, 410] width 152 height 152
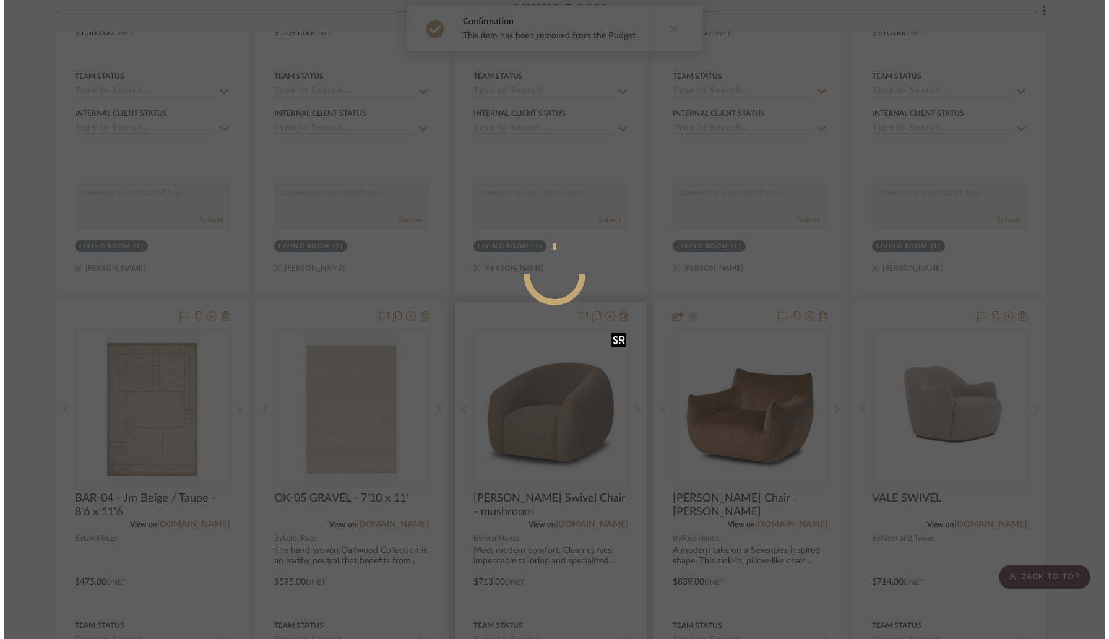
scroll to position [0, 0]
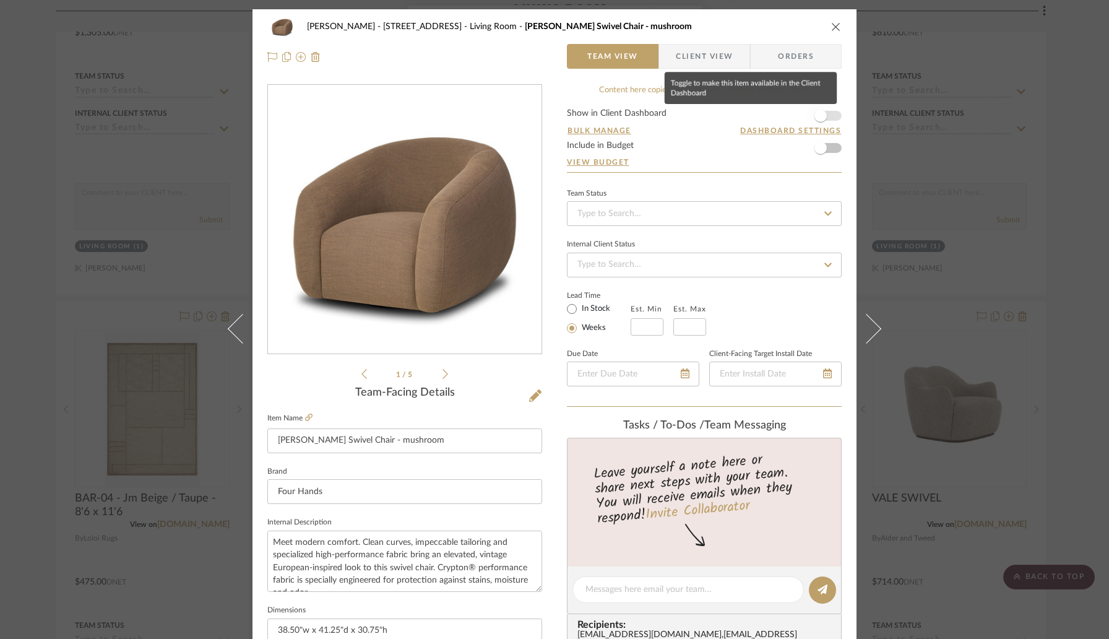
click at [822, 114] on span "button" at bounding box center [820, 115] width 27 height 27
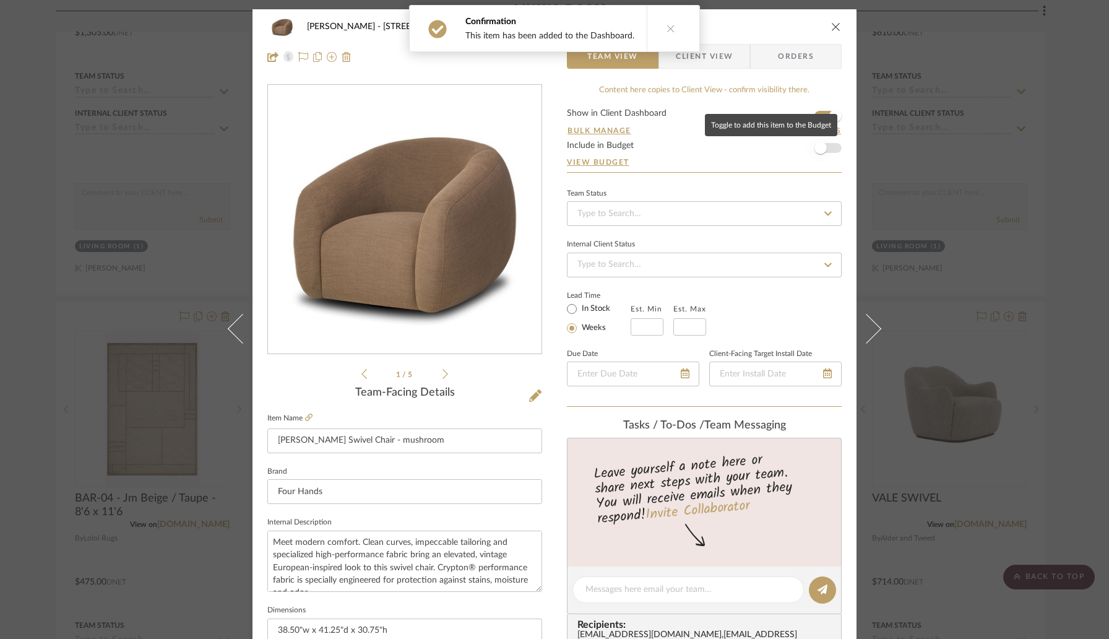
click at [821, 147] on span "button" at bounding box center [820, 148] width 12 height 12
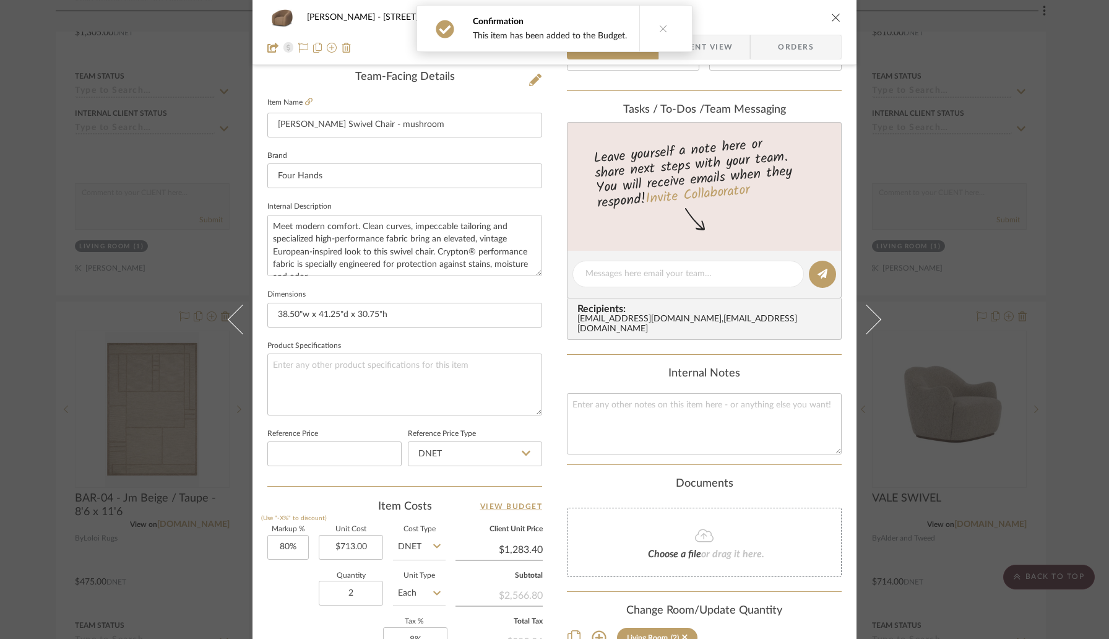
scroll to position [511, 0]
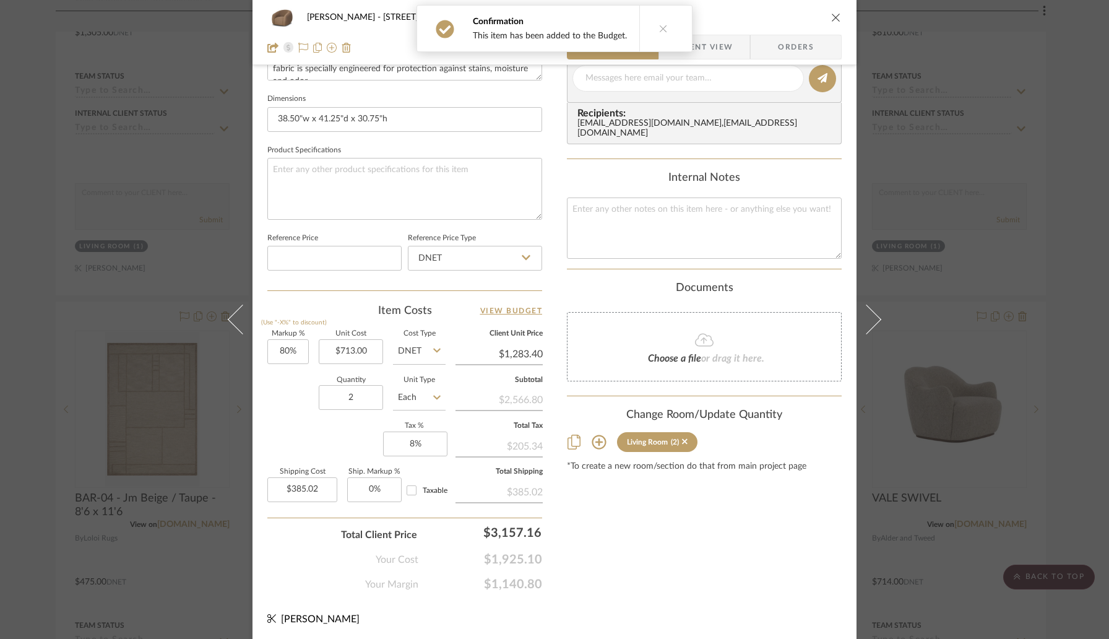
click at [832, 19] on icon "close" at bounding box center [836, 17] width 10 height 10
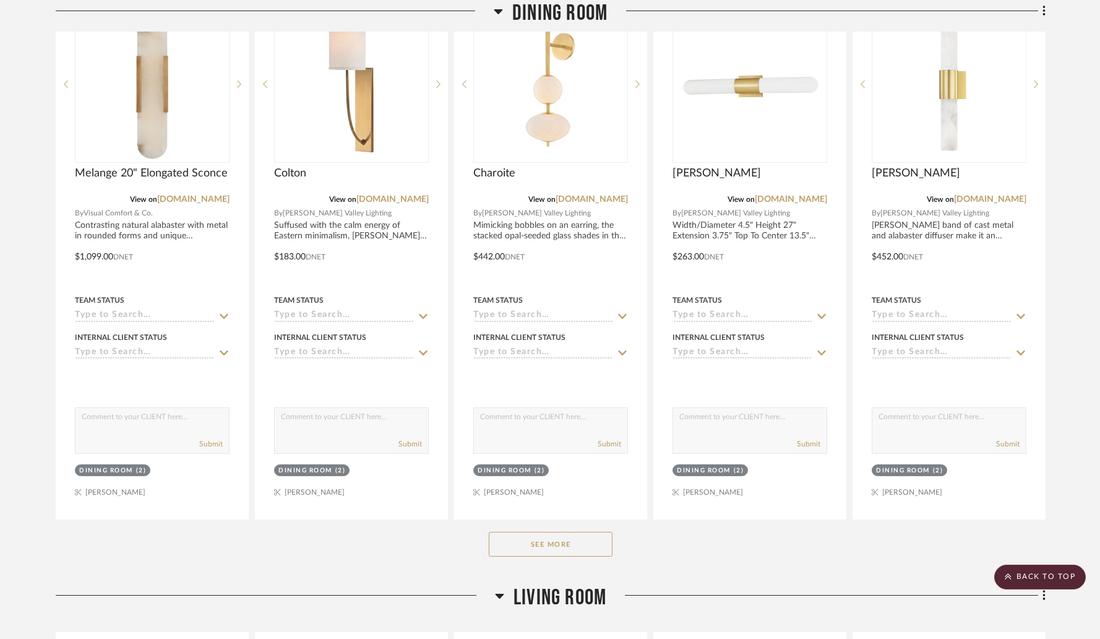
scroll to position [1023, 0]
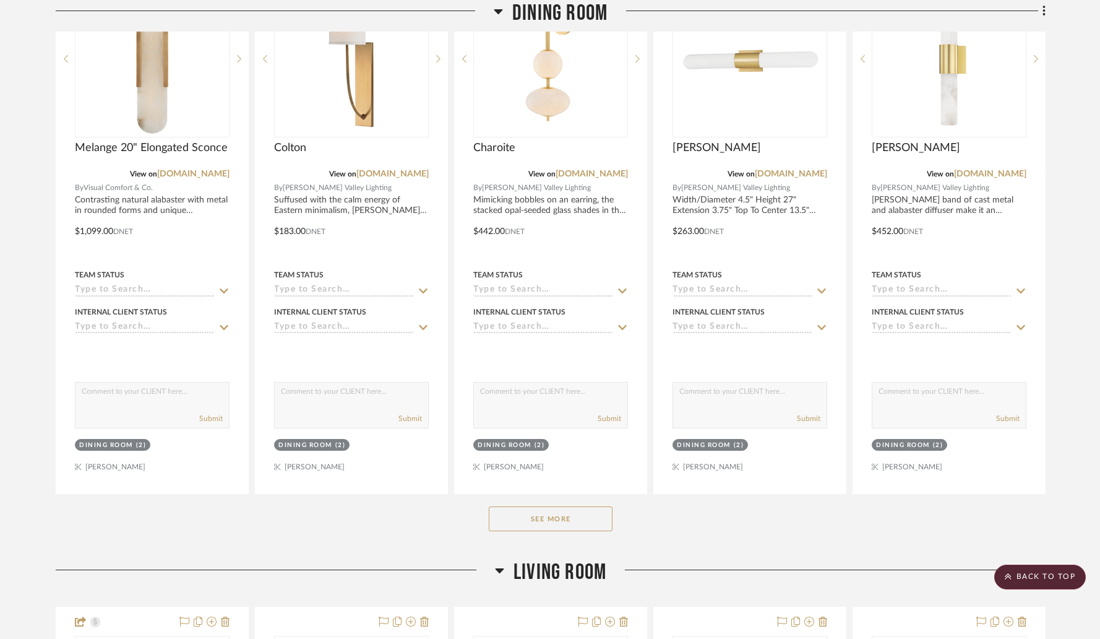
click at [553, 506] on button "See More" at bounding box center [551, 518] width 124 height 25
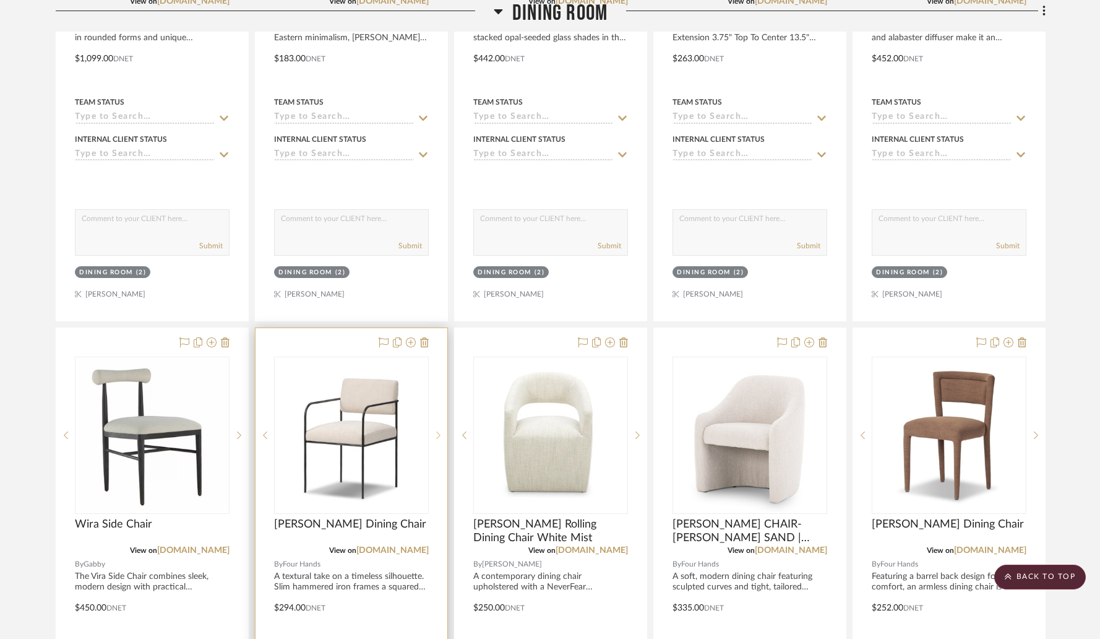
scroll to position [1197, 0]
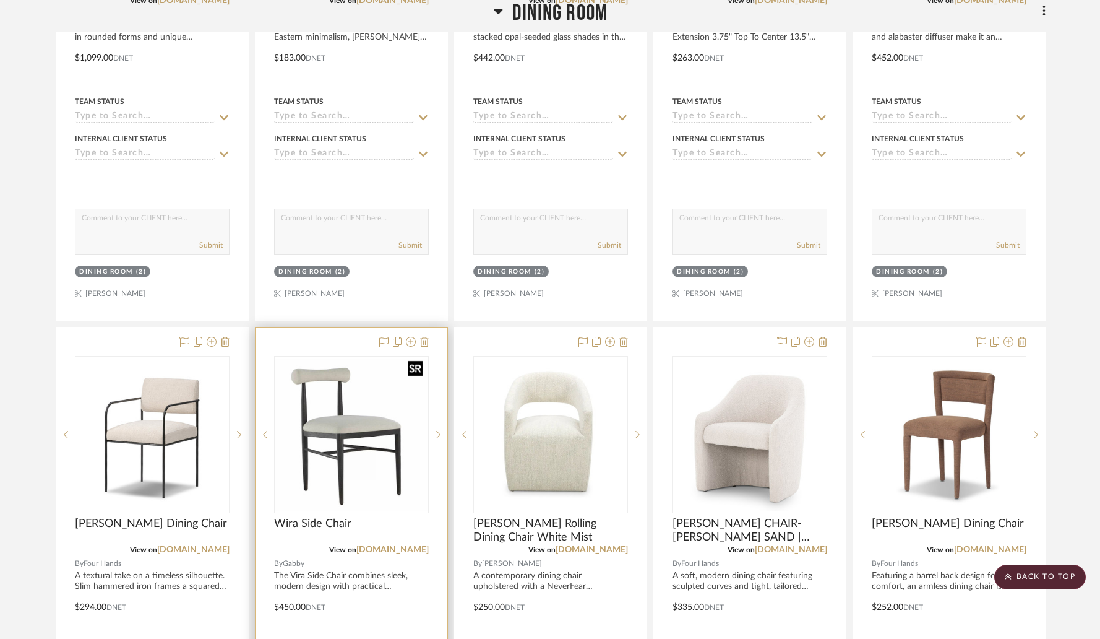
click at [0, 0] on img at bounding box center [0, 0] width 0 height 0
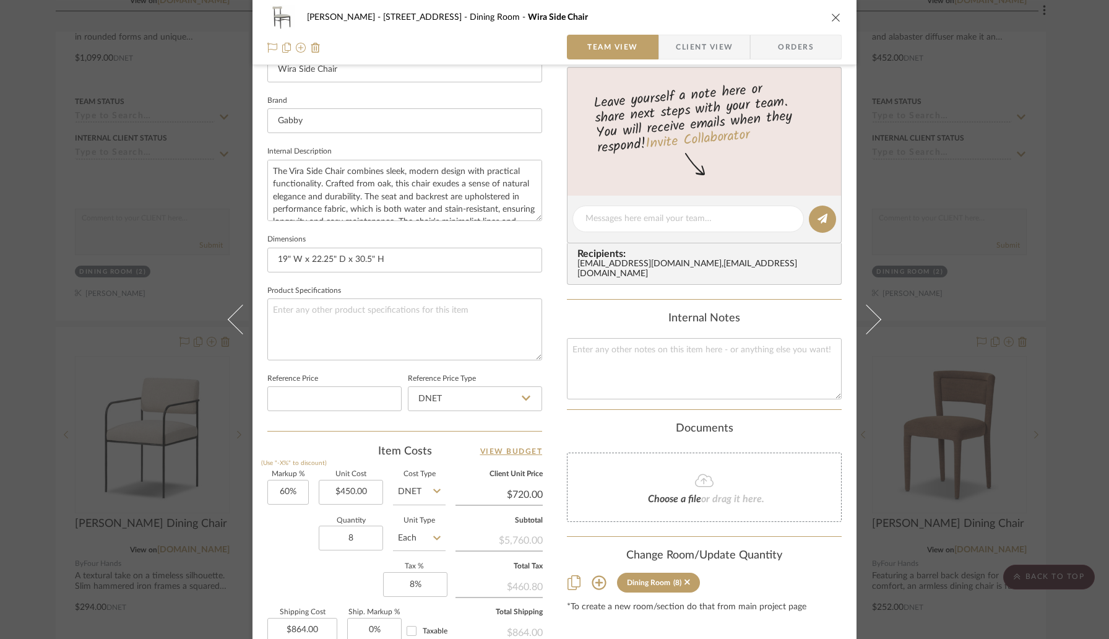
scroll to position [372, 0]
click at [133, 385] on div "Lori Jacobs - 181 Chedworth Row Dining Room Wira Side Chair Team View Client Vi…" at bounding box center [554, 319] width 1109 height 639
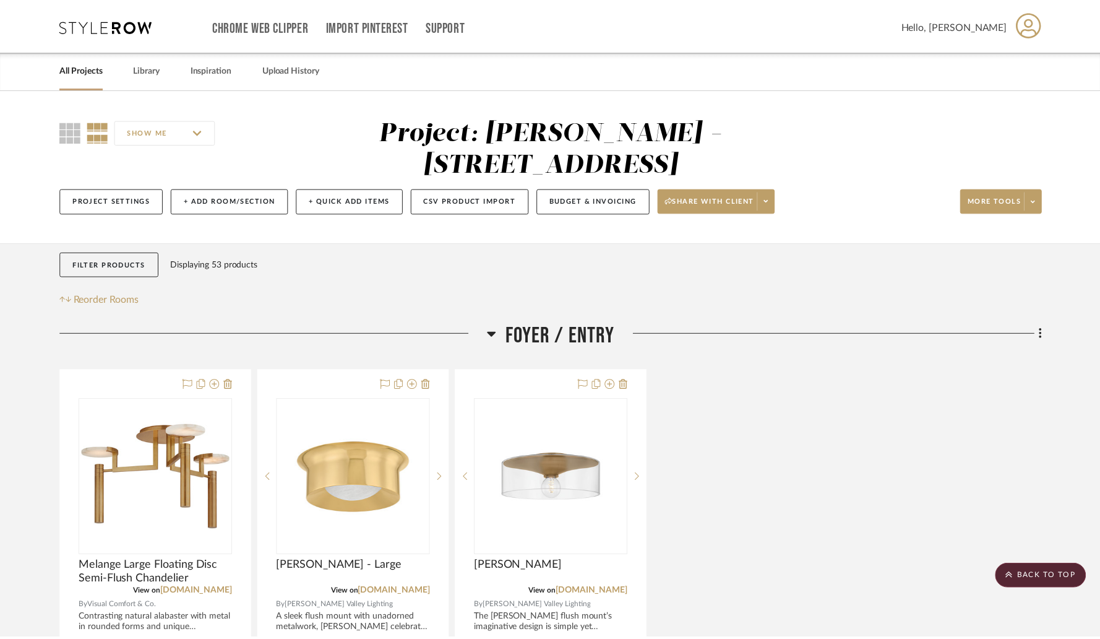
scroll to position [1197, 0]
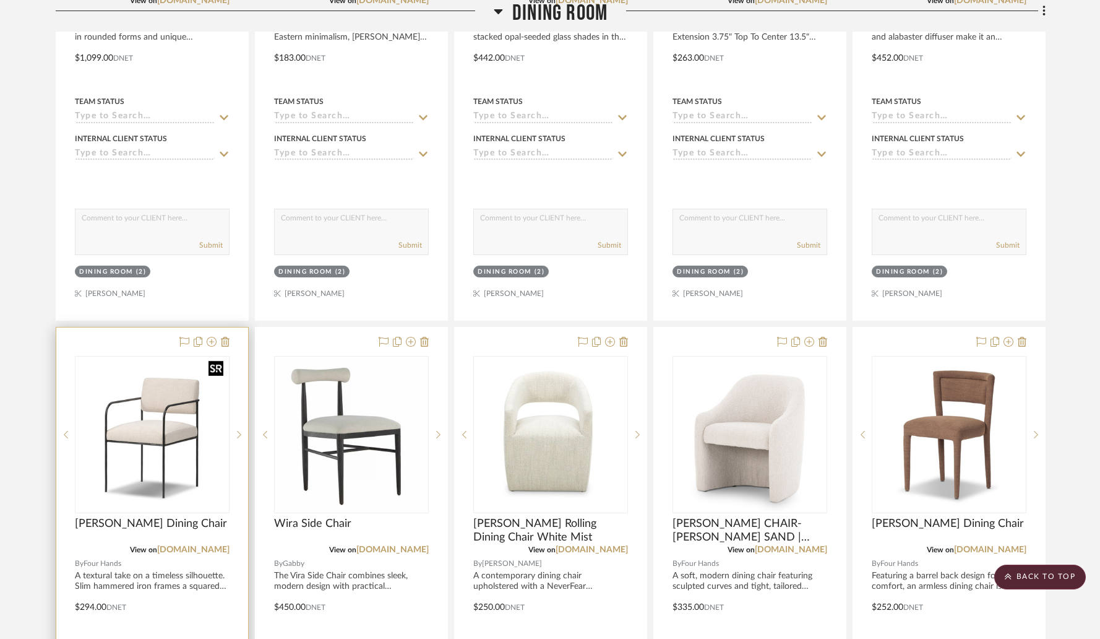
click at [145, 399] on img "0" at bounding box center [152, 434] width 152 height 152
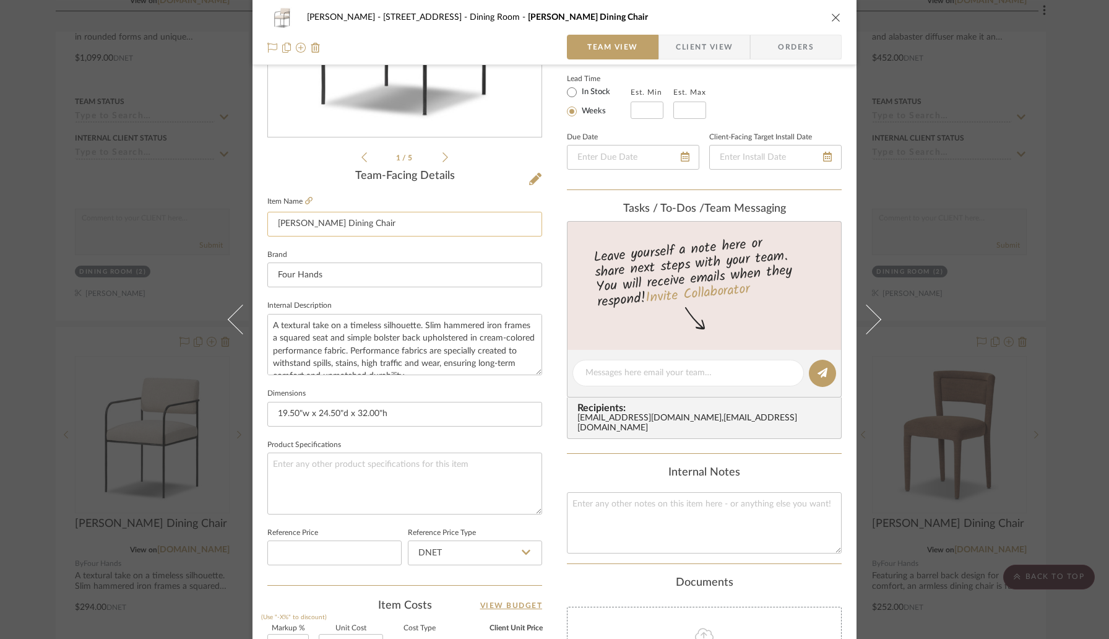
scroll to position [367, 0]
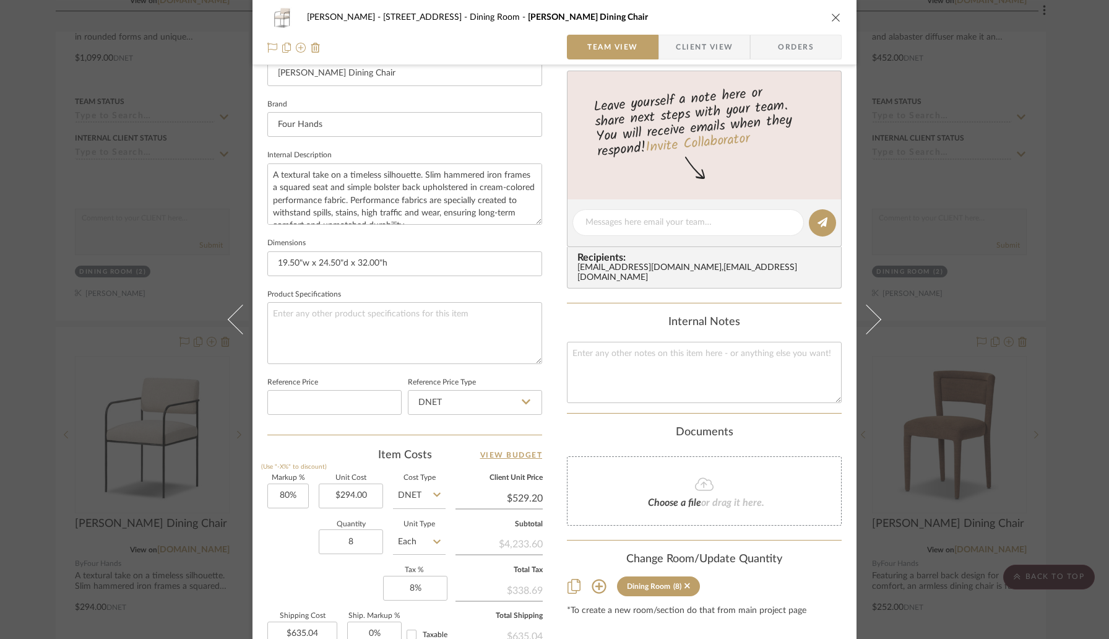
click at [831, 20] on icon "close" at bounding box center [836, 17] width 10 height 10
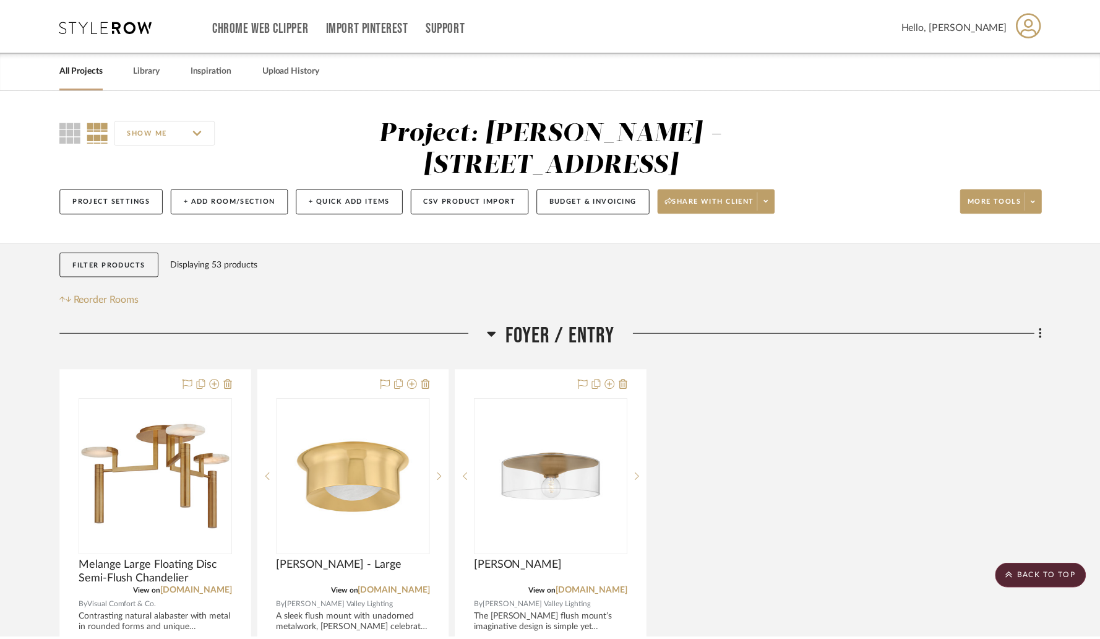
scroll to position [1197, 0]
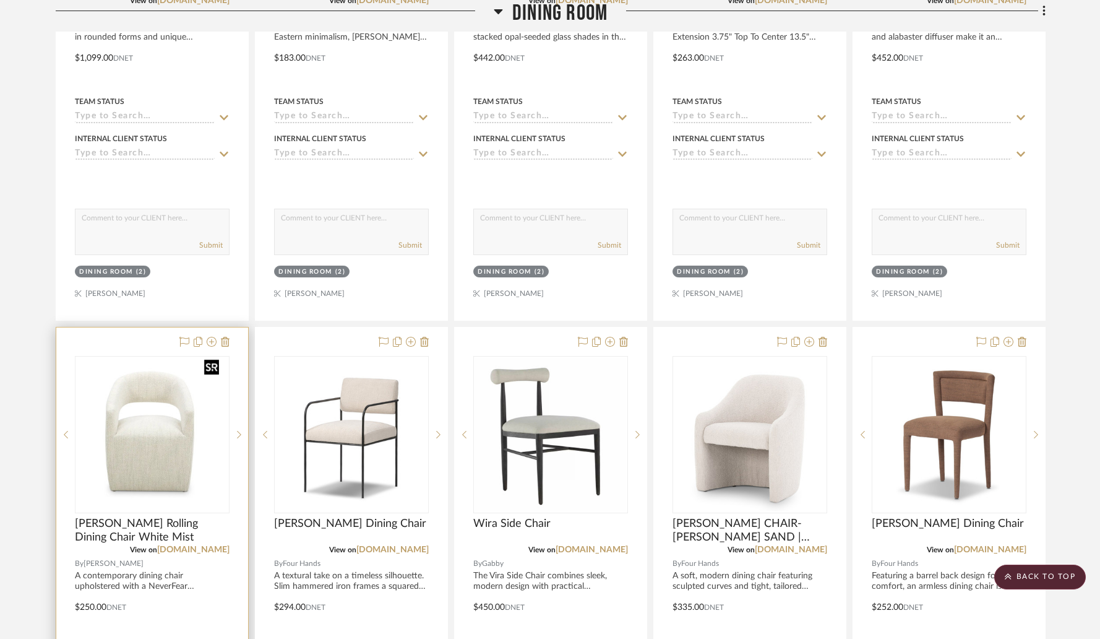
click at [168, 396] on img "0" at bounding box center [151, 434] width 143 height 155
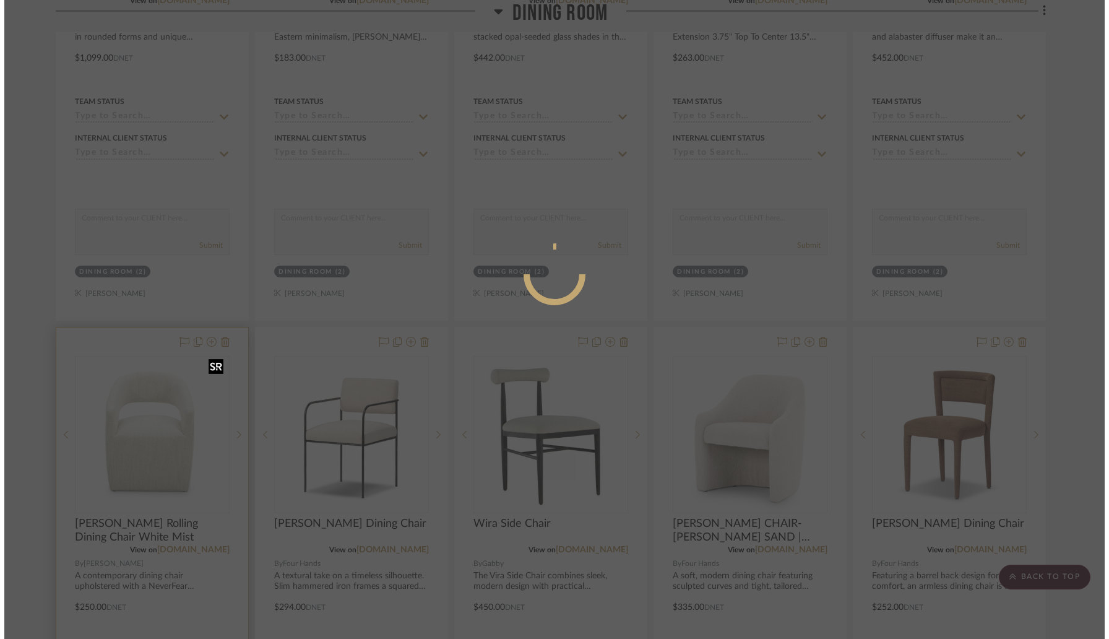
scroll to position [0, 0]
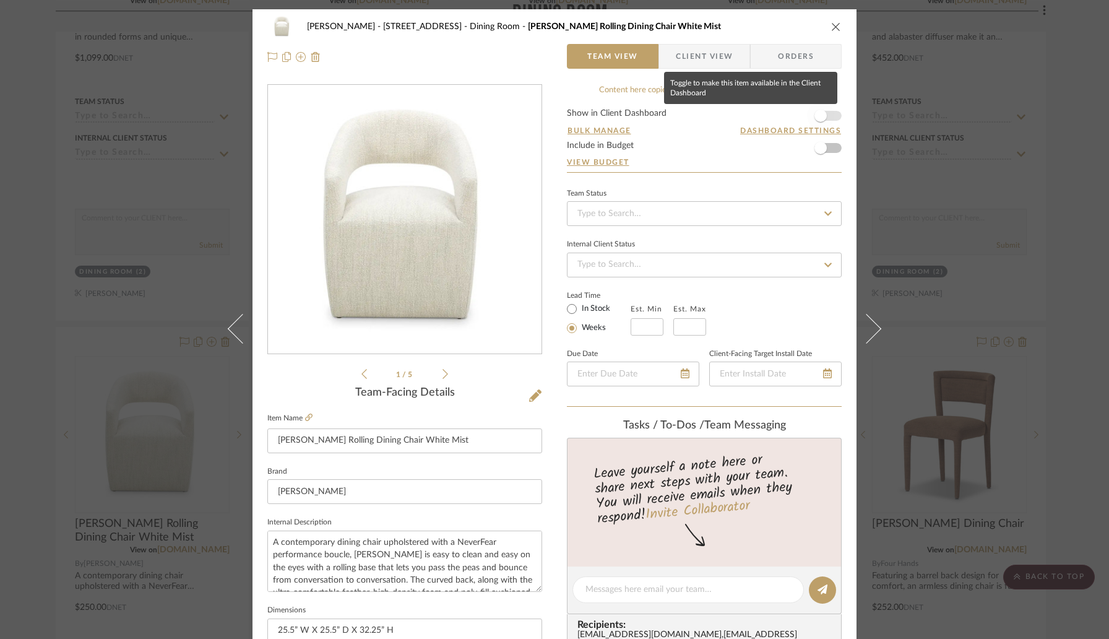
click at [820, 115] on span "button" at bounding box center [820, 116] width 12 height 12
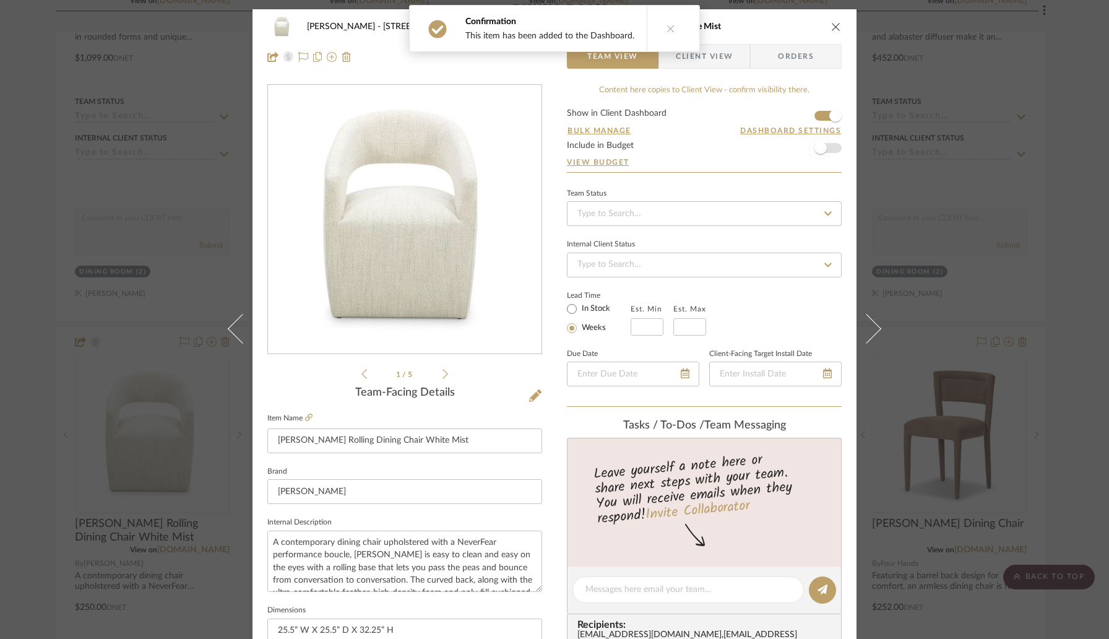
click at [824, 152] on span "button" at bounding box center [820, 147] width 27 height 27
click at [832, 26] on icon "close" at bounding box center [836, 27] width 10 height 10
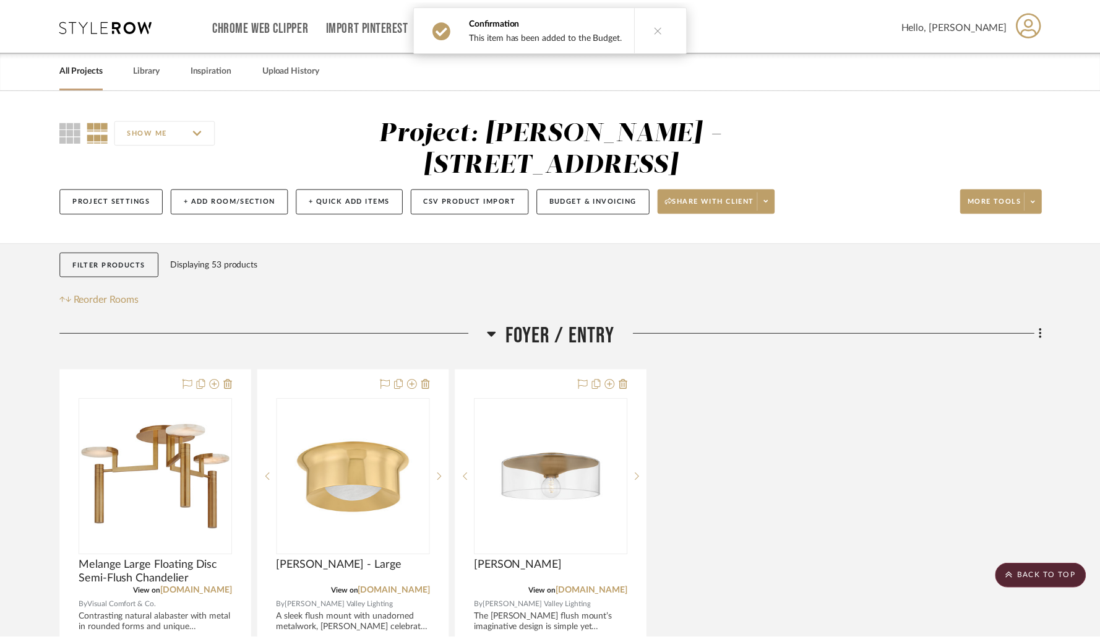
scroll to position [1197, 0]
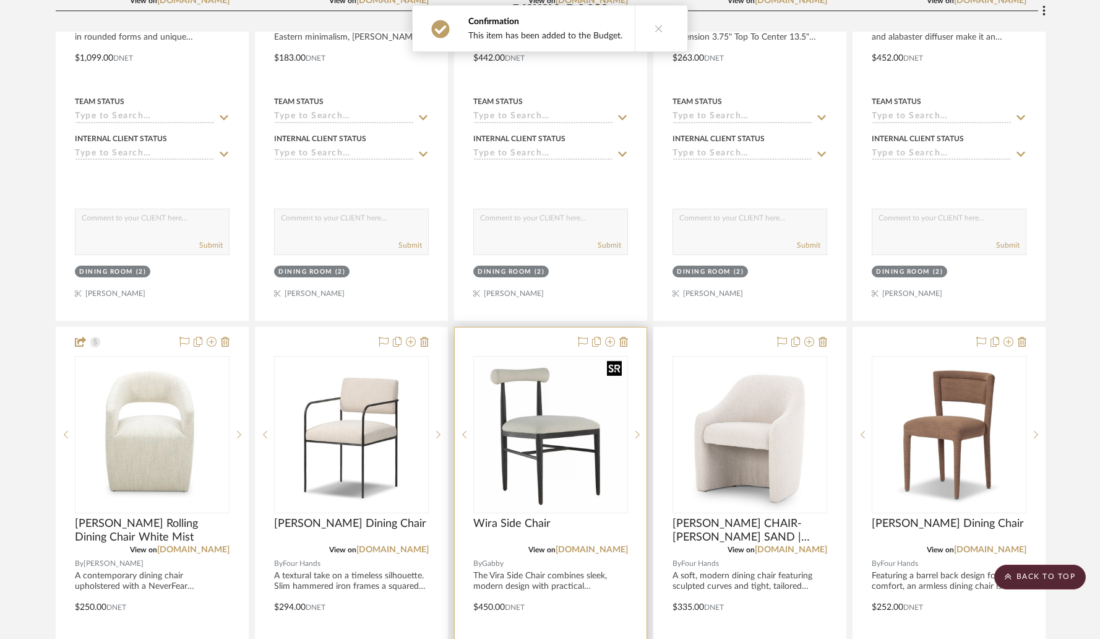
click at [520, 397] on img "0" at bounding box center [551, 434] width 152 height 152
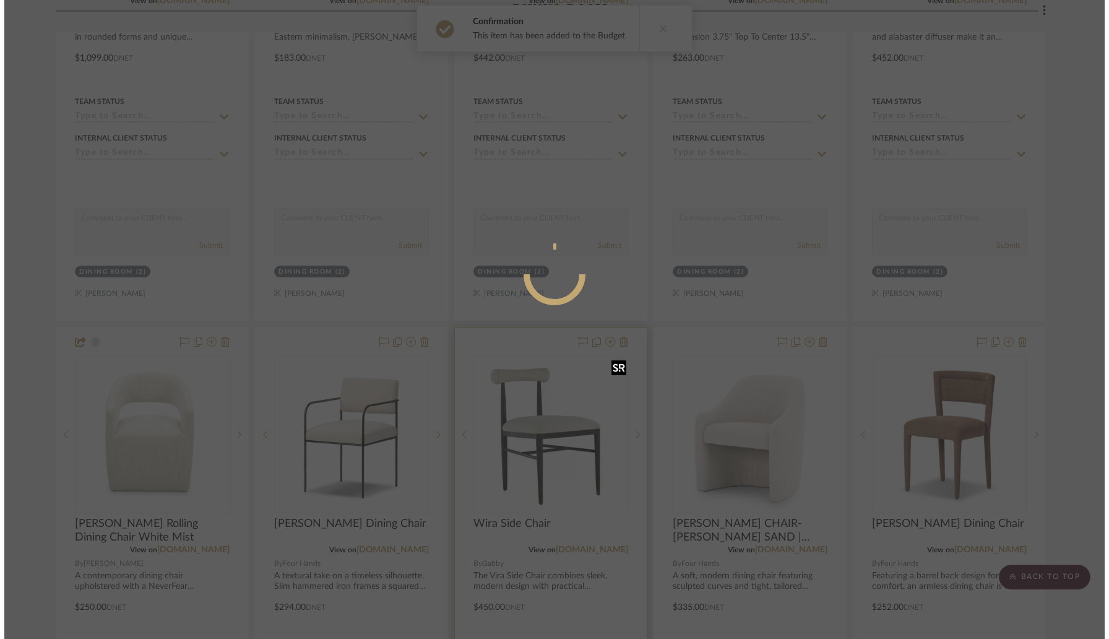
scroll to position [0, 0]
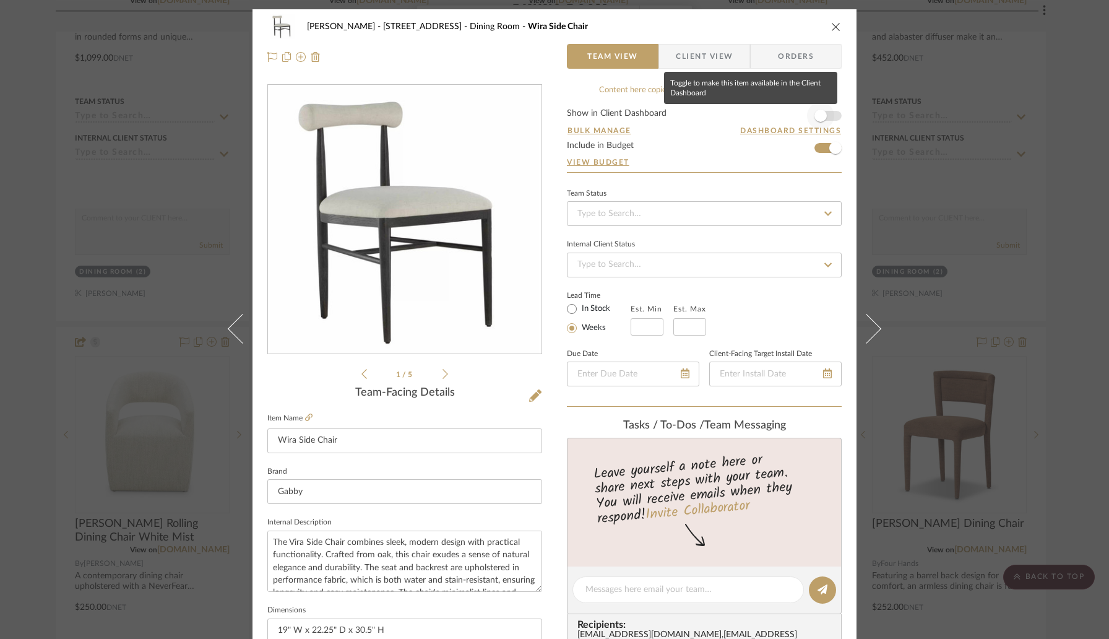
click at [824, 118] on span "button" at bounding box center [820, 115] width 27 height 27
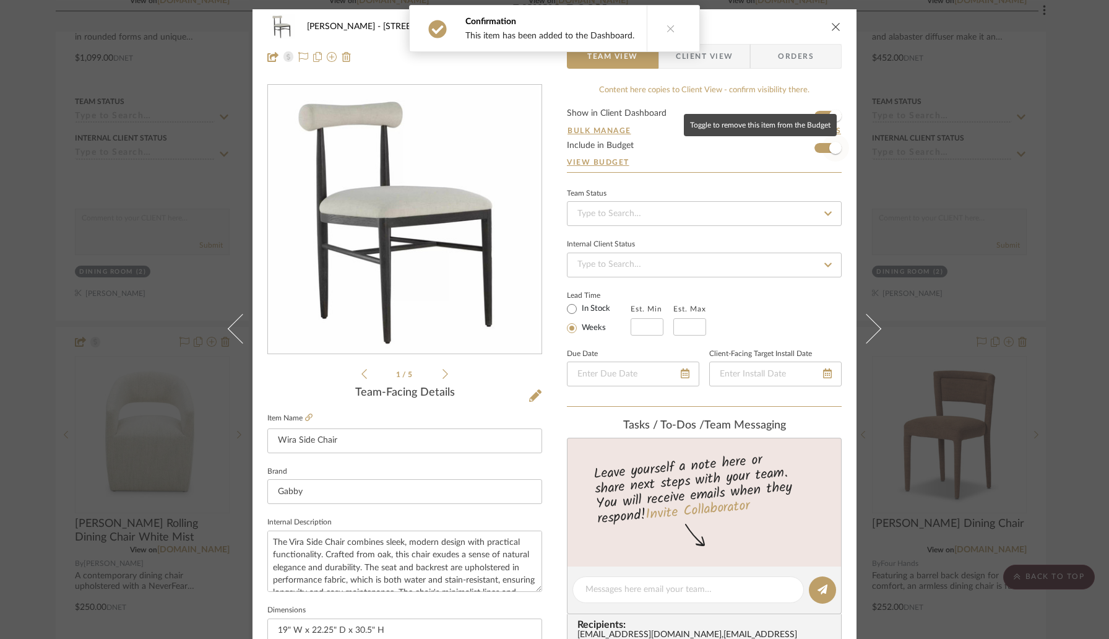
click at [830, 151] on span "button" at bounding box center [835, 148] width 12 height 12
click at [832, 27] on icon "close" at bounding box center [836, 27] width 10 height 10
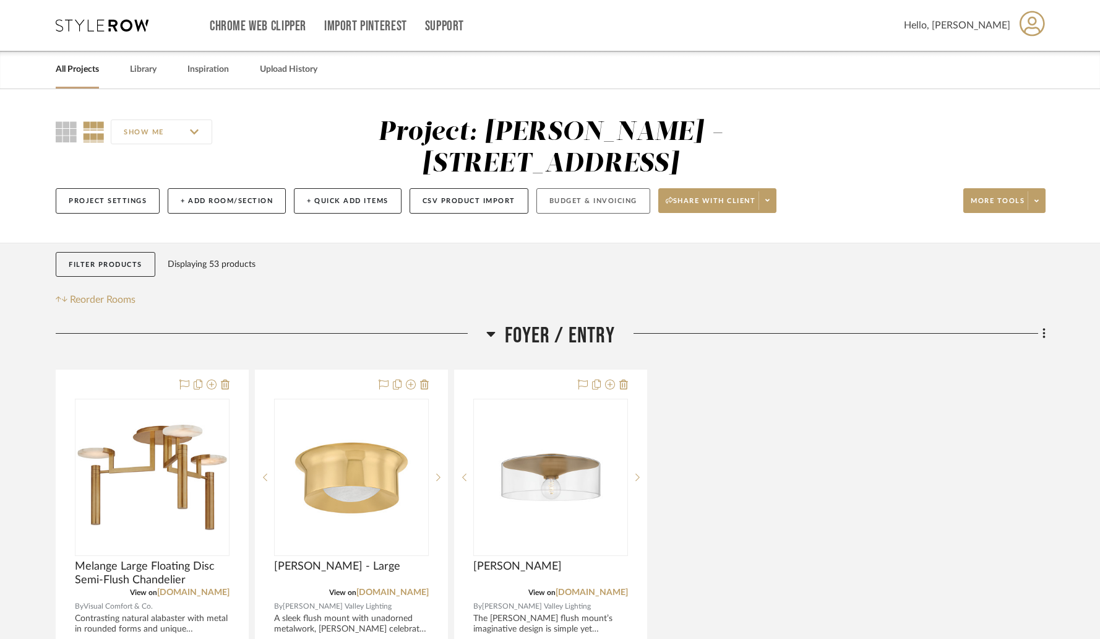
click at [598, 188] on button "Budget & Invoicing" at bounding box center [593, 200] width 114 height 25
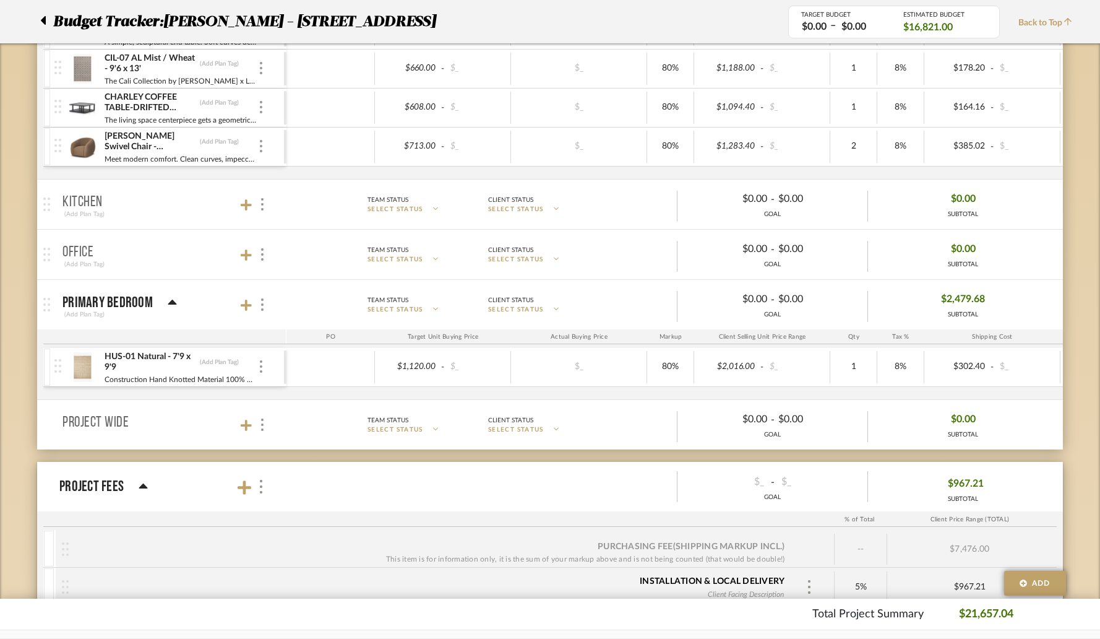
scroll to position [486, 0]
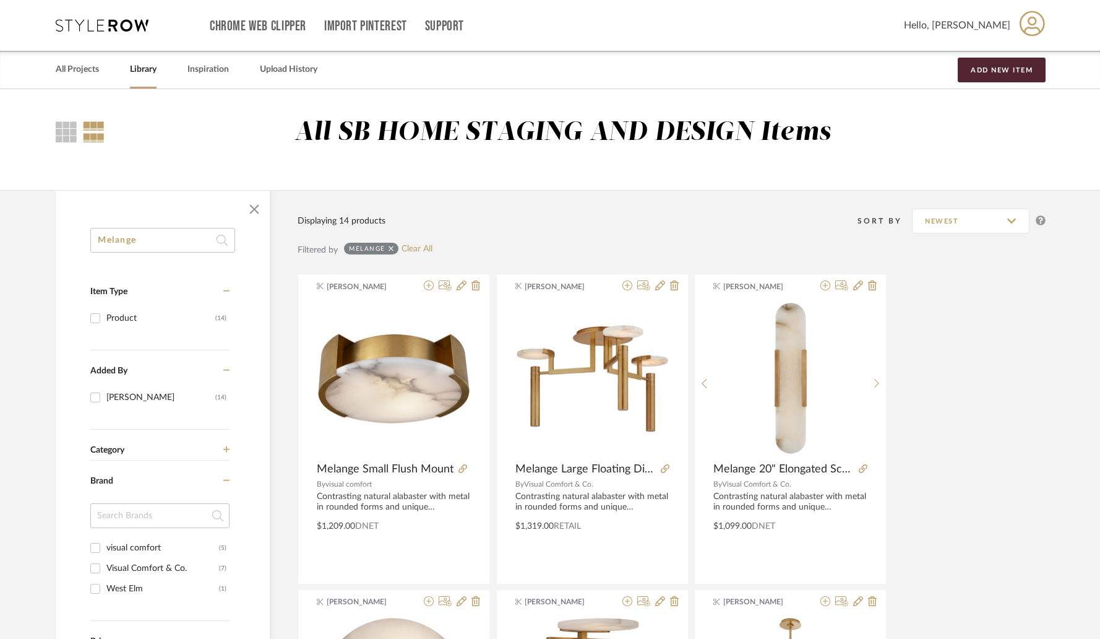
click at [167, 243] on input "Melange" at bounding box center [162, 240] width 145 height 25
paste input "[PERSON_NAME]"
type input "[PERSON_NAME]"
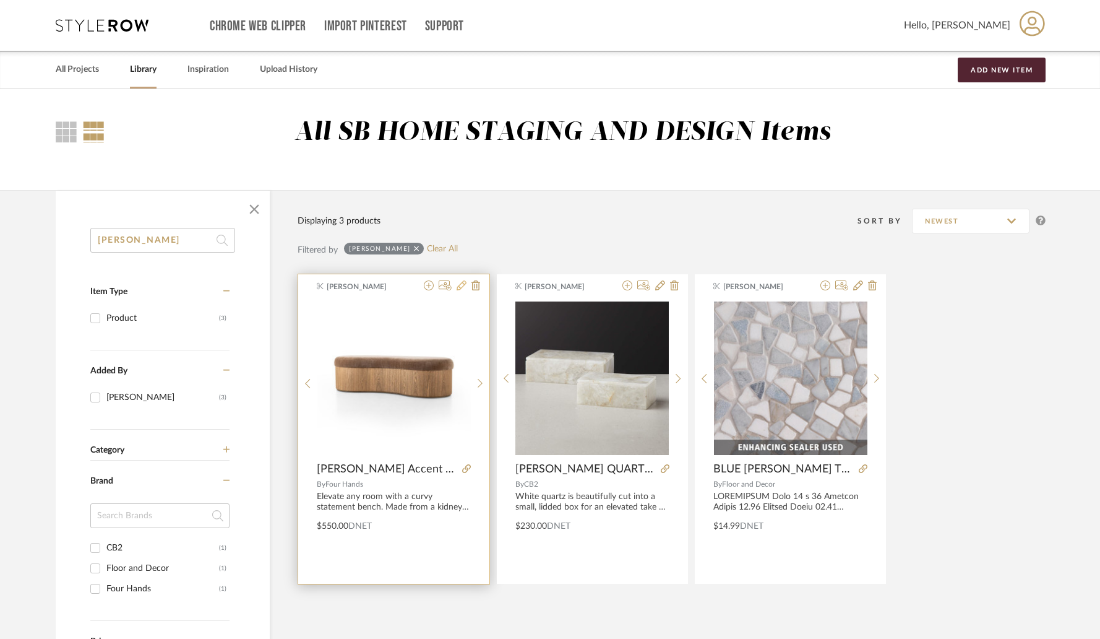
click at [461, 284] on icon at bounding box center [462, 285] width 10 height 10
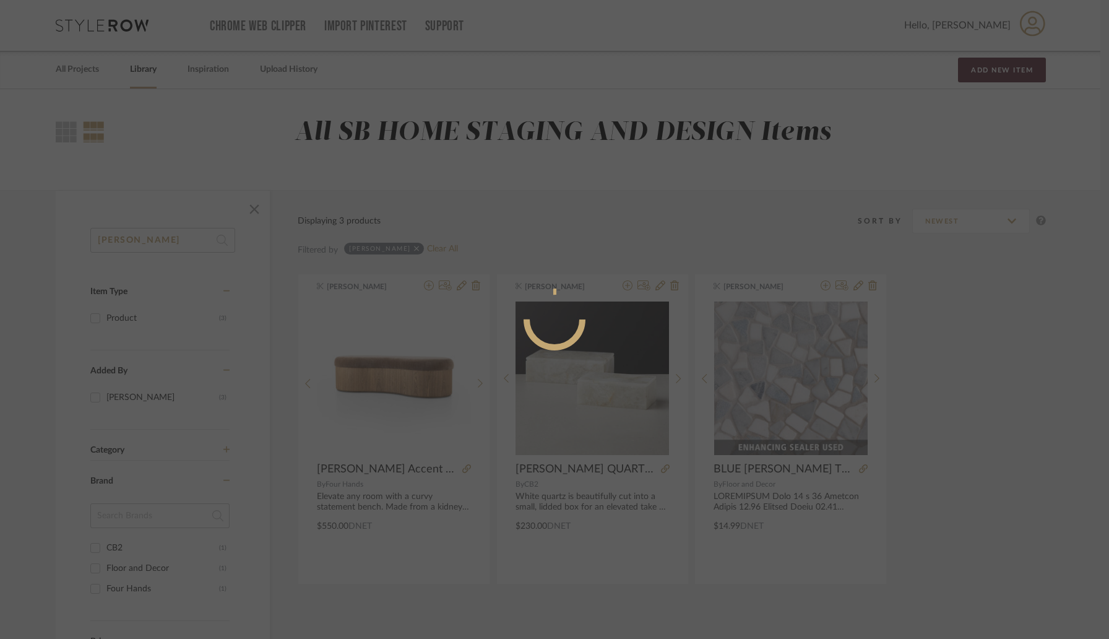
radio input "true"
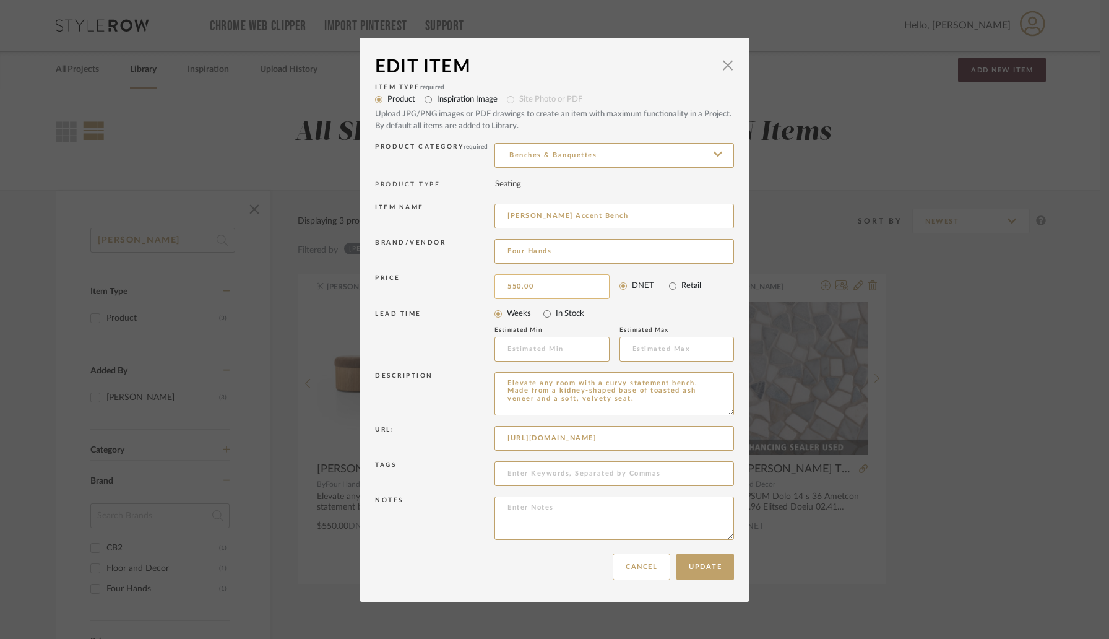
click at [548, 288] on input "550.00" at bounding box center [551, 286] width 115 height 25
type input "$629.00"
click at [483, 342] on div "LEAD TIME" at bounding box center [434, 336] width 119 height 52
click at [696, 562] on button "Update" at bounding box center [705, 566] width 58 height 27
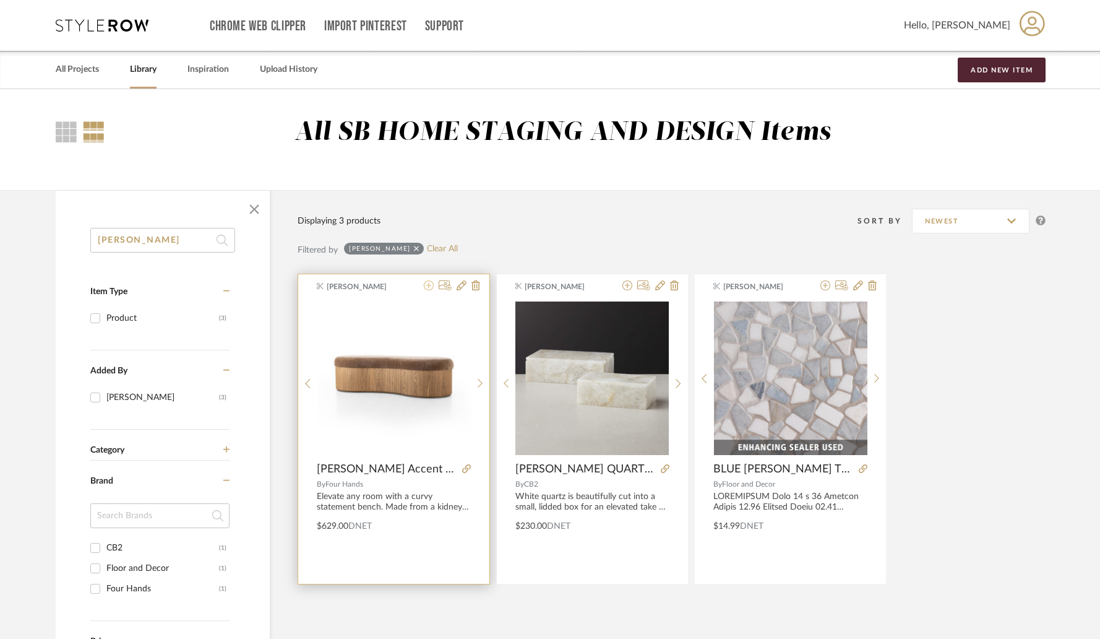
click at [429, 288] on icon at bounding box center [429, 285] width 10 height 10
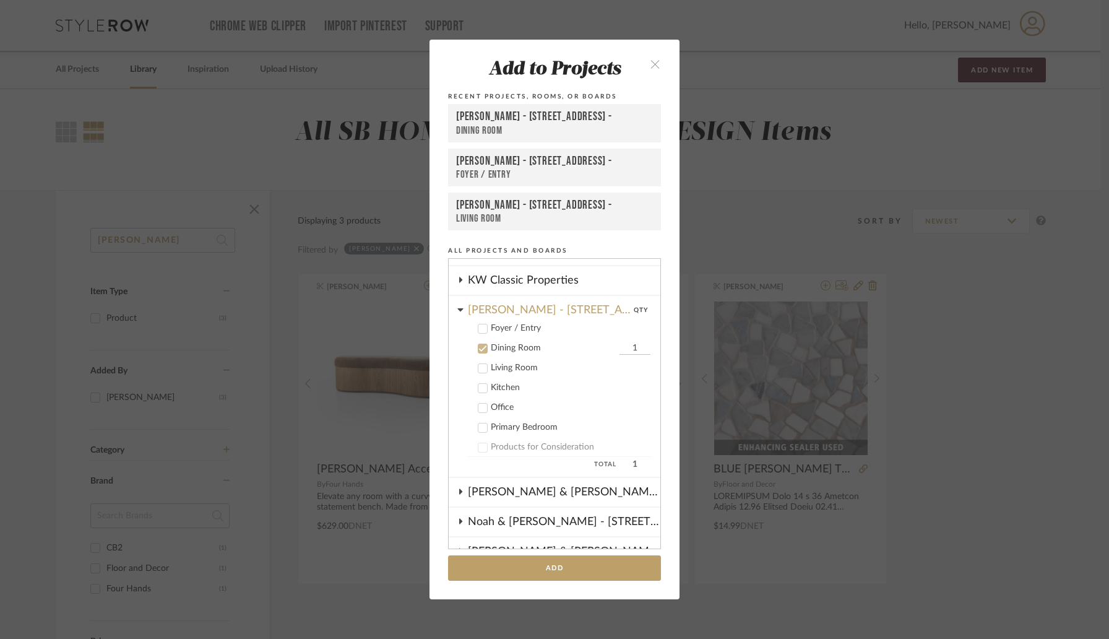
scroll to position [340, 0]
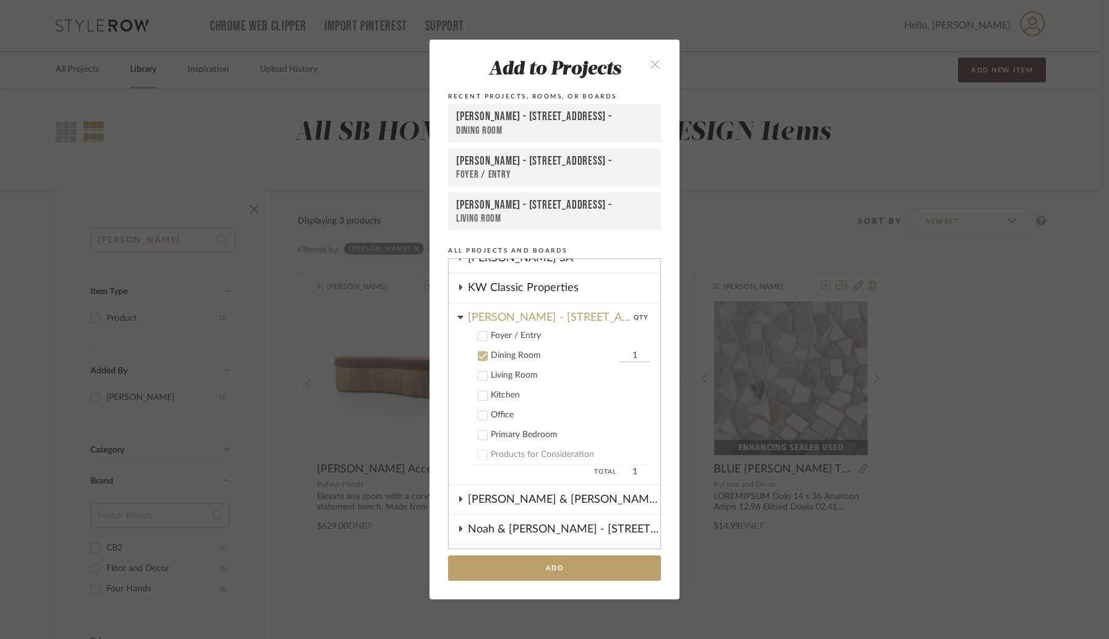
click at [478, 334] on icon at bounding box center [482, 336] width 9 height 9
click at [478, 354] on icon at bounding box center [482, 355] width 9 height 9
click at [536, 567] on button "Add" at bounding box center [554, 567] width 213 height 25
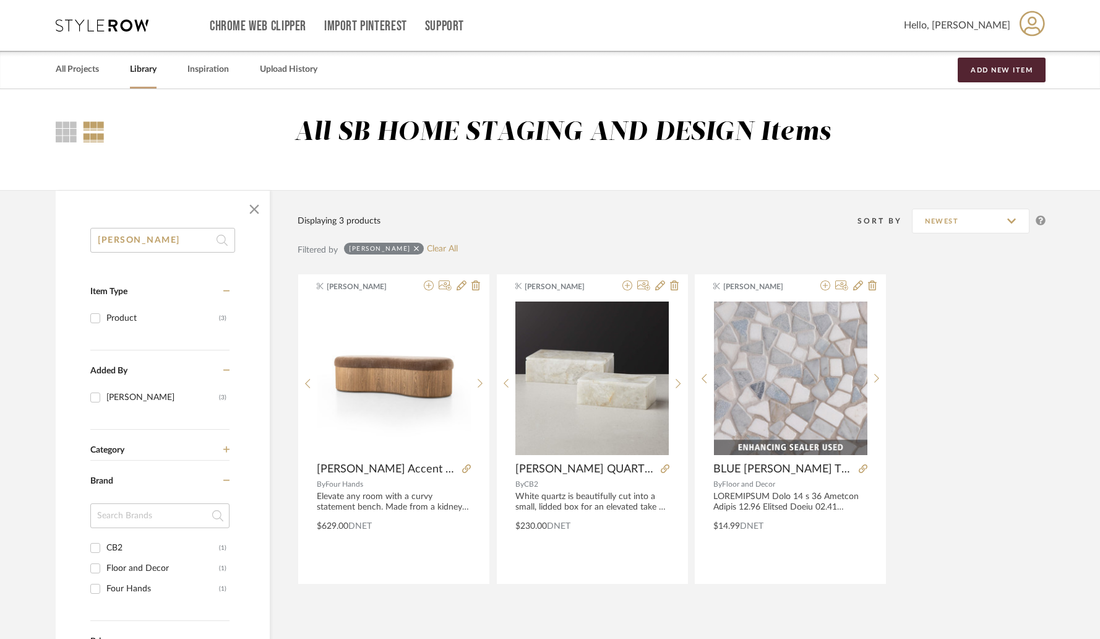
click at [166, 233] on input "Celeste" at bounding box center [162, 240] width 145 height 25
paste input "Gabin"
type input "Gabine"
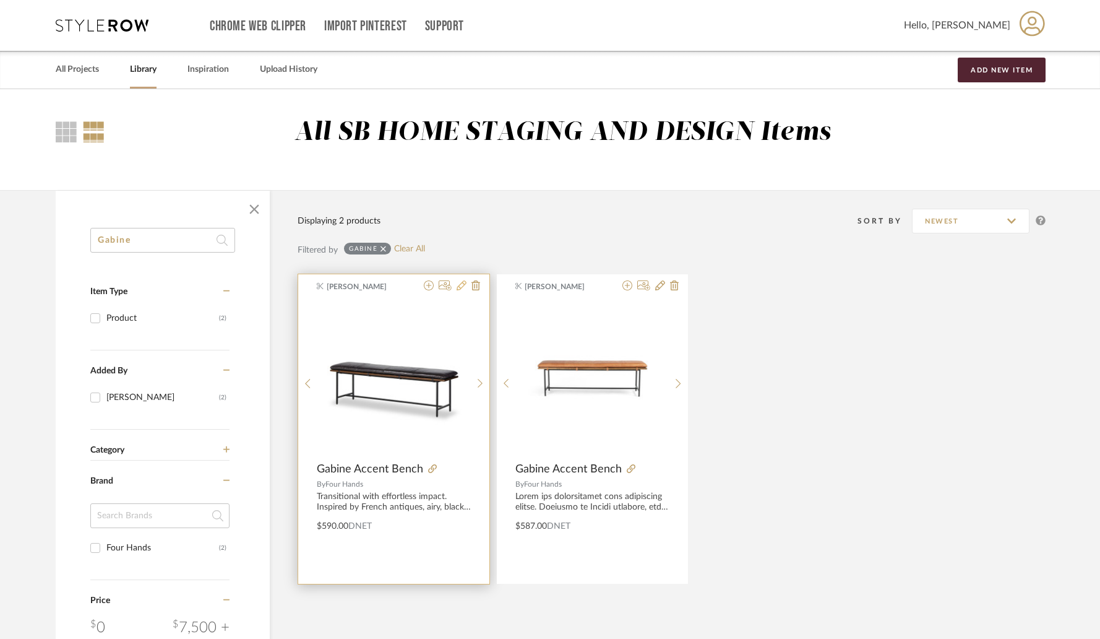
click at [462, 288] on icon at bounding box center [462, 285] width 10 height 10
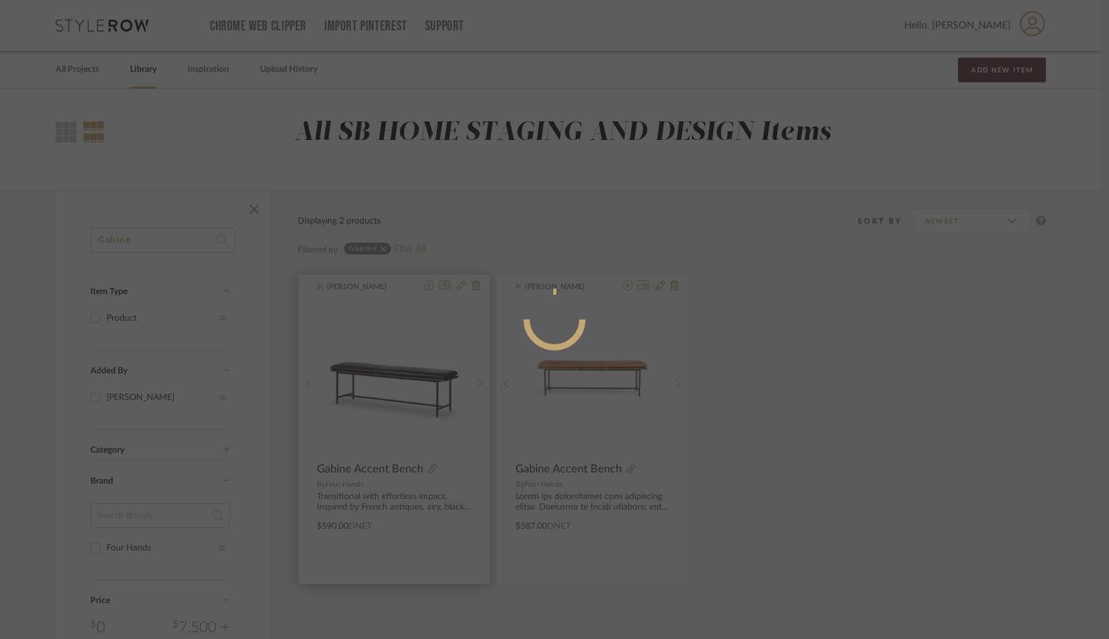
radio input "true"
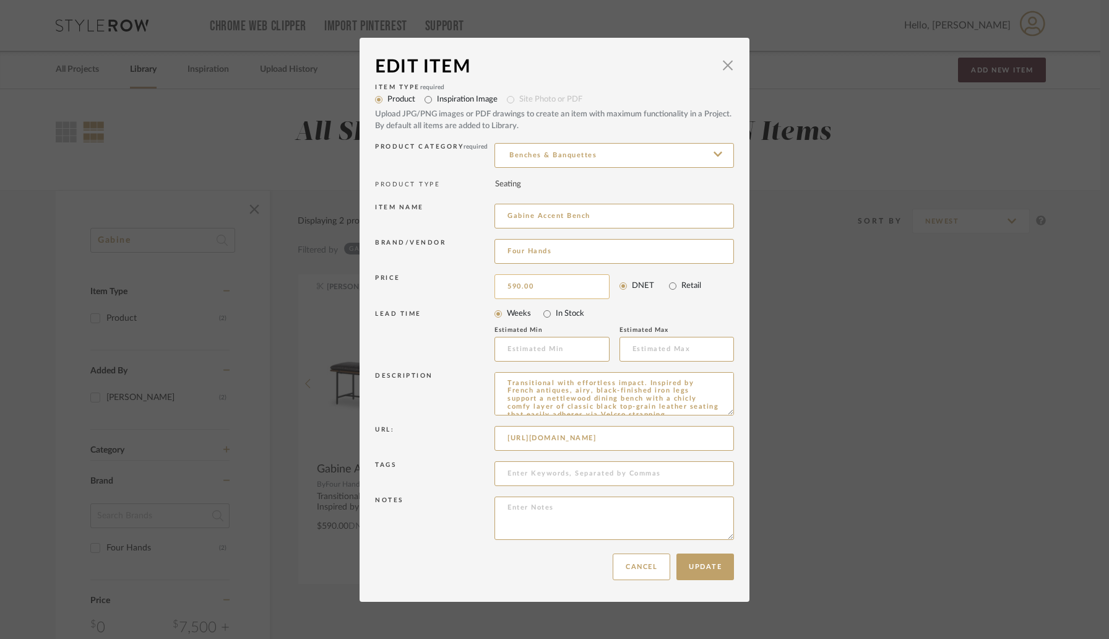
click at [558, 280] on input "590.00" at bounding box center [551, 286] width 115 height 25
type input "$671.00"
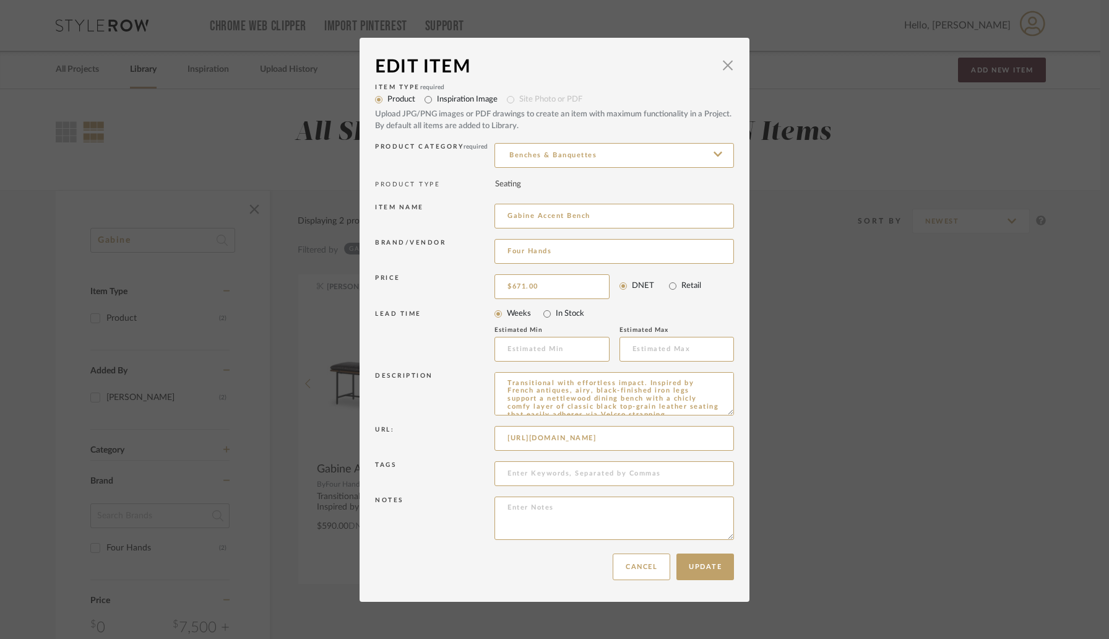
click at [467, 367] on div "LEAD TIME Weeks In Stock Estimated Min Estimated Max" at bounding box center [554, 335] width 359 height 67
click at [700, 559] on button "Update" at bounding box center [705, 566] width 58 height 27
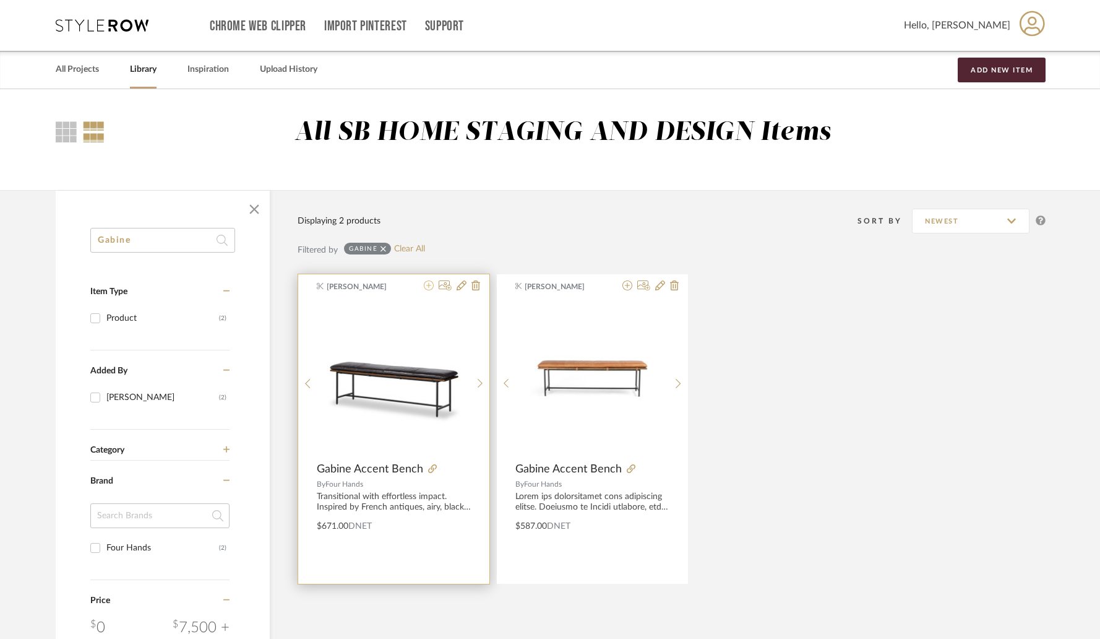
click at [428, 284] on icon at bounding box center [429, 285] width 10 height 10
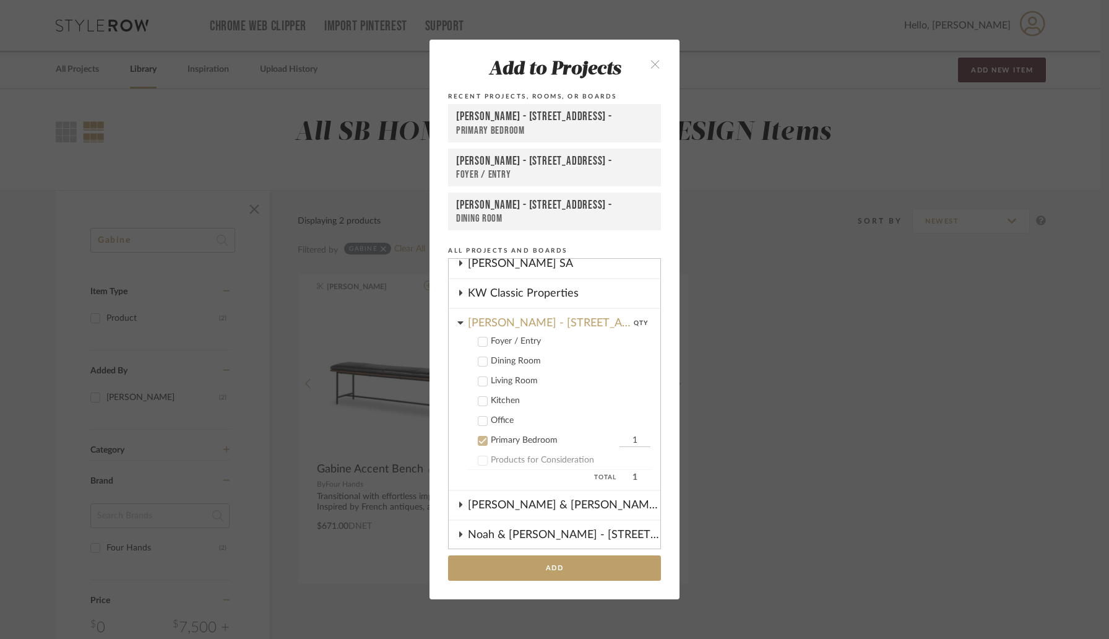
scroll to position [330, 0]
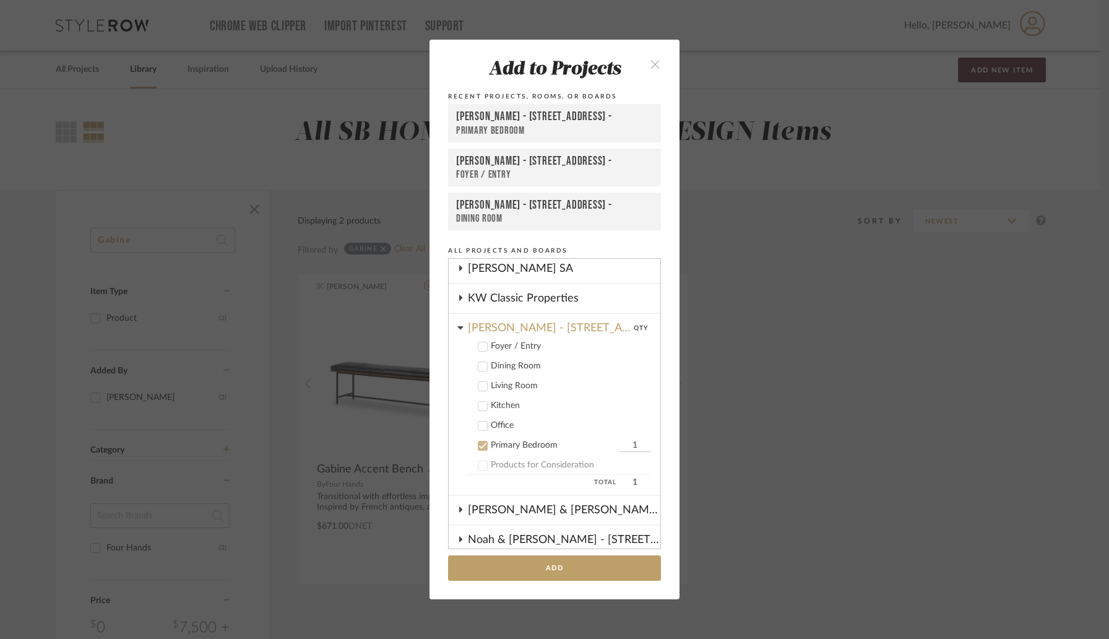
click at [483, 347] on label "Foyer / Entry" at bounding box center [558, 346] width 183 height 12
click at [485, 442] on label "Primary Bedroom 1" at bounding box center [558, 445] width 183 height 12
click at [545, 568] on button "Add" at bounding box center [554, 567] width 213 height 25
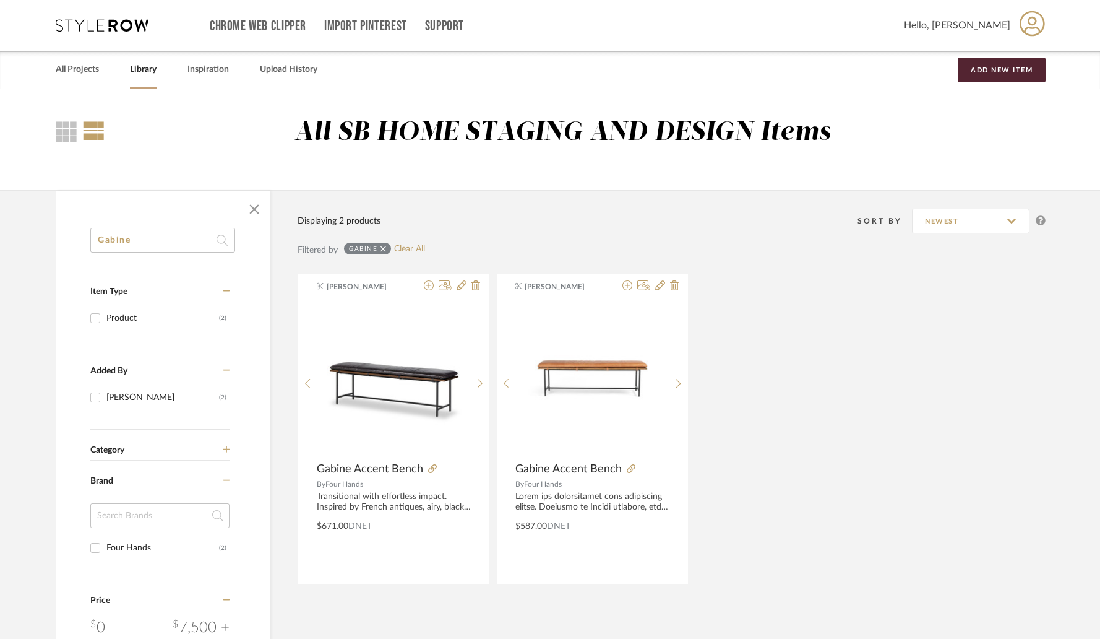
click at [131, 238] on input "Gabine" at bounding box center [162, 240] width 145 height 25
paste input "Serena"
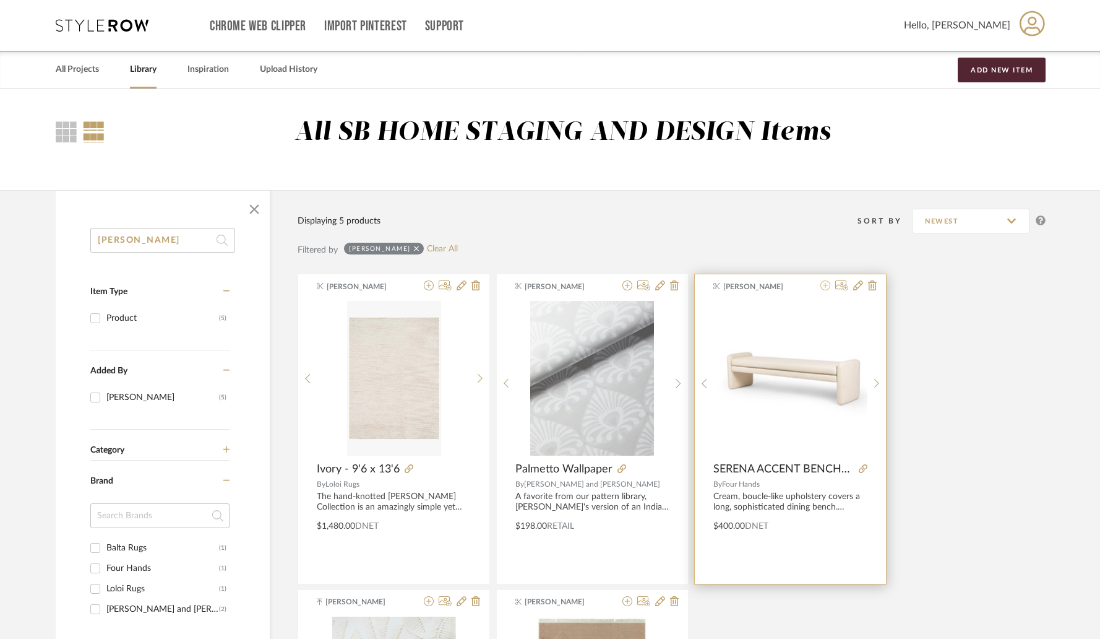
click at [825, 290] on icon at bounding box center [826, 285] width 10 height 10
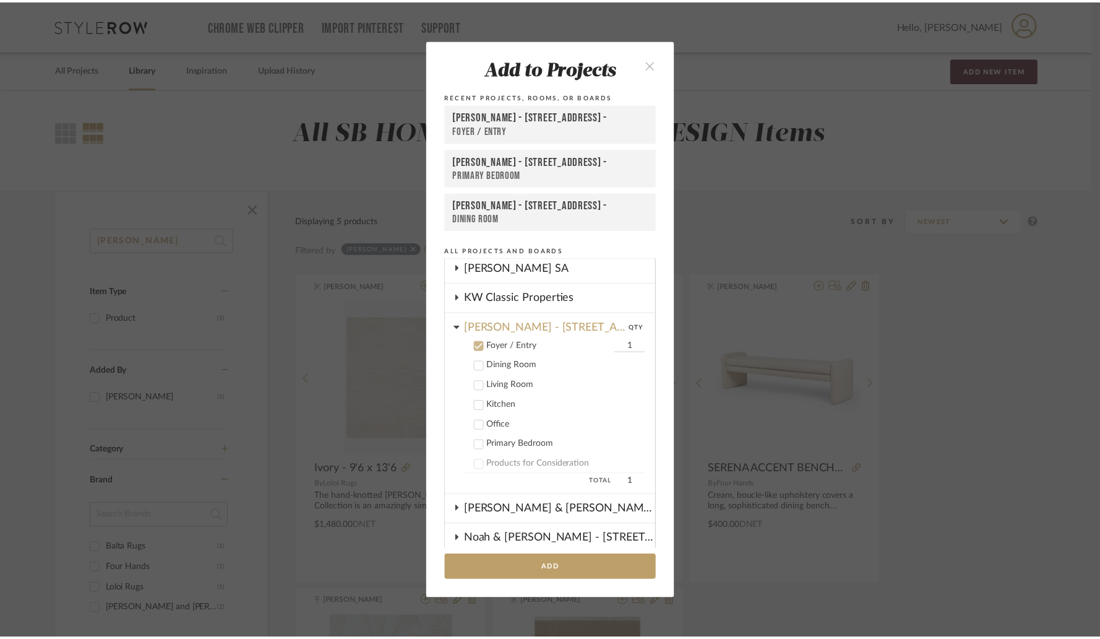
scroll to position [330, 0]
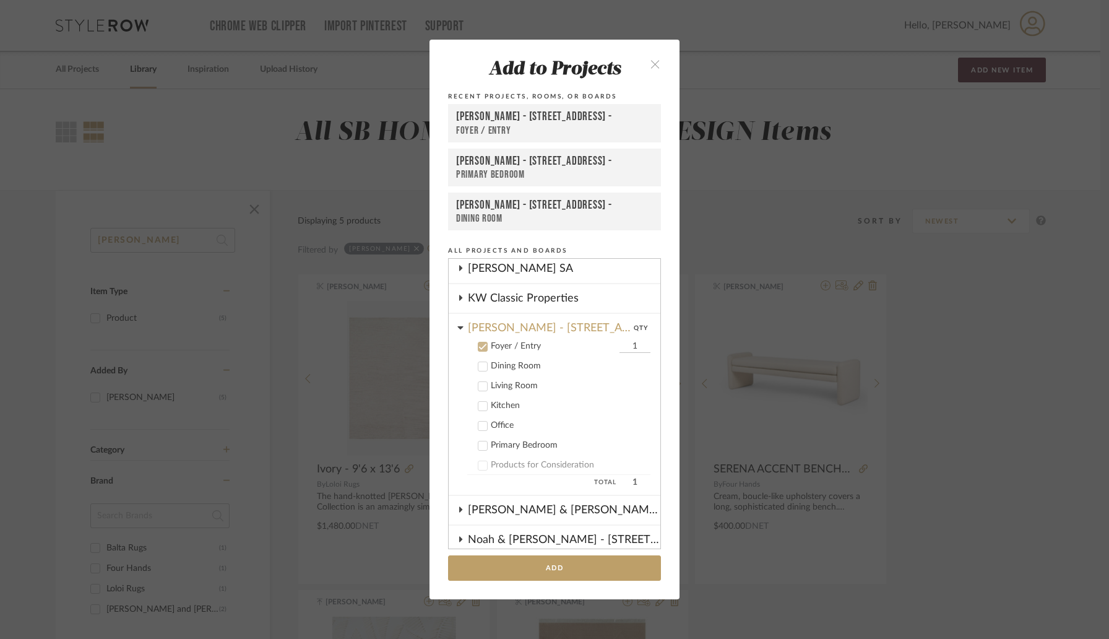
click at [480, 444] on icon at bounding box center [483, 445] width 8 height 6
click at [480, 344] on icon at bounding box center [483, 346] width 8 height 6
click at [543, 559] on button "Add" at bounding box center [554, 567] width 213 height 25
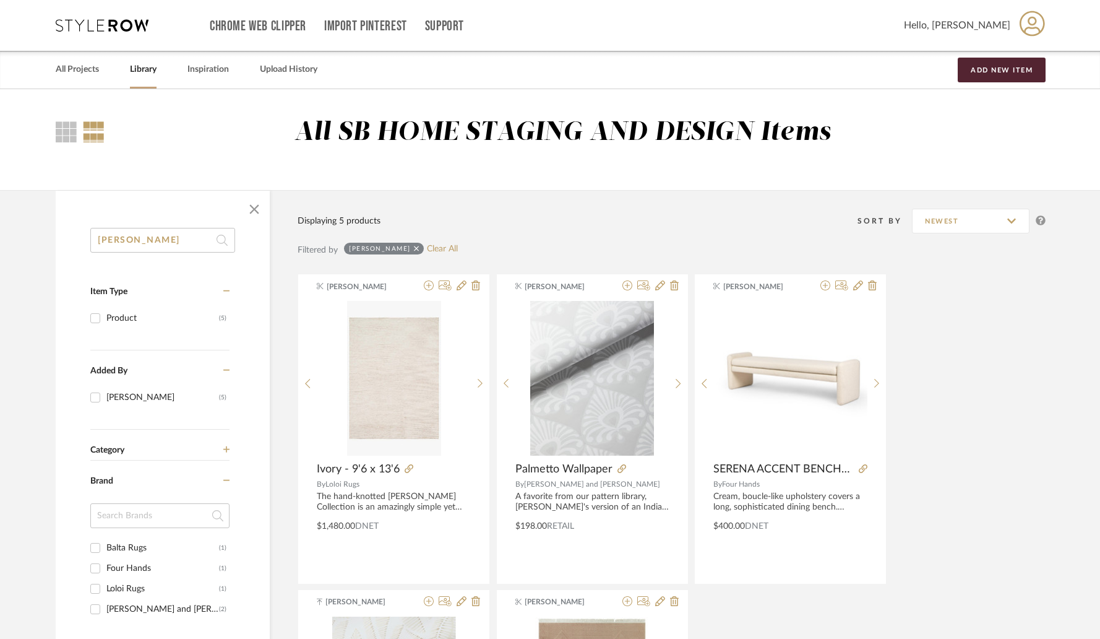
click at [153, 241] on input "Serena" at bounding box center [162, 240] width 145 height 25
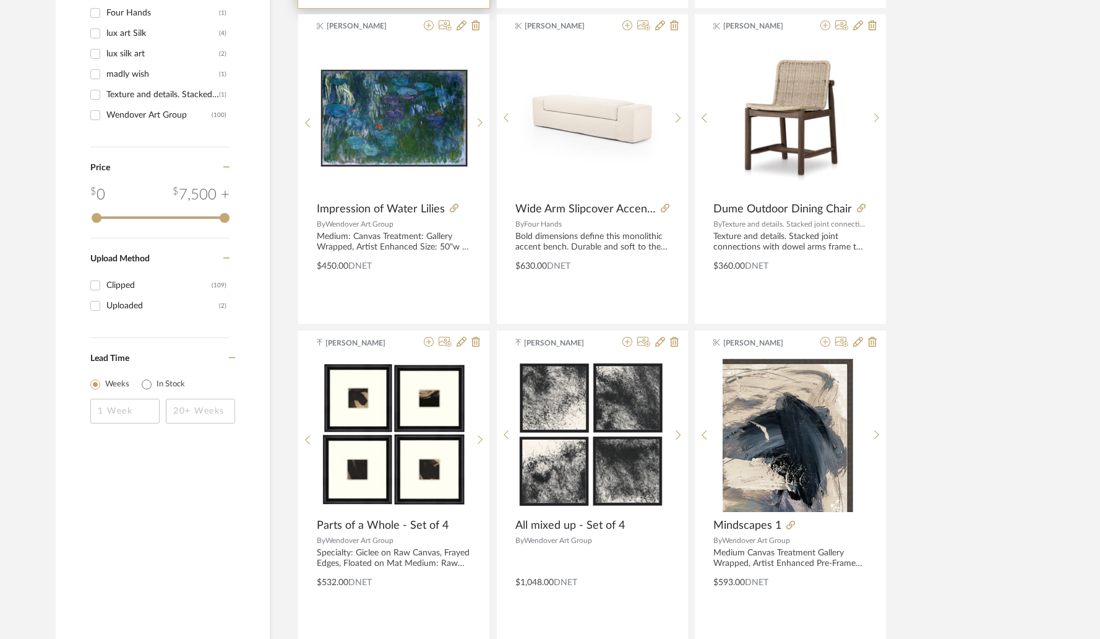
scroll to position [576, 0]
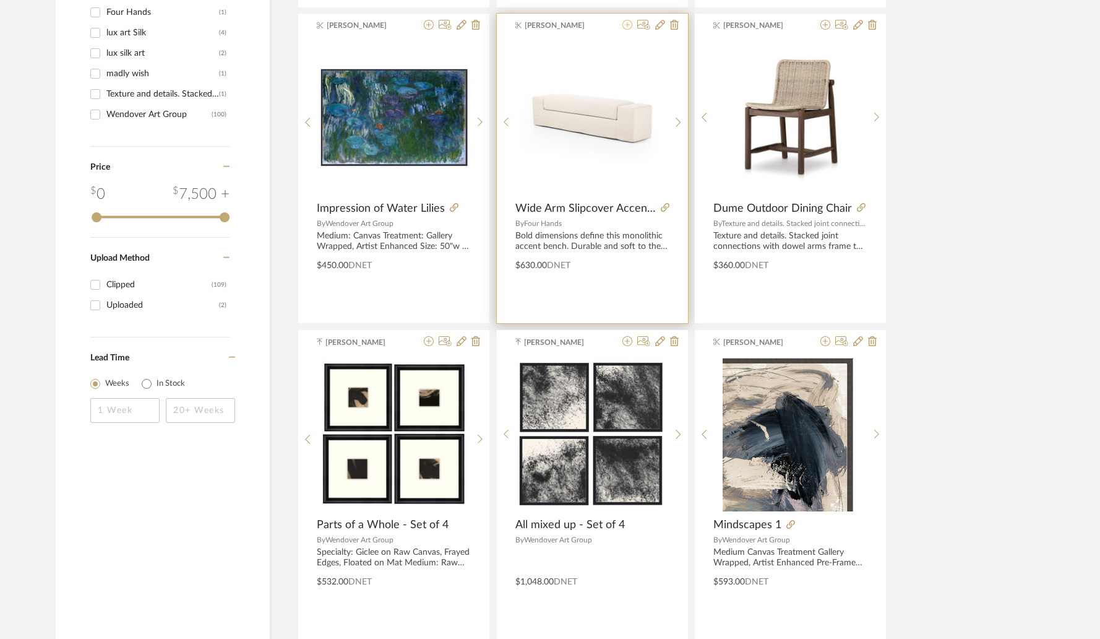
click at [629, 28] on icon at bounding box center [627, 25] width 10 height 10
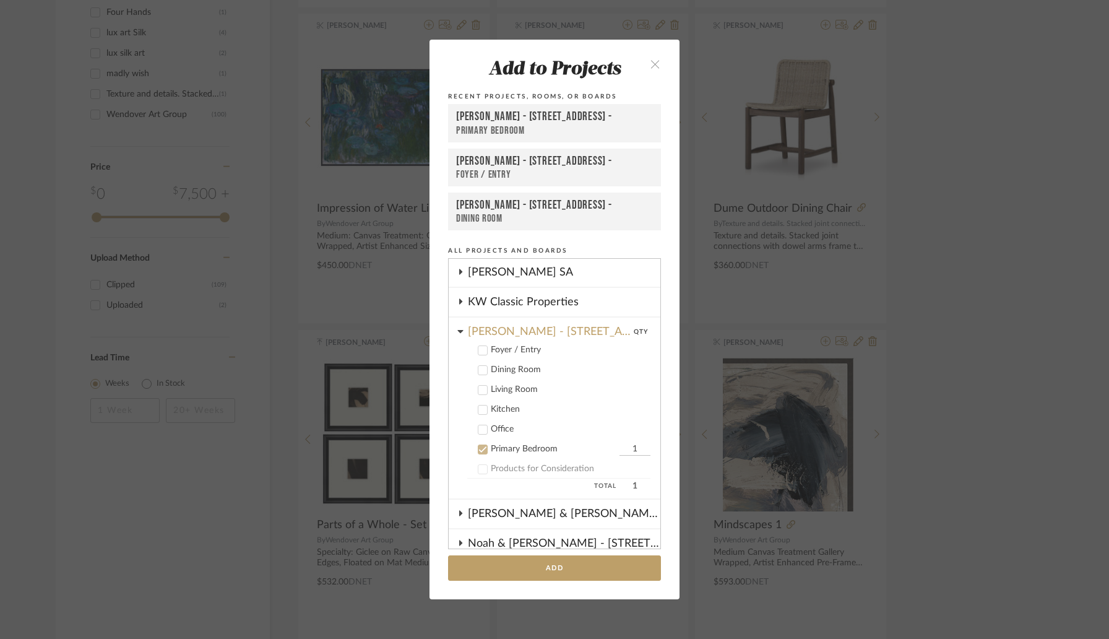
scroll to position [321, 0]
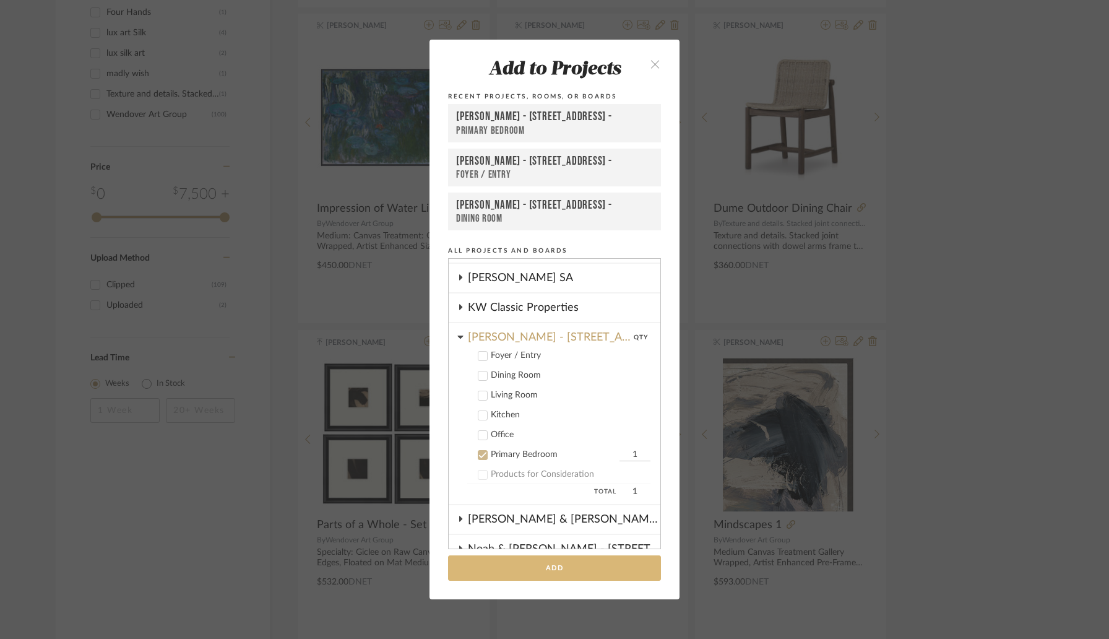
click at [545, 574] on button "Add" at bounding box center [554, 567] width 213 height 25
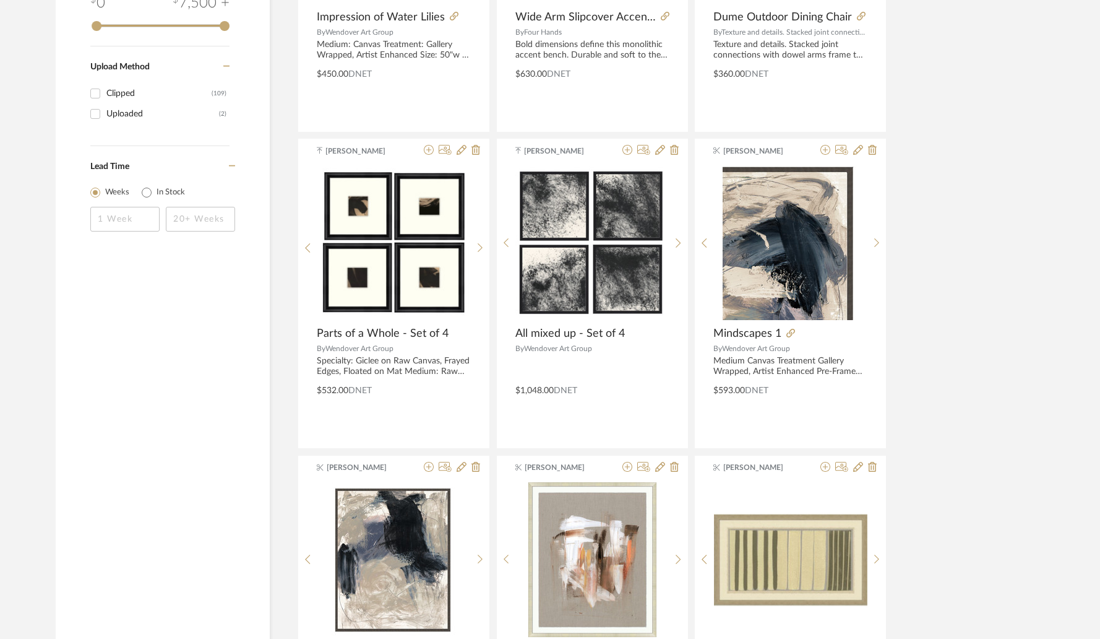
scroll to position [770, 0]
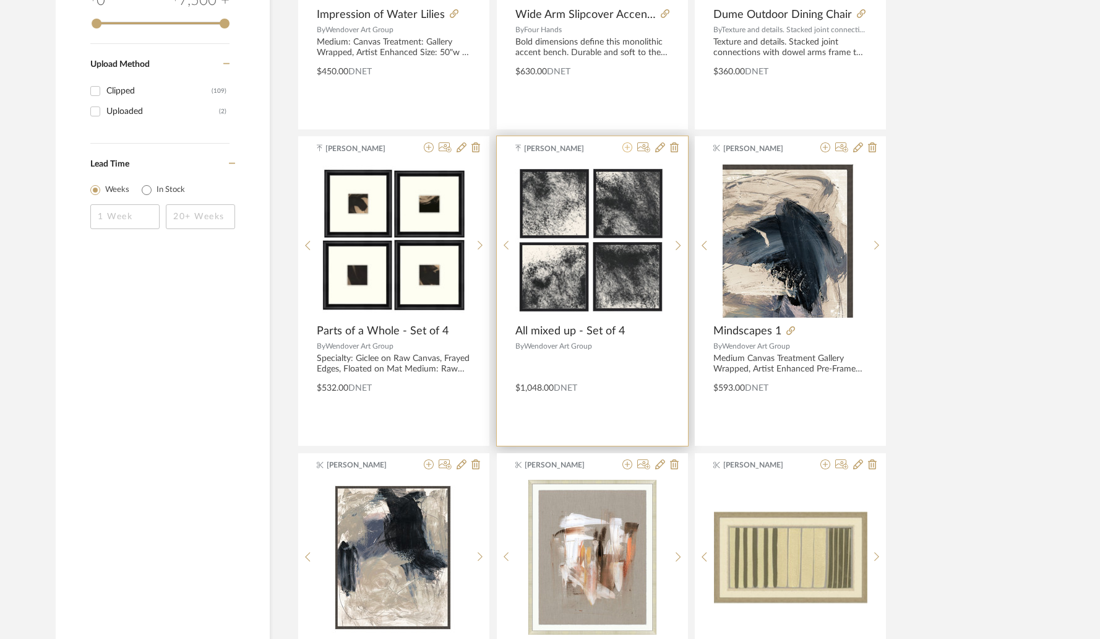
click at [627, 151] on icon at bounding box center [627, 147] width 10 height 10
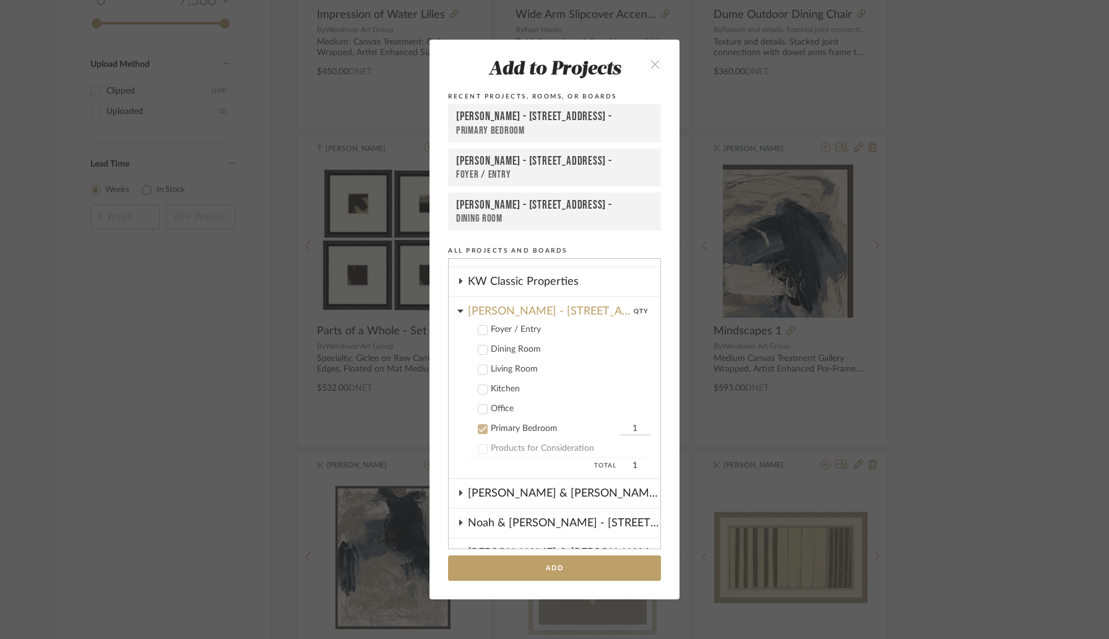
scroll to position [345, 0]
click at [480, 353] on icon at bounding box center [482, 351] width 9 height 9
click at [479, 434] on icon at bounding box center [482, 430] width 9 height 9
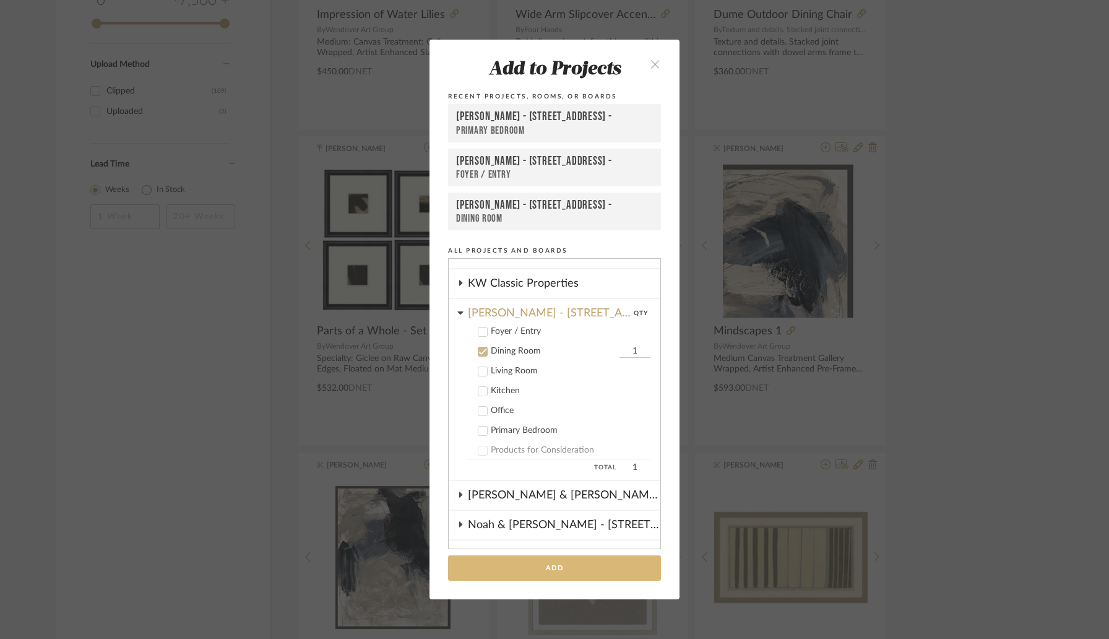
click at [532, 561] on button "Add" at bounding box center [554, 567] width 213 height 25
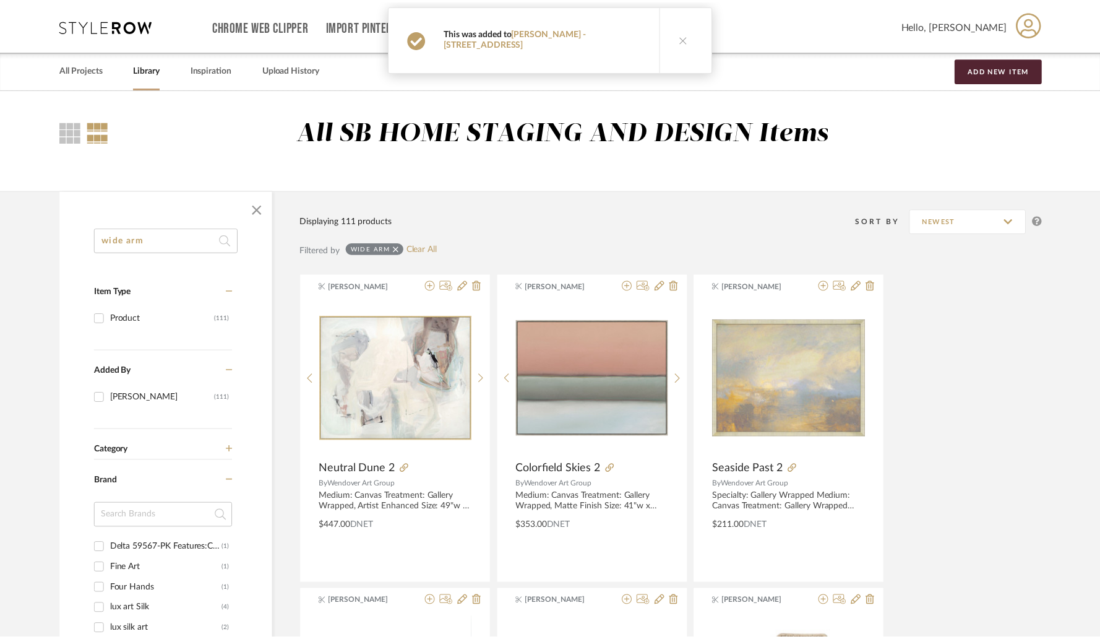
scroll to position [770, 0]
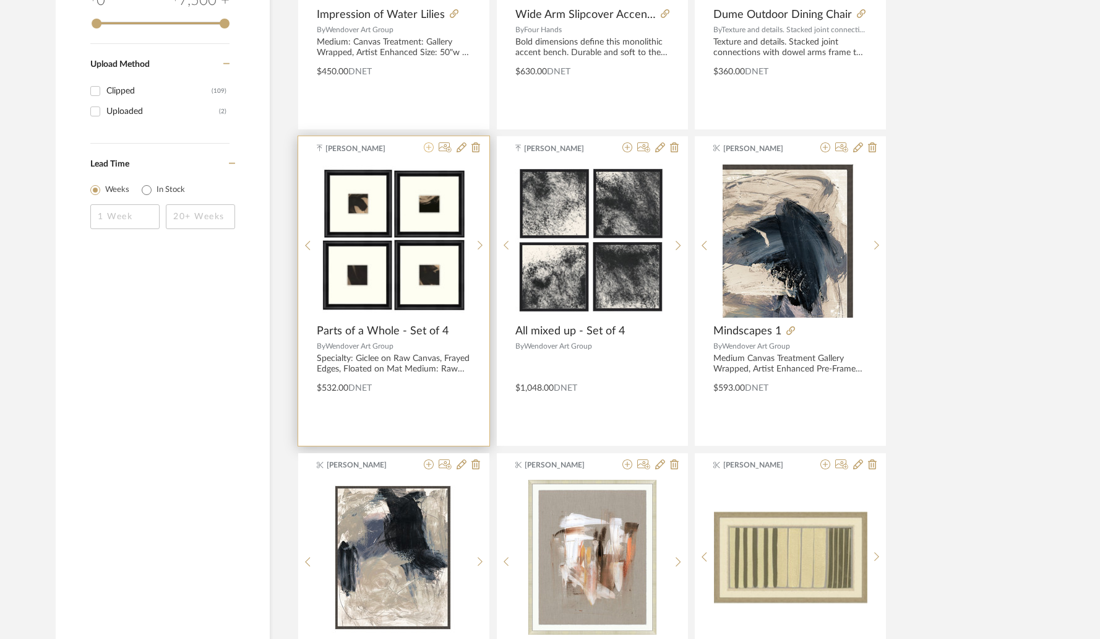
click at [428, 150] on icon at bounding box center [429, 147] width 10 height 10
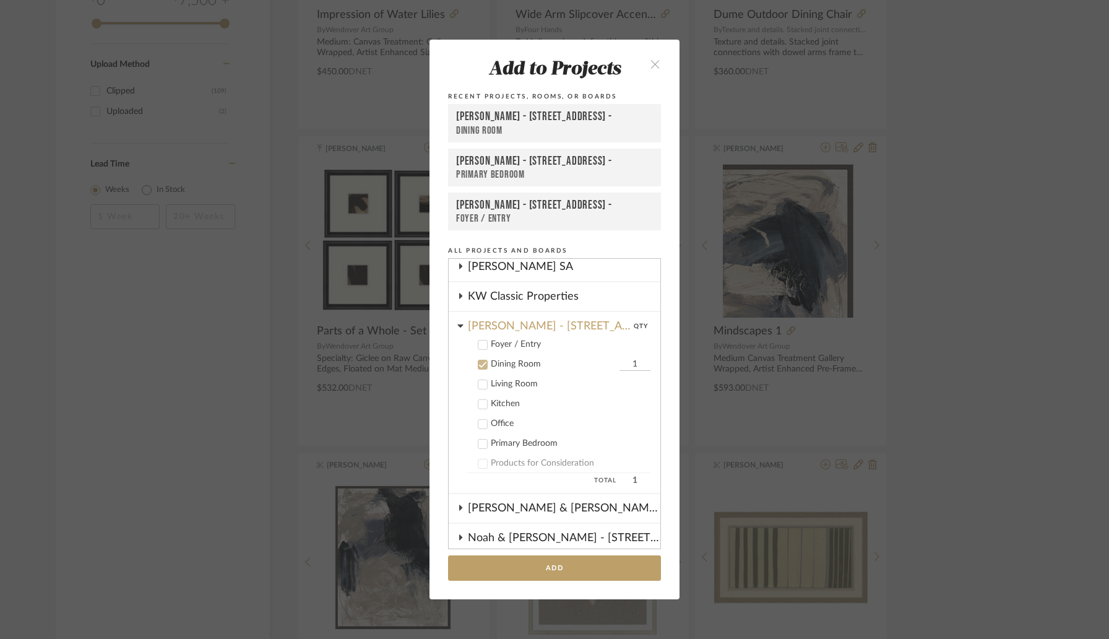
scroll to position [325, 0]
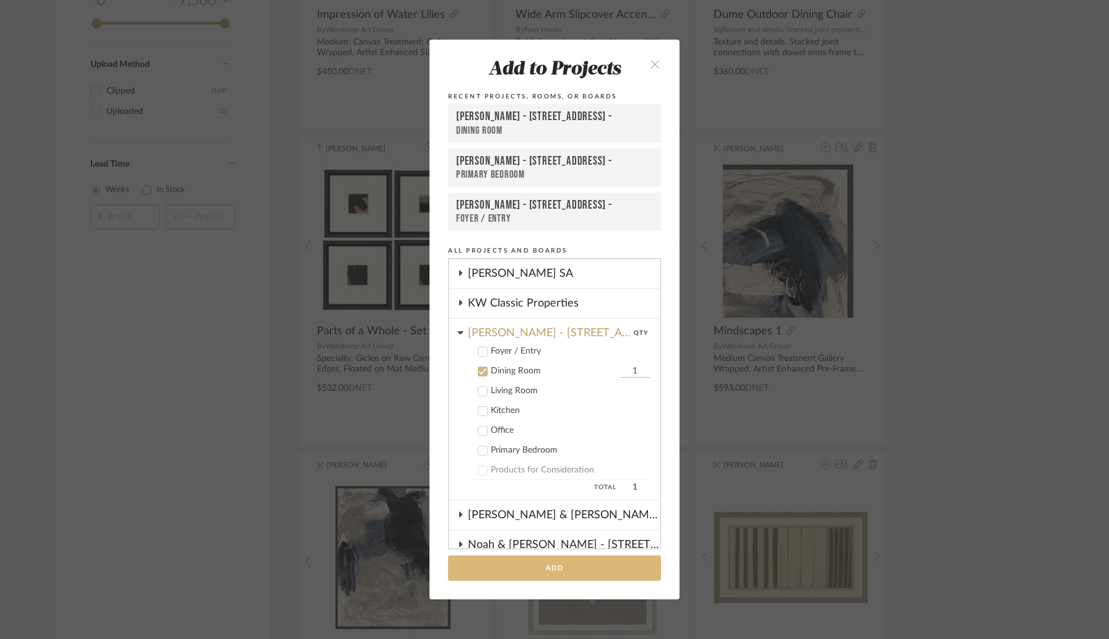
click at [559, 566] on button "Add" at bounding box center [554, 567] width 213 height 25
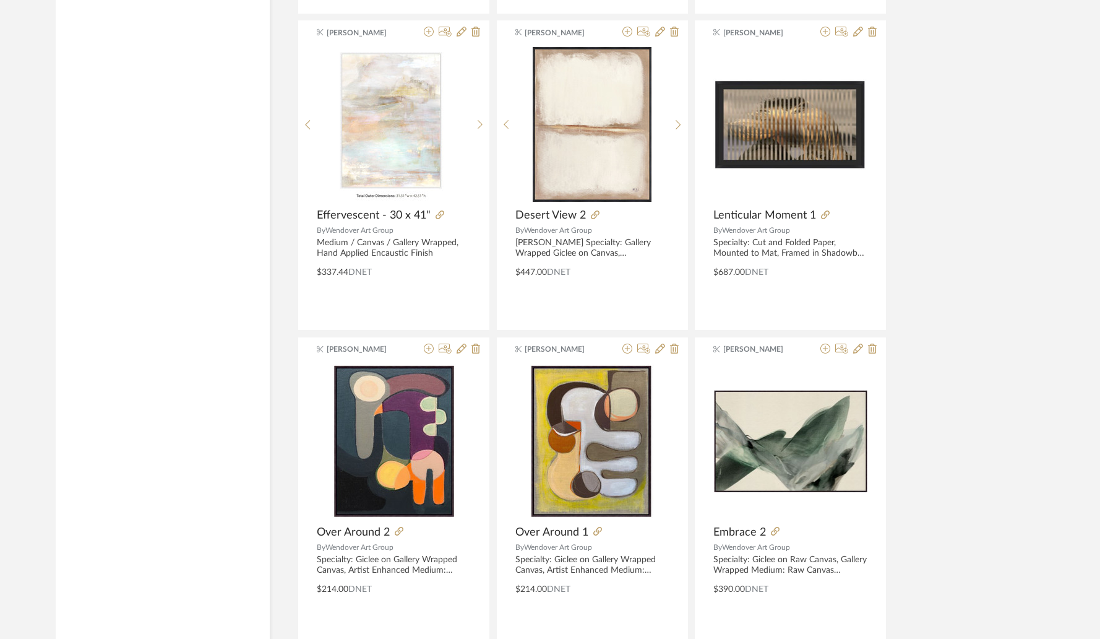
scroll to position [3557, 0]
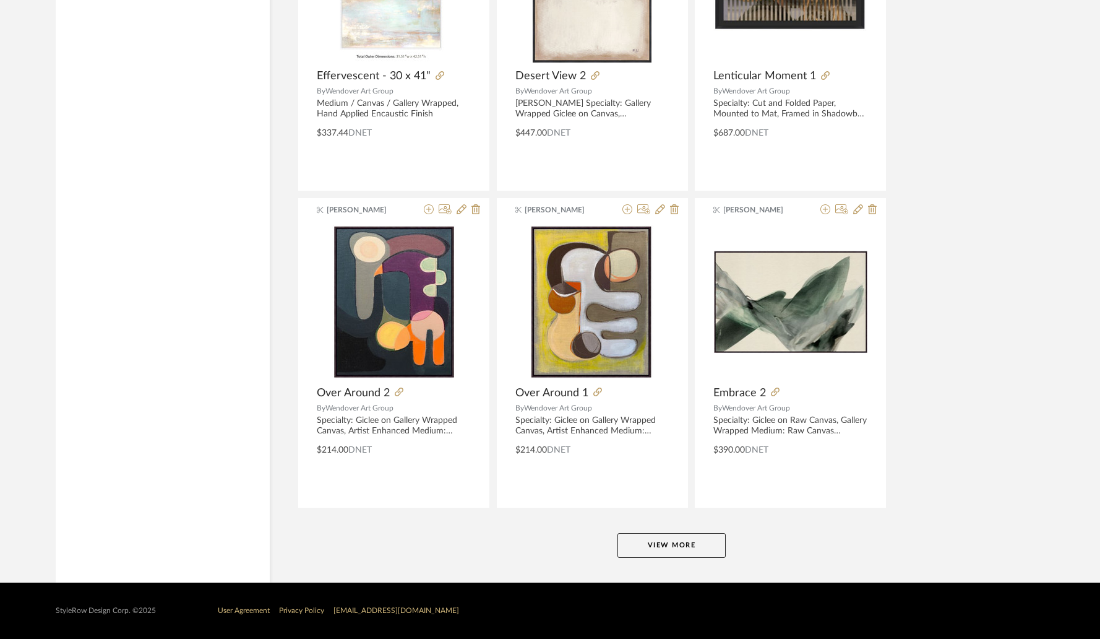
click at [700, 551] on button "View More" at bounding box center [672, 545] width 108 height 25
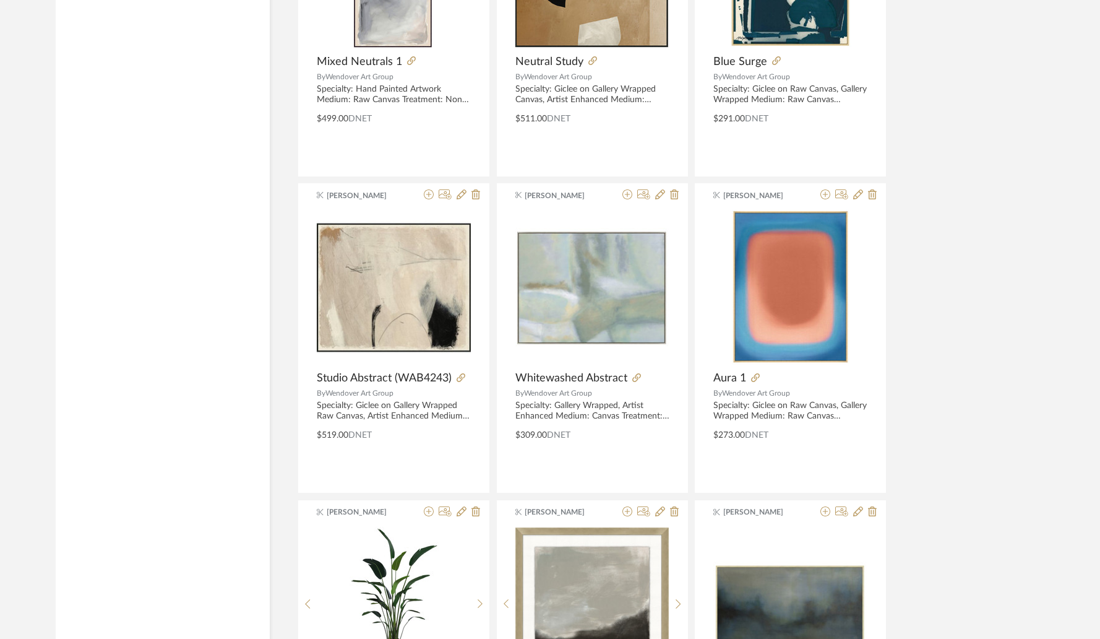
scroll to position [5789, 0]
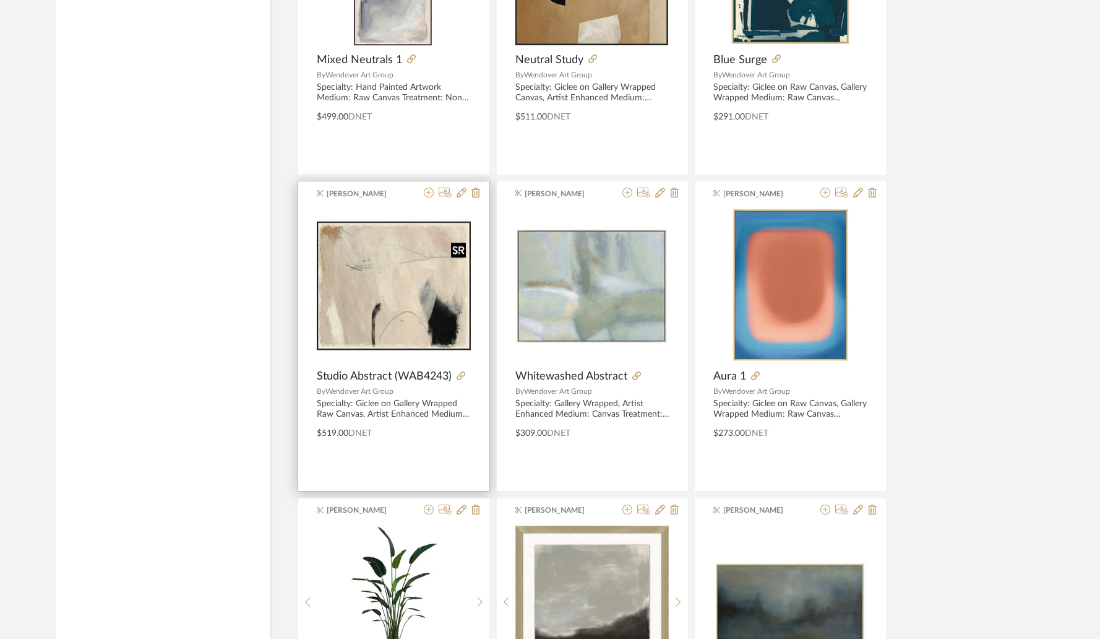
click at [388, 354] on img "0" at bounding box center [394, 286] width 154 height 154
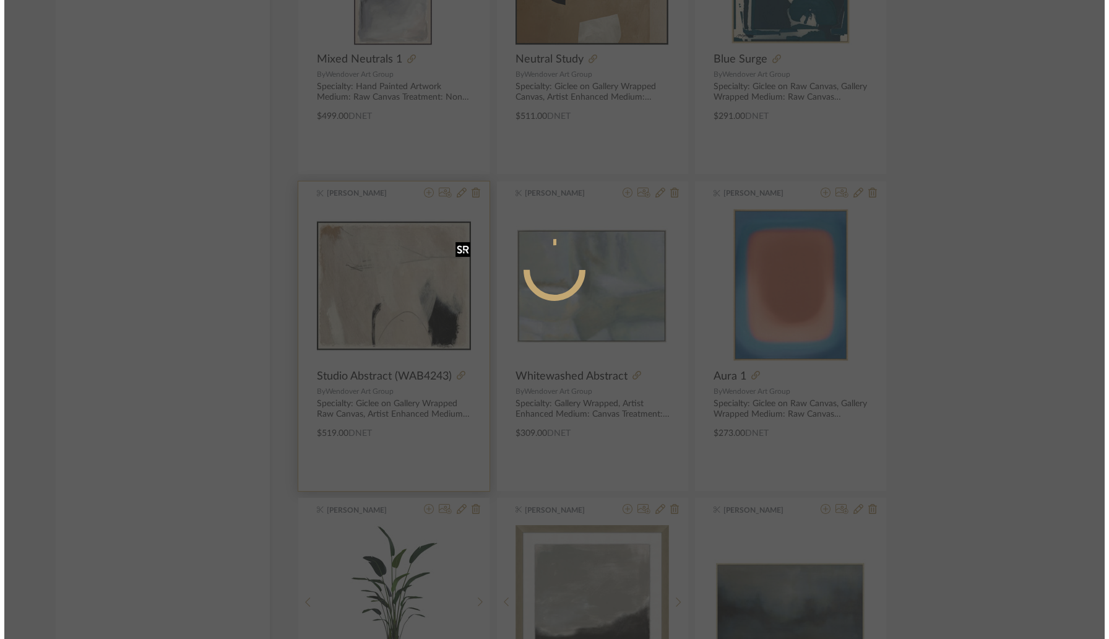
scroll to position [0, 0]
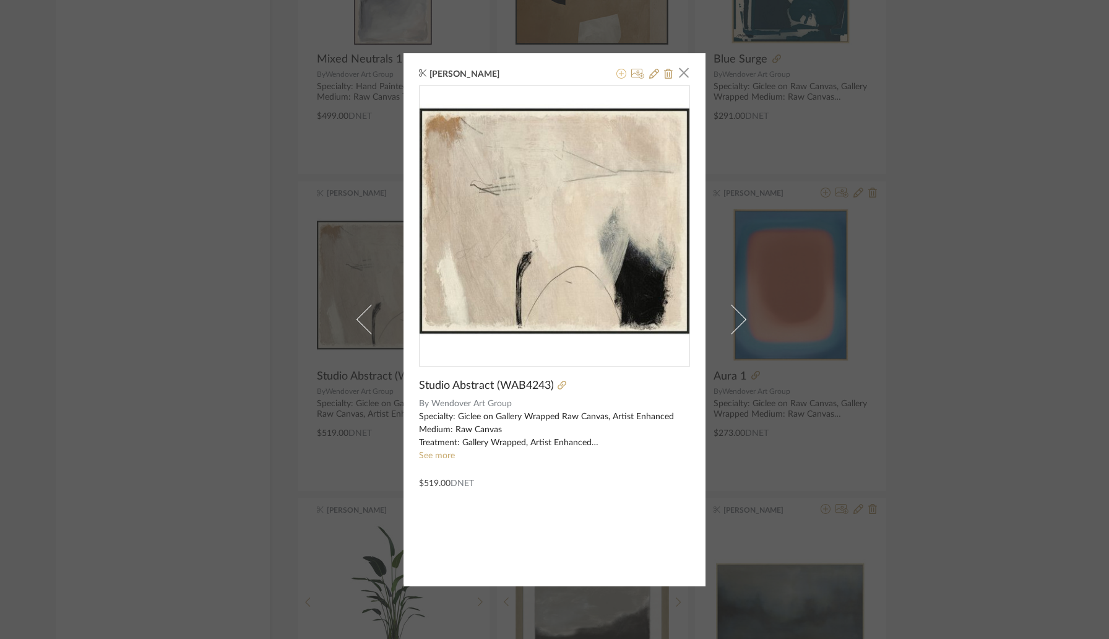
click at [619, 73] on icon at bounding box center [621, 74] width 10 height 10
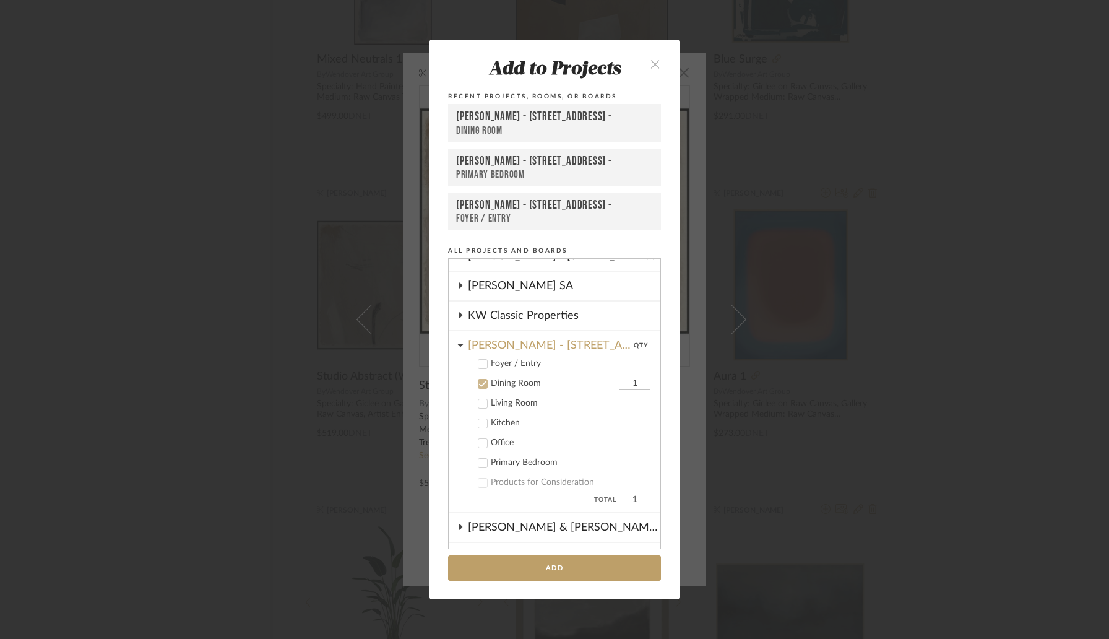
scroll to position [312, 0]
click at [525, 571] on button "Add" at bounding box center [554, 567] width 213 height 25
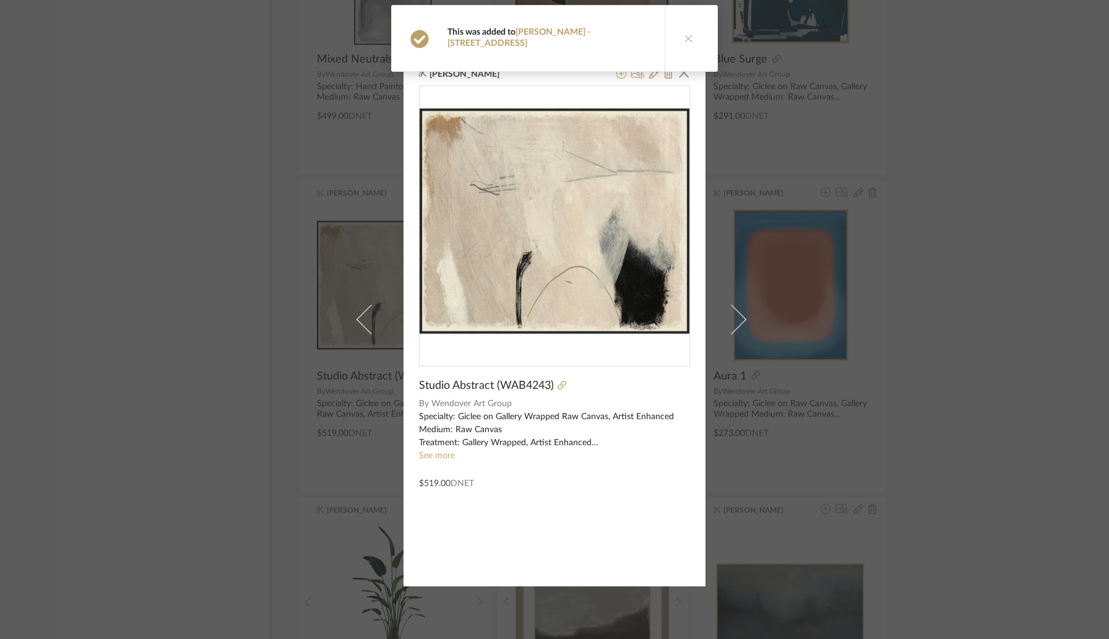
click at [686, 37] on button at bounding box center [689, 39] width 48 height 66
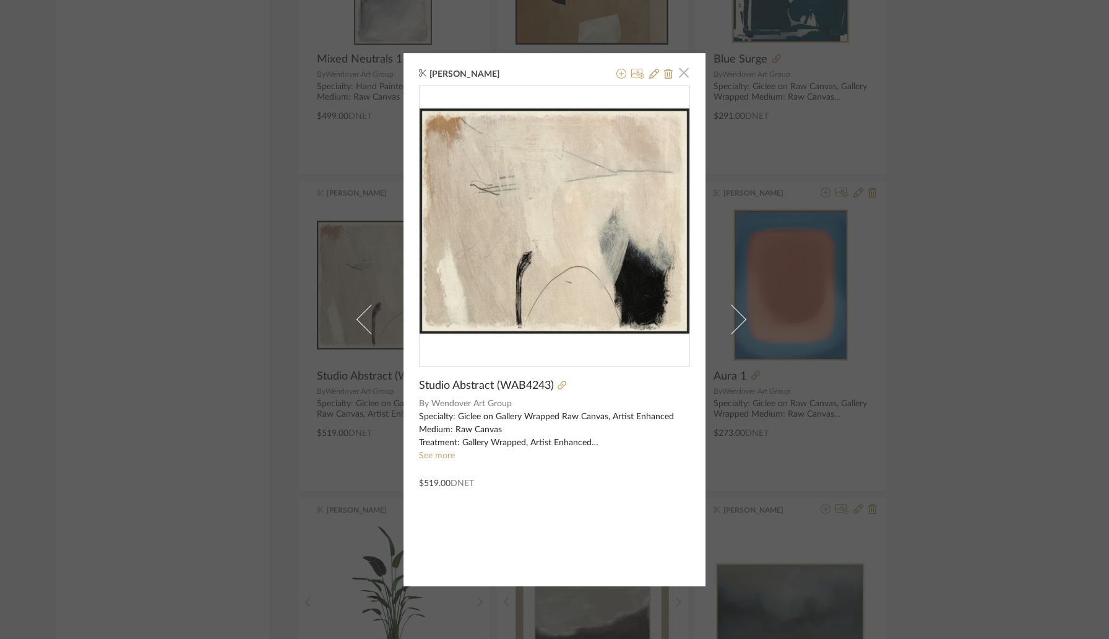
click at [677, 71] on span "button" at bounding box center [683, 73] width 25 height 25
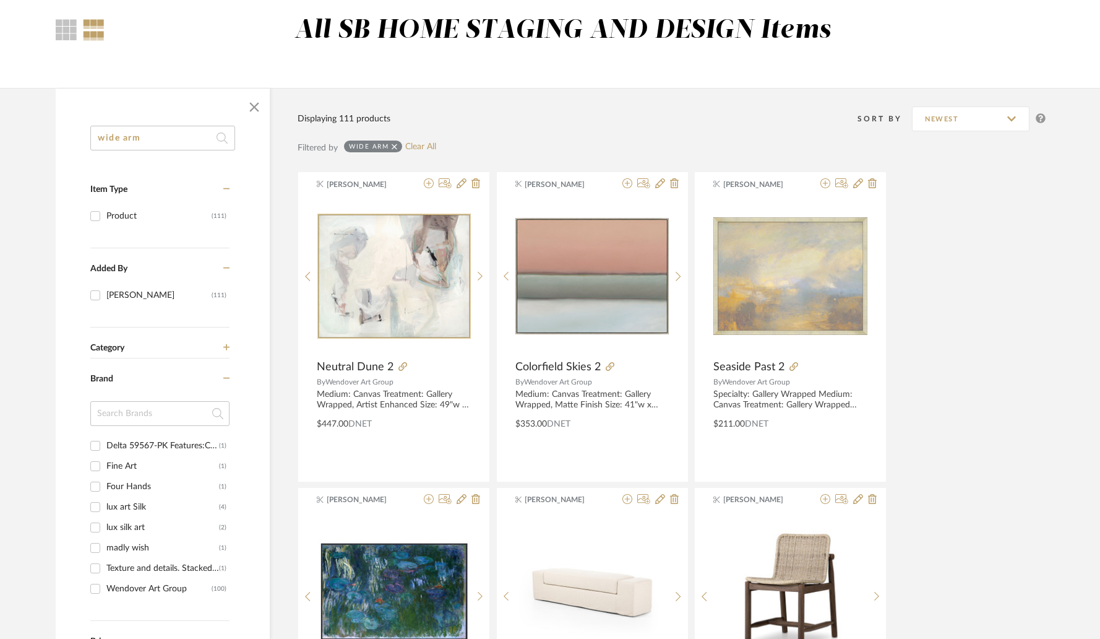
scroll to position [0, 0]
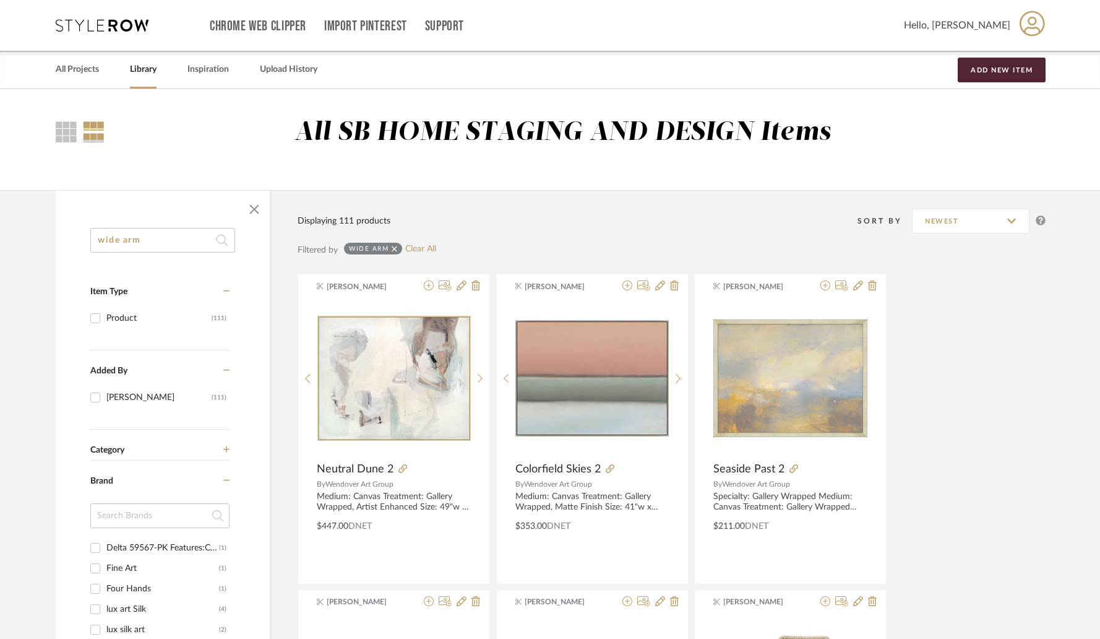
click at [170, 242] on input "wide arm" at bounding box center [162, 240] width 145 height 25
paste input "[PERSON_NAME] Desk"
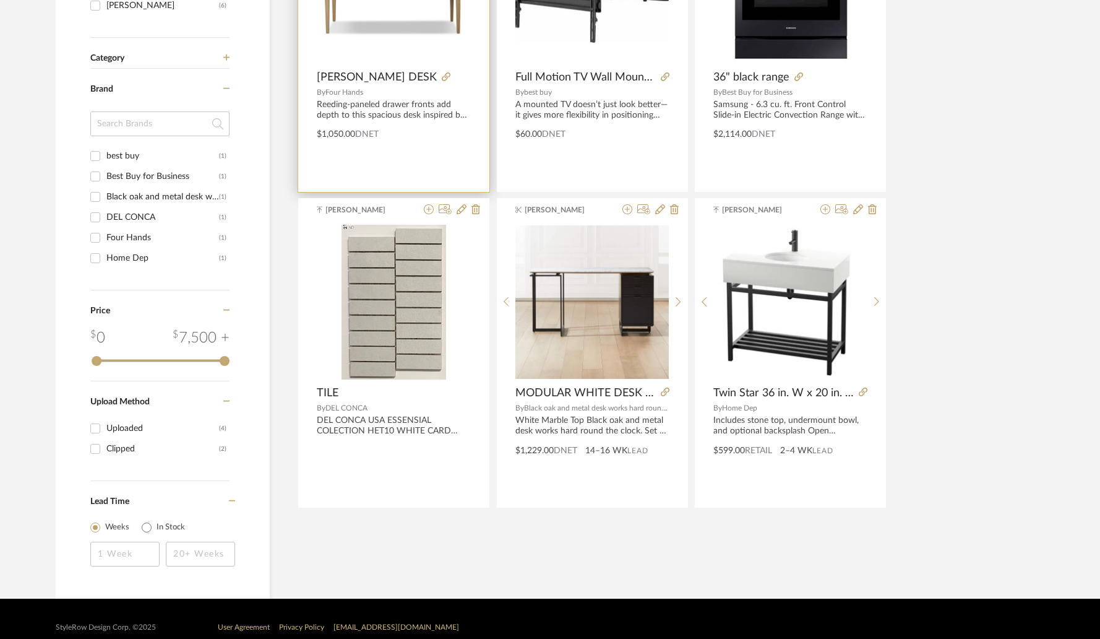
scroll to position [408, 0]
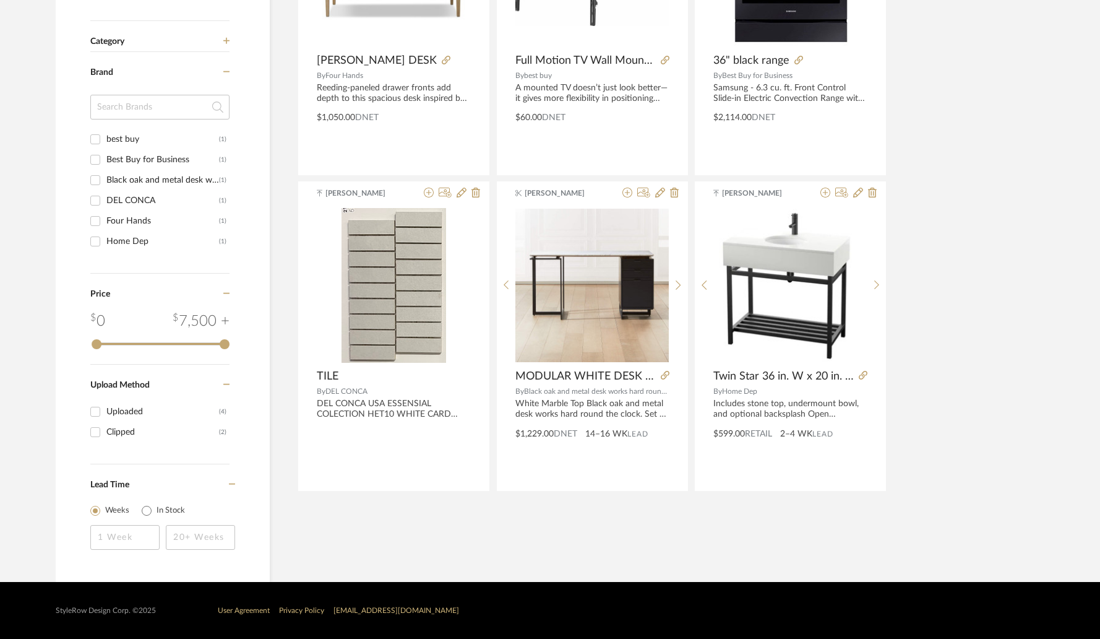
click at [181, 104] on input at bounding box center [159, 107] width 139 height 25
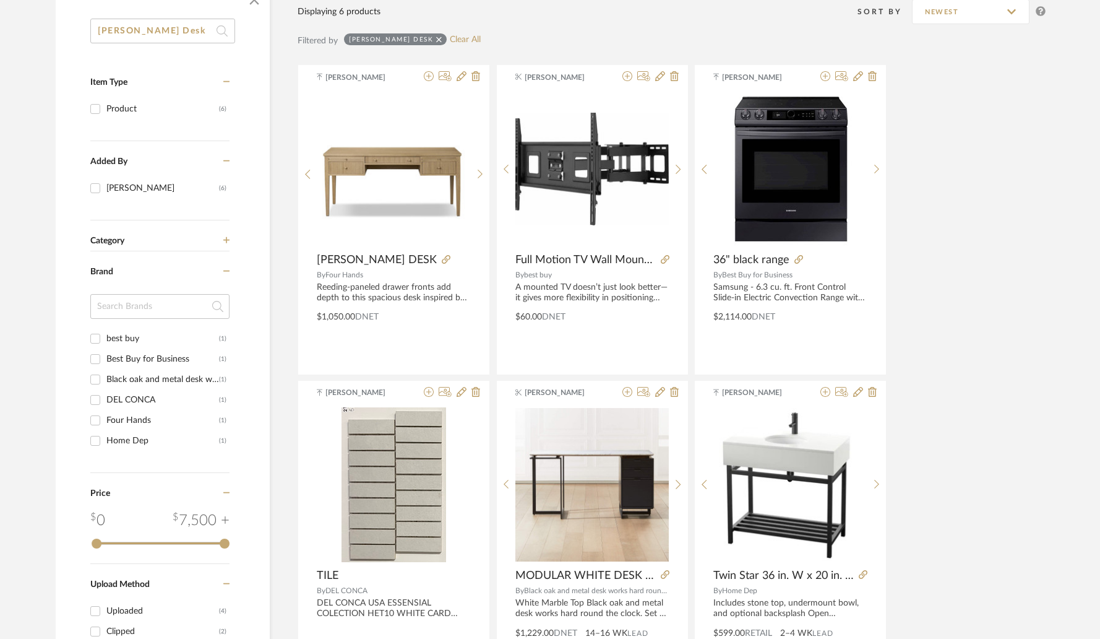
scroll to position [140, 0]
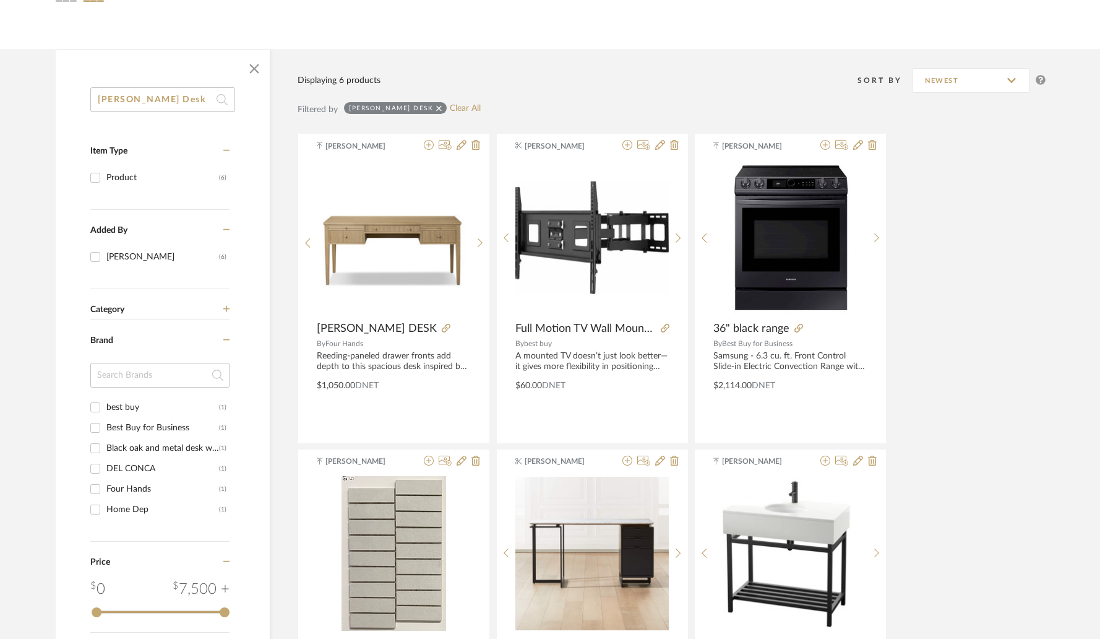
click at [152, 91] on input "[PERSON_NAME] Desk" at bounding box center [162, 99] width 145 height 25
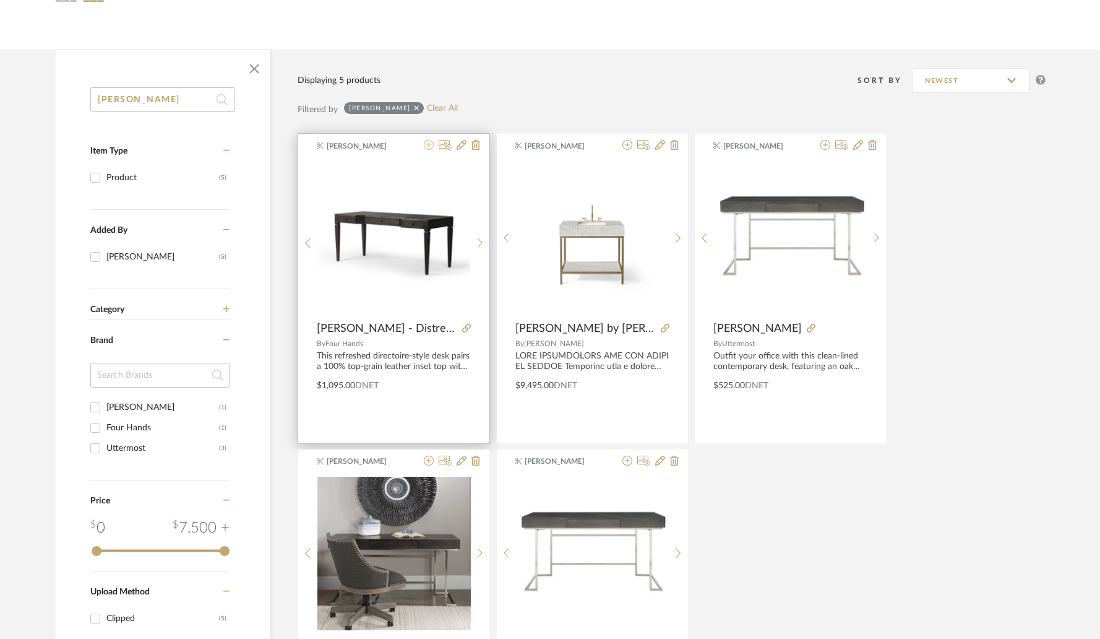
click at [425, 146] on icon at bounding box center [429, 145] width 10 height 10
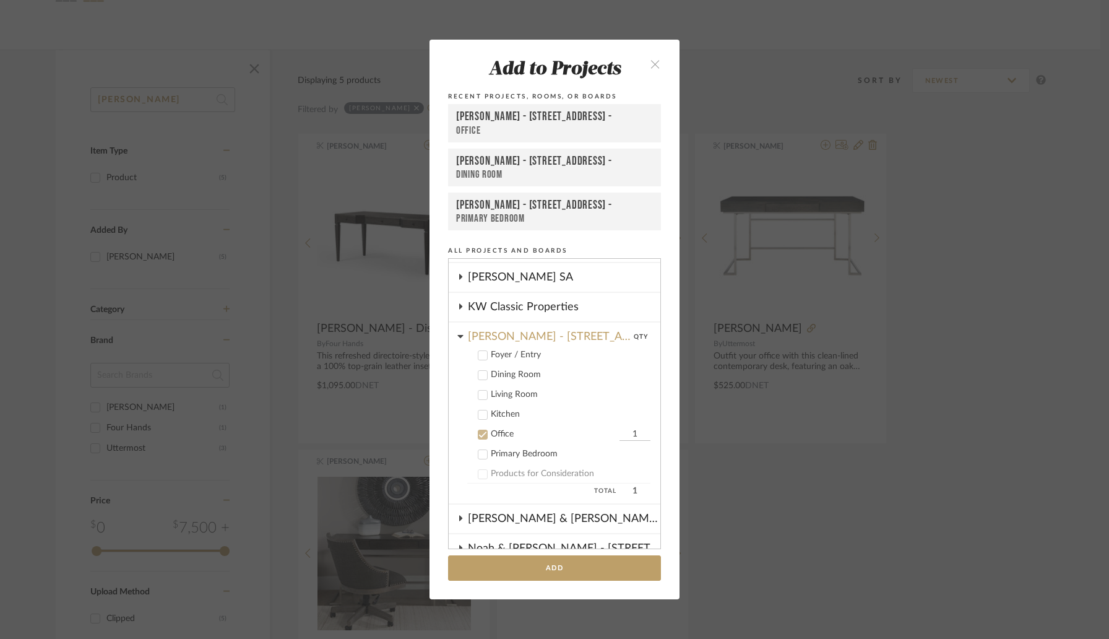
scroll to position [321, 0]
click at [525, 563] on button "Add" at bounding box center [554, 567] width 213 height 25
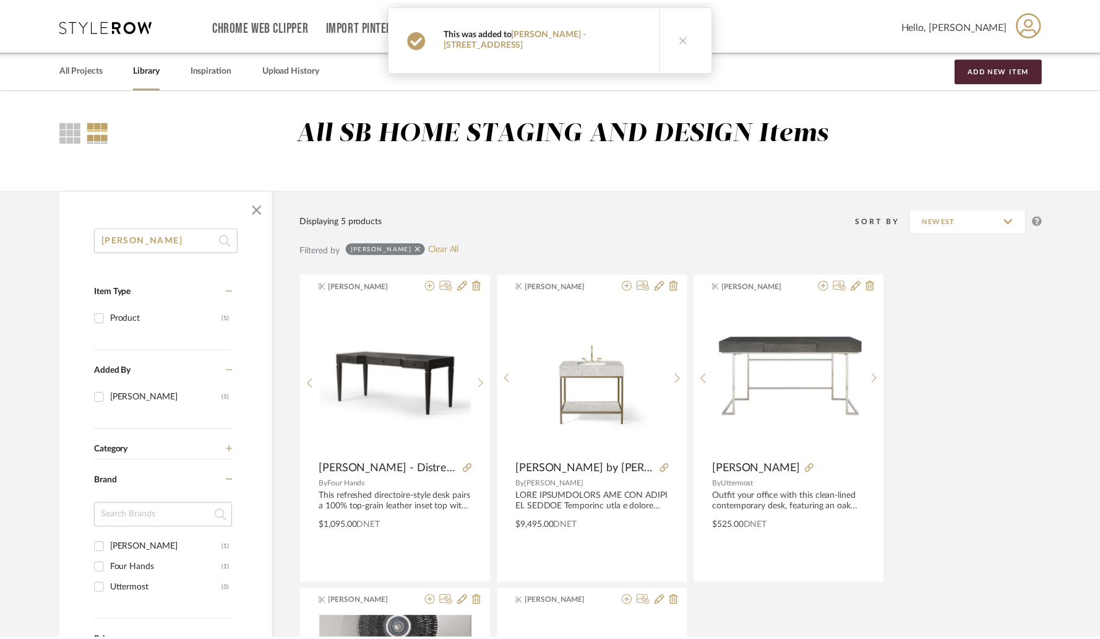
scroll to position [140, 0]
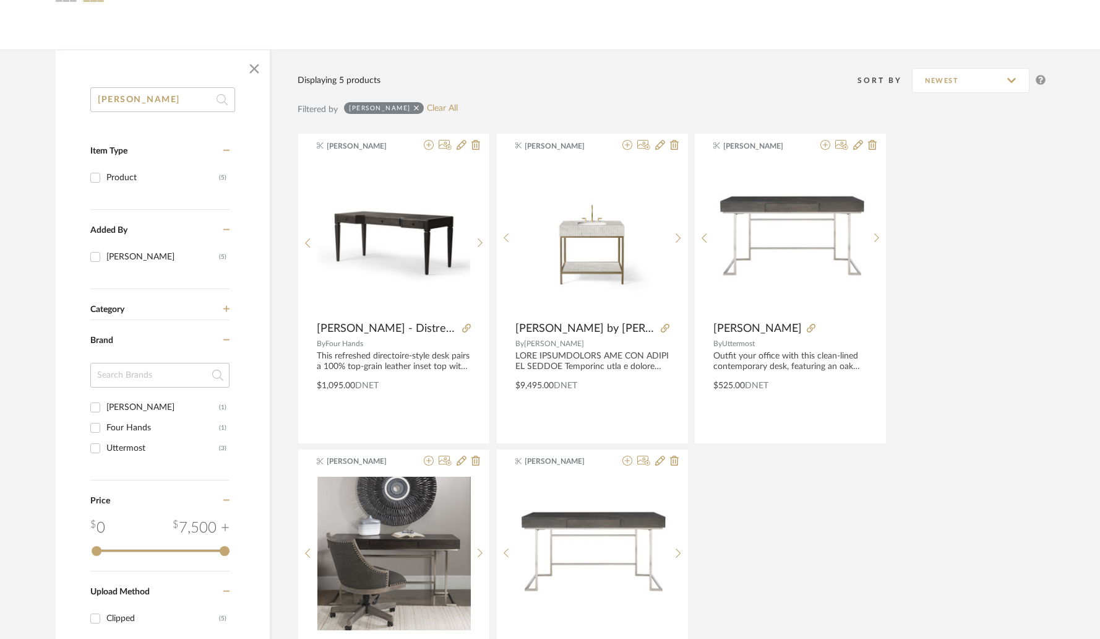
click at [180, 98] on input "claude" at bounding box center [162, 99] width 145 height 25
type input "warby"
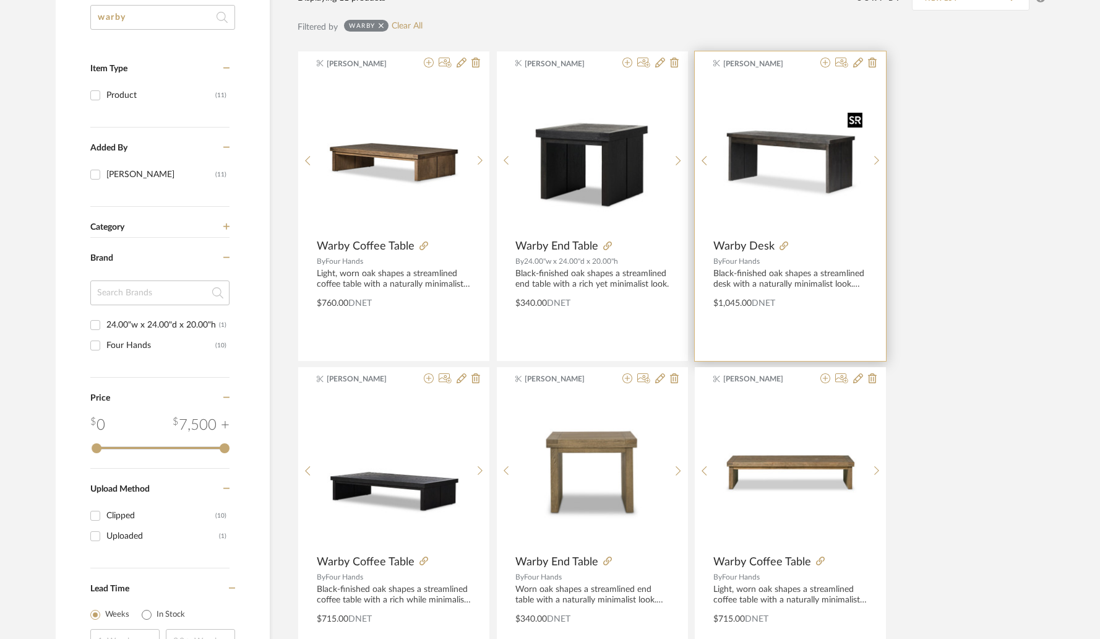
scroll to position [187, 0]
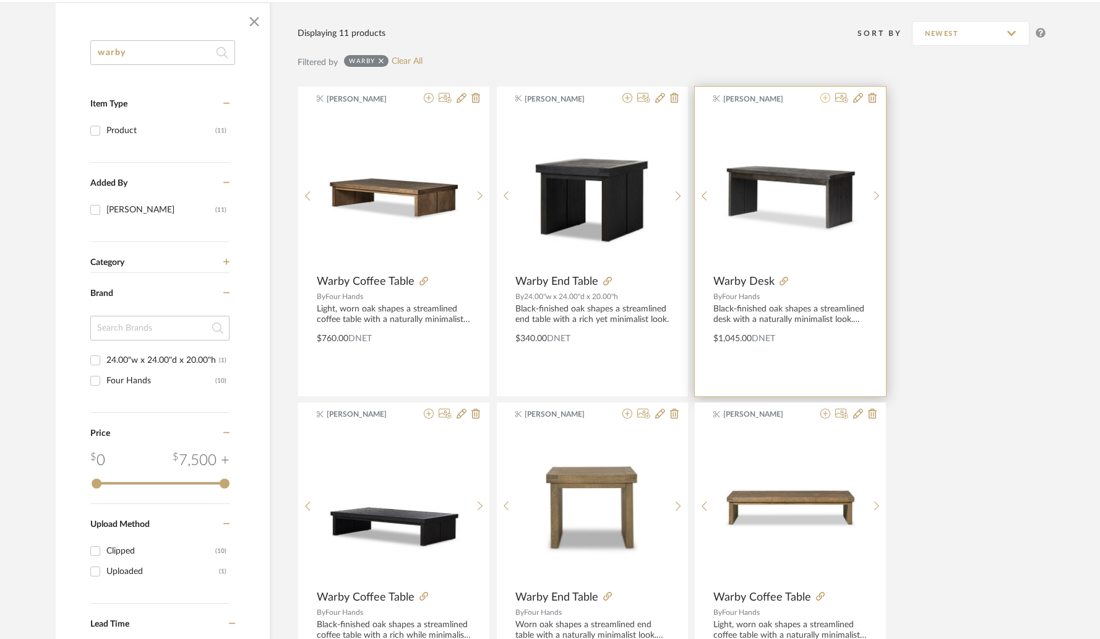
click at [825, 102] on icon at bounding box center [826, 98] width 10 height 10
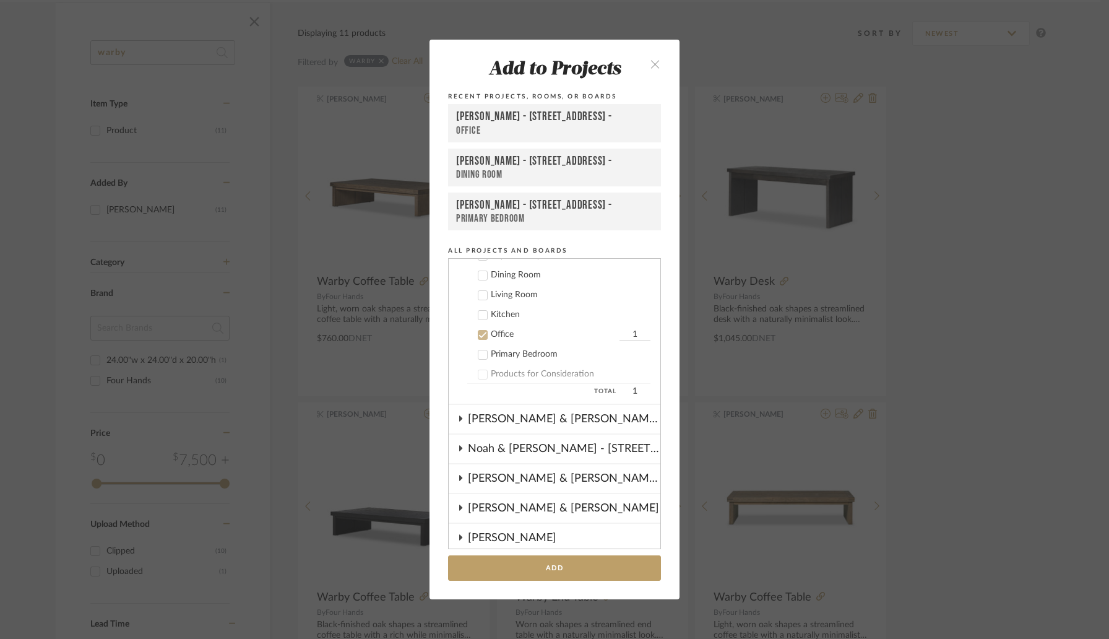
scroll to position [417, 0]
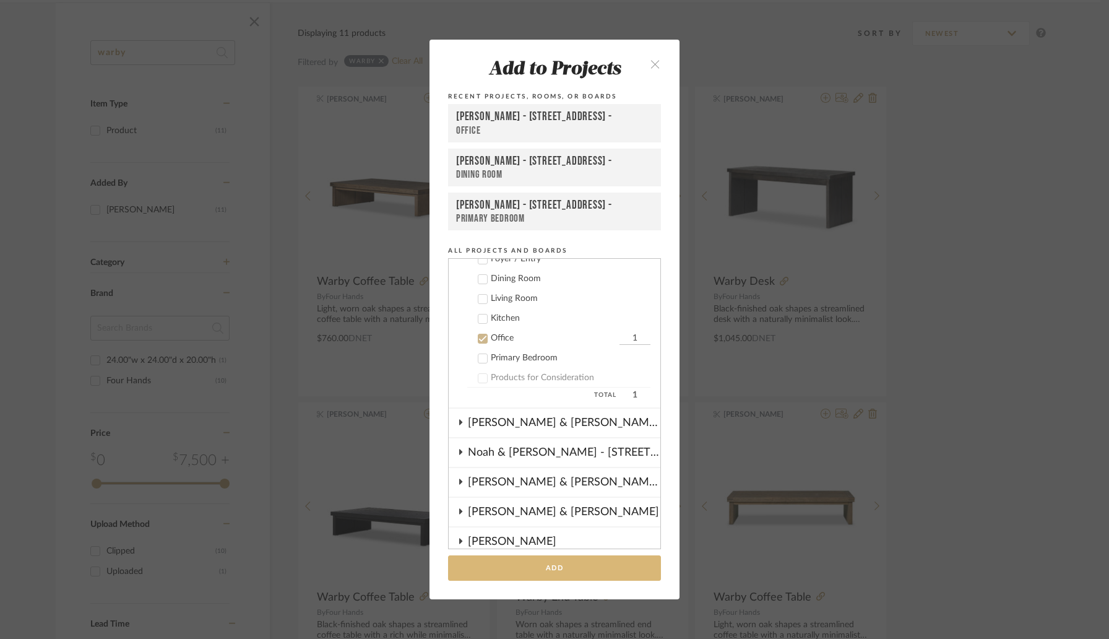
click at [543, 565] on button "Add" at bounding box center [554, 567] width 213 height 25
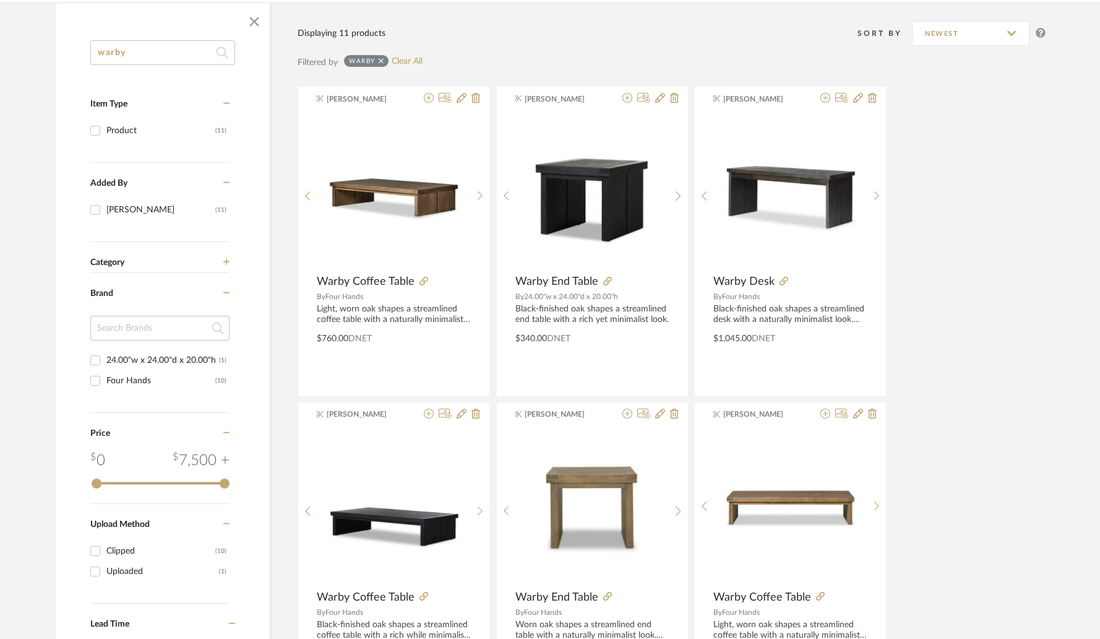
scroll to position [0, 0]
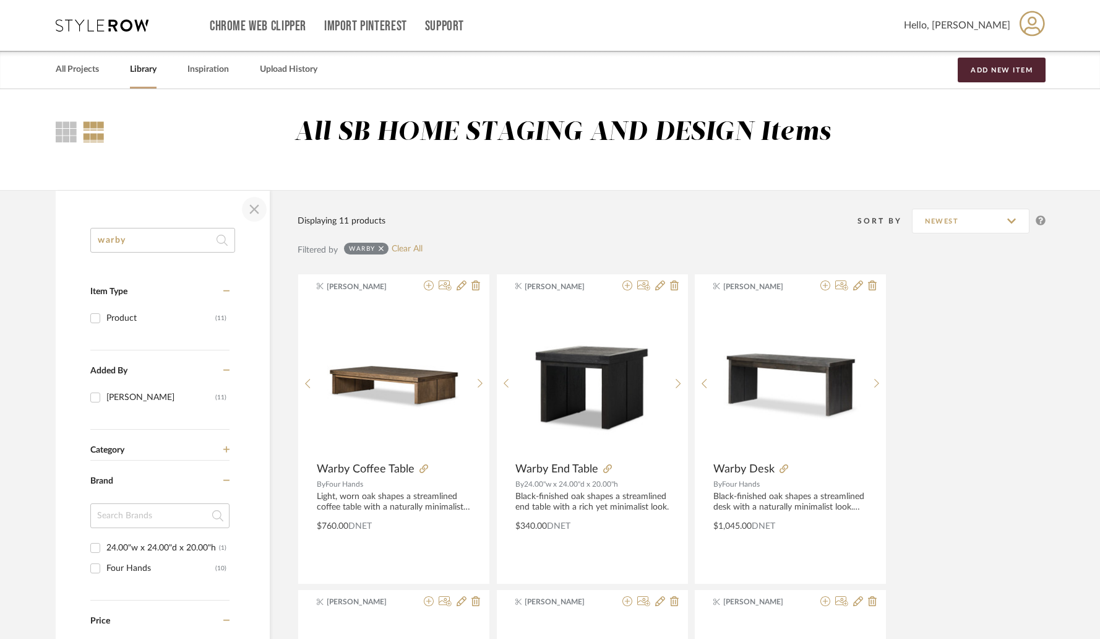
click at [248, 207] on span "button" at bounding box center [254, 209] width 30 height 30
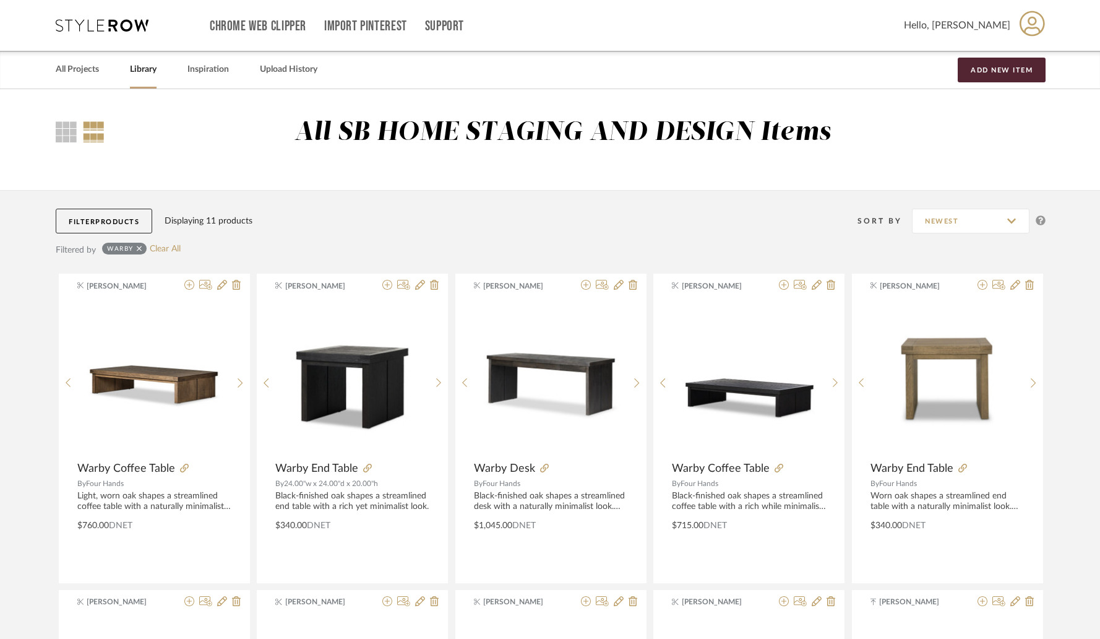
click at [112, 220] on span "Products" at bounding box center [117, 221] width 44 height 7
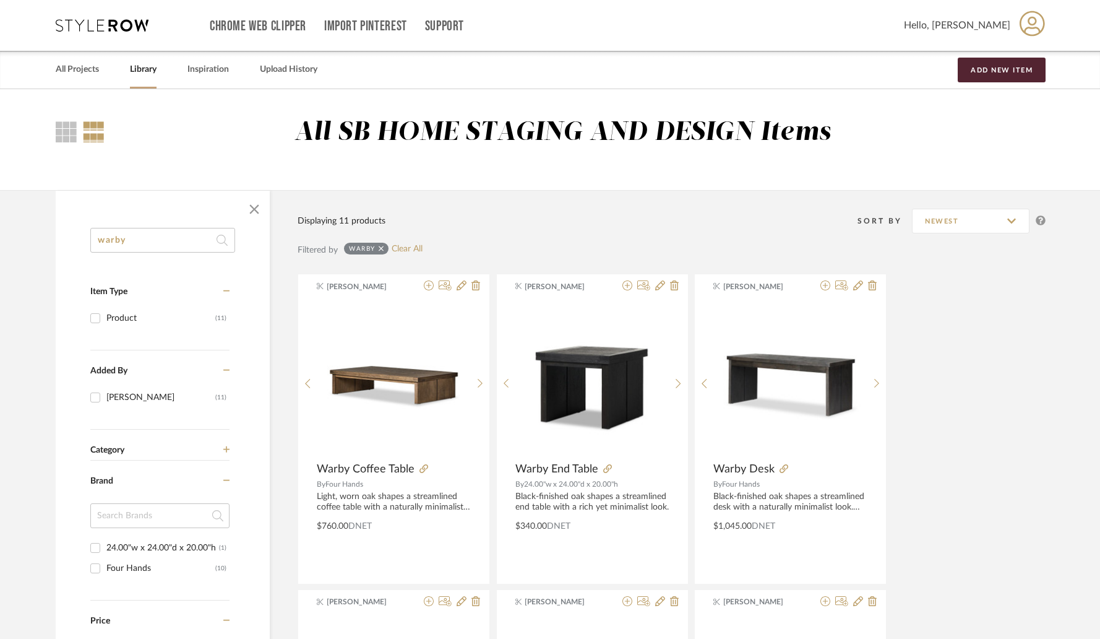
click at [168, 244] on input "warby" at bounding box center [162, 240] width 145 height 25
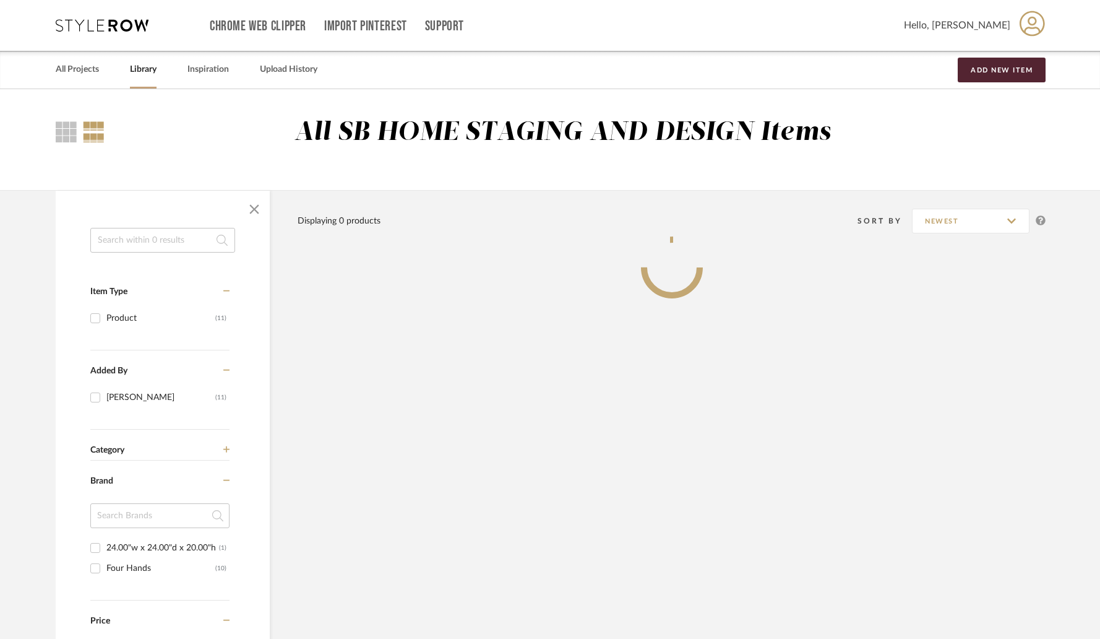
click at [147, 61] on link "Library" at bounding box center [143, 69] width 27 height 17
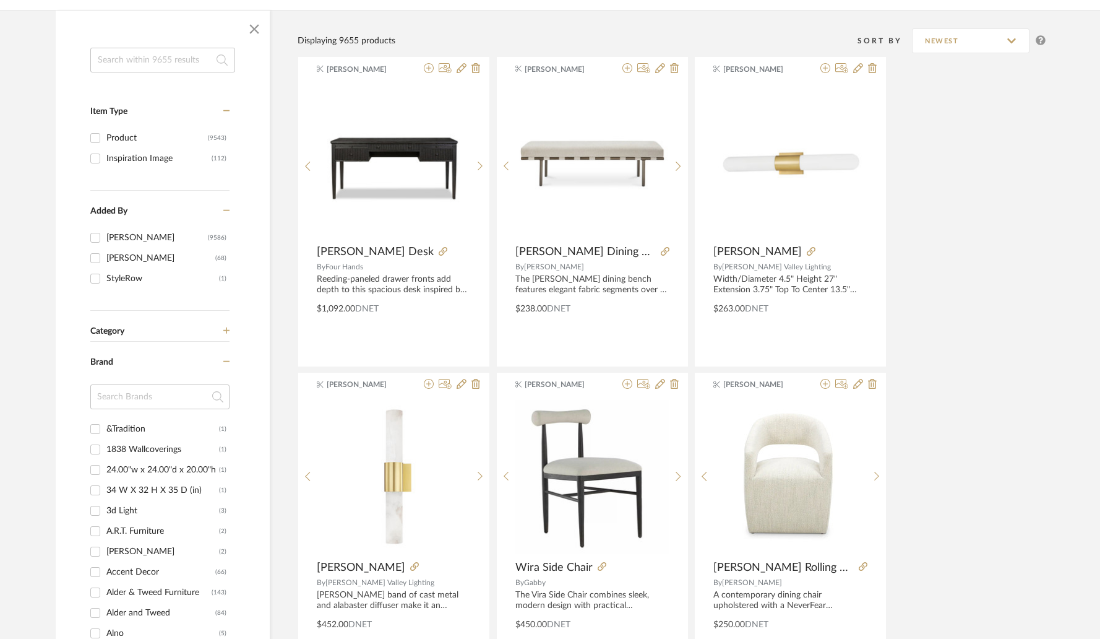
scroll to position [54, 0]
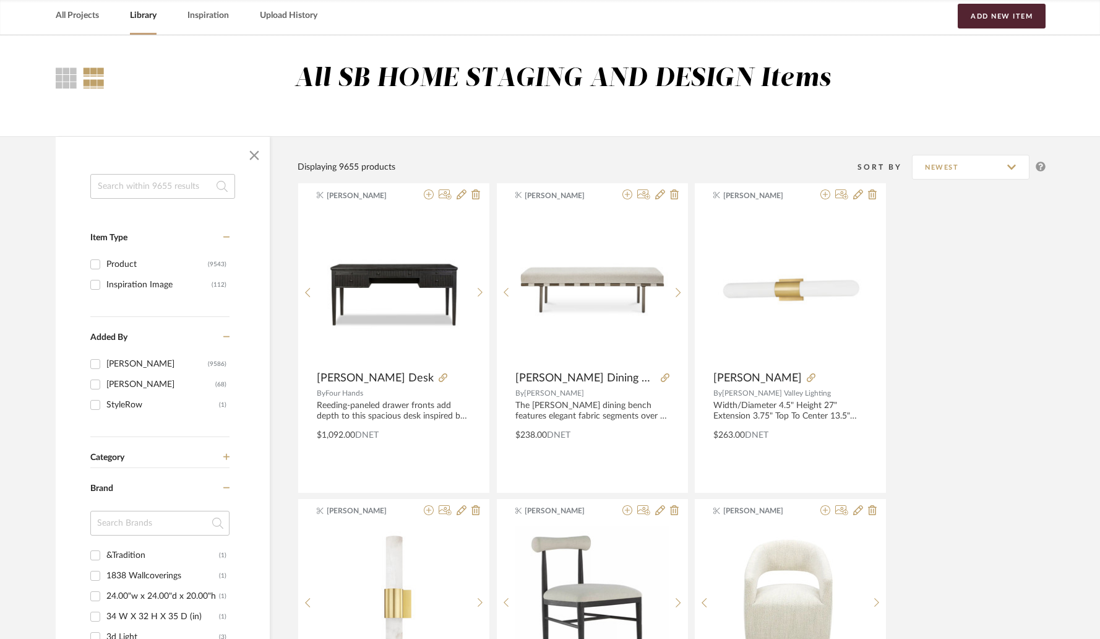
click at [134, 452] on div "Category" at bounding box center [159, 450] width 139 height 26
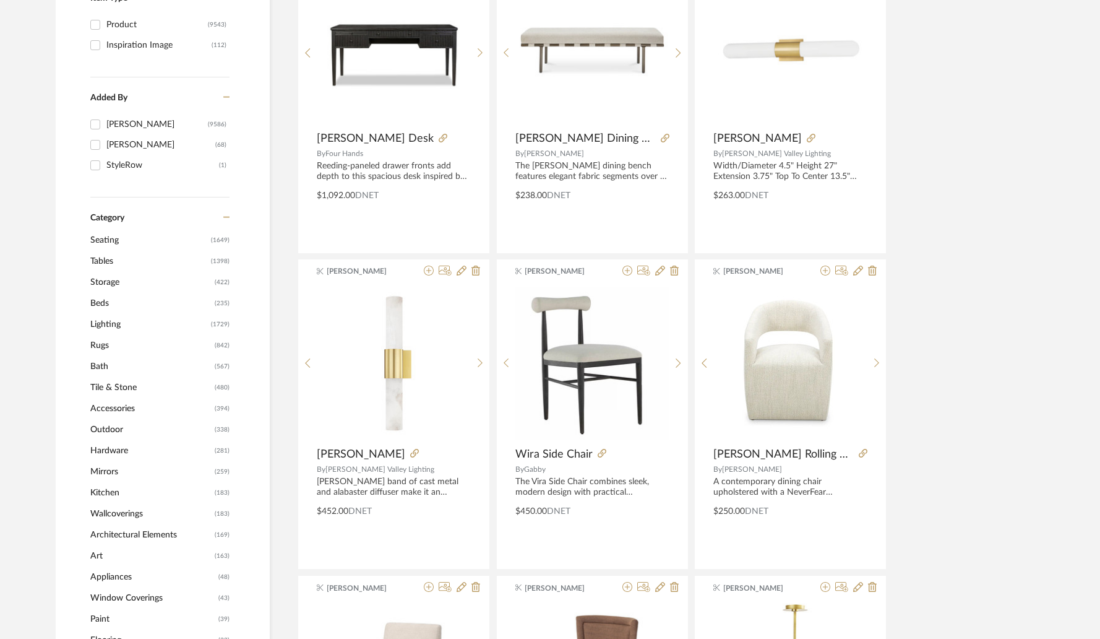
scroll to position [304, 0]
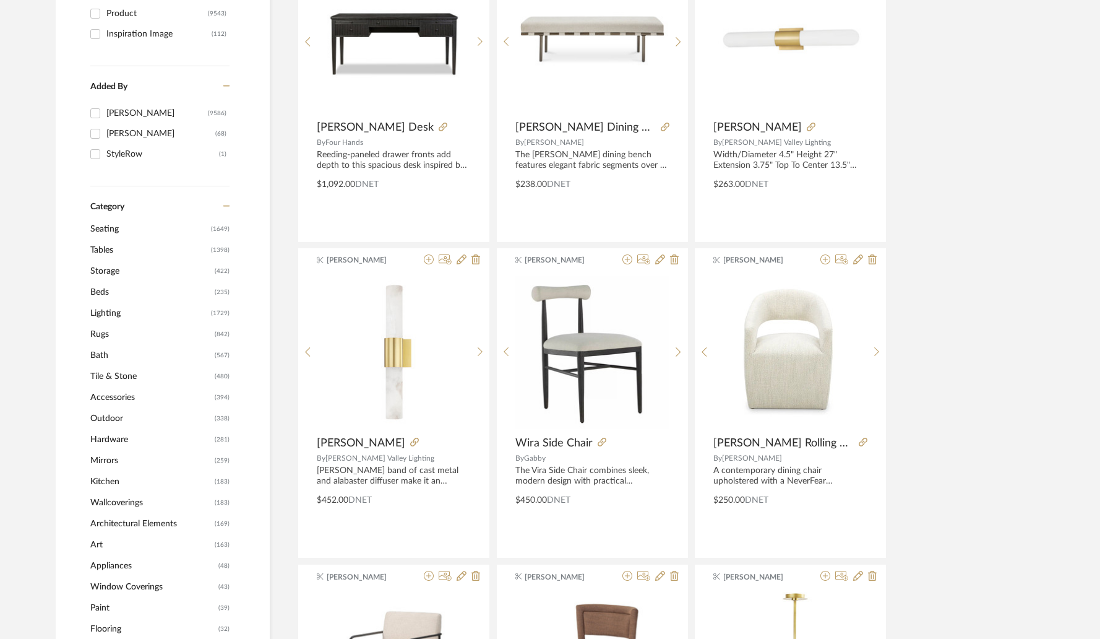
click at [111, 232] on span "Seating" at bounding box center [149, 228] width 118 height 21
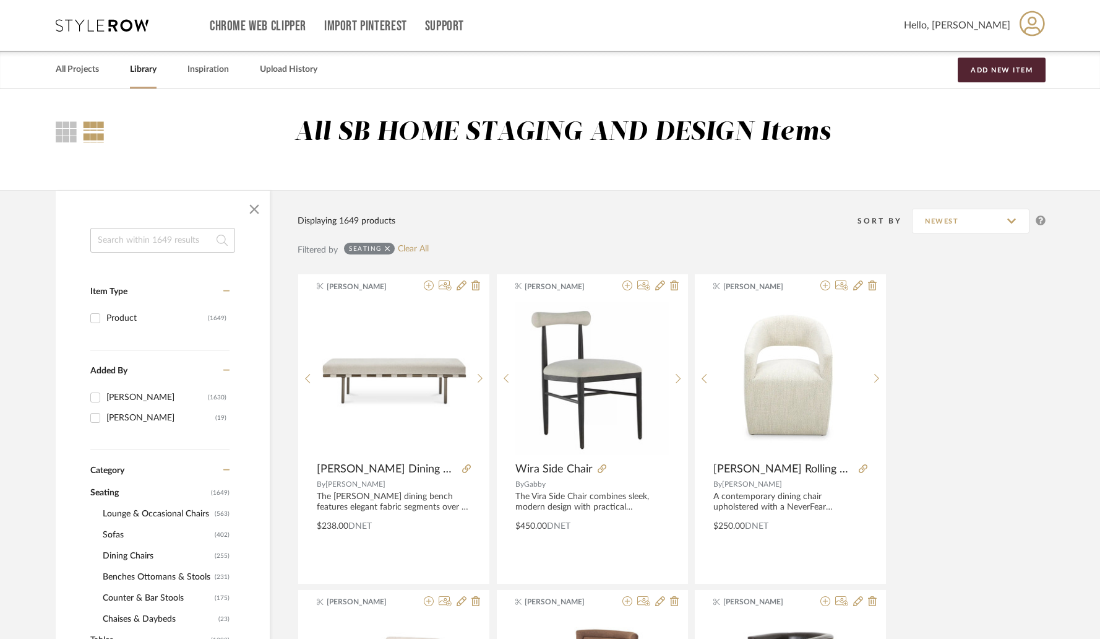
click at [124, 239] on input at bounding box center [162, 240] width 145 height 25
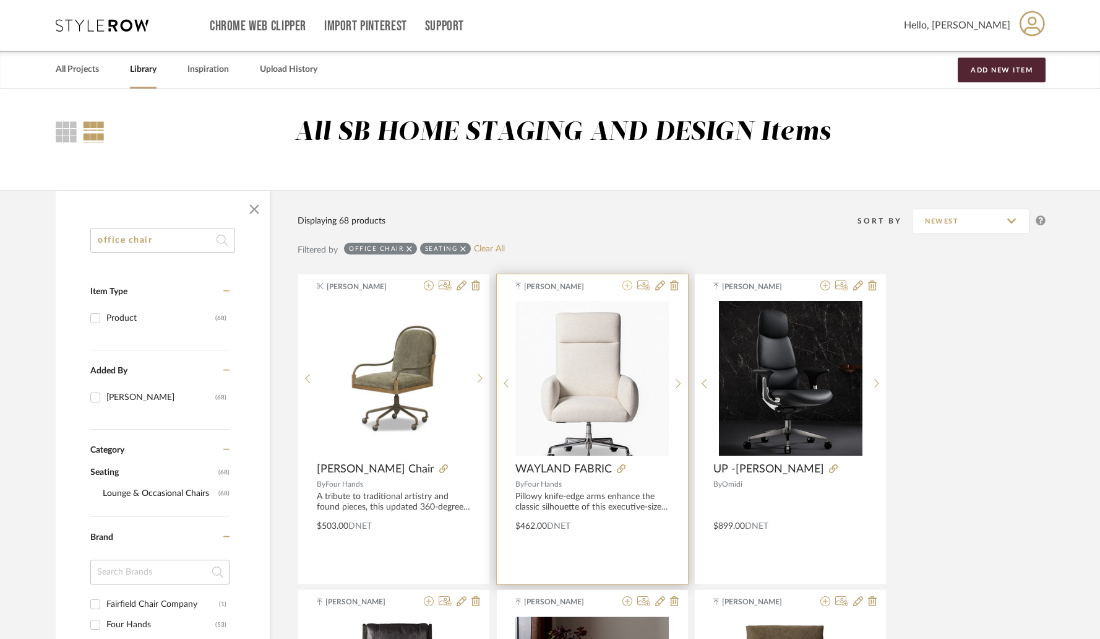
click at [629, 288] on icon at bounding box center [627, 285] width 10 height 10
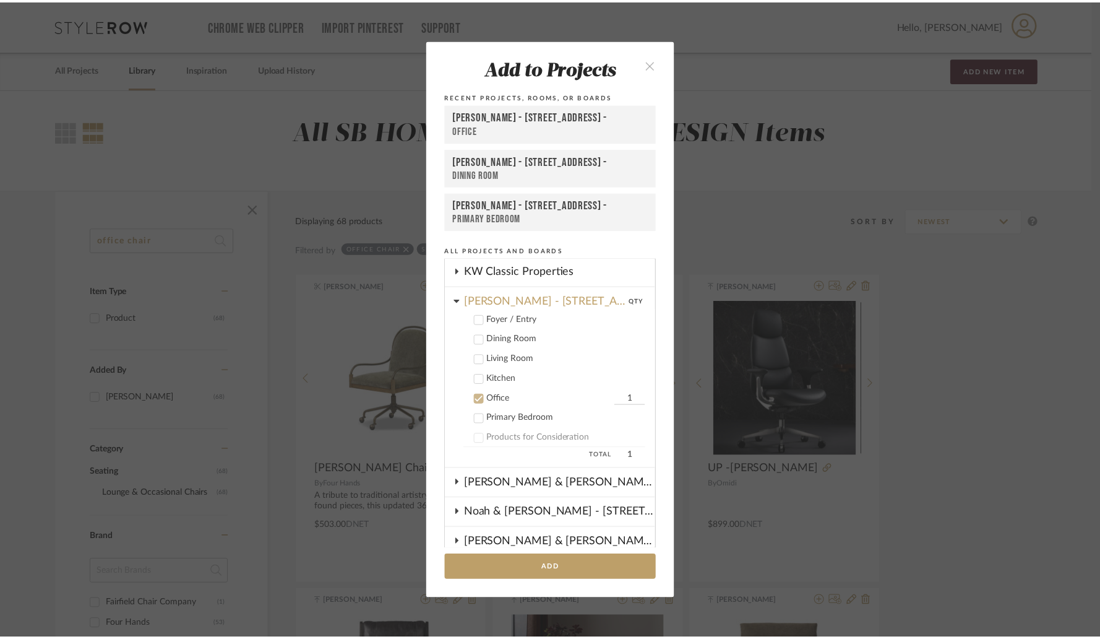
scroll to position [337, 0]
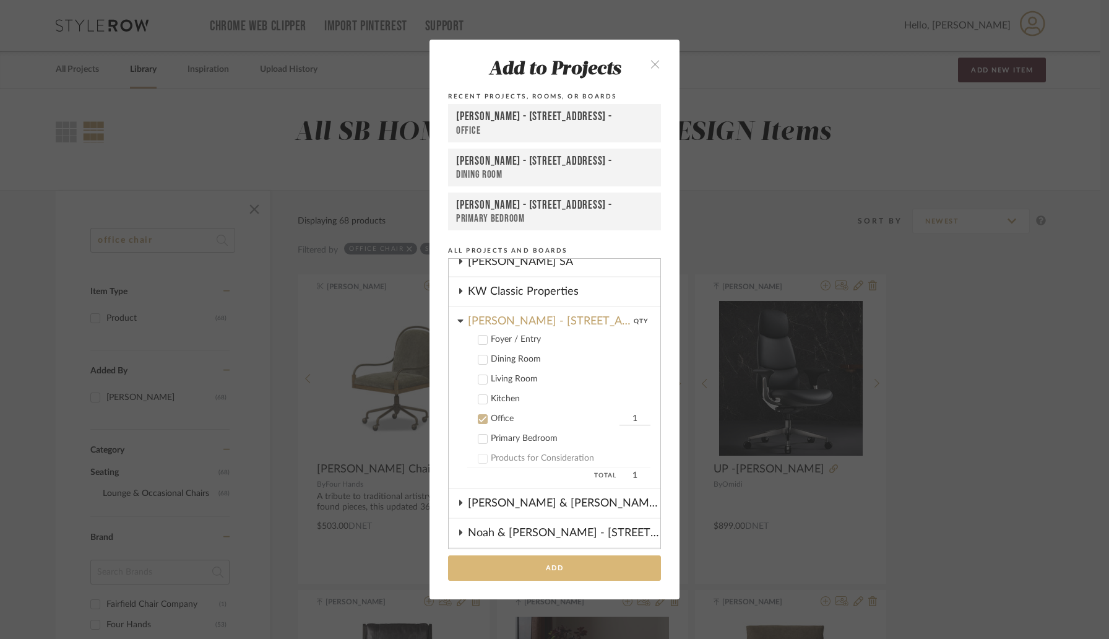
click at [540, 572] on button "Add" at bounding box center [554, 567] width 213 height 25
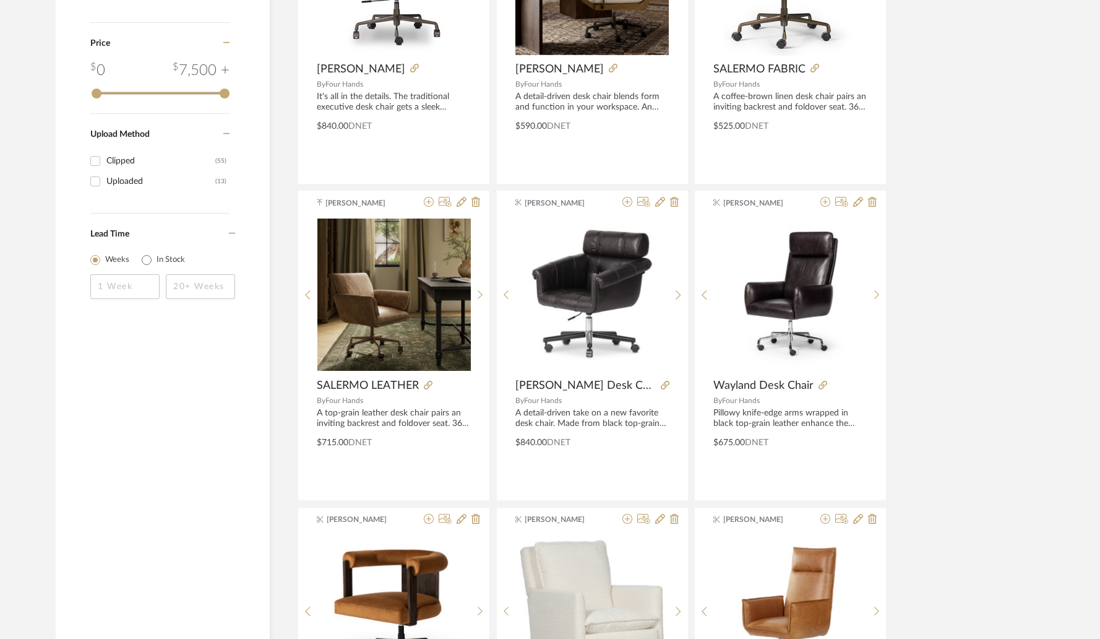
scroll to position [724, 0]
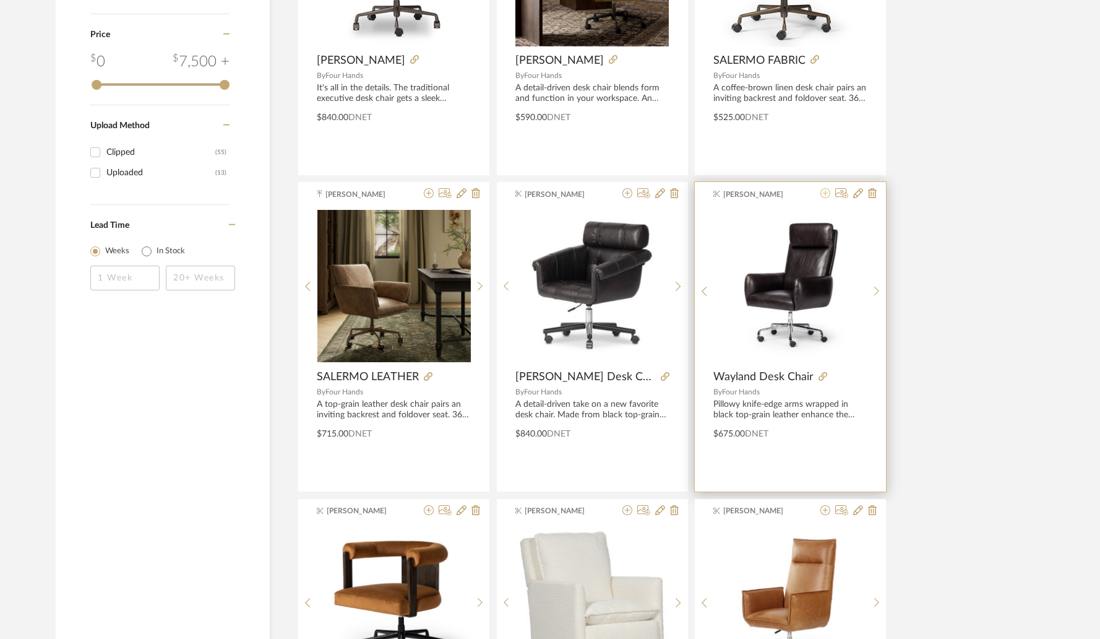
click at [825, 195] on icon at bounding box center [826, 193] width 10 height 10
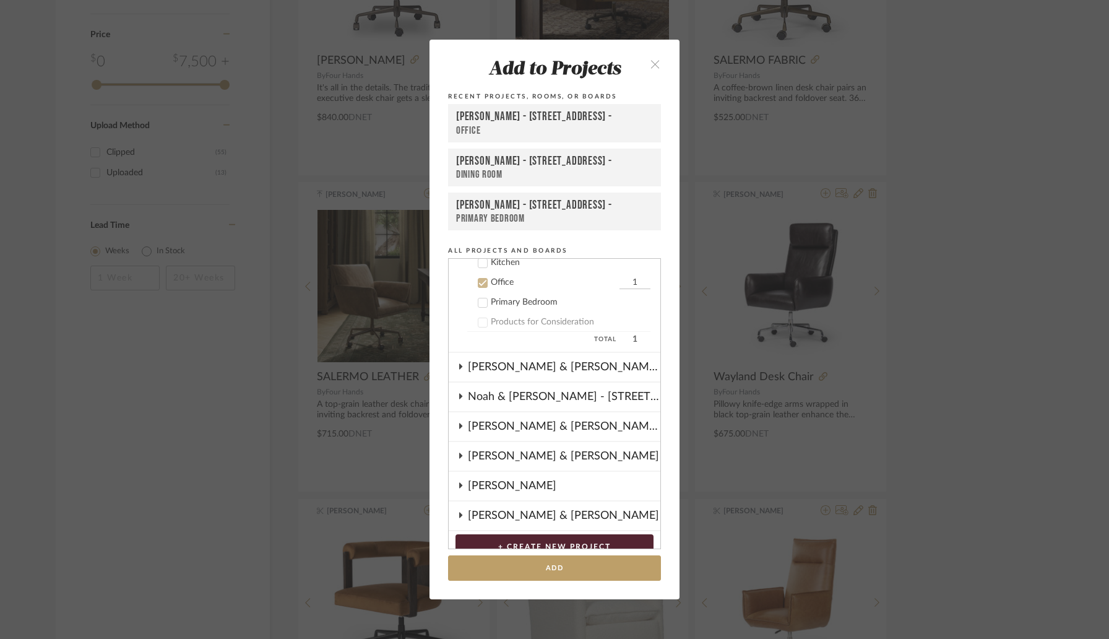
scroll to position [486, 0]
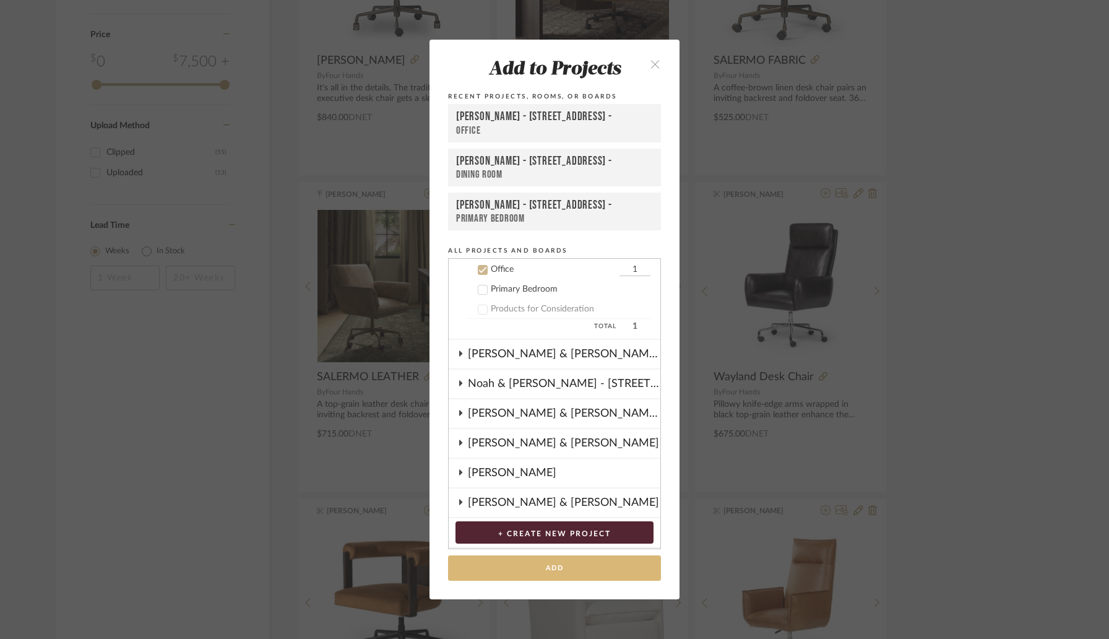
click at [540, 562] on button "Add" at bounding box center [554, 567] width 213 height 25
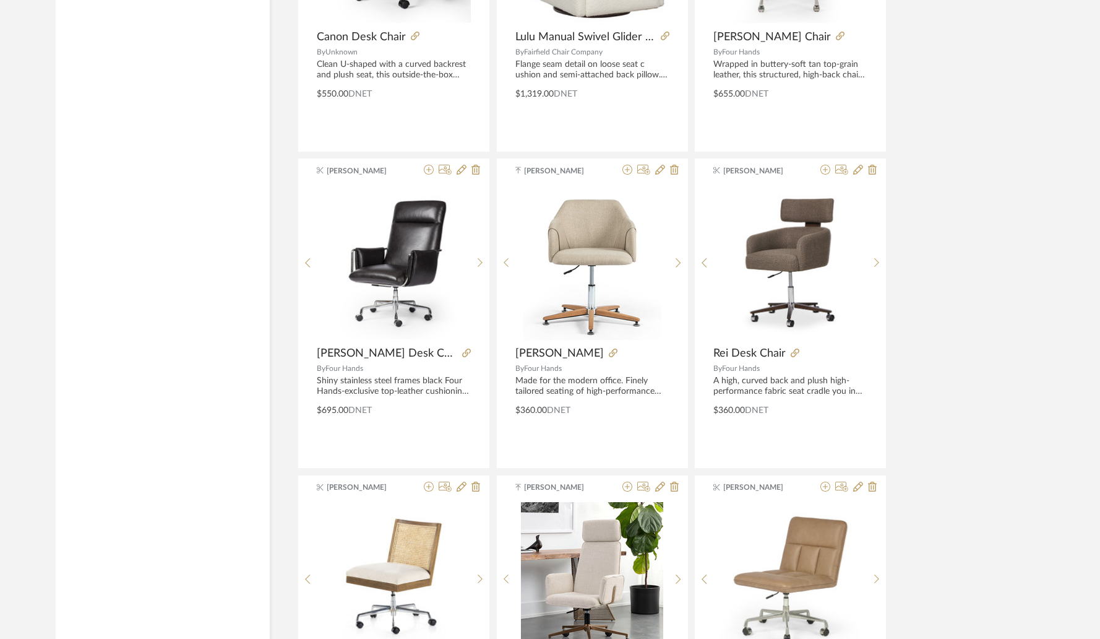
scroll to position [1381, 0]
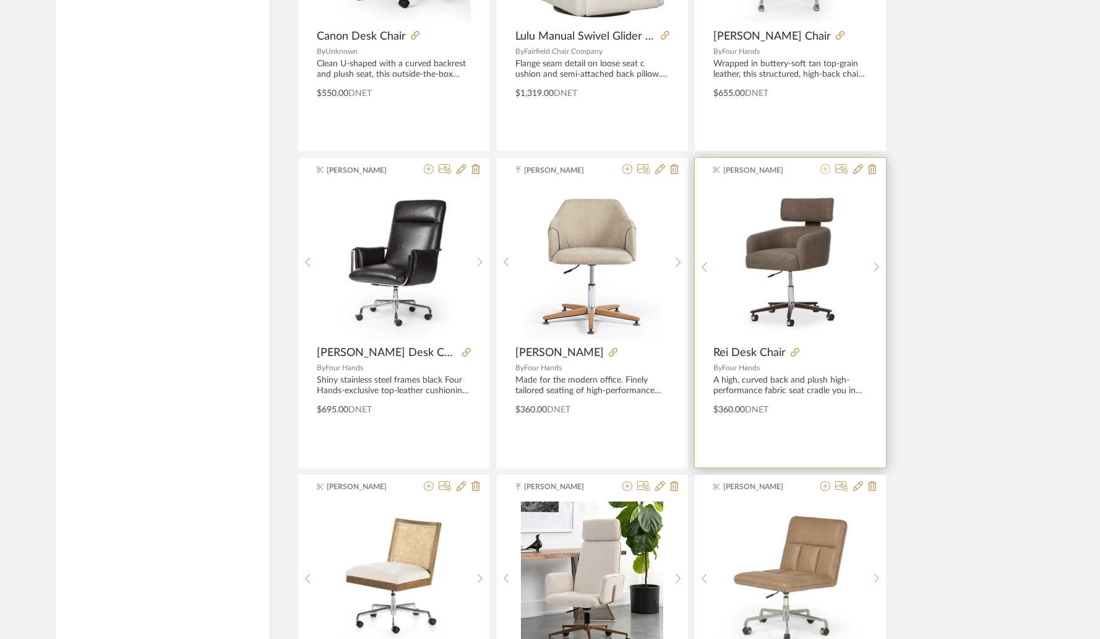
click at [827, 172] on icon at bounding box center [826, 169] width 10 height 10
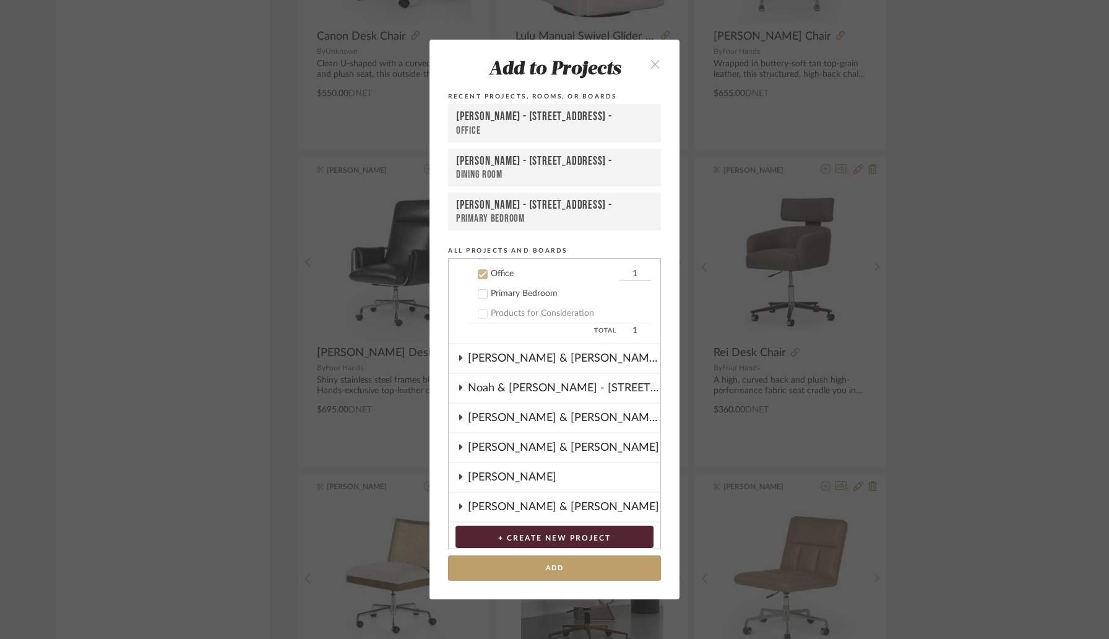
scroll to position [486, 0]
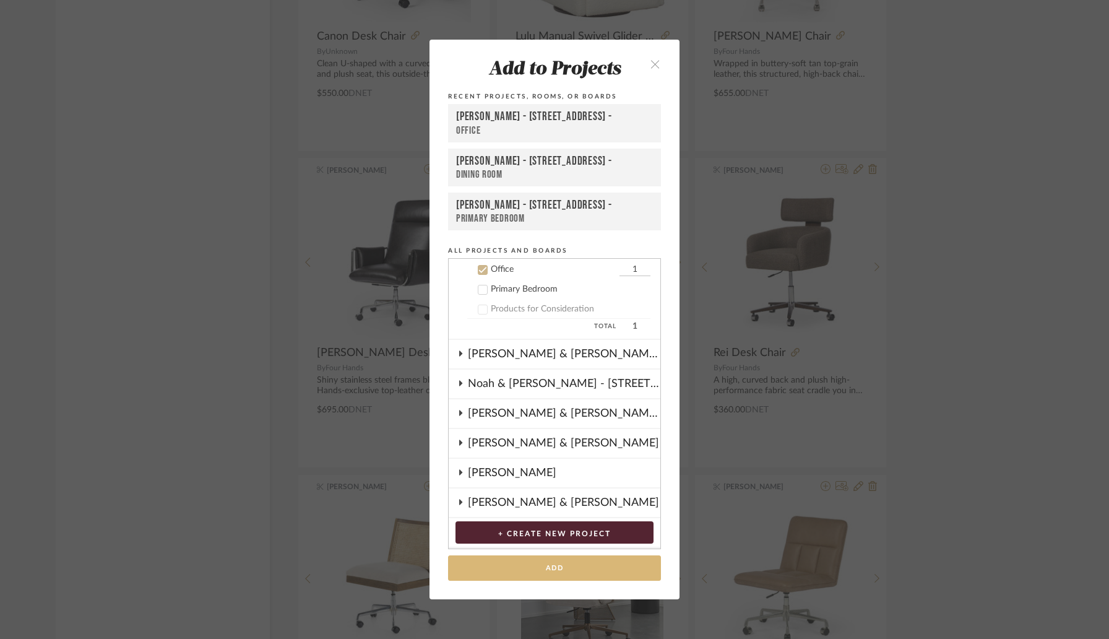
click at [548, 572] on button "Add" at bounding box center [554, 567] width 213 height 25
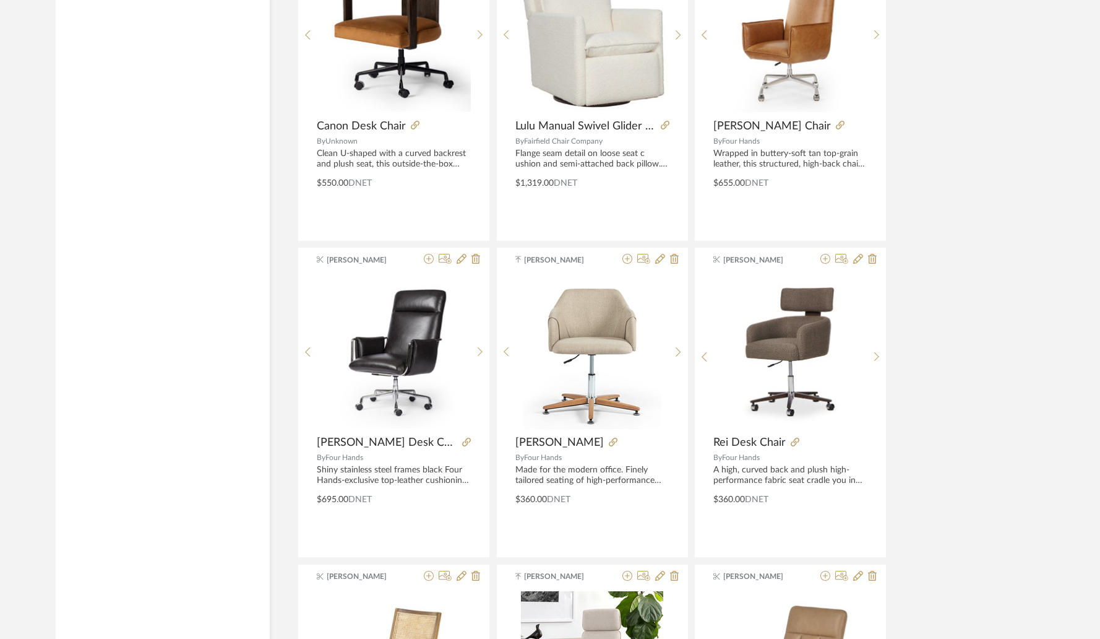
scroll to position [1442, 0]
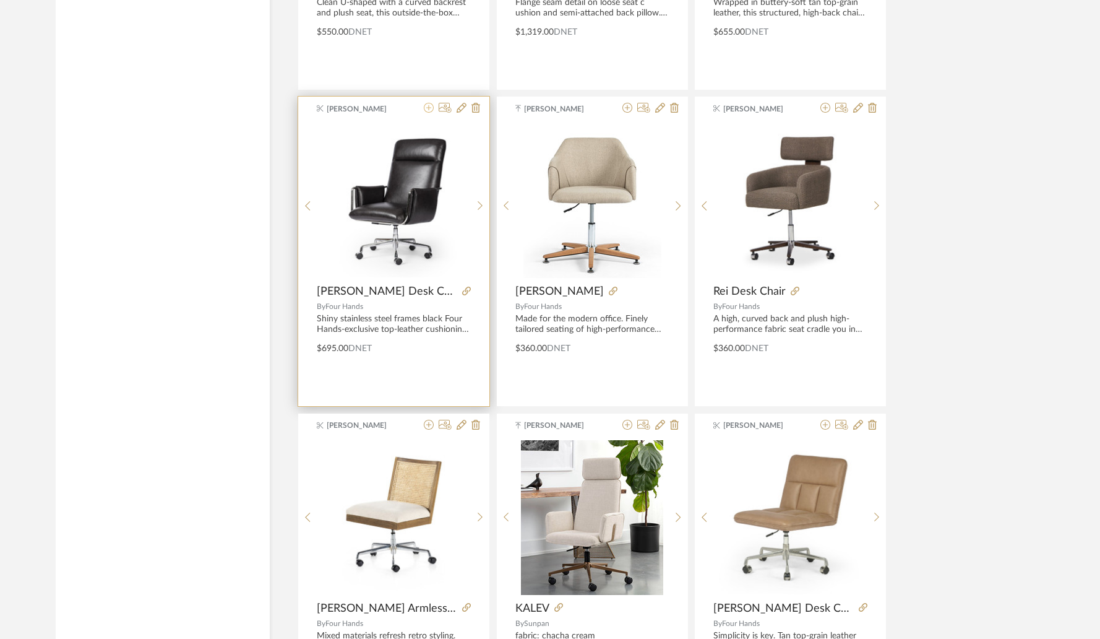
click at [429, 110] on icon at bounding box center [429, 108] width 10 height 10
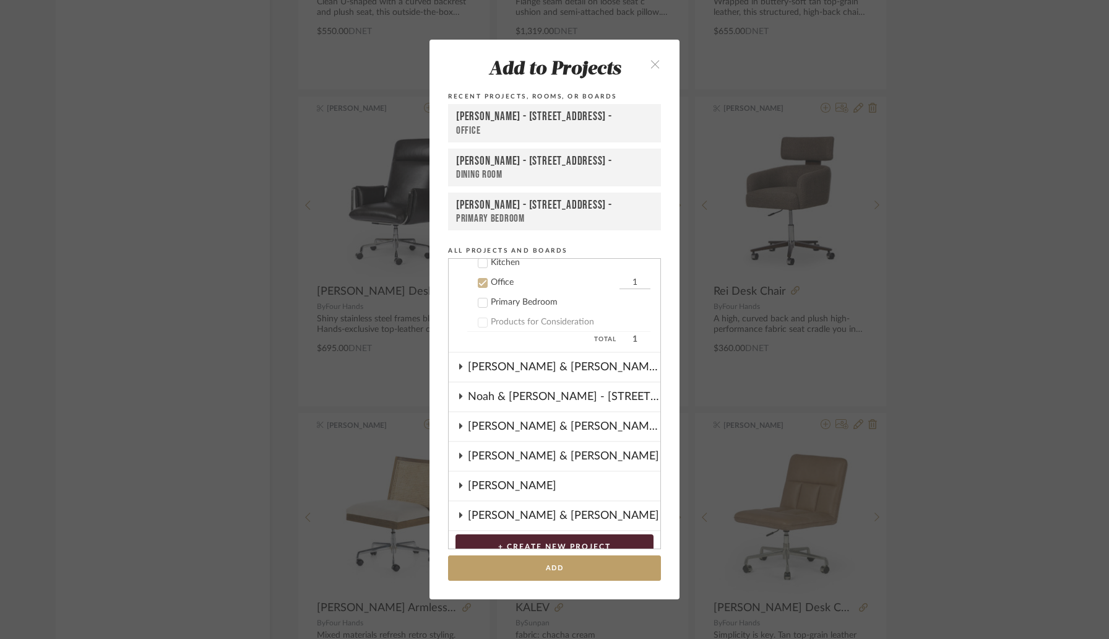
scroll to position [486, 0]
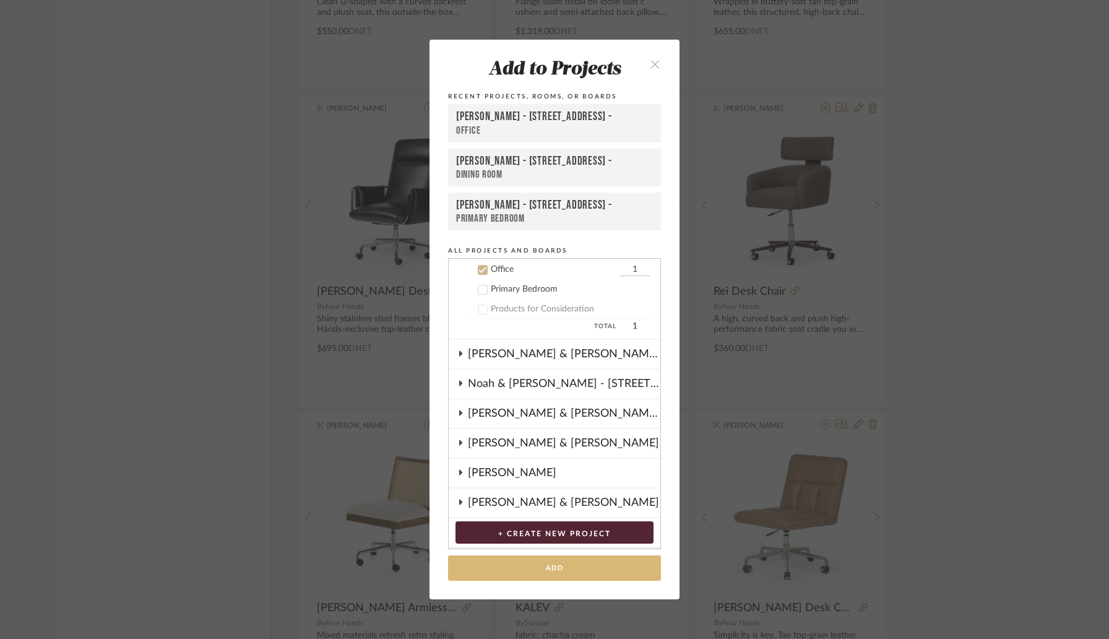
click at [543, 566] on button "Add" at bounding box center [554, 567] width 213 height 25
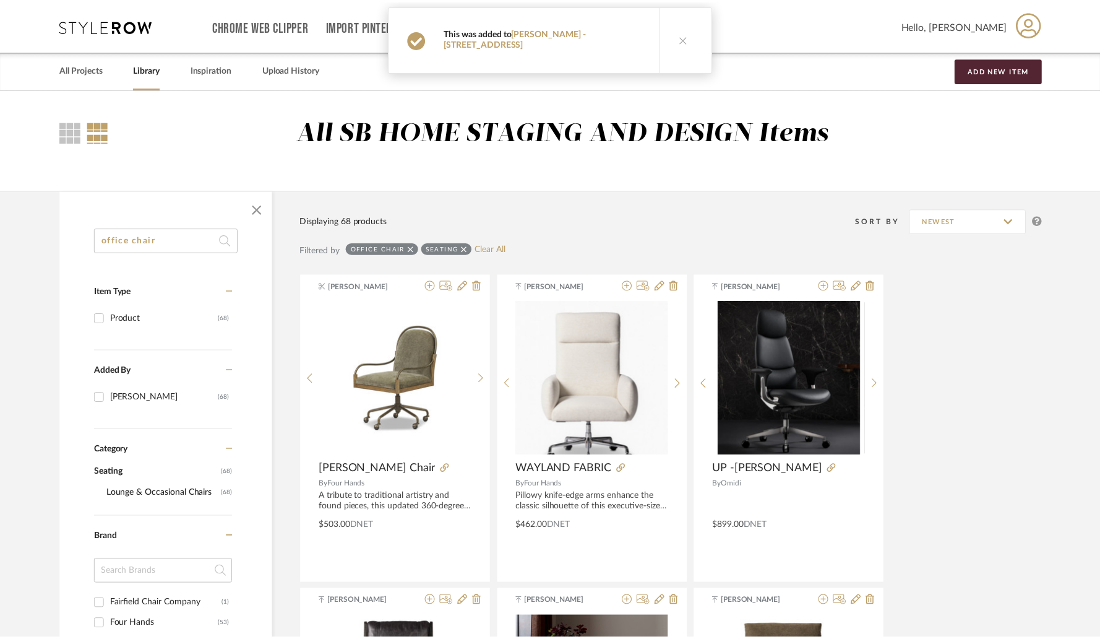
scroll to position [1442, 0]
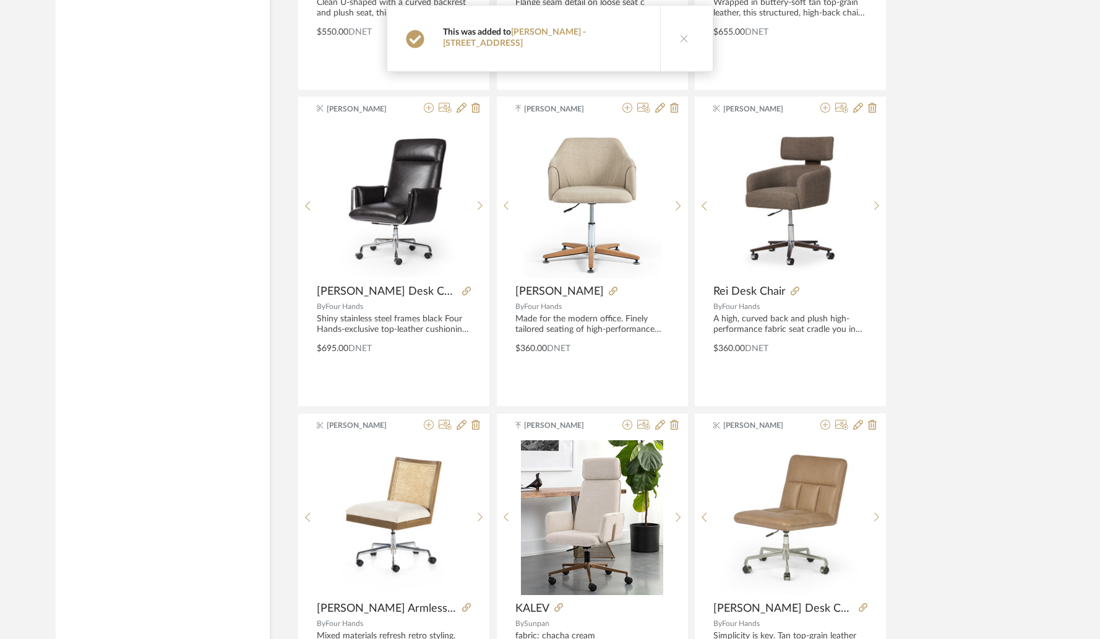
click at [680, 34] on icon at bounding box center [684, 38] width 9 height 9
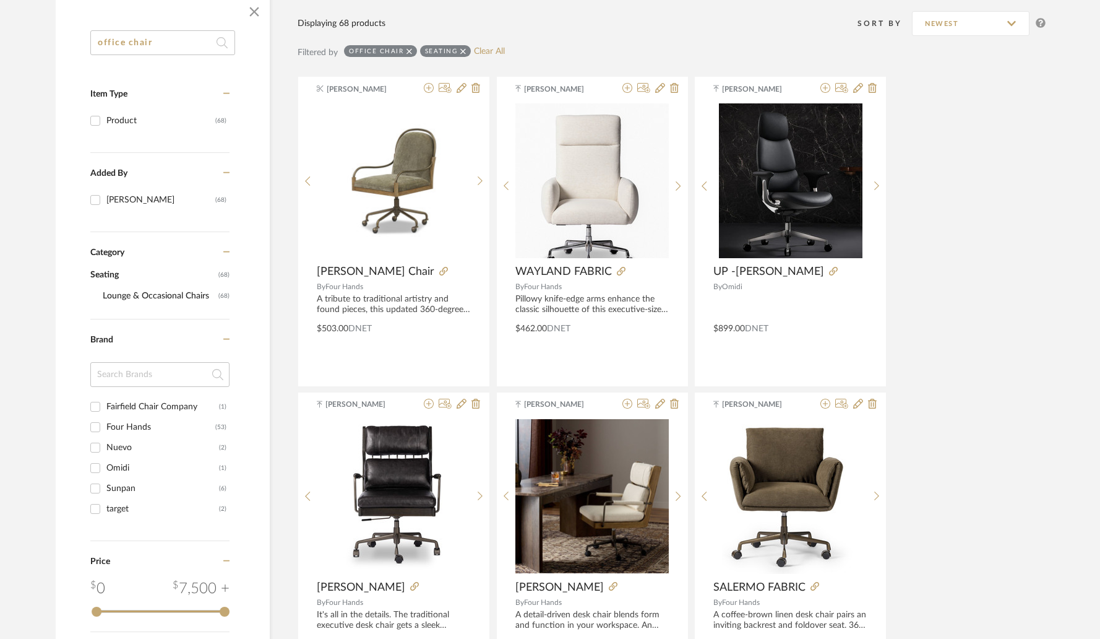
scroll to position [0, 0]
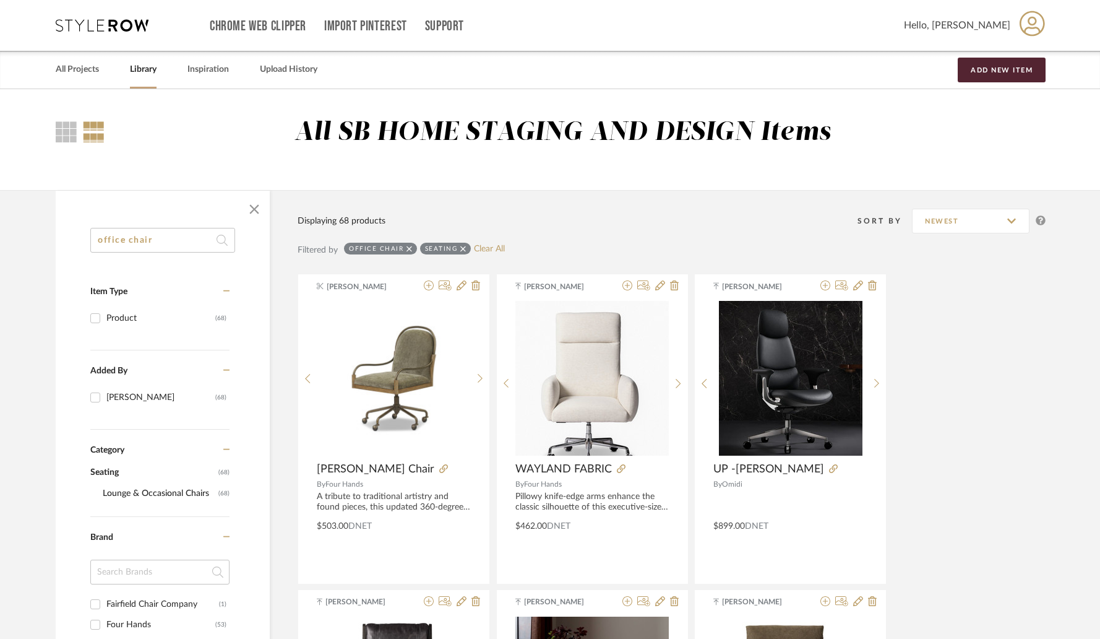
click at [166, 238] on input "office chair" at bounding box center [162, 240] width 145 height 25
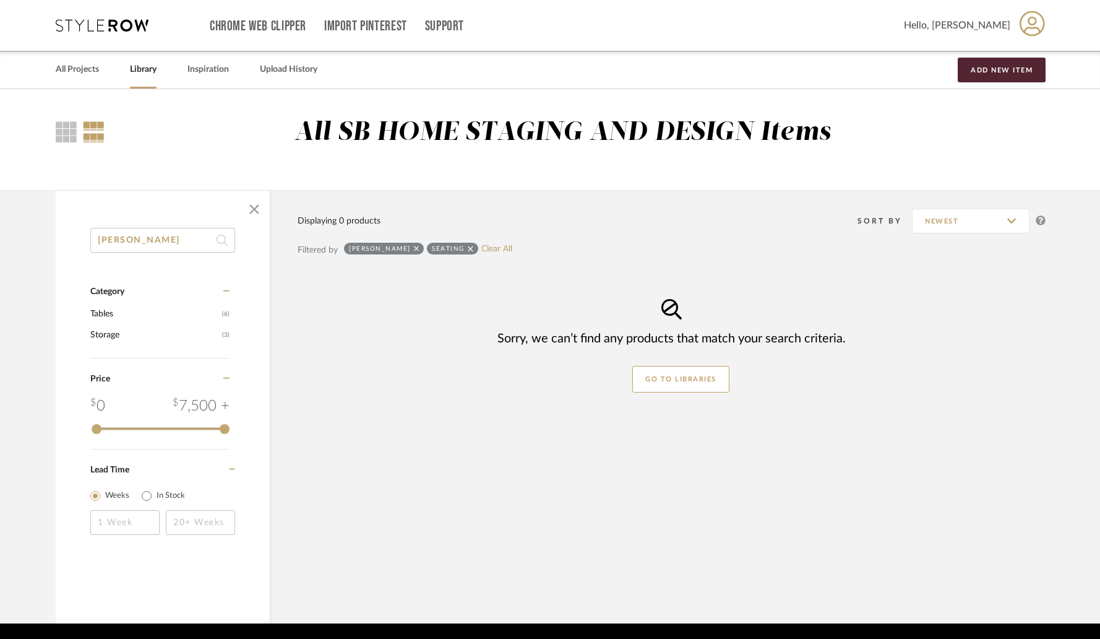
type input "bingham"
click at [142, 69] on link "Library" at bounding box center [143, 69] width 27 height 17
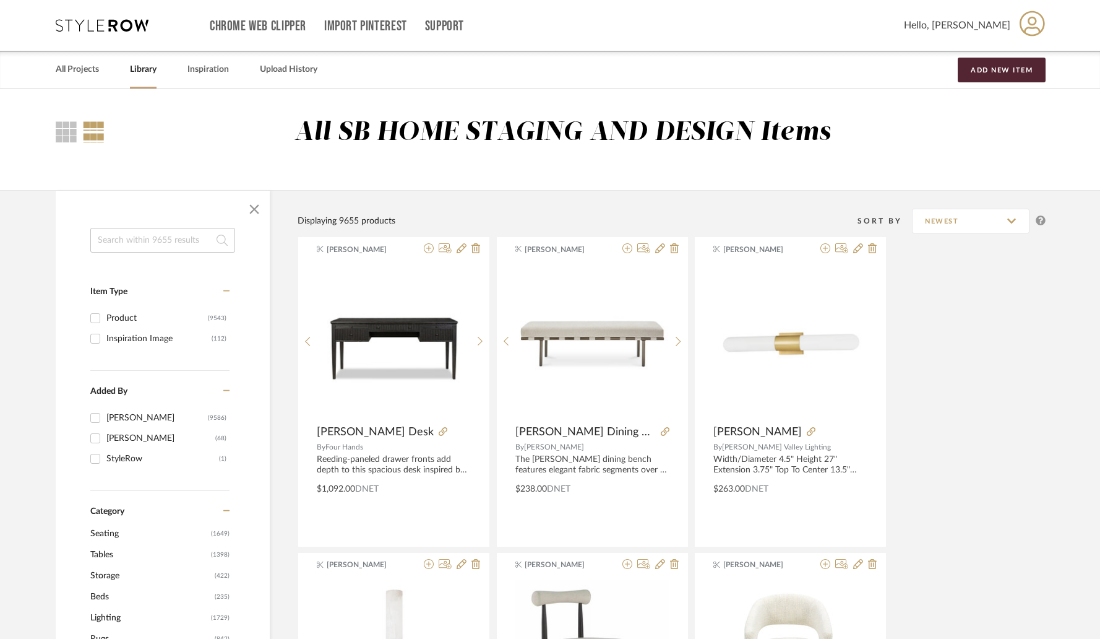
click at [169, 246] on input at bounding box center [162, 240] width 145 height 25
type input "bing"
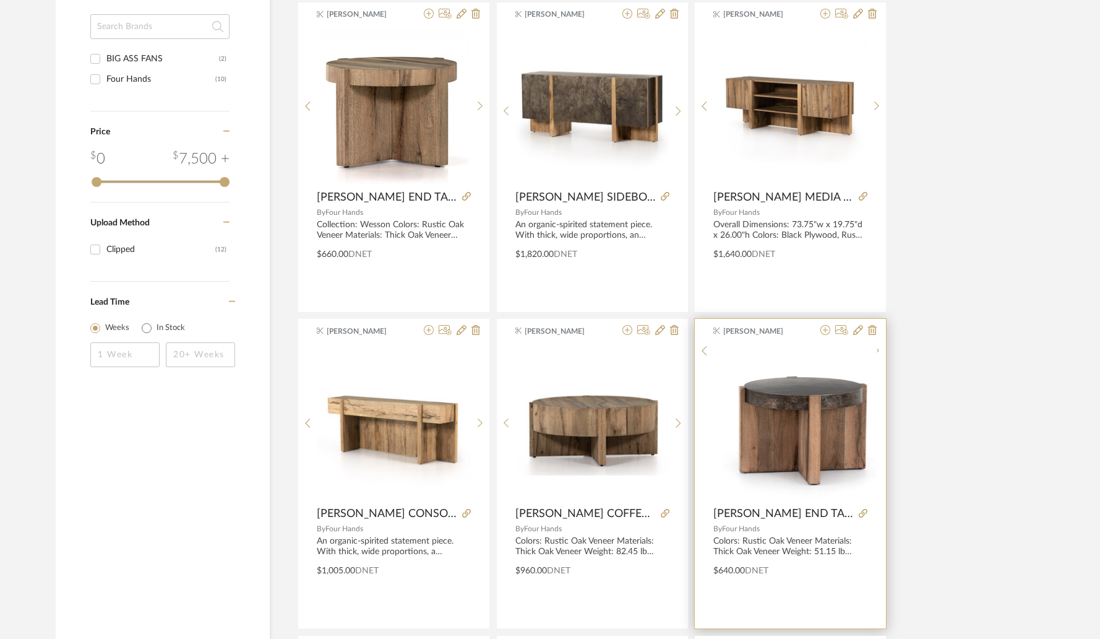
scroll to position [672, 0]
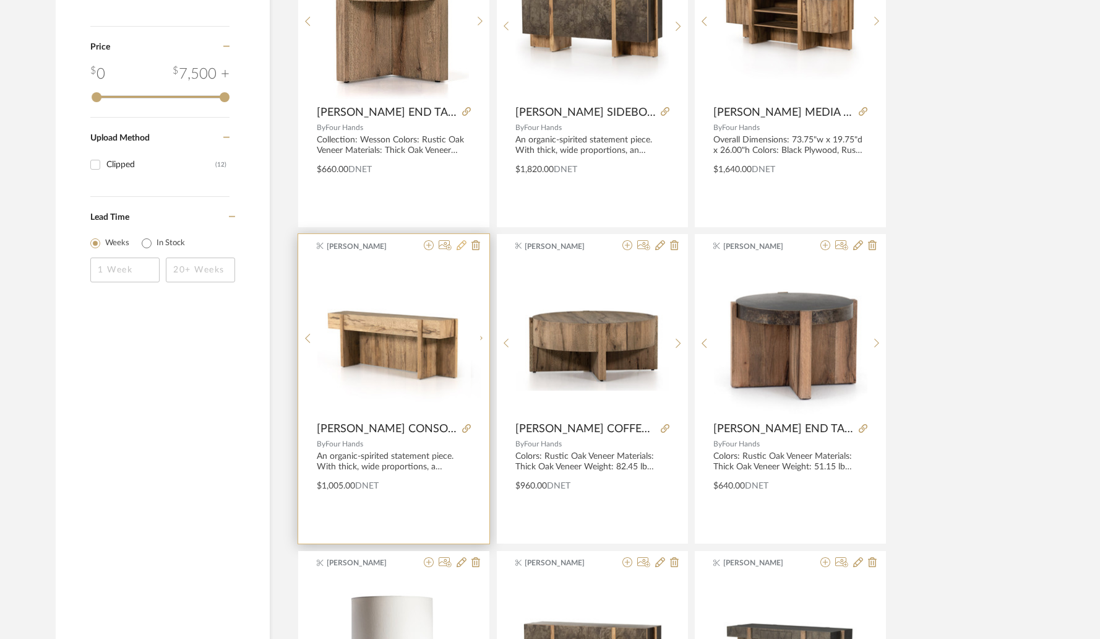
click at [460, 248] on icon at bounding box center [462, 245] width 10 height 10
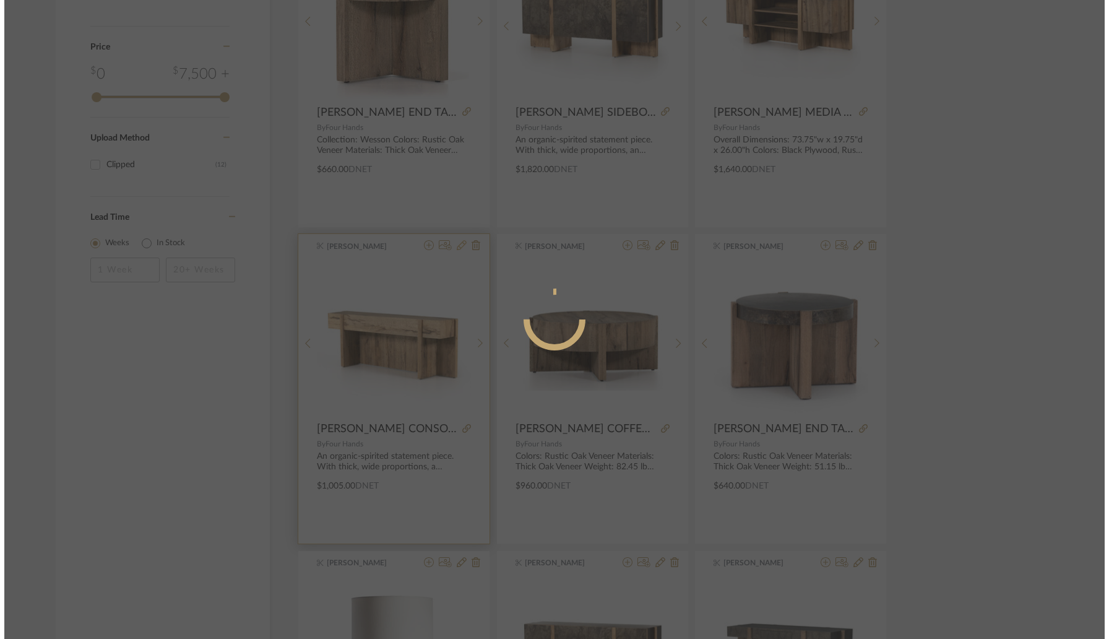
scroll to position [0, 0]
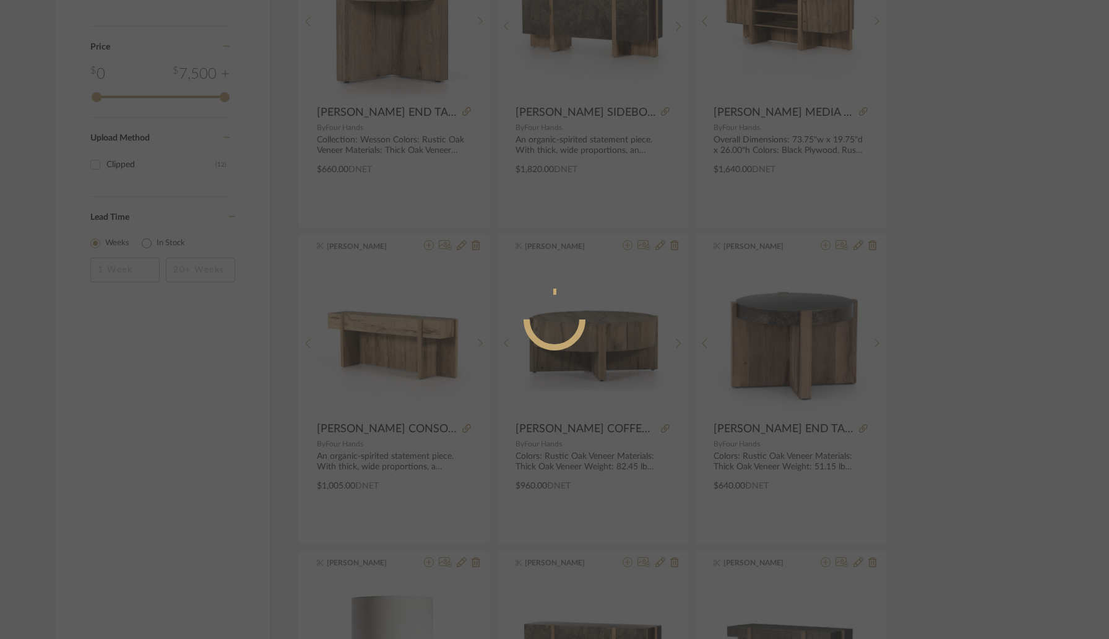
radio input "true"
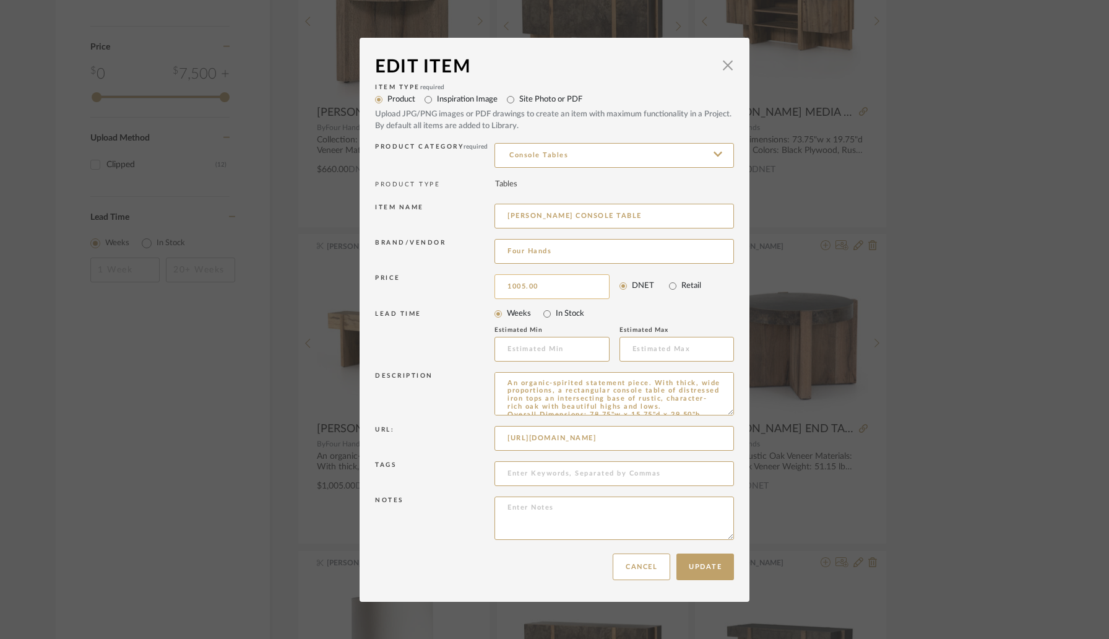
click at [543, 285] on input "1005.00" at bounding box center [551, 286] width 115 height 25
type input "$1,091.00"
click at [473, 342] on div "LEAD TIME" at bounding box center [434, 336] width 119 height 52
click at [705, 567] on button "Update" at bounding box center [705, 566] width 58 height 27
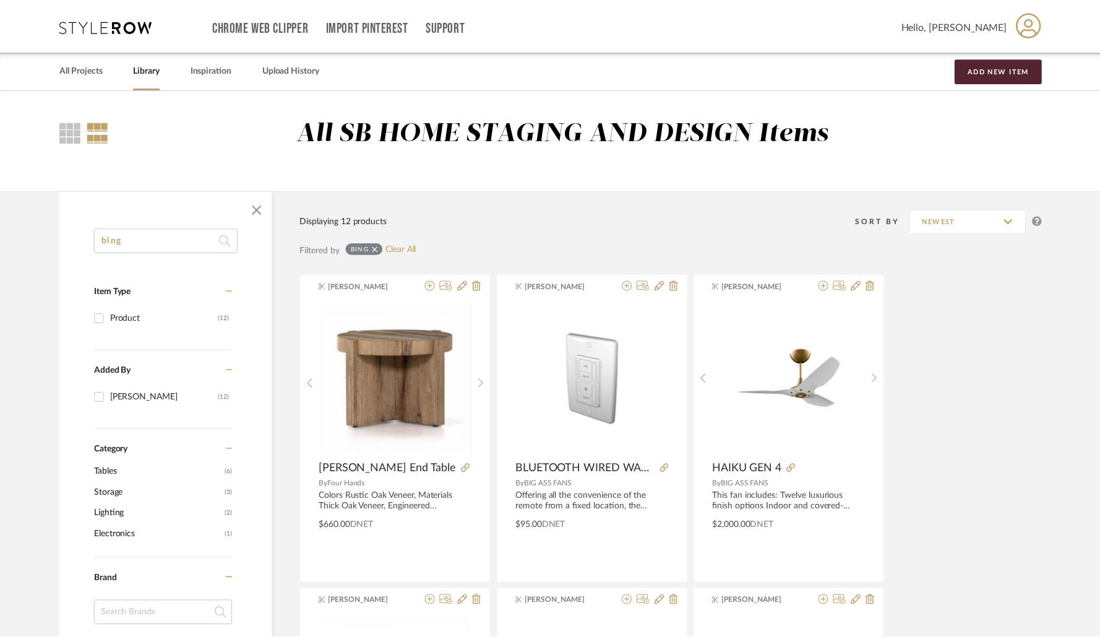
scroll to position [672, 0]
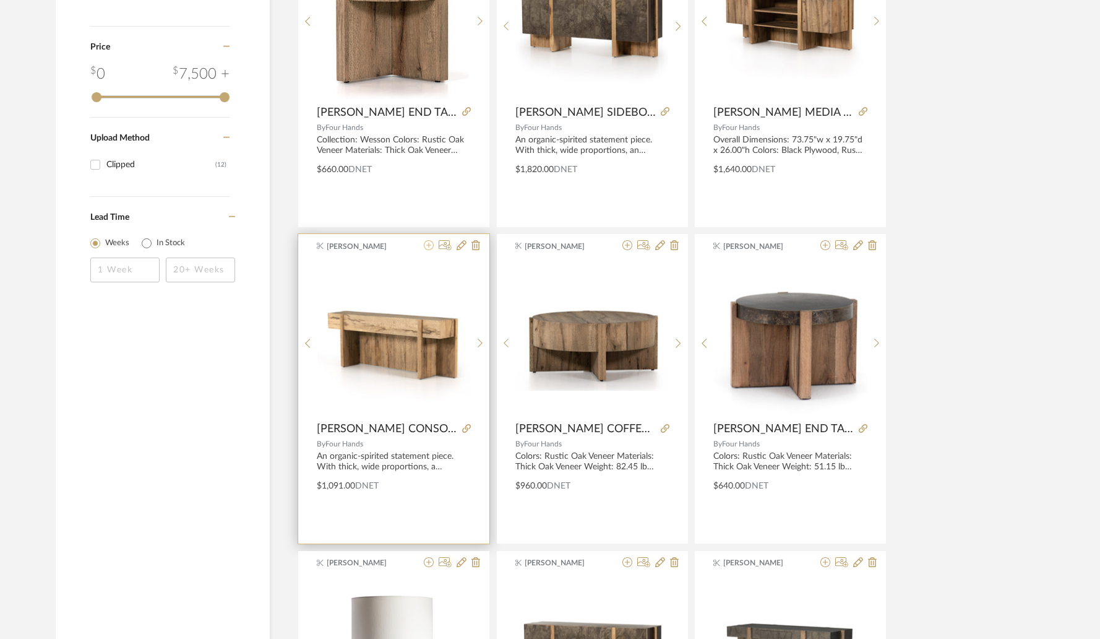
click at [429, 247] on icon at bounding box center [429, 245] width 10 height 10
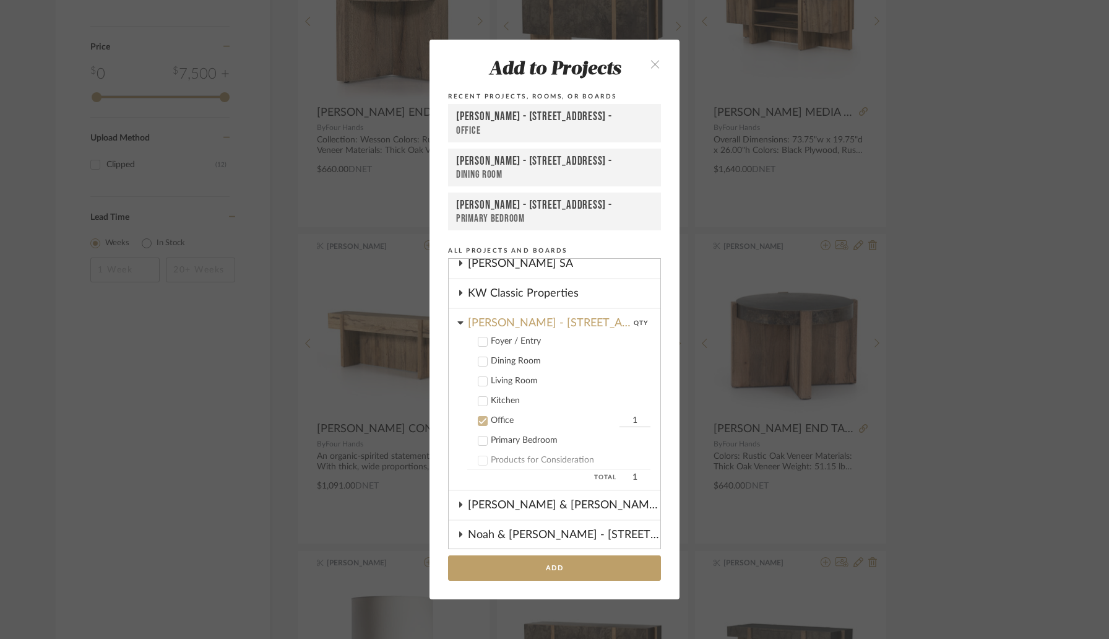
scroll to position [333, 0]
click at [548, 574] on button "Add" at bounding box center [554, 567] width 213 height 25
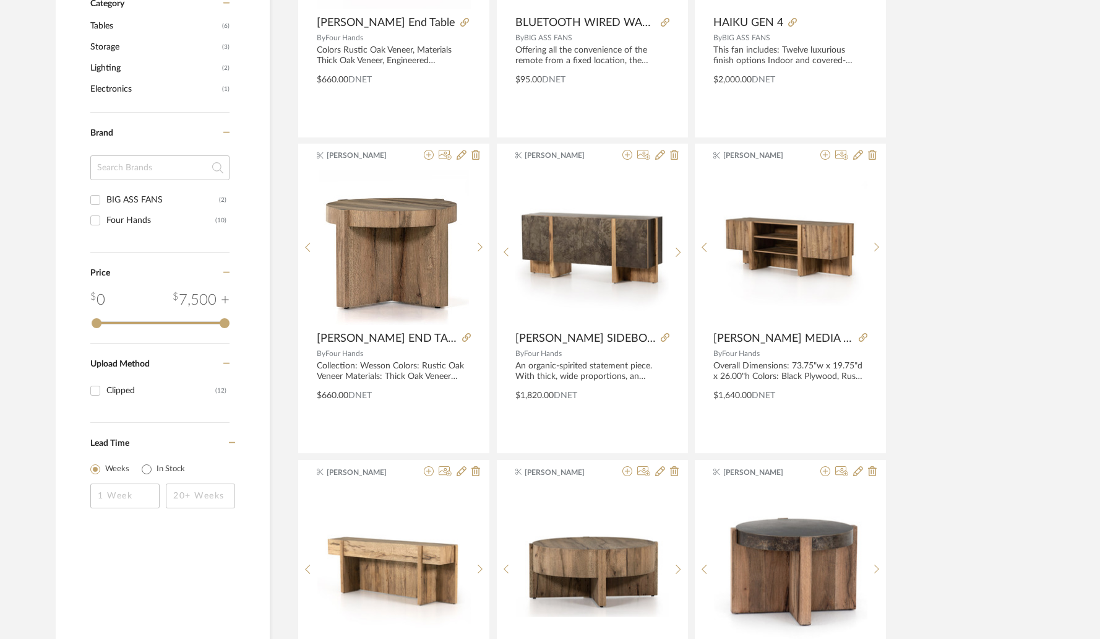
scroll to position [0, 0]
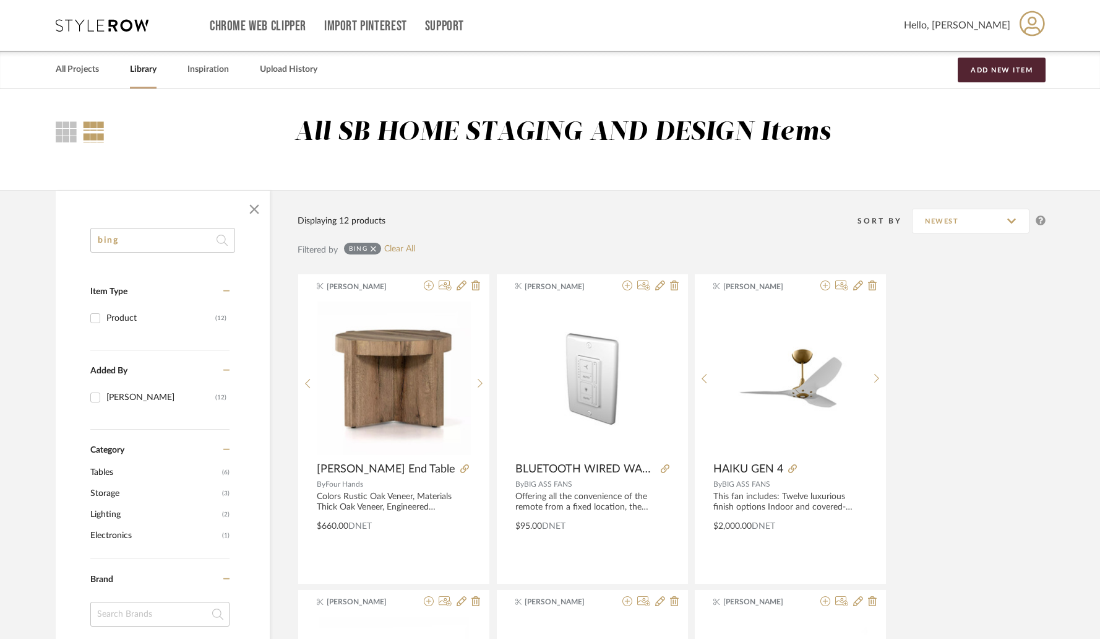
click at [173, 239] on input "bing" at bounding box center [162, 240] width 145 height 25
paste input "Adolfo"
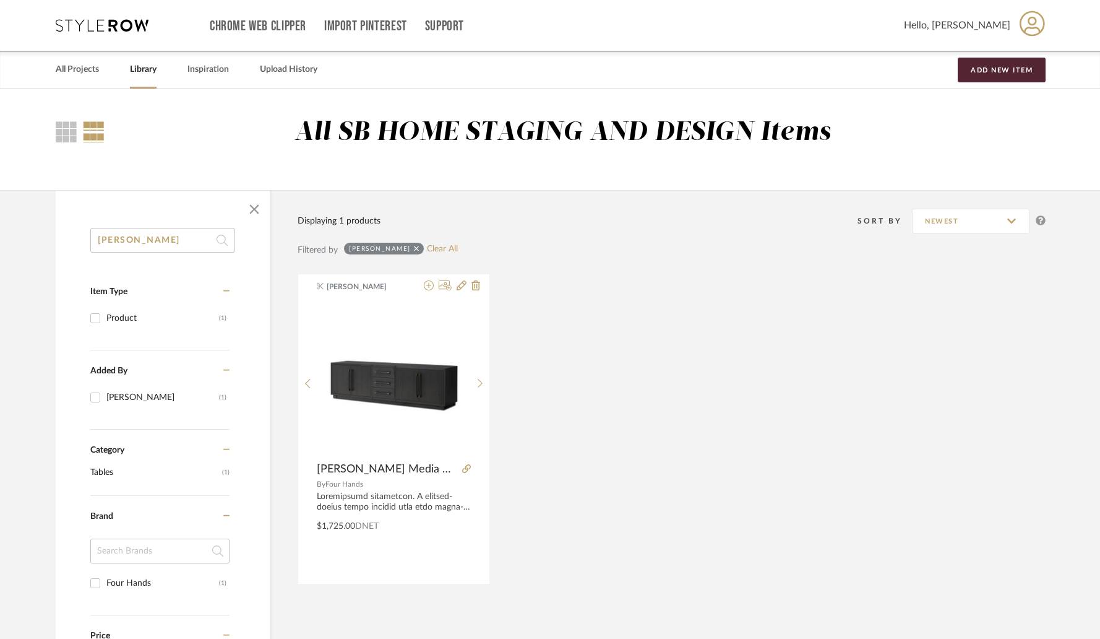
click at [132, 252] on input "Adolfo" at bounding box center [162, 240] width 145 height 25
paste input "Glenview"
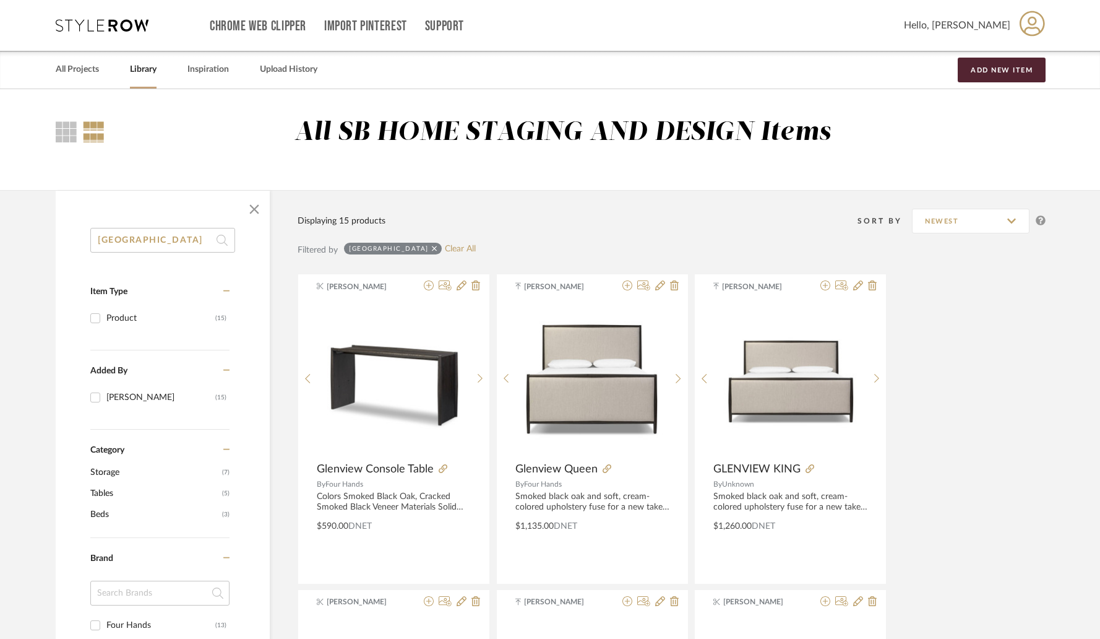
click at [177, 245] on input "Glenview" at bounding box center [162, 240] width 145 height 25
paste input "Arlo"
type input "Arlo"
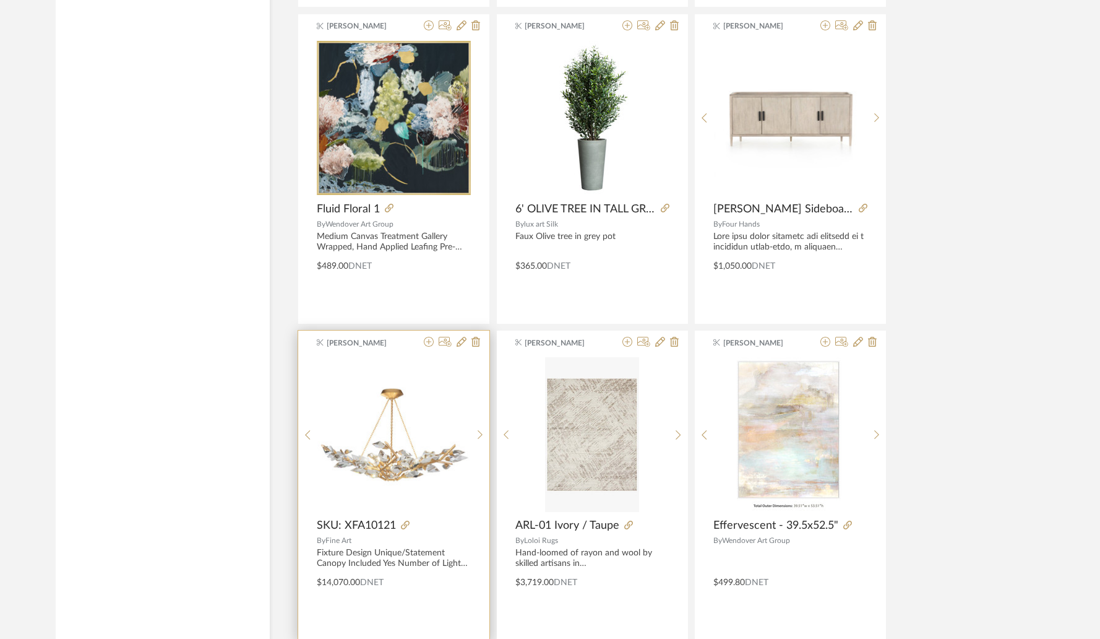
scroll to position [3095, 0]
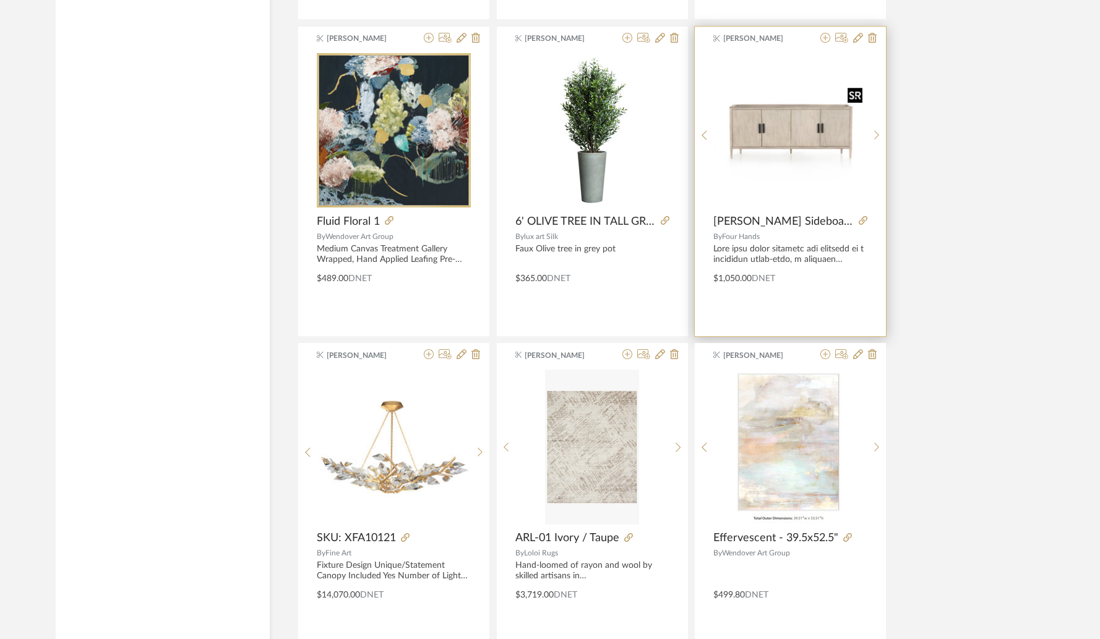
click at [0, 0] on img at bounding box center [0, 0] width 0 height 0
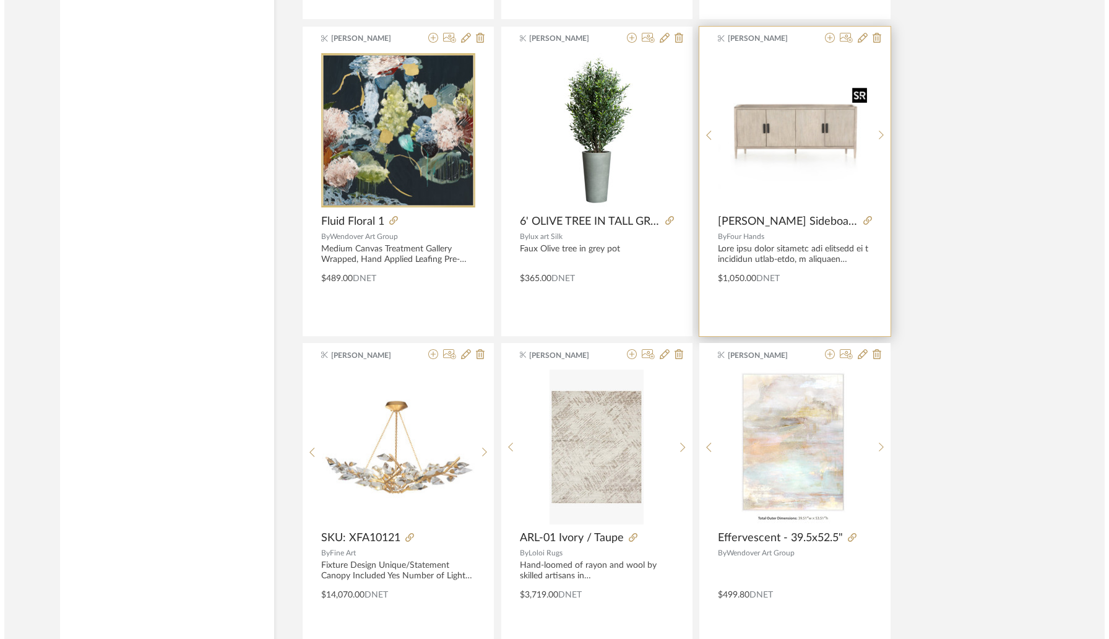
scroll to position [0, 0]
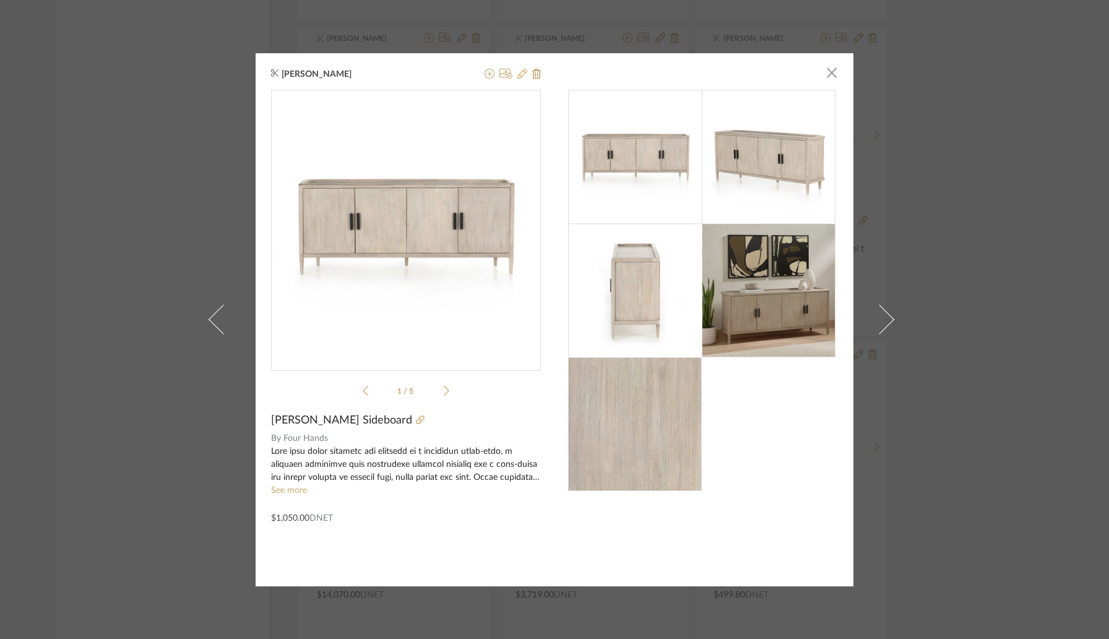
click at [517, 73] on icon at bounding box center [522, 74] width 10 height 10
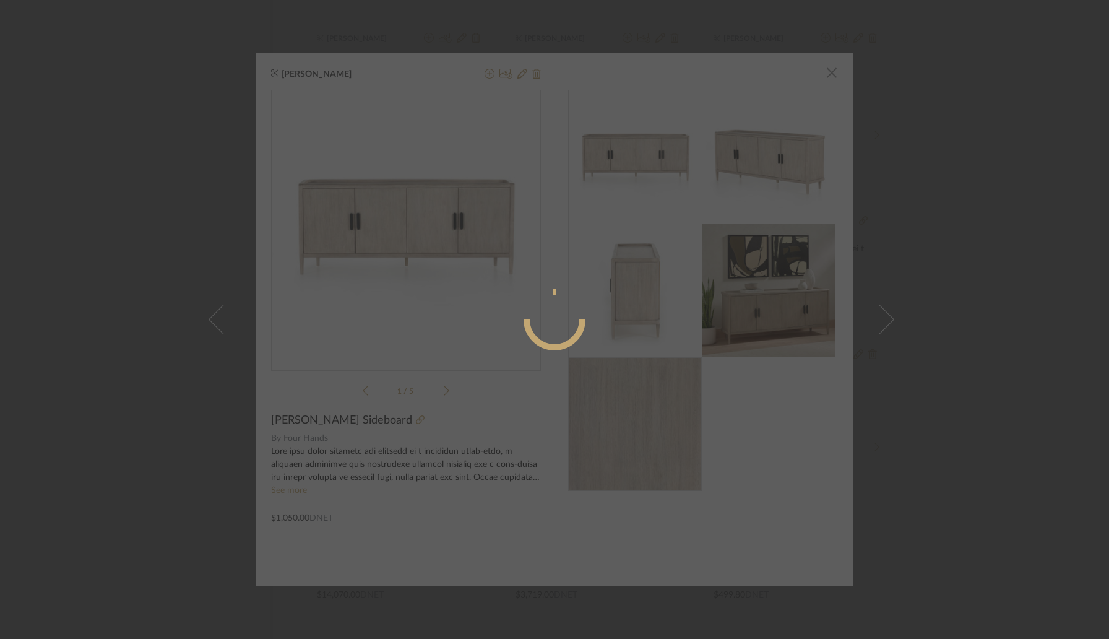
radio input "true"
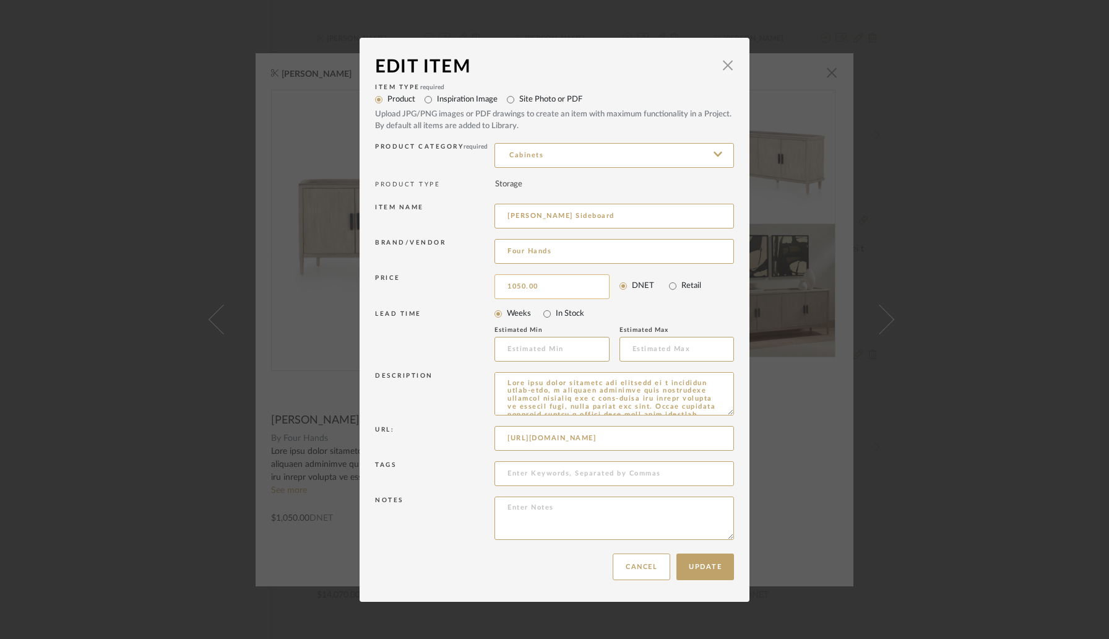
click at [554, 283] on input "1050.00" at bounding box center [551, 286] width 115 height 25
type input "$1,091.00"
click at [710, 569] on button "Update" at bounding box center [705, 566] width 58 height 27
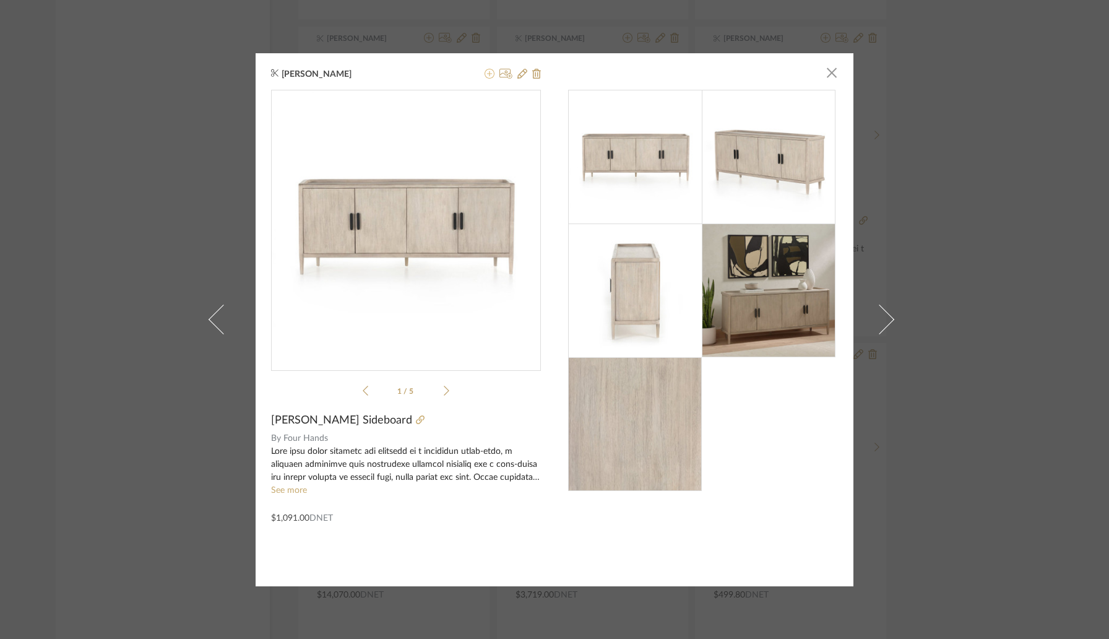
click at [485, 74] on icon at bounding box center [490, 74] width 10 height 10
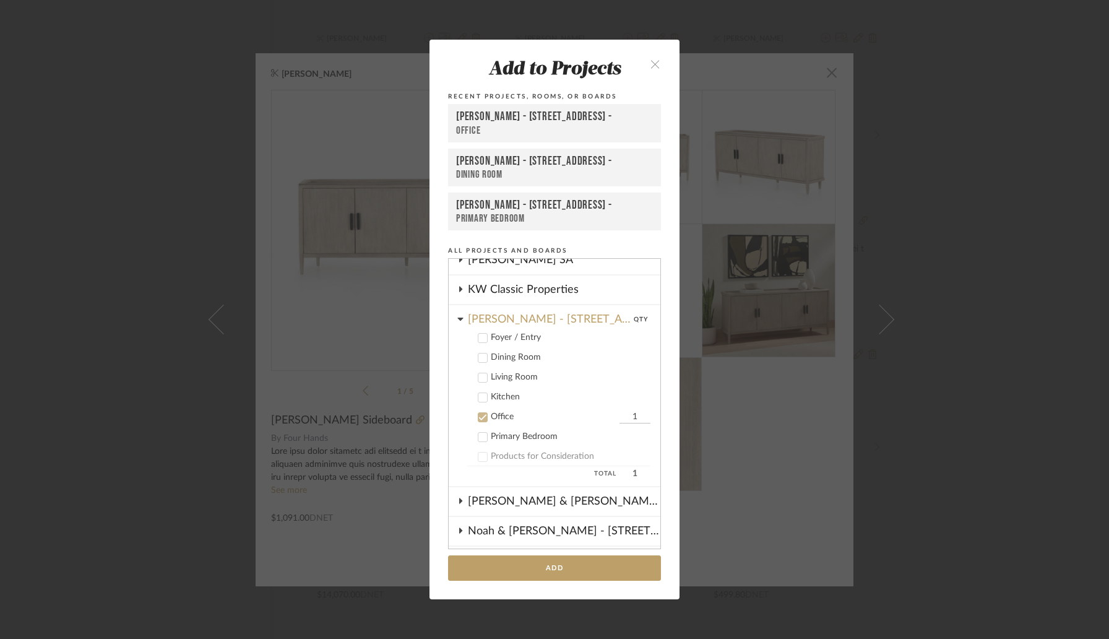
scroll to position [317, 0]
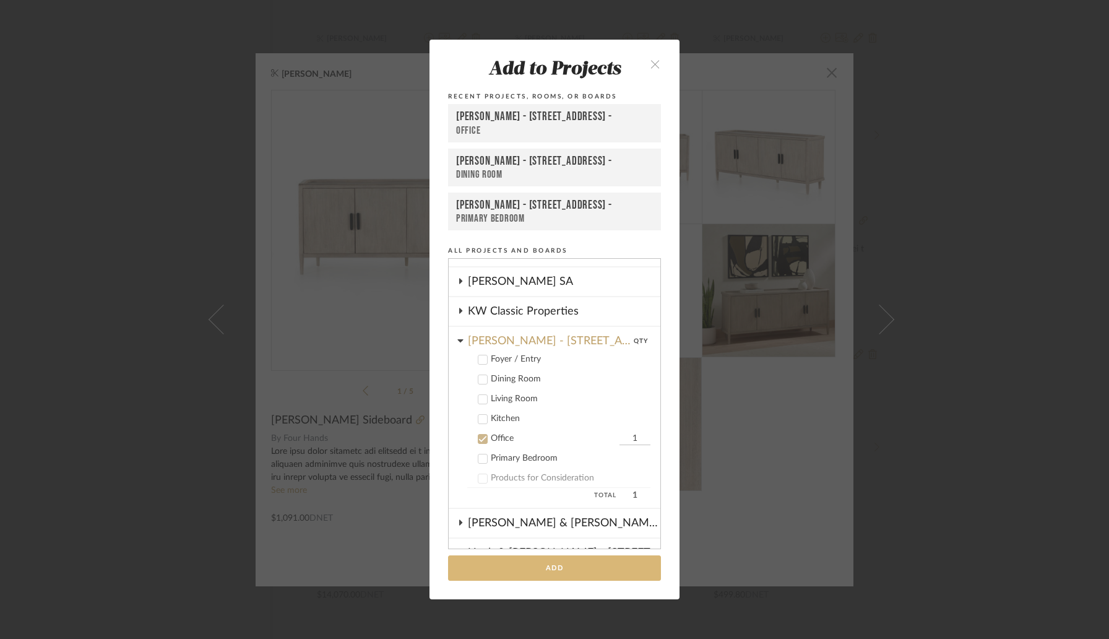
click at [549, 572] on button "Add" at bounding box center [554, 567] width 213 height 25
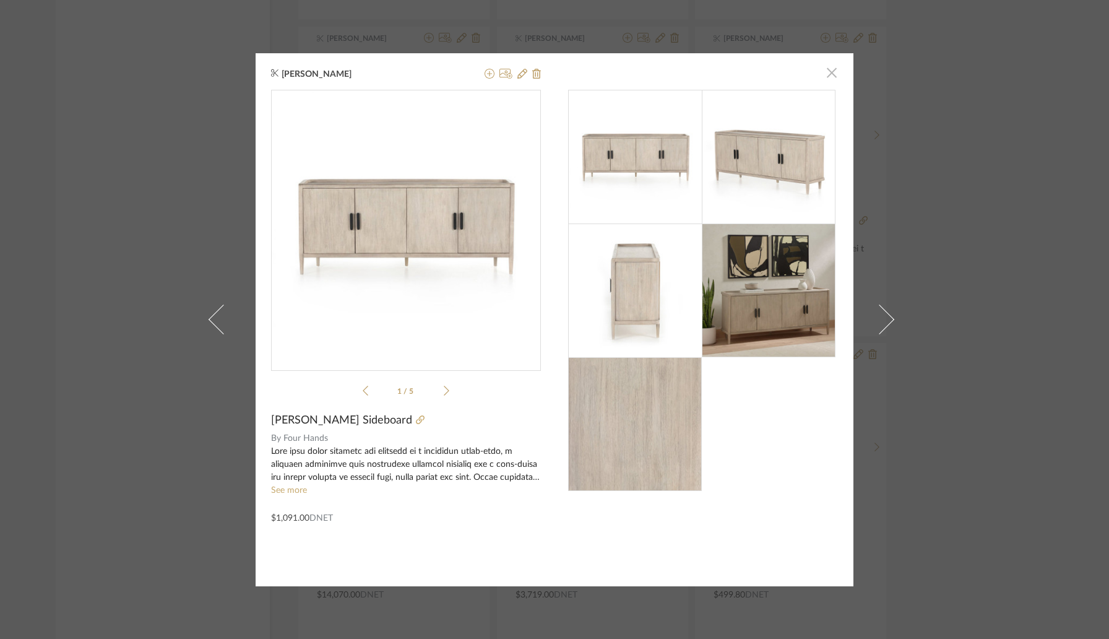
click at [829, 74] on span "button" at bounding box center [831, 73] width 25 height 25
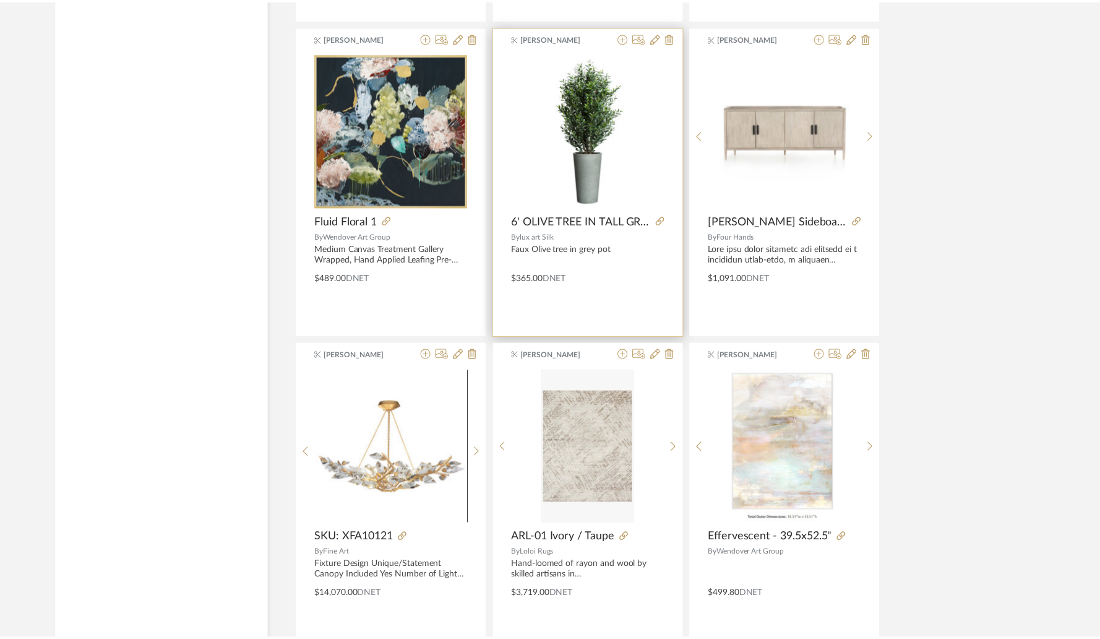
scroll to position [3095, 0]
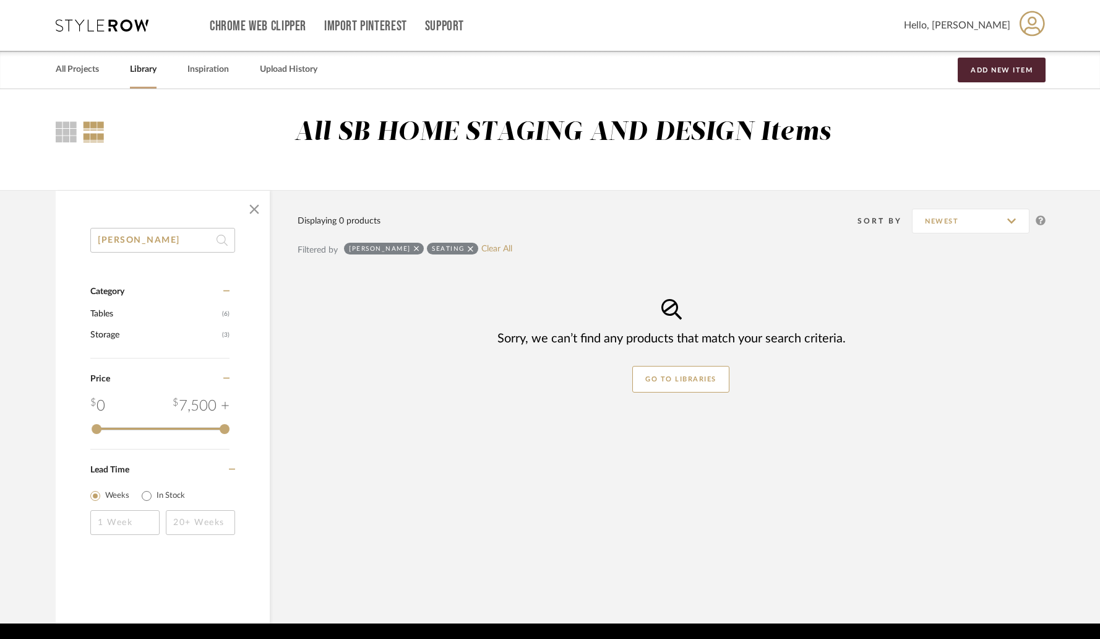
click at [165, 240] on input "bingham" at bounding box center [162, 240] width 145 height 25
click at [468, 249] on icon at bounding box center [471, 248] width 6 height 9
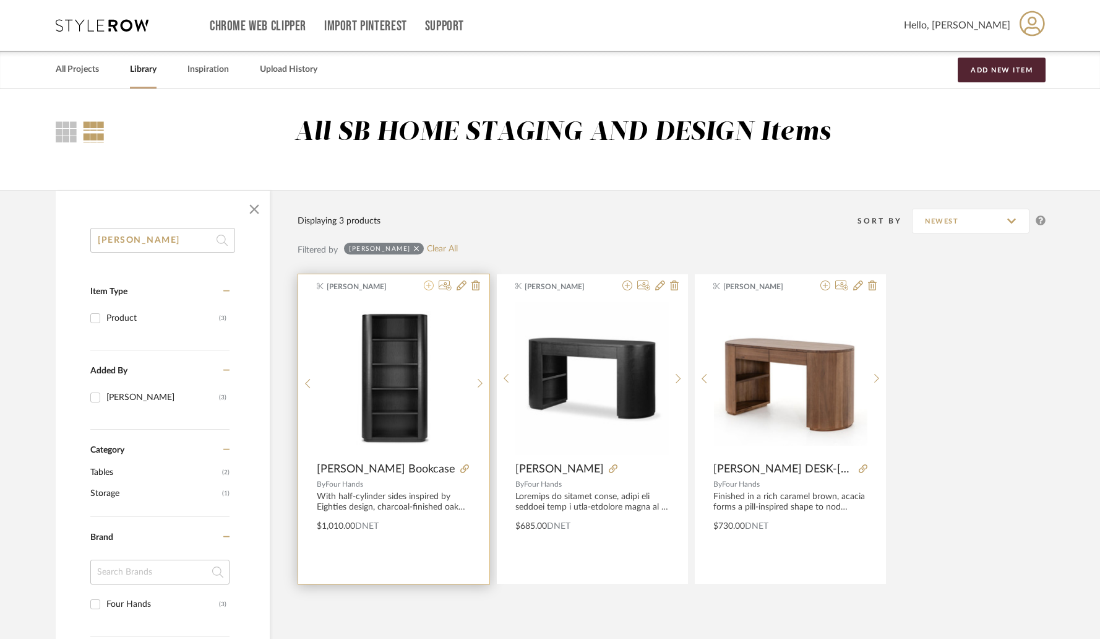
click at [427, 285] on icon at bounding box center [429, 285] width 10 height 10
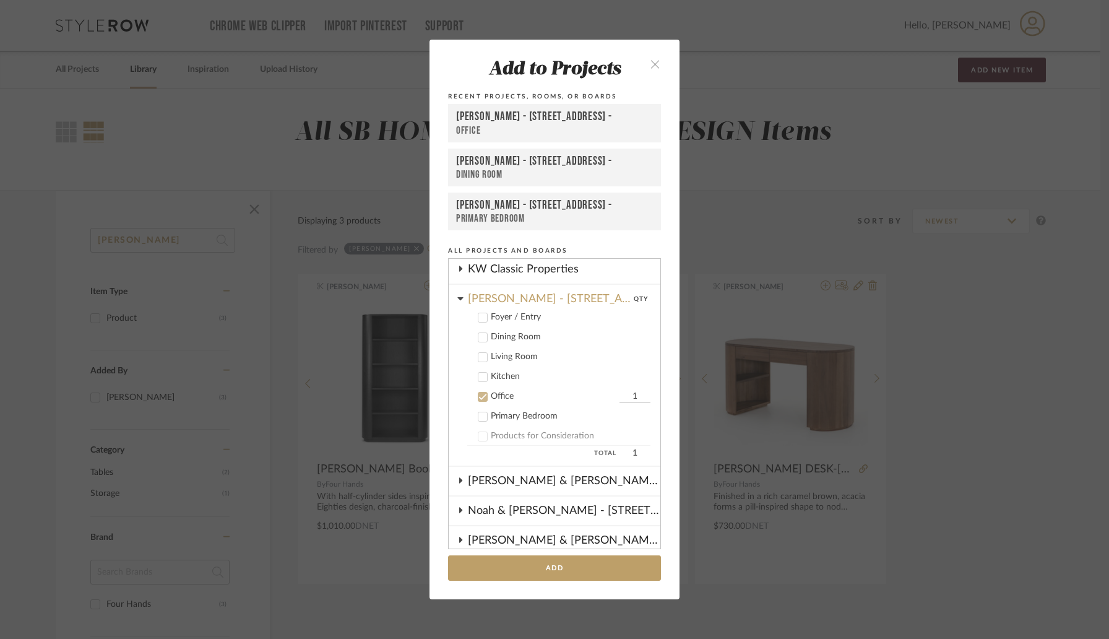
scroll to position [358, 0]
click at [522, 561] on button "Add" at bounding box center [554, 567] width 213 height 25
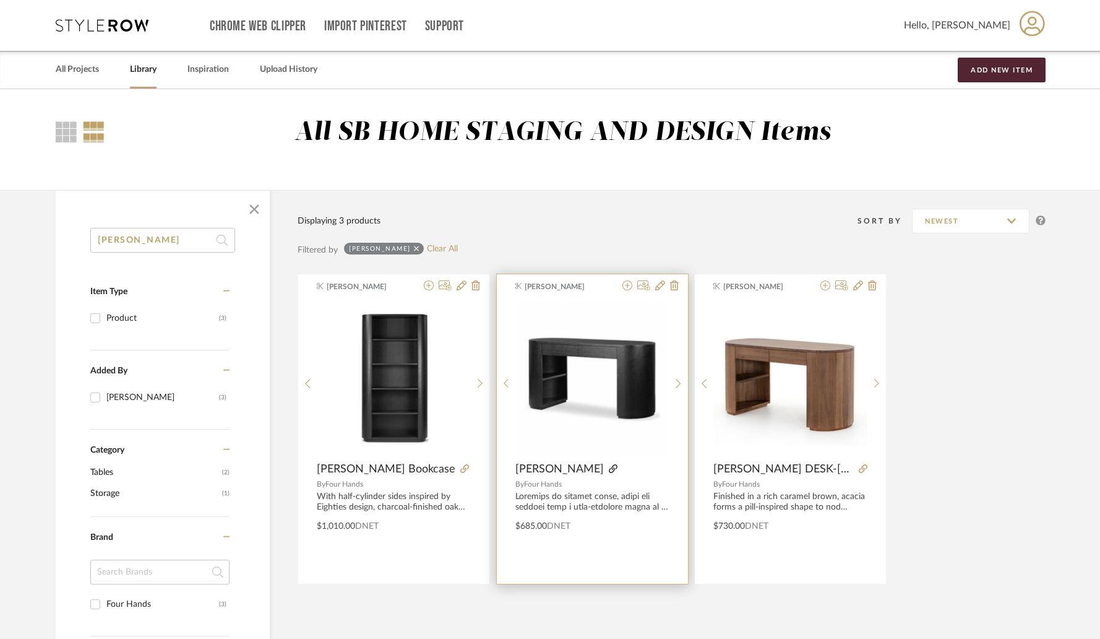
click at [609, 464] on icon at bounding box center [613, 468] width 9 height 9
click at [628, 286] on icon at bounding box center [627, 285] width 10 height 10
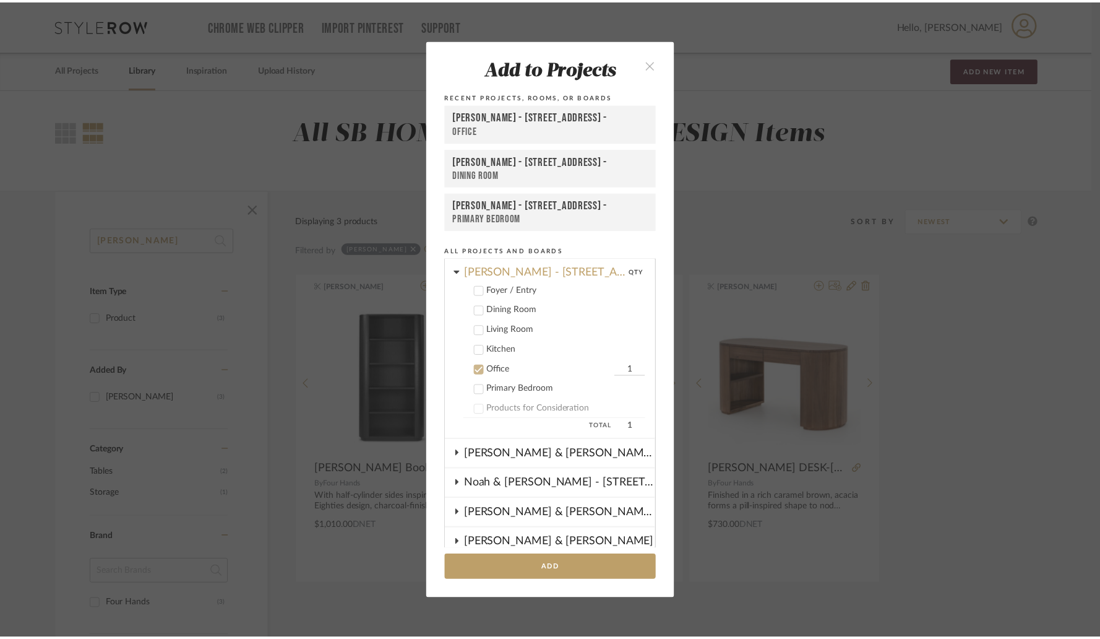
scroll to position [382, 0]
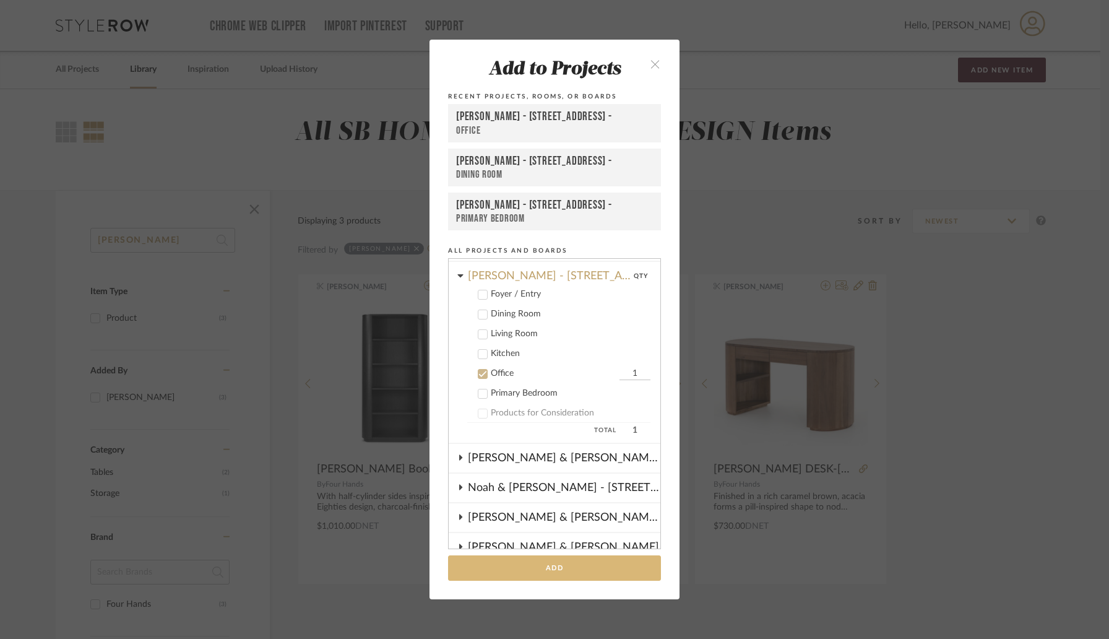
click at [543, 569] on button "Add" at bounding box center [554, 567] width 213 height 25
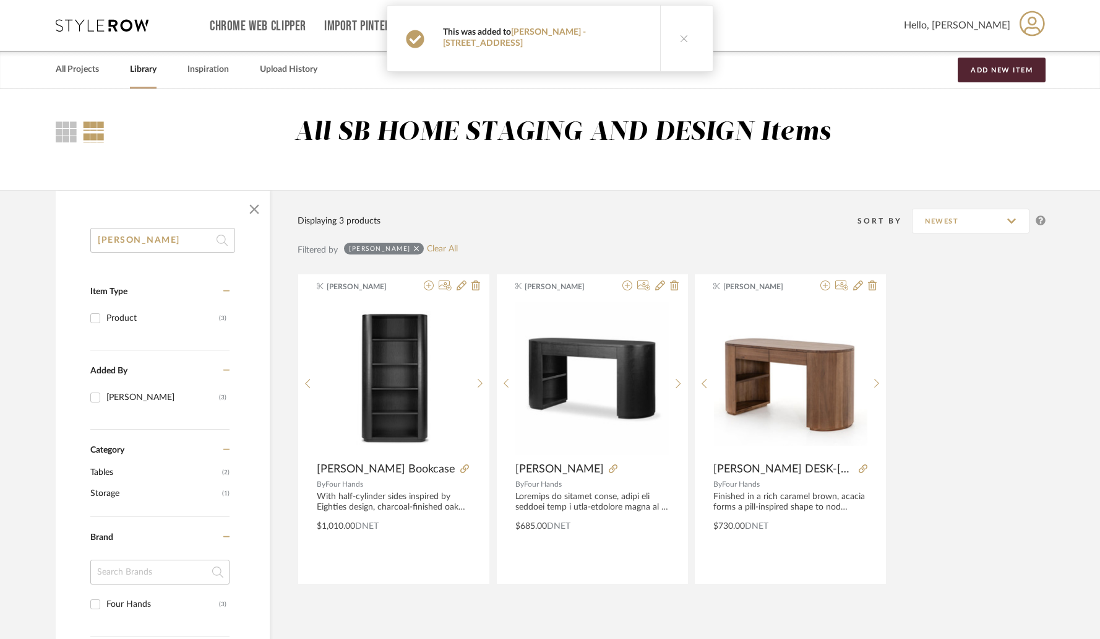
click at [678, 37] on button at bounding box center [684, 39] width 48 height 66
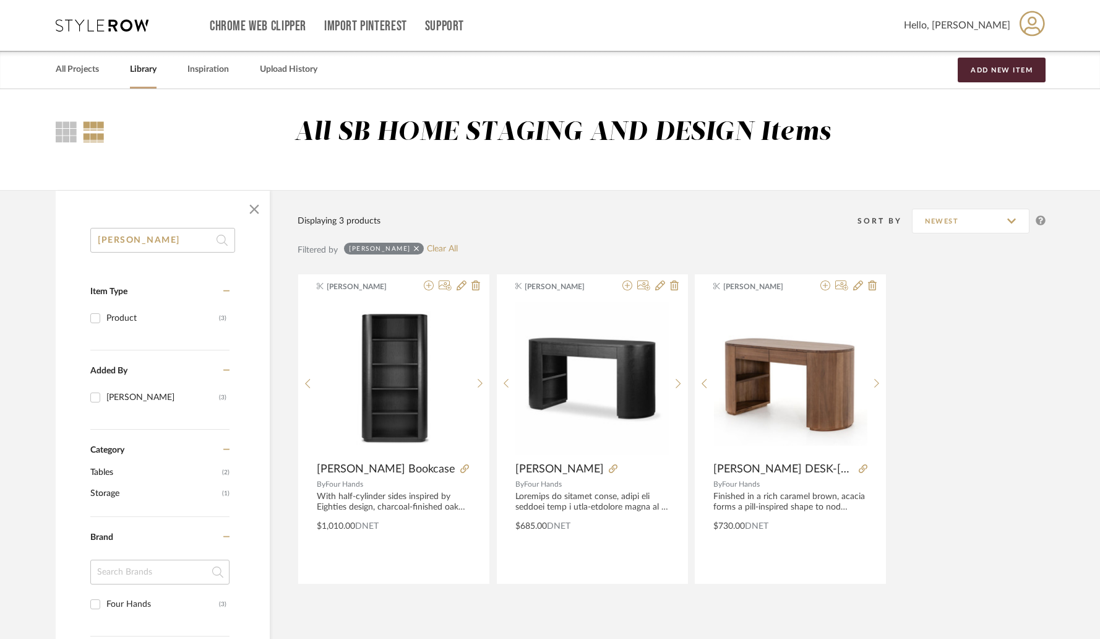
click at [152, 241] on input "pilar" at bounding box center [162, 240] width 145 height 25
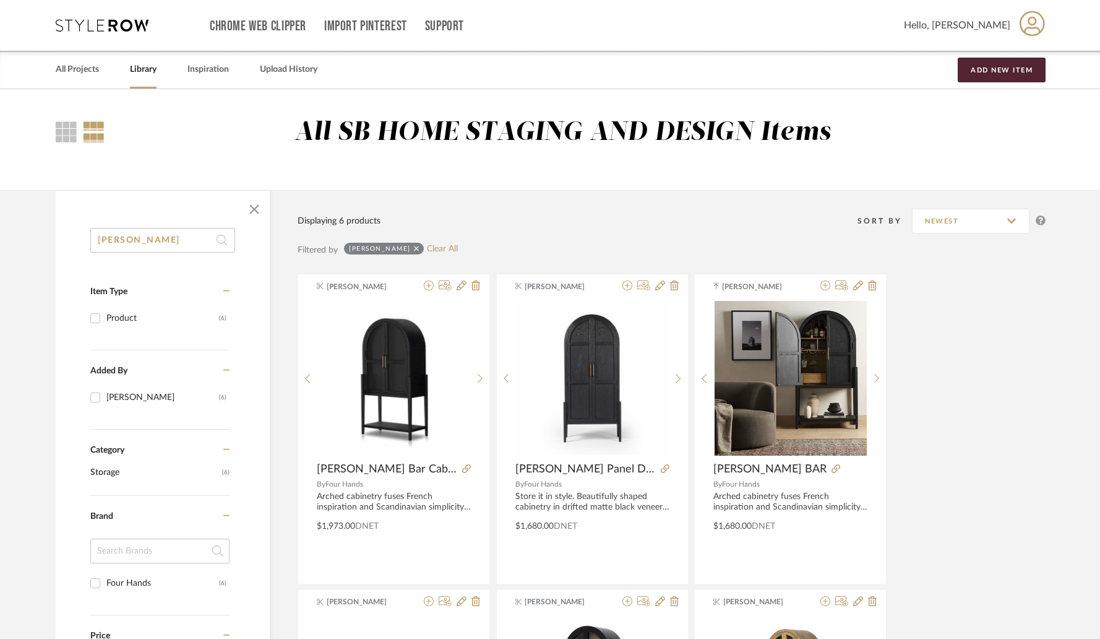
click at [124, 244] on input "tolle" at bounding box center [162, 240] width 145 height 25
type input "fisher"
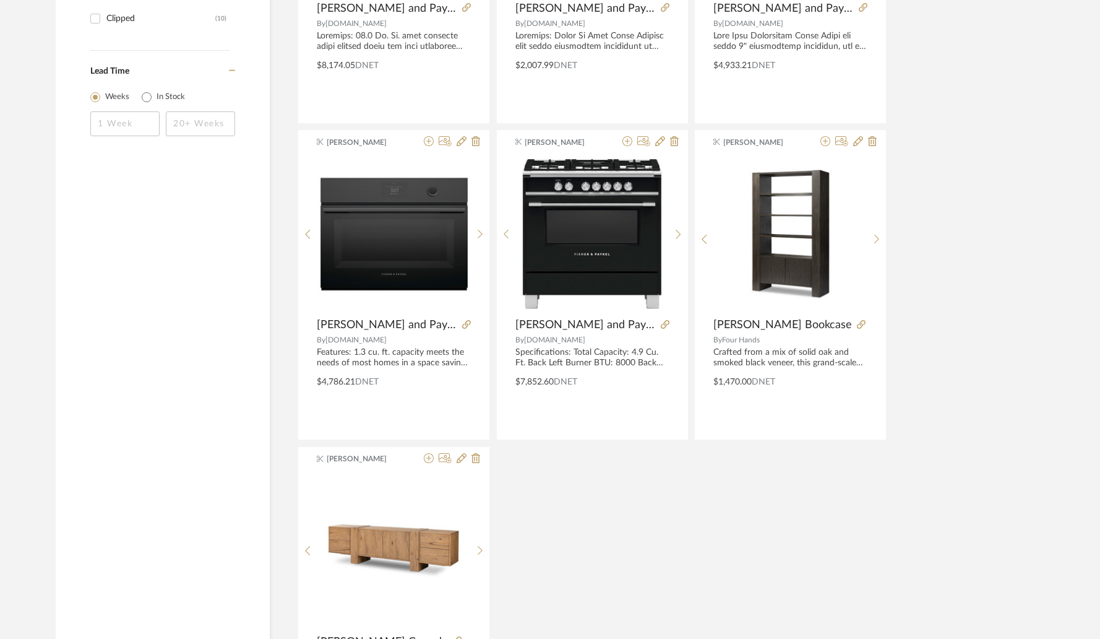
scroll to position [713, 0]
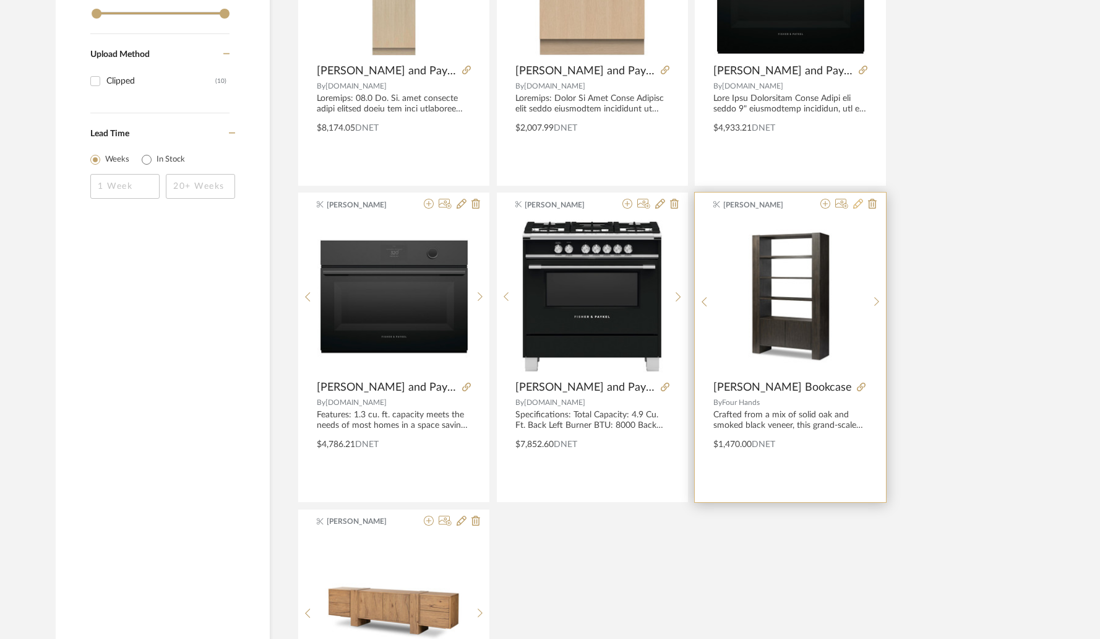
click at [859, 207] on icon at bounding box center [858, 204] width 10 height 10
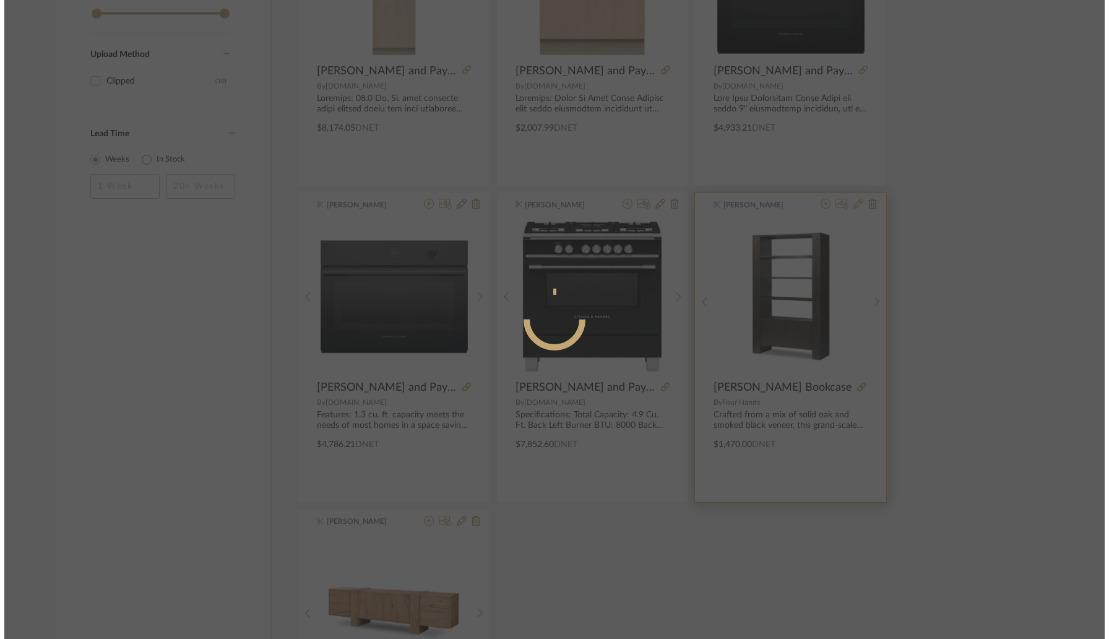
scroll to position [0, 0]
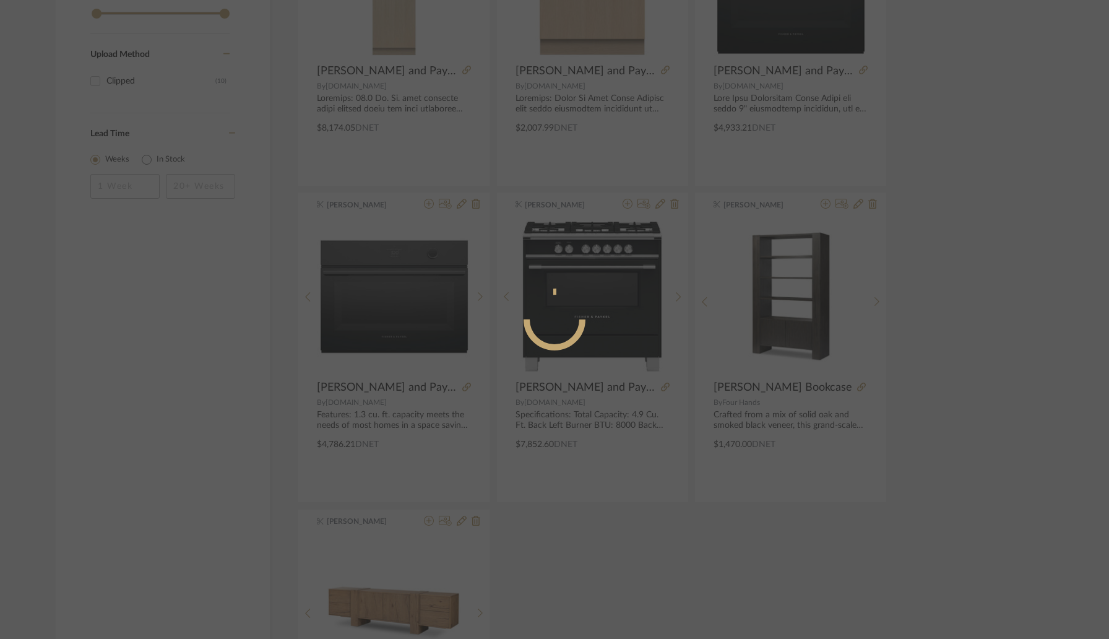
radio input "true"
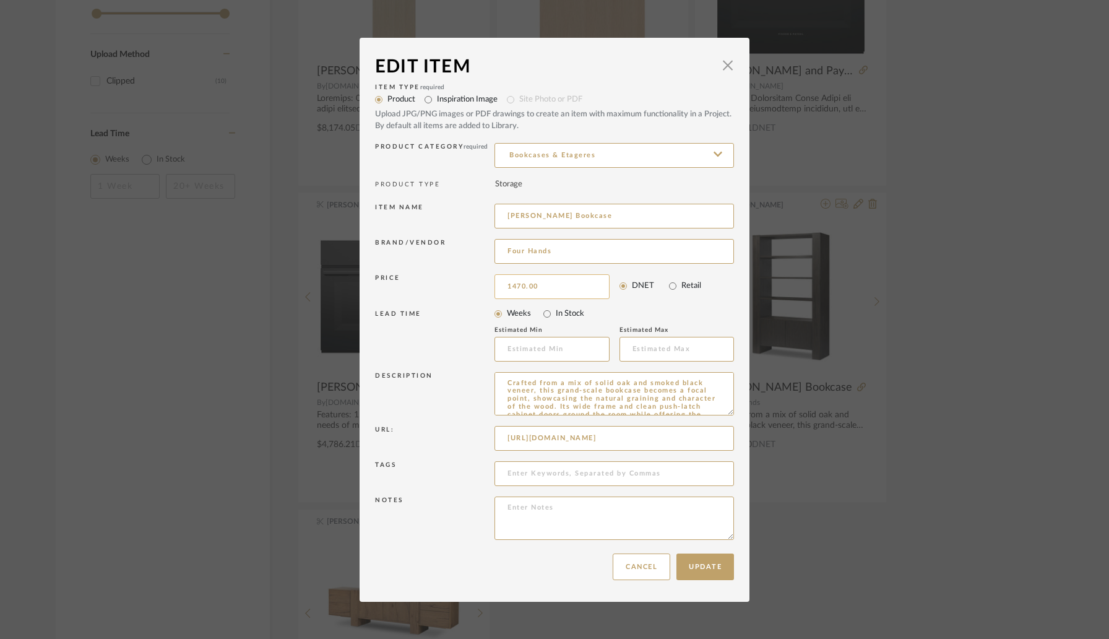
click at [545, 285] on input "1470.00" at bounding box center [551, 286] width 115 height 25
type input "$1,553.00"
click at [446, 367] on div "LEAD TIME Weeks In Stock Estimated Min Estimated Max" at bounding box center [554, 335] width 359 height 67
click at [704, 571] on button "Update" at bounding box center [705, 566] width 58 height 27
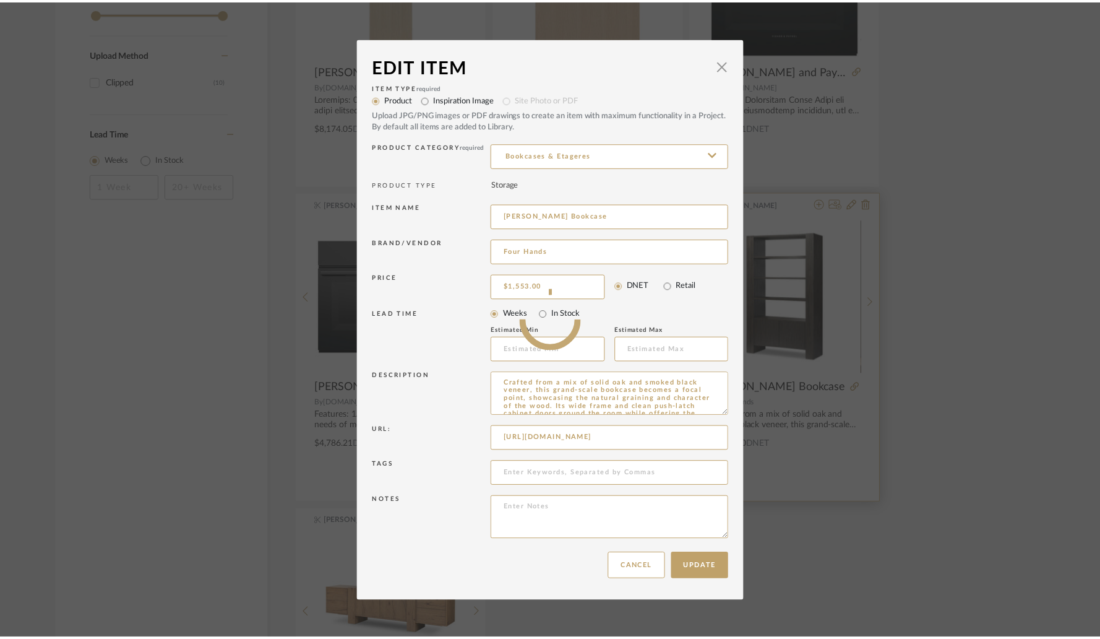
scroll to position [713, 0]
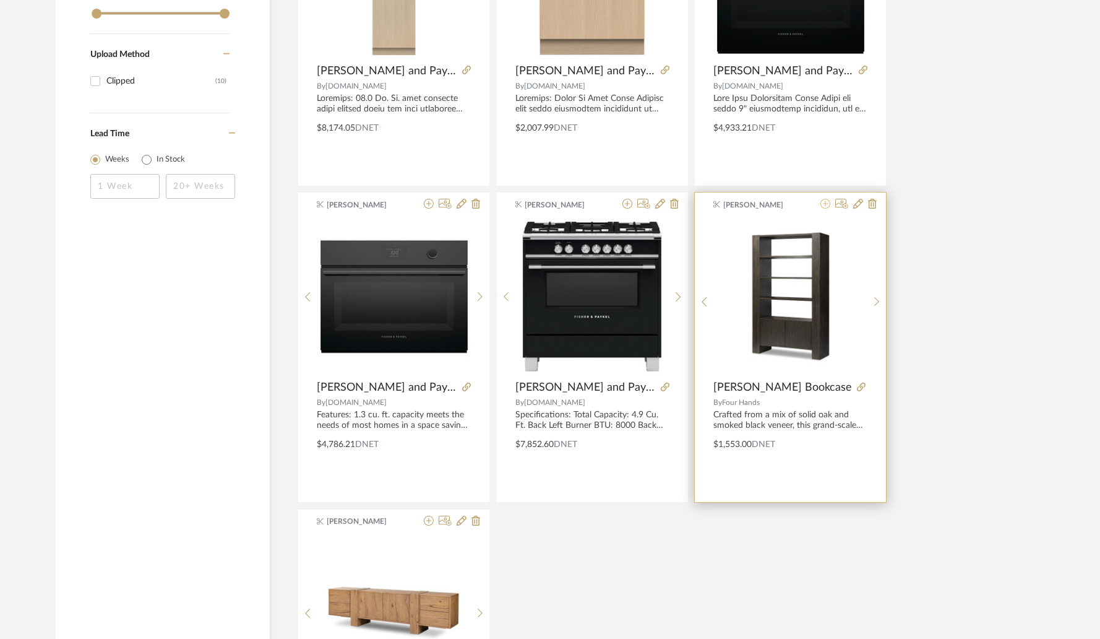
click at [825, 207] on icon at bounding box center [826, 204] width 10 height 10
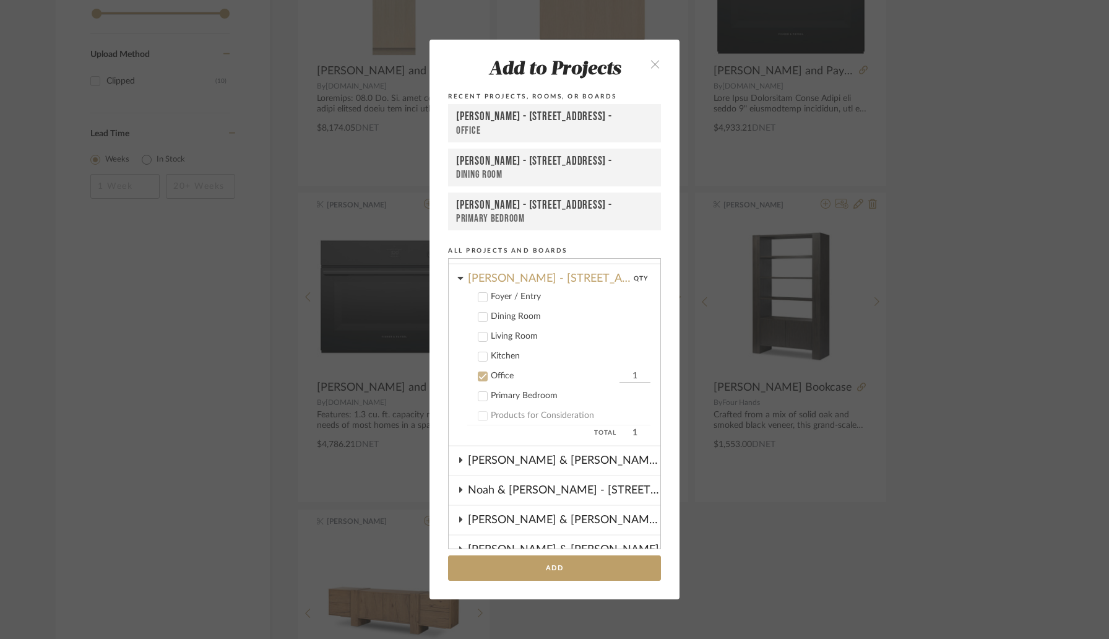
scroll to position [377, 0]
click at [551, 565] on button "Add" at bounding box center [554, 567] width 213 height 25
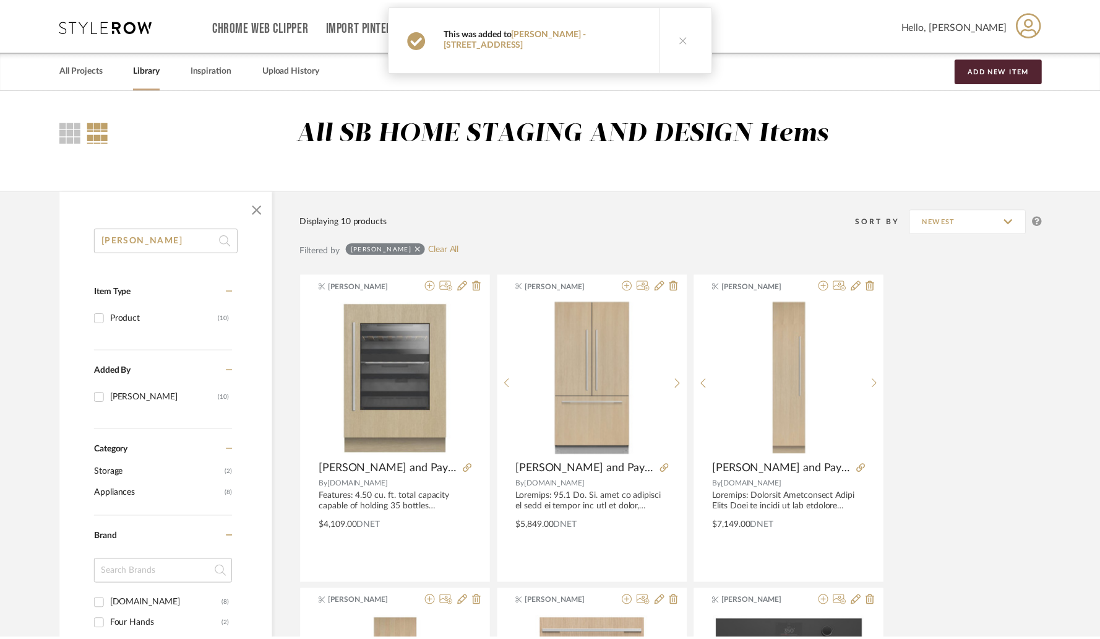
scroll to position [713, 0]
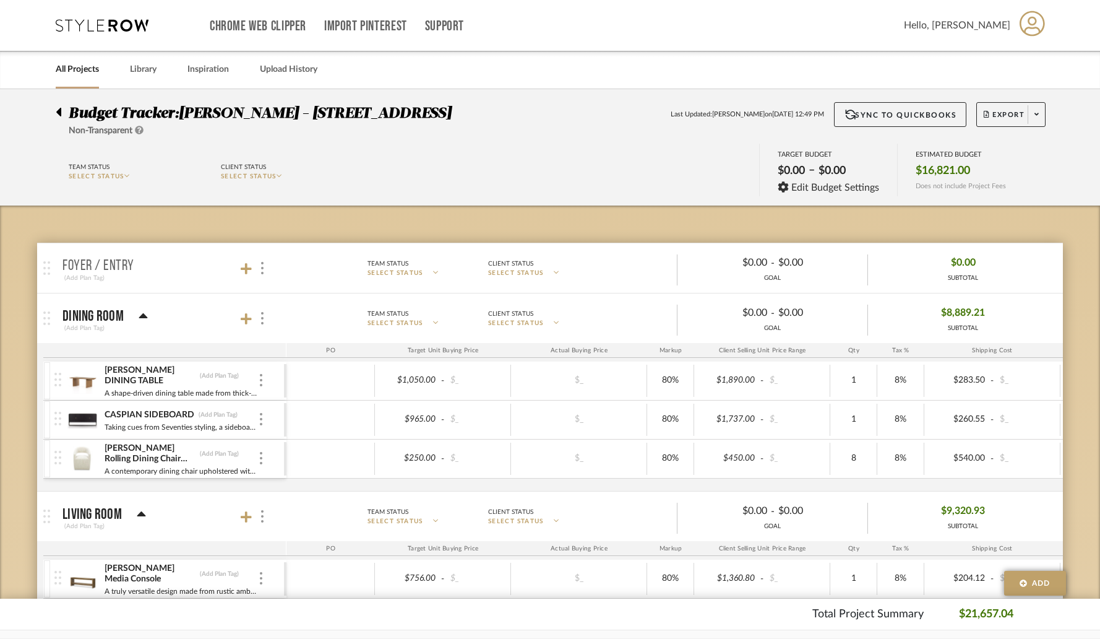
click at [59, 110] on icon at bounding box center [58, 112] width 5 height 9
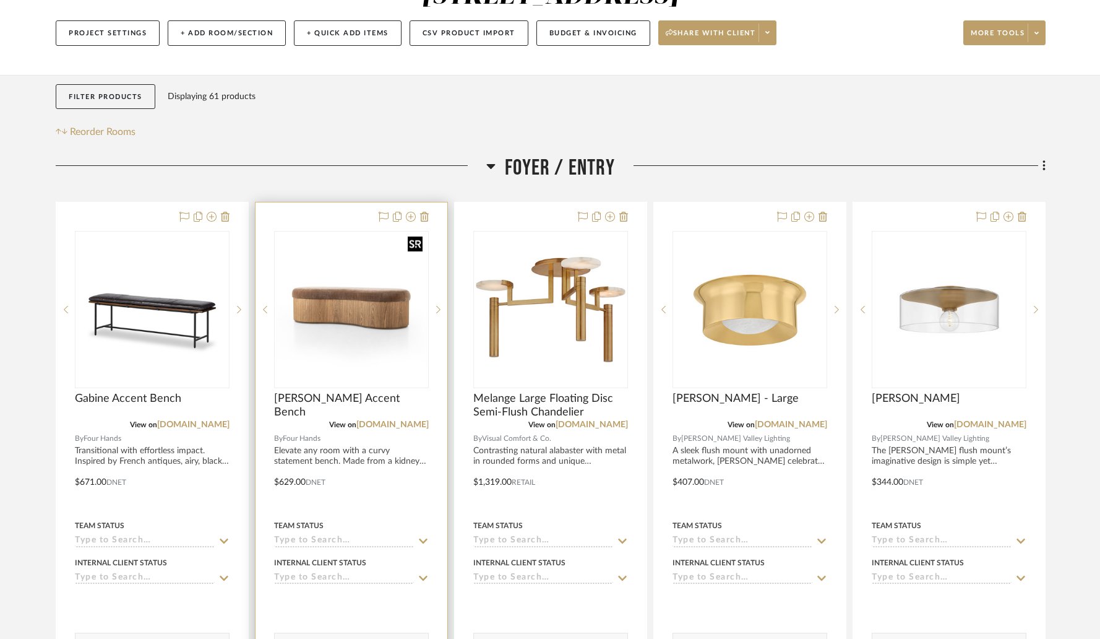
scroll to position [150, 0]
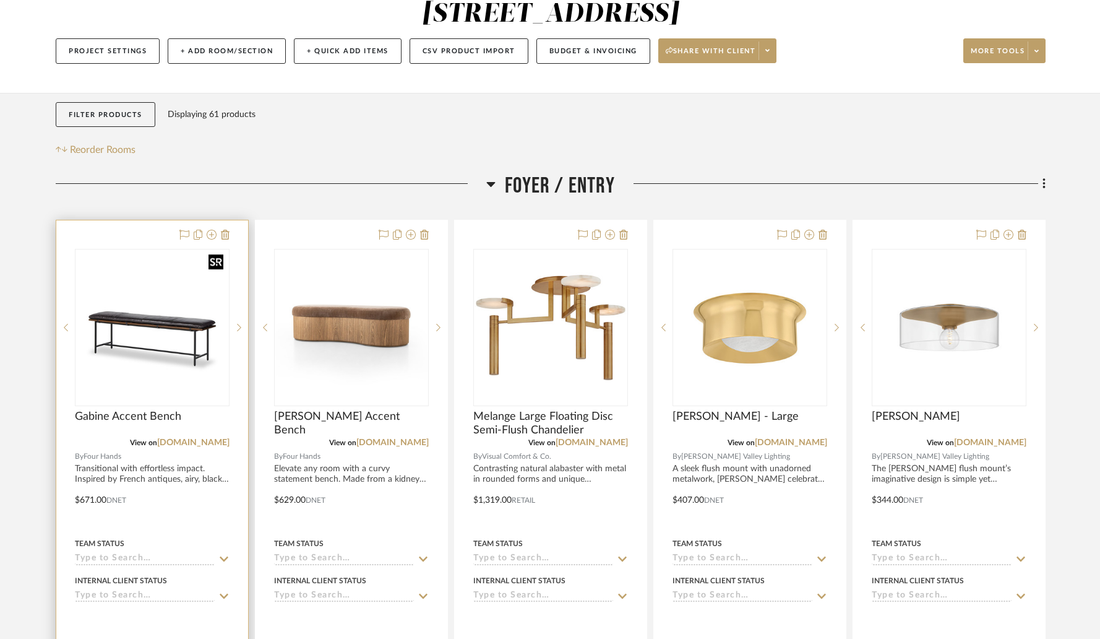
click at [140, 319] on img "0" at bounding box center [152, 327] width 152 height 152
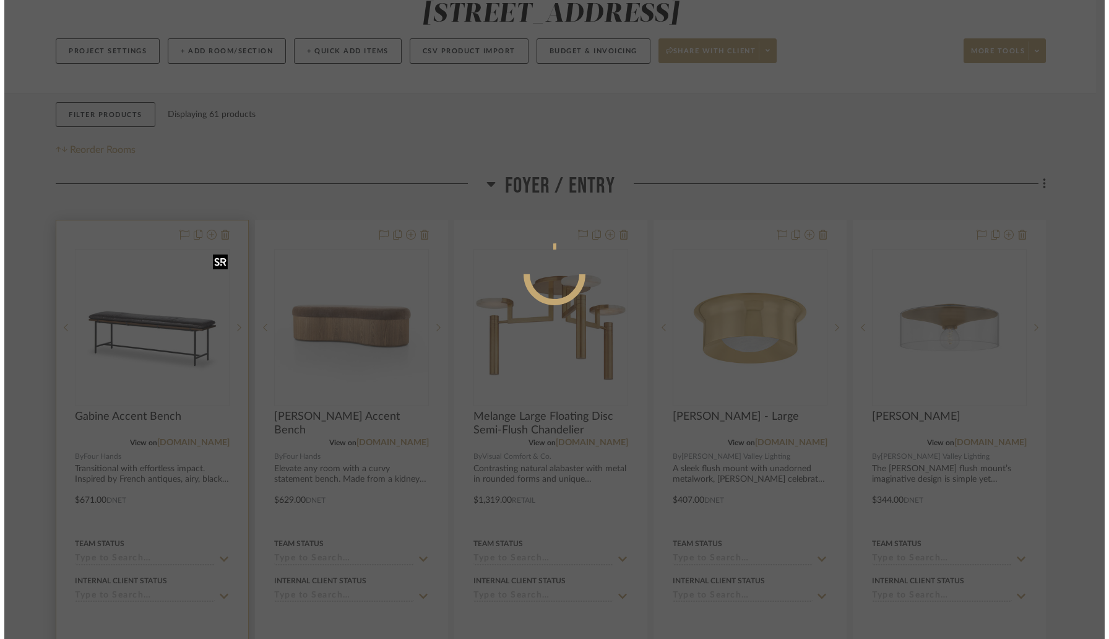
scroll to position [0, 0]
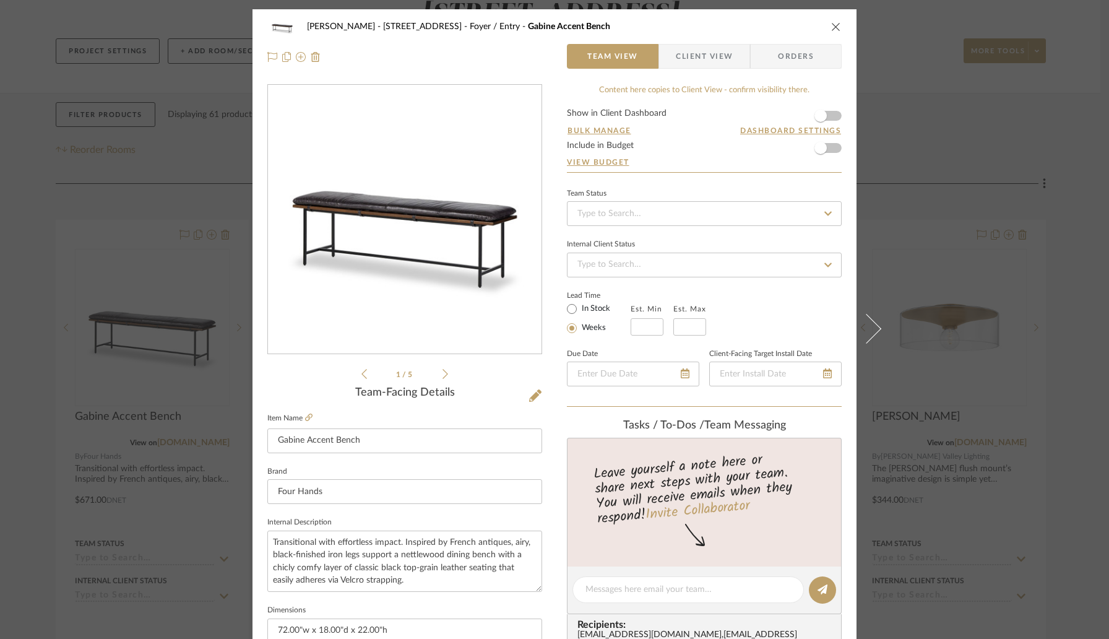
click at [831, 30] on icon "close" at bounding box center [836, 27] width 10 height 10
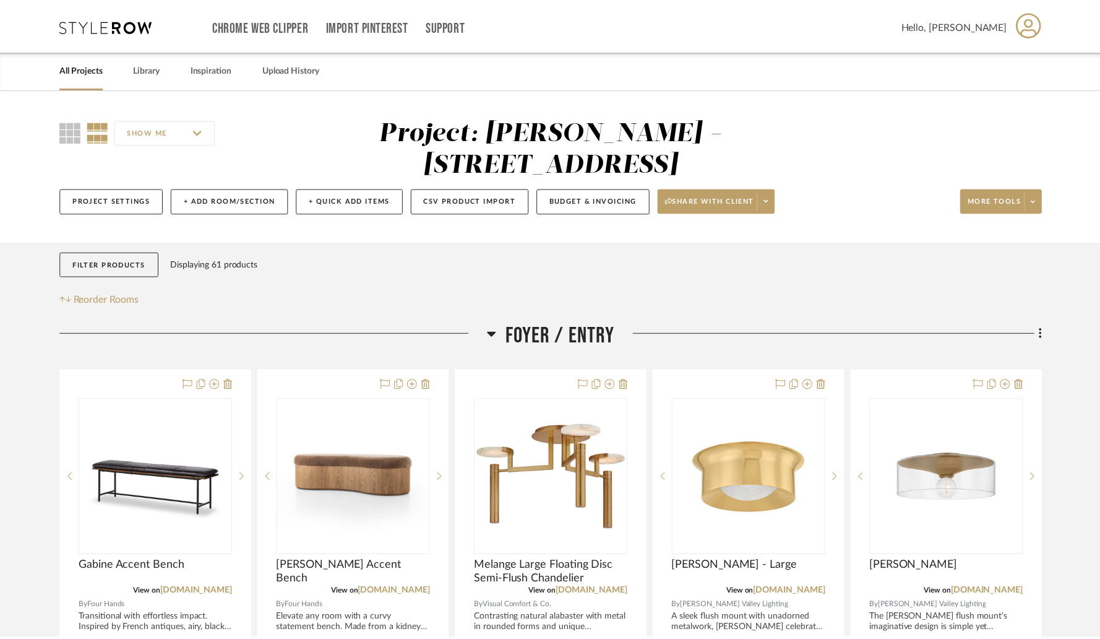
scroll to position [150, 0]
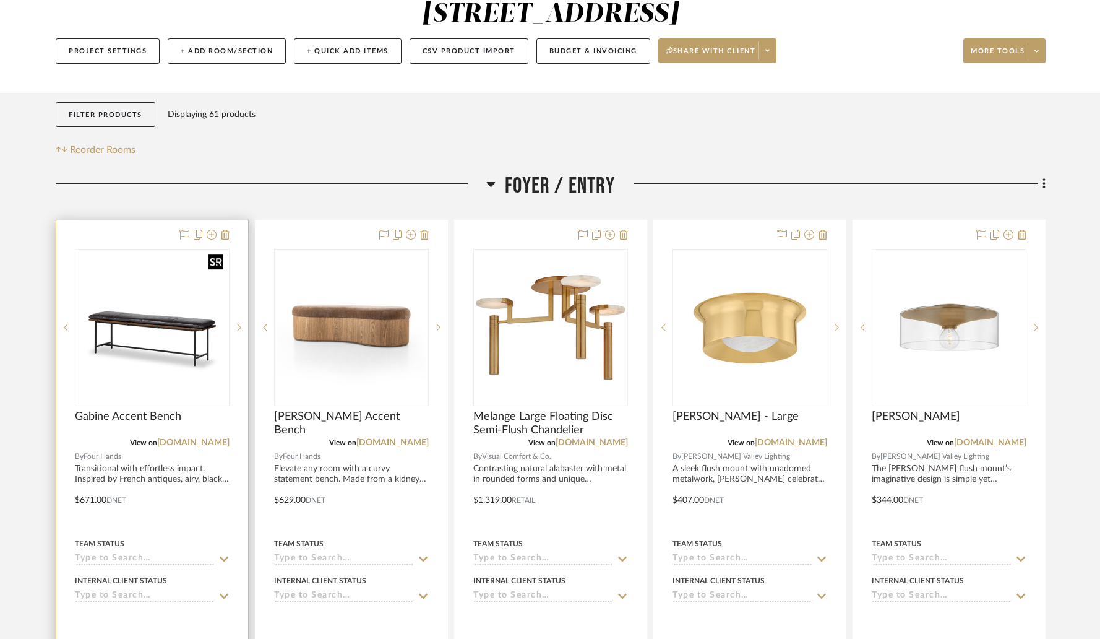
click at [173, 287] on img "0" at bounding box center [152, 327] width 152 height 152
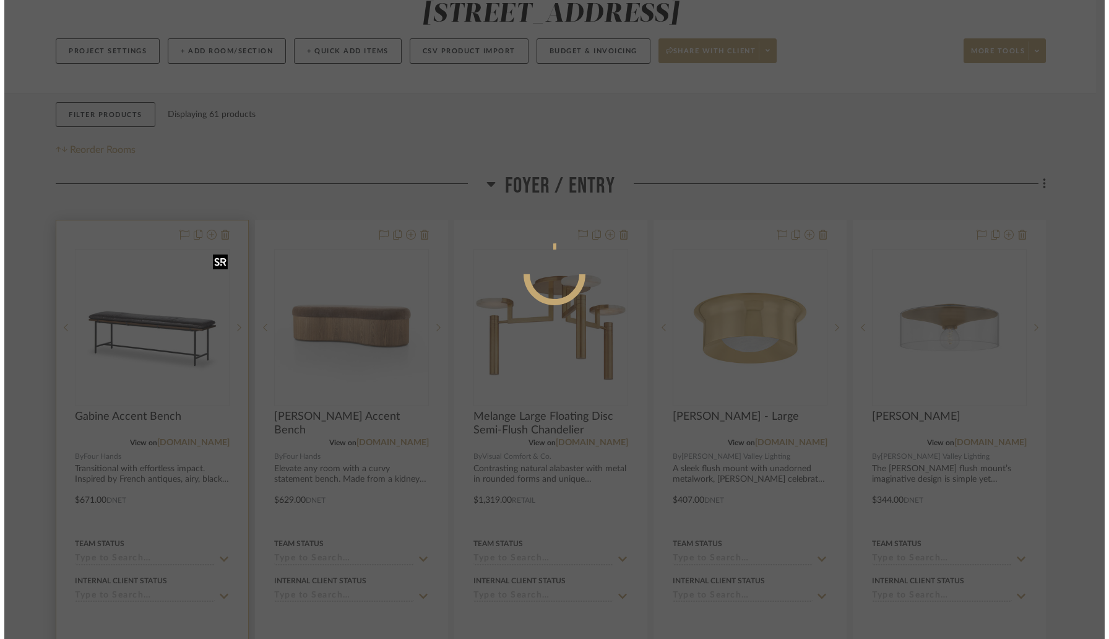
scroll to position [0, 0]
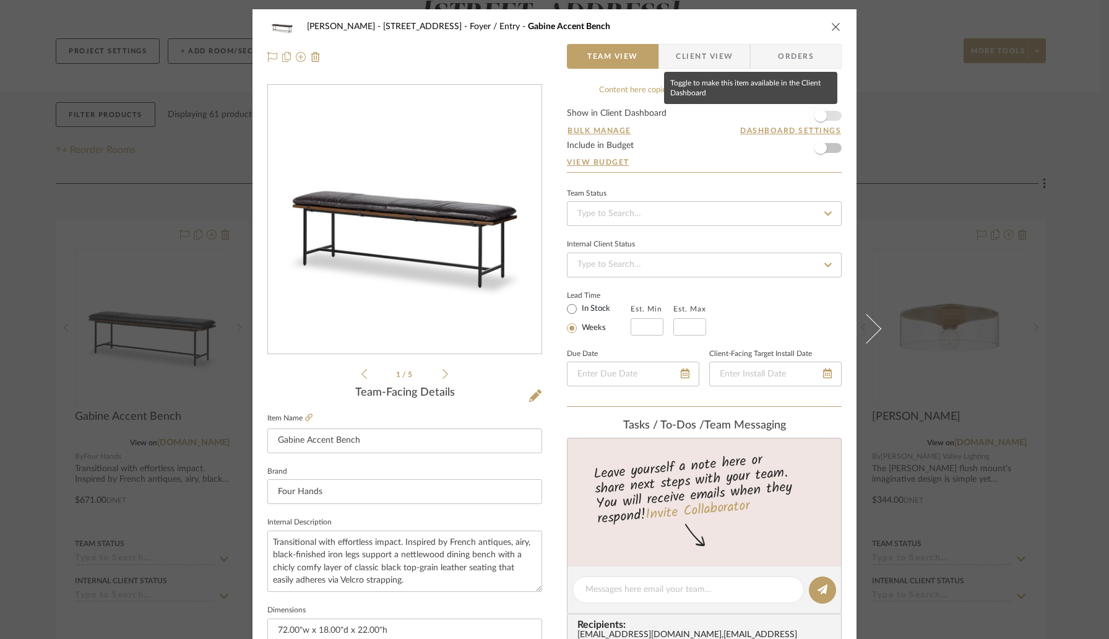
click at [822, 119] on span "button" at bounding box center [820, 115] width 27 height 27
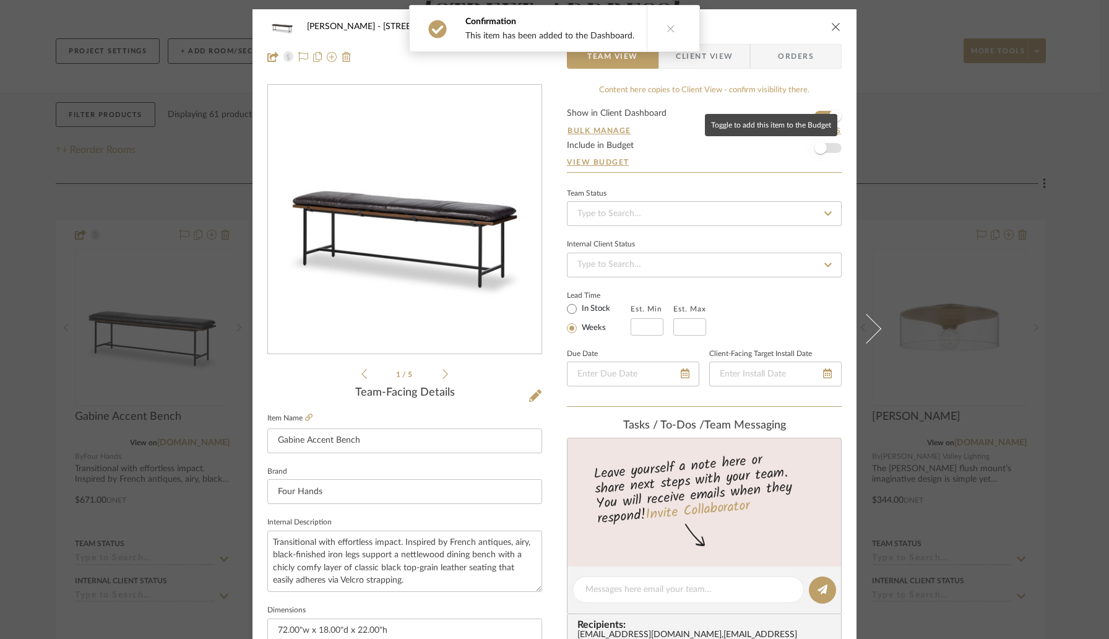
click at [819, 149] on span "button" at bounding box center [820, 148] width 12 height 12
click at [833, 15] on div "[PERSON_NAME] - [STREET_ADDRESS] / Entry Gabine Accent Bench" at bounding box center [554, 26] width 574 height 25
click at [831, 27] on icon "close" at bounding box center [836, 27] width 10 height 10
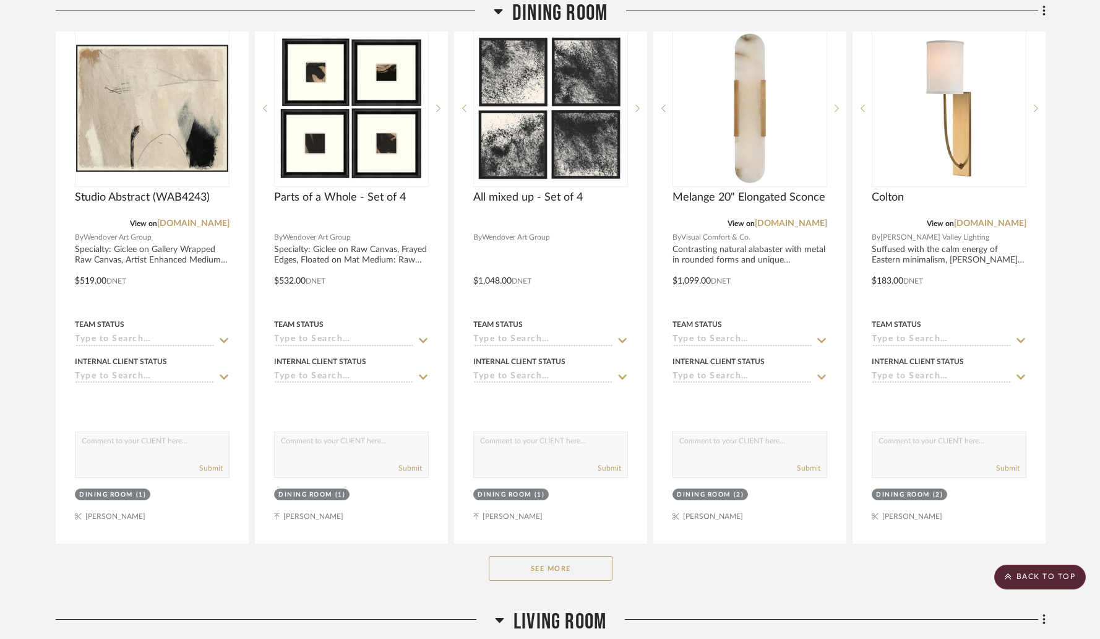
scroll to position [980, 0]
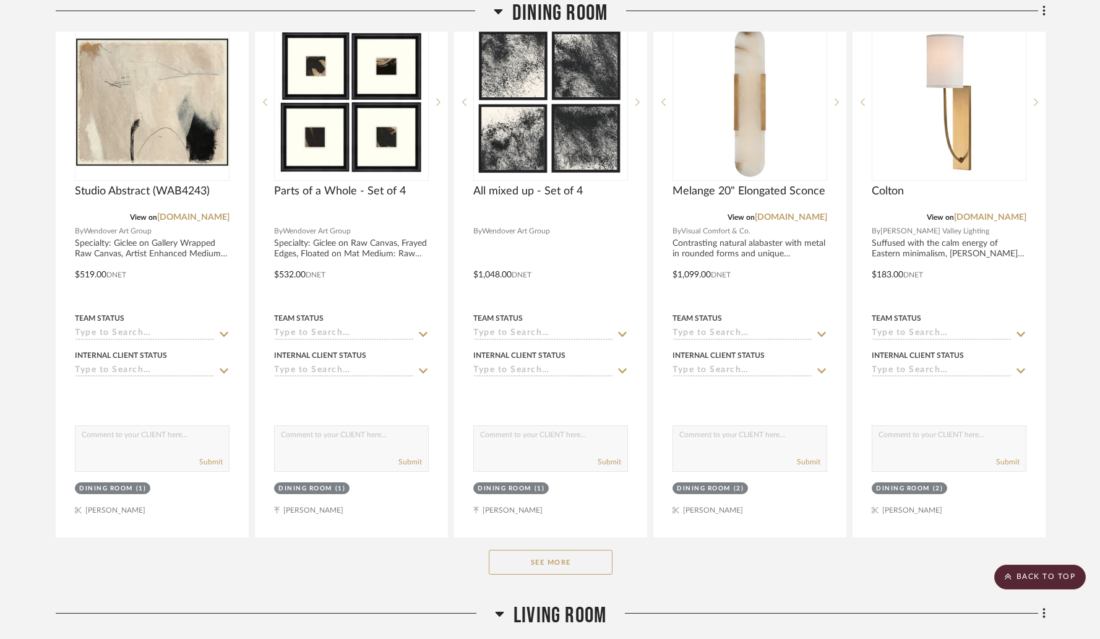
click at [557, 549] on button "See More" at bounding box center [551, 561] width 124 height 25
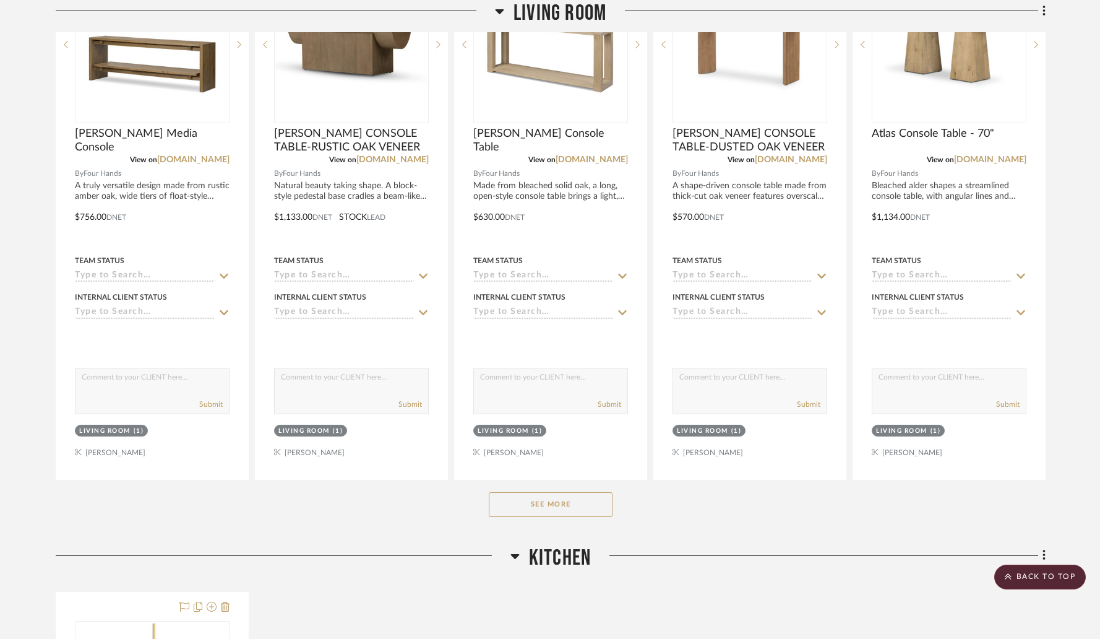
scroll to position [3889, 0]
click at [584, 491] on button "See More" at bounding box center [551, 503] width 124 height 25
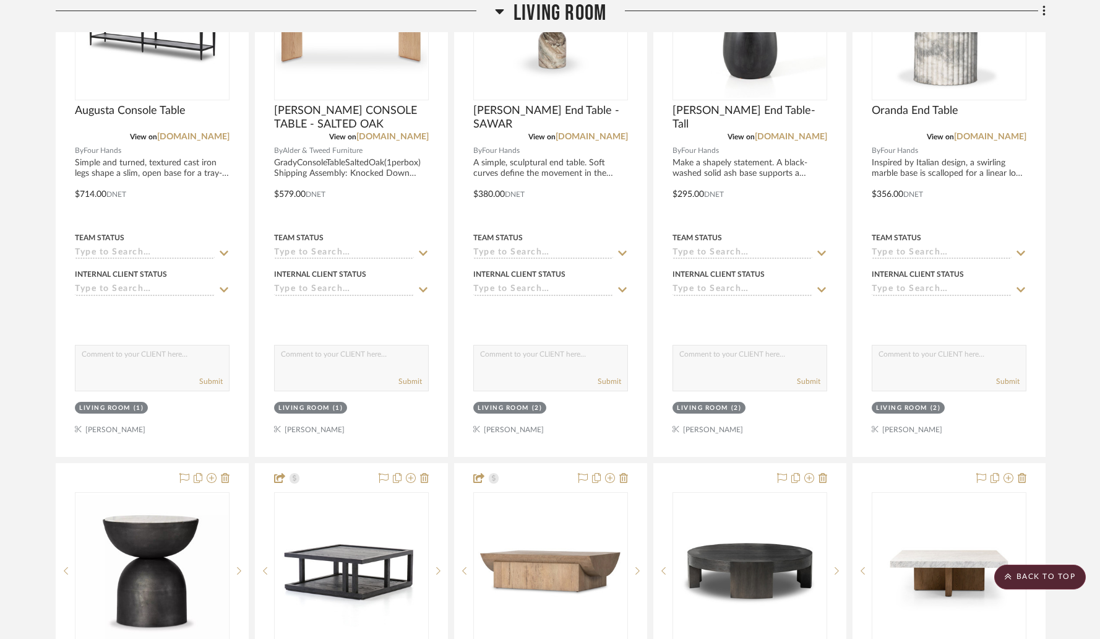
scroll to position [4335, 0]
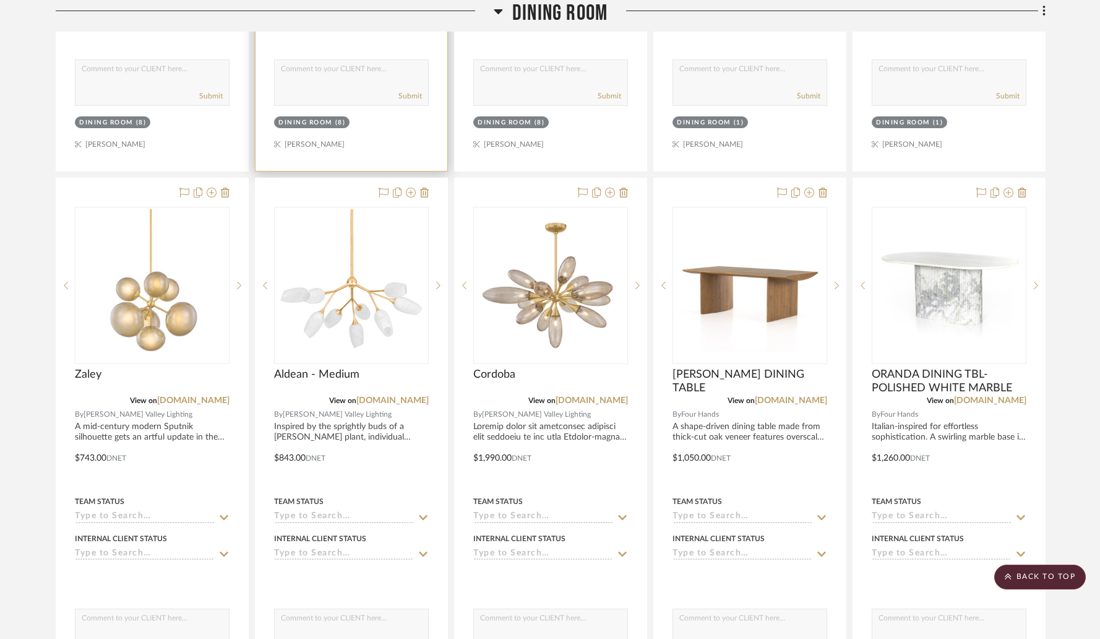
scroll to position [2373, 0]
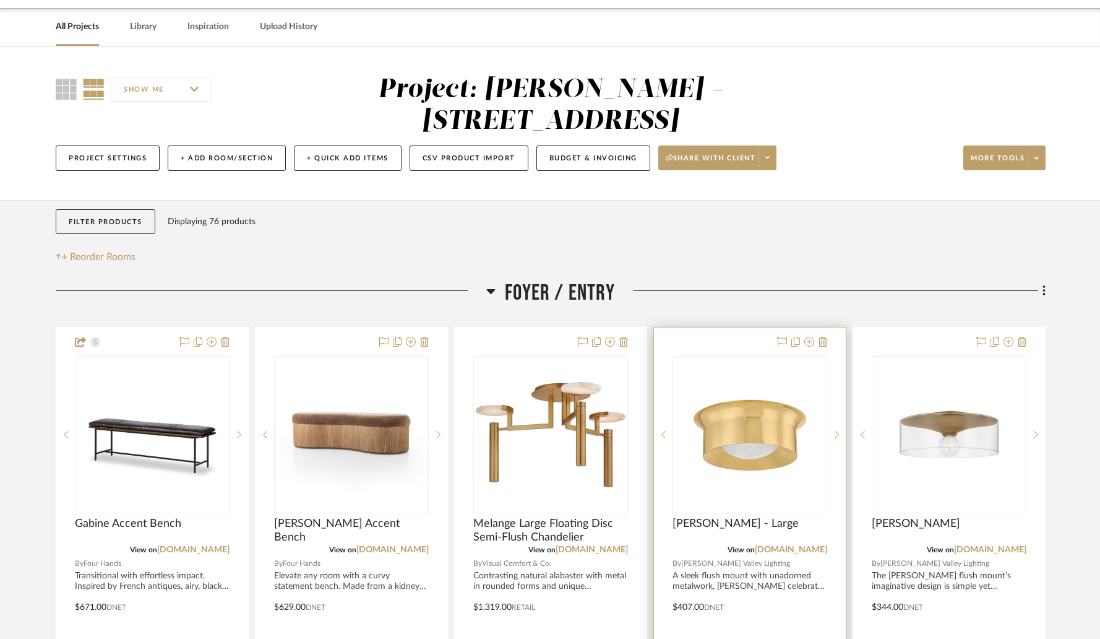
scroll to position [13, 0]
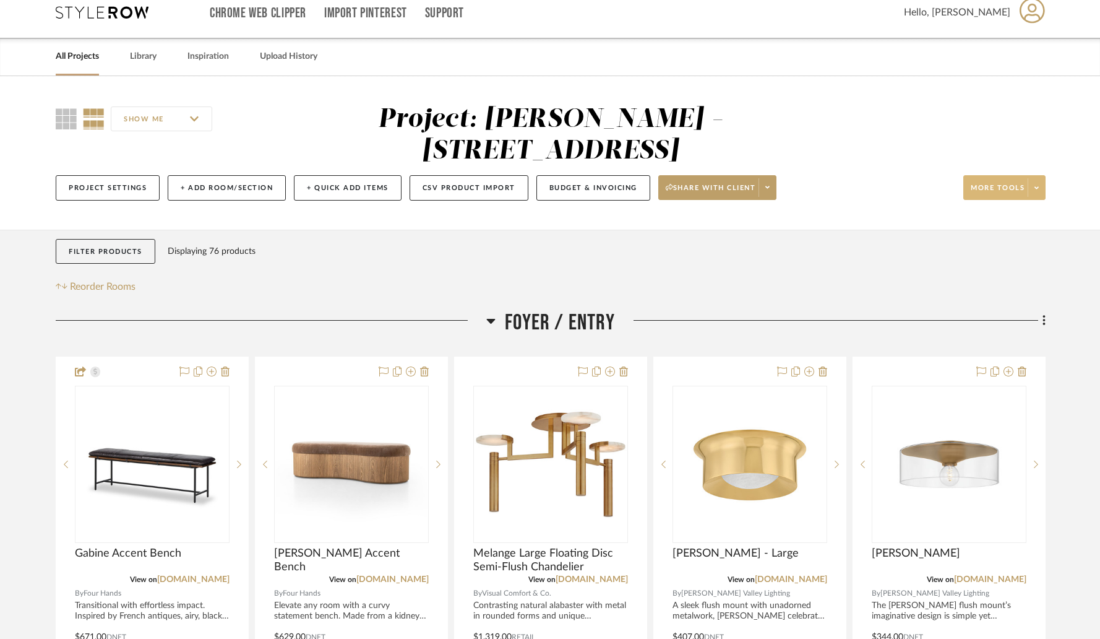
click at [1036, 184] on icon at bounding box center [1037, 187] width 4 height 7
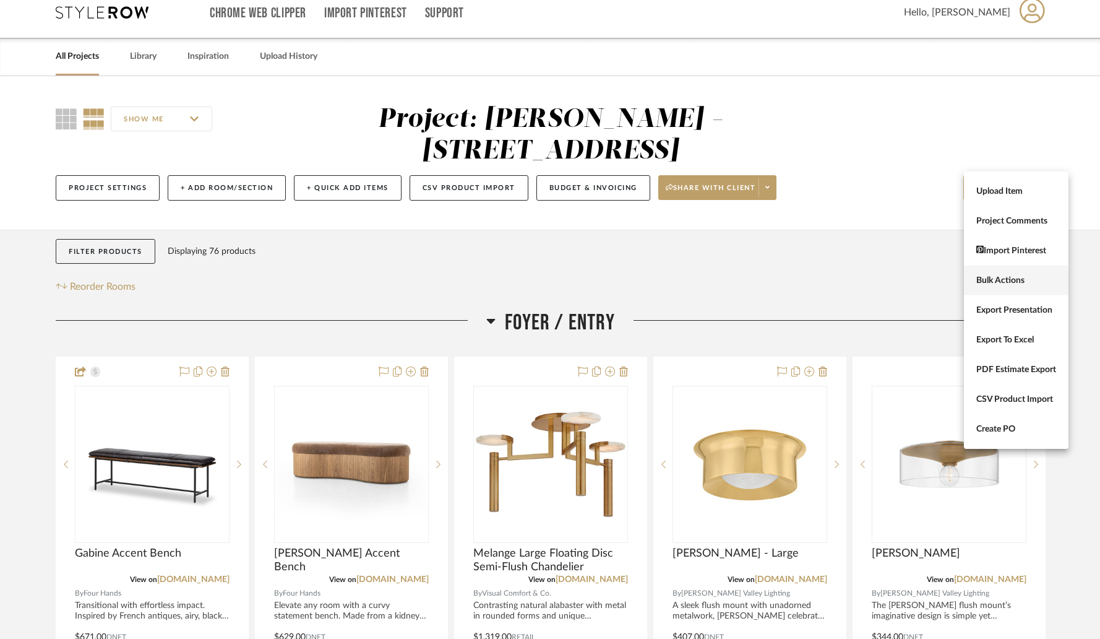
click at [989, 289] on button "Bulk Actions" at bounding box center [1016, 280] width 105 height 30
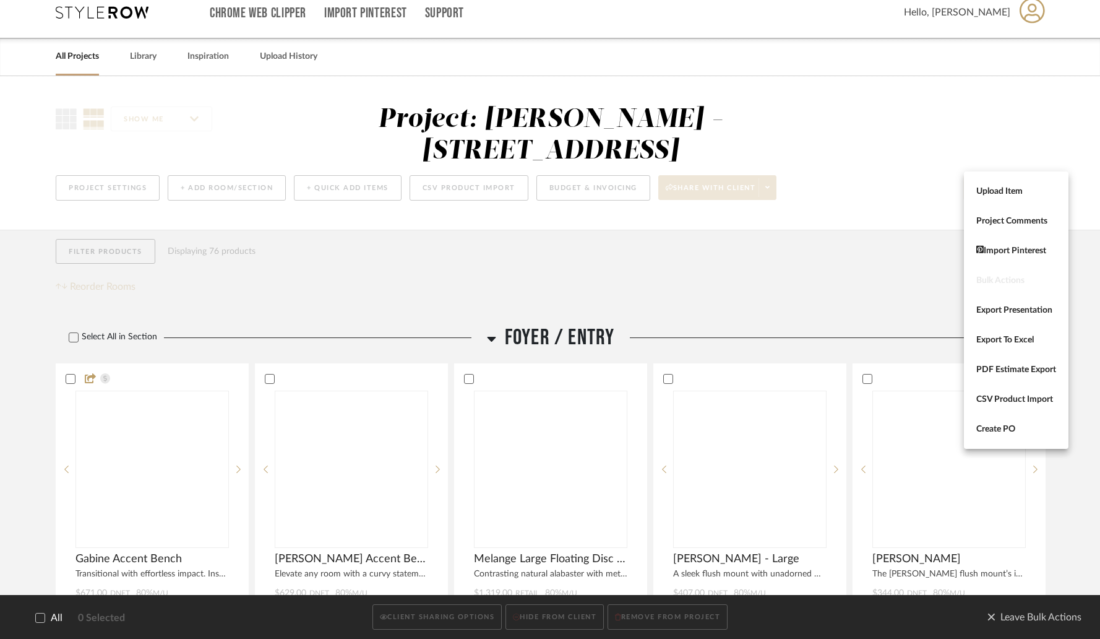
scroll to position [0, 0]
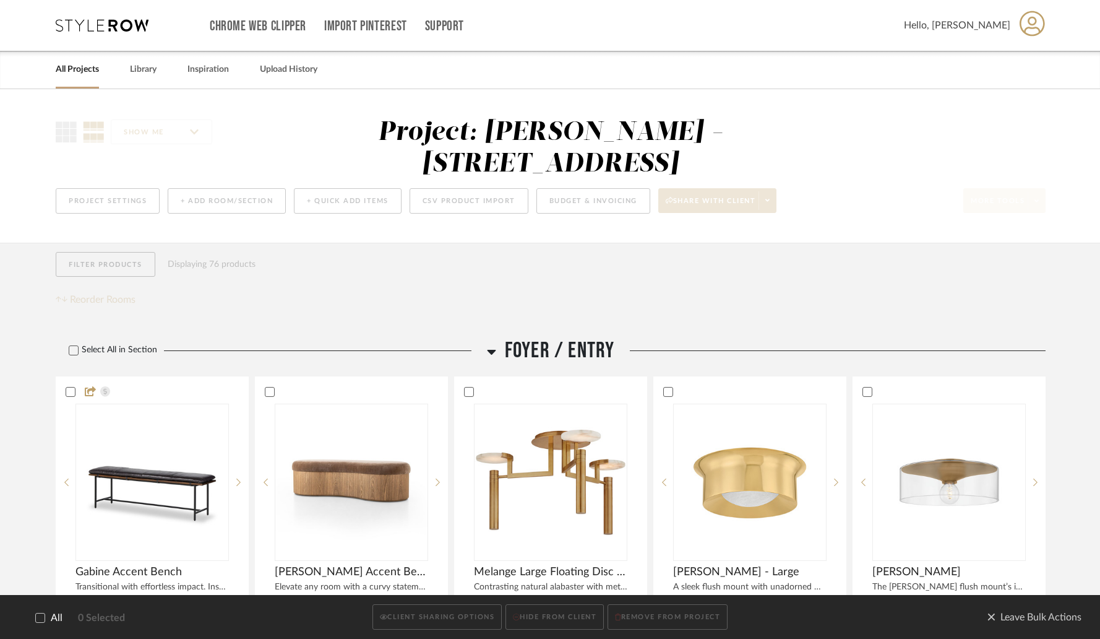
click at [35, 617] on div at bounding box center [40, 618] width 10 height 10
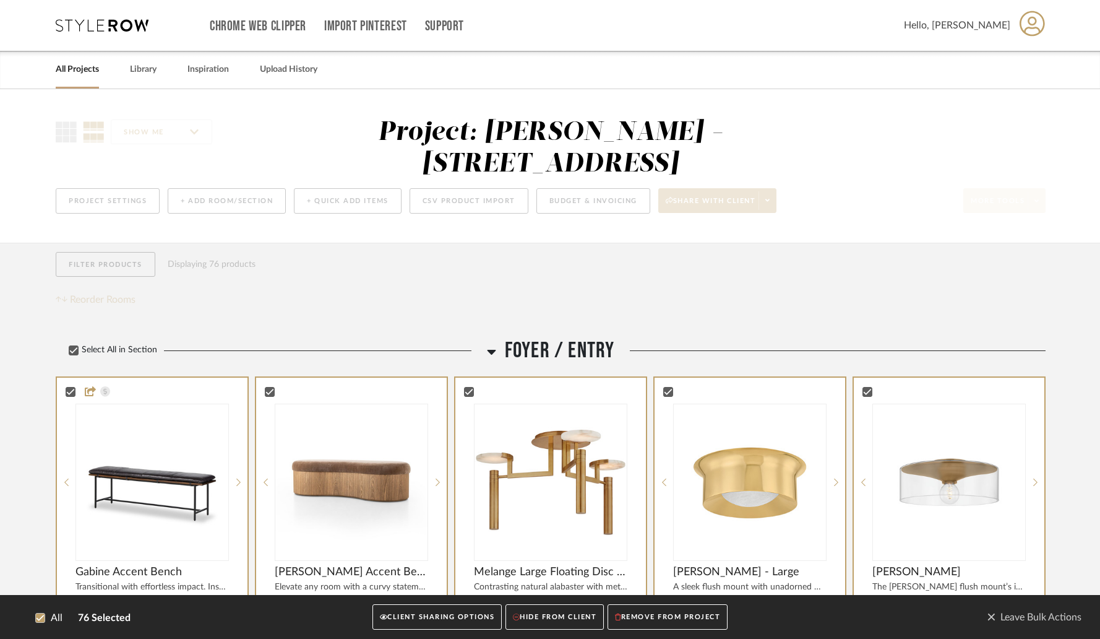
click at [442, 624] on button "CLIENT SHARING OPTIONS" at bounding box center [437, 617] width 129 height 25
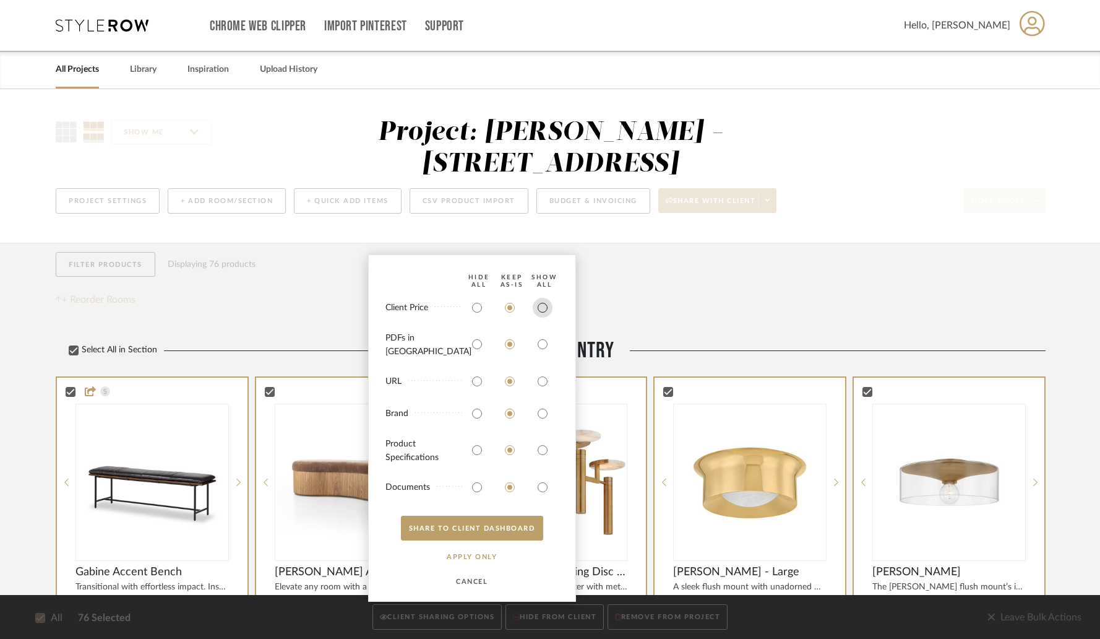
click at [539, 315] on input "radio" at bounding box center [543, 308] width 20 height 20
radio input "true"
click at [484, 529] on button "SHARE TO CLIENT Dashboard" at bounding box center [472, 527] width 142 height 25
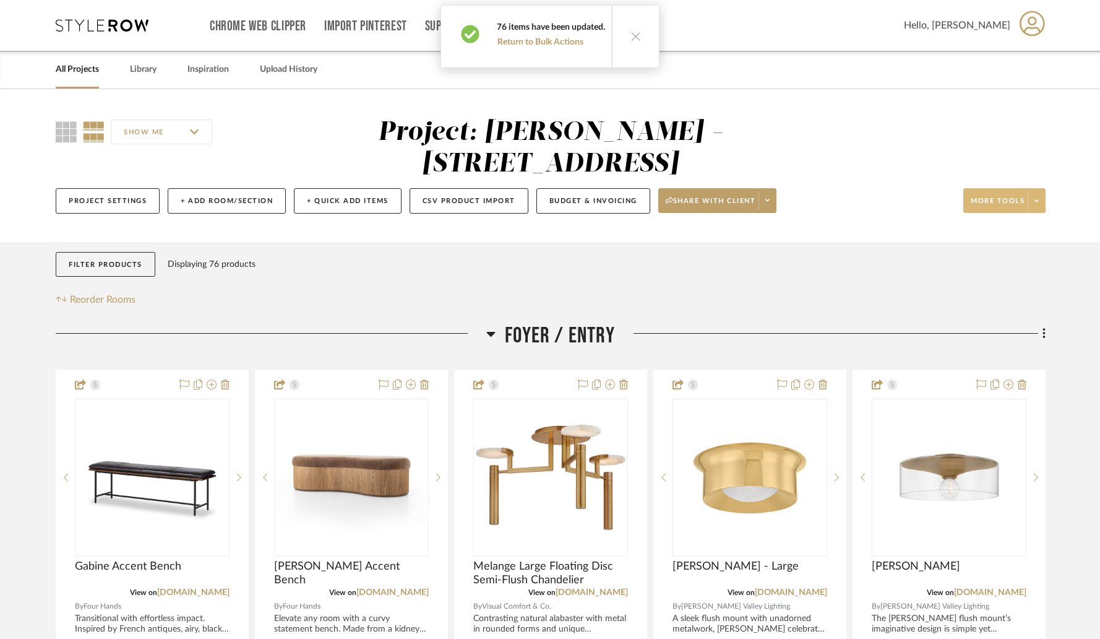
click at [631, 37] on icon at bounding box center [636, 36] width 11 height 11
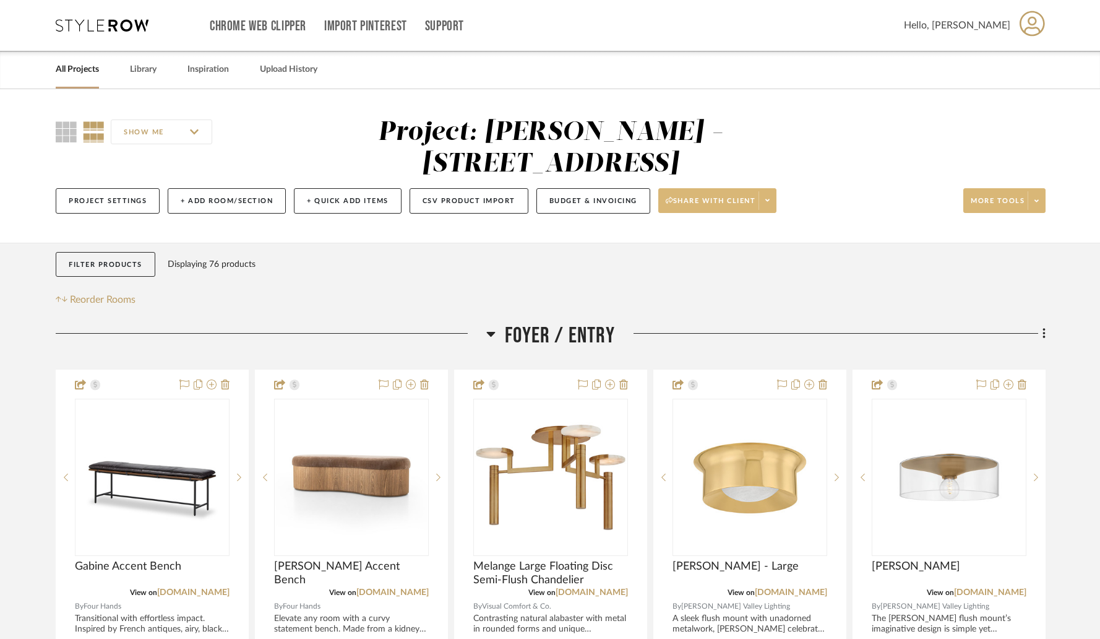
click at [762, 191] on span at bounding box center [767, 200] width 17 height 19
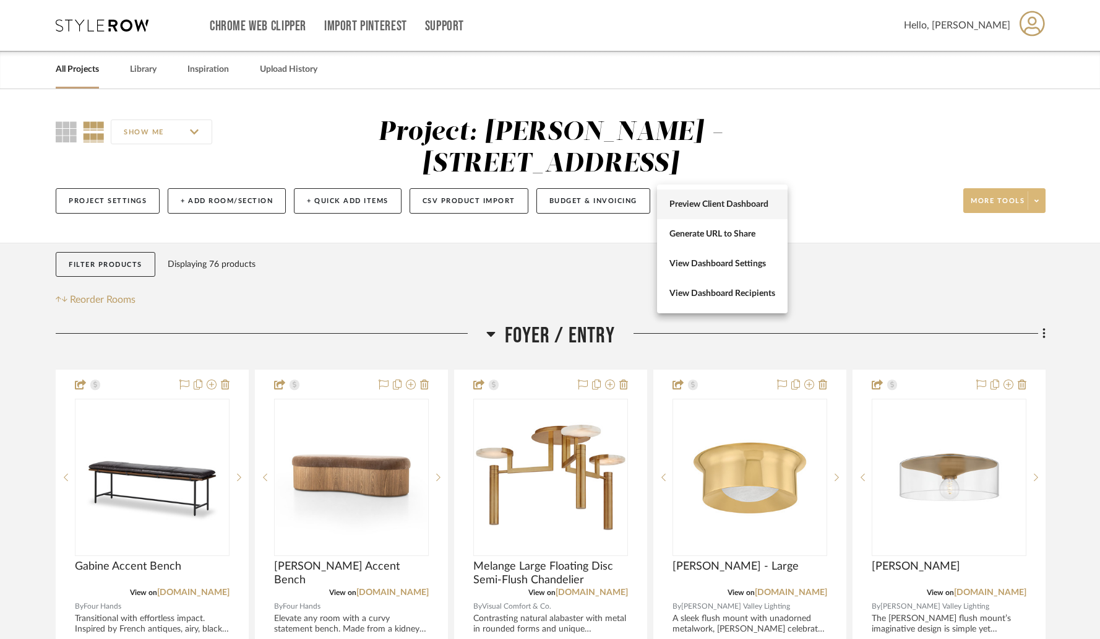
click at [733, 208] on span "Preview Client Dashboard" at bounding box center [723, 204] width 106 height 11
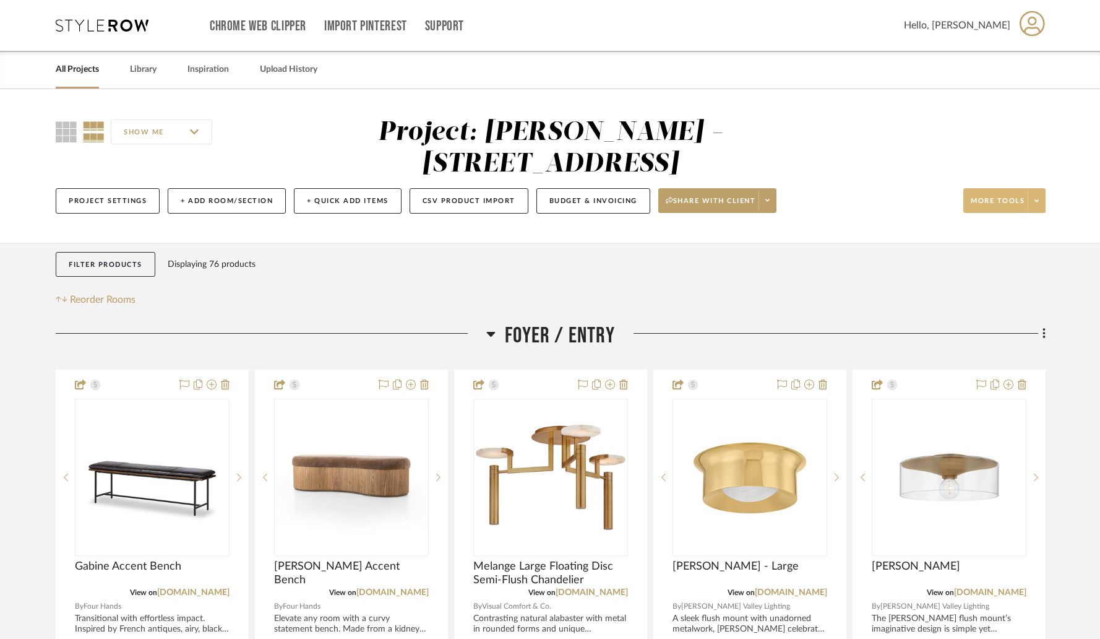
click at [72, 74] on link "All Projects" at bounding box center [77, 69] width 43 height 17
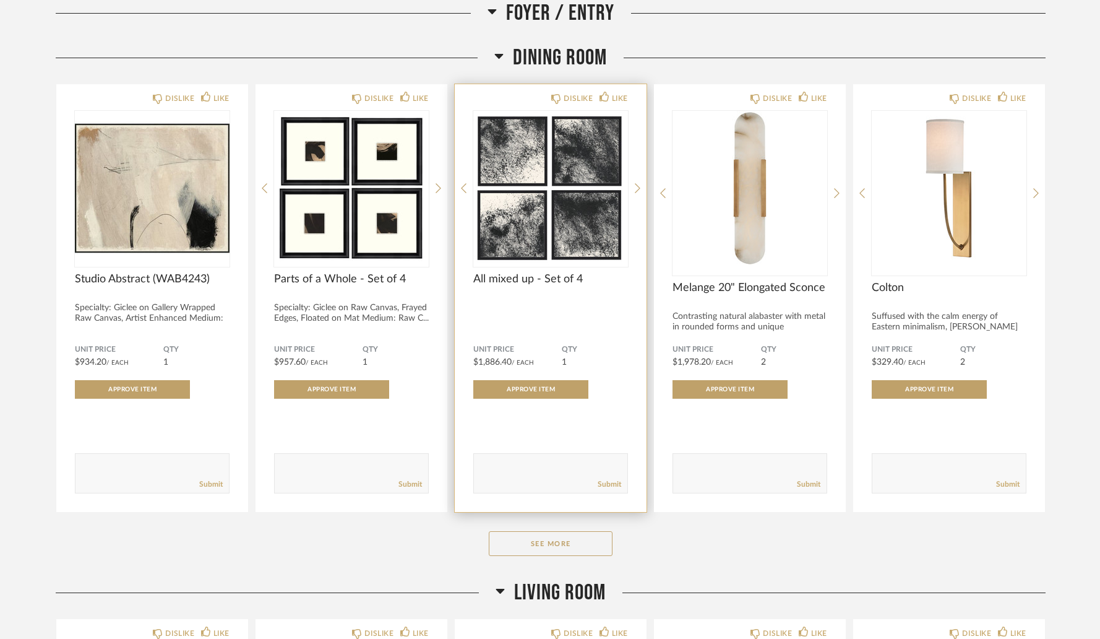
scroll to position [632, 0]
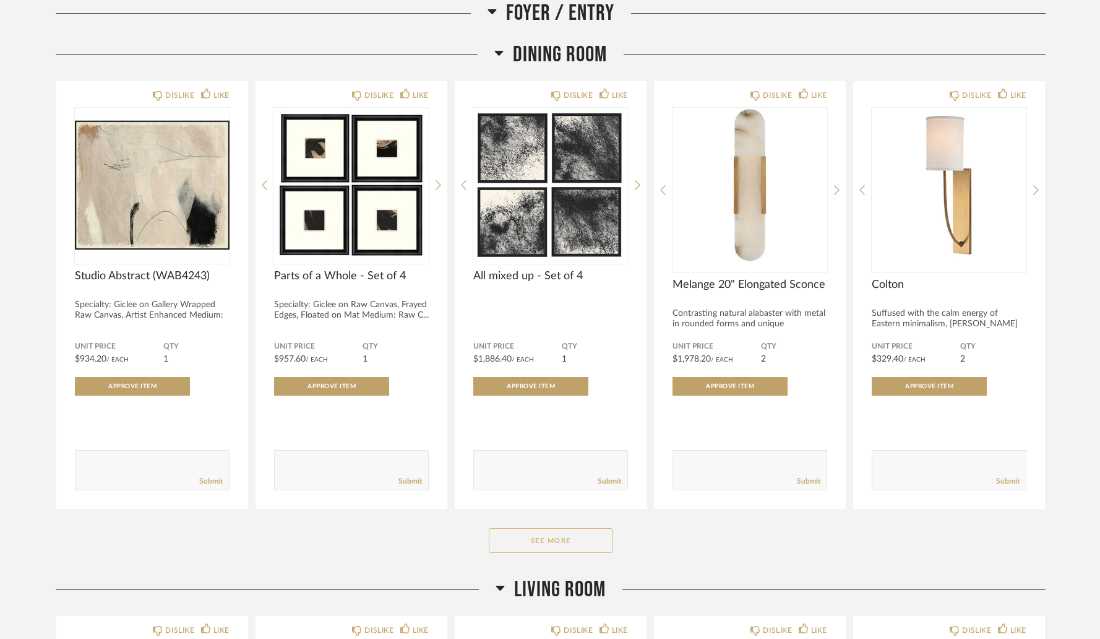
click at [559, 535] on button "See More" at bounding box center [551, 540] width 124 height 25
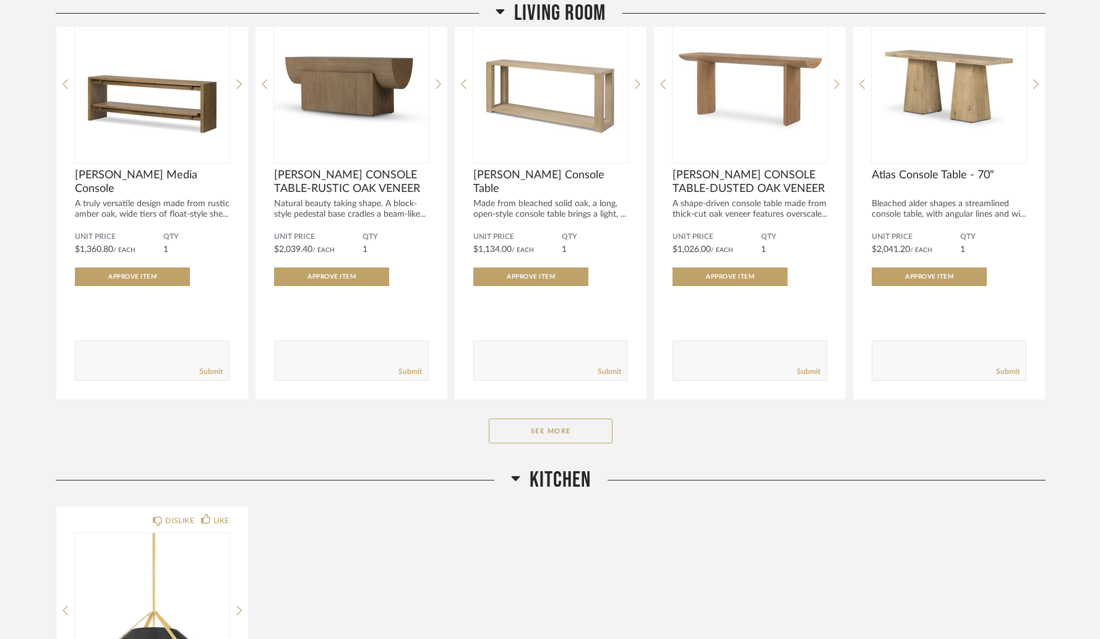
scroll to position [2996, 0]
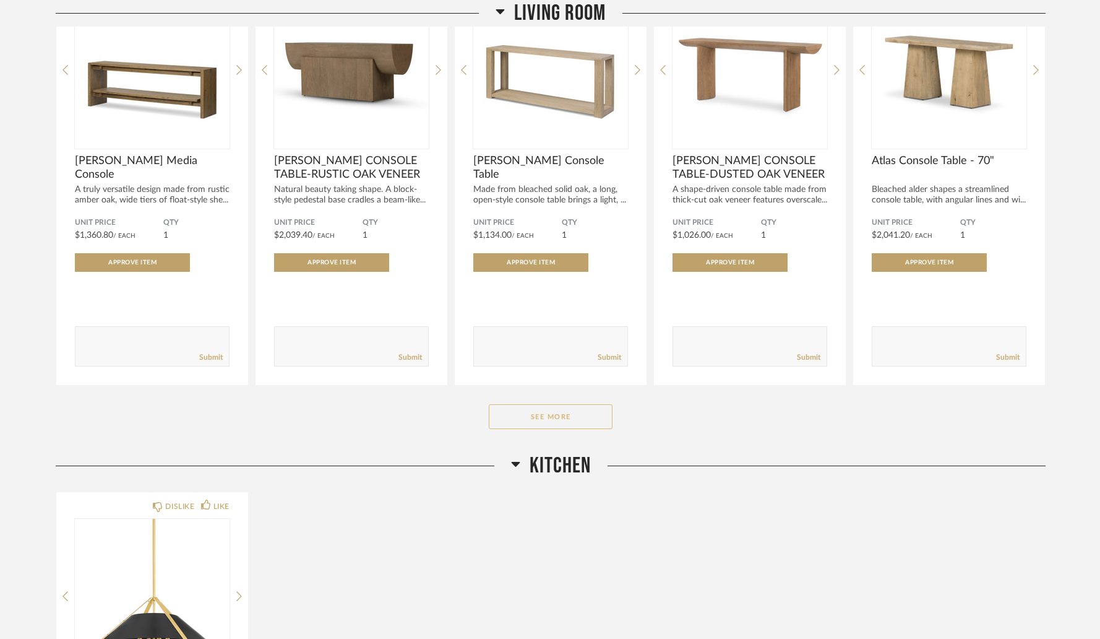
click at [532, 418] on button "See More" at bounding box center [551, 416] width 124 height 25
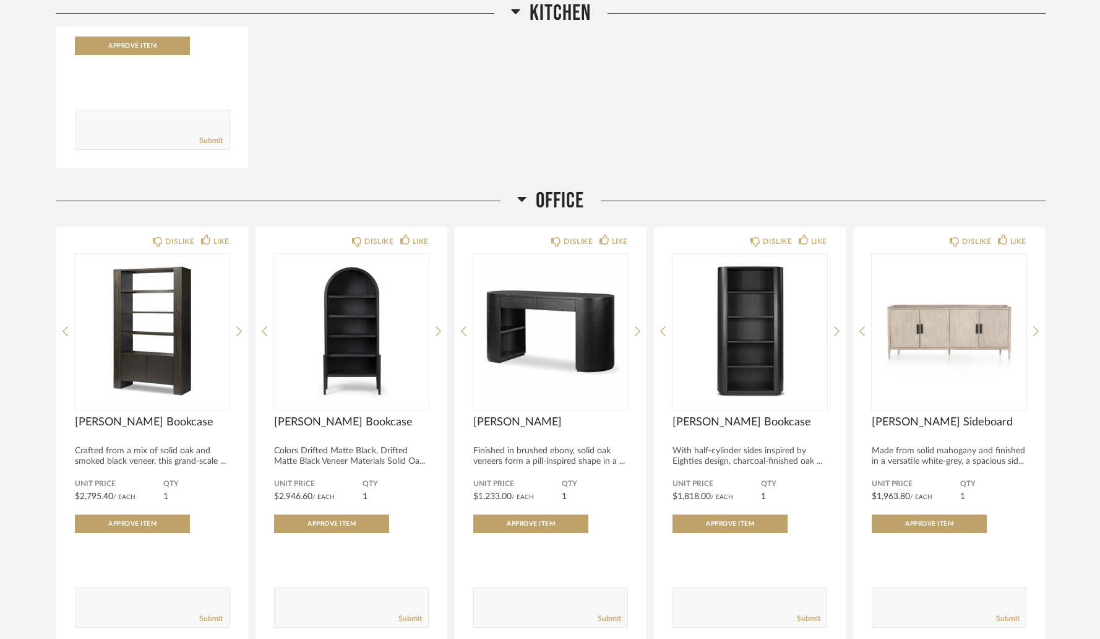
scroll to position [5589, 0]
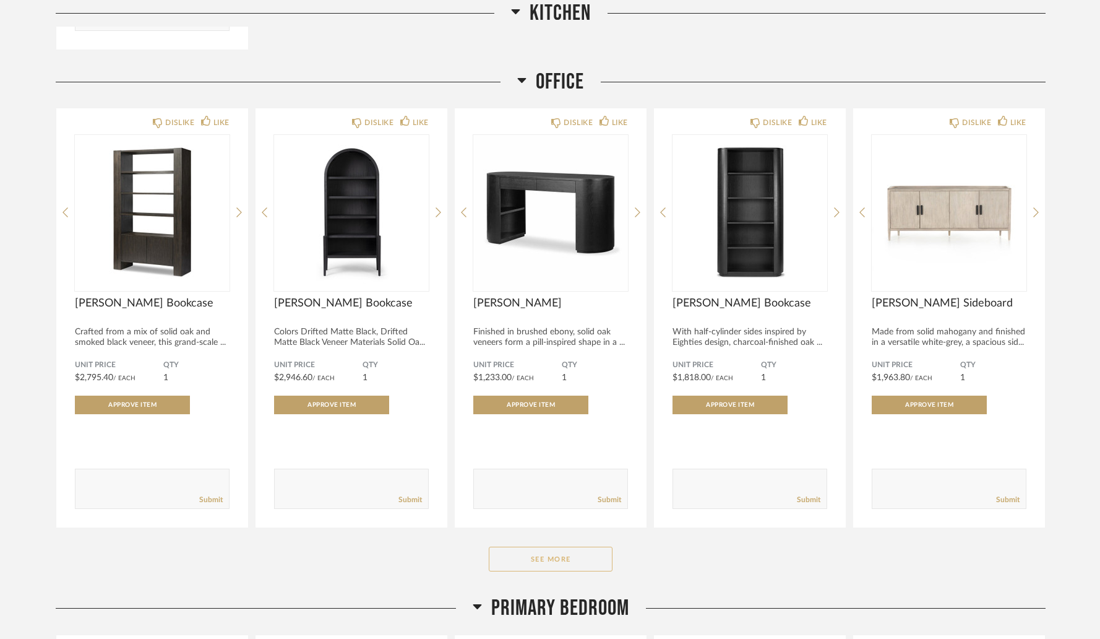
click at [575, 562] on button "See More" at bounding box center [551, 558] width 124 height 25
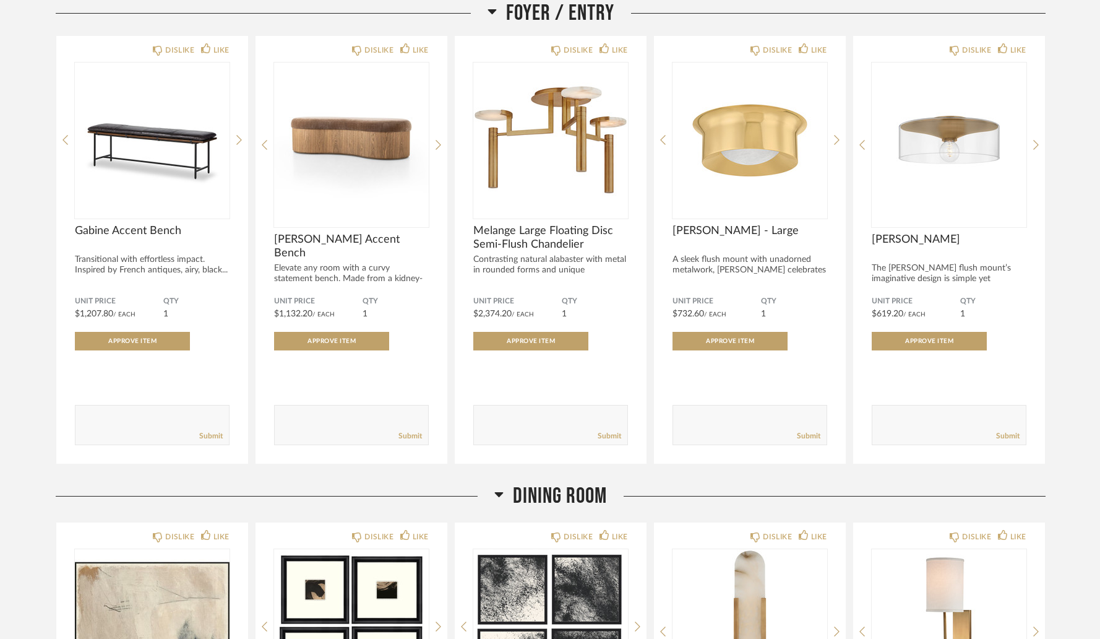
scroll to position [0, 0]
